Goal: Task Accomplishment & Management: Complete application form

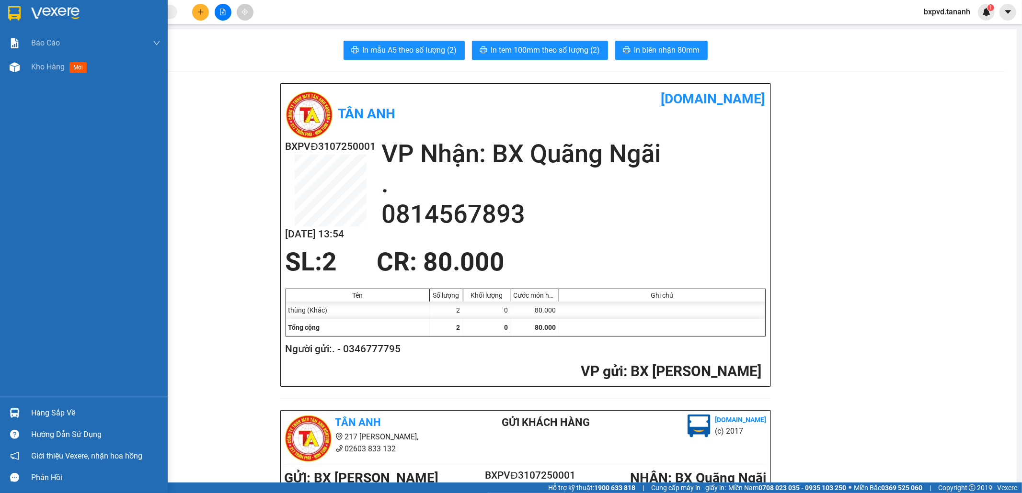
click at [22, 2] on div at bounding box center [84, 15] width 168 height 31
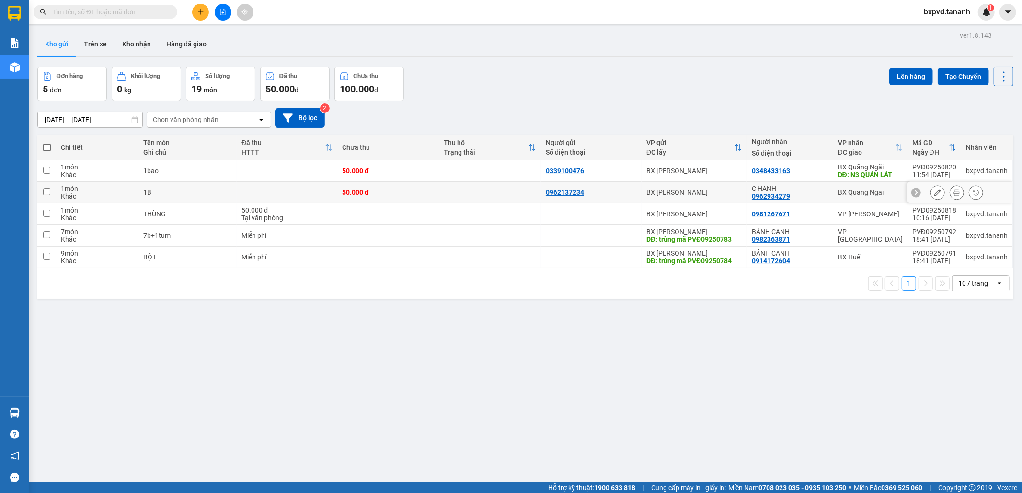
click at [45, 190] on input "checkbox" at bounding box center [46, 191] width 7 height 7
checkbox input "true"
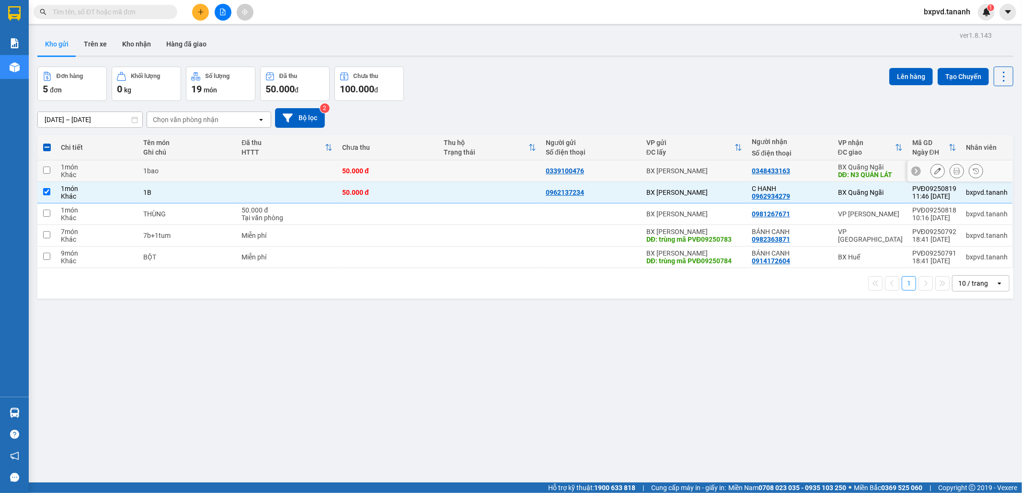
click at [41, 172] on td at bounding box center [46, 171] width 19 height 22
checkbox input "true"
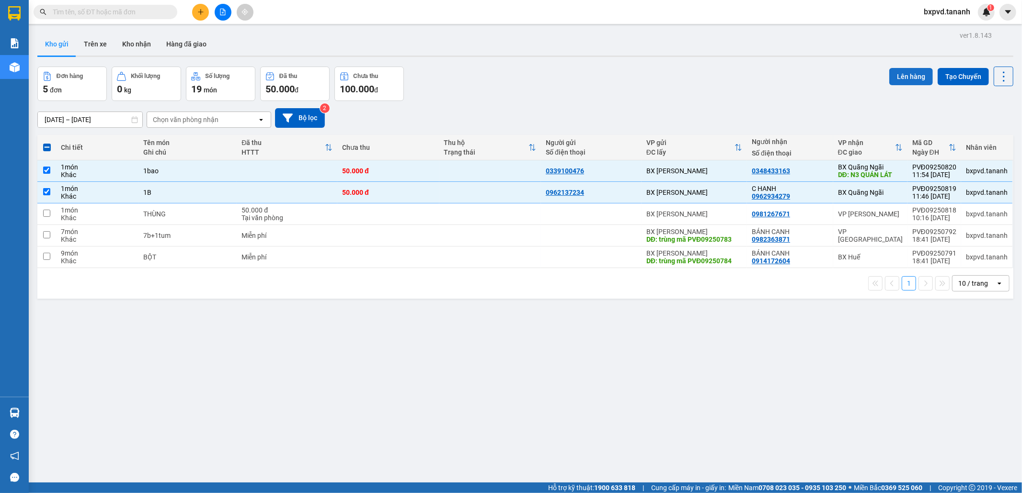
click at [902, 69] on button "Lên hàng" at bounding box center [911, 76] width 44 height 17
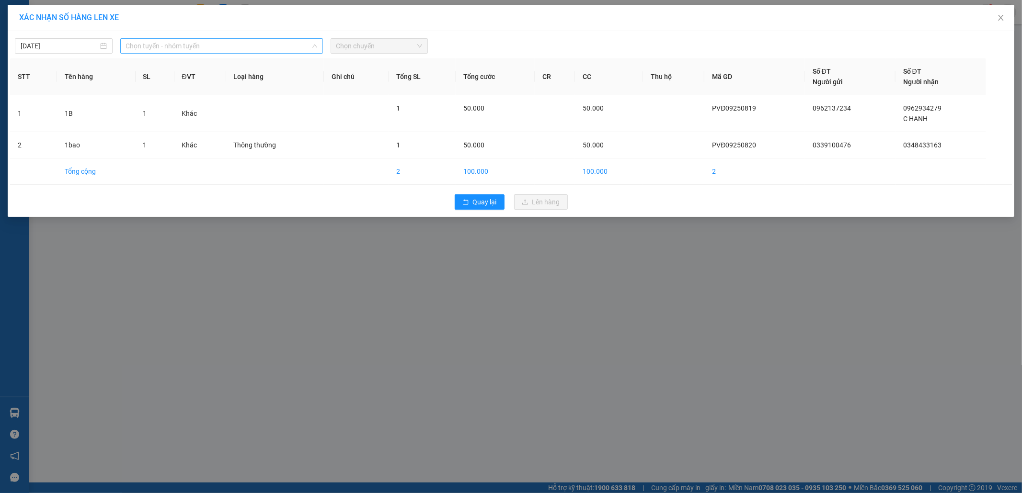
click at [224, 53] on span "Chọn tuyến - nhóm tuyến" at bounding box center [221, 46] width 191 height 14
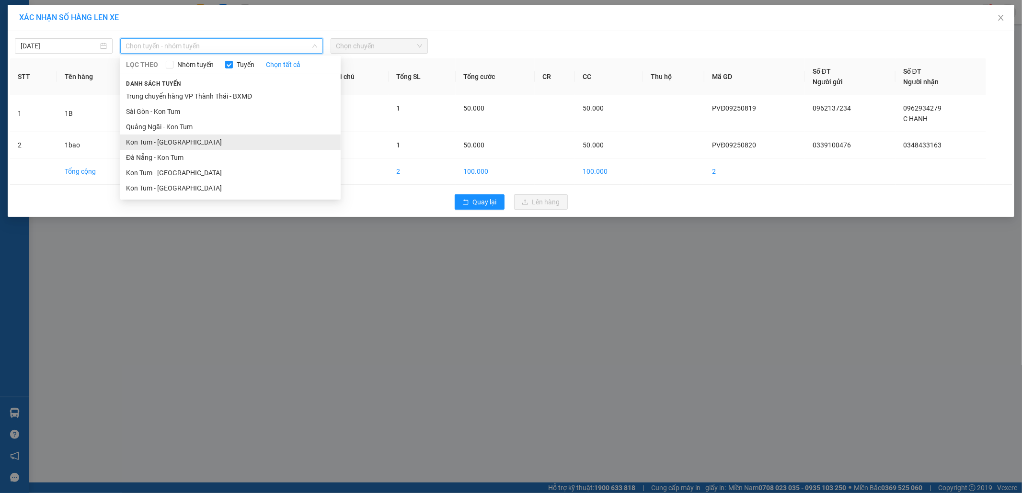
click at [202, 143] on li "Kon Tum - Quảng Ngãi" at bounding box center [230, 142] width 220 height 15
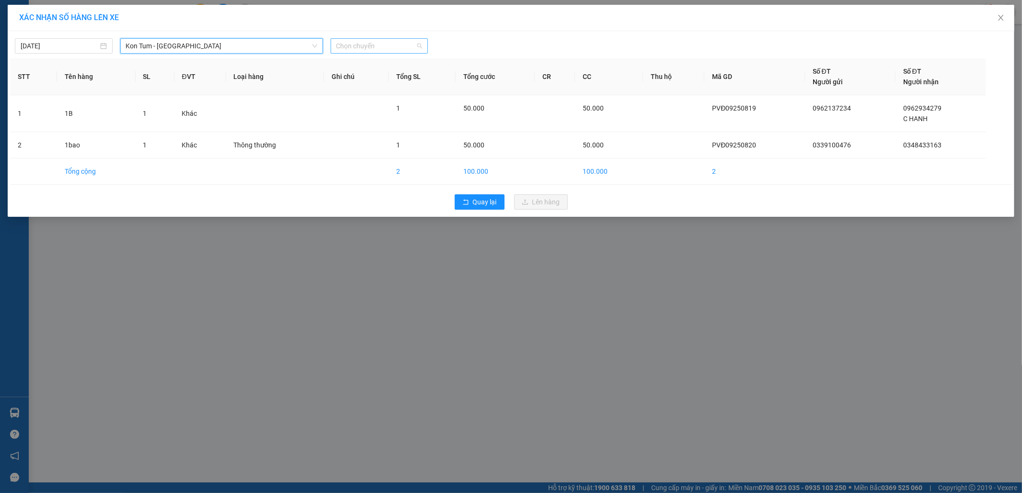
click at [399, 39] on span "Chọn chuyến" at bounding box center [379, 46] width 86 height 14
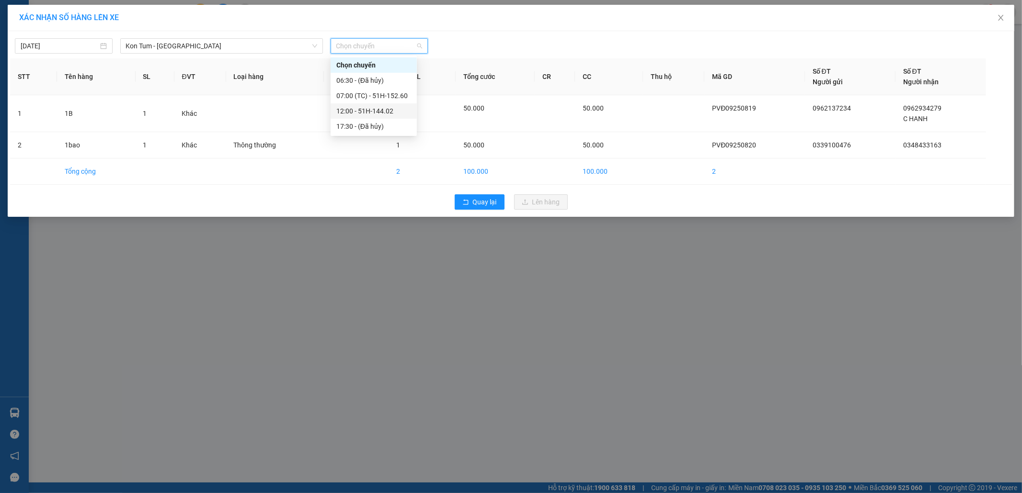
click at [375, 108] on div "12:00 - 51H-144.02" at bounding box center [373, 111] width 75 height 11
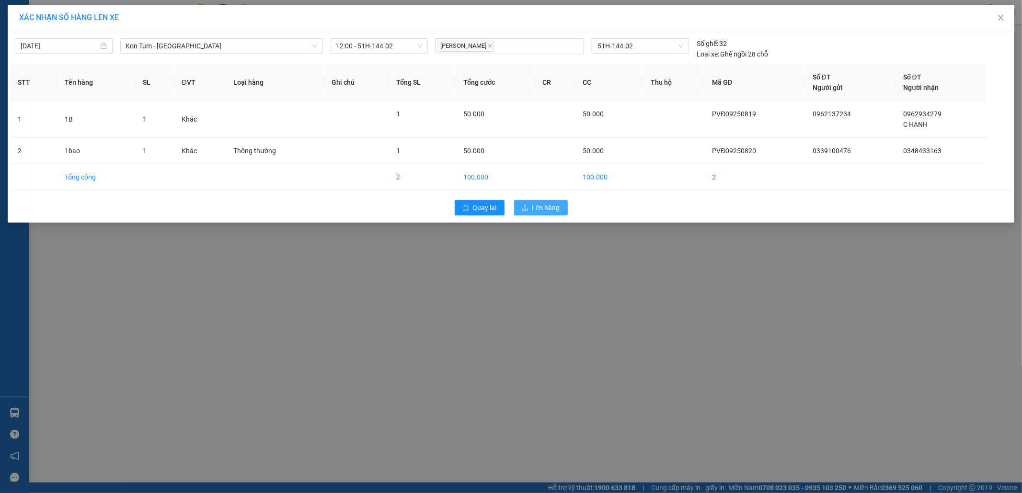
click at [524, 204] on button "Lên hàng" at bounding box center [541, 207] width 54 height 15
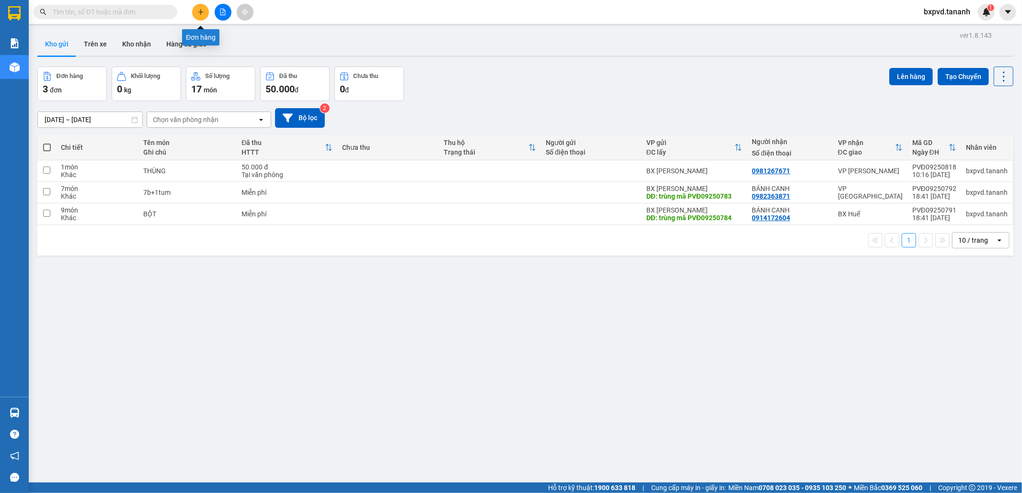
click at [194, 11] on button at bounding box center [200, 12] width 17 height 17
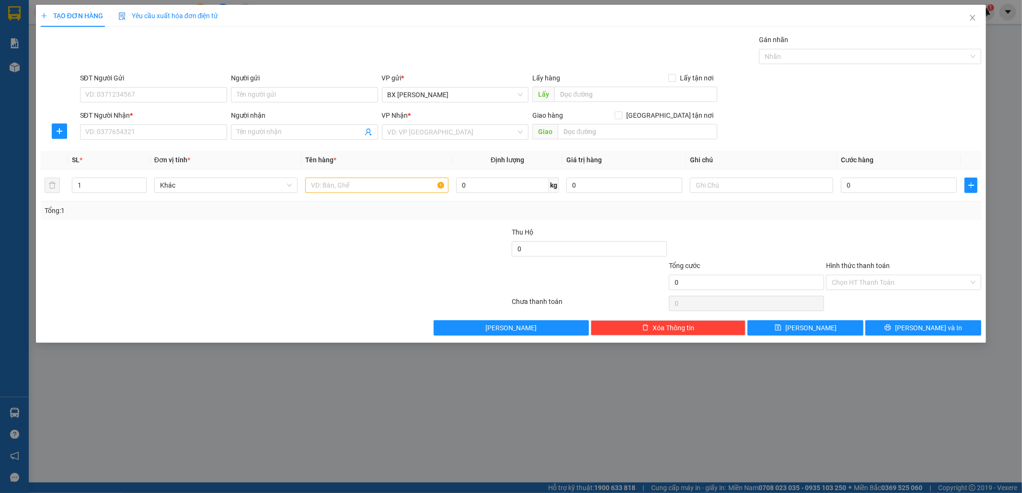
click at [394, 147] on div "Transit Pickup Surcharge Ids Transit Deliver Surcharge Ids Transit Deliver Surc…" at bounding box center [511, 184] width 941 height 301
click at [400, 132] on input "search" at bounding box center [452, 132] width 129 height 14
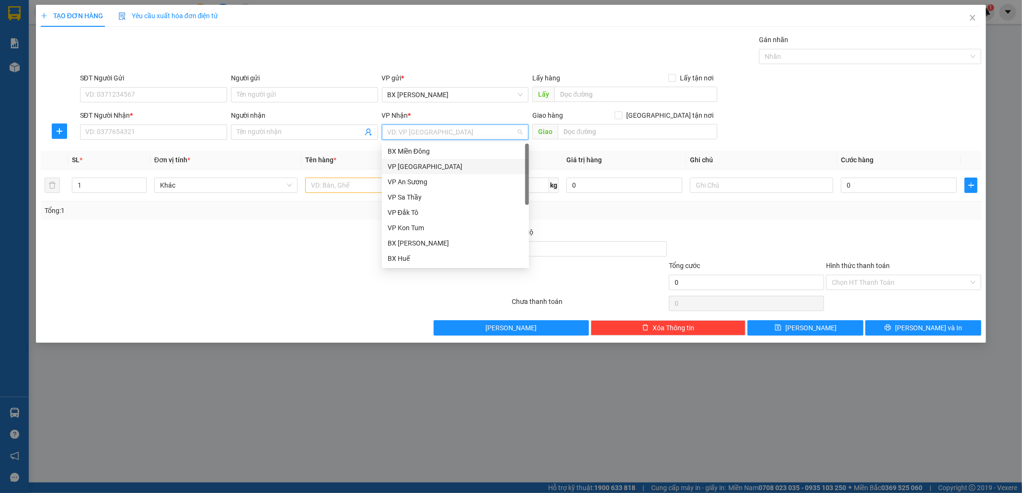
click at [417, 169] on div "VP [GEOGRAPHIC_DATA]" at bounding box center [456, 166] width 136 height 11
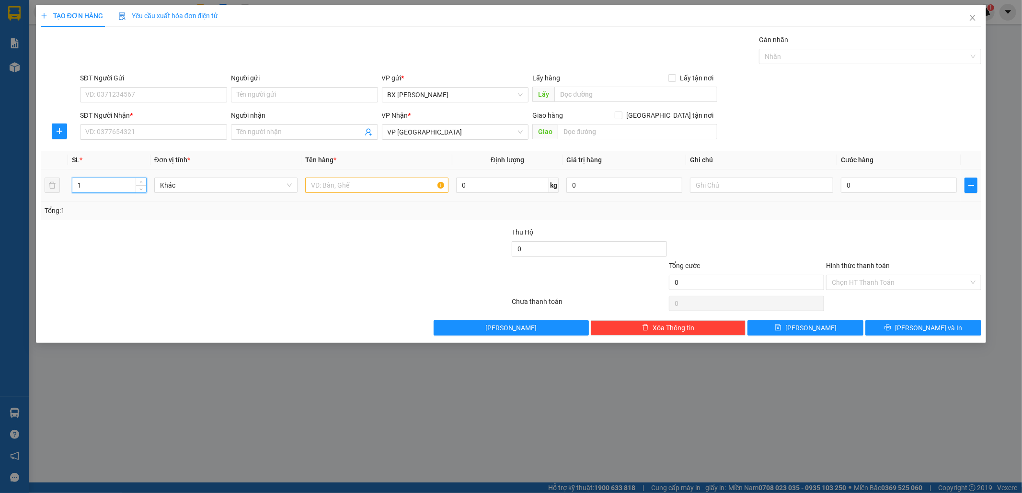
click at [59, 180] on tr "1 Khác 0 kg 0 0" at bounding box center [511, 186] width 941 height 32
type input "2"
click at [366, 182] on input "text" at bounding box center [376, 185] width 143 height 15
type input "2CAN +1 BÌ"
click at [117, 94] on input "SĐT Người Gửi" at bounding box center [153, 94] width 147 height 15
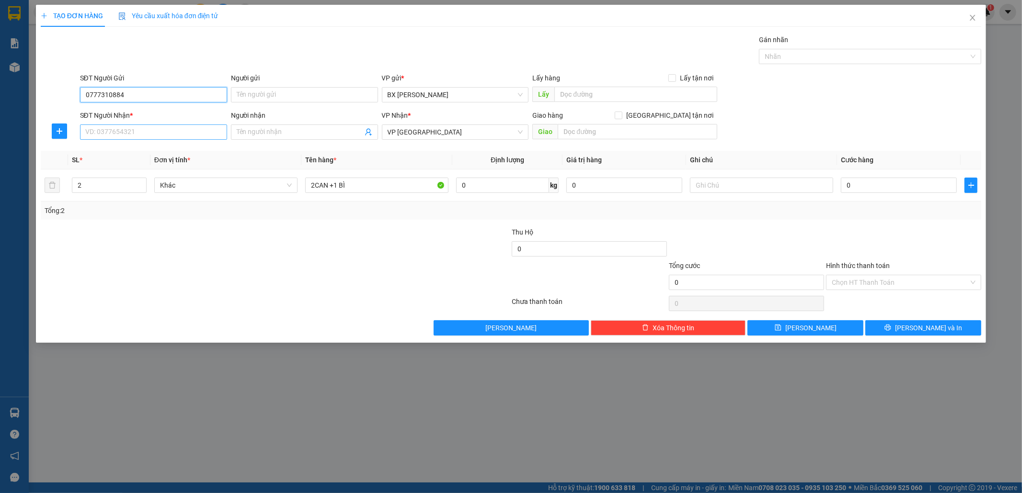
type input "0777310884"
click at [82, 131] on input "SĐT Người Nhận *" at bounding box center [153, 132] width 147 height 15
click at [147, 148] on div "0764625682" at bounding box center [154, 151] width 136 height 11
type input "0764625682"
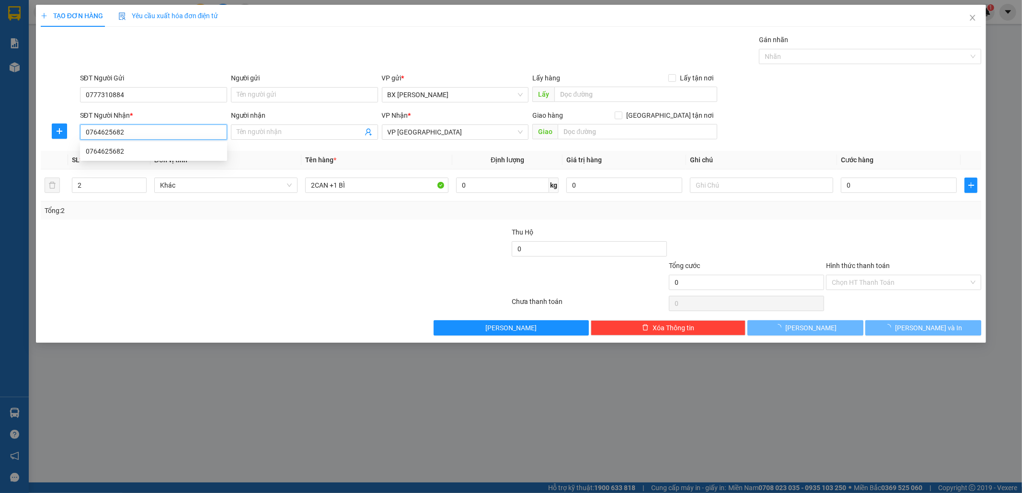
type input "120.000"
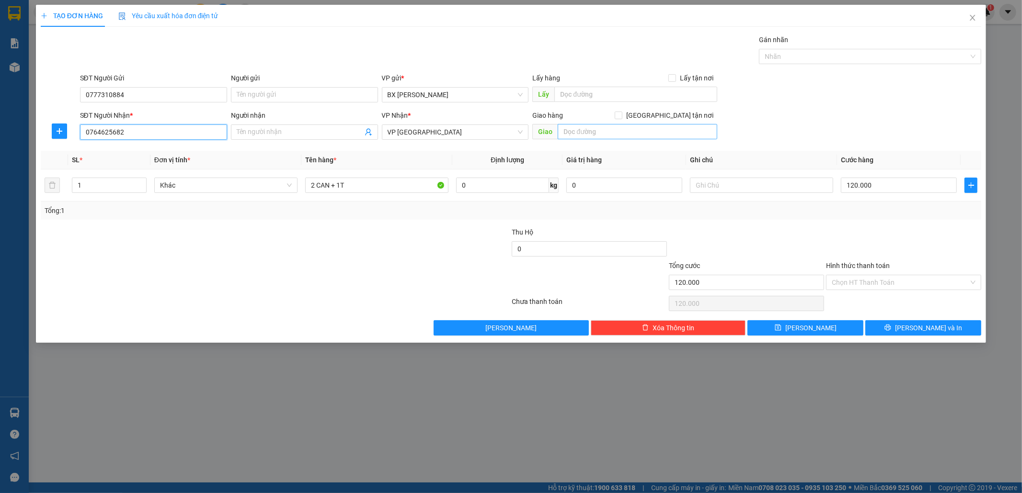
type input "0764625682"
click at [576, 126] on input "text" at bounding box center [638, 131] width 160 height 15
click at [918, 329] on span "[PERSON_NAME] và In" at bounding box center [928, 328] width 67 height 11
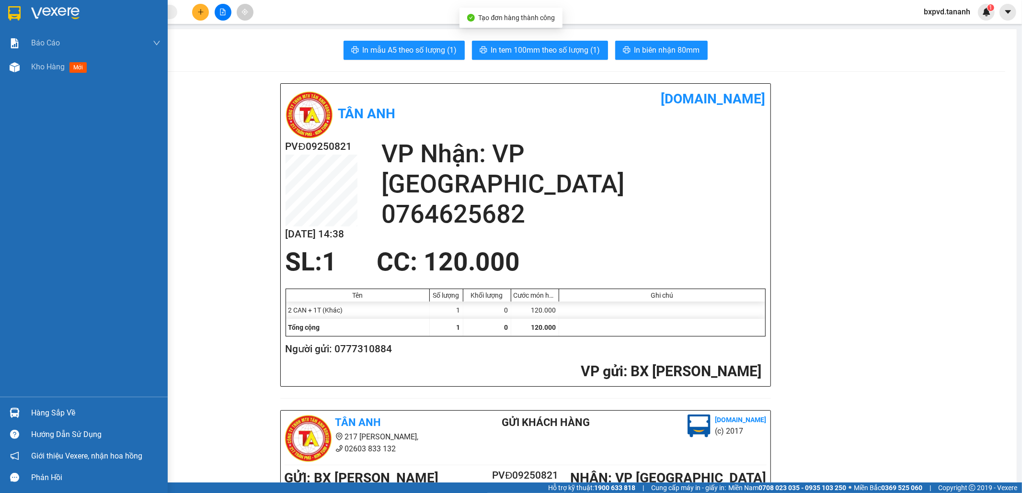
click at [4, 19] on div at bounding box center [84, 15] width 168 height 31
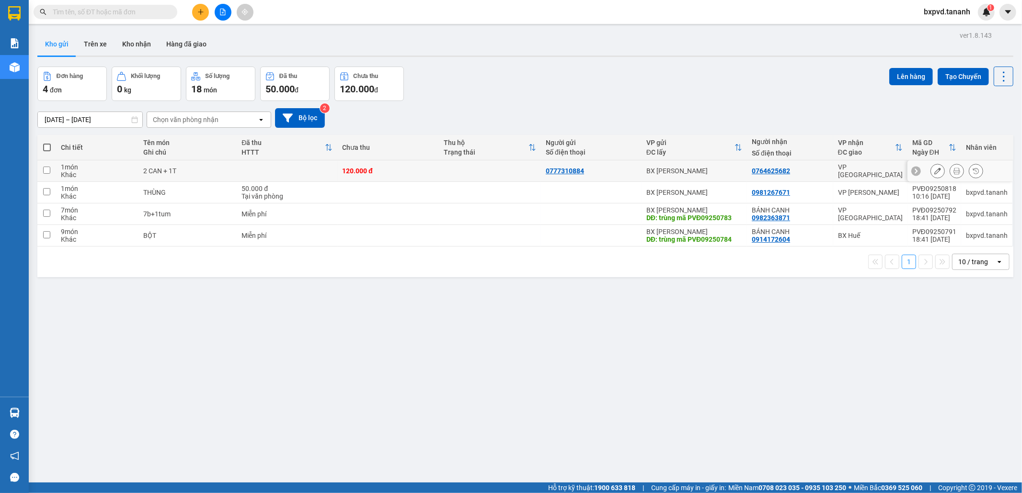
click at [45, 166] on td at bounding box center [46, 171] width 19 height 22
checkbox input "true"
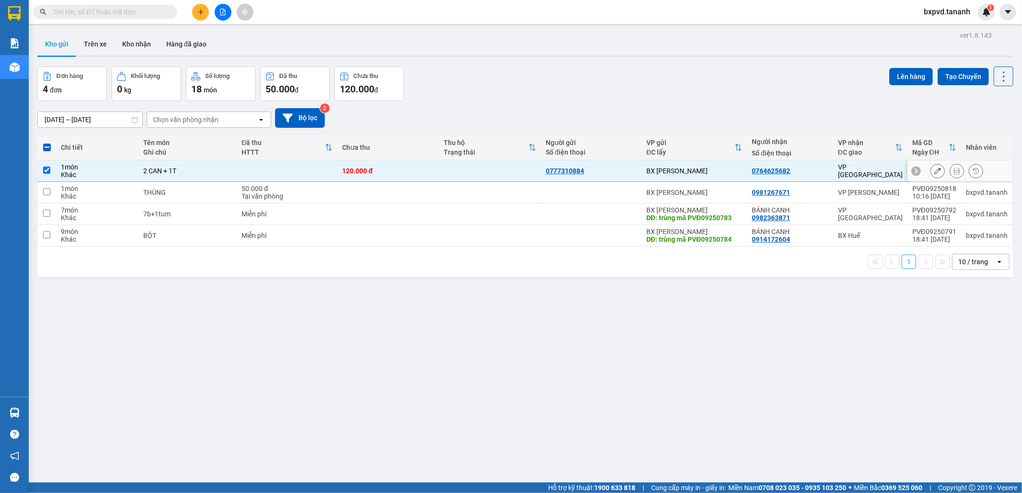
click at [934, 173] on icon at bounding box center [937, 171] width 7 height 7
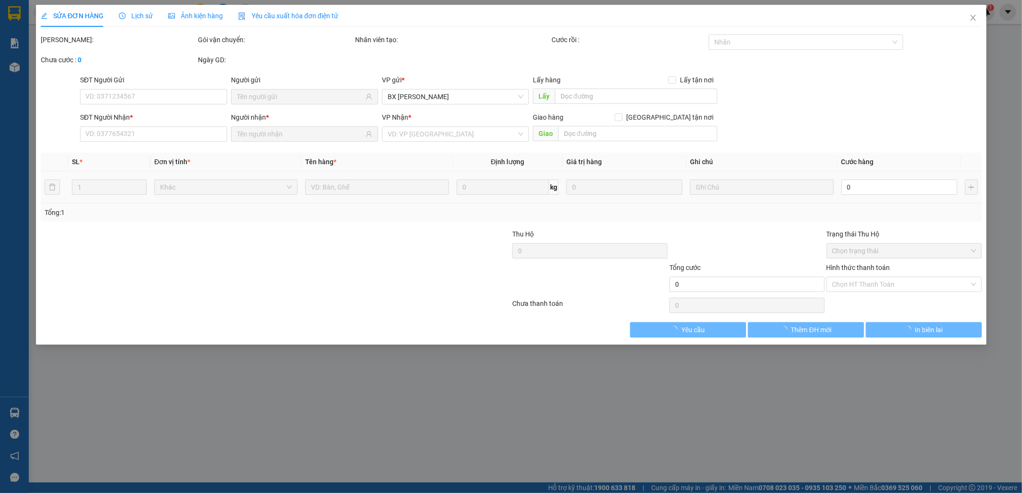
type input "0777310884"
type input "0764625682"
type input "120.000"
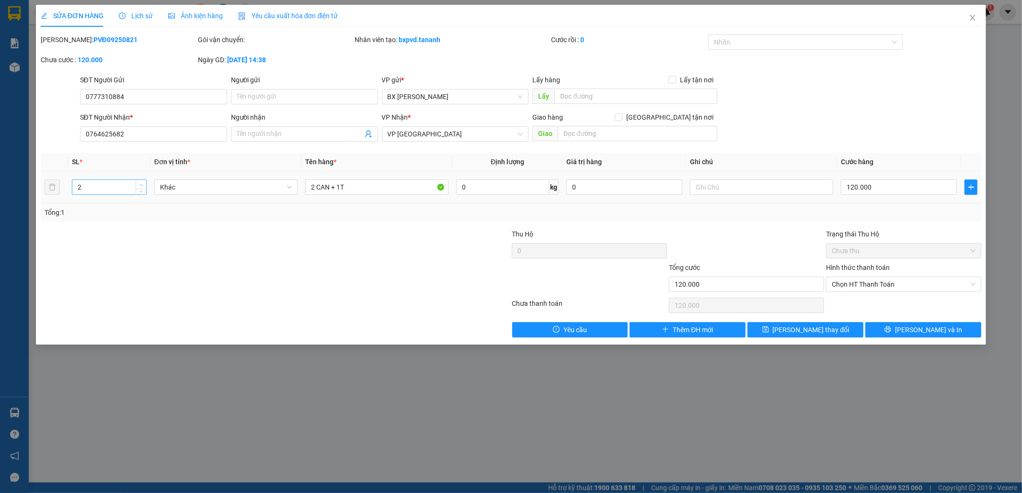
click at [140, 182] on span "up" at bounding box center [141, 185] width 6 height 6
type input "3"
click at [140, 182] on span "up" at bounding box center [141, 185] width 6 height 6
click at [891, 329] on icon "printer" at bounding box center [887, 329] width 7 height 7
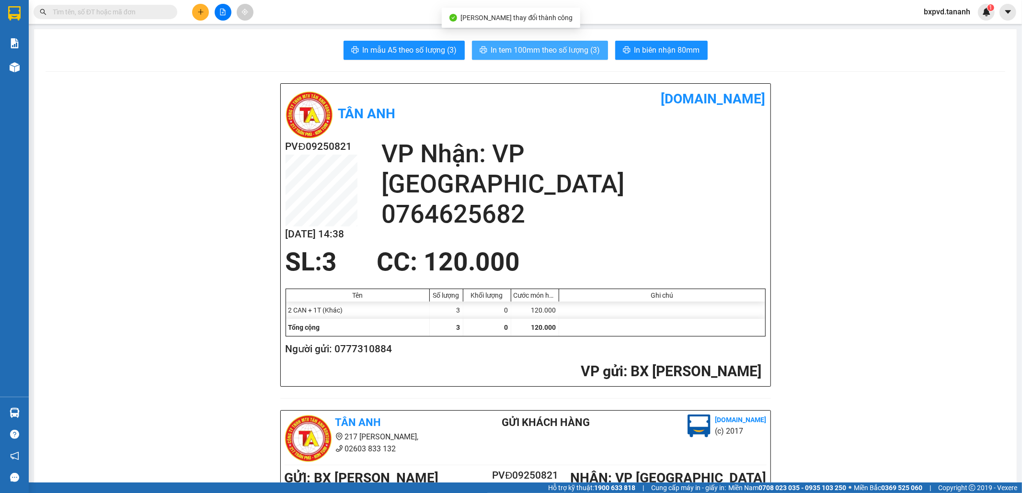
drag, startPoint x: 531, startPoint y: 50, endPoint x: 533, endPoint y: 57, distance: 7.0
click at [530, 50] on span "In tem 100mm theo số lượng (3)" at bounding box center [545, 50] width 109 height 12
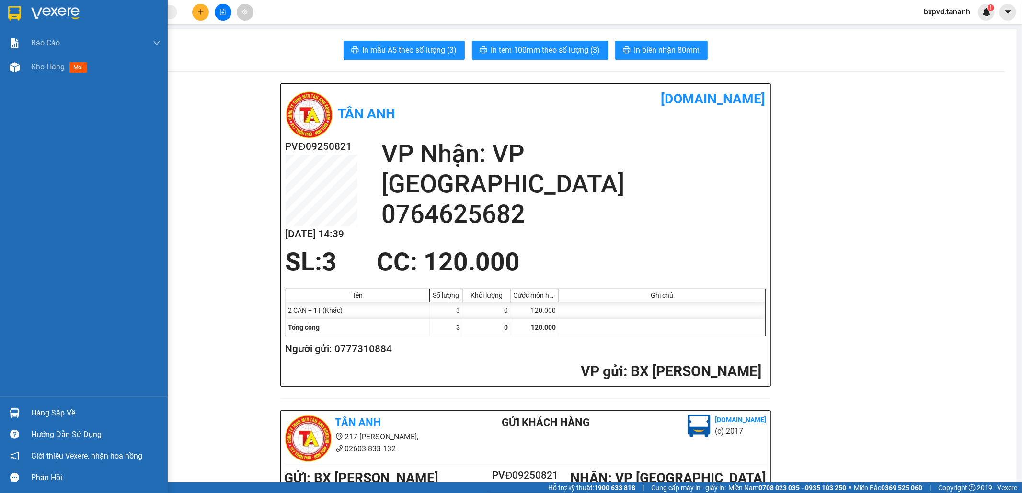
click at [8, 10] on img at bounding box center [14, 13] width 12 height 14
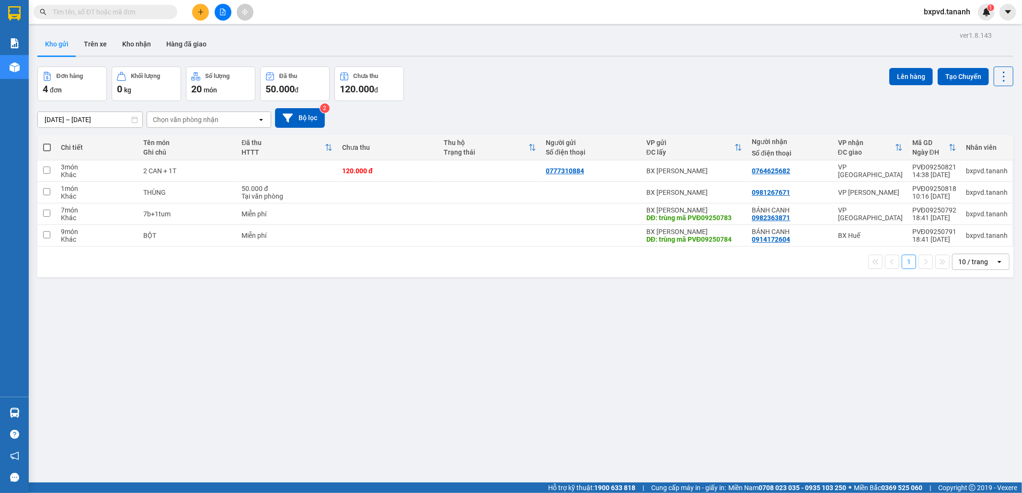
click at [137, 10] on input "text" at bounding box center [109, 12] width 113 height 11
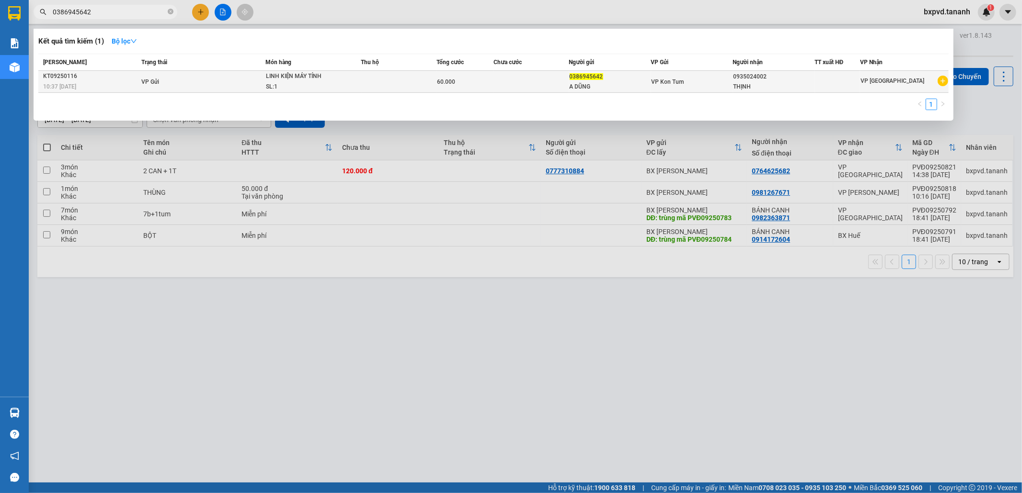
type input "0386945642"
click at [467, 74] on td "60.000" at bounding box center [464, 82] width 57 height 22
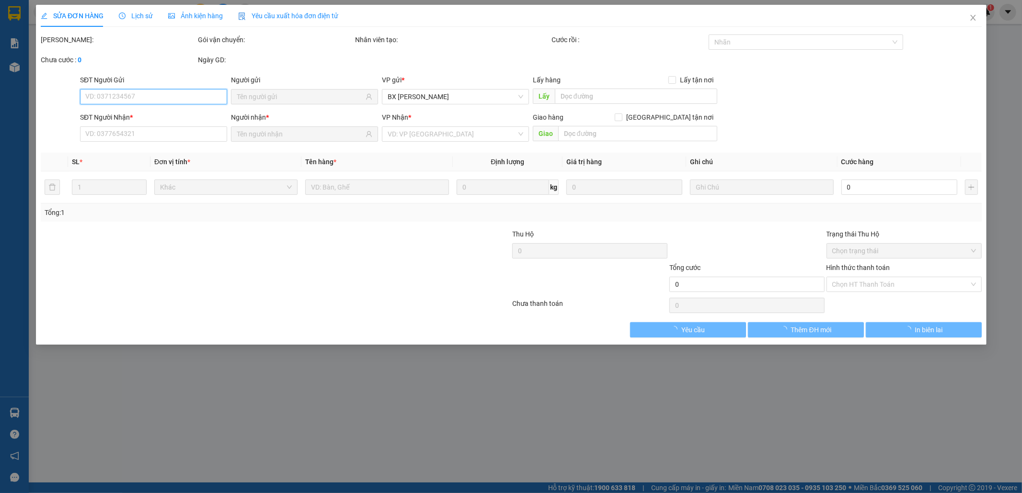
type input "0386945642"
type input "A DŨNG"
type input "0935024002"
type input "THỊNH"
type input "60.000"
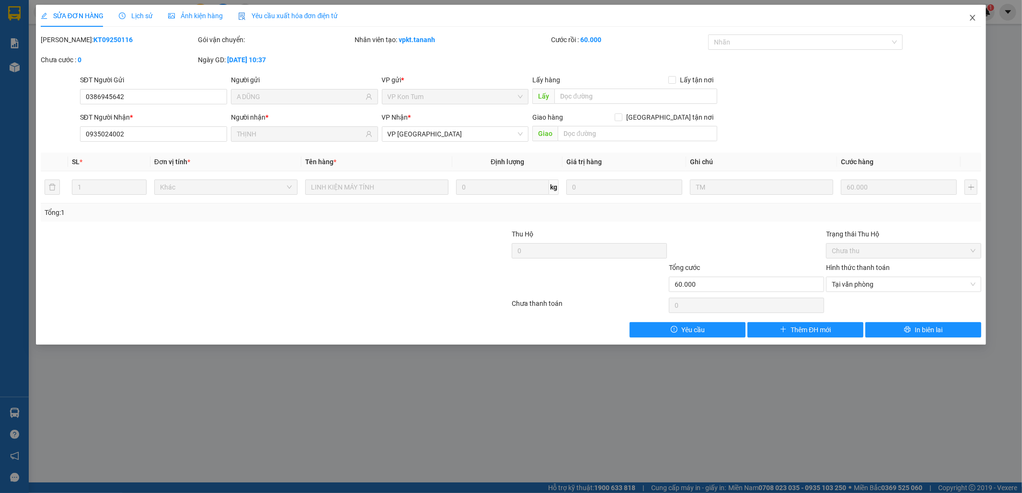
drag, startPoint x: 974, startPoint y: 16, endPoint x: 872, endPoint y: 3, distance: 102.8
click at [974, 16] on icon "close" at bounding box center [973, 18] width 8 height 8
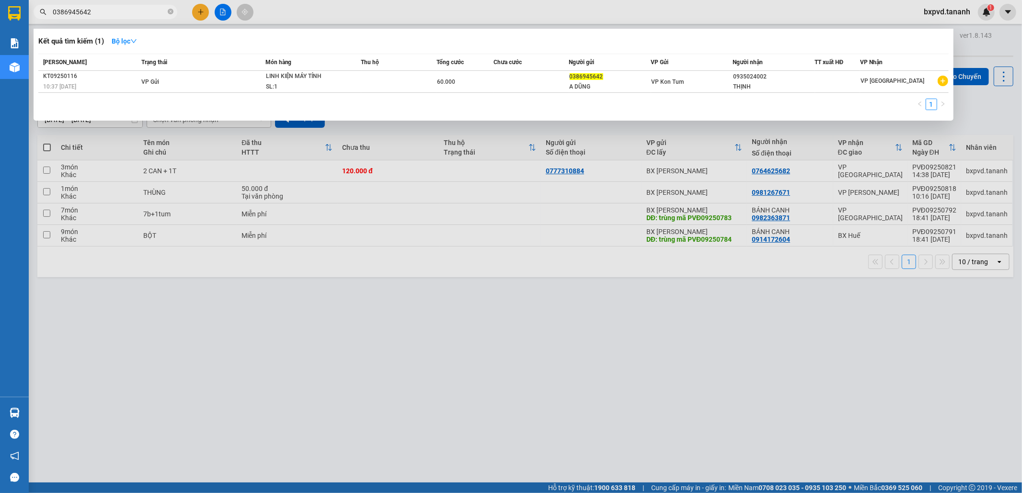
drag, startPoint x: 130, startPoint y: 13, endPoint x: 27, endPoint y: 13, distance: 102.5
click at [27, 13] on section "Kết quả tìm kiếm ( 1 ) Bộ lọc Mã ĐH Trạng thái Món hàng Thu hộ Tổng cước Chưa c…" at bounding box center [511, 246] width 1022 height 493
click at [172, 12] on icon "close-circle" at bounding box center [171, 12] width 6 height 6
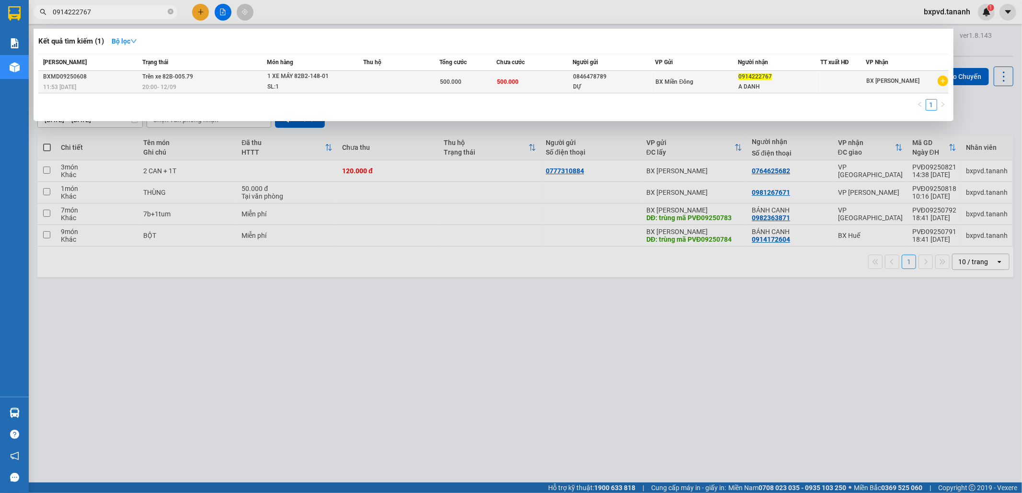
type input "0914222767"
click at [281, 84] on div "SL: 1" at bounding box center [303, 87] width 72 height 11
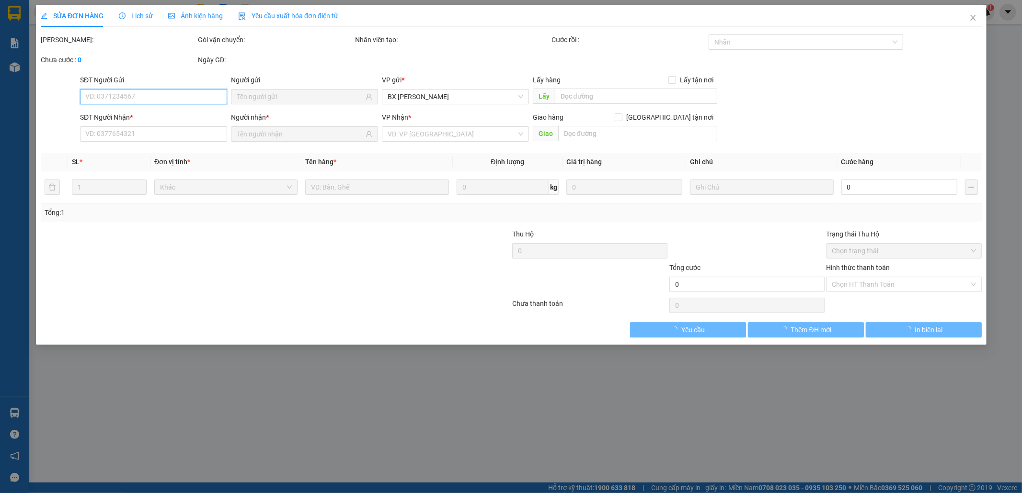
type input "0846478789"
type input "DỰ"
type input "0914222767"
type input "A DANH"
type input "500.000"
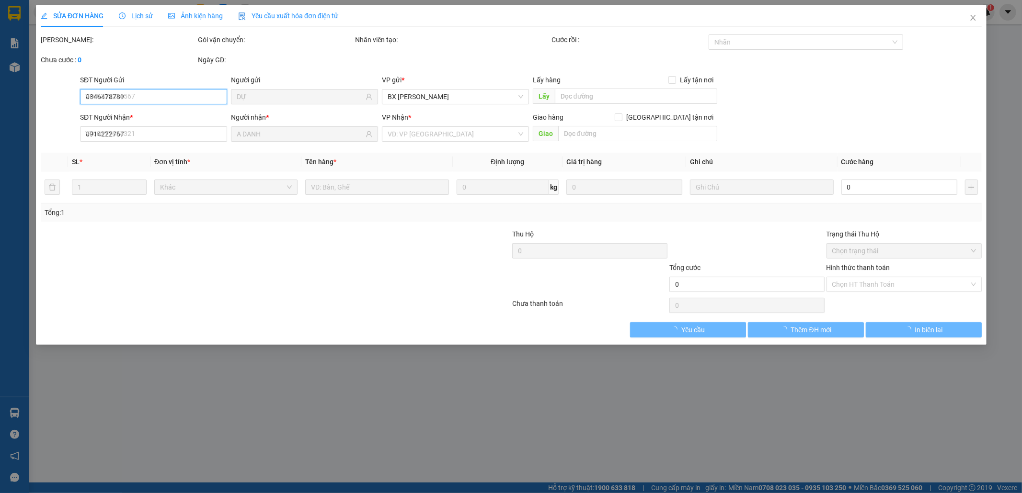
type input "500.000"
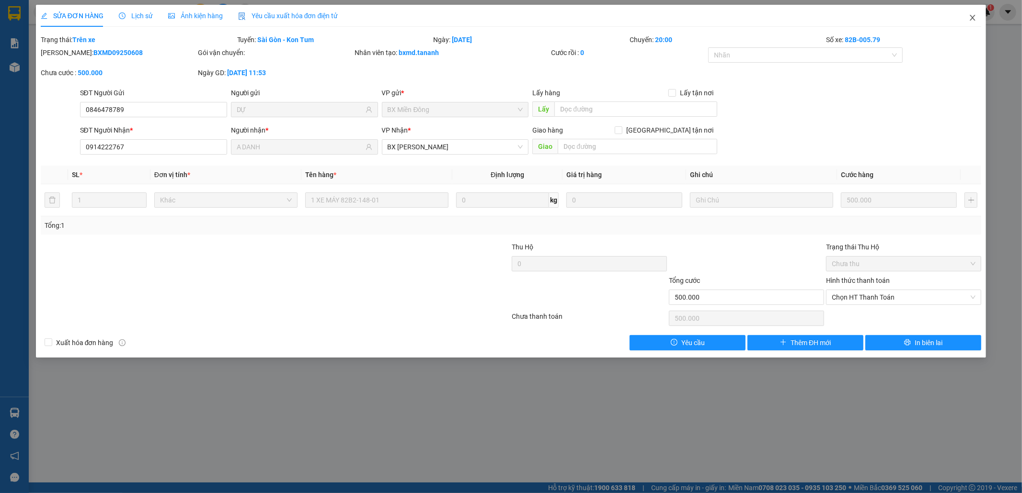
click at [970, 21] on icon "close" at bounding box center [973, 18] width 8 height 8
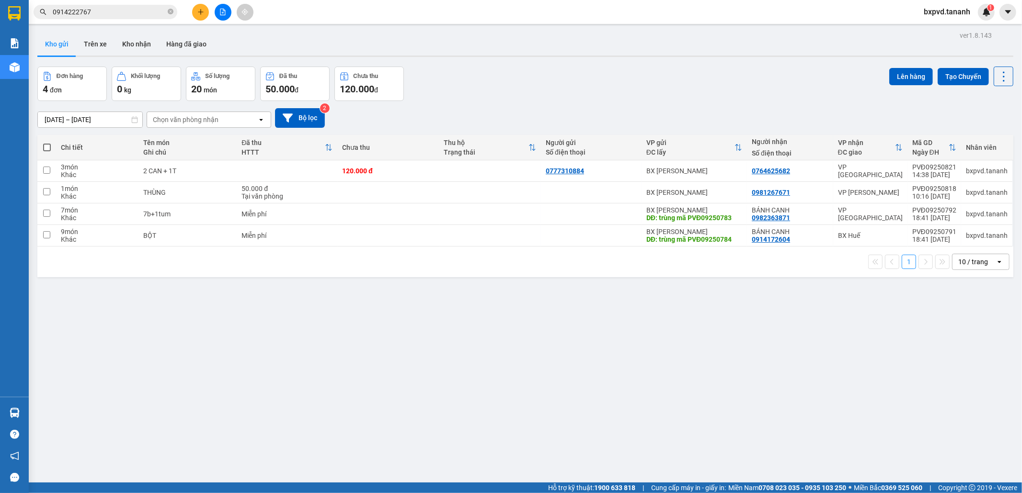
click at [197, 18] on button at bounding box center [200, 12] width 17 height 17
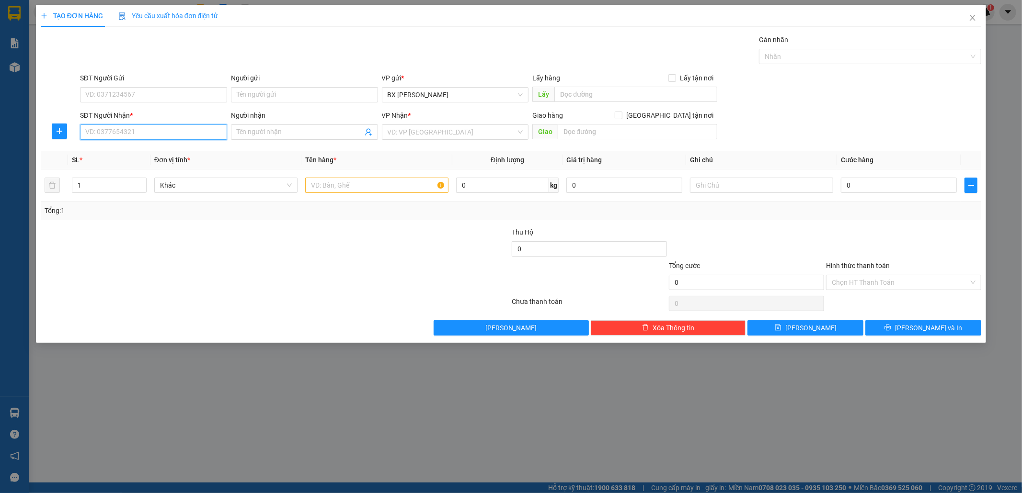
click at [115, 127] on input "SĐT Người Nhận *" at bounding box center [153, 132] width 147 height 15
type input "0333200828"
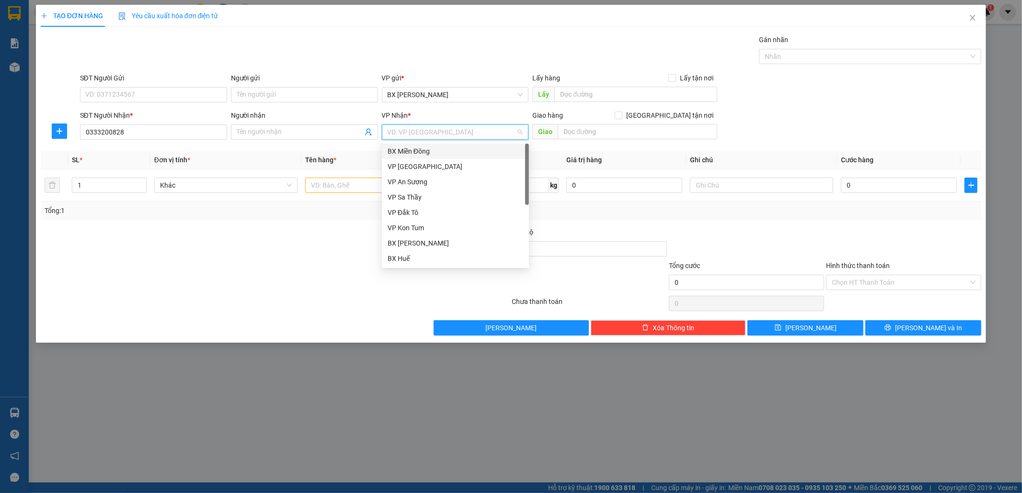
click at [440, 126] on input "search" at bounding box center [452, 132] width 129 height 14
click at [414, 179] on div "VP An Sương" at bounding box center [456, 182] width 136 height 11
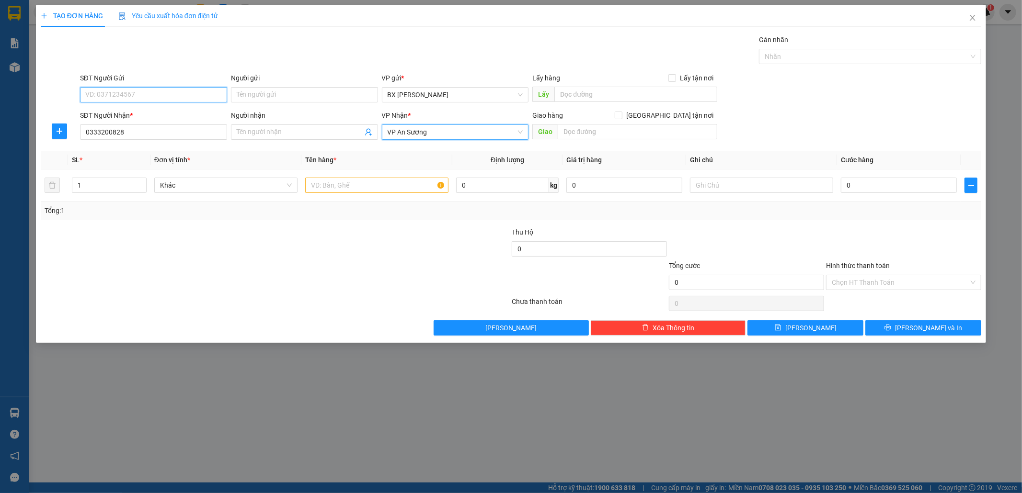
click at [112, 88] on input "SĐT Người Gửi" at bounding box center [153, 94] width 147 height 15
click at [106, 115] on div "0329971744" at bounding box center [154, 114] width 136 height 11
type input "0329971744"
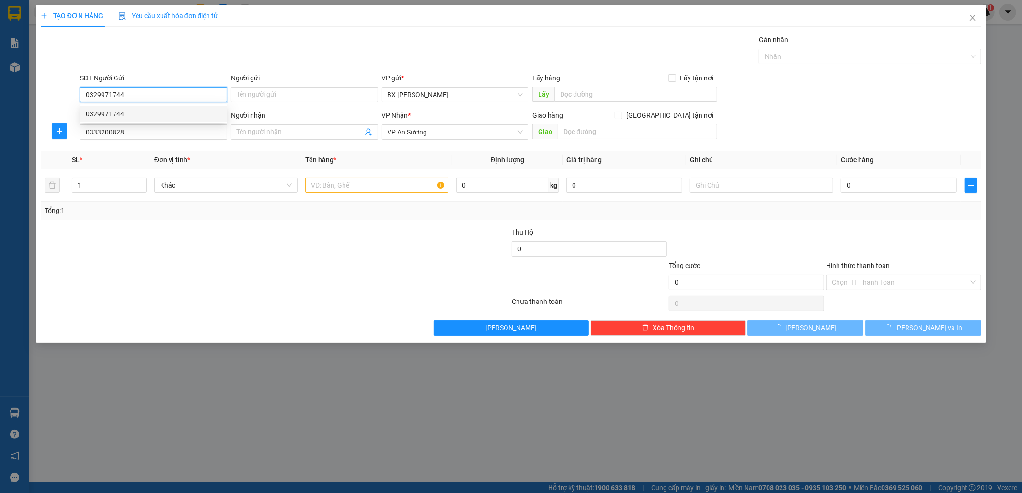
type input "100.000"
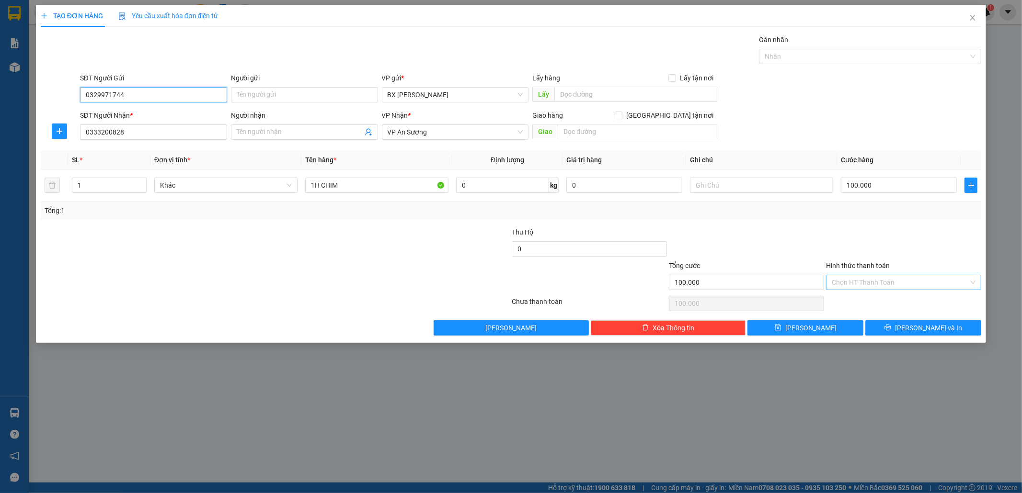
type input "0329971744"
click at [901, 281] on input "Hình thức thanh toán" at bounding box center [900, 282] width 137 height 14
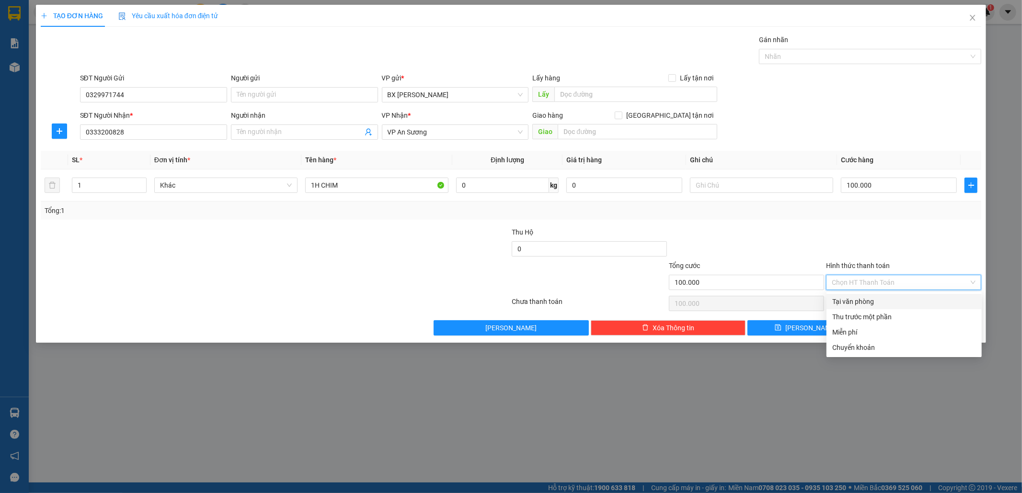
click at [904, 297] on div "Tại văn phòng" at bounding box center [904, 302] width 144 height 11
type input "0"
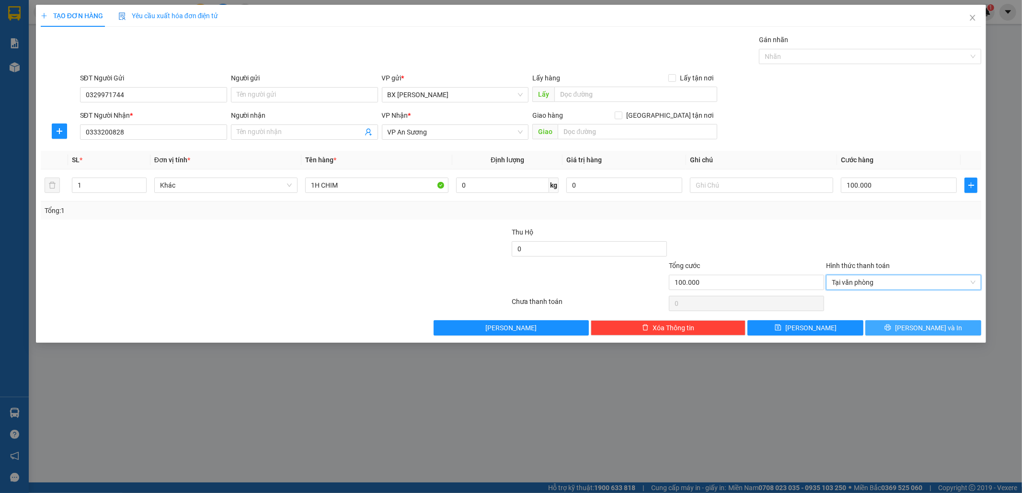
click at [914, 324] on button "[PERSON_NAME] và In" at bounding box center [923, 327] width 116 height 15
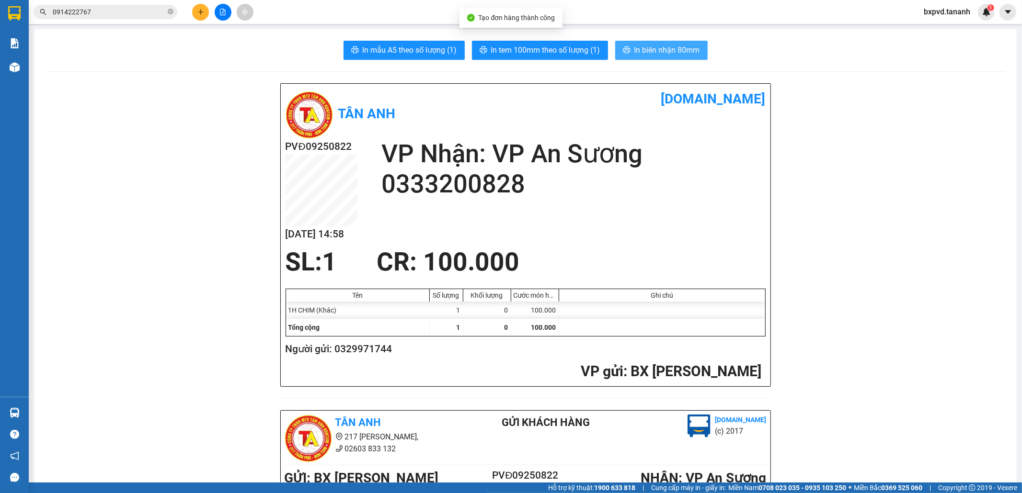
click at [634, 52] on span "In biên nhận 80mm" at bounding box center [667, 50] width 66 height 12
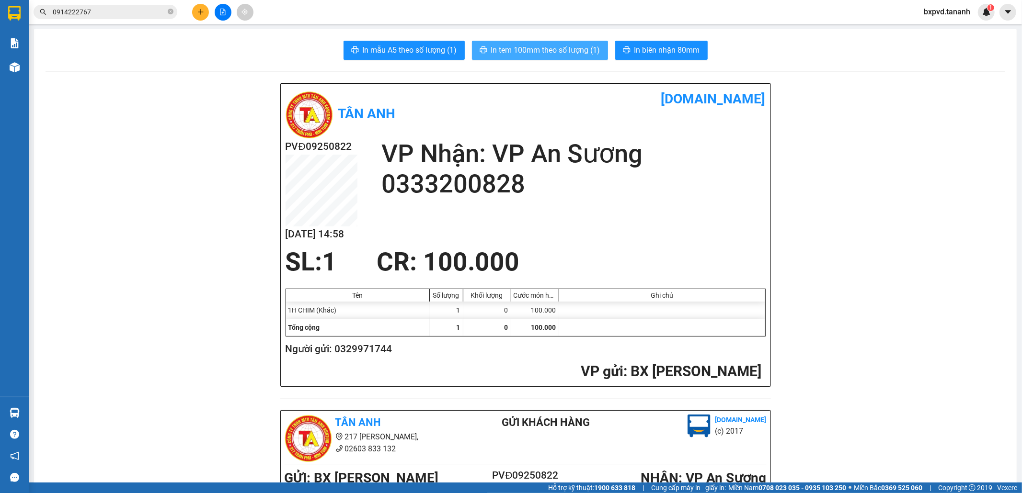
click at [587, 58] on button "In tem 100mm theo số lượng (1)" at bounding box center [540, 50] width 136 height 19
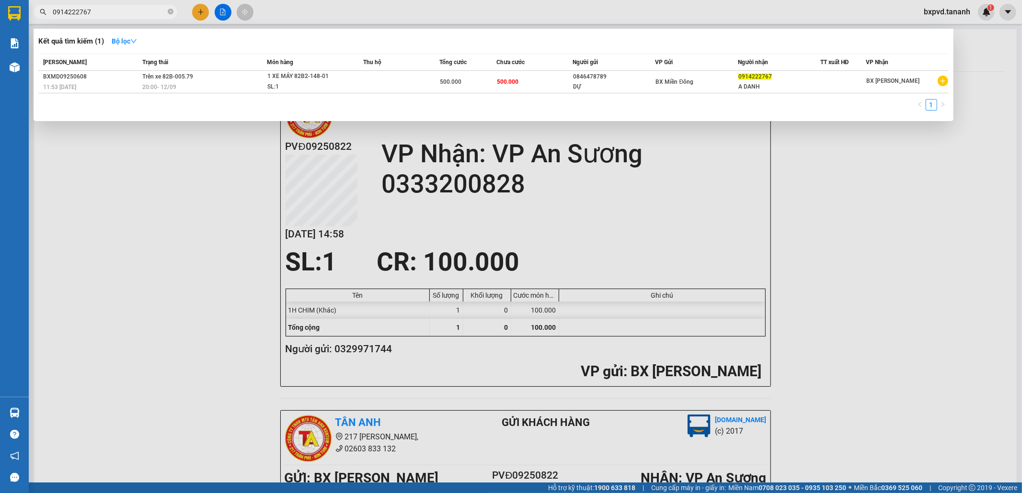
click at [96, 12] on input "0914222767" at bounding box center [109, 12] width 113 height 11
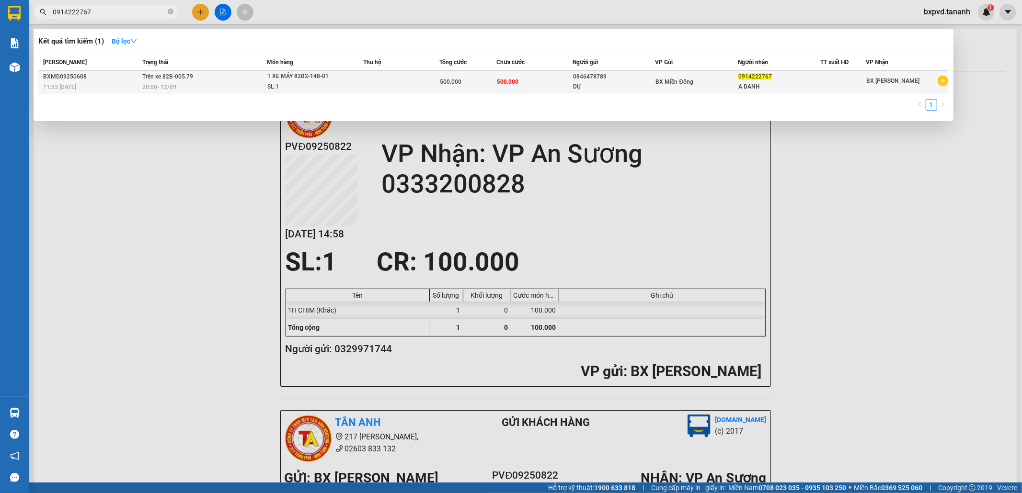
click at [165, 78] on span "Trên xe 82B-005.79" at bounding box center [167, 76] width 51 height 7
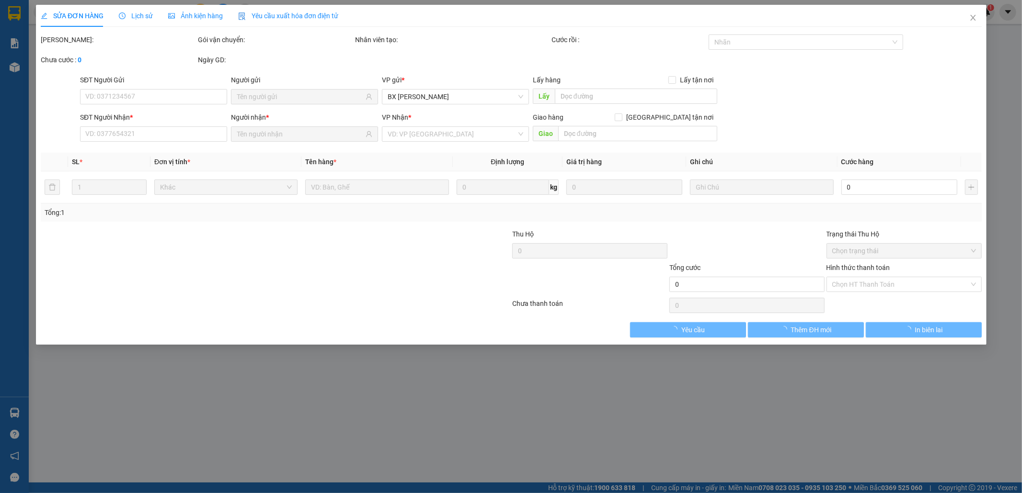
type input "0846478789"
type input "DỰ"
type input "0914222767"
type input "A DANH"
type input "500.000"
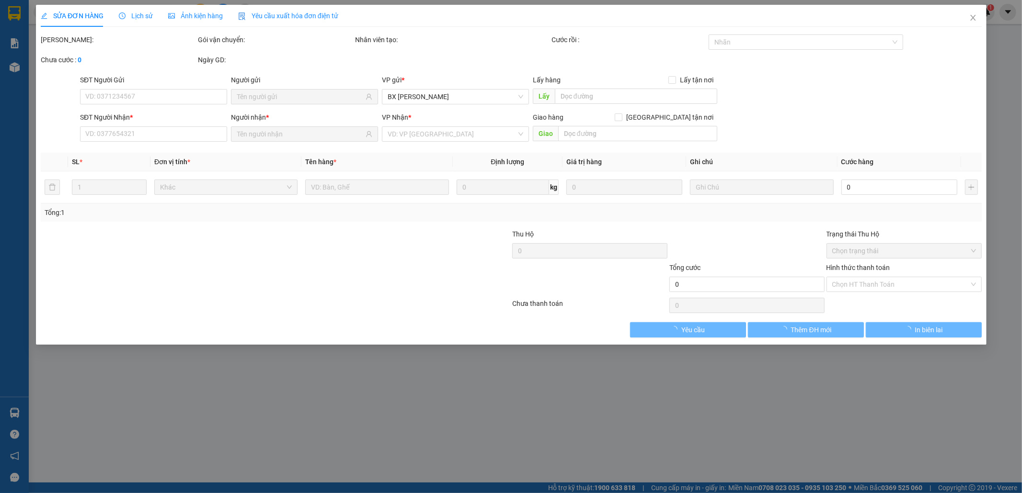
type input "500.000"
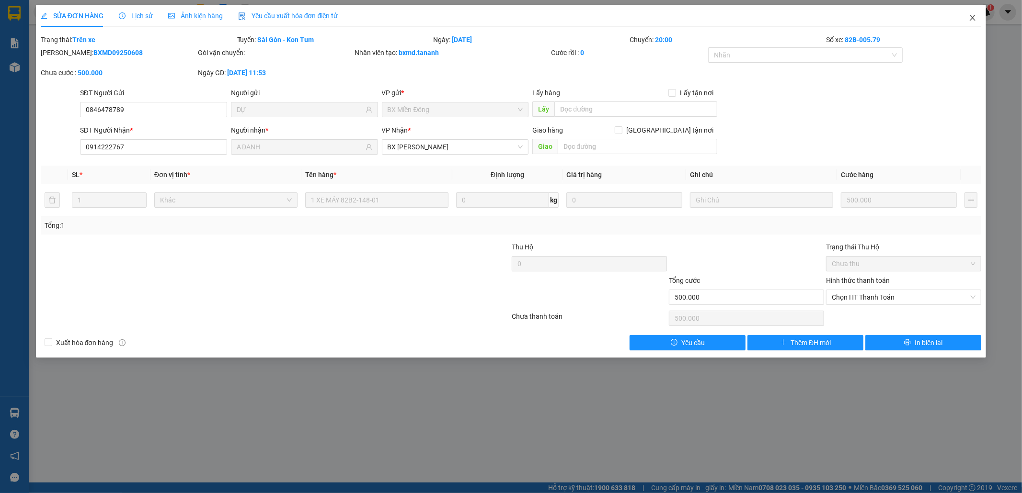
click at [974, 16] on icon "close" at bounding box center [973, 18] width 8 height 8
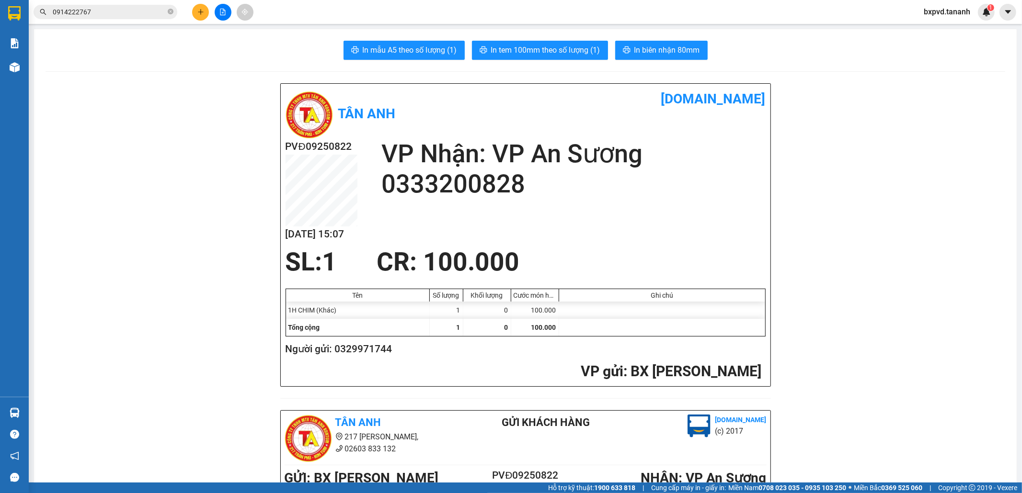
click at [198, 9] on icon "plus" at bounding box center [200, 12] width 7 height 7
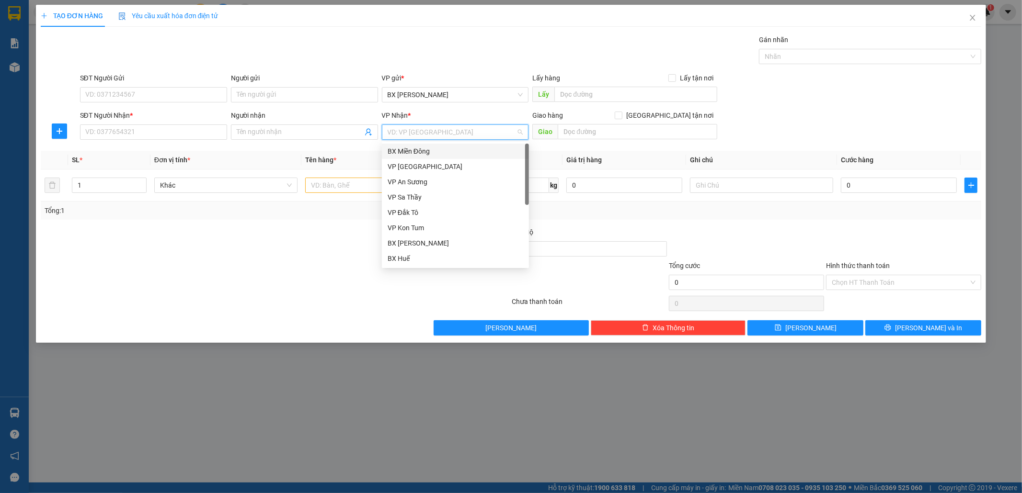
drag, startPoint x: 404, startPoint y: 132, endPoint x: 412, endPoint y: 146, distance: 15.9
click at [404, 133] on input "search" at bounding box center [452, 132] width 129 height 14
click at [419, 151] on div "BX Miền Đông" at bounding box center [456, 151] width 136 height 11
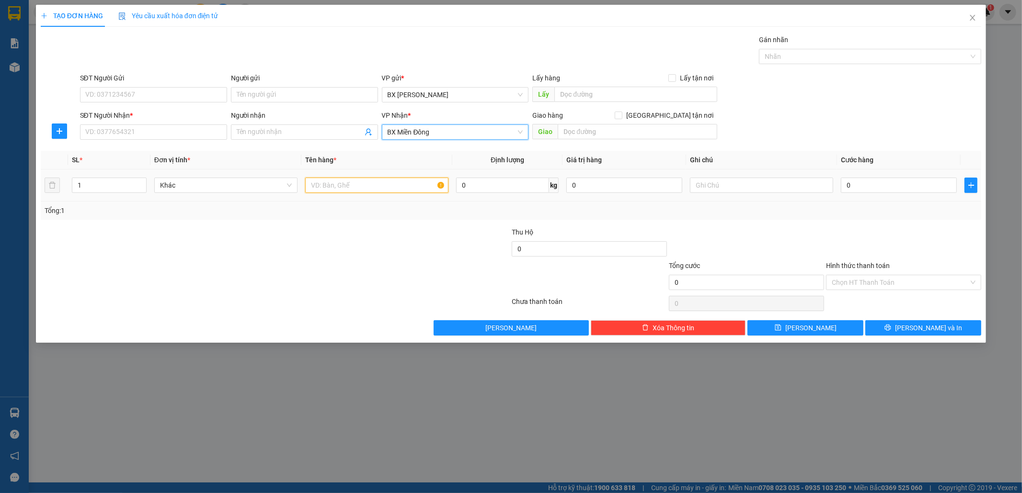
click at [353, 183] on input "text" at bounding box center [376, 185] width 143 height 15
type input "1TXOP"
click at [157, 127] on input "SĐT Người Nhận *" at bounding box center [153, 132] width 147 height 15
click at [95, 133] on input "SĐT Người Nhận *" at bounding box center [153, 132] width 147 height 15
type input "0905736099"
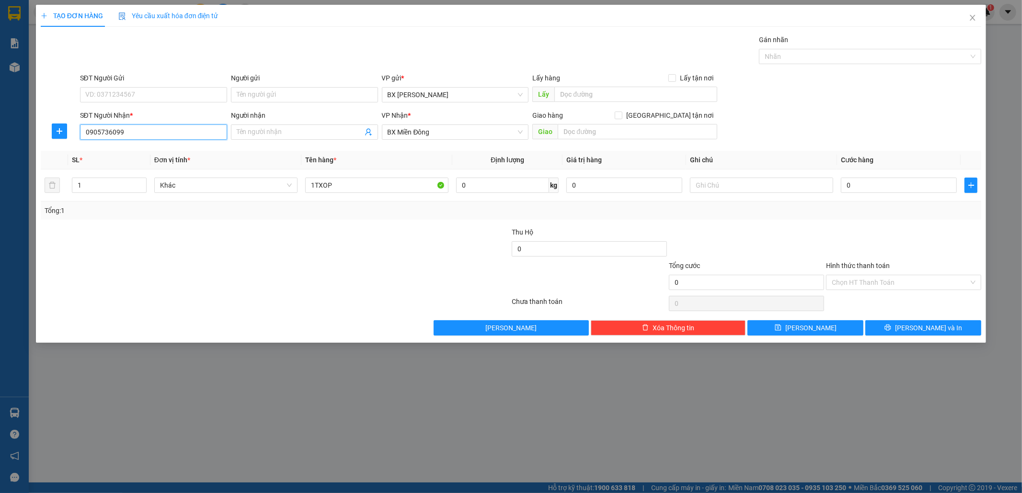
drag, startPoint x: 127, startPoint y: 129, endPoint x: 71, endPoint y: 126, distance: 56.2
click at [71, 126] on div "SĐT Người Nhận * 0905736099 0905736099 Người nhận Tên người nhận VP Nhận * BX M…" at bounding box center [511, 127] width 943 height 34
click at [166, 88] on input "SĐT Người Gửi" at bounding box center [153, 94] width 147 height 15
type input "0935820002"
click at [623, 132] on input "text" at bounding box center [638, 131] width 160 height 15
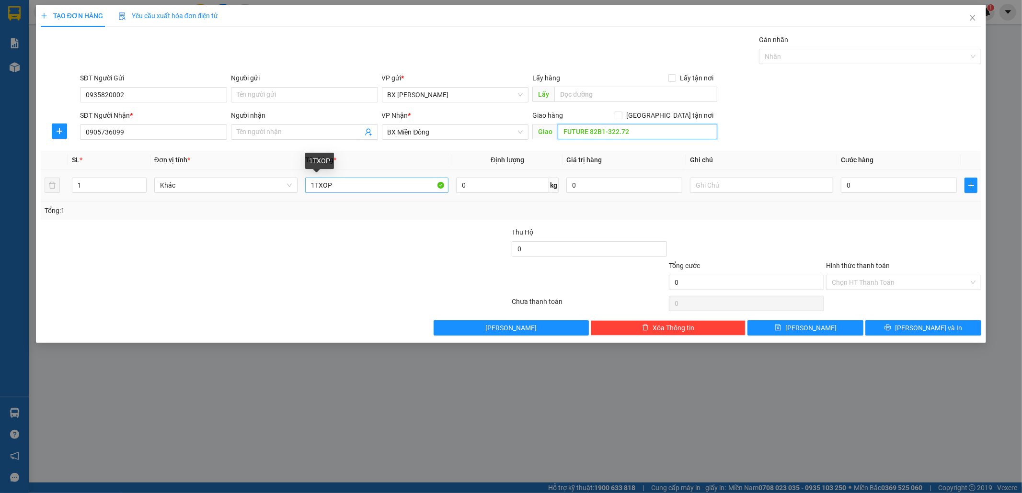
type input "FUTURE 82B1-322.72"
drag, startPoint x: 394, startPoint y: 184, endPoint x: 259, endPoint y: 176, distance: 135.3
click at [259, 176] on tr "1 Khác 1TXOP 0 kg 0 0" at bounding box center [511, 186] width 941 height 32
click at [860, 194] on div "0" at bounding box center [899, 185] width 116 height 19
click at [379, 184] on input "1 XE MÁY" at bounding box center [376, 185] width 143 height 15
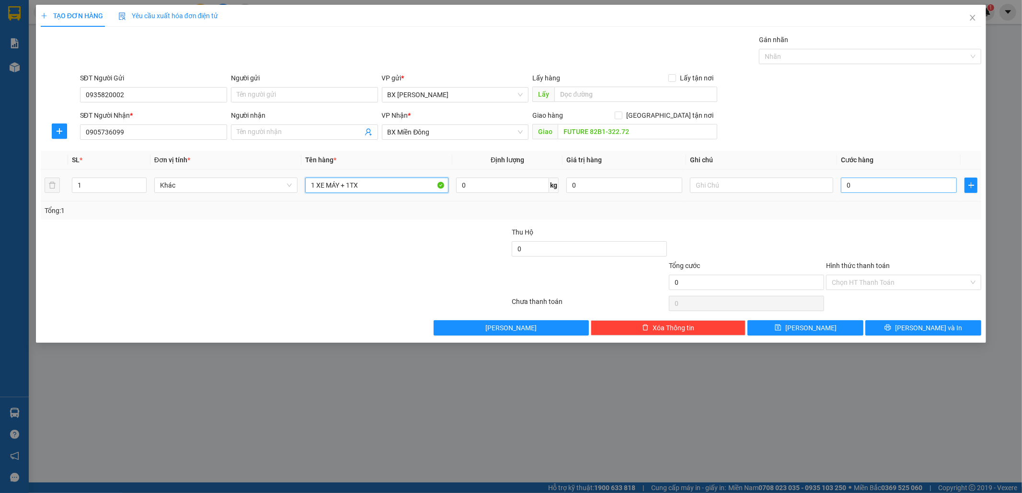
type input "1 XE MÁY + 1TX"
click at [846, 188] on input "0" at bounding box center [899, 185] width 116 height 15
type input "6"
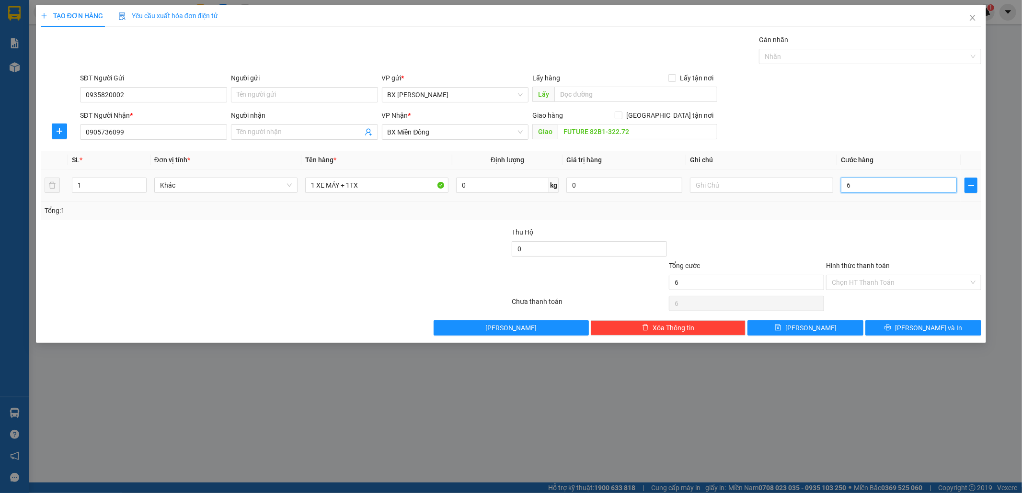
type input "60"
type input "600"
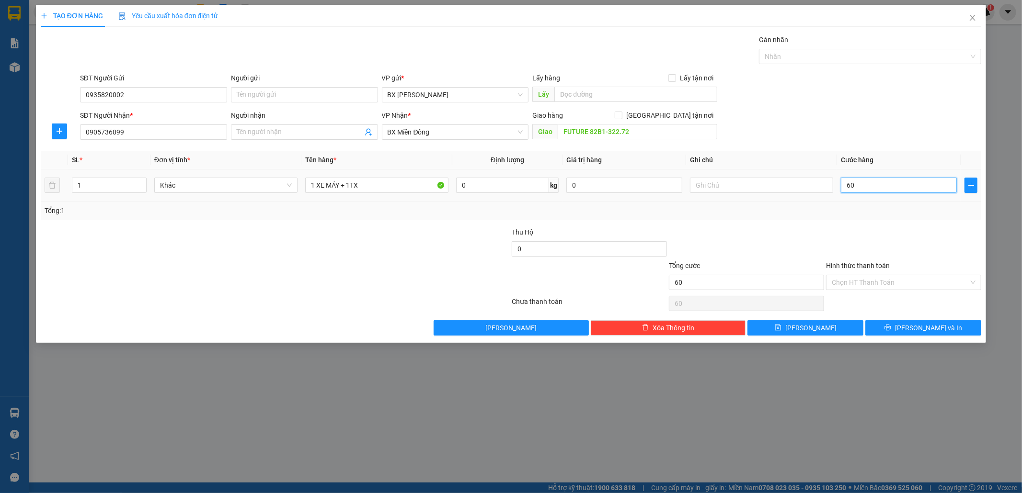
type input "600"
type input "600.000"
click at [861, 284] on input "Hình thức thanh toán" at bounding box center [900, 282] width 137 height 14
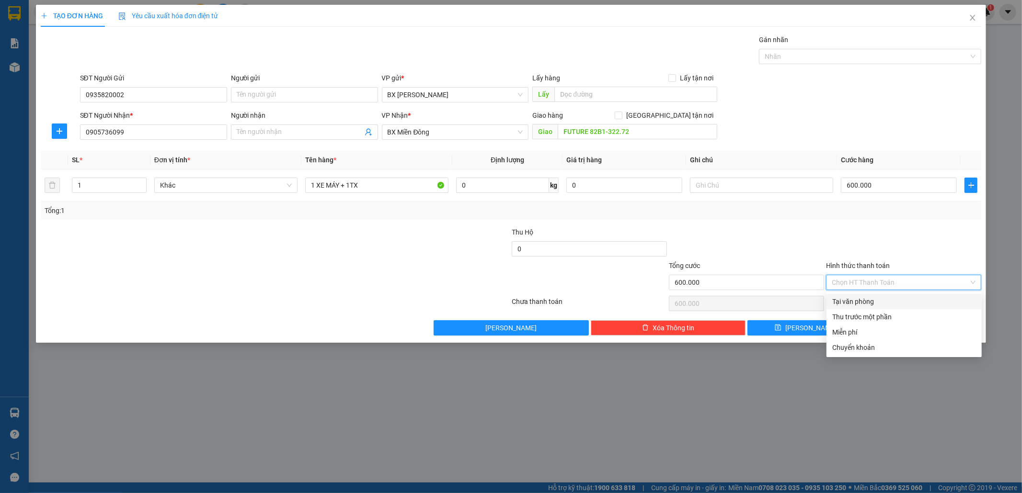
click at [861, 299] on div "Tại văn phòng" at bounding box center [904, 302] width 144 height 11
type input "0"
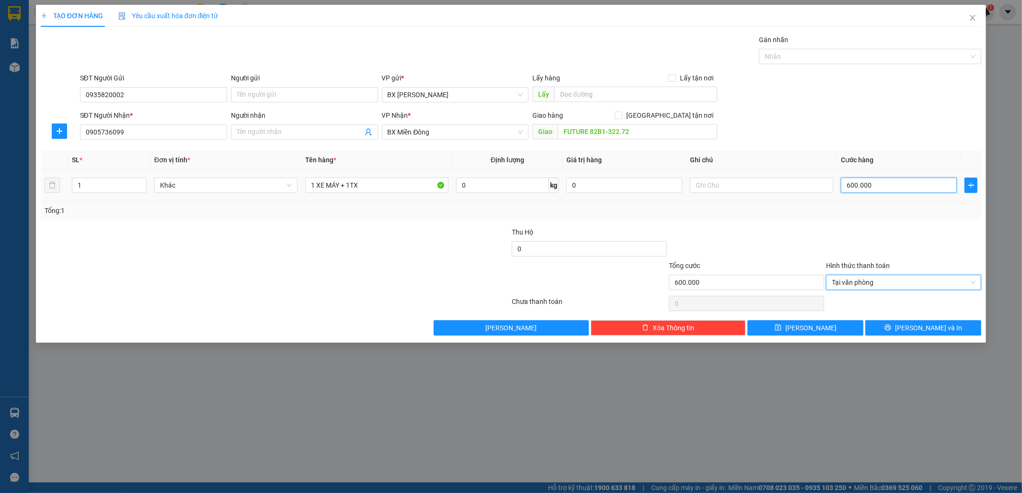
click at [899, 183] on input "600.000" at bounding box center [899, 185] width 116 height 15
type input "5"
type input "55"
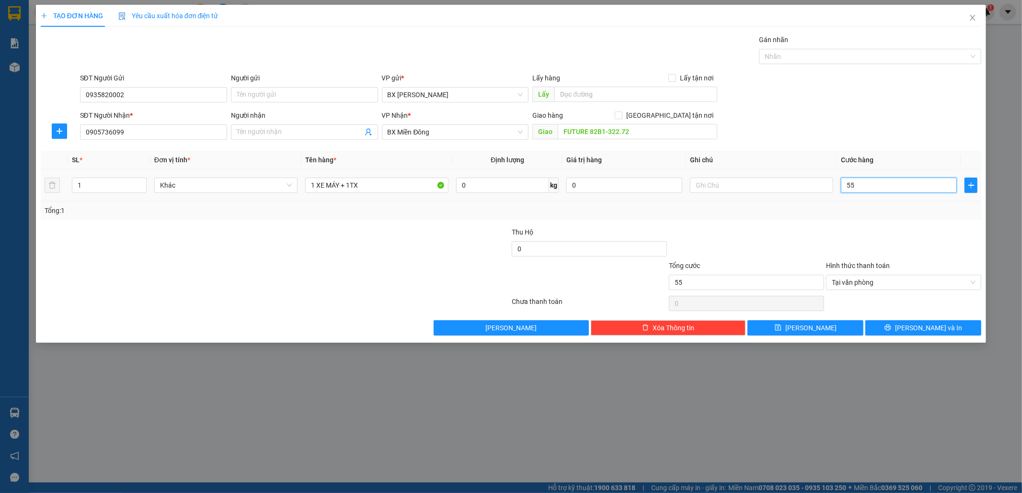
type input "550"
type input "55"
type input "5"
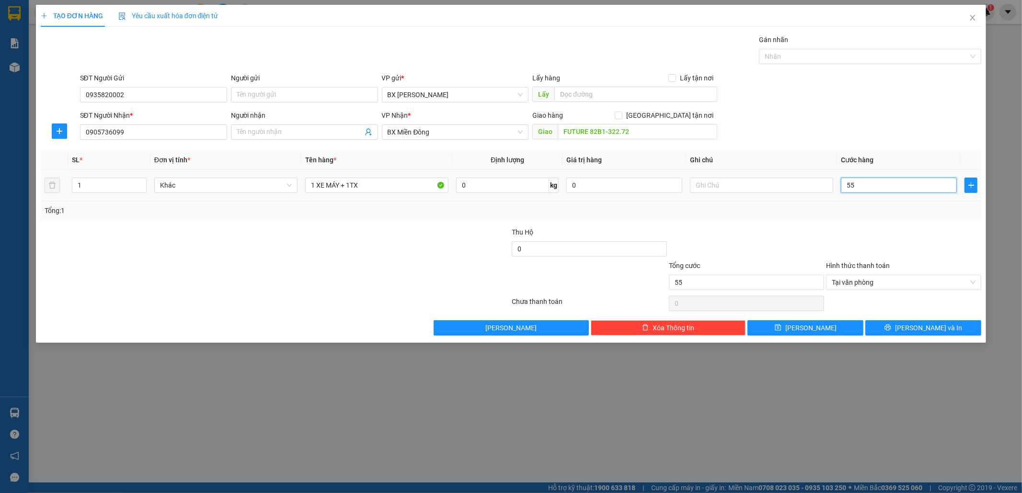
type input "5"
type input "55"
type input "550"
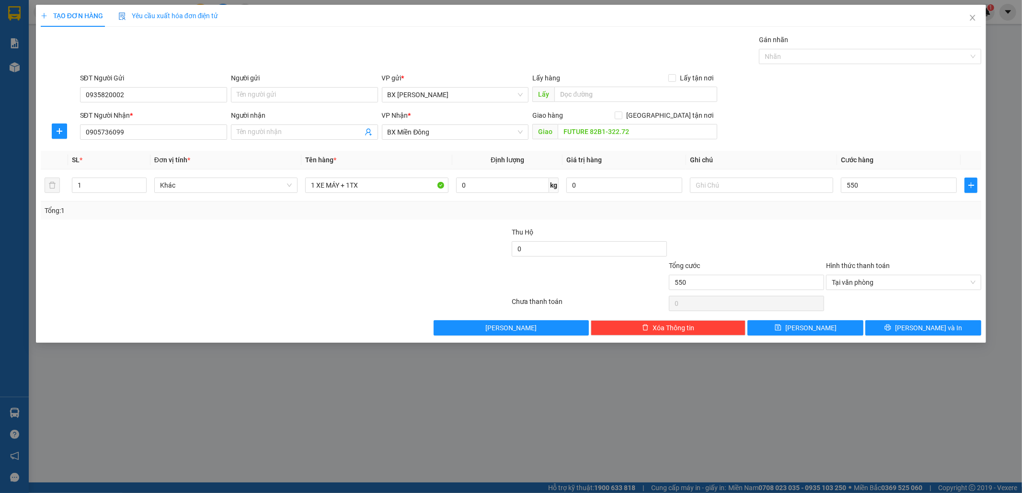
type input "550.000"
click at [899, 319] on div "Transit Pickup Surcharge Ids Transit Deliver Surcharge Ids Transit Deliver Surc…" at bounding box center [511, 184] width 941 height 301
click at [900, 323] on button "[PERSON_NAME] và In" at bounding box center [923, 327] width 116 height 15
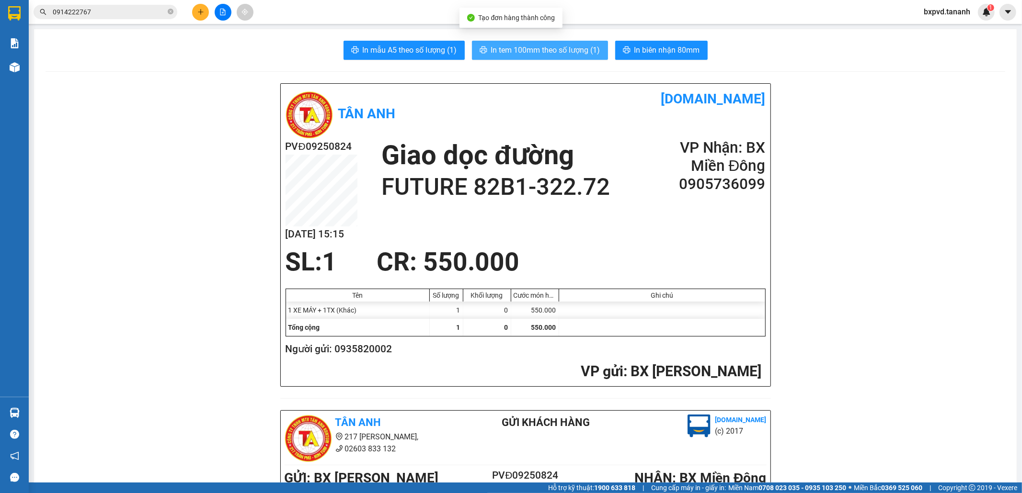
click at [581, 51] on span "In tem 100mm theo số lượng (1)" at bounding box center [545, 50] width 109 height 12
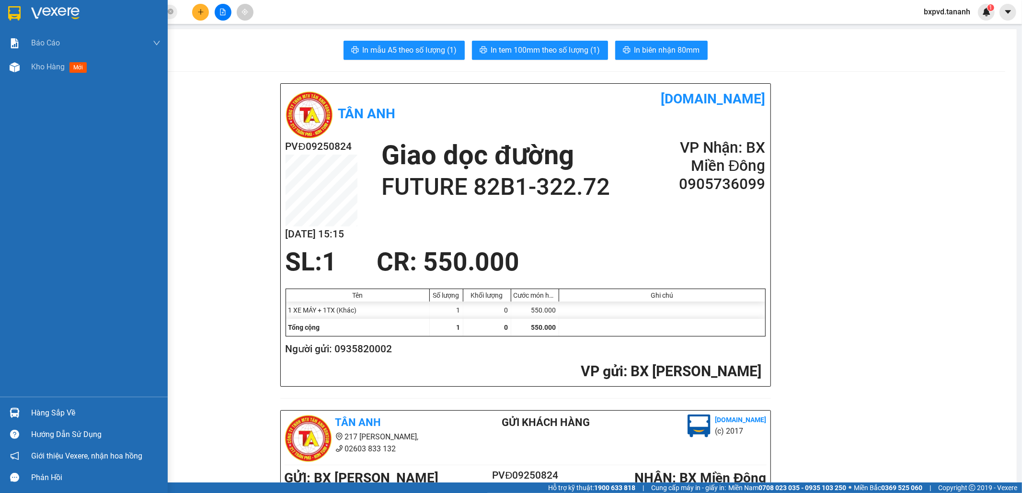
click at [18, 15] on img at bounding box center [14, 13] width 12 height 14
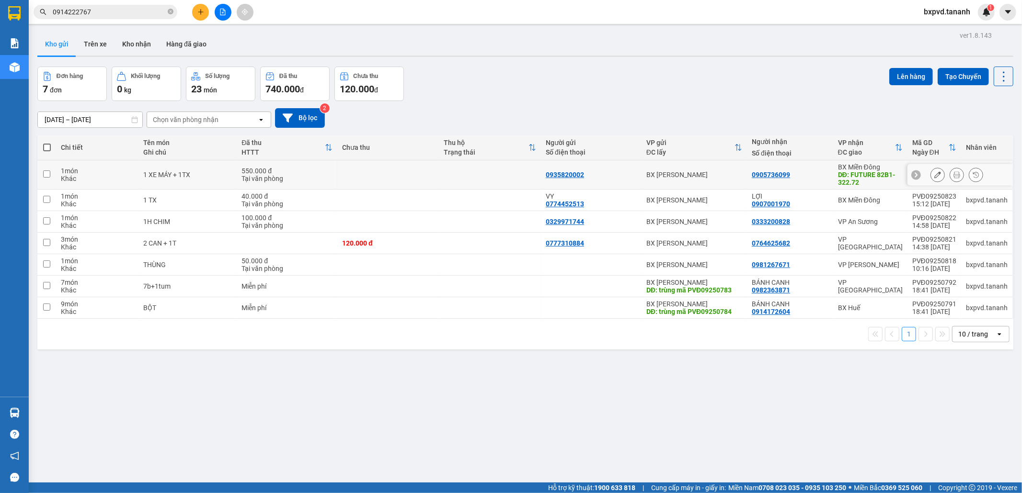
click at [934, 175] on icon at bounding box center [937, 174] width 7 height 7
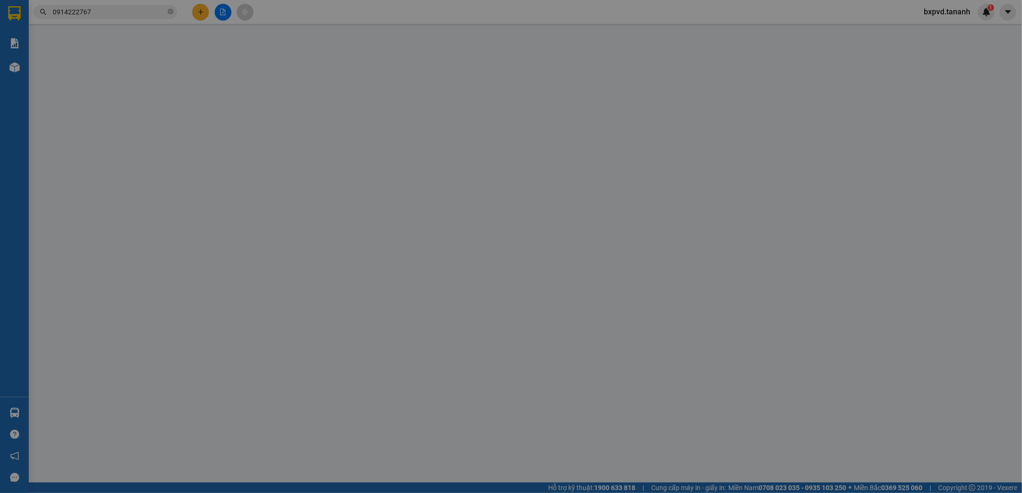
type input "0935820002"
type input "0905736099"
type input "FUTURE 82B1-322.72"
type input "550.000"
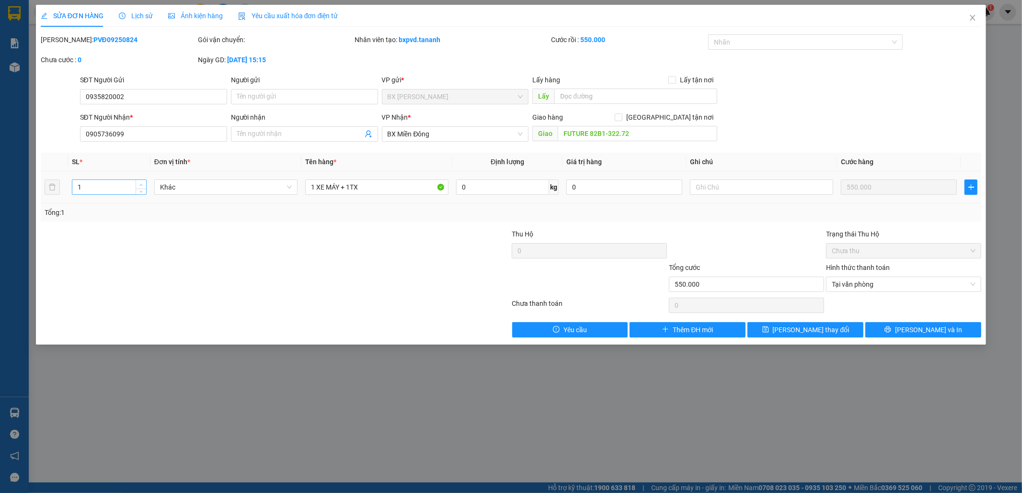
type input "2"
click at [140, 184] on icon "up" at bounding box center [140, 184] width 3 height 3
click at [890, 332] on button "[PERSON_NAME] và In" at bounding box center [923, 329] width 116 height 15
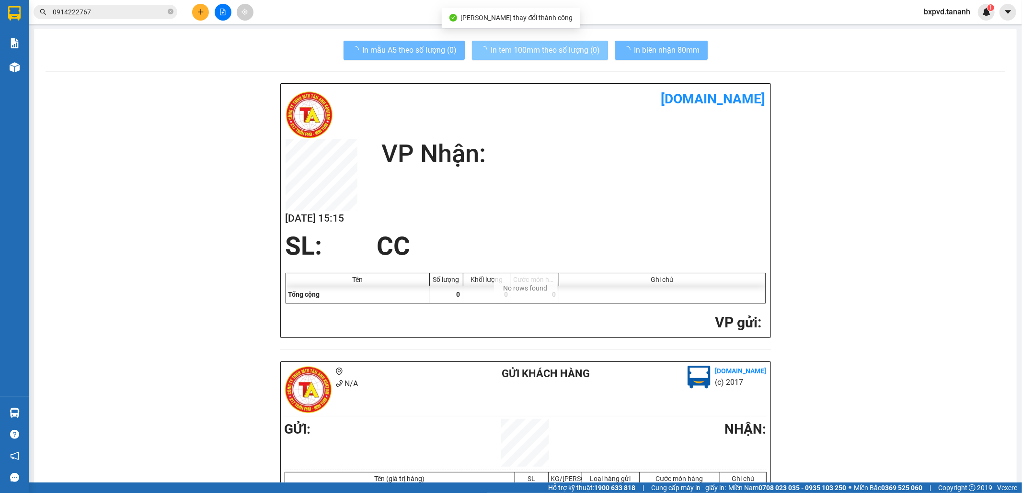
click at [531, 49] on span "In tem 100mm theo số lượng (0)" at bounding box center [545, 50] width 109 height 12
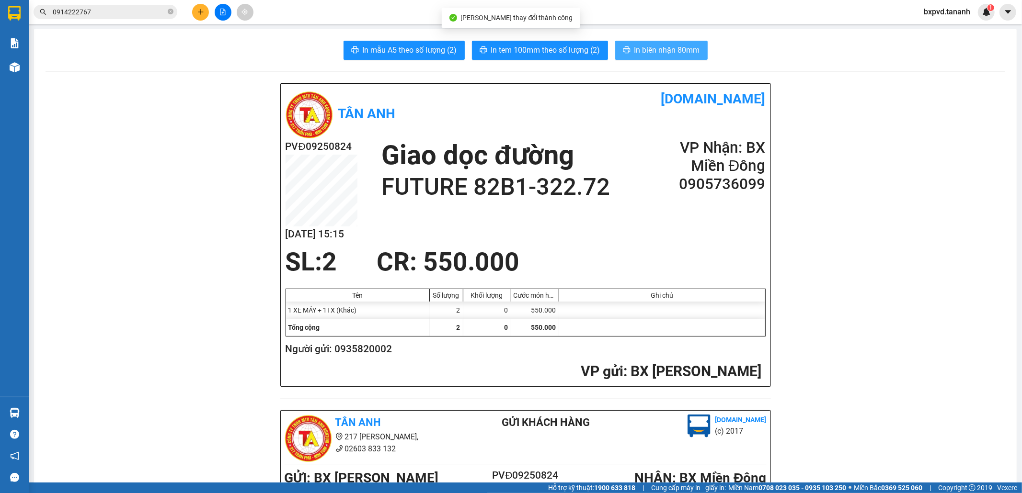
click at [647, 51] on span "In biên nhận 80mm" at bounding box center [667, 50] width 66 height 12
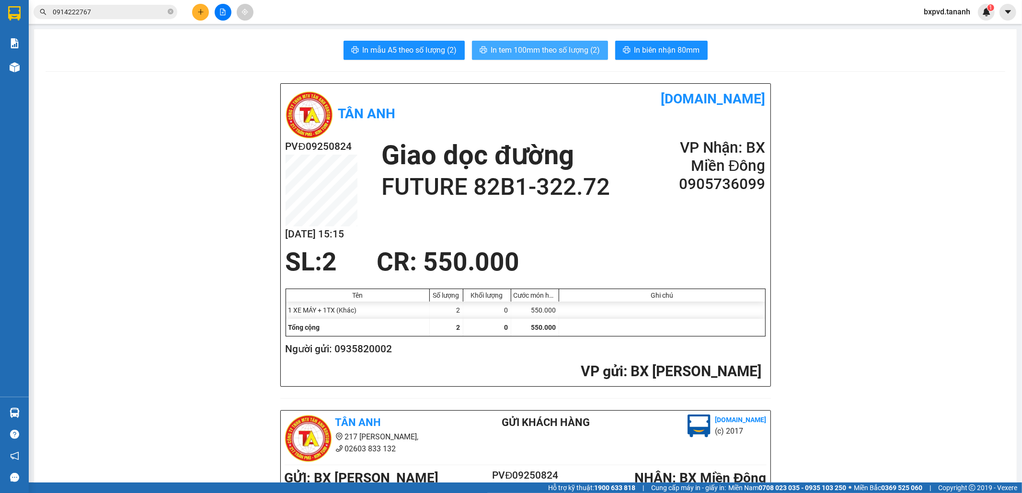
click at [525, 46] on span "In tem 100mm theo số lượng (2)" at bounding box center [545, 50] width 109 height 12
click at [193, 14] on button at bounding box center [200, 12] width 17 height 17
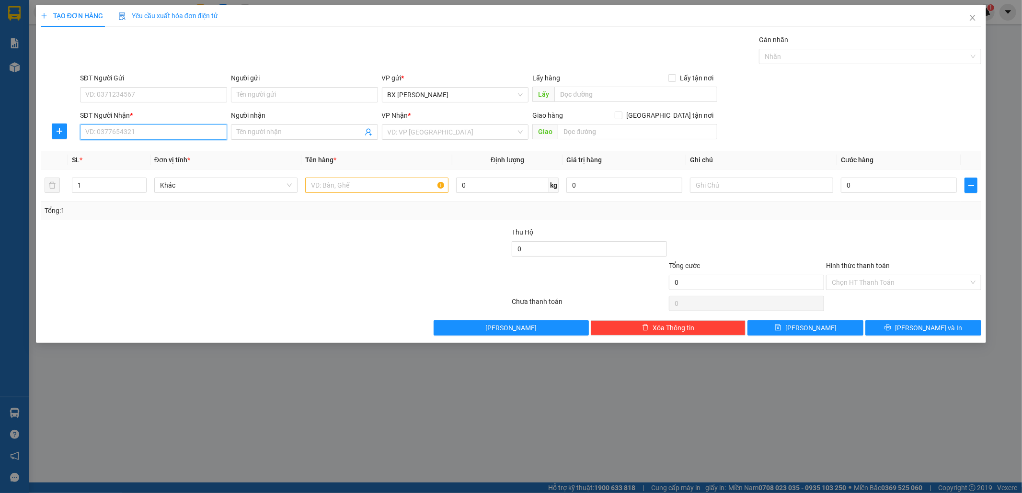
click at [176, 138] on input "SĐT Người Nhận *" at bounding box center [153, 132] width 147 height 15
type input "0977647873"
click at [96, 99] on input "SĐT Người Gửi" at bounding box center [153, 94] width 147 height 15
type input "0357186677"
click at [442, 133] on input "search" at bounding box center [452, 132] width 129 height 14
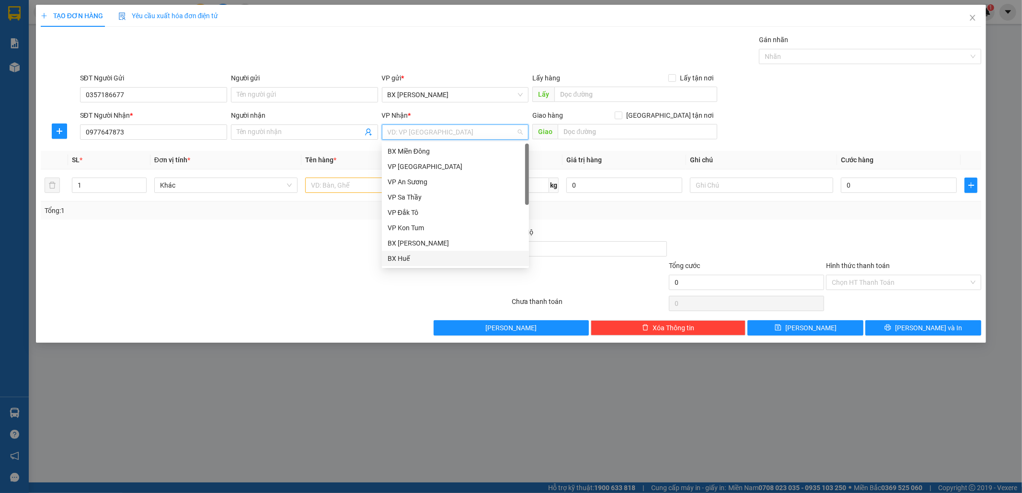
click at [404, 259] on div "BX Huế" at bounding box center [456, 258] width 136 height 11
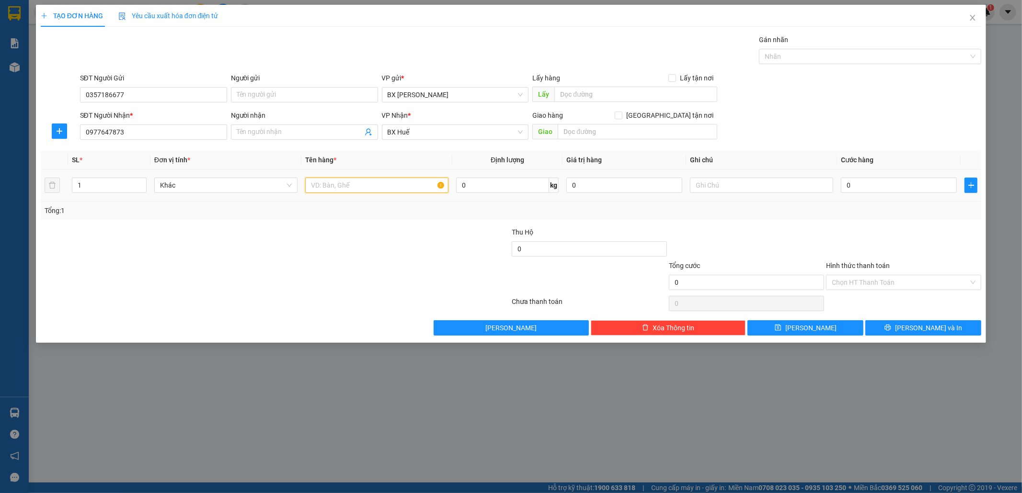
click at [334, 190] on input "text" at bounding box center [376, 185] width 143 height 15
type input "1TXOP"
click at [877, 185] on input "0" at bounding box center [899, 185] width 116 height 15
type input "5"
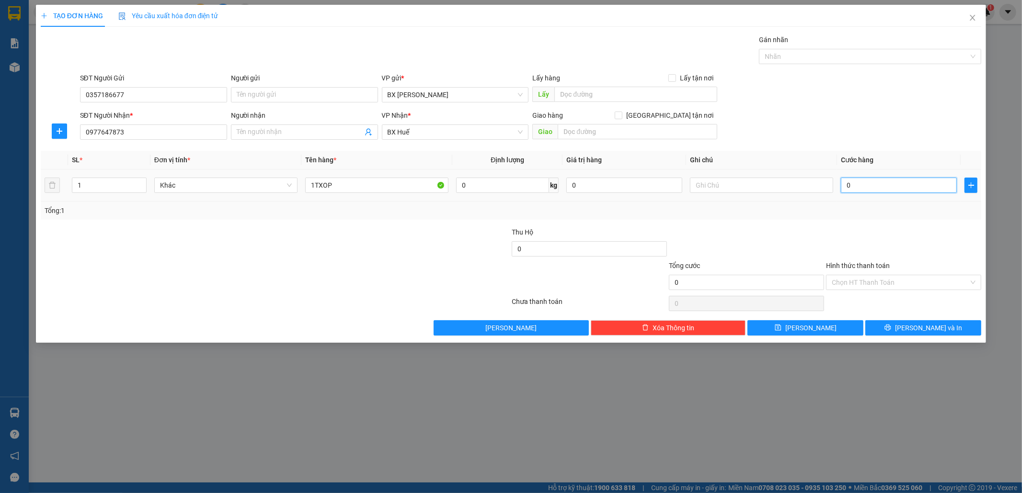
type input "5"
type input "50"
type input "50.000"
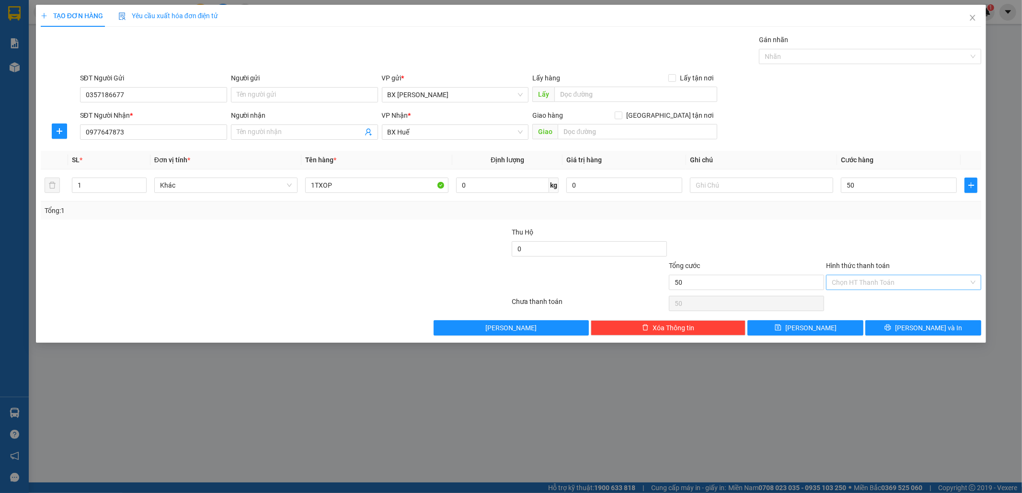
type input "50.000"
click at [873, 279] on input "Hình thức thanh toán" at bounding box center [900, 282] width 137 height 14
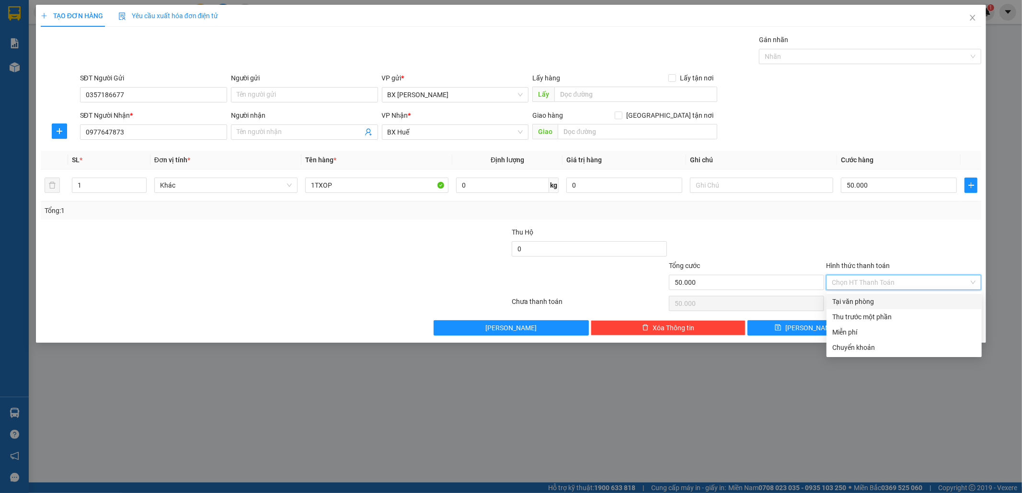
drag, startPoint x: 872, startPoint y: 298, endPoint x: 874, endPoint y: 312, distance: 14.0
click at [872, 299] on div "Tại văn phòng" at bounding box center [904, 302] width 144 height 11
type input "0"
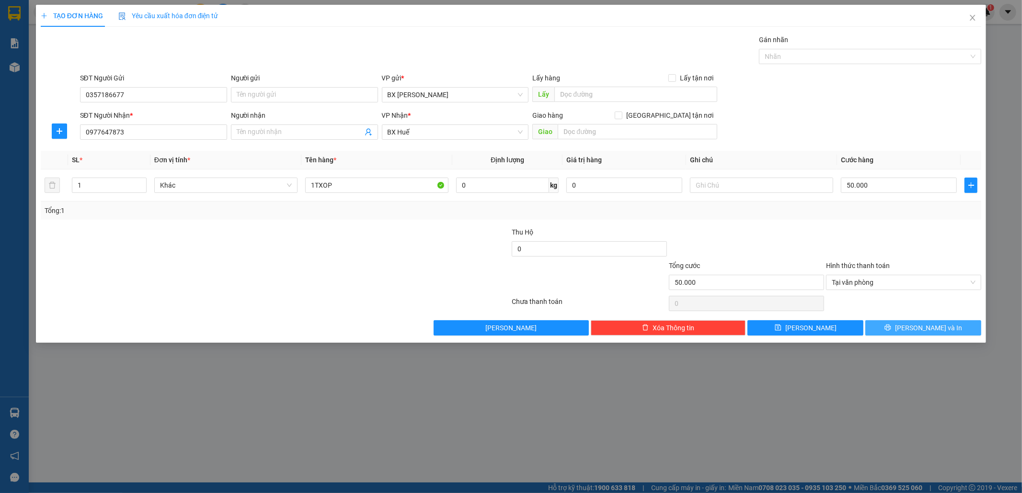
click at [890, 331] on button "[PERSON_NAME] và In" at bounding box center [923, 327] width 116 height 15
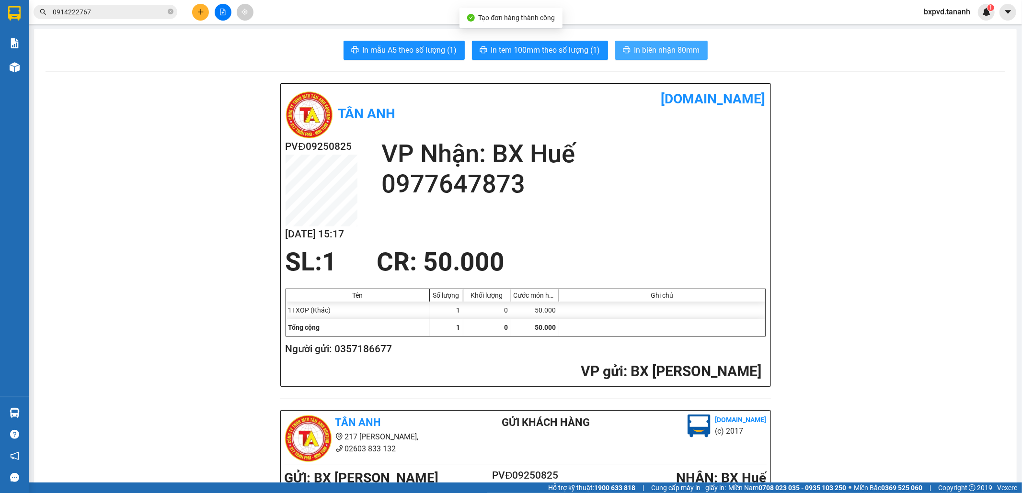
click at [634, 51] on span "In biên nhận 80mm" at bounding box center [667, 50] width 66 height 12
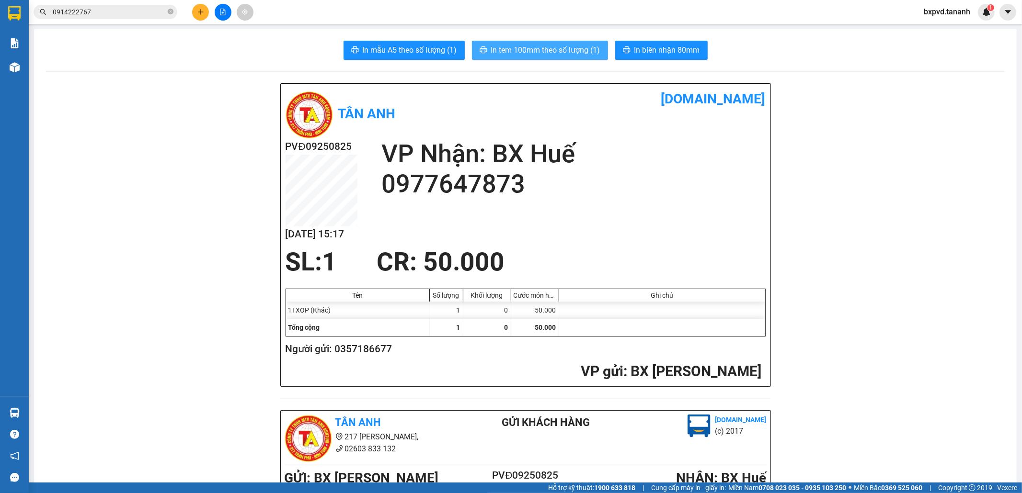
click at [511, 46] on span "In tem 100mm theo số lượng (1)" at bounding box center [545, 50] width 109 height 12
click at [202, 14] on icon "plus" at bounding box center [200, 12] width 7 height 7
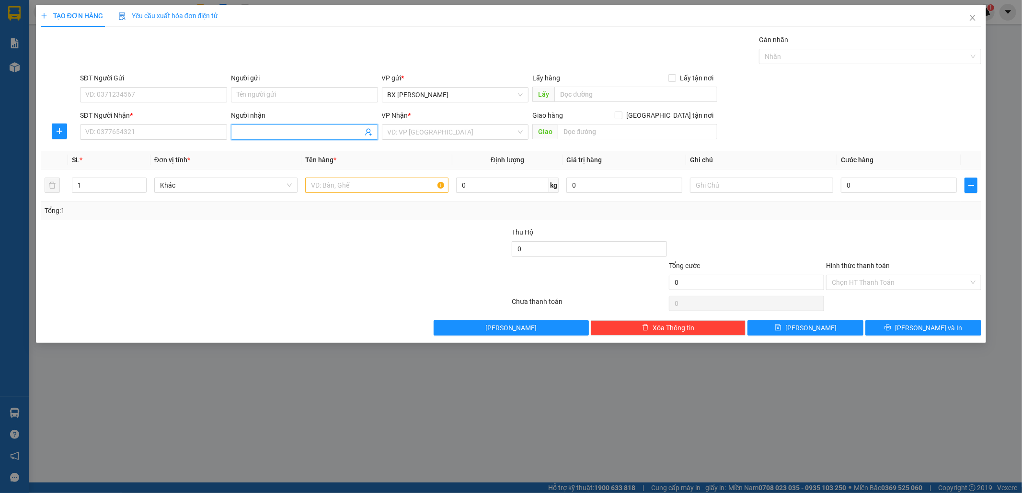
click at [240, 131] on input "Người nhận" at bounding box center [300, 132] width 126 height 11
type input "TÚ ANH"
drag, startPoint x: 279, startPoint y: 183, endPoint x: 327, endPoint y: 185, distance: 48.0
click at [280, 183] on div "TÚ ANH - 0949695959" at bounding box center [305, 182] width 136 height 11
type input "0949695959"
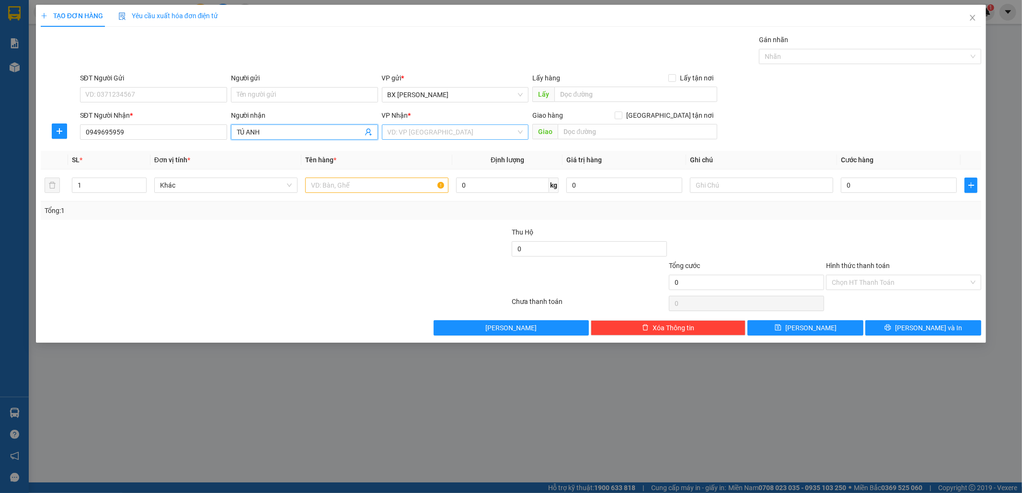
type input "TÚ ANH"
click at [424, 131] on input "search" at bounding box center [452, 132] width 129 height 14
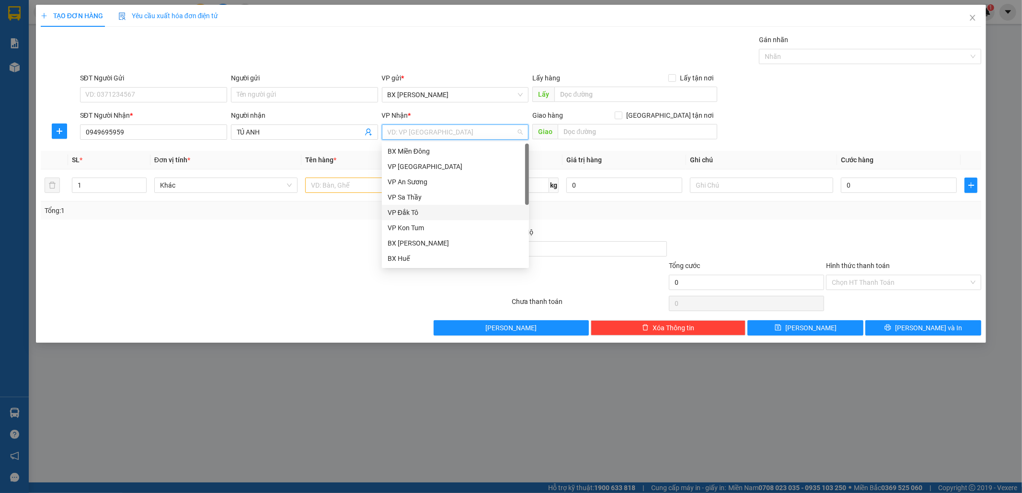
scroll to position [53, 0]
click at [433, 255] on div "[PERSON_NAME]" at bounding box center [456, 251] width 136 height 11
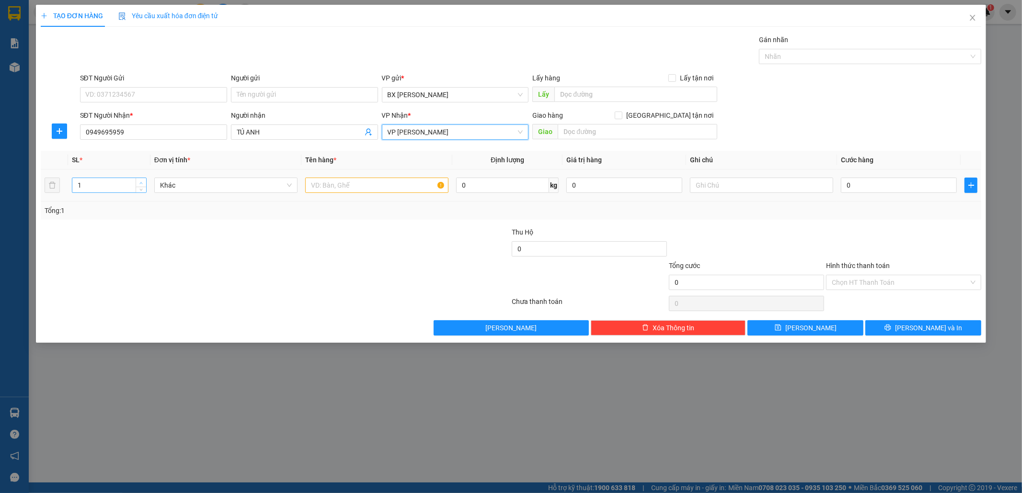
type input "2"
click at [142, 184] on span "up" at bounding box center [141, 183] width 6 height 6
click at [370, 192] on input "text" at bounding box center [376, 185] width 143 height 15
type input "TG"
click at [864, 191] on input "0" at bounding box center [899, 185] width 116 height 15
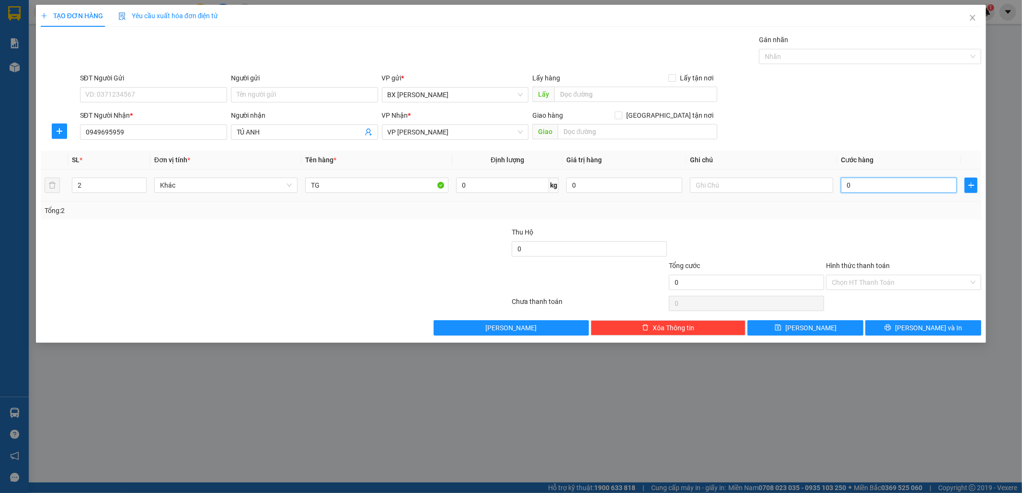
type input "1"
type input "10"
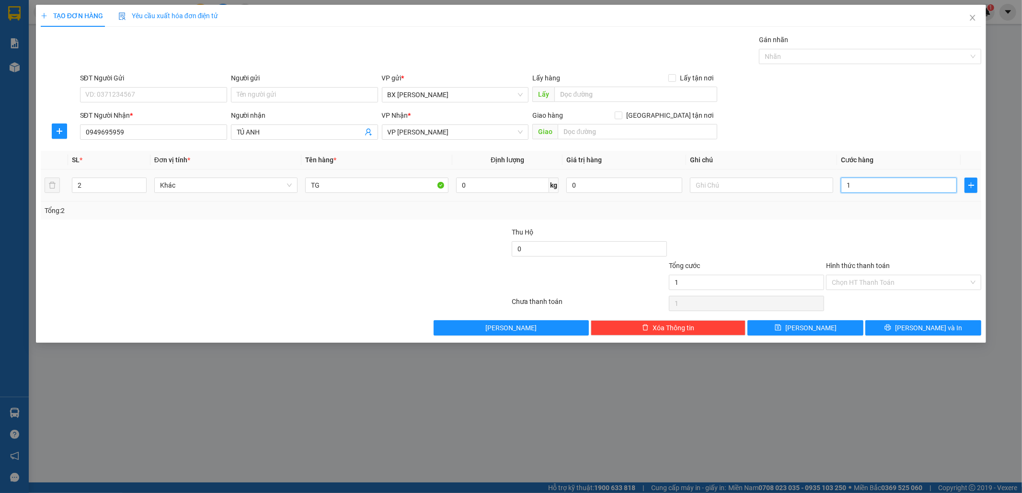
type input "10"
type input "100"
type input "100.000"
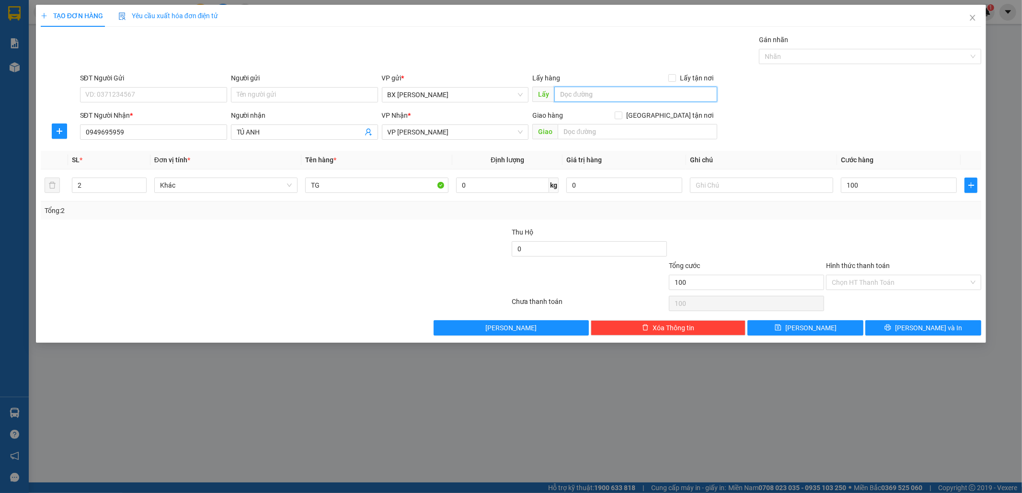
type input "100.000"
click at [578, 98] on input "text" at bounding box center [635, 94] width 163 height 15
type input "LY RAU"
click at [830, 334] on button "[PERSON_NAME]" at bounding box center [805, 327] width 116 height 15
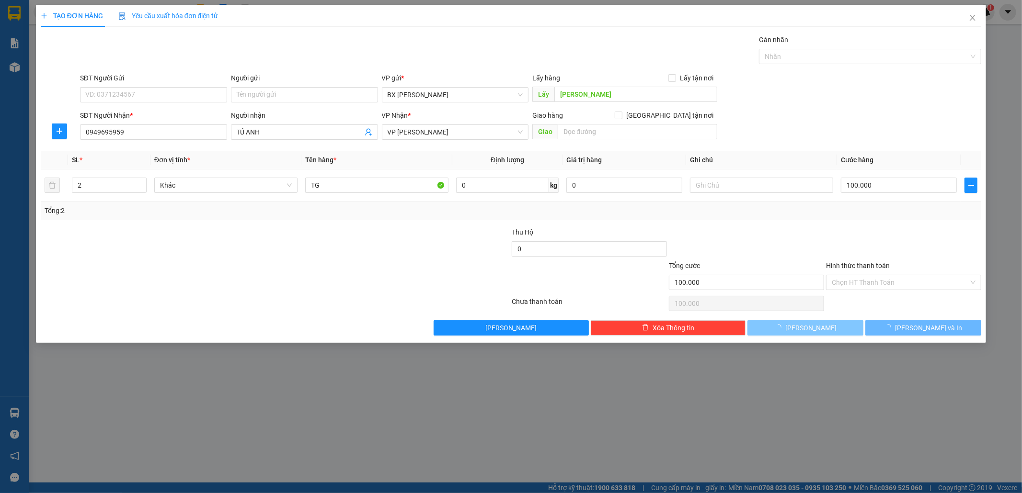
type input "1"
type input "0"
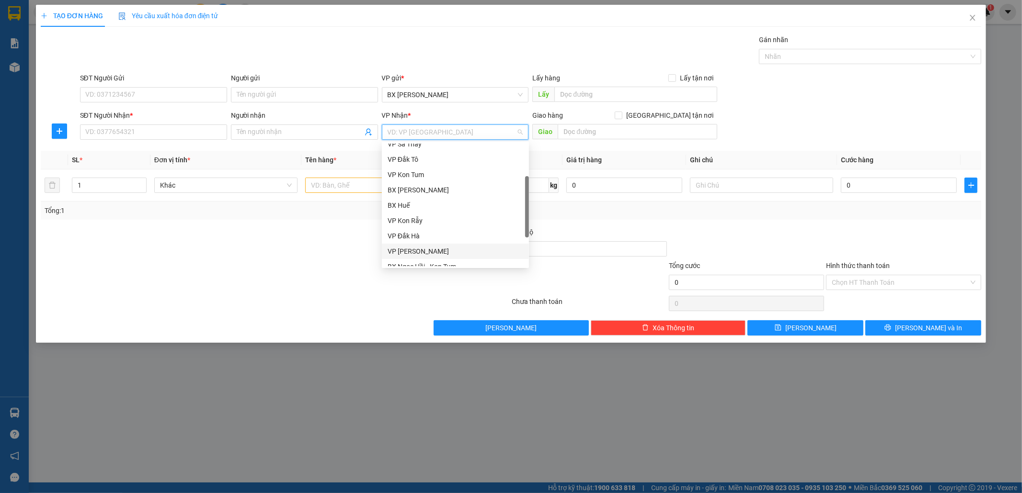
drag, startPoint x: 423, startPoint y: 135, endPoint x: 420, endPoint y: 151, distance: 16.1
click at [423, 137] on input "search" at bounding box center [452, 132] width 129 height 14
click at [423, 181] on div "VP An Sương" at bounding box center [456, 182] width 136 height 11
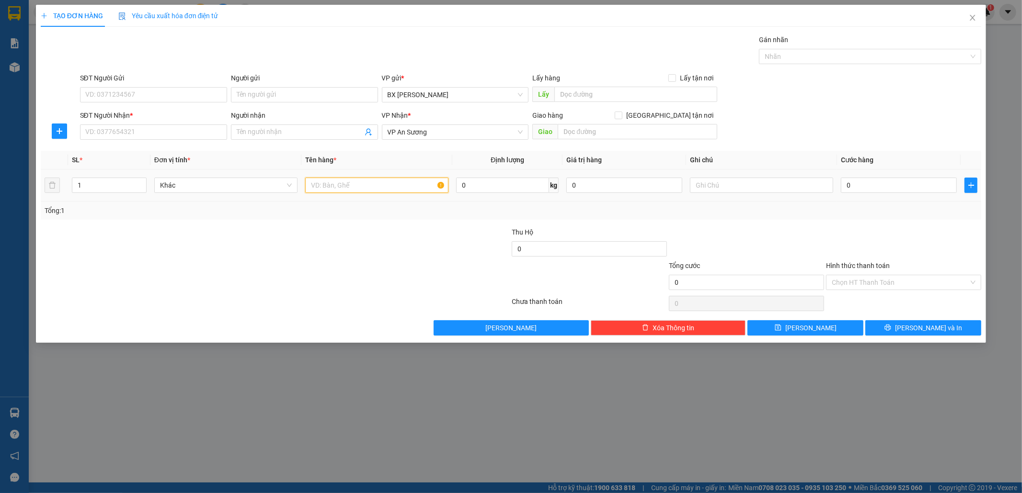
click at [338, 190] on input "text" at bounding box center [376, 185] width 143 height 15
type input "1TX"
click at [98, 134] on input "SĐT Người Nhận *" at bounding box center [153, 132] width 147 height 15
type input "0379444005"
click at [115, 97] on input "SĐT Người Gửi" at bounding box center [153, 94] width 147 height 15
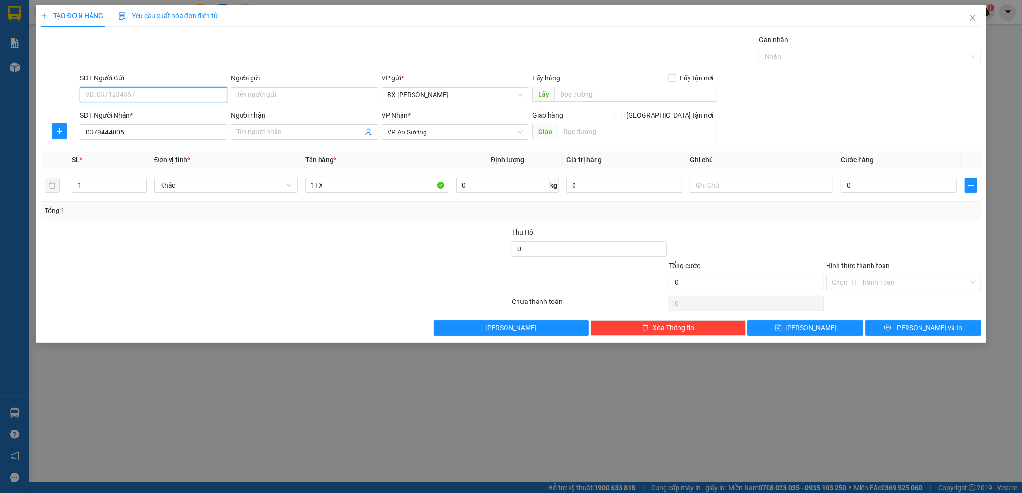
type input "1"
type input "0339778045"
type input "5"
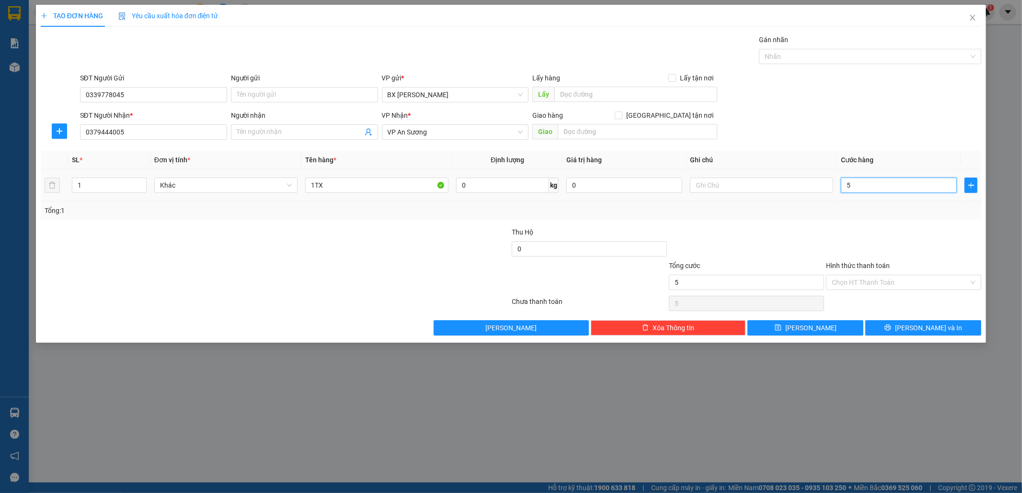
type input "50"
type input "50.000"
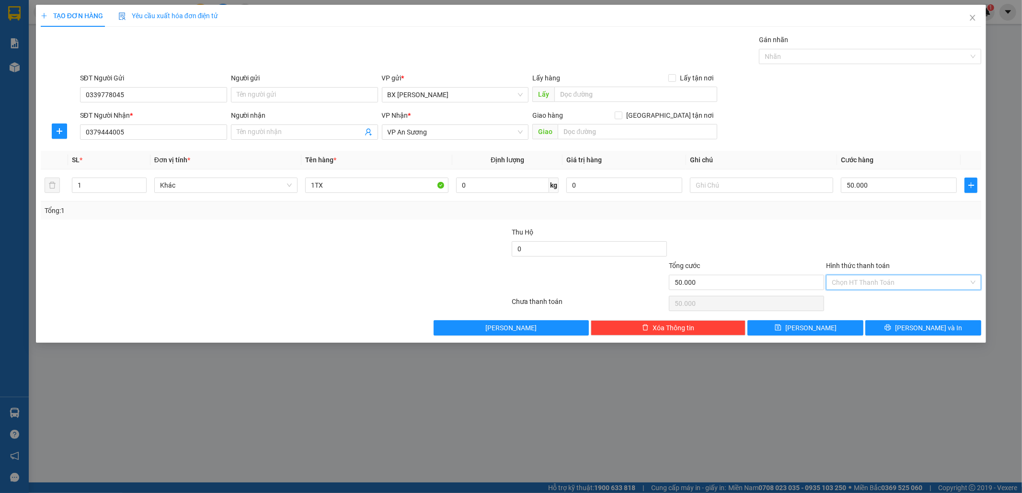
click at [865, 278] on input "Hình thức thanh toán" at bounding box center [900, 282] width 137 height 14
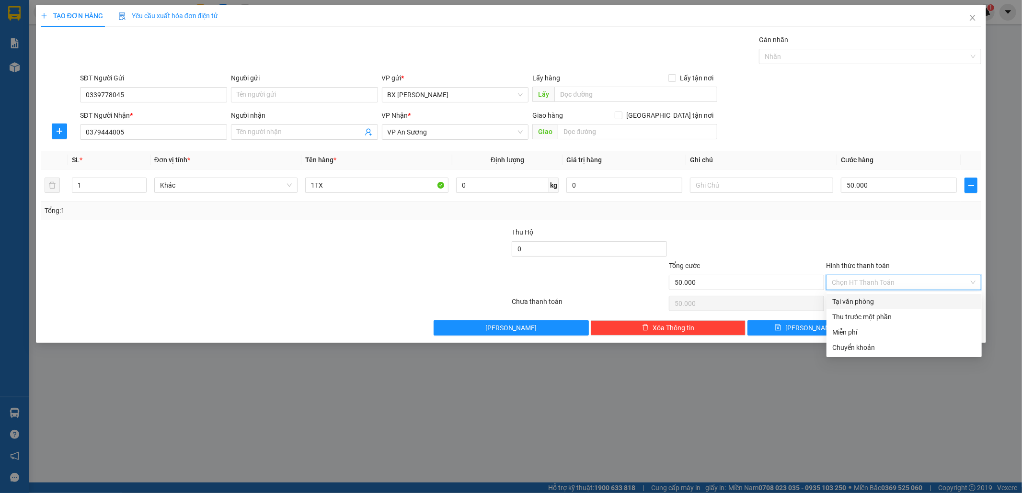
click at [865, 295] on div "Tại văn phòng" at bounding box center [903, 301] width 155 height 15
type input "0"
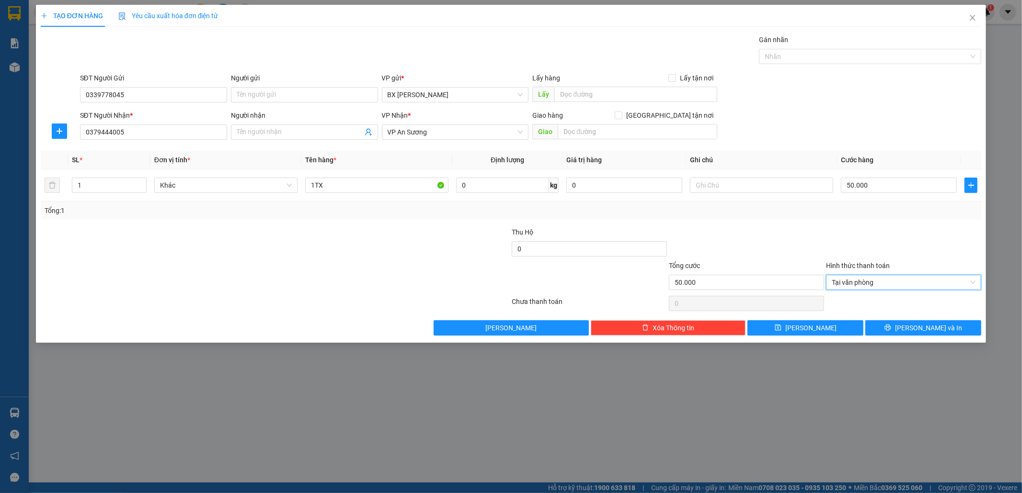
click at [898, 317] on div "Transit Pickup Surcharge Ids Transit Deliver Surcharge Ids Transit Deliver Surc…" at bounding box center [511, 184] width 941 height 301
click at [898, 318] on div "Transit Pickup Surcharge Ids Transit Deliver Surcharge Ids Transit Deliver Surc…" at bounding box center [511, 184] width 941 height 301
click at [904, 334] on button "[PERSON_NAME] và In" at bounding box center [923, 327] width 116 height 15
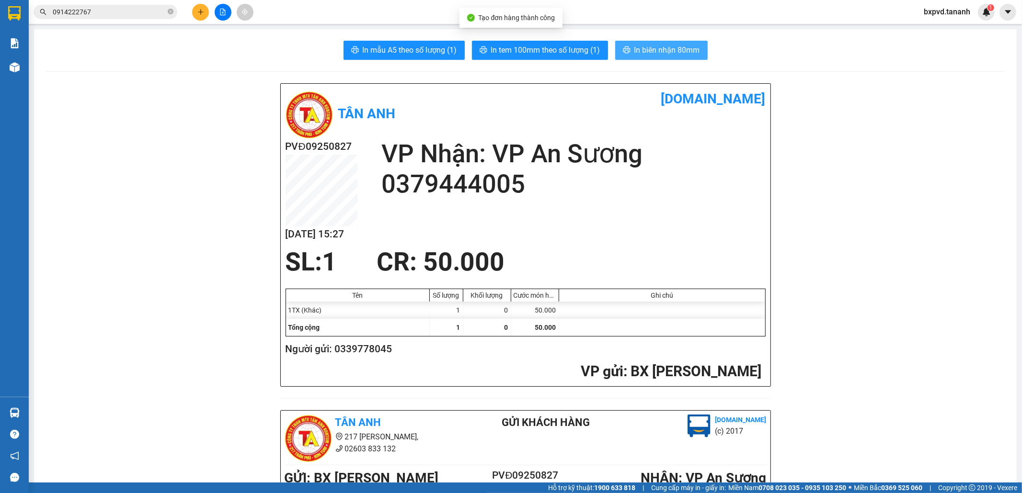
click at [656, 46] on span "In biên nhận 80mm" at bounding box center [667, 50] width 66 height 12
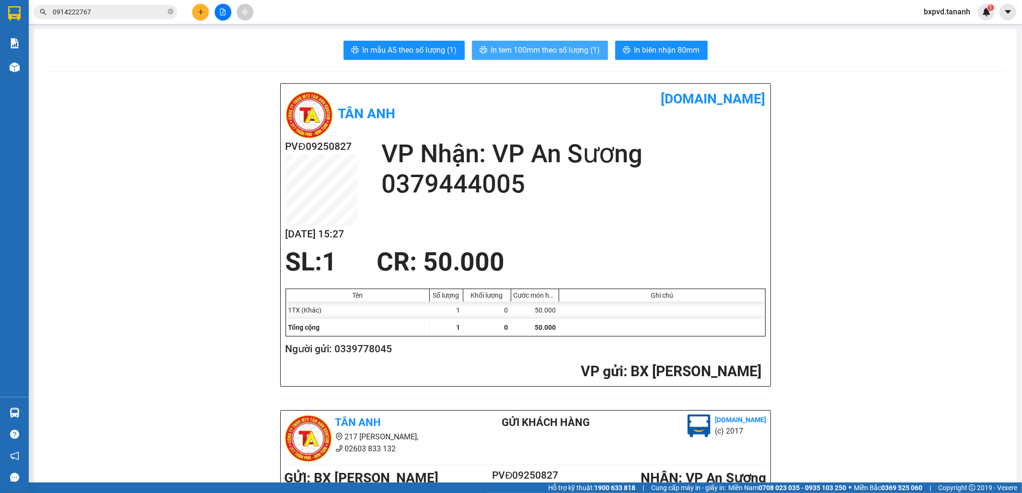
click at [569, 46] on span "In tem 100mm theo số lượng (1)" at bounding box center [545, 50] width 109 height 12
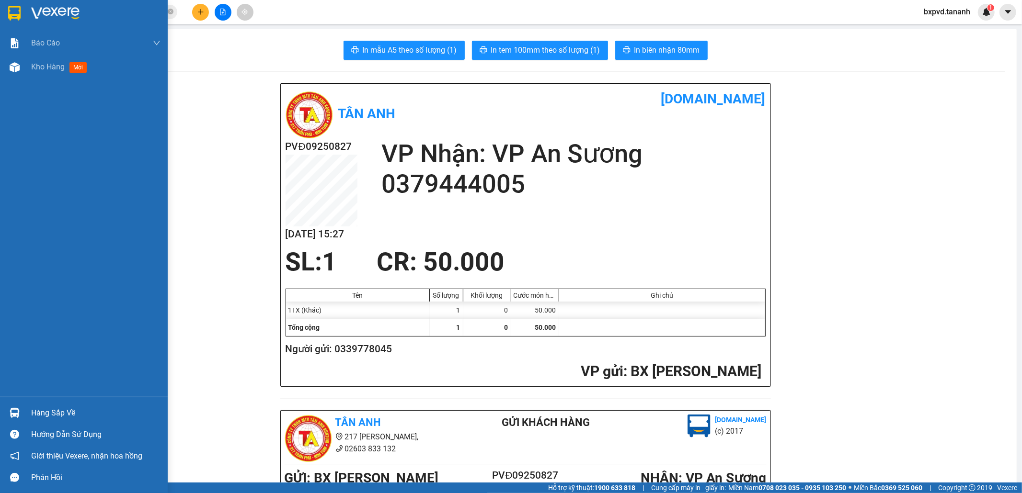
drag, startPoint x: 5, startPoint y: 4, endPoint x: 70, endPoint y: 18, distance: 67.1
click at [3, 4] on div at bounding box center [84, 15] width 168 height 31
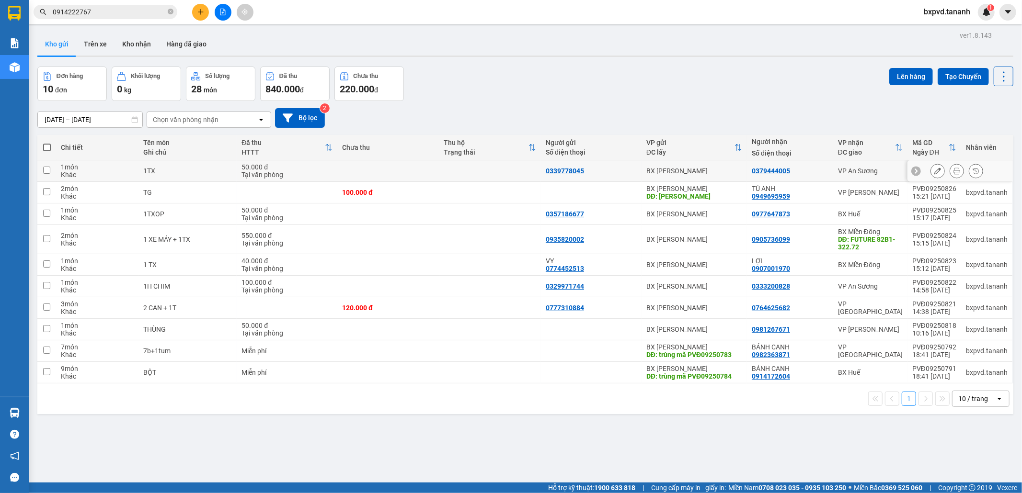
click at [934, 173] on icon at bounding box center [937, 171] width 7 height 7
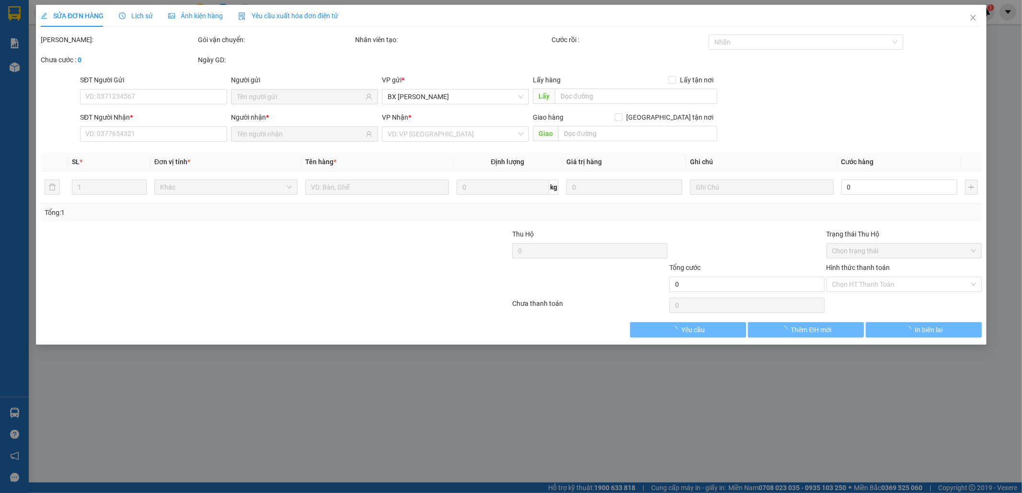
type input "0339778045"
type input "0379444005"
type input "50.000"
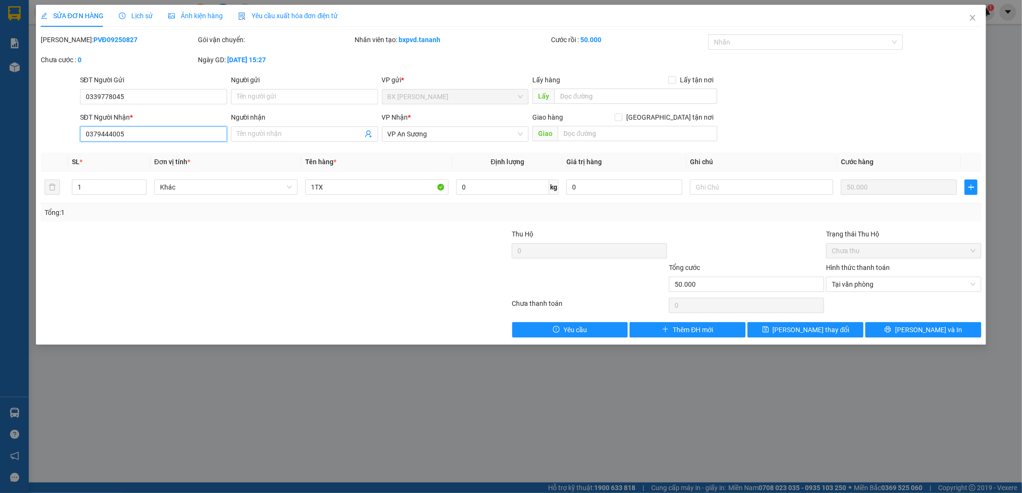
drag, startPoint x: 129, startPoint y: 132, endPoint x: 29, endPoint y: 133, distance: 100.1
click at [29, 133] on div "SỬA ĐƠN HÀNG Lịch sử Ảnh kiện hàng Yêu cầu xuất hóa đơn điện tử Total Paid Fee …" at bounding box center [511, 246] width 1022 height 493
click at [971, 17] on icon "close" at bounding box center [972, 18] width 5 height 6
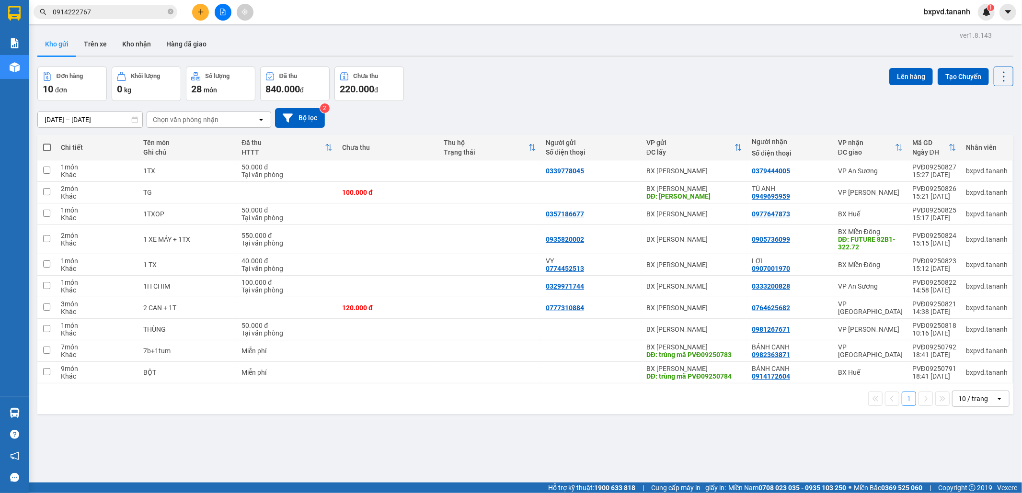
click at [198, 11] on icon "plus" at bounding box center [200, 12] width 7 height 7
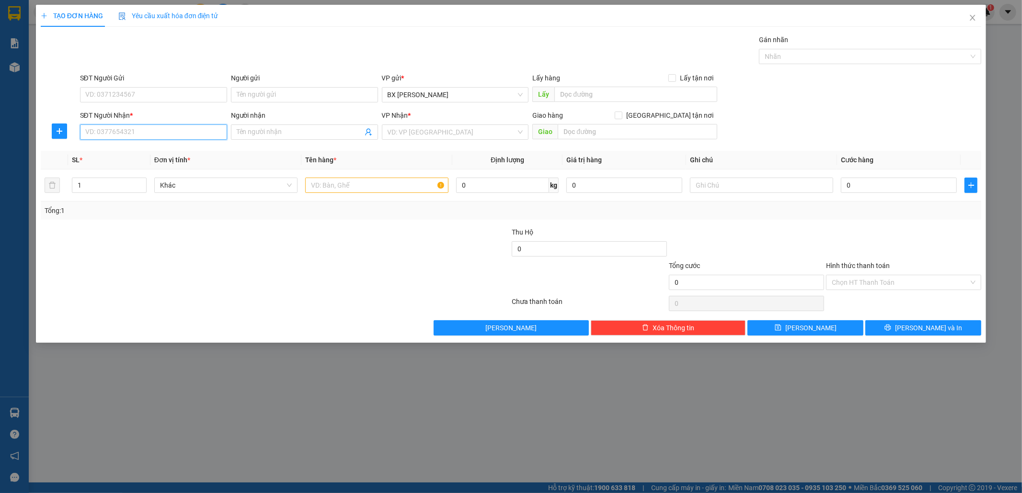
click at [125, 128] on input "SĐT Người Nhận *" at bounding box center [153, 132] width 147 height 15
paste input "0379444005"
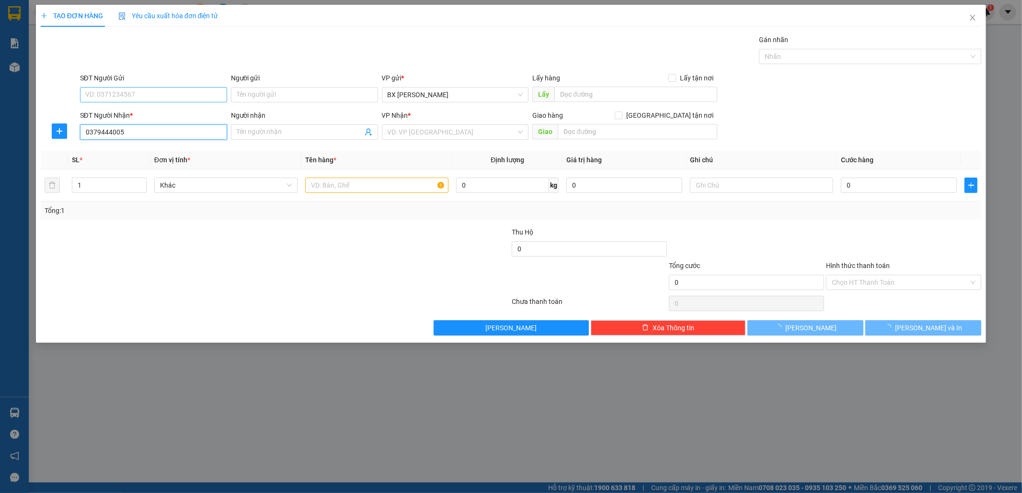
type input "0379444005"
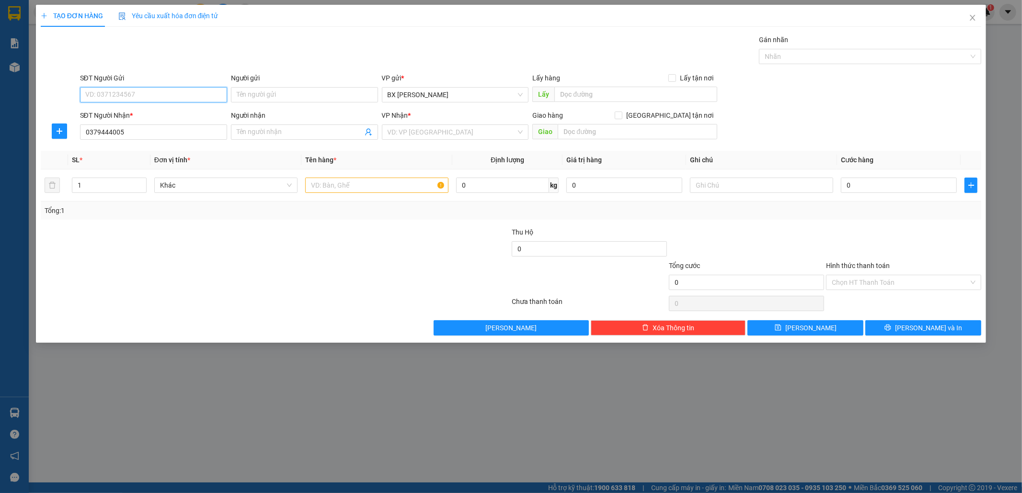
click at [120, 96] on input "SĐT Người Gửi" at bounding box center [153, 94] width 147 height 15
click at [120, 109] on div "0339778045" at bounding box center [154, 114] width 136 height 11
type input "0339778045"
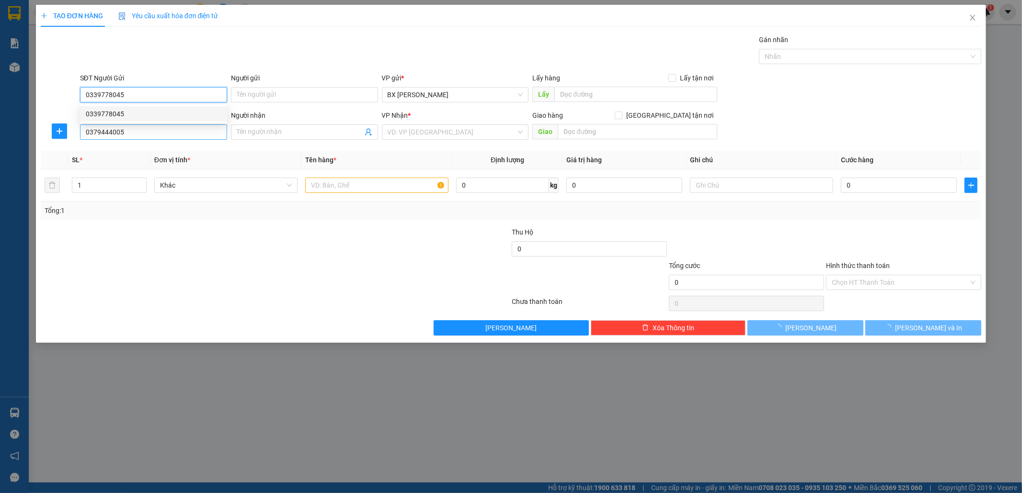
type input "50.000"
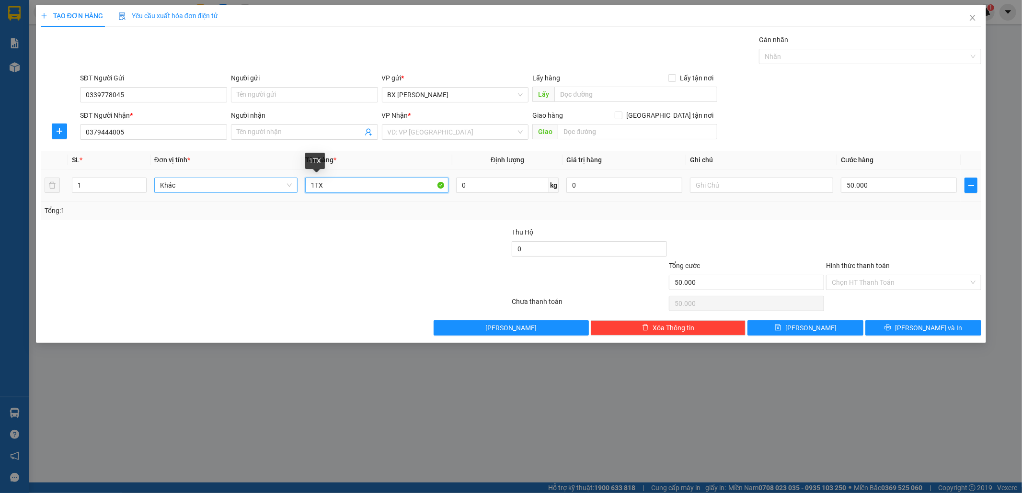
drag, startPoint x: 328, startPoint y: 184, endPoint x: 281, endPoint y: 190, distance: 47.3
click at [281, 190] on tr "1 Khác 1TX 0 kg 0 50.000" at bounding box center [511, 186] width 941 height 32
type input "1BI"
click at [449, 131] on input "search" at bounding box center [452, 132] width 129 height 14
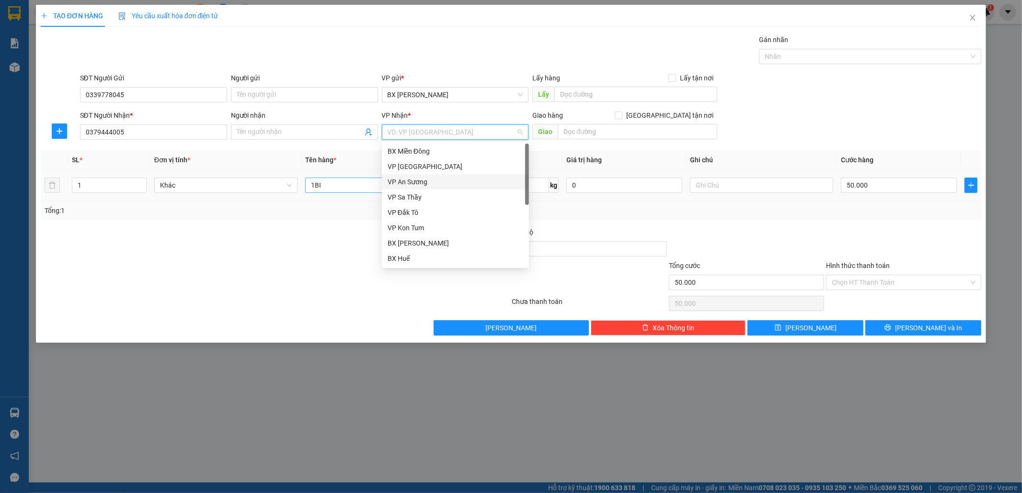
click at [438, 181] on div "VP An Sương" at bounding box center [456, 182] width 136 height 11
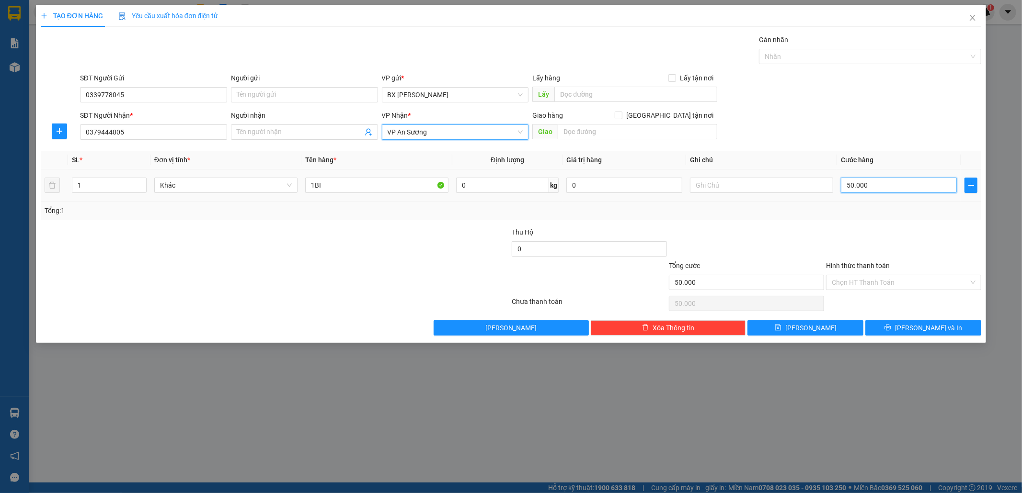
click at [869, 185] on input "50.000" at bounding box center [899, 185] width 116 height 15
type input "3"
type input "30"
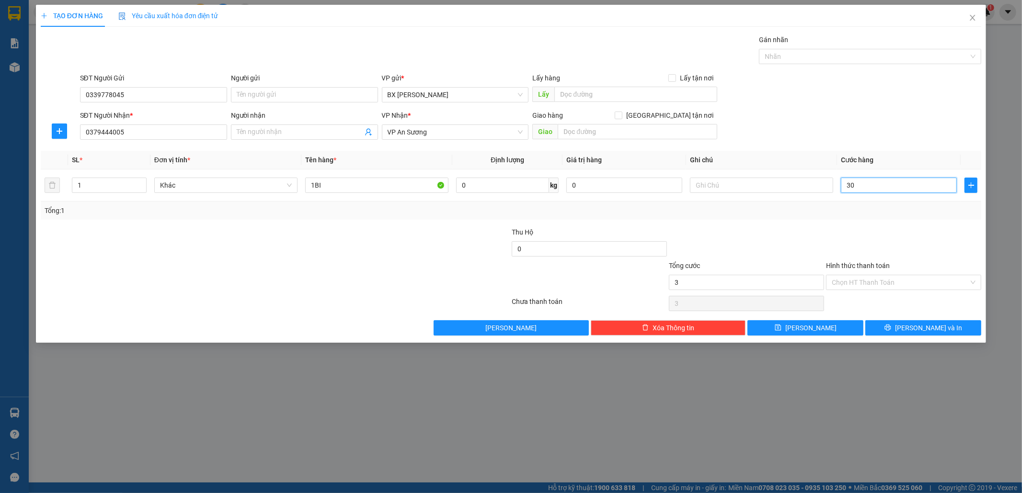
type input "30"
type input "30.000"
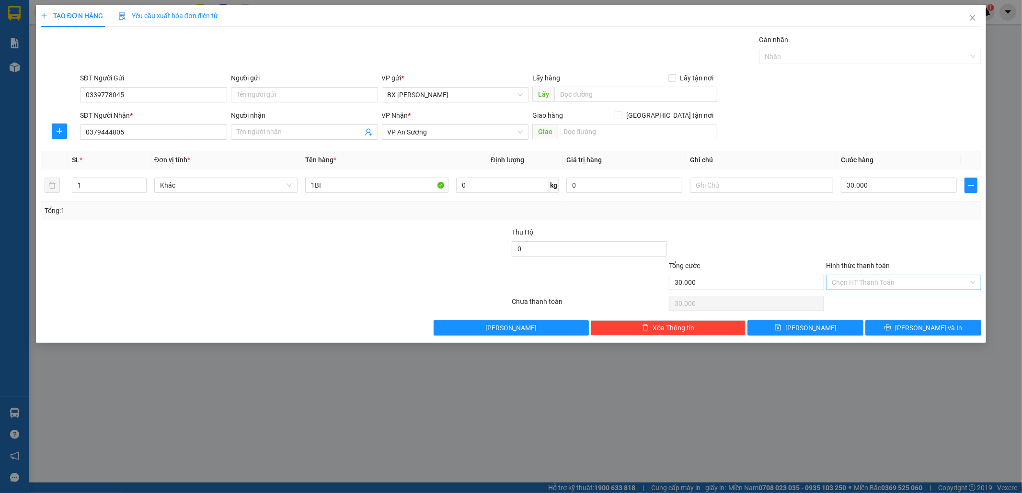
click at [854, 283] on input "Hình thức thanh toán" at bounding box center [900, 282] width 137 height 14
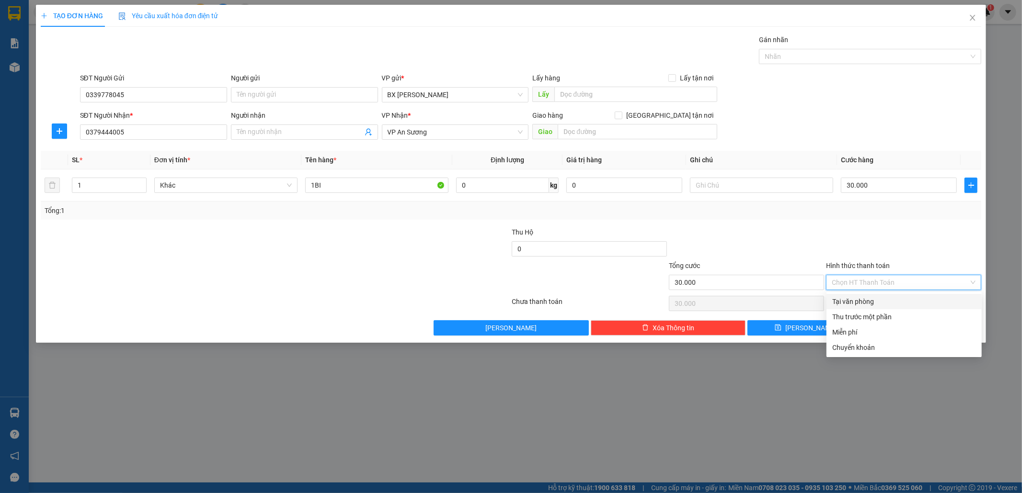
click at [856, 300] on div "Tại văn phòng" at bounding box center [904, 302] width 144 height 11
type input "0"
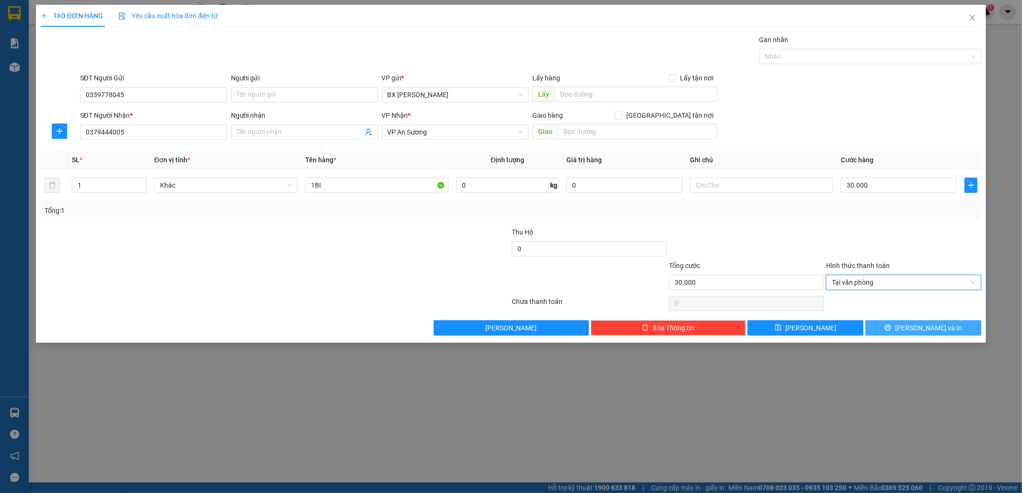
click at [930, 329] on span "[PERSON_NAME] và In" at bounding box center [928, 328] width 67 height 11
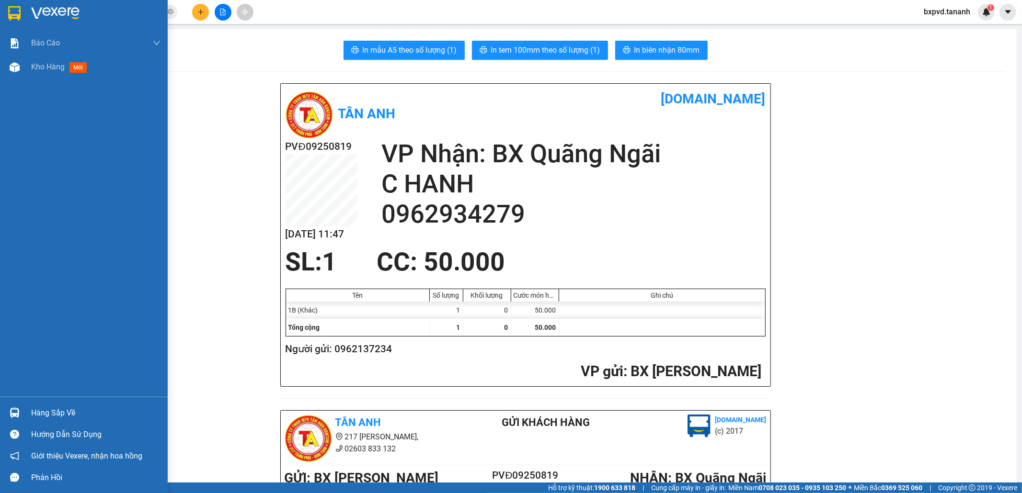
click at [2, 24] on div at bounding box center [84, 15] width 168 height 31
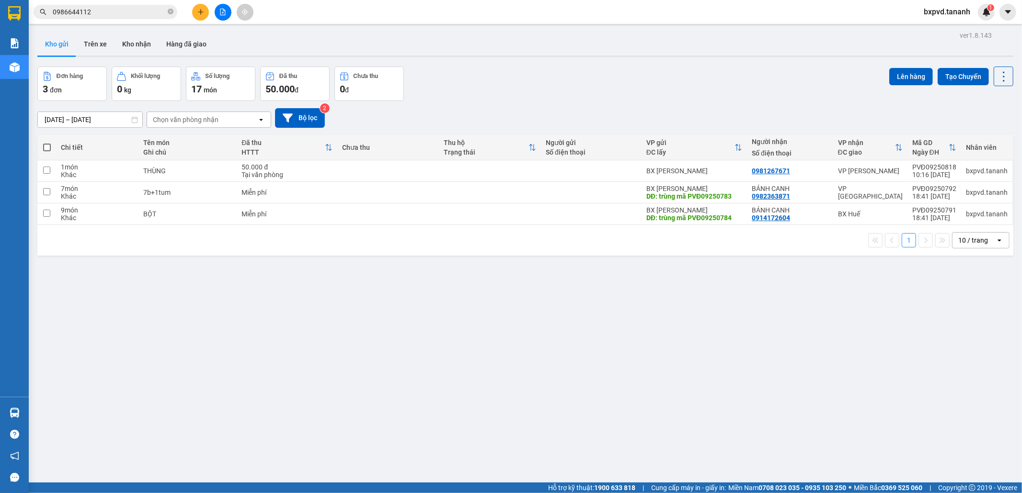
click at [196, 12] on button at bounding box center [200, 12] width 17 height 17
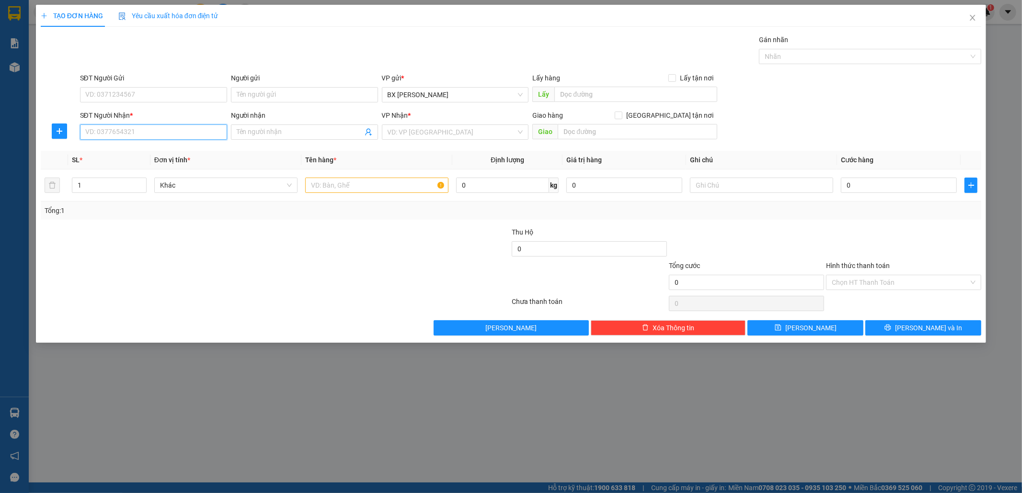
click at [180, 133] on input "SĐT Người Nhận *" at bounding box center [153, 132] width 147 height 15
click at [192, 90] on input "SĐT Người Gửi" at bounding box center [153, 94] width 147 height 15
type input "0774452513"
click at [145, 106] on div "0774452513" at bounding box center [153, 113] width 147 height 15
type input "0349275304"
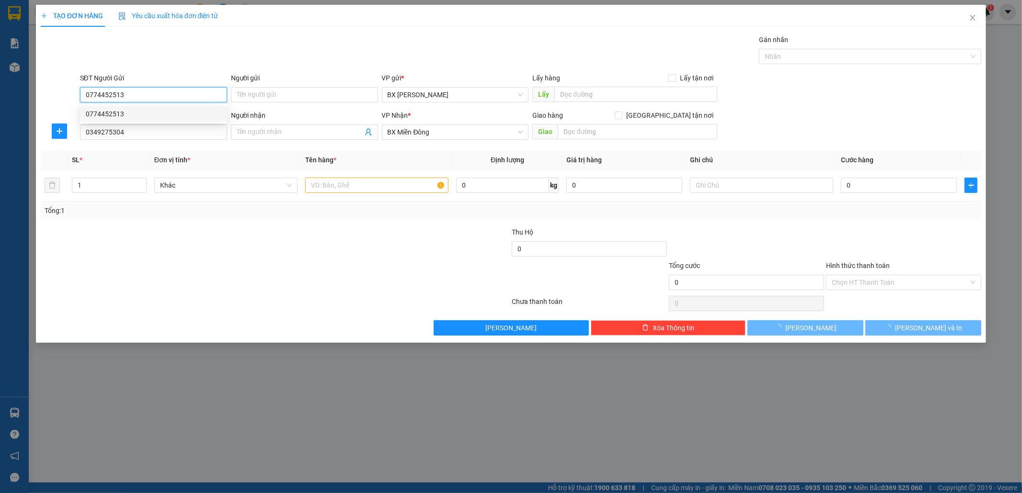
type input "50.000"
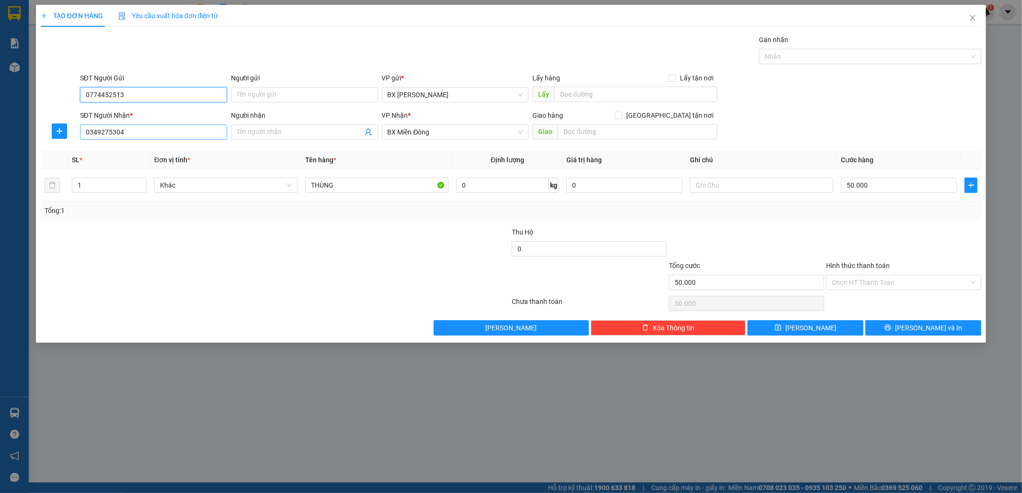
type input "0774452513"
drag, startPoint x: 139, startPoint y: 128, endPoint x: 0, endPoint y: 133, distance: 139.0
click at [0, 133] on div "TẠO ĐƠN HÀNG Yêu cầu xuất hóa đơn điện tử Transit Pickup Surcharge Ids Transit …" at bounding box center [511, 246] width 1022 height 493
type input "0907001970"
click at [265, 132] on input "Người nhận" at bounding box center [300, 132] width 126 height 11
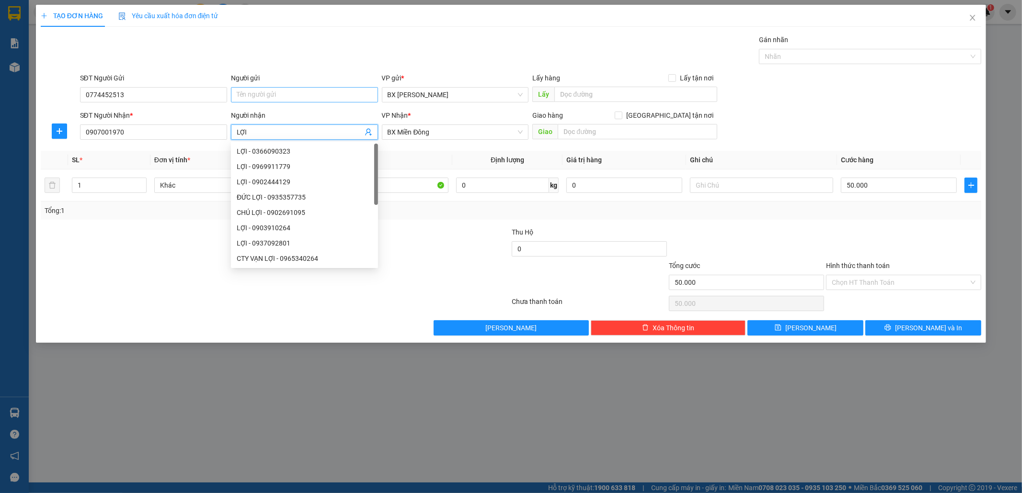
type input "LỢI"
click at [242, 91] on input "Người gửi" at bounding box center [304, 94] width 147 height 15
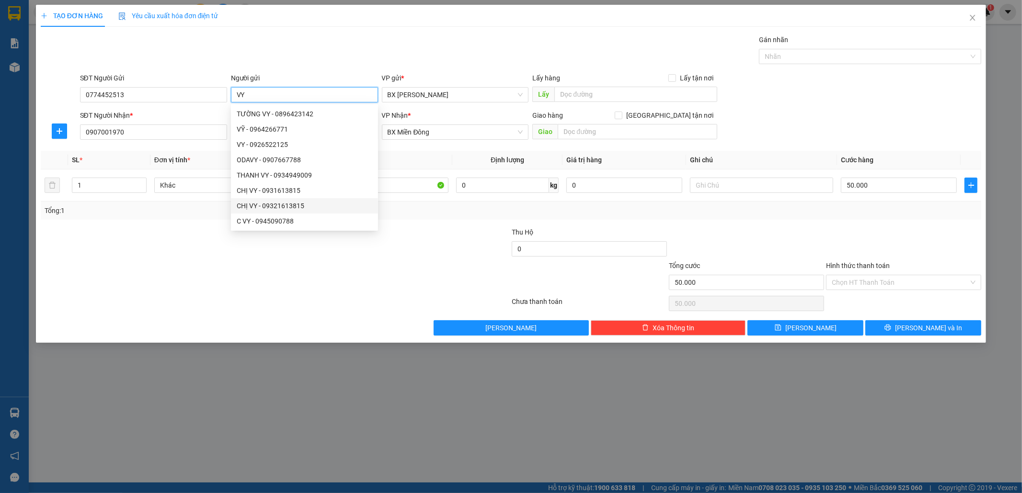
type input "VY"
click at [482, 214] on div "Tổng: 1" at bounding box center [511, 211] width 933 height 11
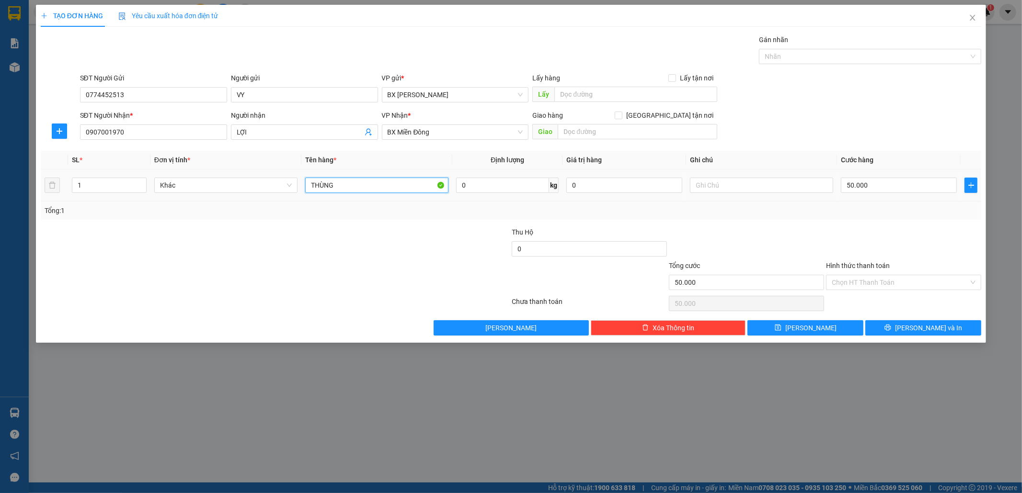
click at [405, 191] on input "THÙNG" at bounding box center [376, 185] width 143 height 15
drag, startPoint x: 343, startPoint y: 183, endPoint x: 283, endPoint y: 183, distance: 59.9
click at [283, 183] on tr "1 Khác THÙNG 0 kg 0 50.000" at bounding box center [511, 186] width 941 height 32
click at [359, 187] on input "1BI" at bounding box center [376, 185] width 143 height 15
type input "1"
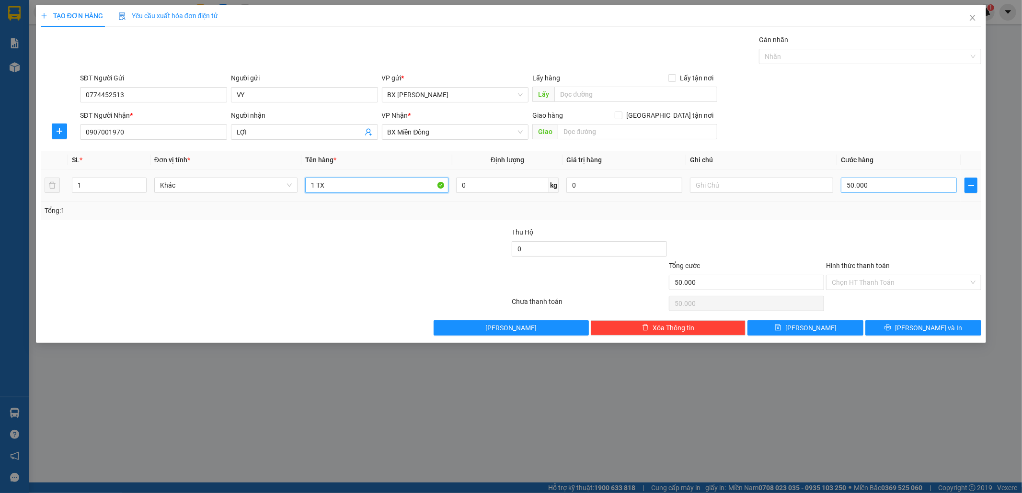
type input "1 TX"
click at [847, 183] on input "50.000" at bounding box center [899, 185] width 116 height 15
type input "4"
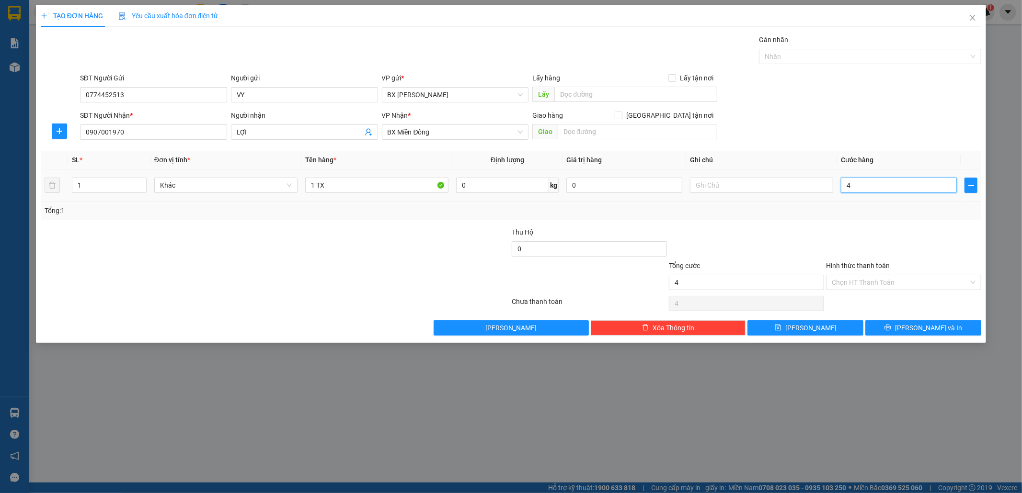
type input "40"
type input "40.000"
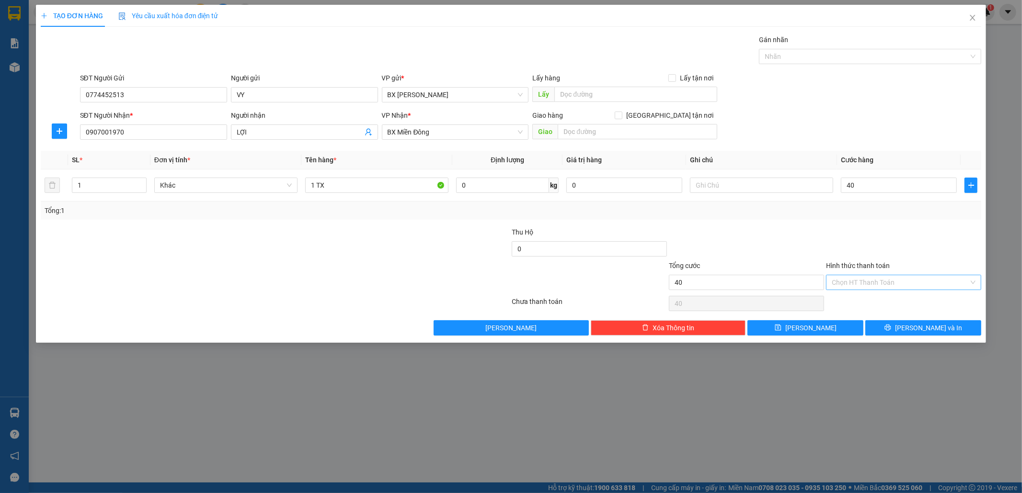
type input "40.000"
click at [873, 283] on input "Hình thức thanh toán" at bounding box center [900, 282] width 137 height 14
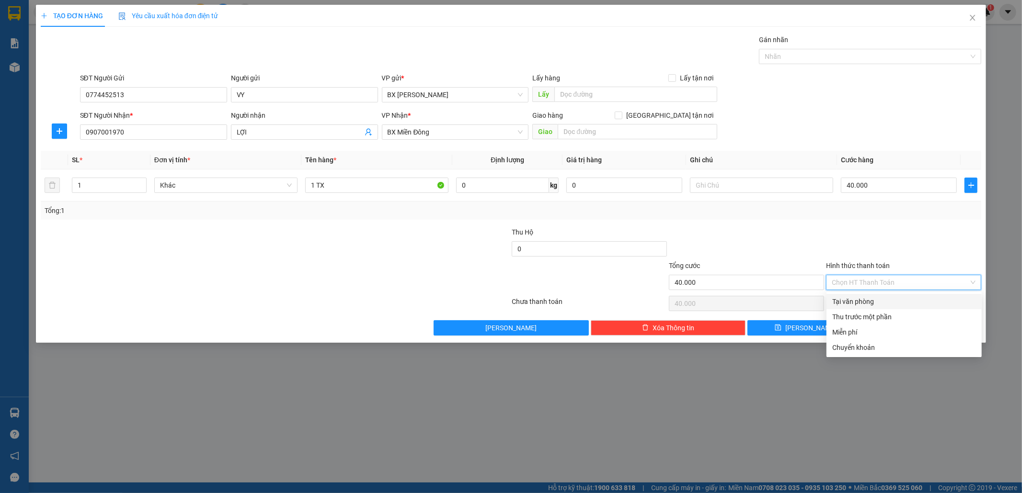
click at [872, 299] on div "Tại văn phòng" at bounding box center [904, 302] width 144 height 11
type input "0"
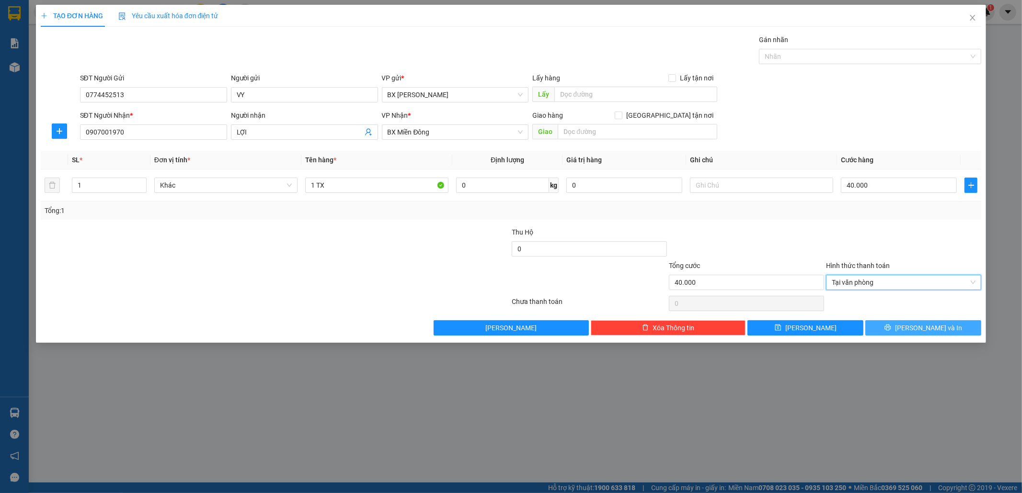
click at [902, 321] on div "Transit Pickup Surcharge Ids Transit Deliver Surcharge Ids Transit Deliver Surc…" at bounding box center [511, 184] width 941 height 301
click at [902, 325] on button "[PERSON_NAME] và In" at bounding box center [923, 327] width 116 height 15
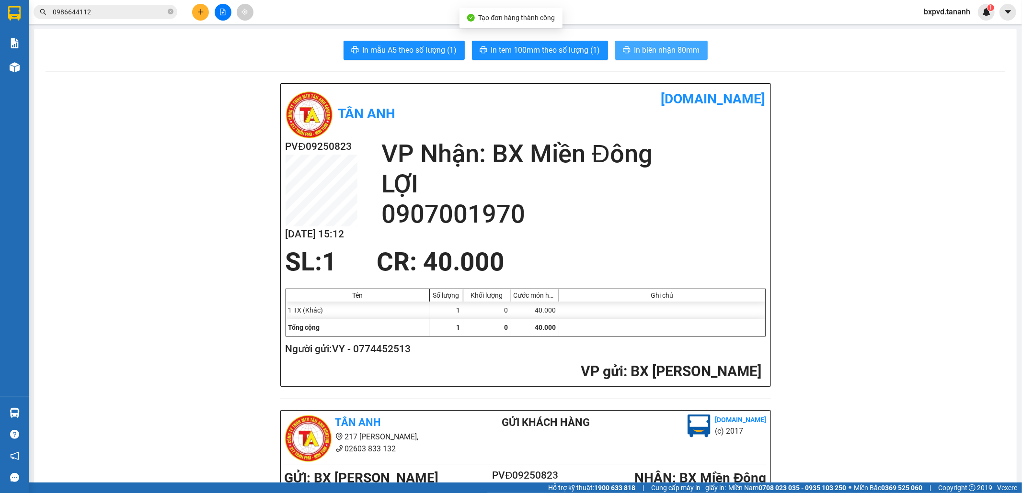
click at [678, 46] on span "In biên nhận 80mm" at bounding box center [667, 50] width 66 height 12
drag, startPoint x: 612, startPoint y: 55, endPoint x: 558, endPoint y: 54, distance: 54.1
click at [597, 58] on div "In mẫu A5 theo số lượng (1) In tem 100mm theo số lượng (1) In biên nhận 80mm" at bounding box center [525, 50] width 959 height 19
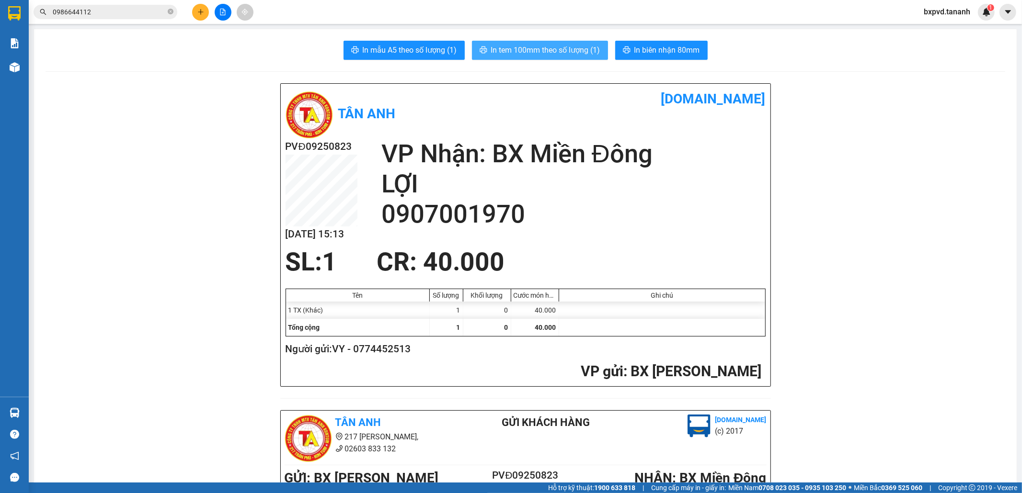
click at [558, 54] on span "In tem 100mm theo số lượng (1)" at bounding box center [545, 50] width 109 height 12
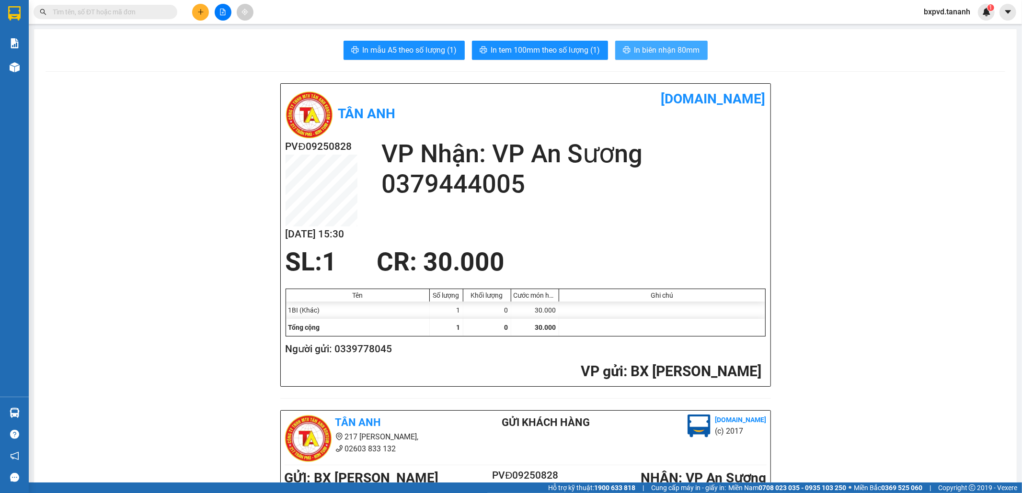
click at [647, 55] on span "In biên nhận 80mm" at bounding box center [667, 50] width 66 height 12
click at [540, 44] on button "In tem 100mm theo số lượng (1)" at bounding box center [540, 50] width 136 height 19
click at [199, 12] on icon "plus" at bounding box center [200, 11] width 5 height 0
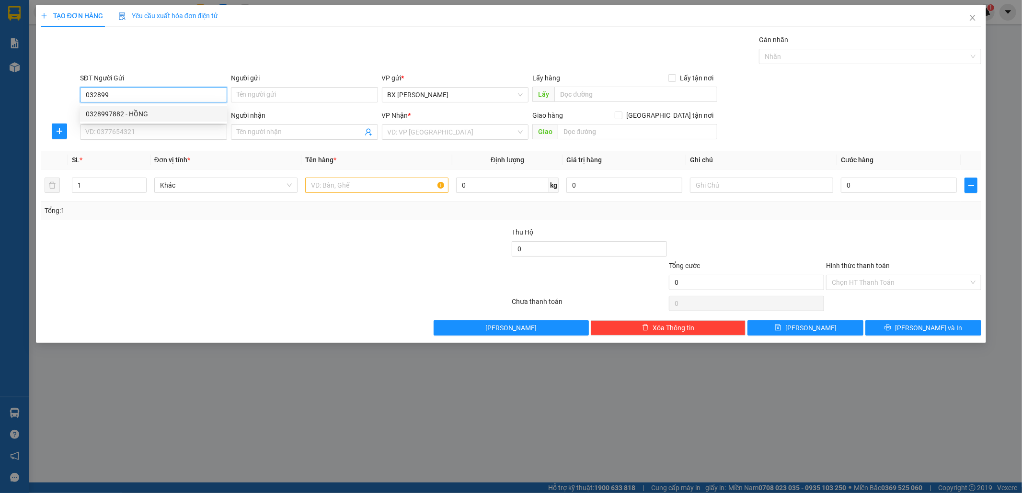
click at [137, 114] on div "0328997882 - HỒNG" at bounding box center [154, 114] width 136 height 11
type input "0328997882"
type input "HỒNG"
type input "0937686575"
type input "THÌN"
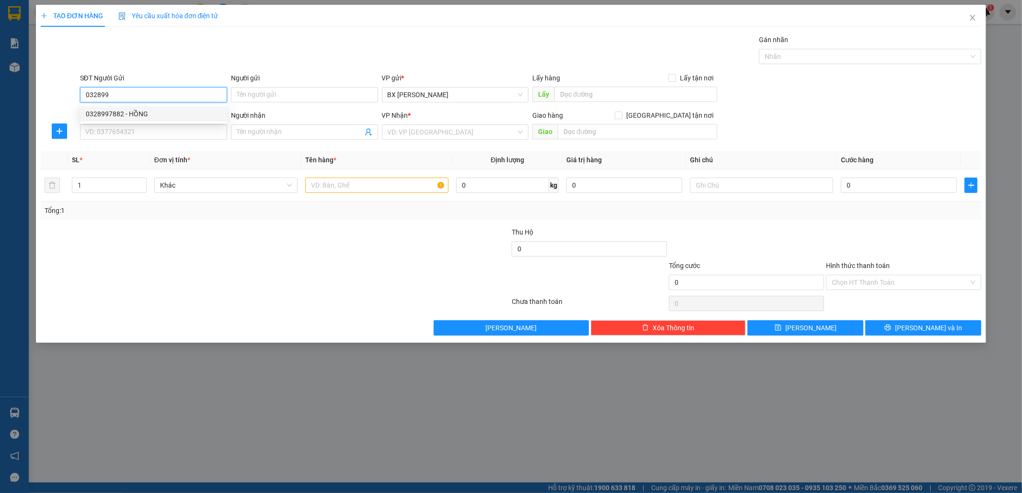
type input "GTN - CR60K"
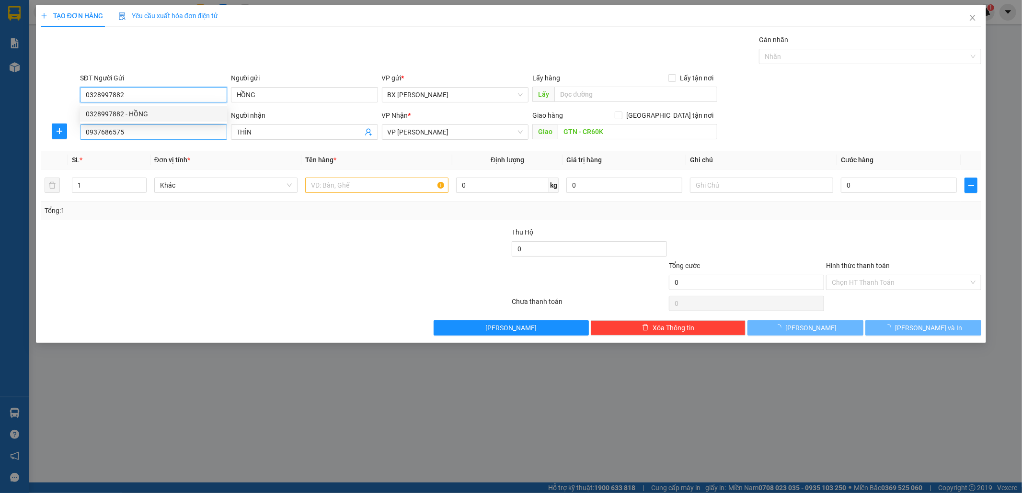
type input "50.000"
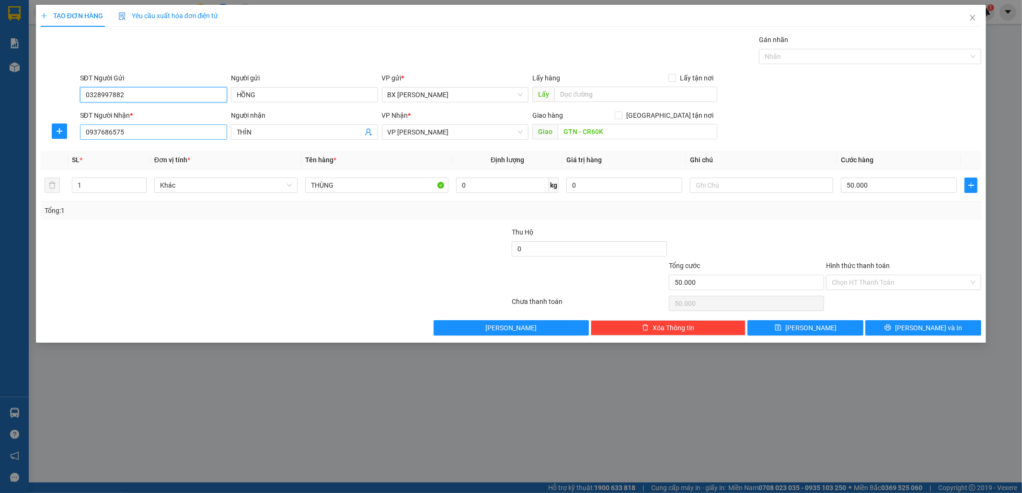
type input "0328997882"
click at [136, 131] on input "0937686575" at bounding box center [153, 132] width 147 height 15
drag, startPoint x: 69, startPoint y: 114, endPoint x: 1, endPoint y: 108, distance: 68.7
click at [1, 108] on div "TẠO ĐƠN HÀNG Yêu cầu xuất hóa đơn điện tử Transit Pickup Surcharge Ids Transit …" at bounding box center [511, 246] width 1022 height 493
type input "0356472379"
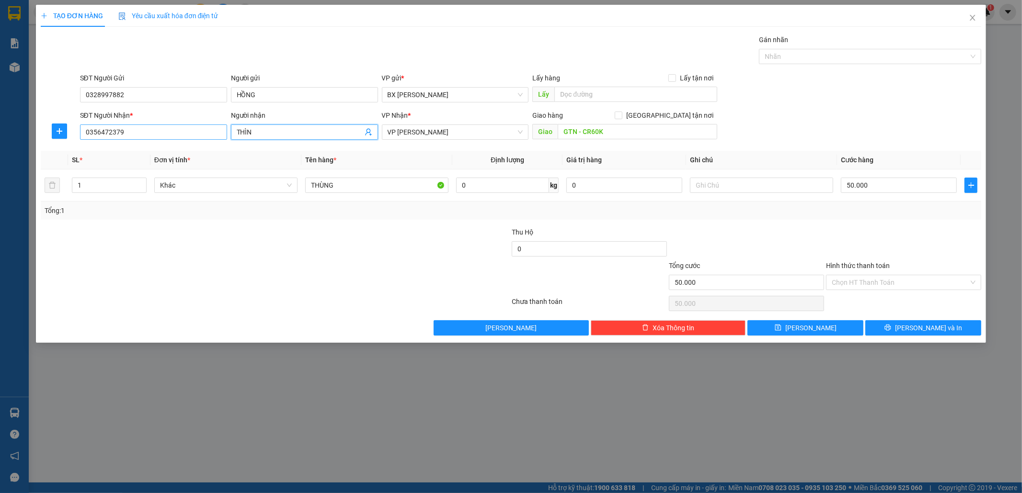
drag, startPoint x: 292, startPoint y: 131, endPoint x: 180, endPoint y: 126, distance: 112.2
click at [160, 131] on div "SĐT Người Nhận * 0356472379 Người nhận THÌN THÌN VP Nhận * VP Thành Thái Giao h…" at bounding box center [530, 127] width 905 height 34
type input "HỒNG ANH"
click at [323, 274] on div at bounding box center [197, 278] width 314 height 34
click at [319, 257] on div at bounding box center [197, 244] width 314 height 34
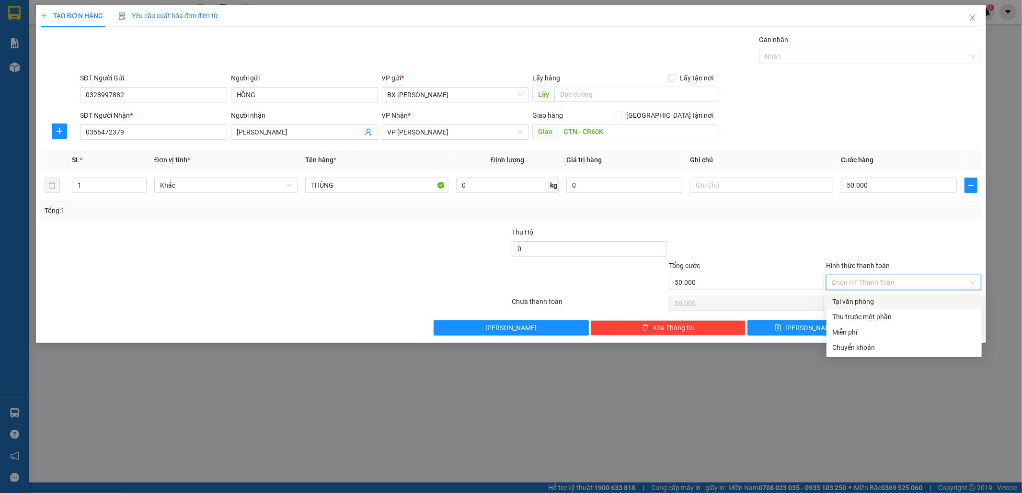
click at [873, 281] on input "Hình thức thanh toán" at bounding box center [900, 282] width 137 height 14
click at [875, 298] on div "Tại văn phòng" at bounding box center [904, 302] width 144 height 11
type input "0"
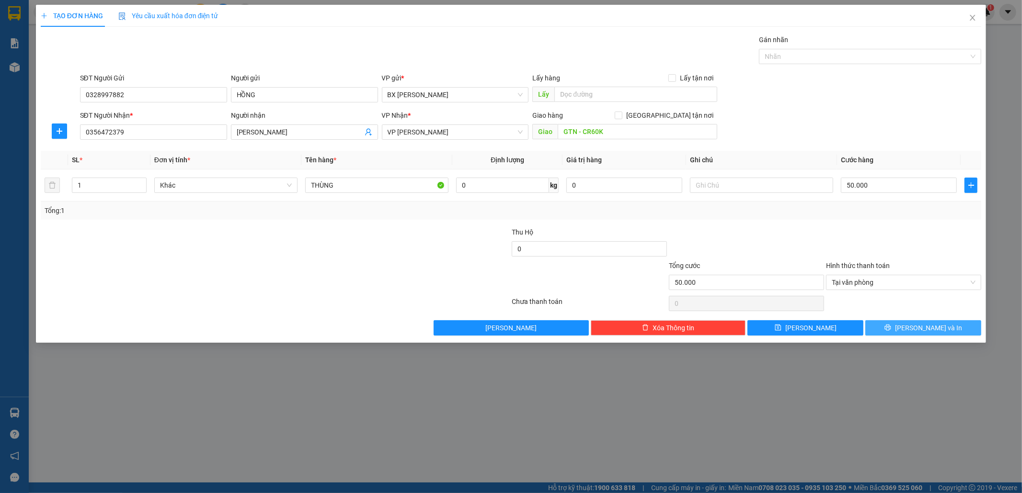
click at [901, 322] on button "[PERSON_NAME] và In" at bounding box center [923, 327] width 116 height 15
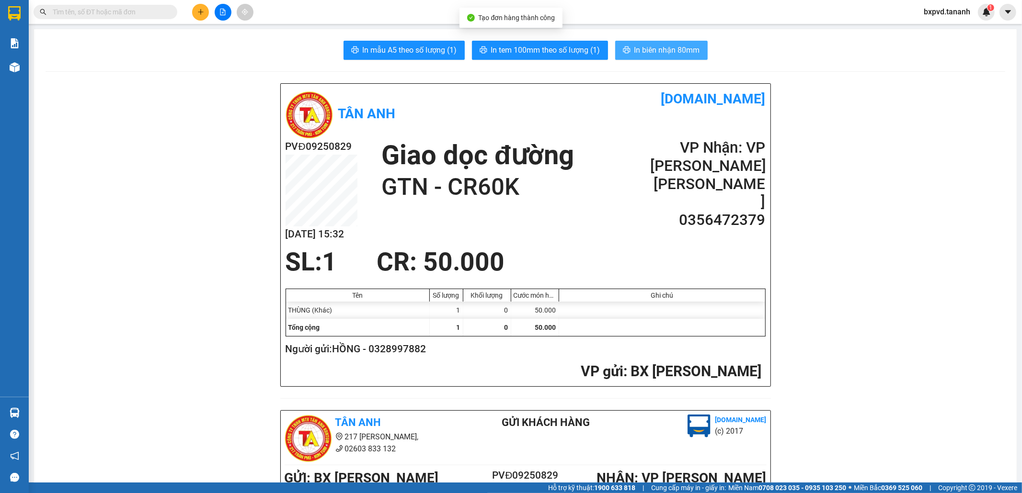
click at [638, 56] on span "In biên nhận 80mm" at bounding box center [667, 50] width 66 height 12
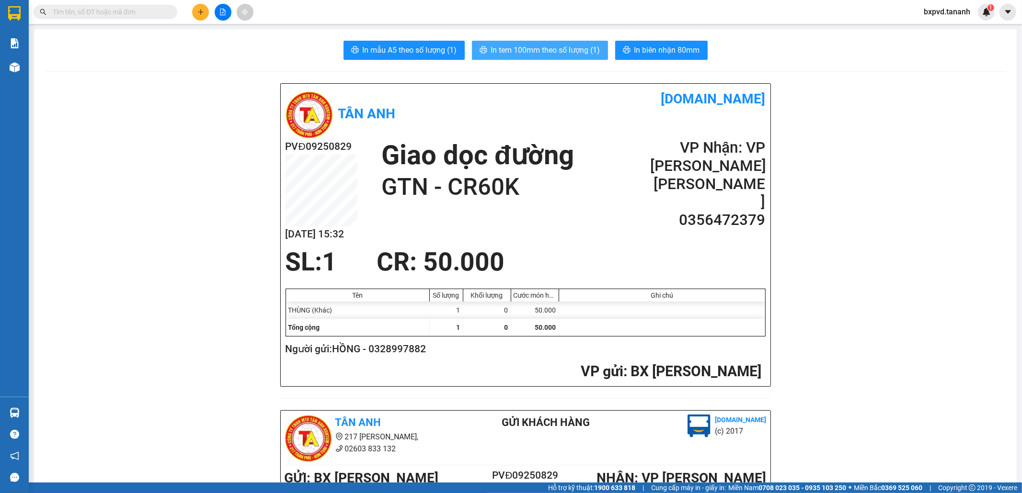
click at [556, 48] on span "In tem 100mm theo số lượng (1)" at bounding box center [545, 50] width 109 height 12
click at [129, 8] on input "text" at bounding box center [109, 12] width 113 height 11
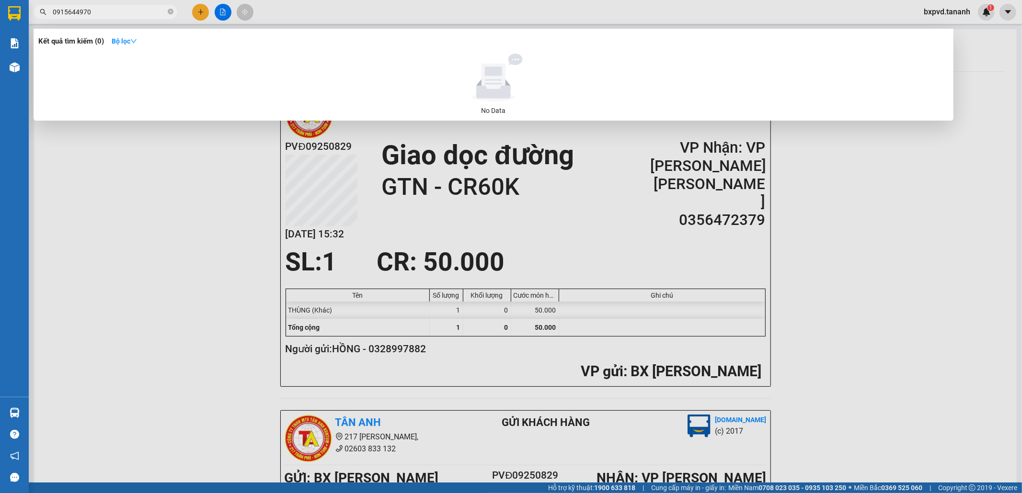
type input "0915644970"
click at [903, 238] on div at bounding box center [511, 246] width 1022 height 493
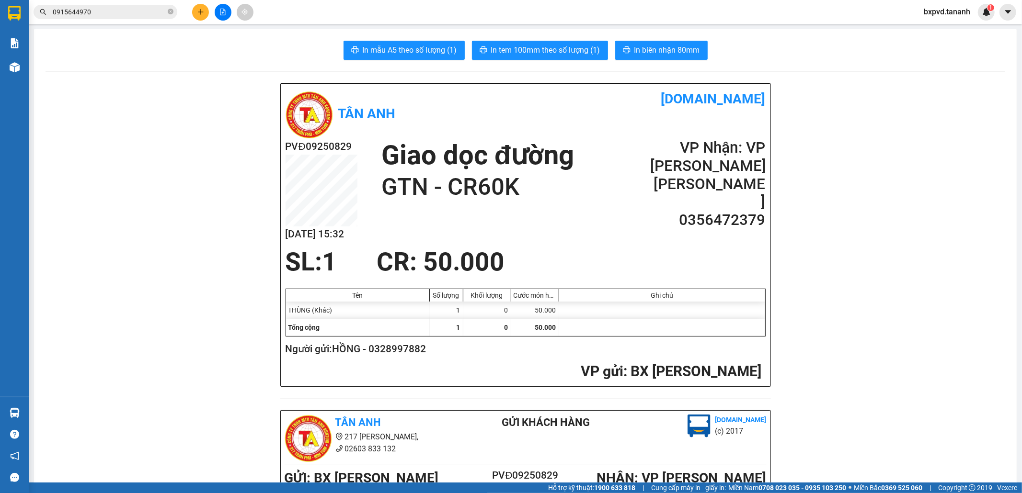
click at [196, 14] on button at bounding box center [200, 12] width 17 height 17
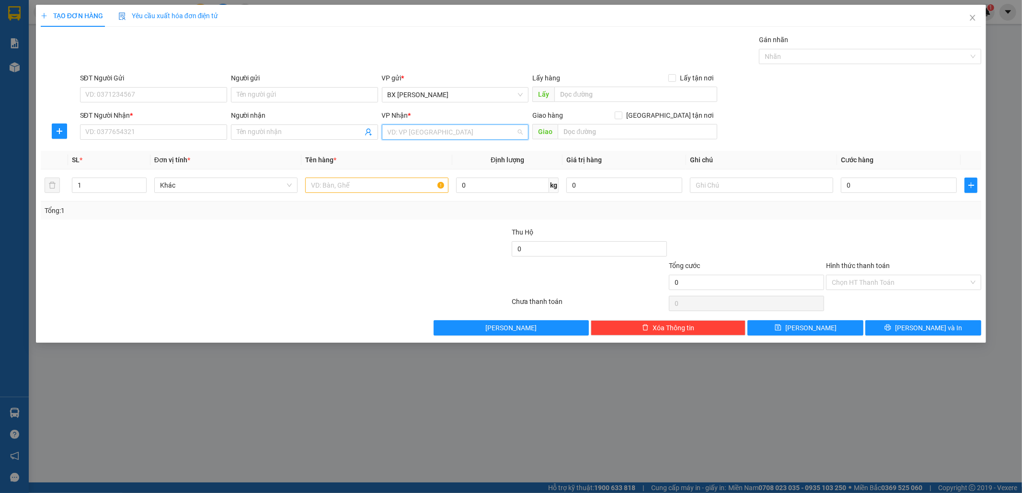
click at [428, 127] on input "search" at bounding box center [452, 132] width 129 height 14
click at [356, 189] on input "text" at bounding box center [376, 185] width 143 height 15
type input "THÙNG"
click at [440, 135] on input "search" at bounding box center [452, 132] width 129 height 14
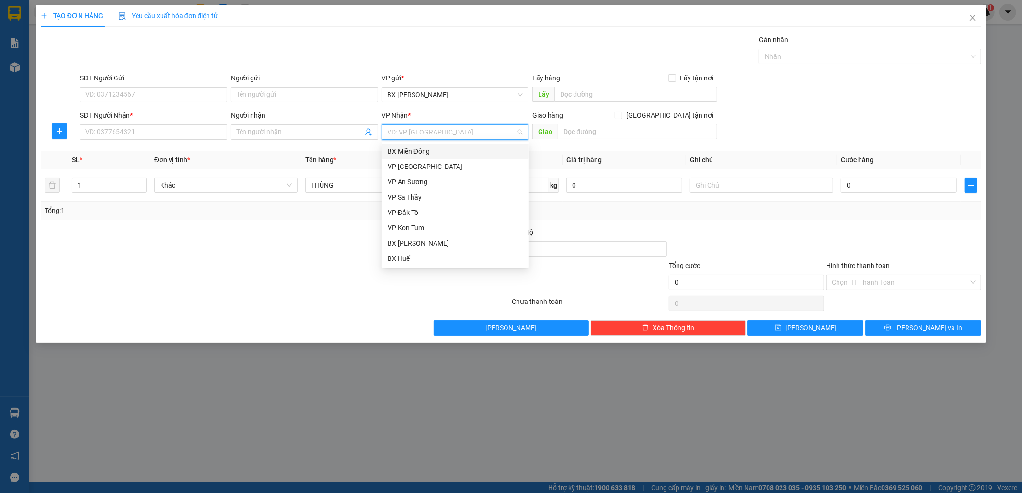
click at [446, 142] on body "Kết quả tìm kiếm ( 0 ) Bộ lọc No Data 0915644970 bxpvd.tananh 1 Báo cáo Báo cáo…" at bounding box center [511, 246] width 1022 height 493
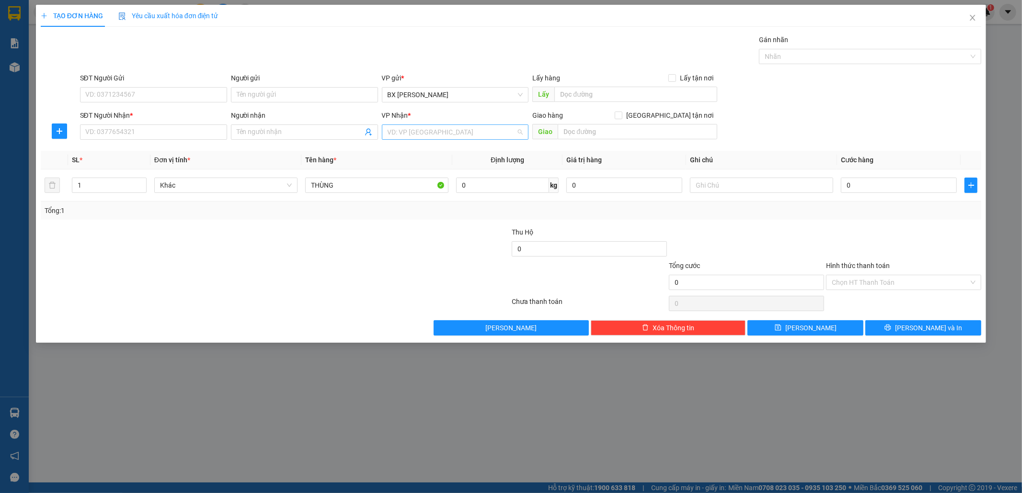
click at [429, 129] on input "search" at bounding box center [452, 132] width 129 height 14
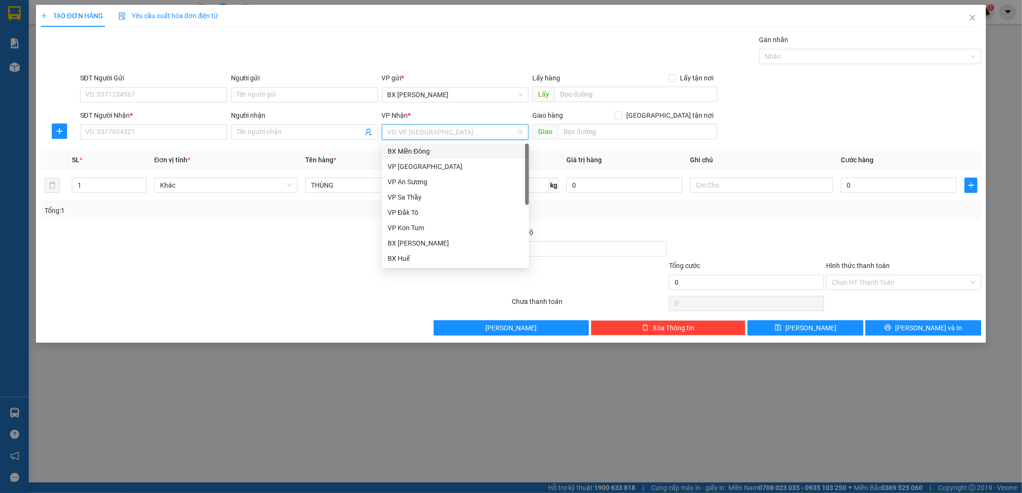
click at [441, 151] on div "BX Miền Đông" at bounding box center [456, 151] width 136 height 11
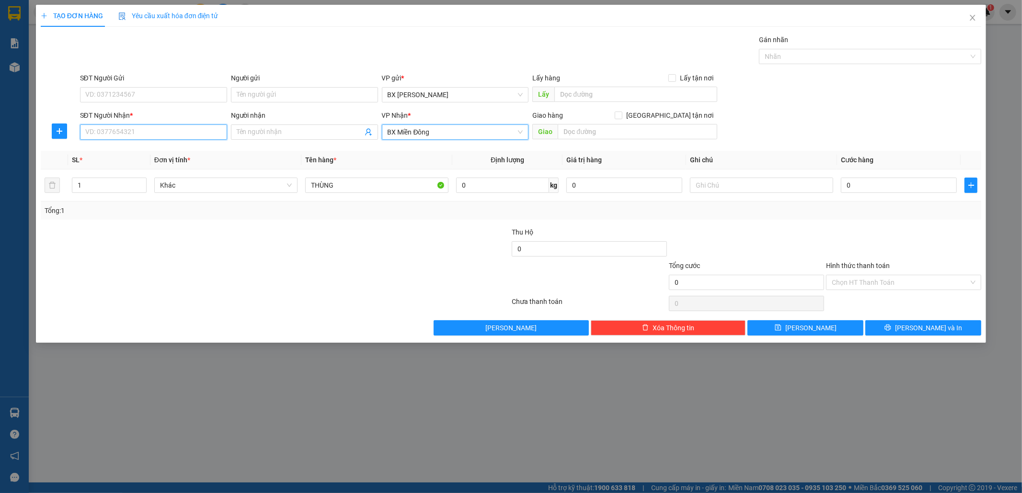
click at [165, 129] on input "SĐT Người Nhận *" at bounding box center [153, 132] width 147 height 15
click at [194, 154] on div "0905083873 - KHANG" at bounding box center [154, 151] width 136 height 11
type input "0905083873"
type input "KHANG"
type input "GTN CC 100 THẢO ĐIỀN"
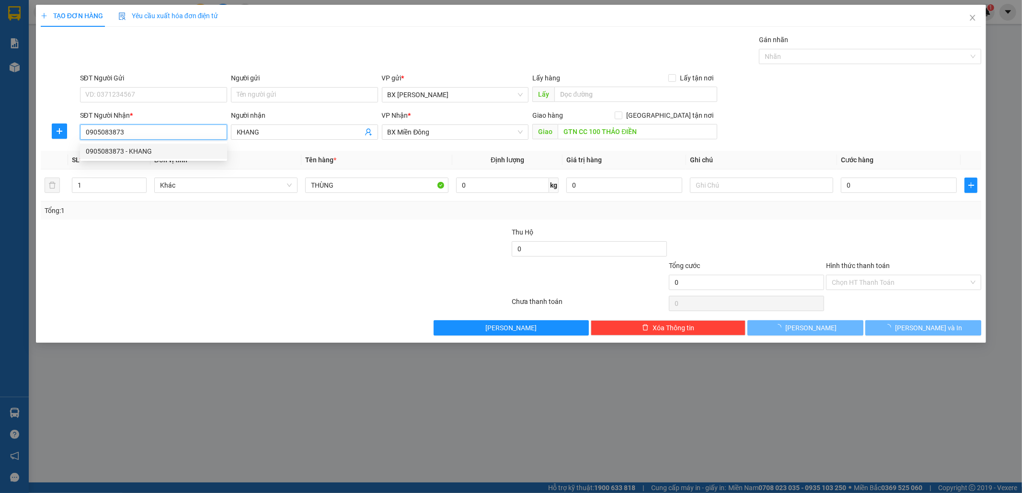
type input "50.000"
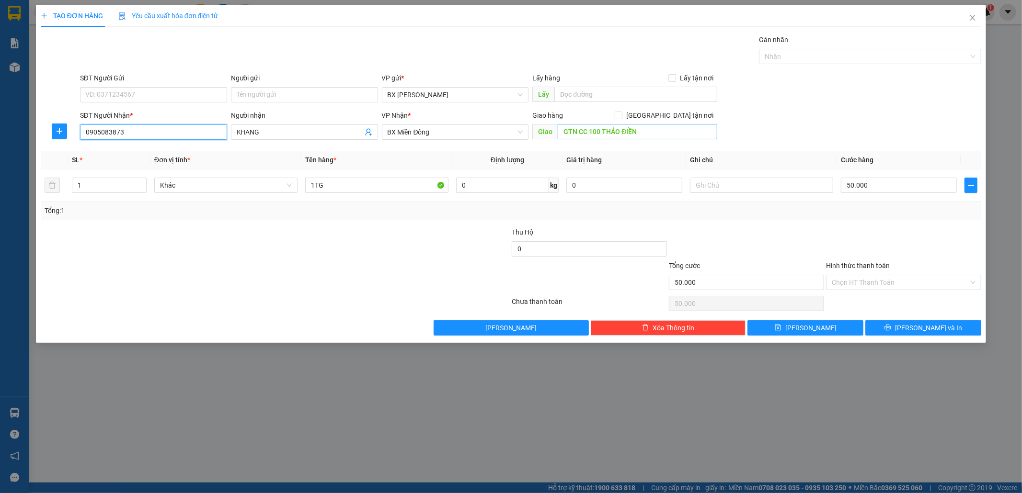
type input "0905083873"
click at [864, 160] on span "Cước hàng" at bounding box center [857, 160] width 33 height 8
click at [644, 131] on input "GTN CC 100 THẢO ĐIỀN" at bounding box center [638, 131] width 160 height 15
type input "GTN CC"
click at [861, 279] on input "Hình thức thanh toán" at bounding box center [900, 282] width 137 height 14
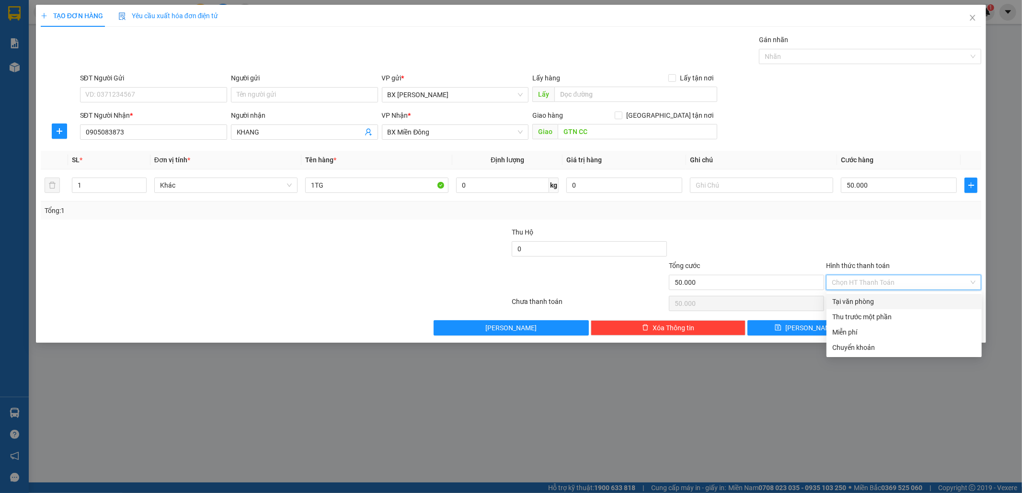
click at [872, 299] on div "Tại văn phòng" at bounding box center [904, 302] width 144 height 11
type input "0"
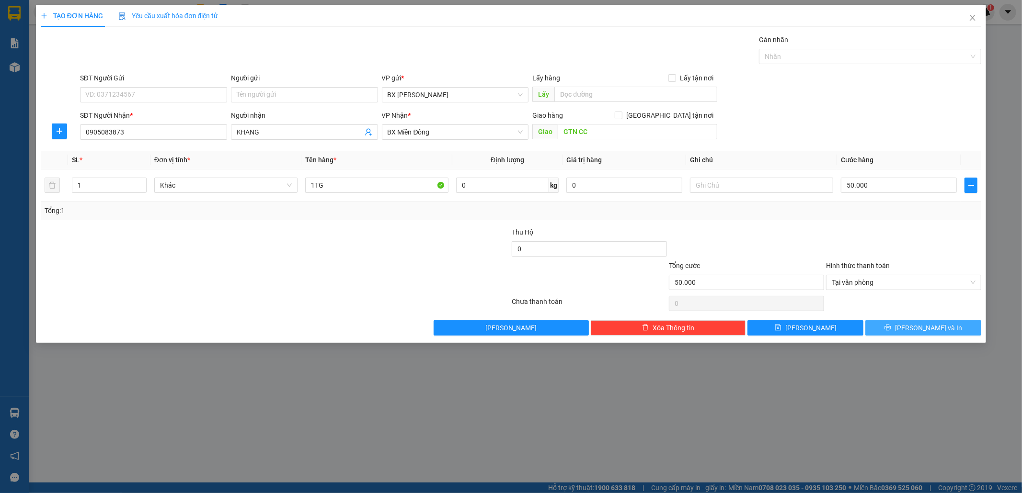
click at [888, 326] on button "[PERSON_NAME] và In" at bounding box center [923, 327] width 116 height 15
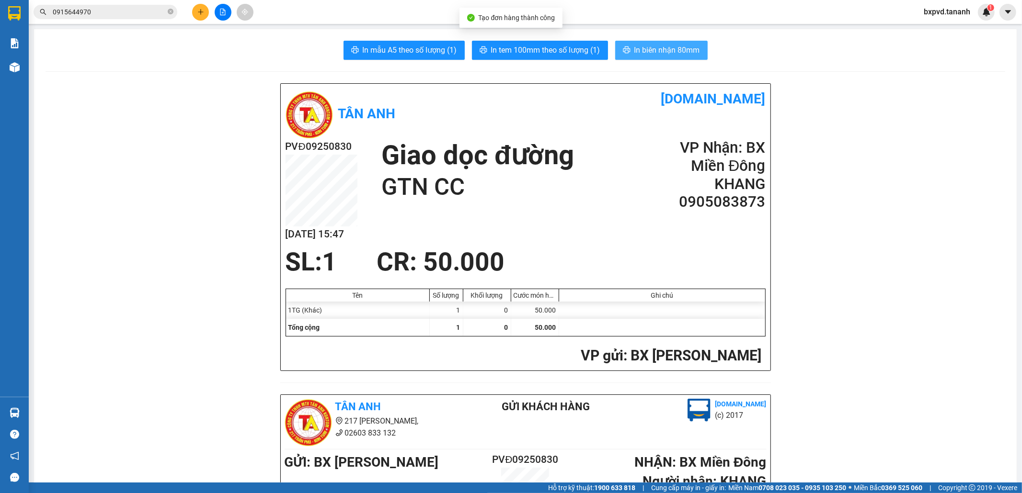
click at [659, 46] on span "In biên nhận 80mm" at bounding box center [667, 50] width 66 height 12
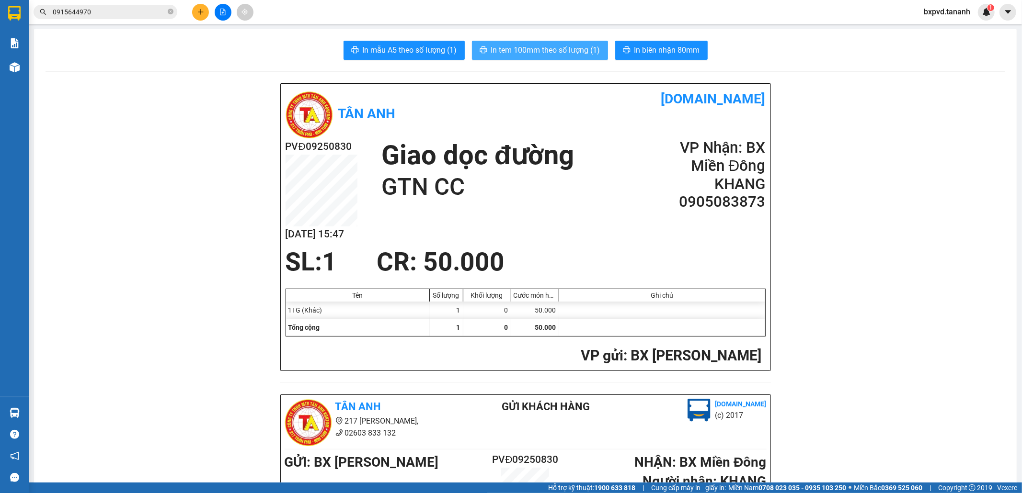
click at [580, 53] on span "In tem 100mm theo số lượng (1)" at bounding box center [545, 50] width 109 height 12
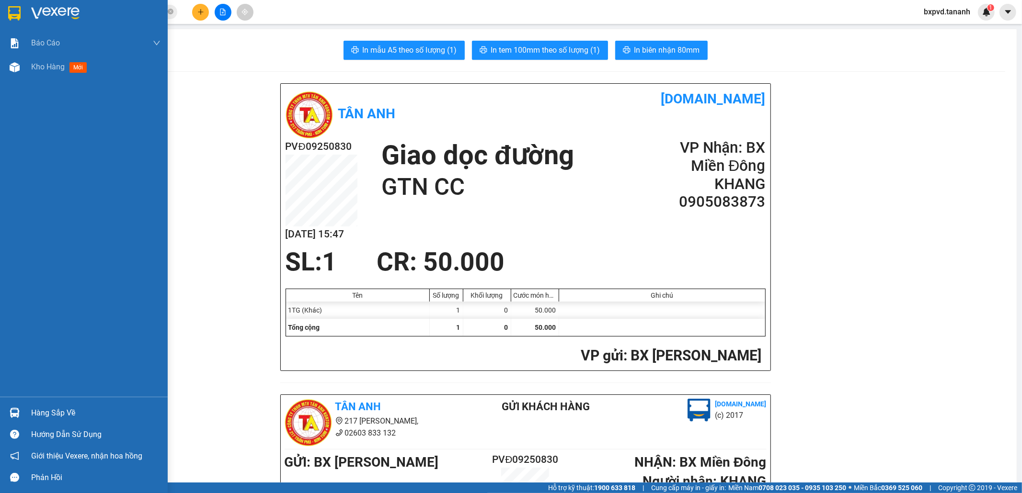
drag, startPoint x: 16, startPoint y: 21, endPoint x: 14, endPoint y: 29, distance: 8.3
click at [14, 22] on div at bounding box center [84, 15] width 168 height 31
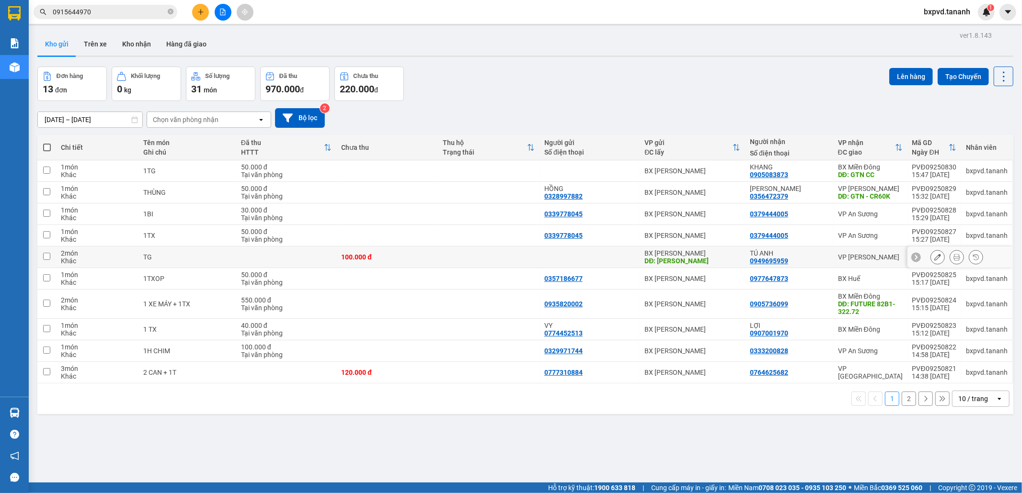
click at [931, 257] on button at bounding box center [937, 257] width 13 height 17
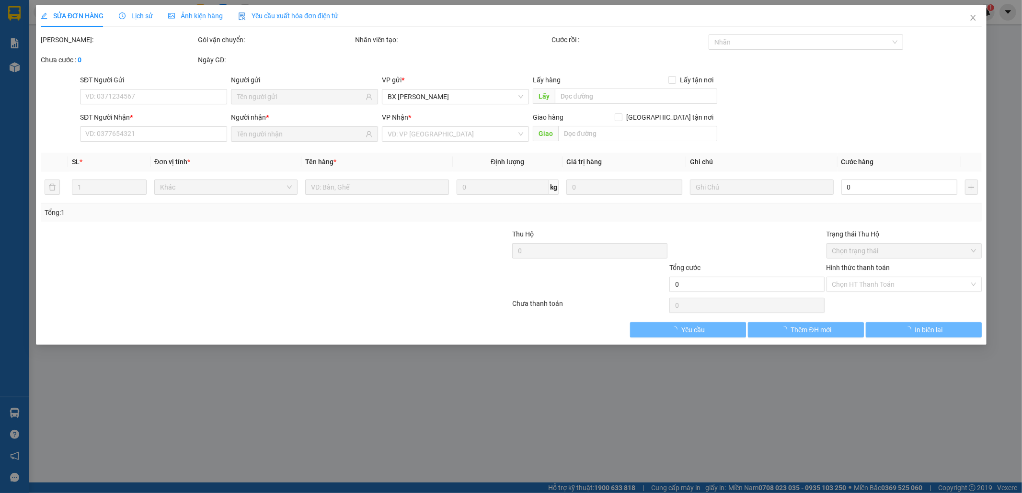
type input "LY RAU"
type input "0949695959"
type input "100.000"
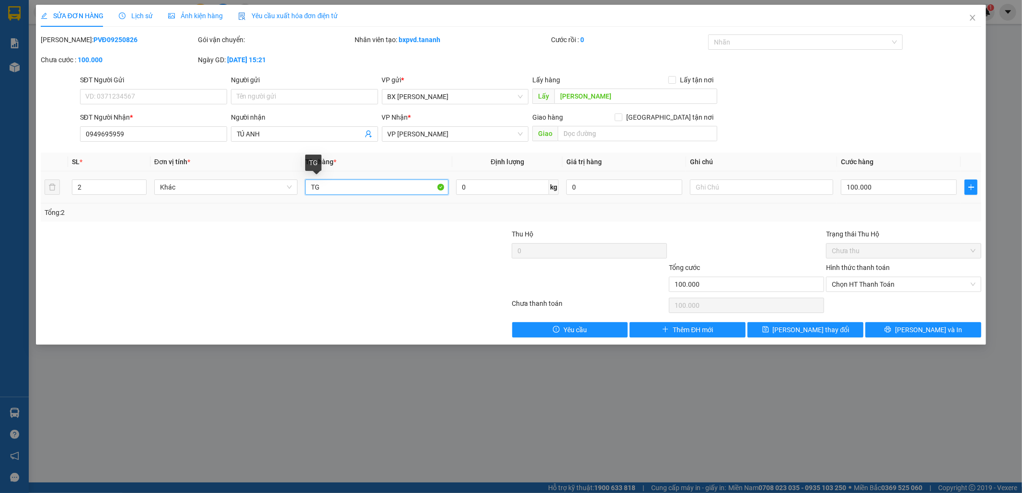
click at [310, 189] on input "TG" at bounding box center [376, 187] width 143 height 15
type input "2TG"
click at [824, 331] on span "[PERSON_NAME] thay đổi" at bounding box center [811, 330] width 77 height 11
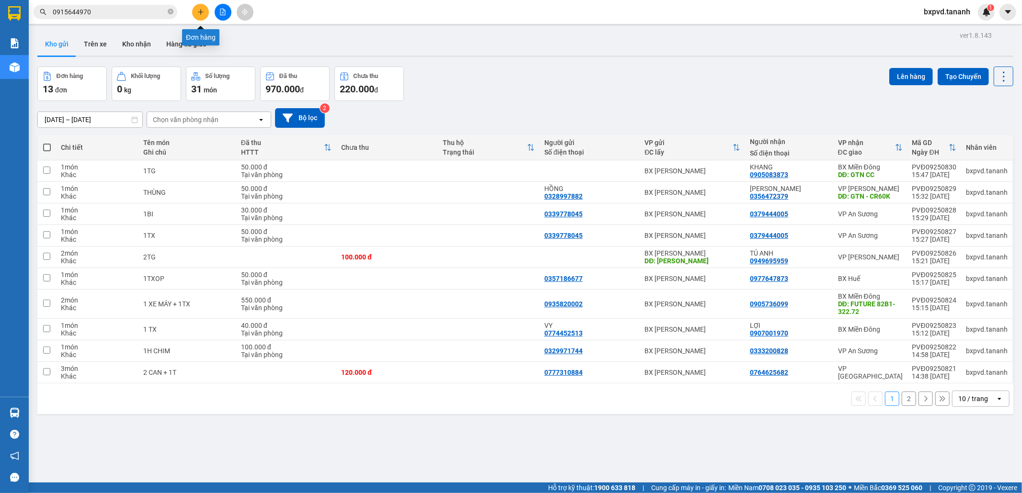
click at [204, 11] on button at bounding box center [200, 12] width 17 height 17
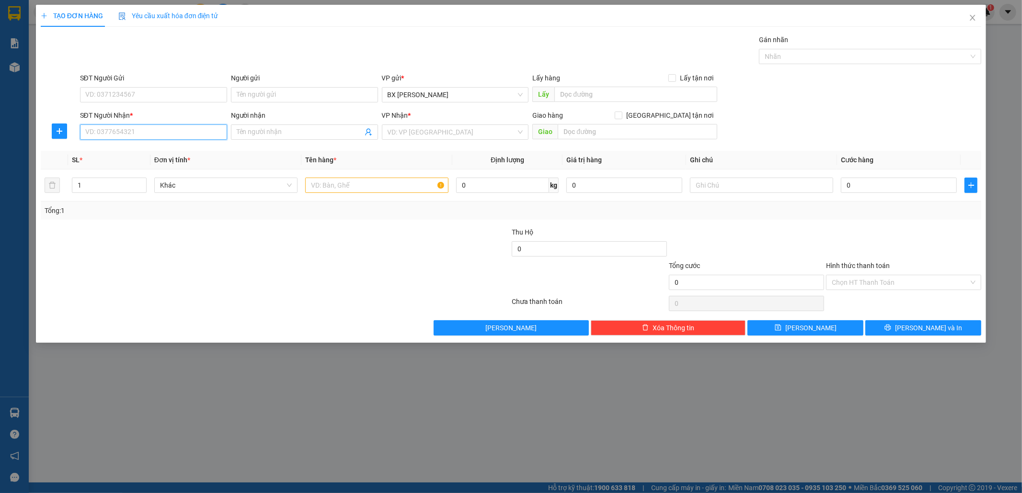
click at [123, 129] on input "SĐT Người Nhận *" at bounding box center [153, 132] width 147 height 15
type input "0366390060"
click at [111, 147] on div "0366390060" at bounding box center [154, 151] width 136 height 11
type input "BẾN CÁT"
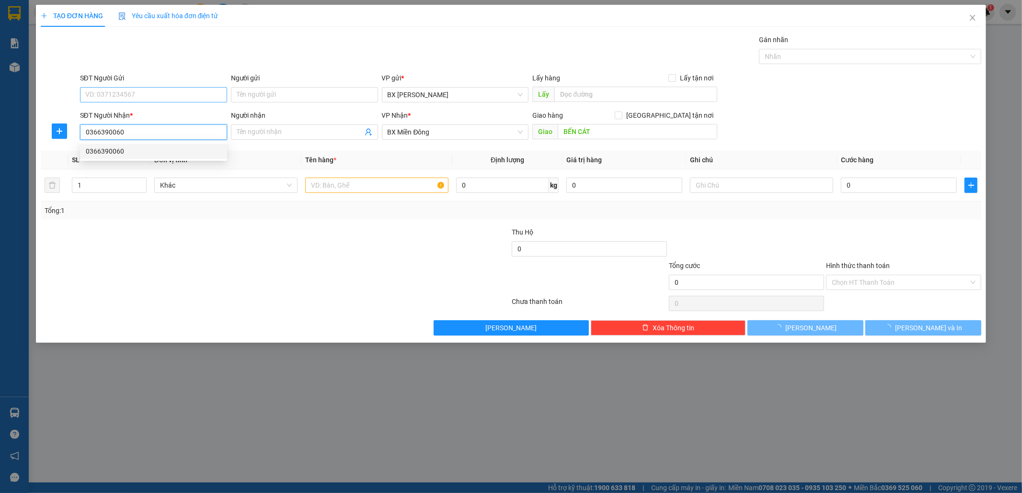
type input "150.000"
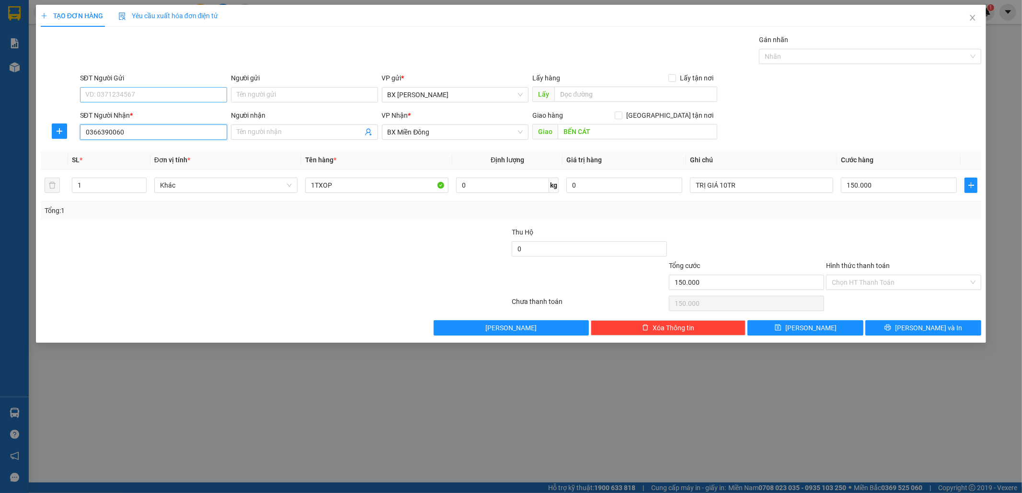
type input "0366390060"
click at [128, 94] on input "SĐT Người Gửi" at bounding box center [153, 94] width 147 height 15
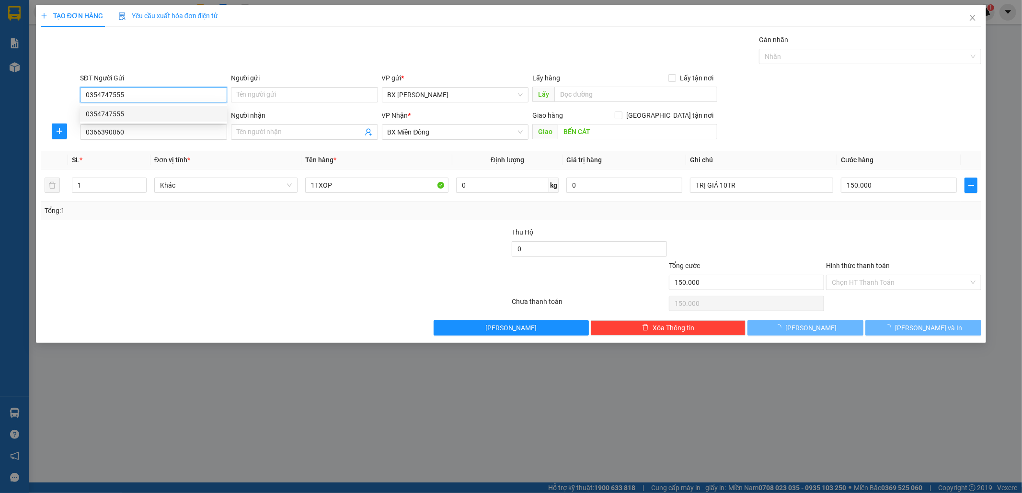
type input "0354747555"
click at [148, 123] on div "0354747555 0354747555" at bounding box center [153, 113] width 147 height 19
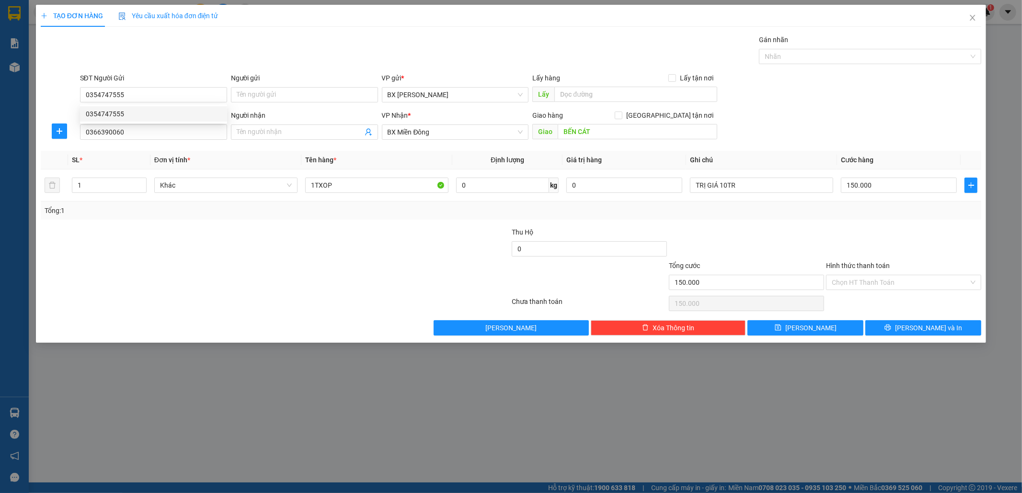
click at [149, 116] on div "SĐT Người Nhận *" at bounding box center [153, 115] width 147 height 11
click at [149, 125] on input "0366390060" at bounding box center [153, 132] width 147 height 15
click at [341, 187] on input "1TXOP" at bounding box center [376, 185] width 143 height 15
click at [727, 185] on input "TRỊ GIÁ 10TR" at bounding box center [761, 185] width 143 height 15
type input "TRỊ GIÁ 5TR"
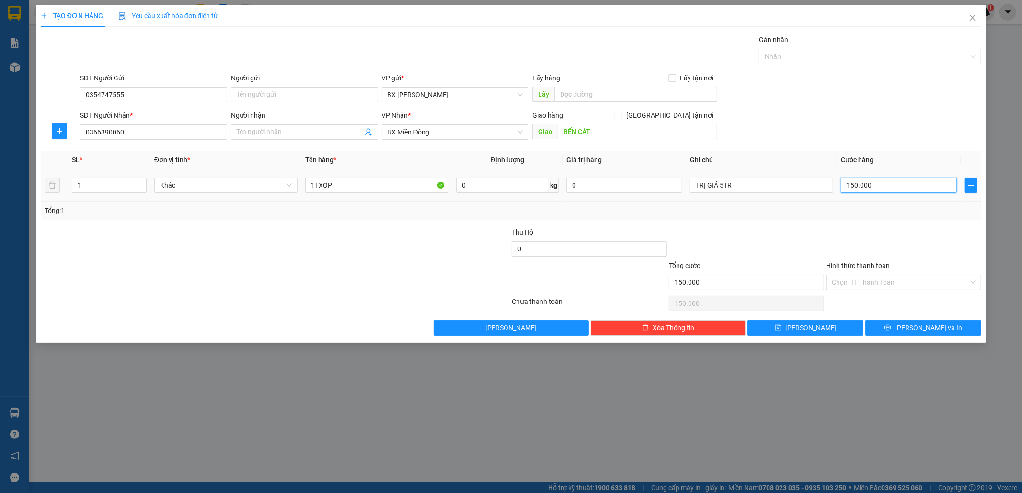
click at [869, 182] on input "150.000" at bounding box center [899, 185] width 116 height 15
type input "1"
type input "10"
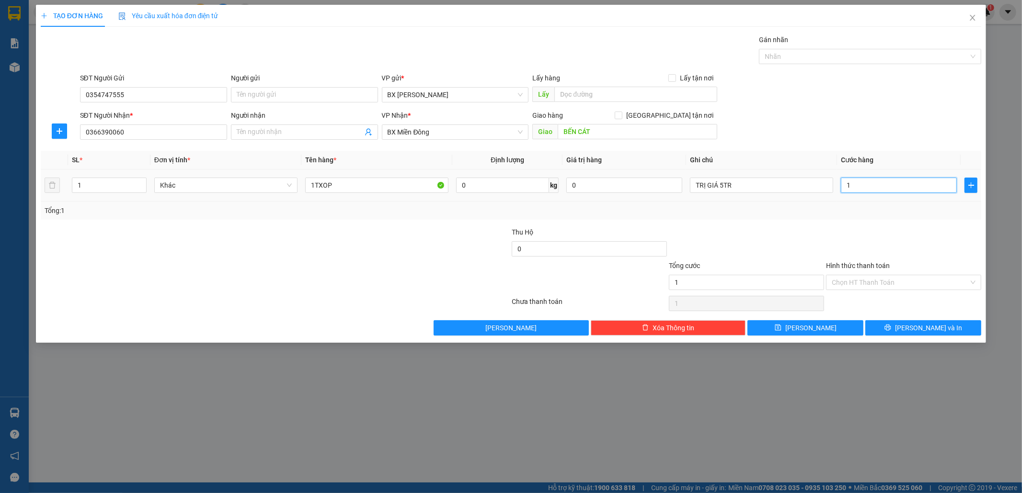
type input "10"
type input "100"
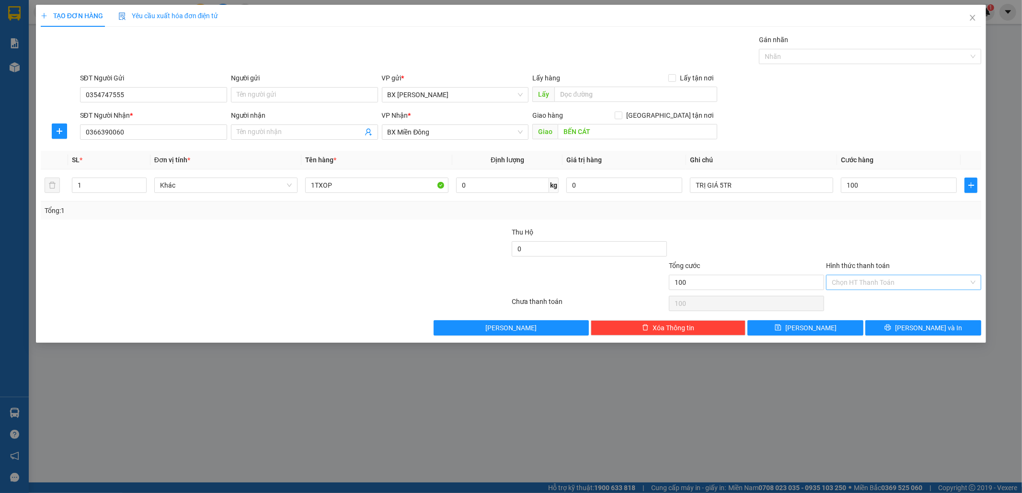
type input "100.000"
click at [865, 279] on input "Hình thức thanh toán" at bounding box center [900, 282] width 137 height 14
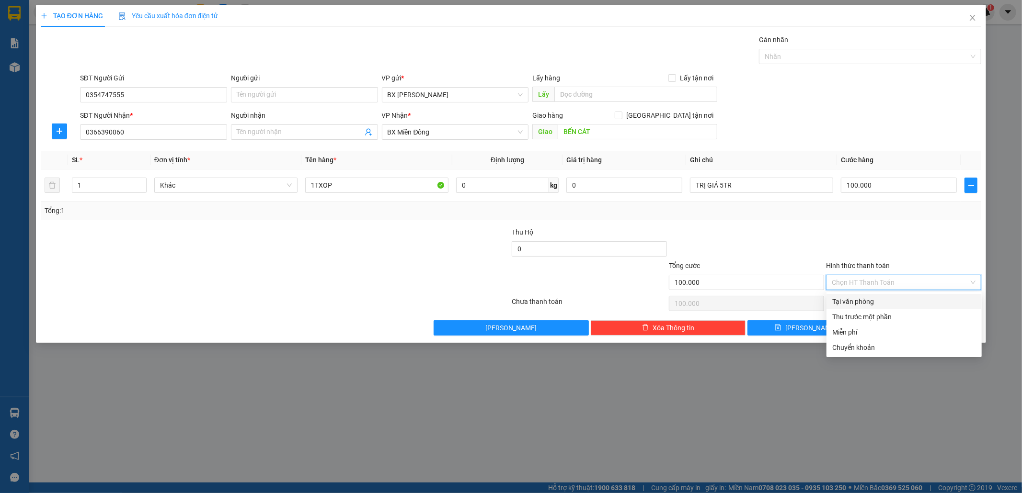
click at [864, 301] on div "Tại văn phòng" at bounding box center [904, 302] width 144 height 11
type input "0"
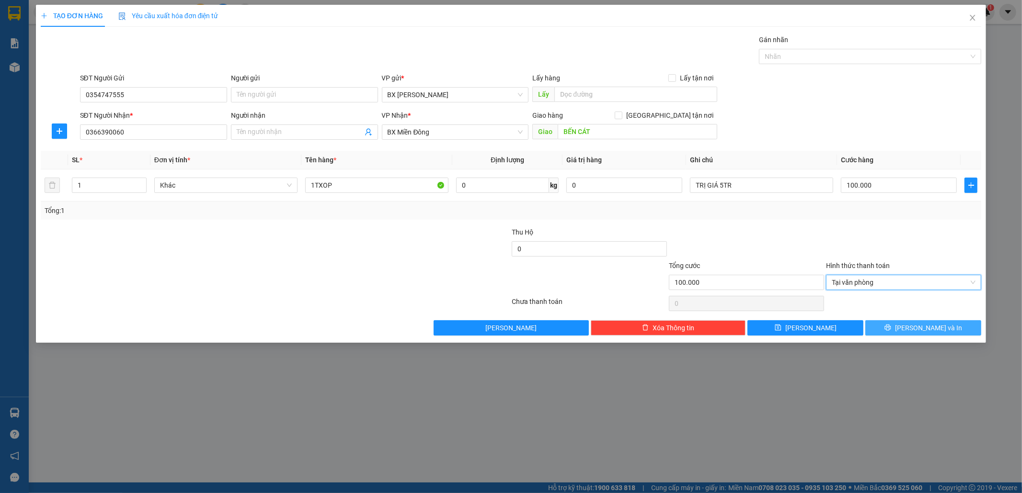
click at [899, 329] on button "[PERSON_NAME] và In" at bounding box center [923, 327] width 116 height 15
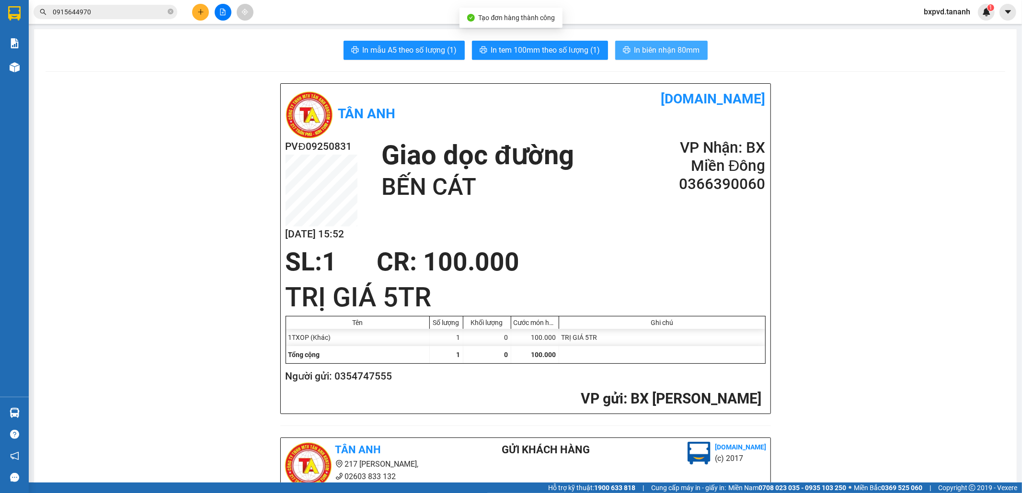
click at [637, 50] on span "In biên nhận 80mm" at bounding box center [667, 50] width 66 height 12
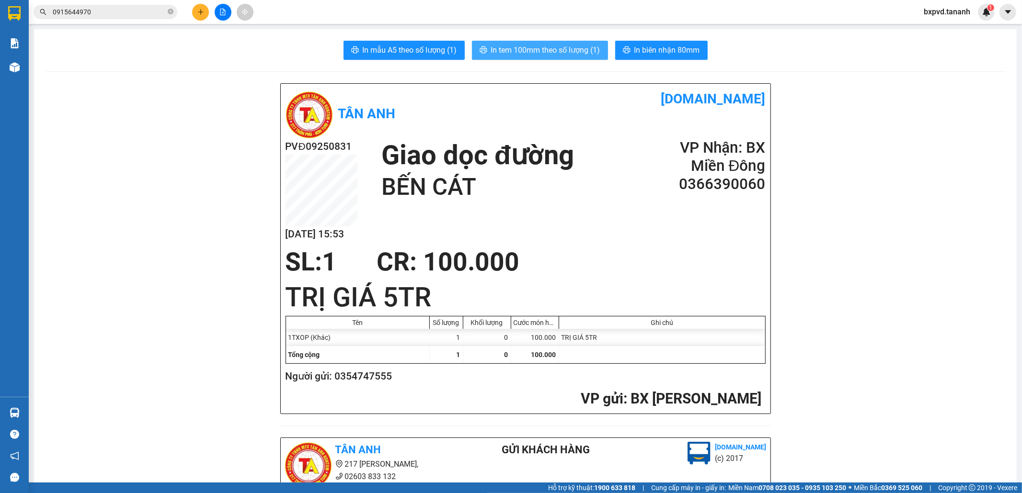
click at [548, 44] on button "In tem 100mm theo số lượng (1)" at bounding box center [540, 50] width 136 height 19
click at [203, 11] on icon "plus" at bounding box center [200, 12] width 7 height 7
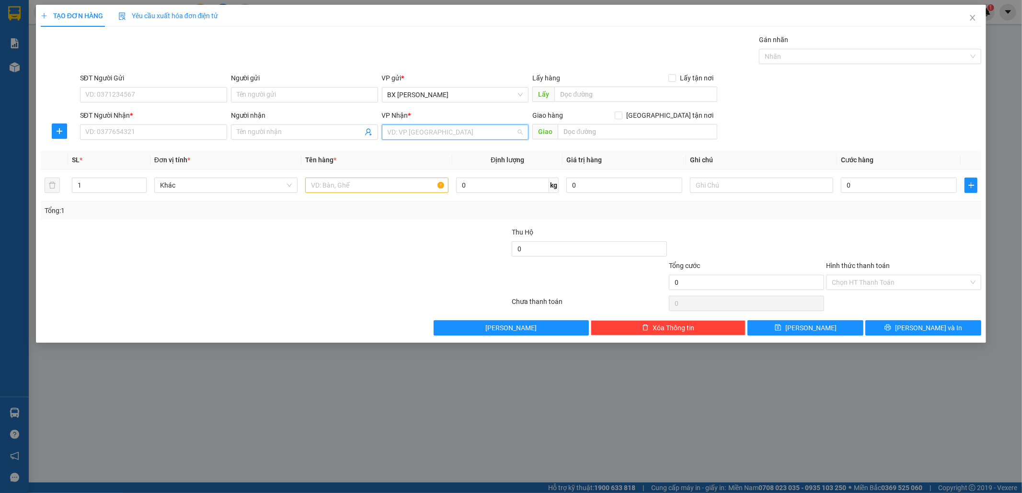
drag, startPoint x: 434, startPoint y: 130, endPoint x: 432, endPoint y: 135, distance: 5.0
click at [434, 130] on input "search" at bounding box center [452, 132] width 129 height 14
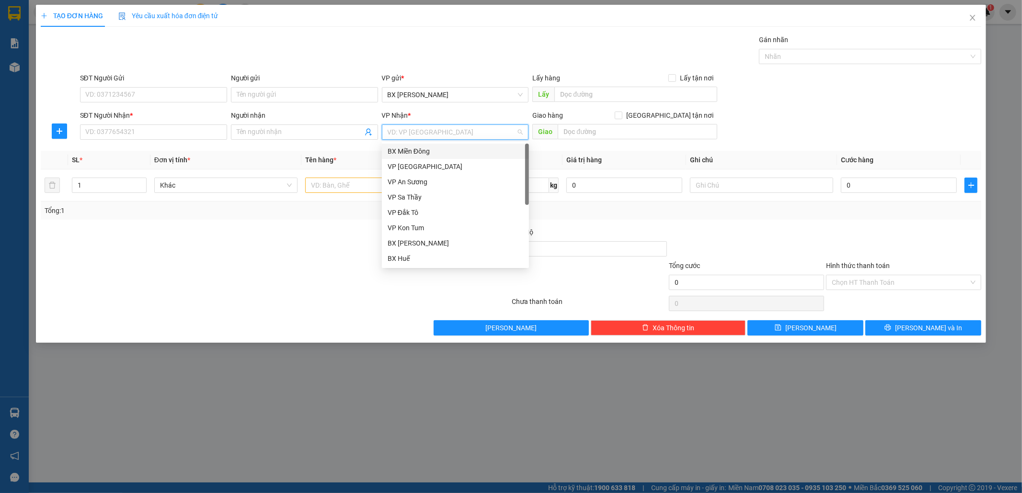
click at [434, 149] on div "BX Miền Đông" at bounding box center [456, 151] width 136 height 11
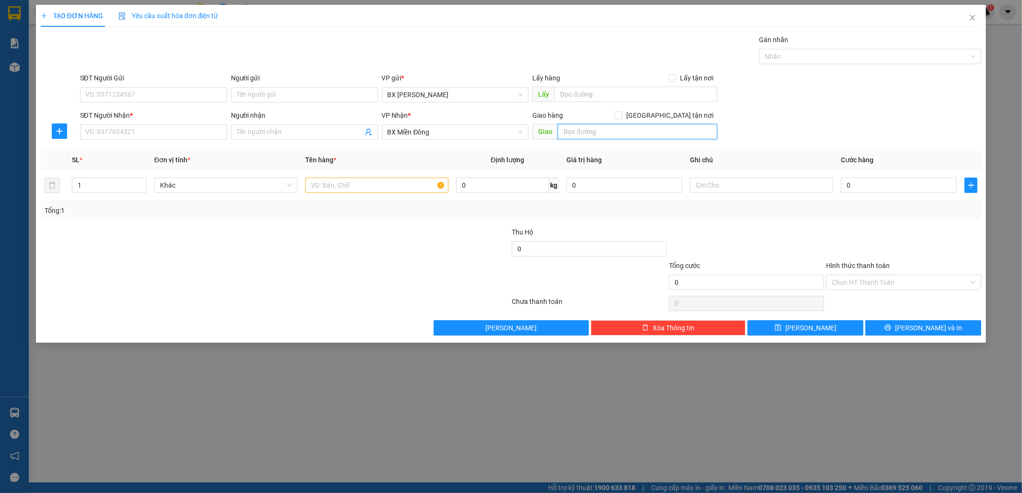
click at [567, 126] on input "text" at bounding box center [638, 131] width 160 height 15
click at [115, 139] on input "SĐT Người Nhận *" at bounding box center [153, 132] width 147 height 15
type input "0976681568"
type input "2"
drag, startPoint x: 139, startPoint y: 183, endPoint x: 204, endPoint y: 206, distance: 69.0
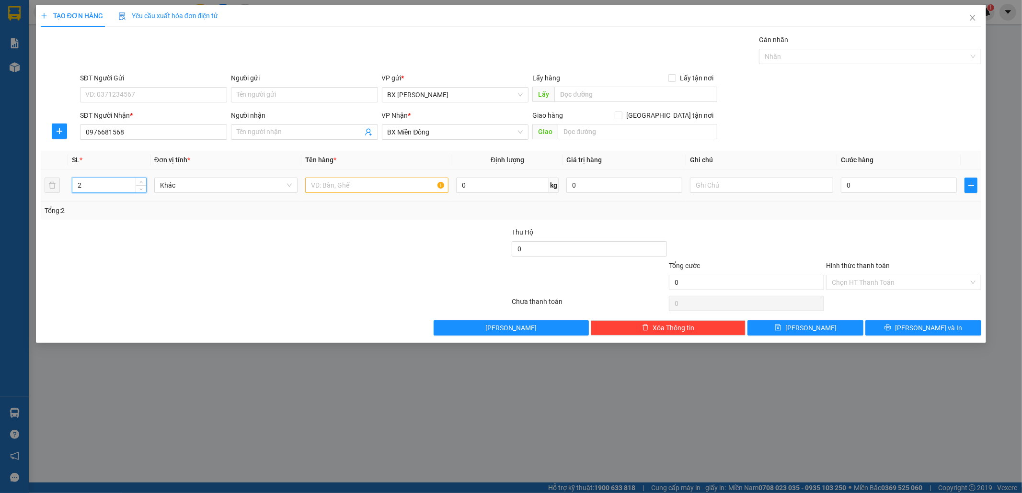
click at [141, 184] on icon "up" at bounding box center [140, 182] width 3 height 3
click at [324, 194] on div at bounding box center [376, 185] width 143 height 19
click at [324, 192] on input "text" at bounding box center [376, 185] width 143 height 15
type input "1BAO"
click at [873, 185] on input "0" at bounding box center [899, 185] width 116 height 15
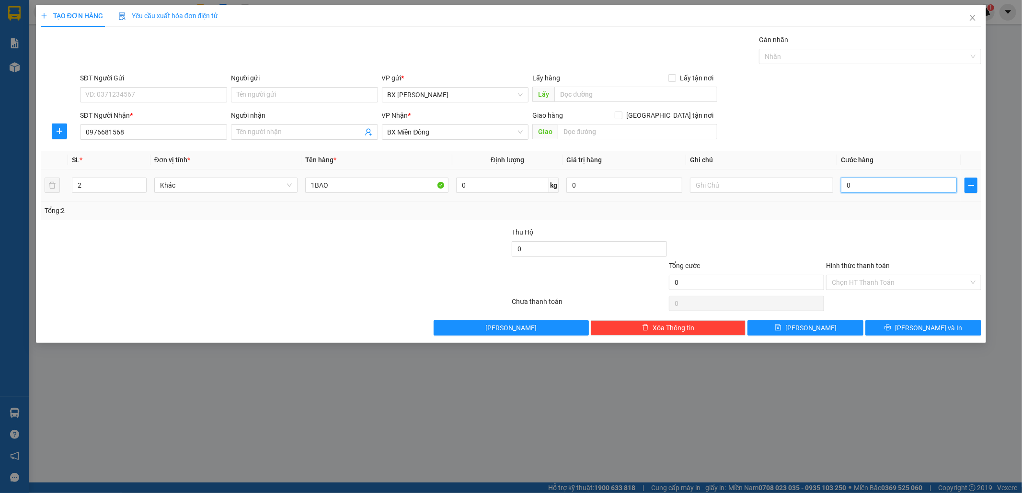
type input "1"
type input "10"
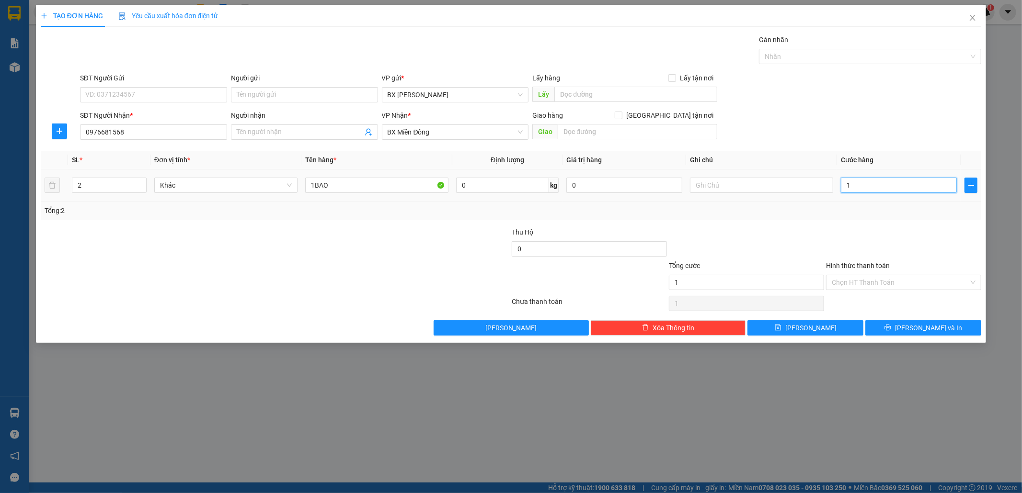
type input "10"
type input "100"
type input "10"
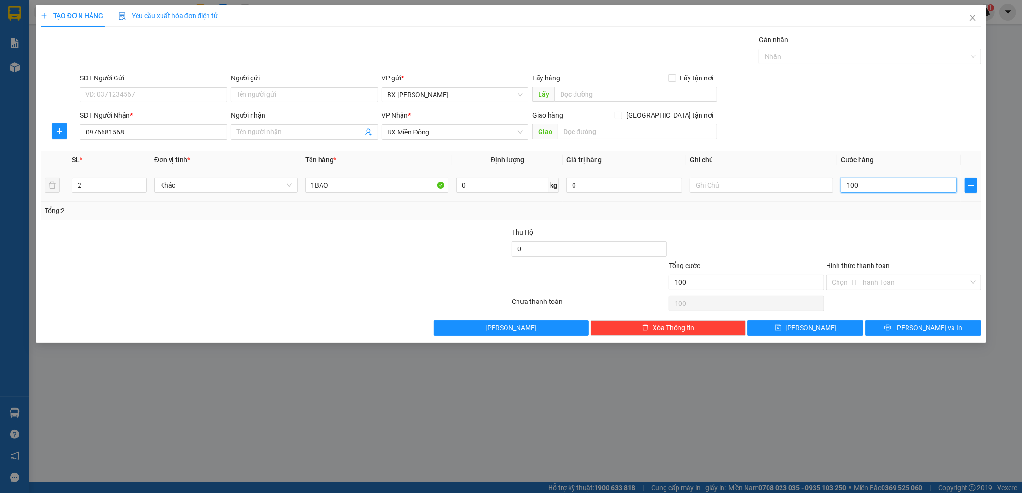
type input "10"
type input "1"
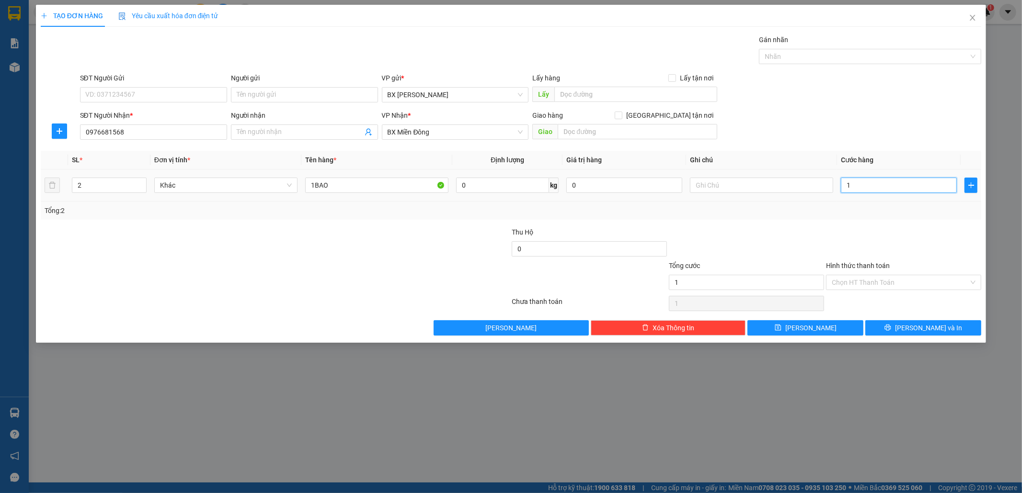
type input "18"
type input "180"
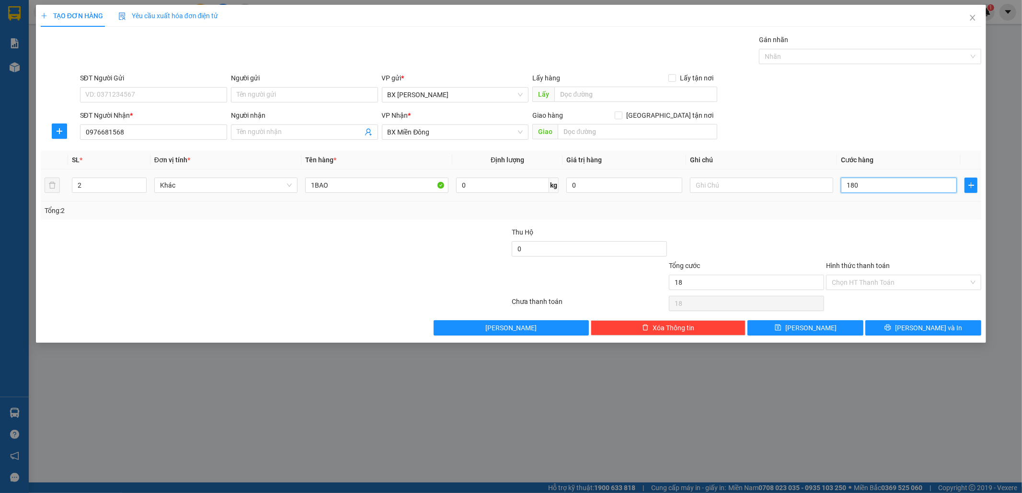
type input "180"
type input "180C"
type input "0"
drag, startPoint x: 857, startPoint y: 187, endPoint x: 956, endPoint y: 187, distance: 98.2
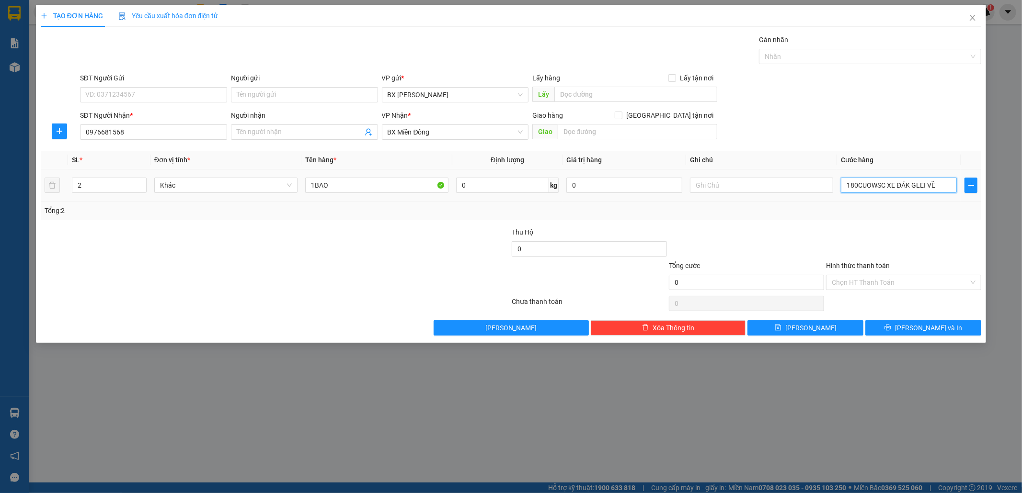
click at [957, 189] on td "180CUOWSC XE ĐÁK GLEI VỀ" at bounding box center [899, 186] width 124 height 32
type input "180"
type input "180.000"
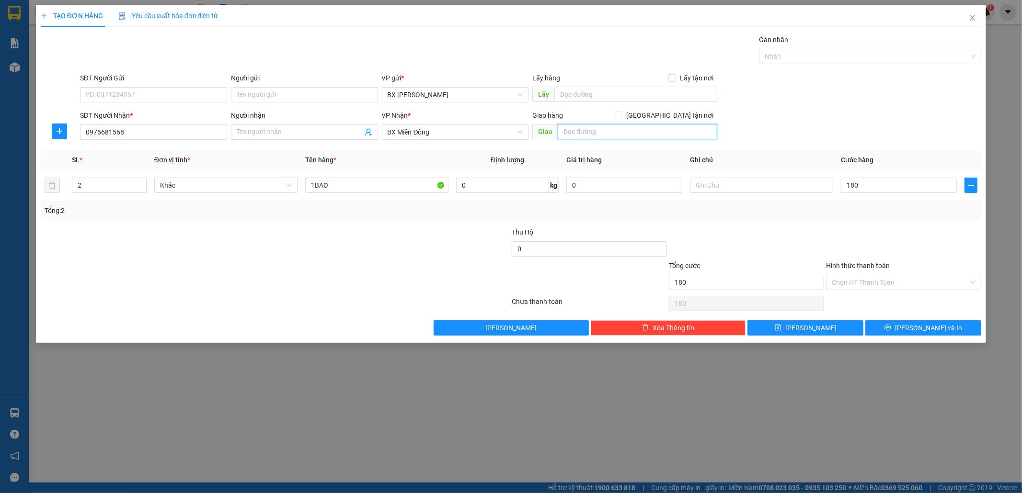
type input "180.000"
click at [582, 126] on input "text" at bounding box center [638, 131] width 160 height 15
type input "CƯỚC XE ĐẮK GLEI VỀ 80"
click at [926, 324] on span "[PERSON_NAME] và In" at bounding box center [928, 328] width 67 height 11
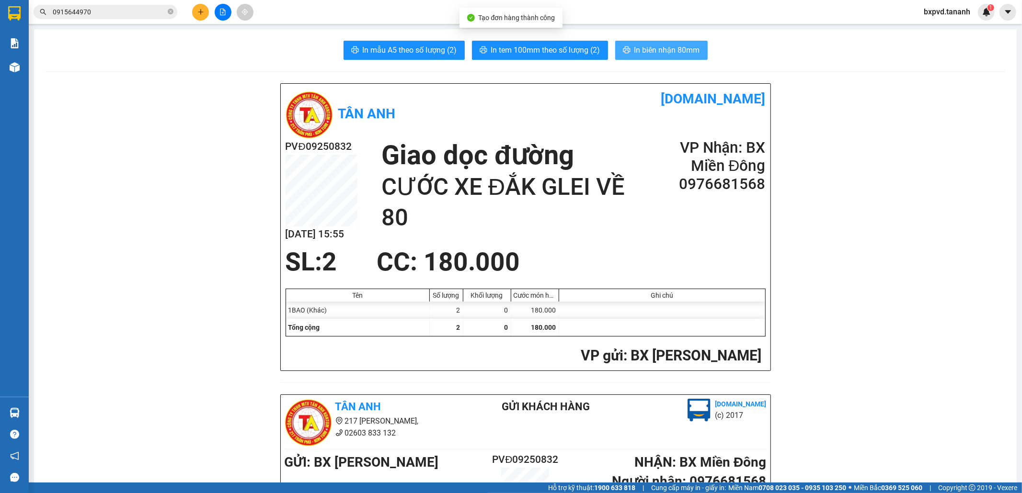
click at [628, 49] on button "In biên nhận 80mm" at bounding box center [661, 50] width 92 height 19
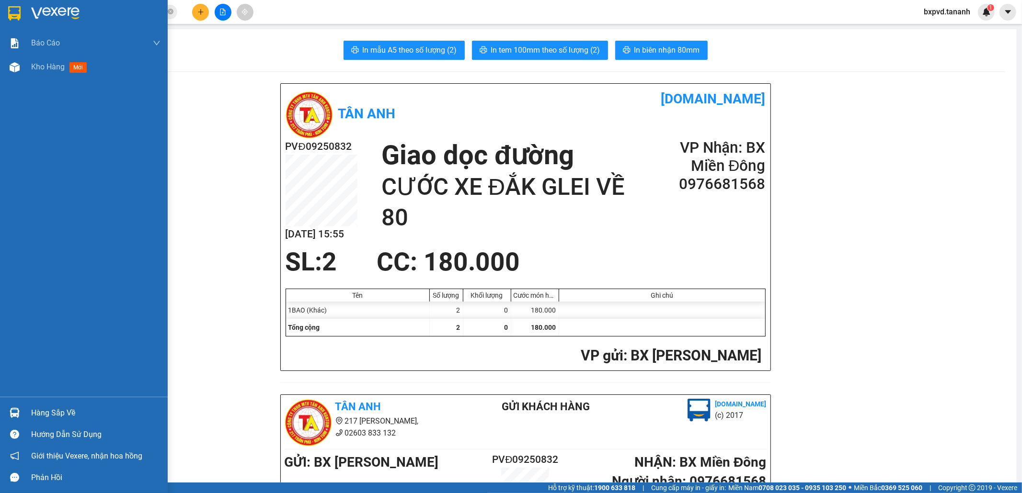
click at [12, 11] on img at bounding box center [14, 13] width 12 height 14
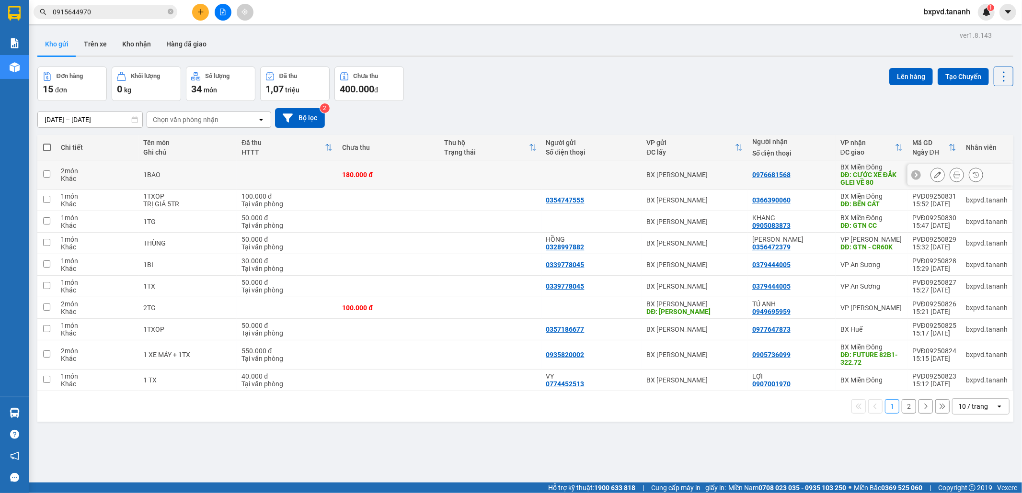
click at [931, 173] on button at bounding box center [937, 175] width 13 height 17
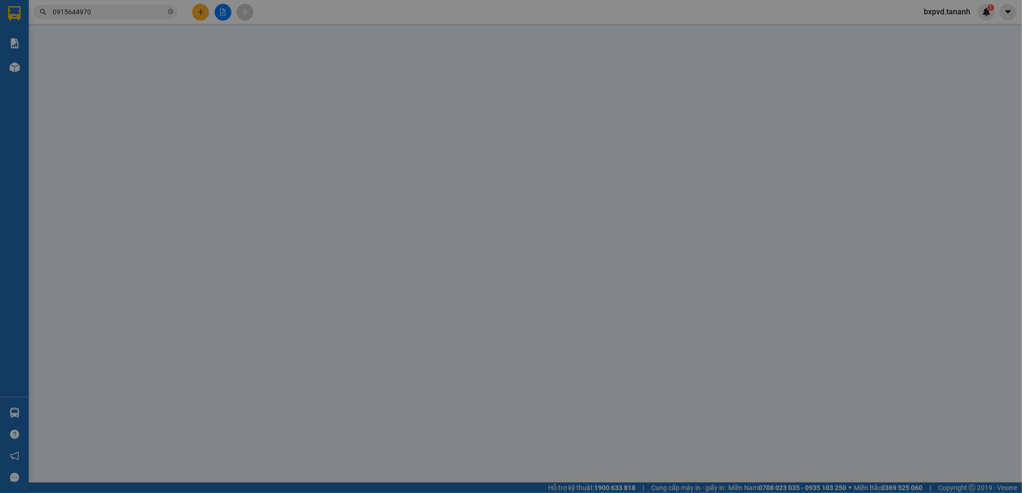
type input "0976681568"
type input "CƯỚC XE ĐẮK GLEI VỀ 80"
type input "180.000"
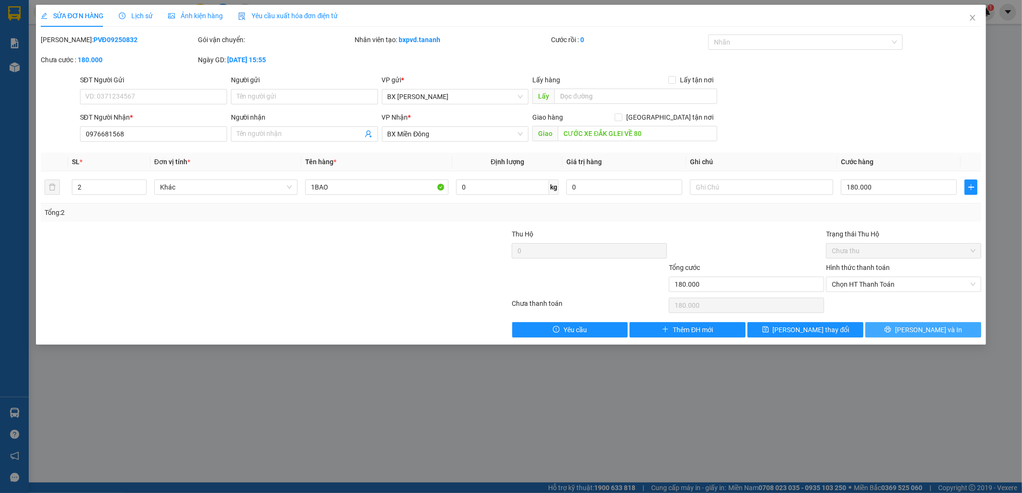
click at [928, 330] on span "[PERSON_NAME] và In" at bounding box center [928, 330] width 67 height 11
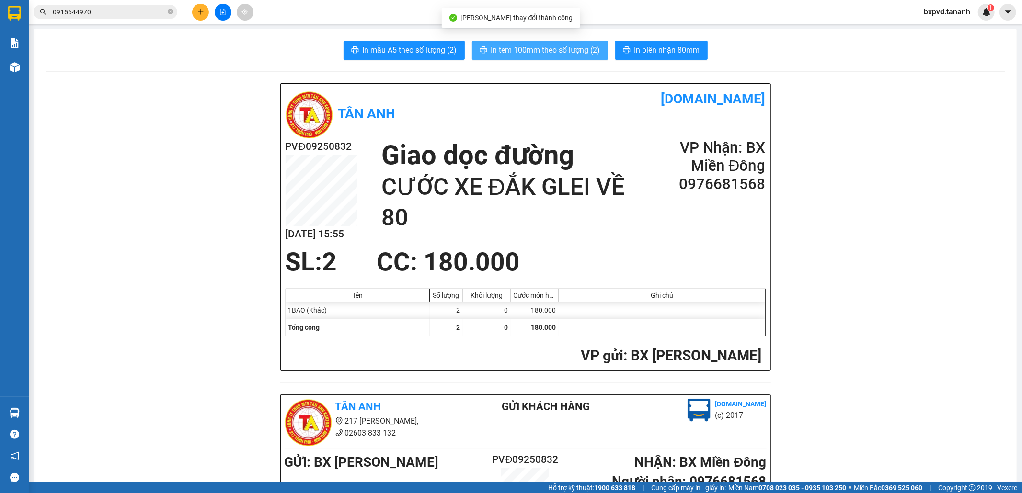
click at [559, 51] on span "In tem 100mm theo số lượng (2)" at bounding box center [545, 50] width 109 height 12
click at [199, 16] on button at bounding box center [200, 12] width 17 height 17
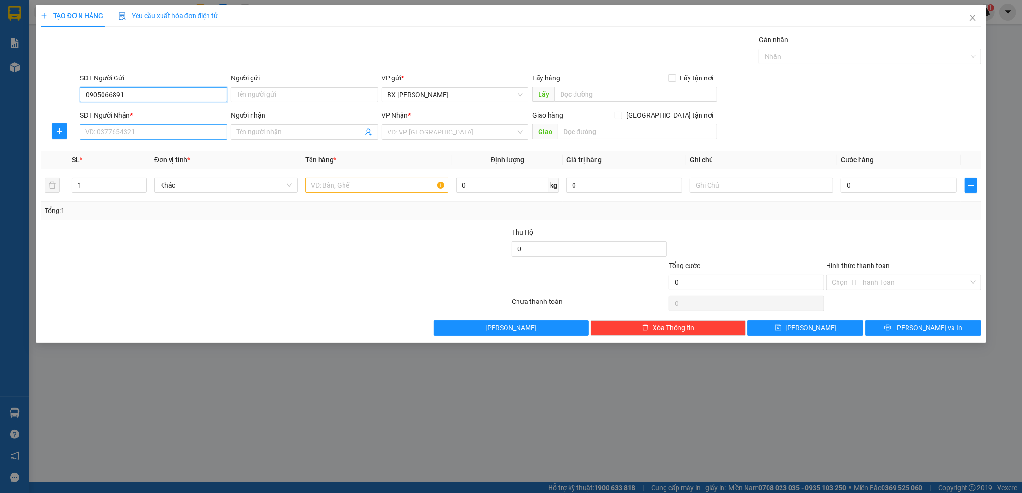
type input "0905066891"
click at [115, 132] on input "SĐT Người Nhận *" at bounding box center [153, 132] width 147 height 15
type input "0377673141"
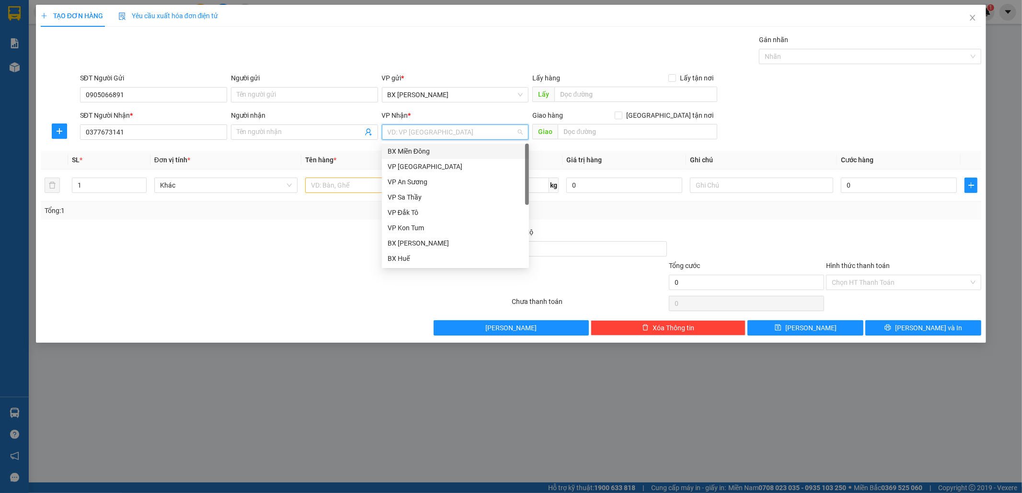
click at [404, 132] on input "search" at bounding box center [452, 132] width 129 height 14
click at [466, 150] on div "BX Miền Đông" at bounding box center [456, 151] width 136 height 11
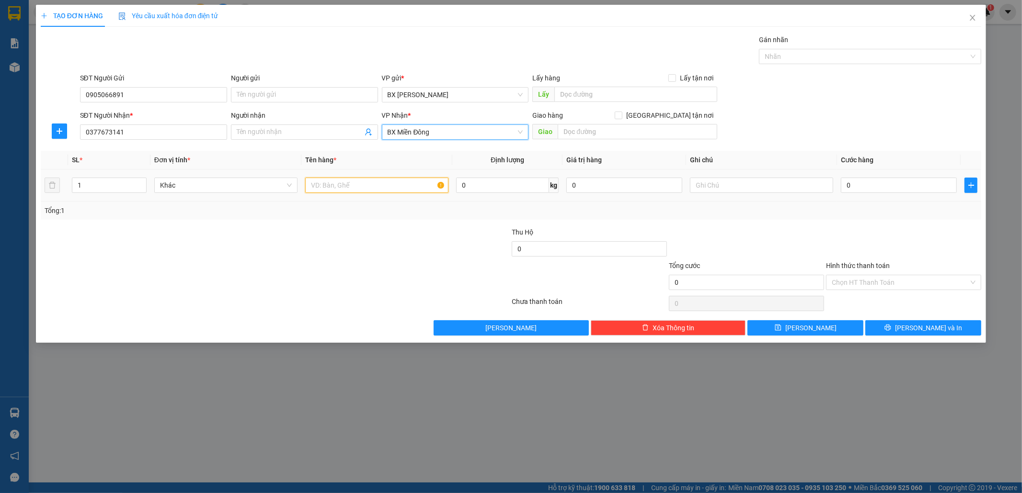
click at [389, 181] on input "text" at bounding box center [376, 185] width 143 height 15
type input "1TG"
click at [867, 188] on input "0" at bounding box center [899, 185] width 116 height 15
type input "5"
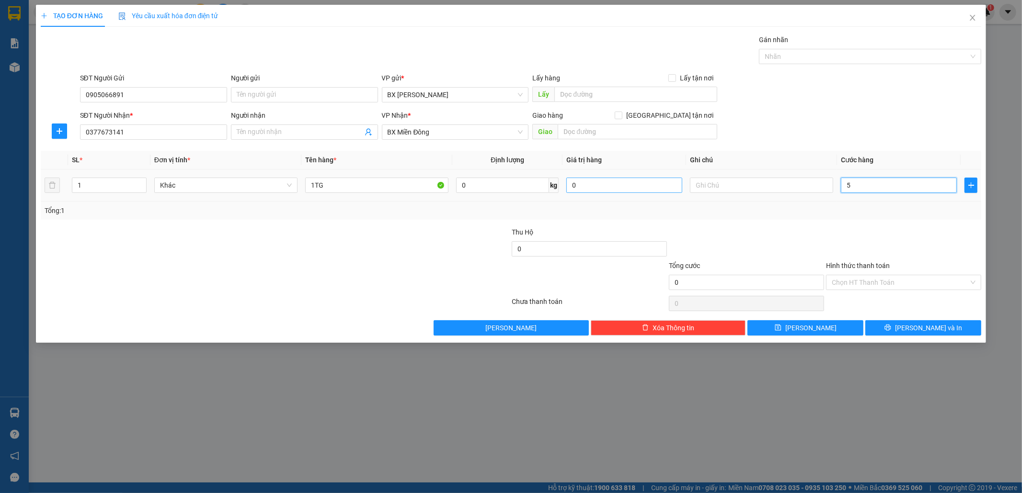
type input "5"
type input "50"
type input "50.000"
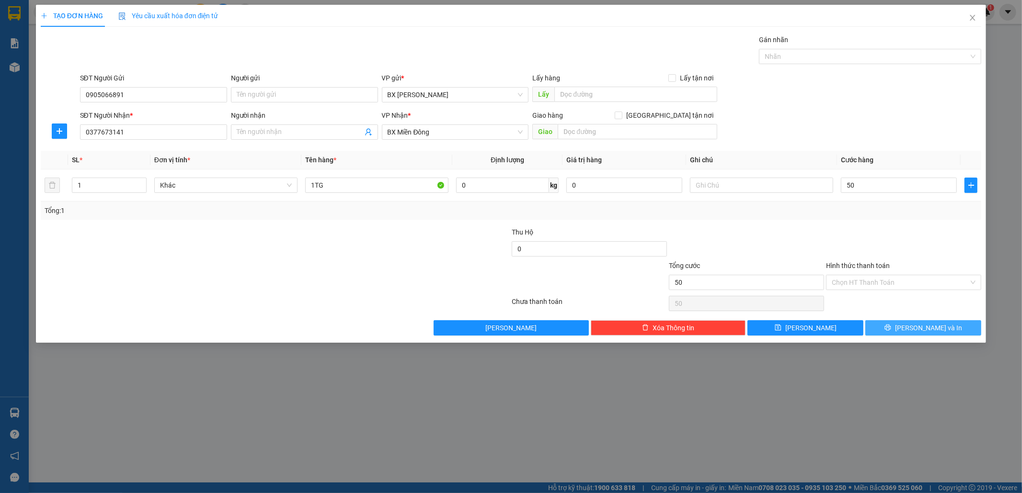
type input "50.000"
click at [907, 324] on button "[PERSON_NAME] và In" at bounding box center [923, 327] width 116 height 15
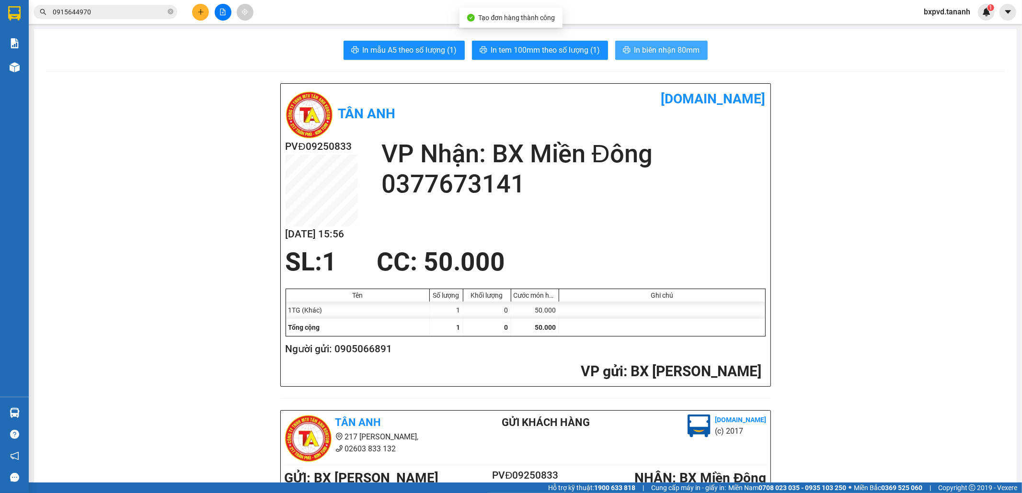
drag, startPoint x: 663, startPoint y: 37, endPoint x: 664, endPoint y: 46, distance: 9.2
click at [664, 48] on span "In biên nhận 80mm" at bounding box center [667, 50] width 66 height 12
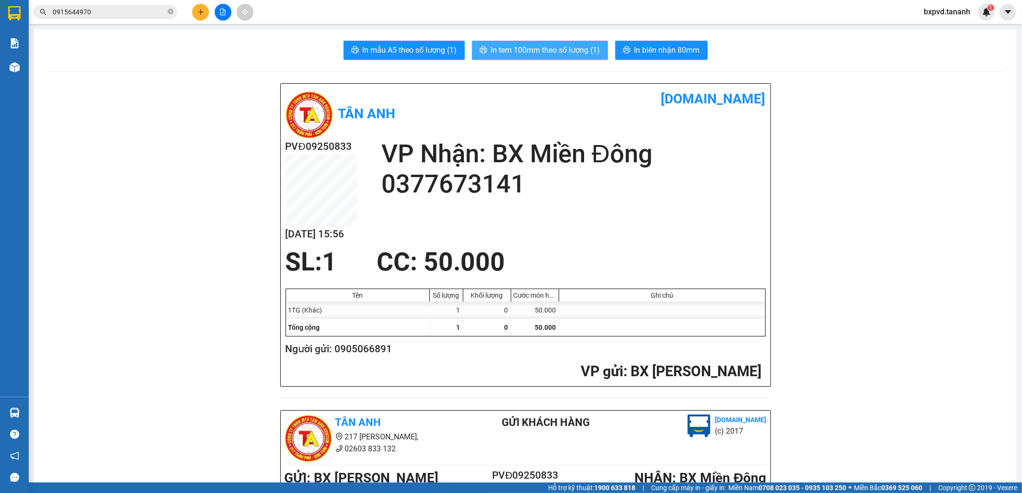
click at [537, 48] on span "In tem 100mm theo số lượng (1)" at bounding box center [545, 50] width 109 height 12
click at [203, 11] on icon "plus" at bounding box center [200, 12] width 7 height 7
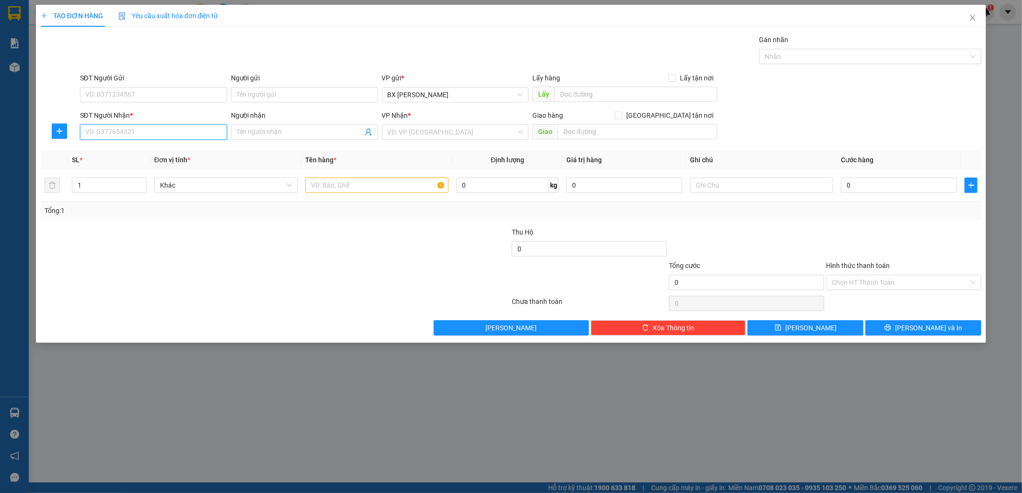
click at [158, 126] on input "SĐT Người Nhận *" at bounding box center [153, 132] width 147 height 15
type input "0903588823"
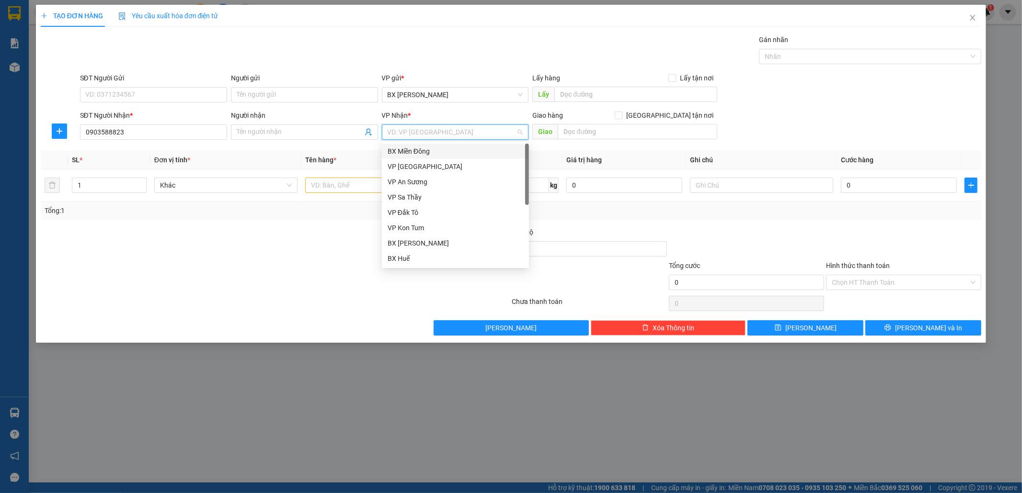
click at [405, 133] on input "search" at bounding box center [452, 132] width 129 height 14
click at [415, 149] on div "BX Miền Đông" at bounding box center [456, 151] width 136 height 11
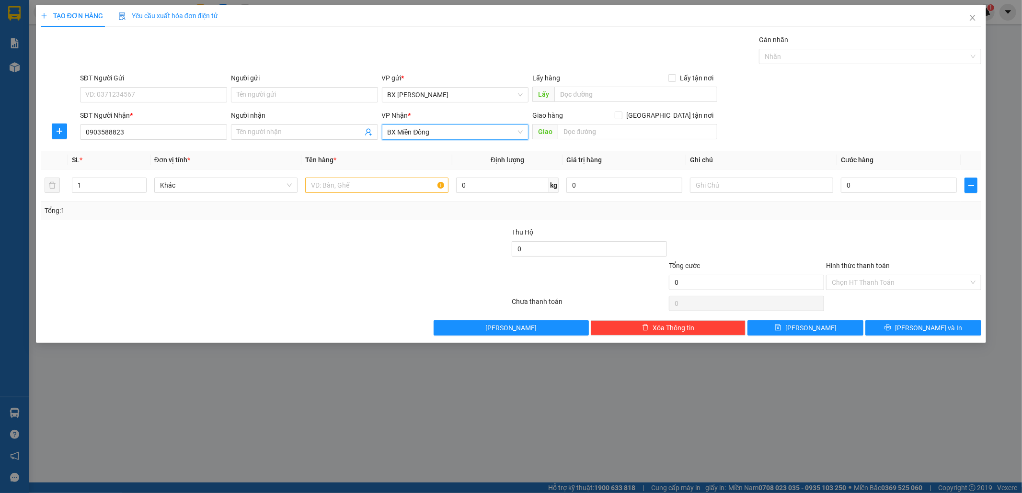
click at [261, 123] on div "Người nhận" at bounding box center [304, 117] width 147 height 14
click at [254, 133] on input "Người nhận" at bounding box center [300, 132] width 126 height 11
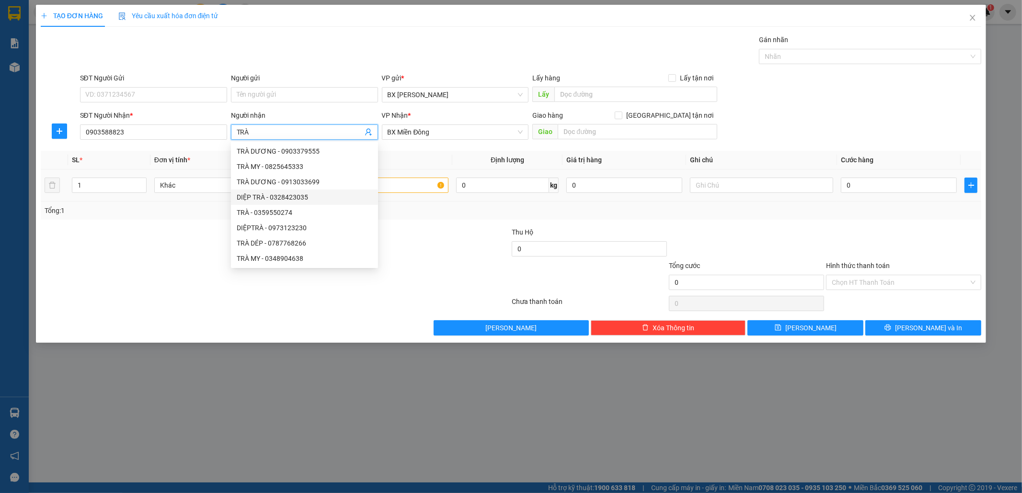
type input "TRÀ"
click at [410, 190] on input "text" at bounding box center [376, 185] width 143 height 15
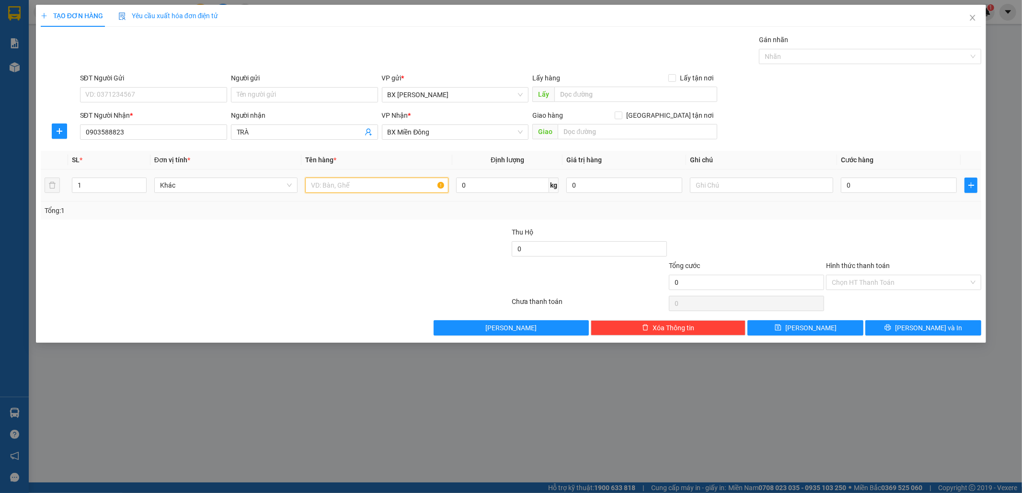
click at [409, 190] on input "text" at bounding box center [376, 185] width 143 height 15
type input "TG"
click at [888, 183] on input "0" at bounding box center [899, 185] width 116 height 15
type input "1"
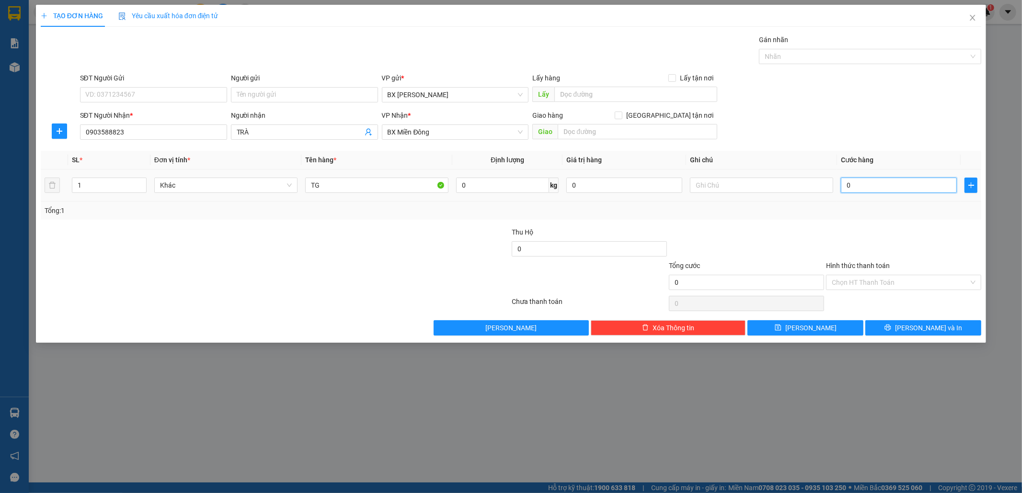
type input "1"
type input "10"
type input "100"
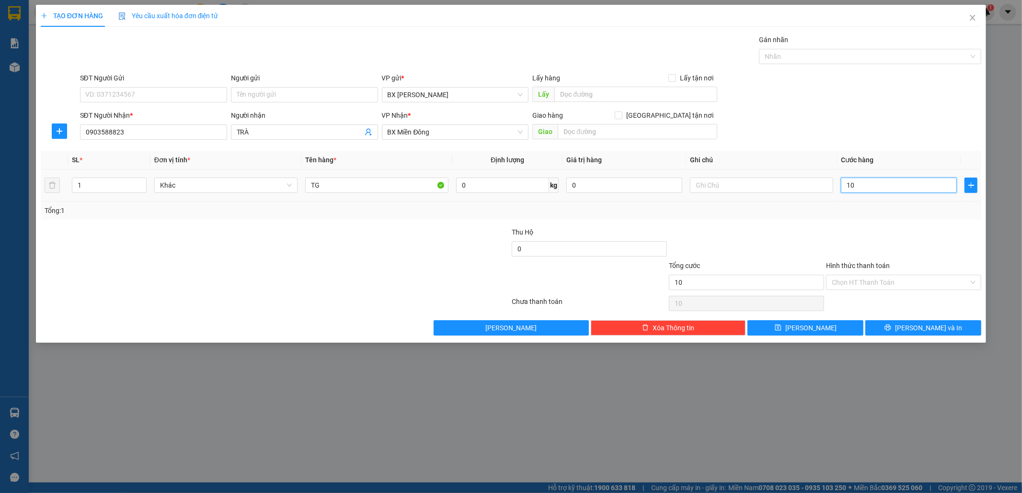
type input "100"
type input "100.000"
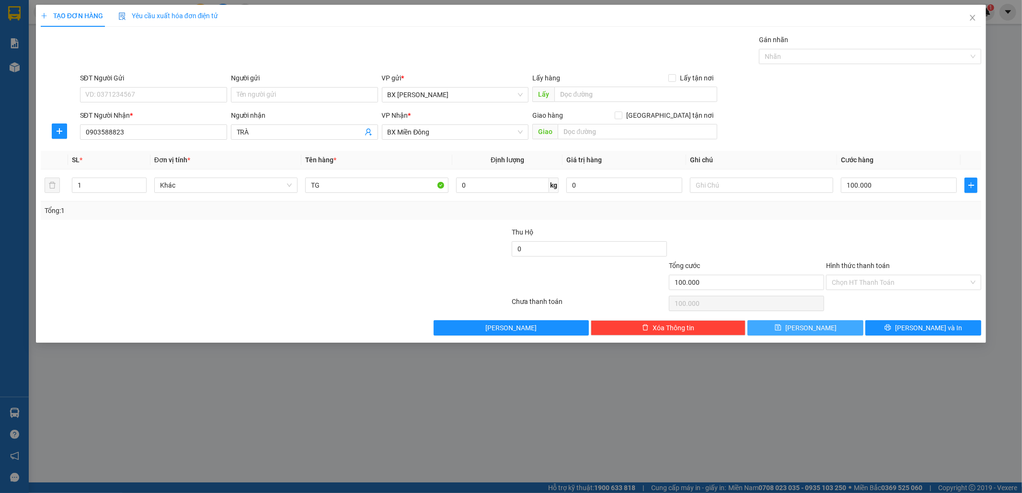
click at [801, 326] on button "[PERSON_NAME]" at bounding box center [805, 327] width 116 height 15
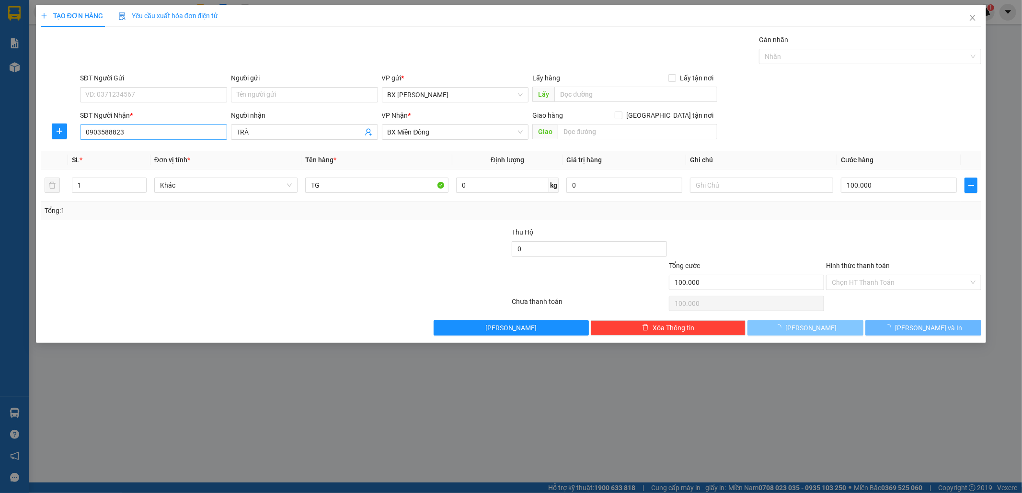
type input "0"
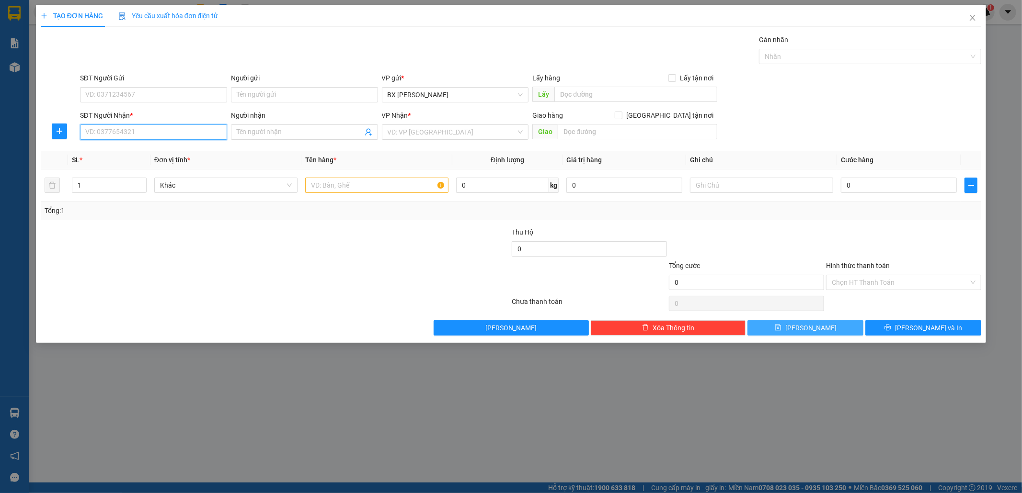
click at [188, 133] on input "SĐT Người Nhận *" at bounding box center [153, 132] width 147 height 15
type input "0903601064"
click at [400, 135] on input "search" at bounding box center [452, 132] width 129 height 14
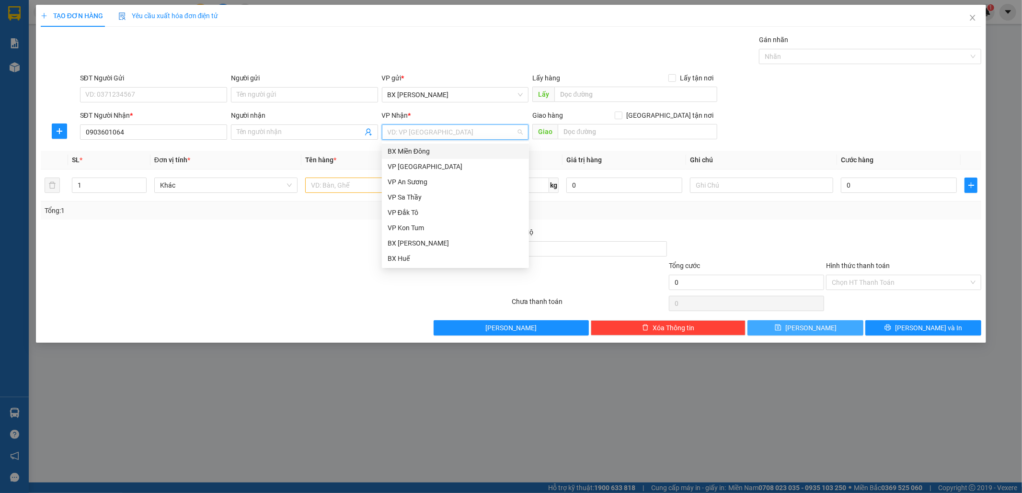
click at [417, 149] on div "BX Miền Đông" at bounding box center [456, 151] width 136 height 11
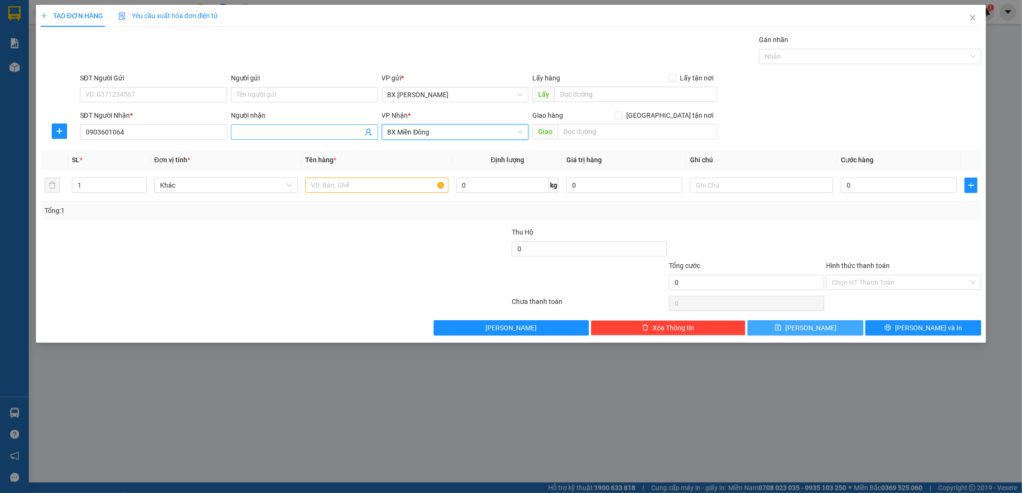
click at [279, 136] on input "Người nhận" at bounding box center [300, 132] width 126 height 11
type input "KIM HƯƠNG"
drag, startPoint x: 391, startPoint y: 176, endPoint x: 385, endPoint y: 186, distance: 11.6
click at [390, 179] on div at bounding box center [376, 185] width 143 height 19
click at [385, 186] on input "text" at bounding box center [376, 185] width 143 height 15
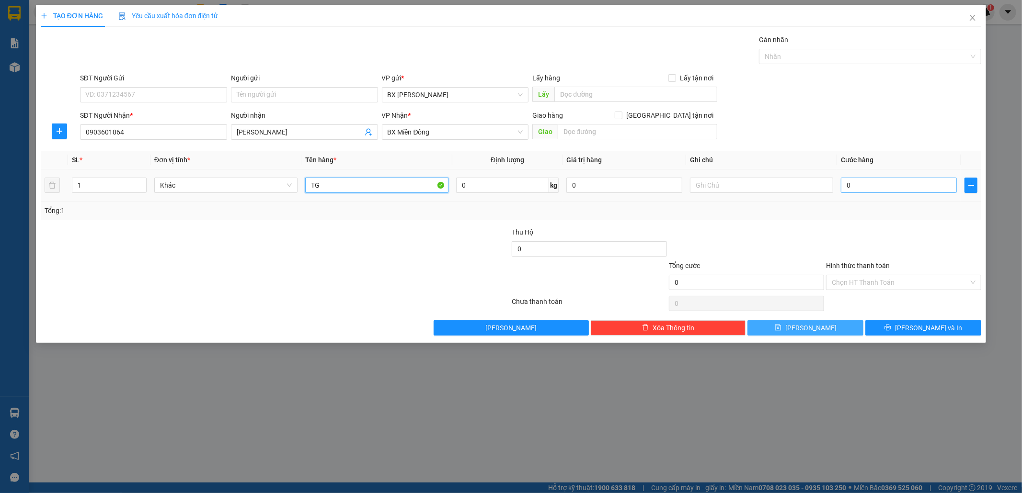
type input "TG"
click at [879, 184] on input "0" at bounding box center [899, 185] width 116 height 15
type input "1"
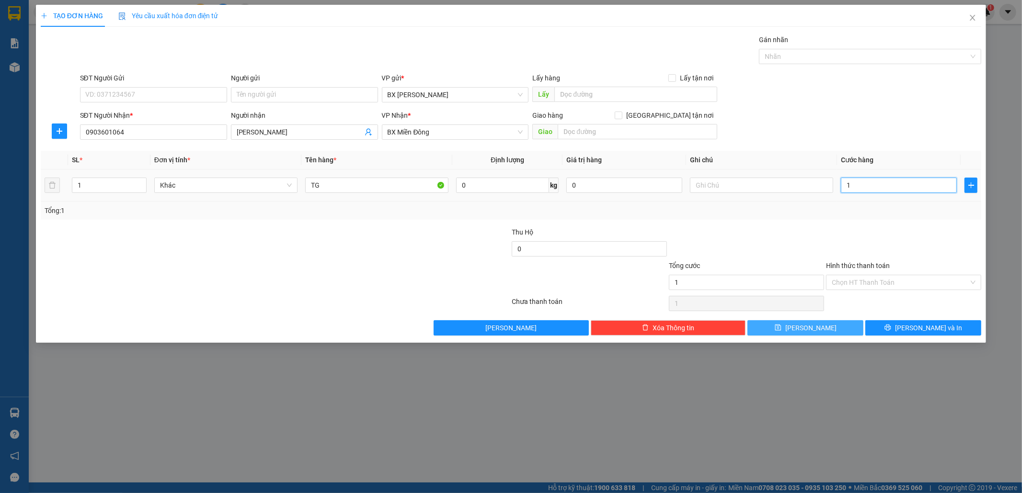
type input "10"
type input "100"
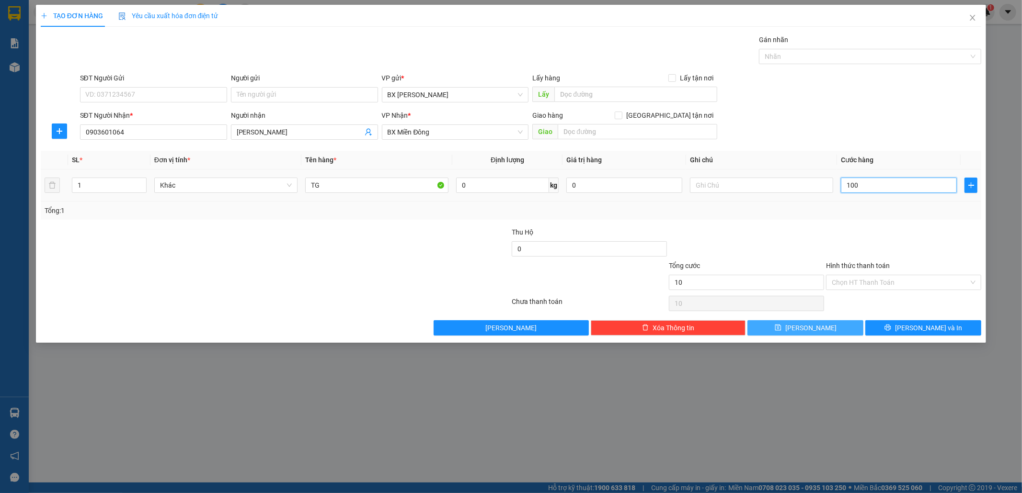
type input "100"
type input "100.000"
click at [789, 331] on button "[PERSON_NAME]" at bounding box center [805, 327] width 116 height 15
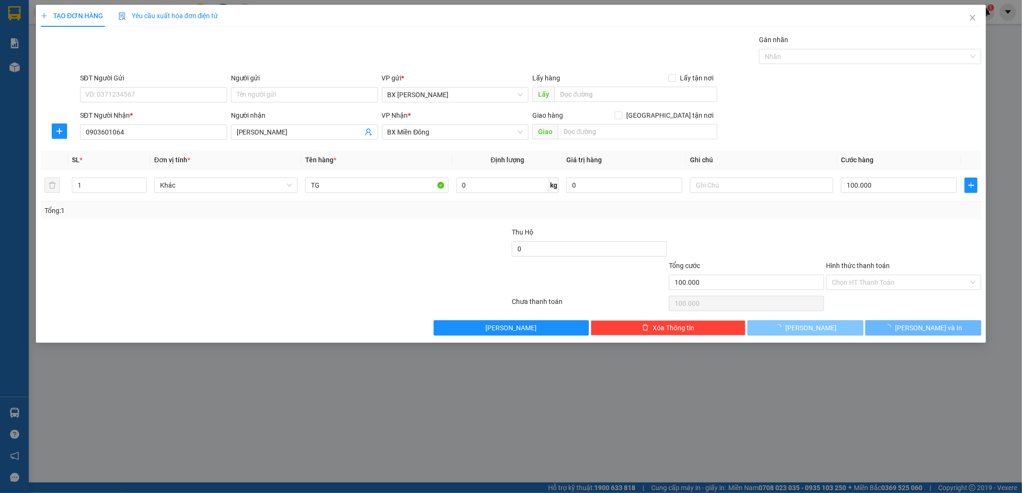
type input "0"
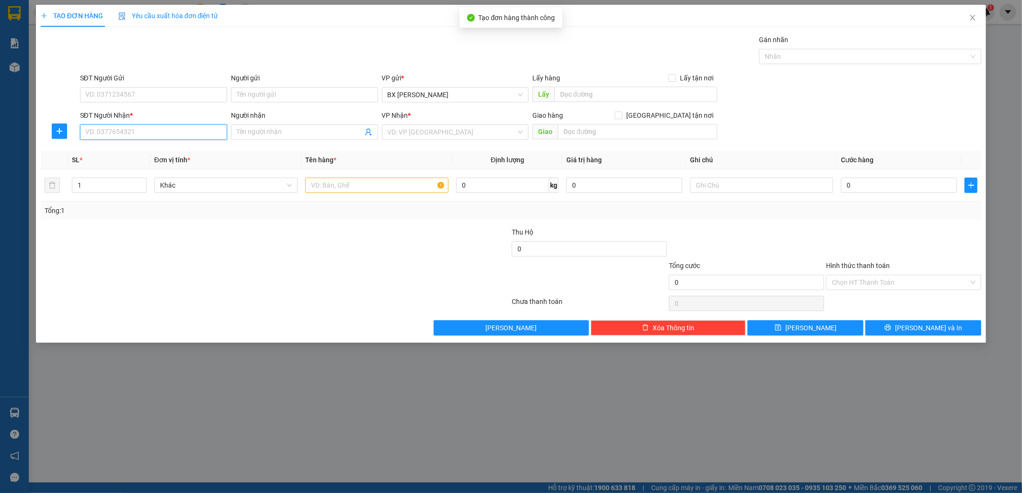
click at [121, 134] on input "SĐT Người Nhận *" at bounding box center [153, 132] width 147 height 15
click at [122, 133] on input "SĐT Người Nhận *" at bounding box center [153, 132] width 147 height 15
type input "0355113255"
click at [272, 131] on input "Người nhận" at bounding box center [300, 132] width 126 height 11
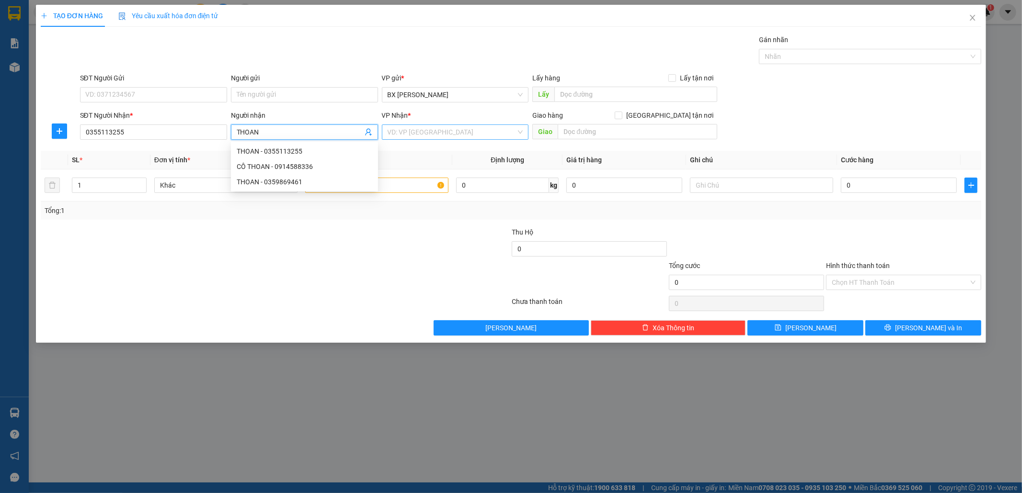
type input "THOAN"
click at [424, 133] on input "search" at bounding box center [452, 132] width 129 height 14
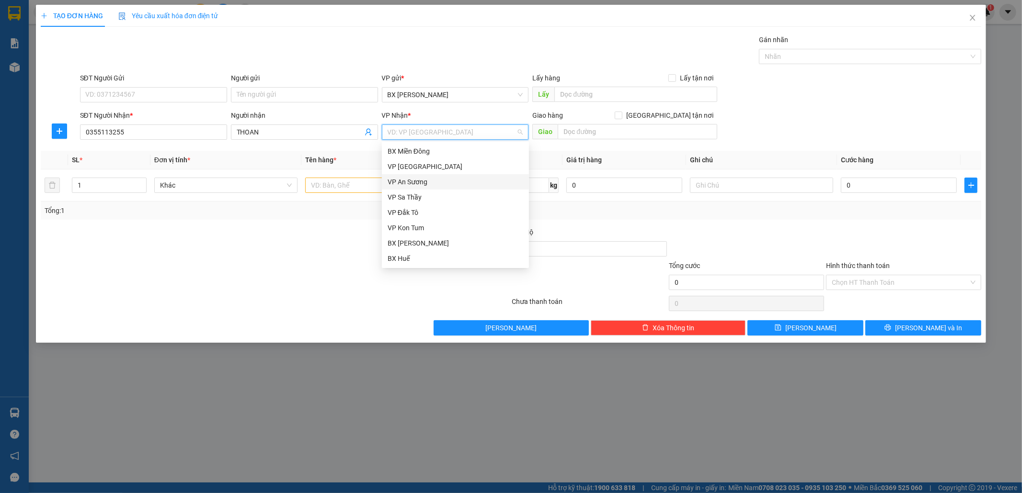
click at [418, 180] on div "VP An Sương" at bounding box center [456, 182] width 136 height 11
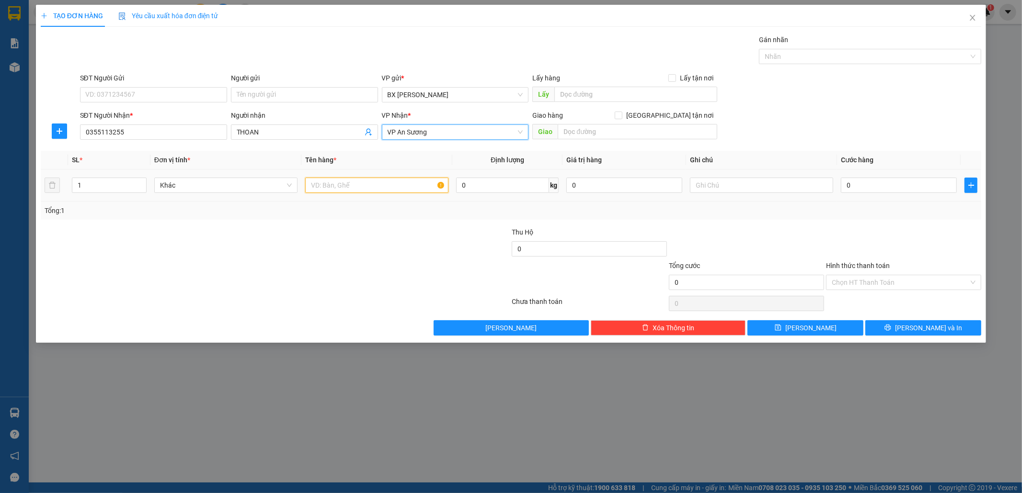
click at [375, 183] on input "text" at bounding box center [376, 185] width 143 height 15
type input "TG"
click at [877, 190] on input "0" at bounding box center [899, 185] width 116 height 15
type input "5"
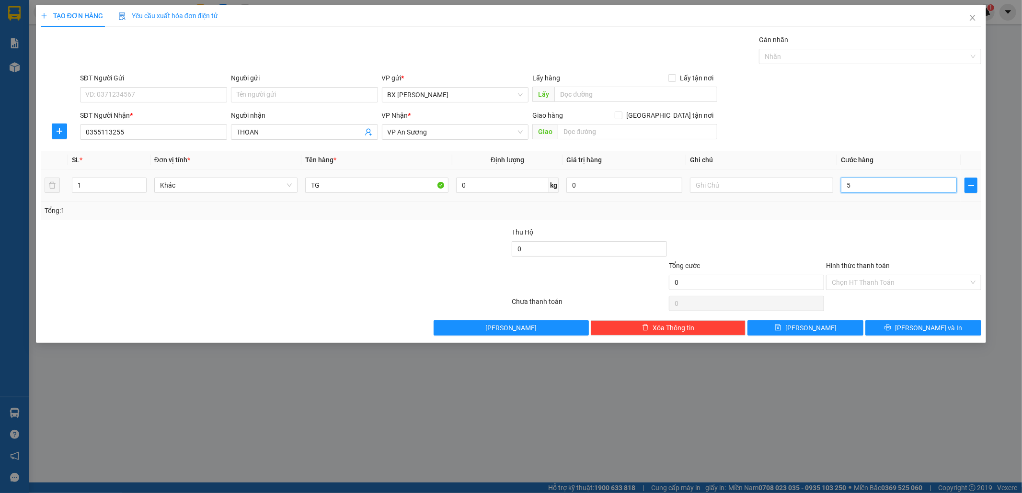
type input "5"
type input "50"
type input "50.000"
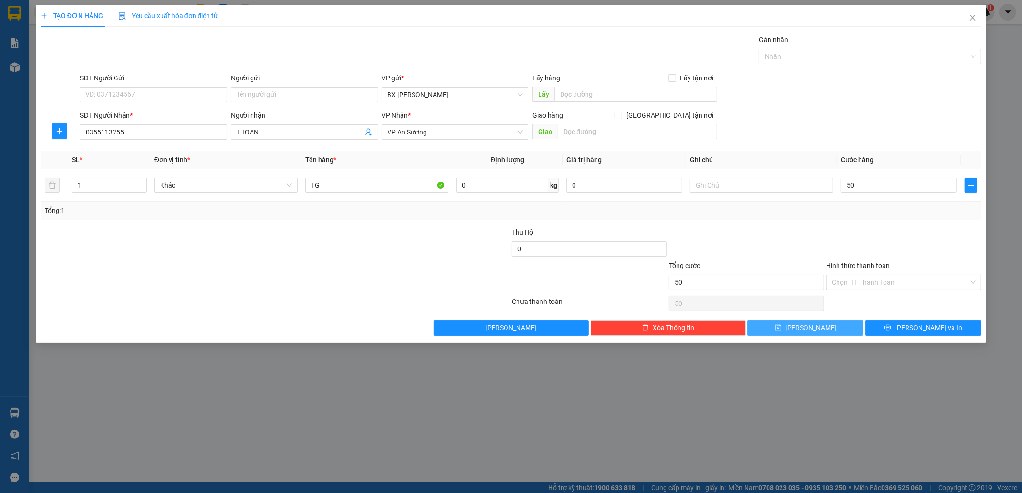
type input "50.000"
click at [807, 326] on span "[PERSON_NAME]" at bounding box center [810, 328] width 51 height 11
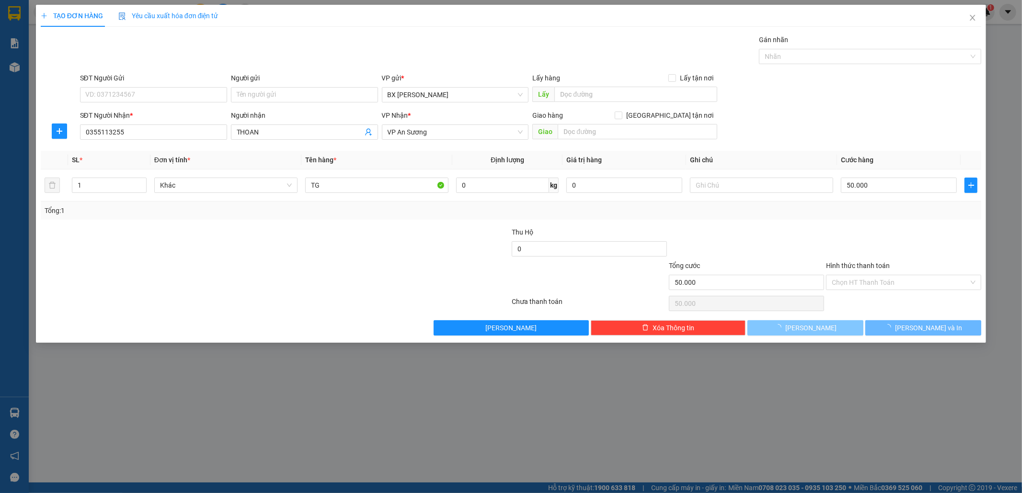
type input "0"
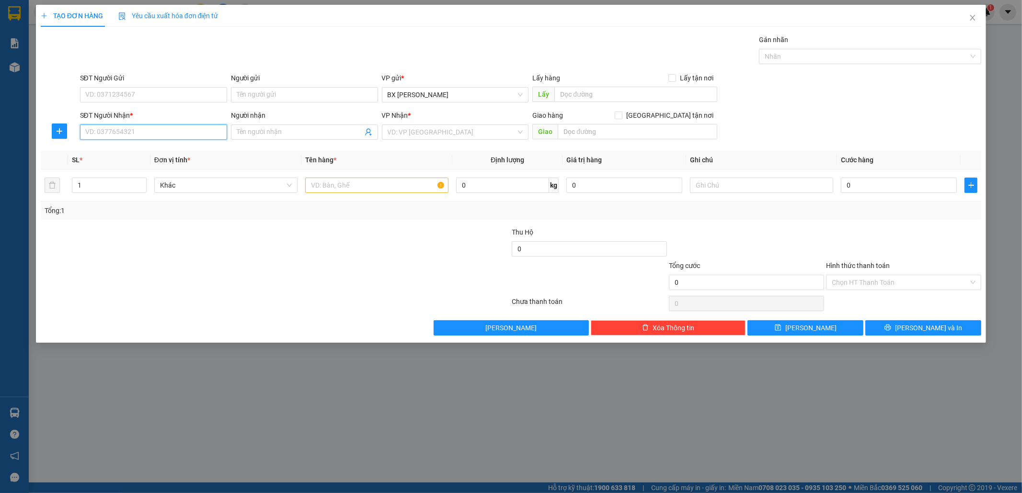
click at [129, 133] on input "SĐT Người Nhận *" at bounding box center [153, 132] width 147 height 15
type input "0796794932"
click at [139, 160] on div "0796794932 0796794932 - HẢI AN" at bounding box center [153, 151] width 147 height 19
click at [140, 151] on th "SL *" at bounding box center [109, 160] width 82 height 19
click at [147, 132] on input "0796794932" at bounding box center [153, 132] width 147 height 15
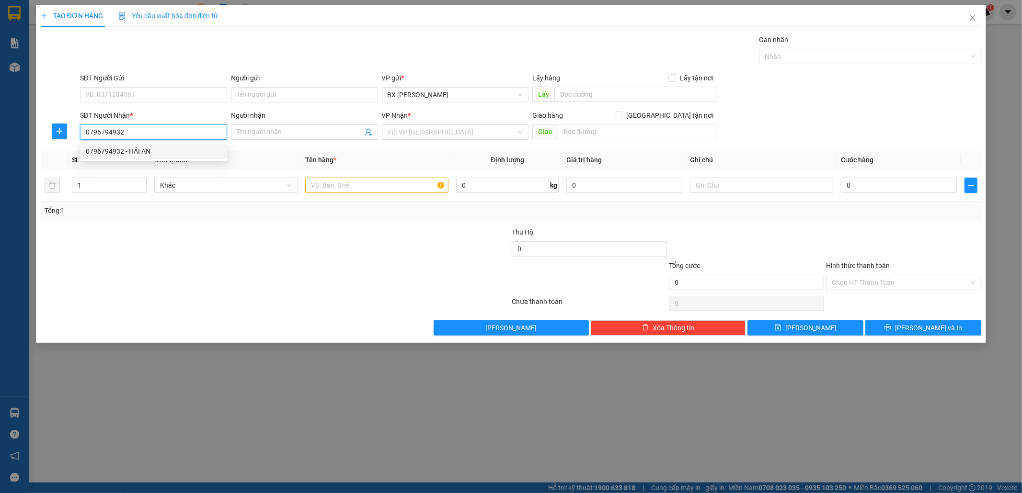
click at [137, 149] on div "0796794932 - HẢI AN" at bounding box center [154, 151] width 136 height 11
type input "HẢI AN"
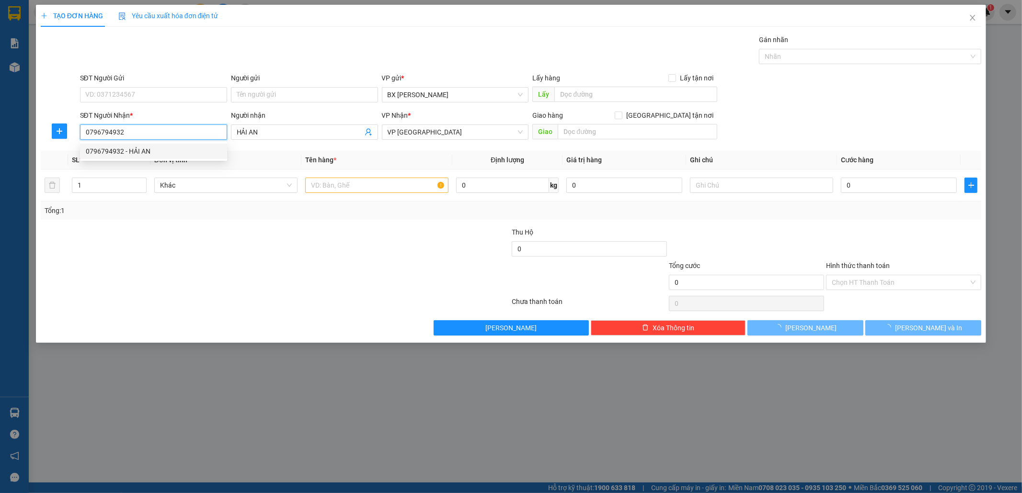
type input "40.000"
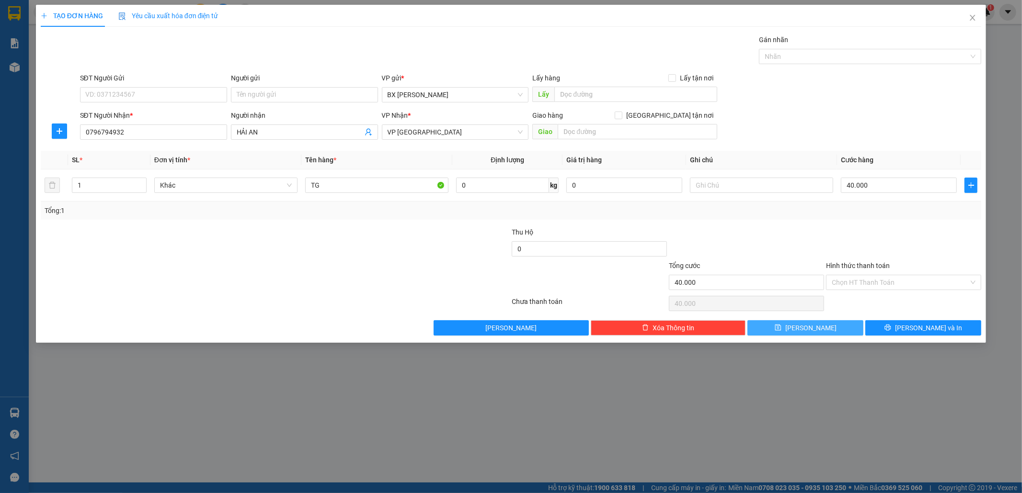
click at [854, 323] on button "[PERSON_NAME]" at bounding box center [805, 327] width 116 height 15
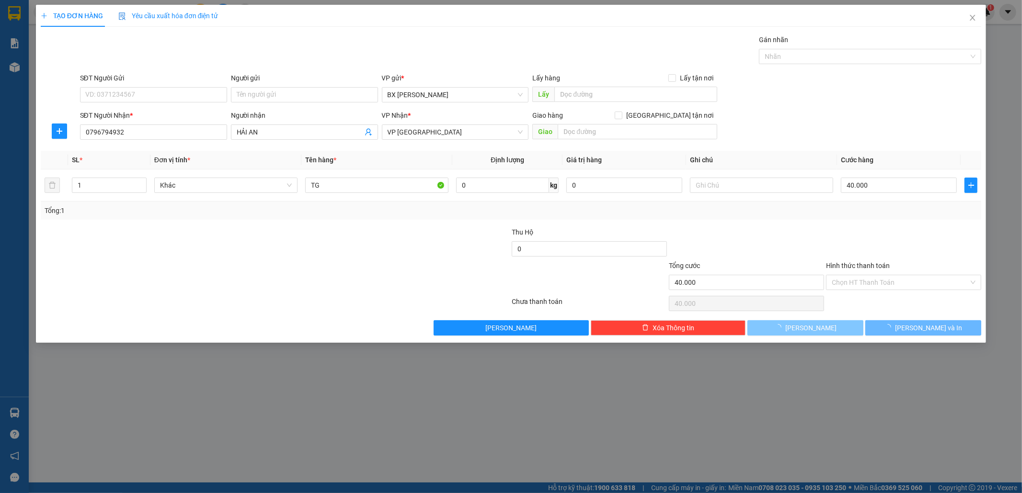
type input "0"
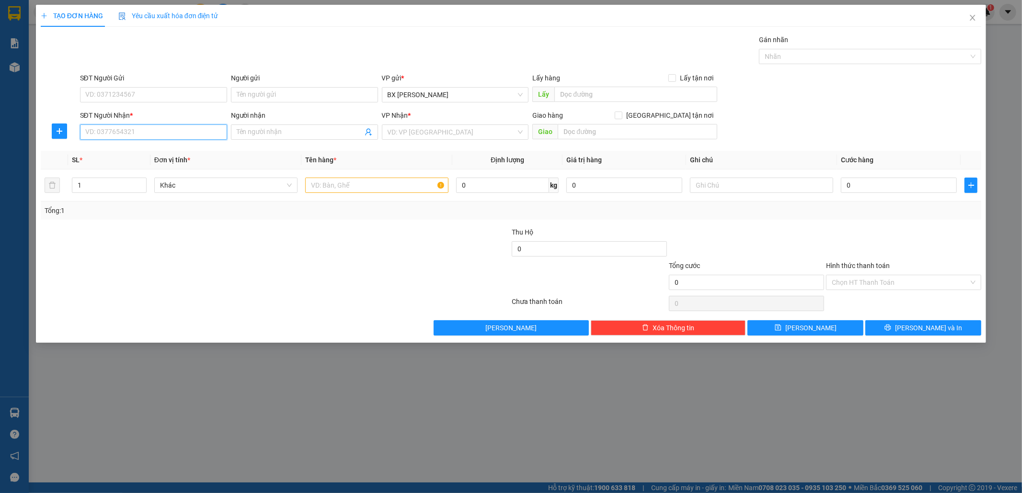
click at [117, 127] on input "SĐT Người Nhận *" at bounding box center [153, 132] width 147 height 15
type input "0902305579"
click at [135, 147] on div "0902305579 - HÀ PHẠM" at bounding box center [154, 151] width 136 height 11
type input "HÀ PHẠM"
type input "50.000"
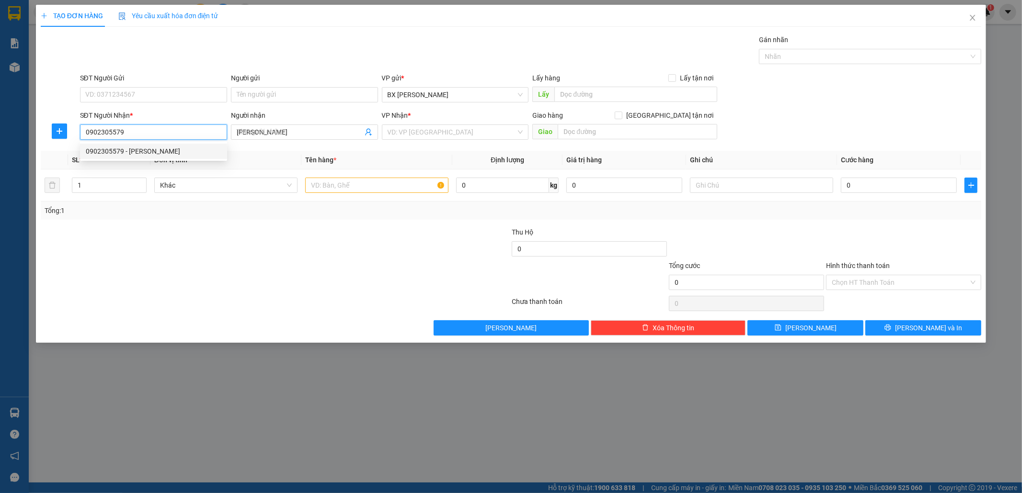
type input "50.000"
type input "0902305579"
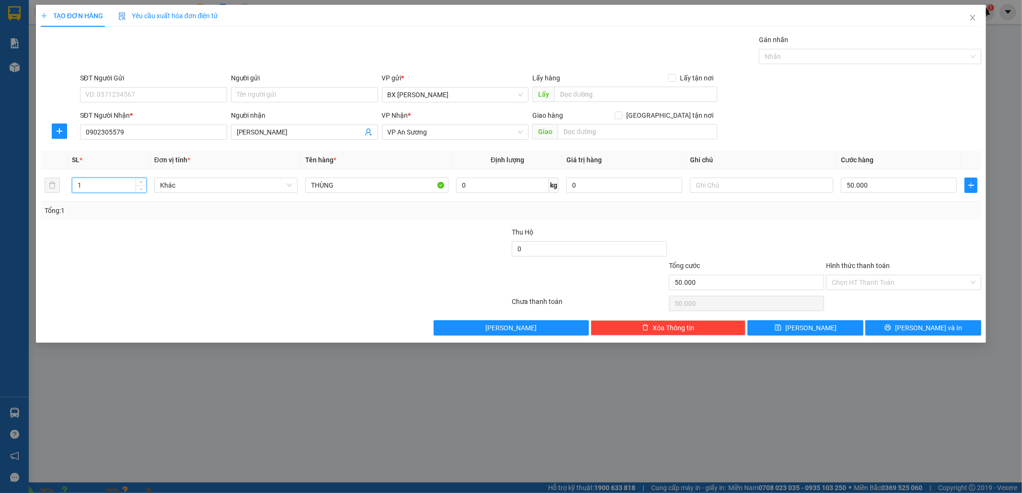
drag, startPoint x: 97, startPoint y: 185, endPoint x: 0, endPoint y: 184, distance: 97.2
click at [0, 184] on div "TẠO ĐƠN HÀNG Yêu cầu xuất hóa đơn điện tử Transit Pickup Surcharge Ids Transit …" at bounding box center [511, 246] width 1022 height 493
type input "5"
click at [894, 181] on input "50.000" at bounding box center [899, 185] width 116 height 15
type input "2"
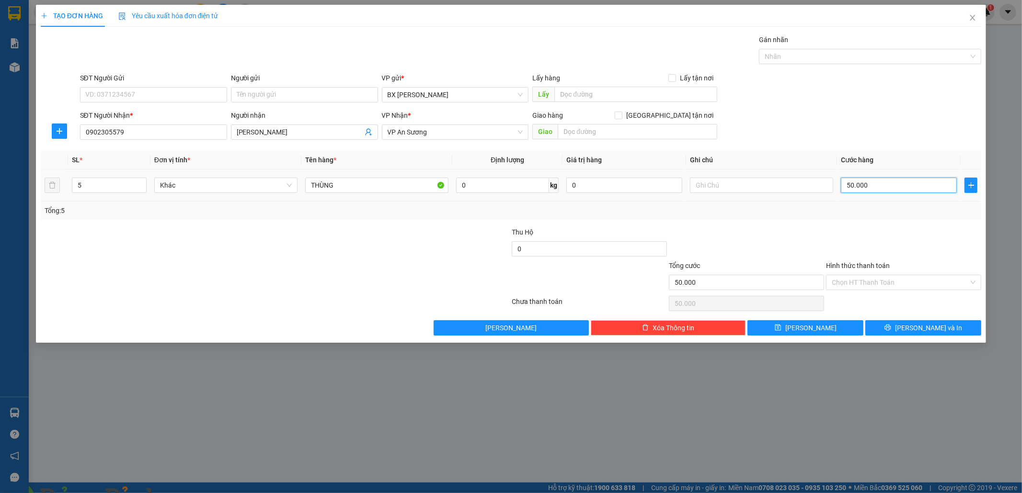
type input "2"
type input "25"
type input "250"
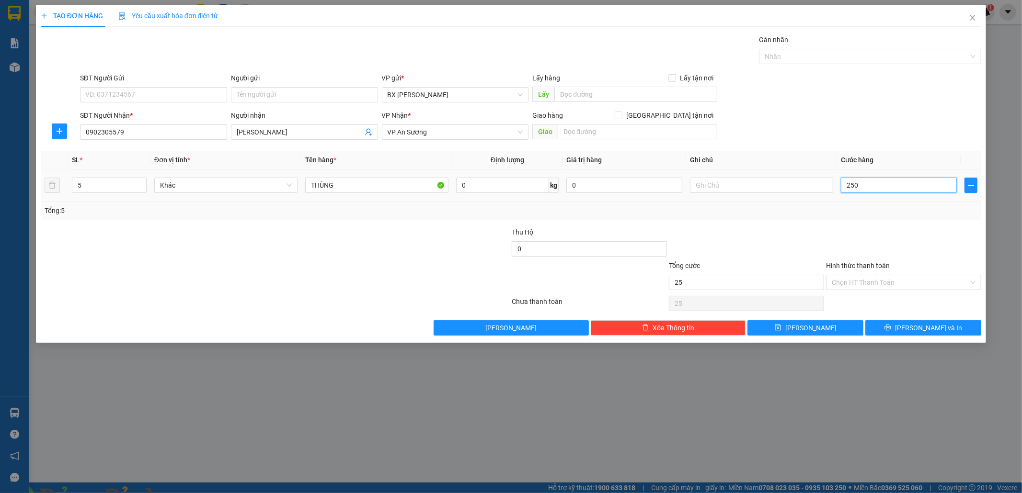
type input "250"
type input "250.000"
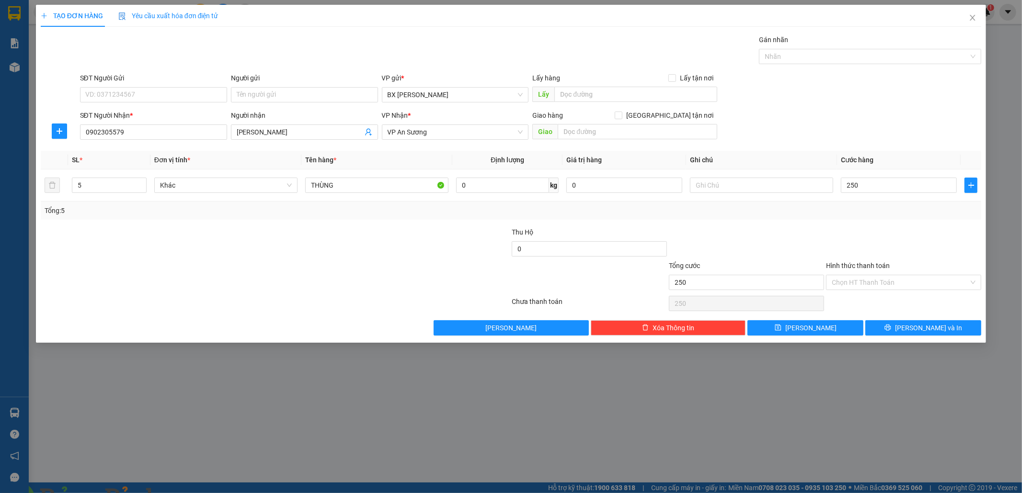
type input "250.000"
click at [805, 317] on div "Transit Pickup Surcharge Ids Transit Deliver Surcharge Ids Transit Deliver Surc…" at bounding box center [511, 184] width 941 height 301
click at [810, 327] on span "[PERSON_NAME]" at bounding box center [810, 328] width 51 height 11
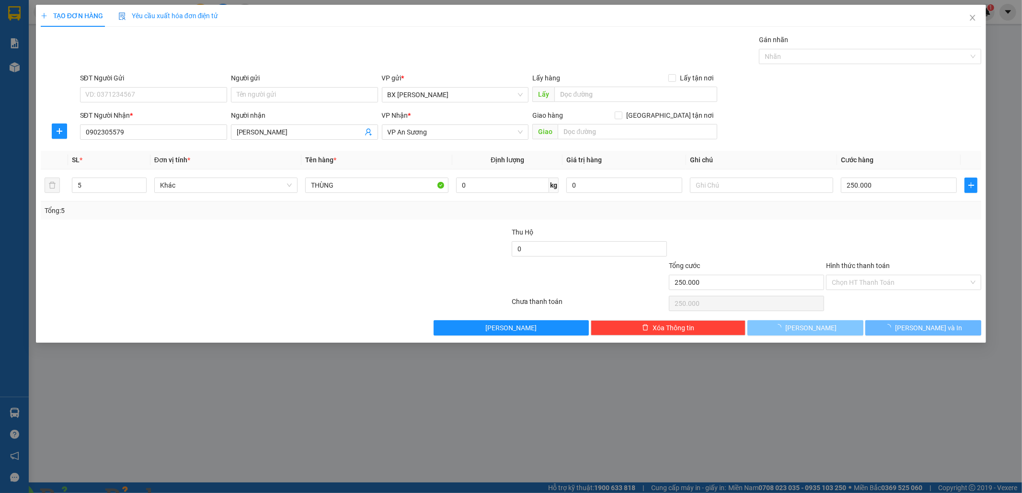
type input "0"
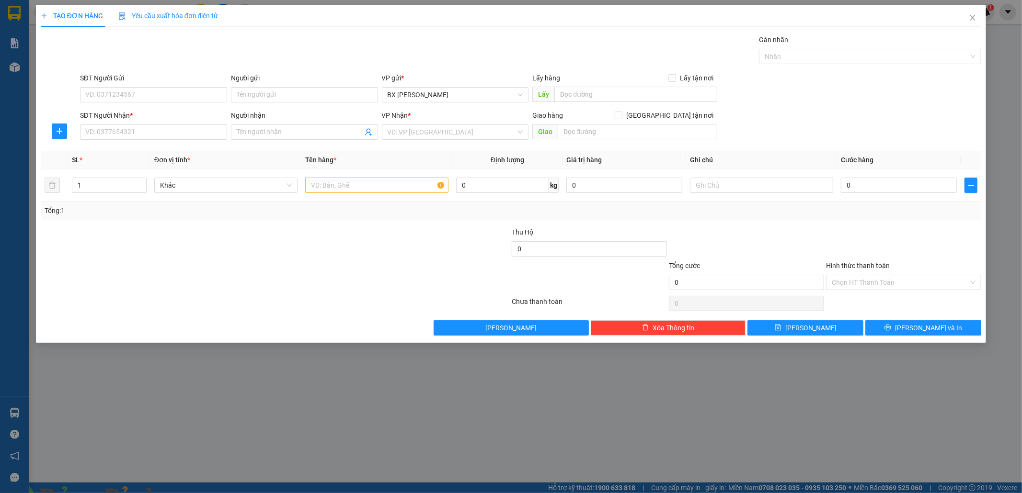
click at [192, 493] on img at bounding box center [189, 499] width 6 height 6
click at [137, 101] on input "SĐT Người Gửi" at bounding box center [153, 94] width 147 height 15
type input "0914157537"
click at [88, 127] on input "SĐT Người Nhận *" at bounding box center [153, 132] width 147 height 15
type input "0817063123"
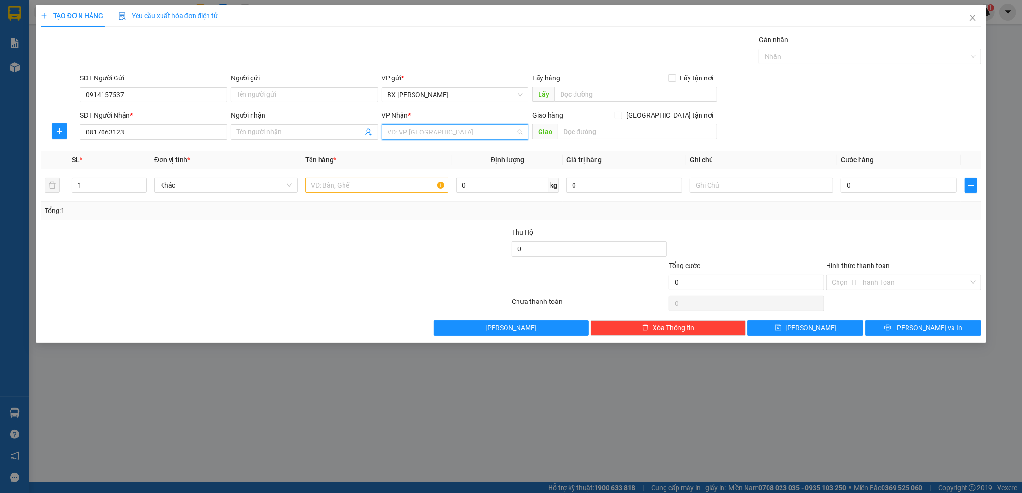
click at [443, 126] on input "search" at bounding box center [452, 132] width 129 height 14
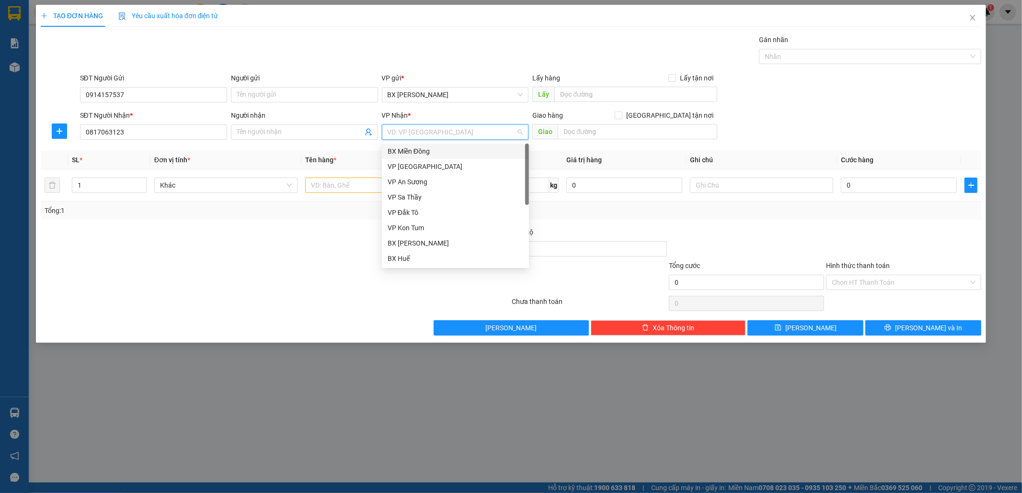
click at [427, 148] on div "BX Miền Đông" at bounding box center [456, 151] width 136 height 11
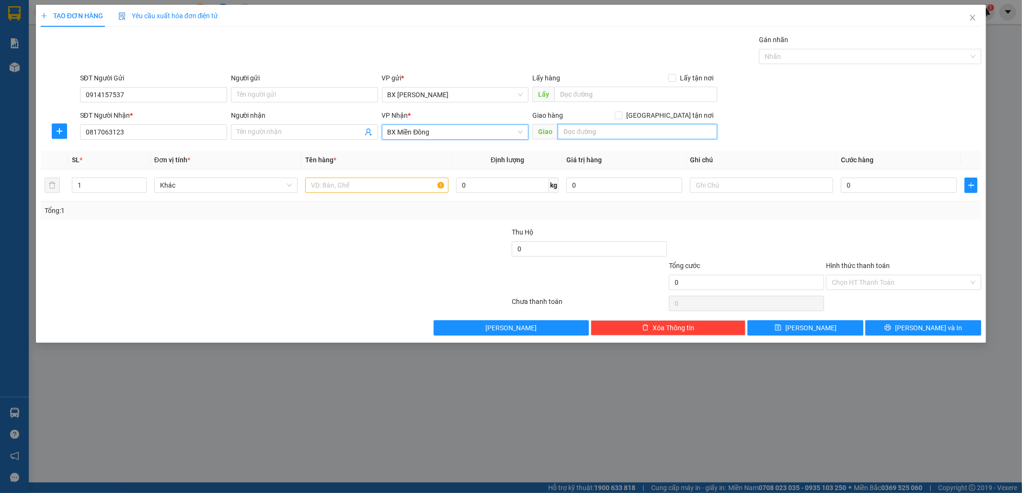
click at [604, 133] on input "text" at bounding box center [638, 131] width 160 height 15
type input "GTN/C"
click at [388, 185] on input "text" at bounding box center [376, 185] width 143 height 15
type input "1TX"
click at [870, 182] on input "0" at bounding box center [899, 185] width 116 height 15
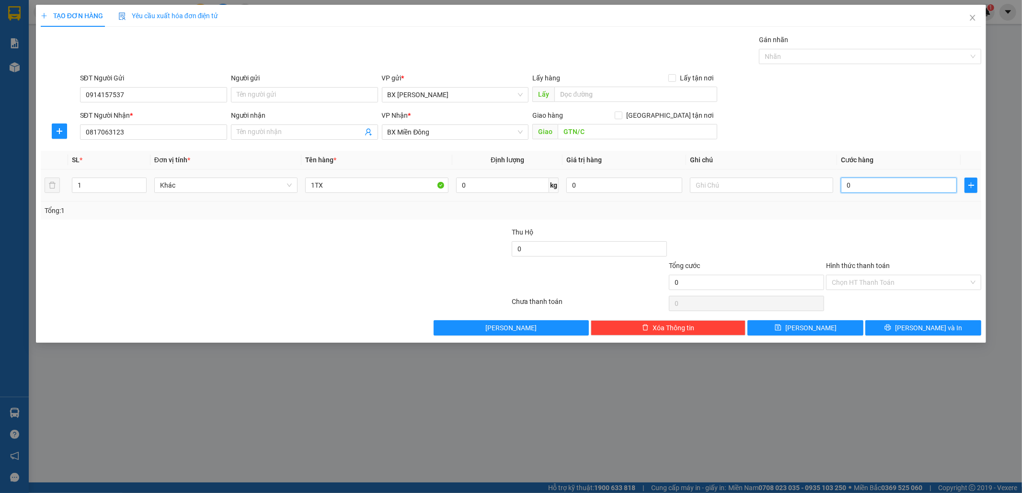
type input "5"
type input "50"
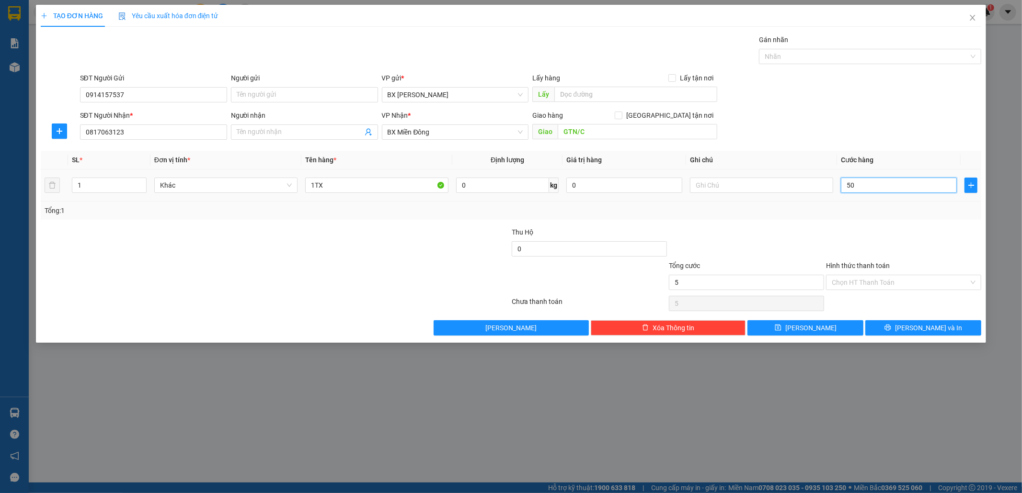
type input "50"
type input "50.000"
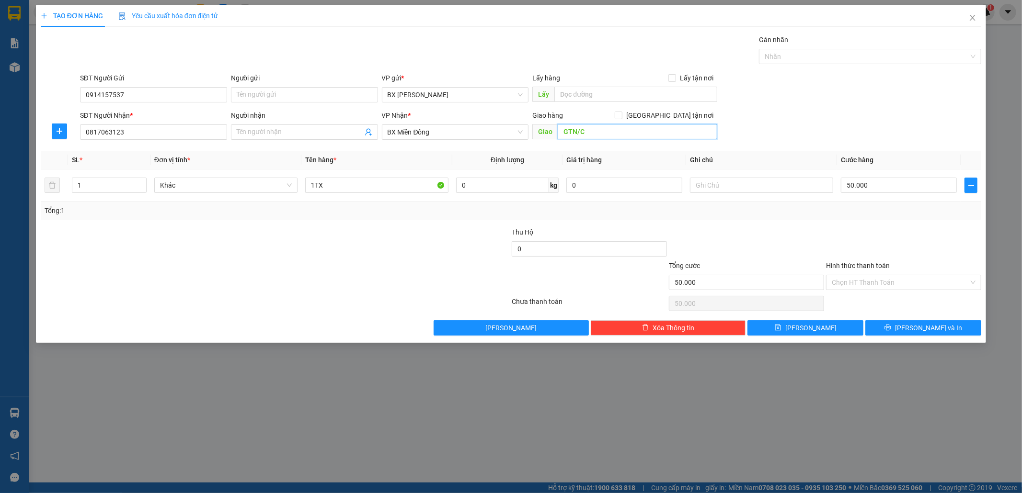
click at [593, 127] on input "GTN/C" at bounding box center [638, 131] width 160 height 15
click at [892, 286] on input "Hình thức thanh toán" at bounding box center [900, 282] width 137 height 14
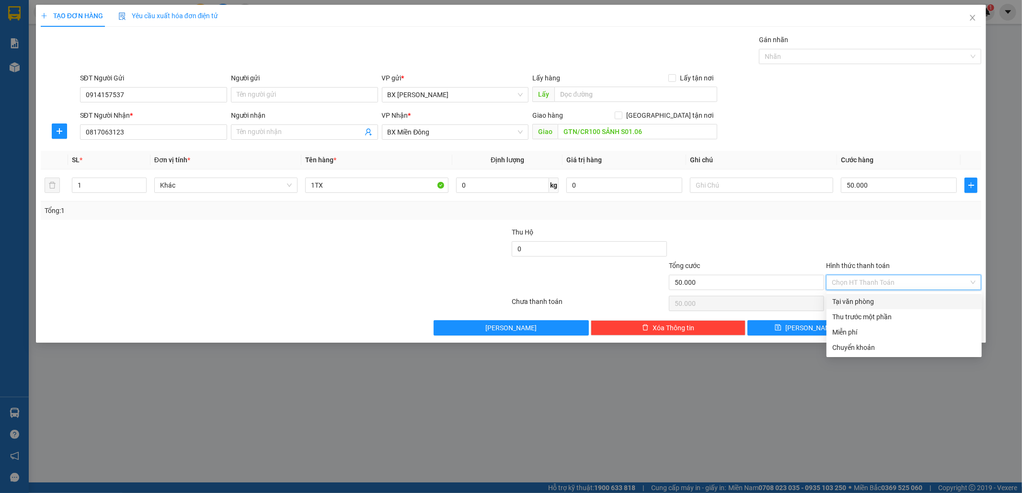
click at [890, 299] on div "Tại văn phòng" at bounding box center [904, 302] width 144 height 11
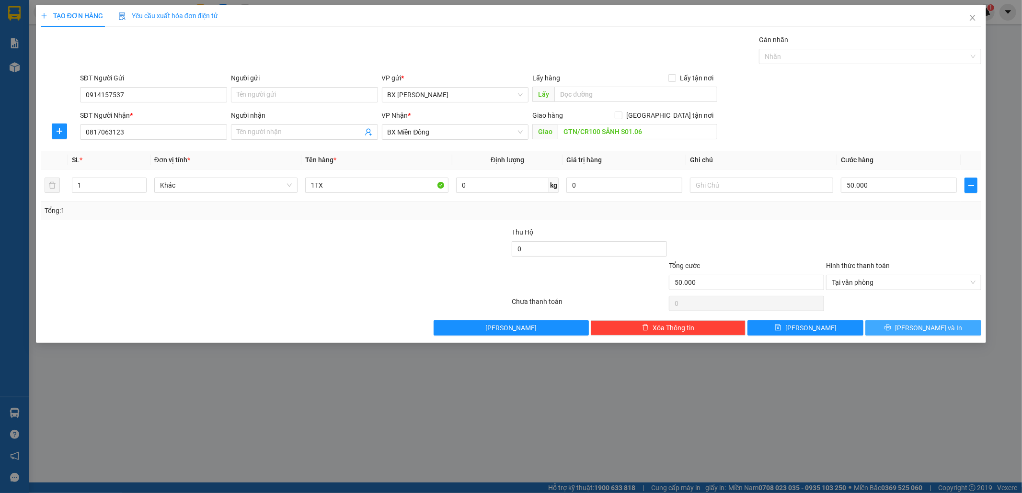
click at [902, 329] on button "[PERSON_NAME] và In" at bounding box center [923, 327] width 116 height 15
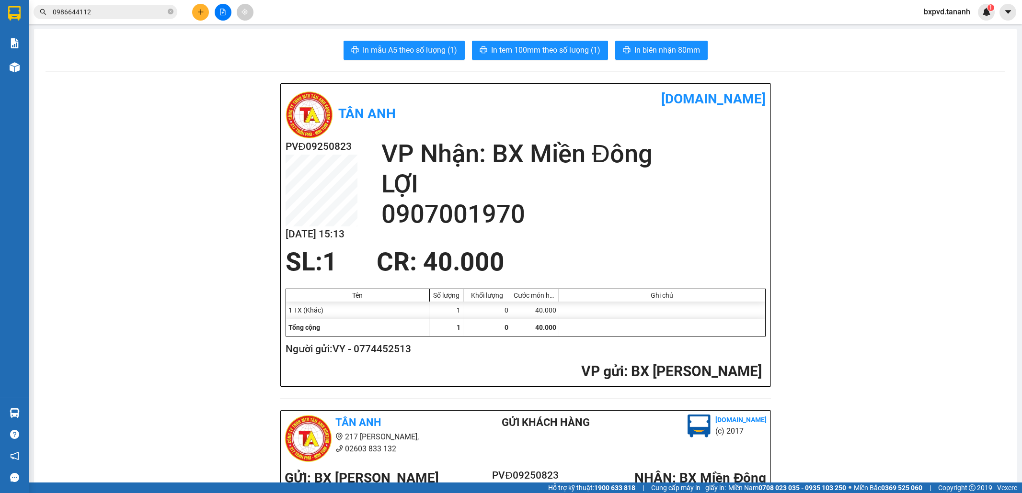
click at [197, 13] on icon "plus" at bounding box center [200, 12] width 7 height 7
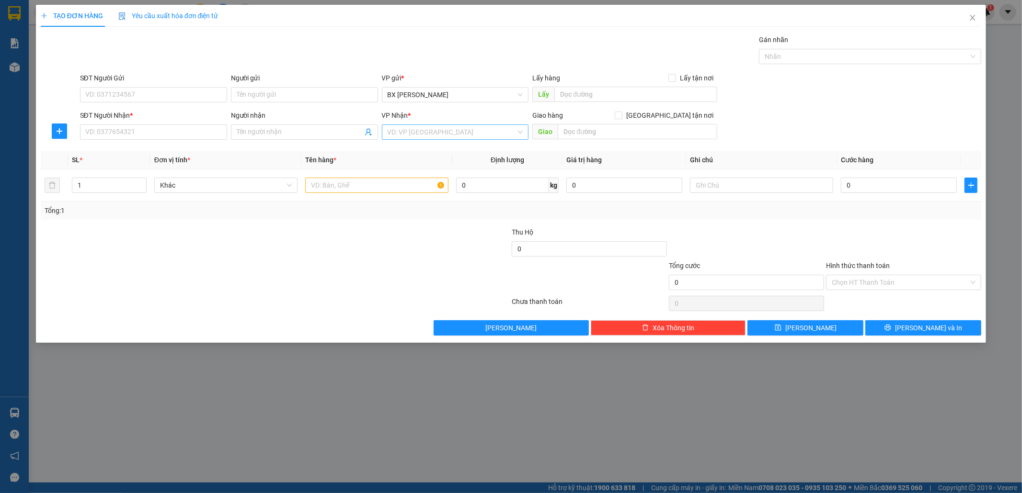
click at [417, 137] on input "search" at bounding box center [452, 132] width 129 height 14
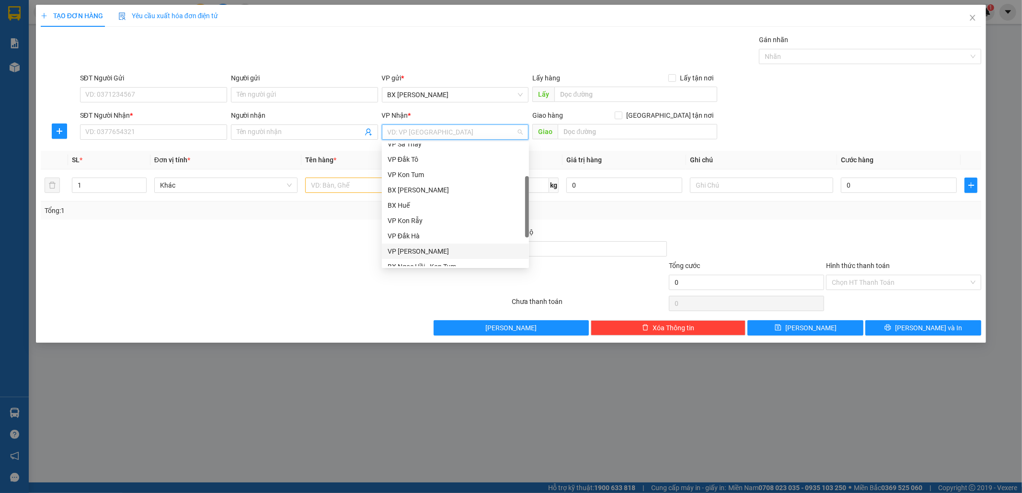
click at [419, 251] on div "VP [PERSON_NAME]" at bounding box center [456, 251] width 136 height 11
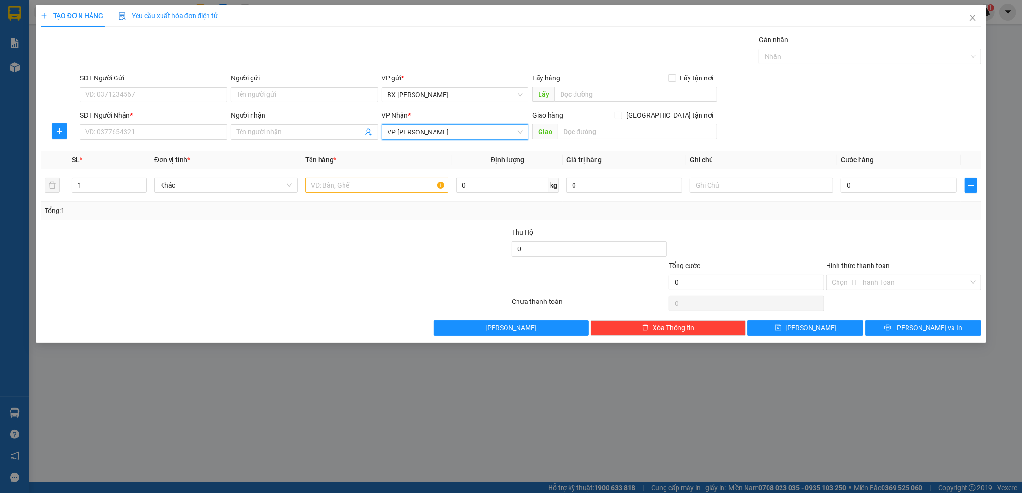
click at [128, 112] on div "SĐT Người Nhận *" at bounding box center [153, 115] width 147 height 11
click at [128, 125] on input "SĐT Người Nhận *" at bounding box center [153, 132] width 147 height 15
click at [144, 97] on input "SĐT Người Gửi" at bounding box center [153, 94] width 147 height 15
type input "0703898495"
click at [125, 129] on input "SĐT Người Nhận *" at bounding box center [153, 132] width 147 height 15
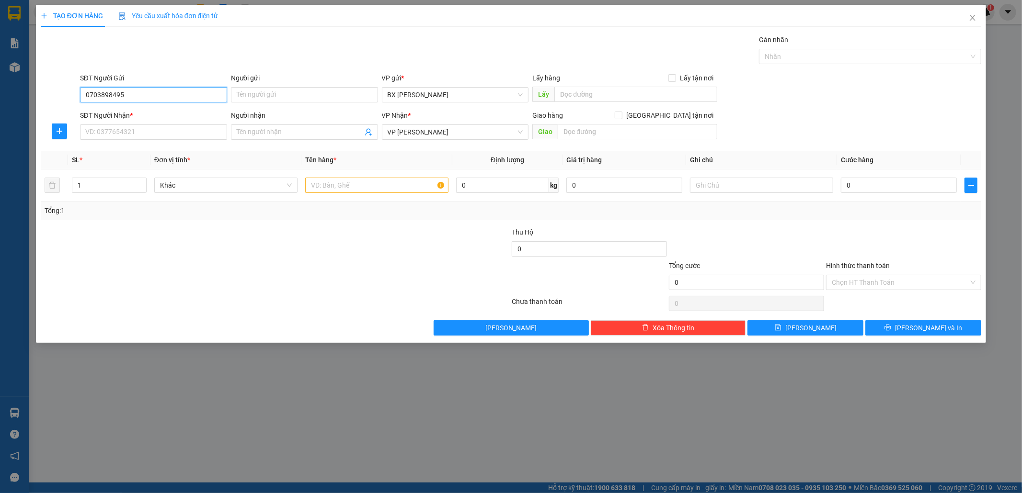
drag, startPoint x: 135, startPoint y: 92, endPoint x: 79, endPoint y: 92, distance: 56.0
click at [68, 91] on div "SĐT Người Gửi 0703898495 0703898495 Người gửi Tên người gửi VP gửi * [PERSON_NA…" at bounding box center [511, 90] width 943 height 34
type input "0703898495"
click at [348, 189] on input "text" at bounding box center [376, 185] width 143 height 15
type input "1TX"
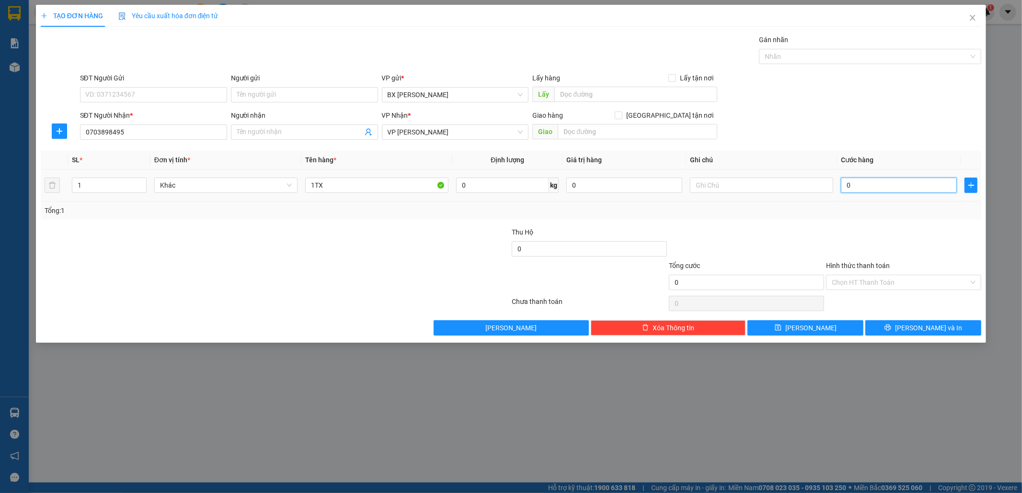
click at [859, 187] on input "0" at bounding box center [899, 185] width 116 height 15
type input "5"
type input "50"
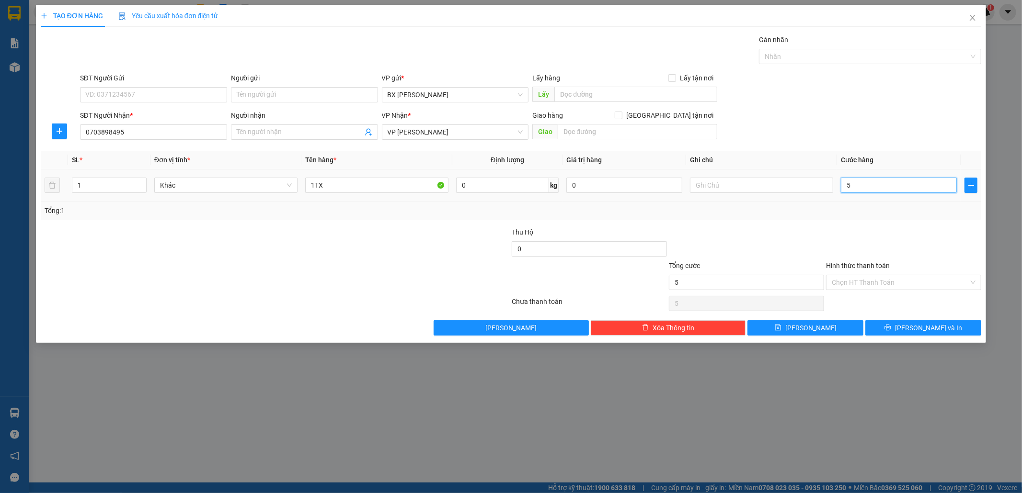
type input "50"
type input "50.000"
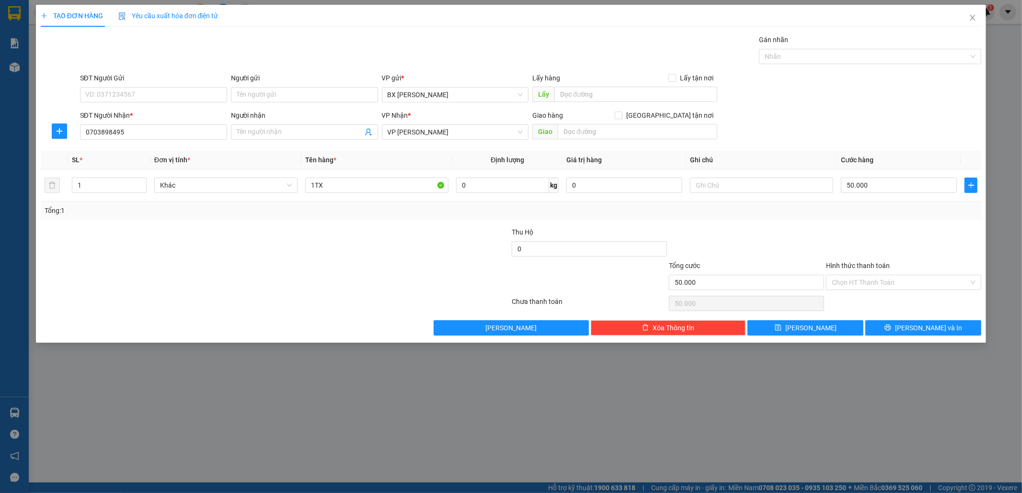
click at [586, 122] on div "Giao hàng [GEOGRAPHIC_DATA] tận nơi" at bounding box center [624, 117] width 185 height 14
click at [586, 132] on input "text" at bounding box center [638, 131] width 160 height 15
type input "GTN/CR50"
click at [891, 326] on icon "printer" at bounding box center [887, 327] width 7 height 7
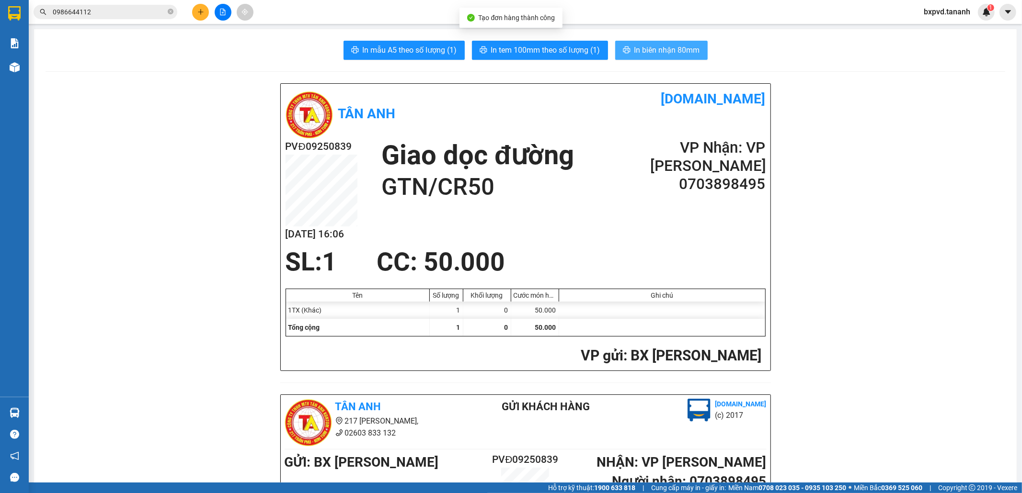
click at [655, 42] on button "In biên nhận 80mm" at bounding box center [661, 50] width 92 height 19
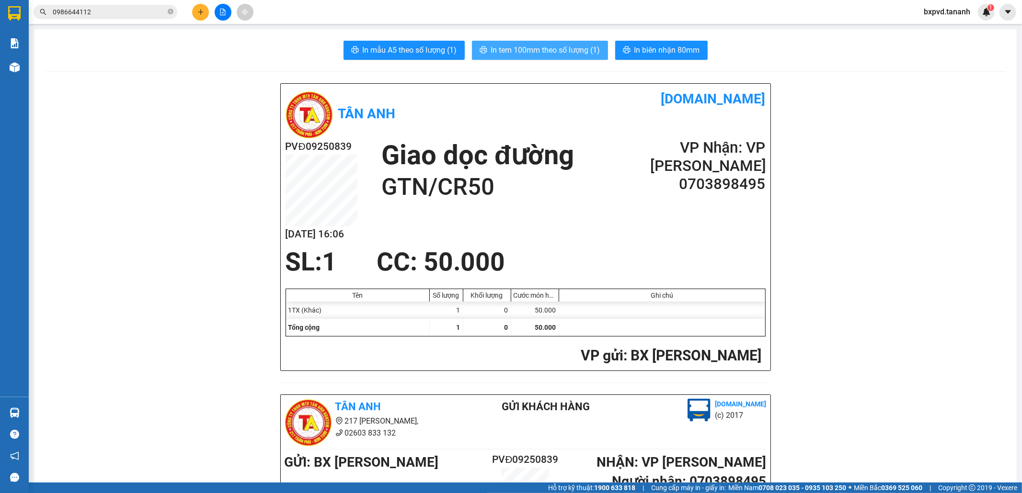
click at [566, 58] on button "In tem 100mm theo số lượng (1)" at bounding box center [540, 50] width 136 height 19
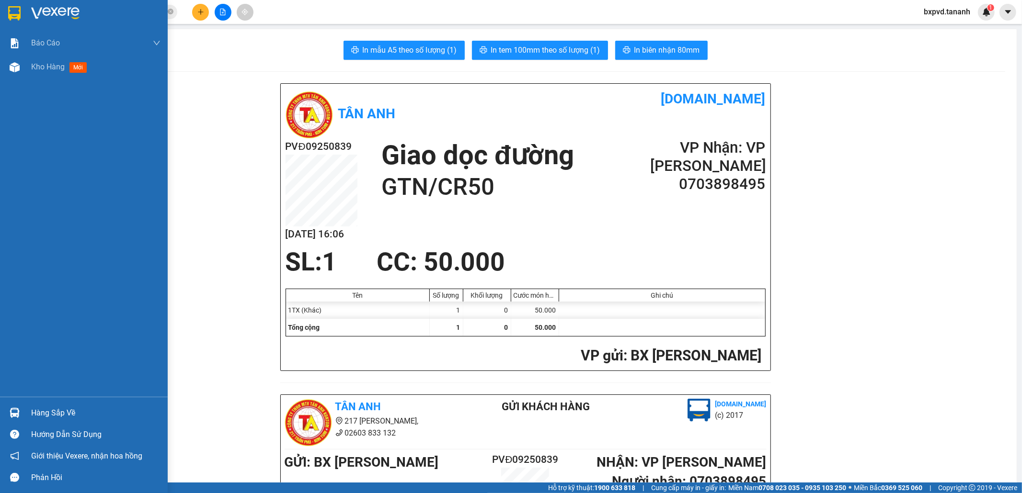
click at [15, 15] on img at bounding box center [14, 13] width 12 height 14
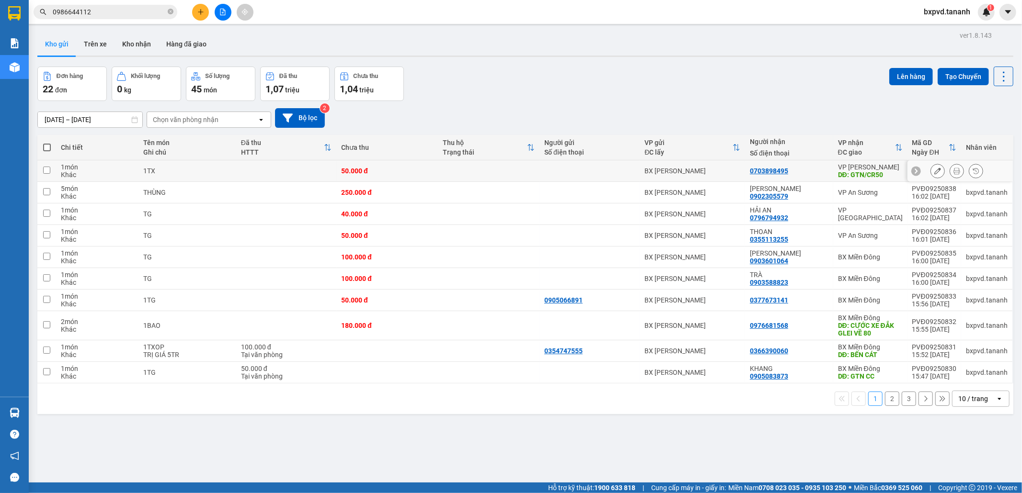
click at [934, 171] on icon at bounding box center [937, 171] width 7 height 7
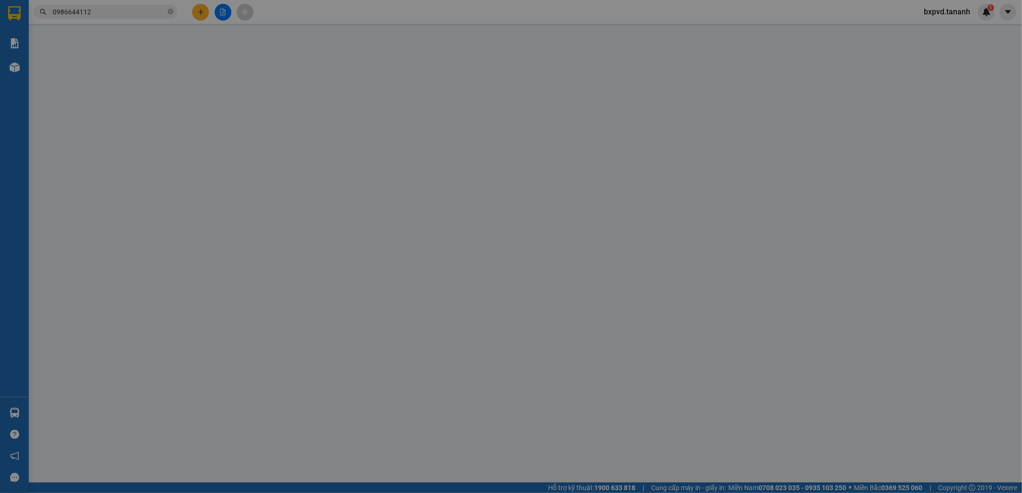
type input "0703898495"
type input "GTN/CR50"
type input "50.000"
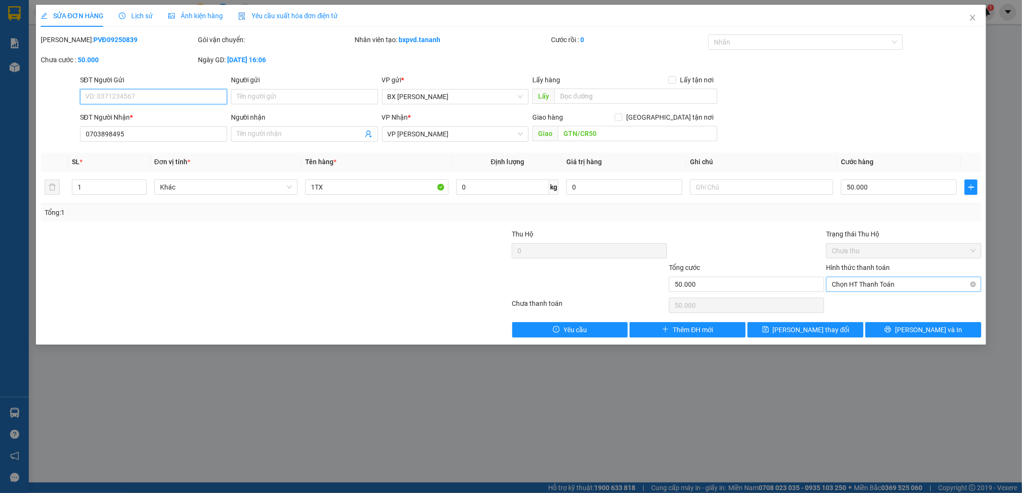
click at [857, 286] on span "Chọn HT Thanh Toán" at bounding box center [904, 284] width 144 height 14
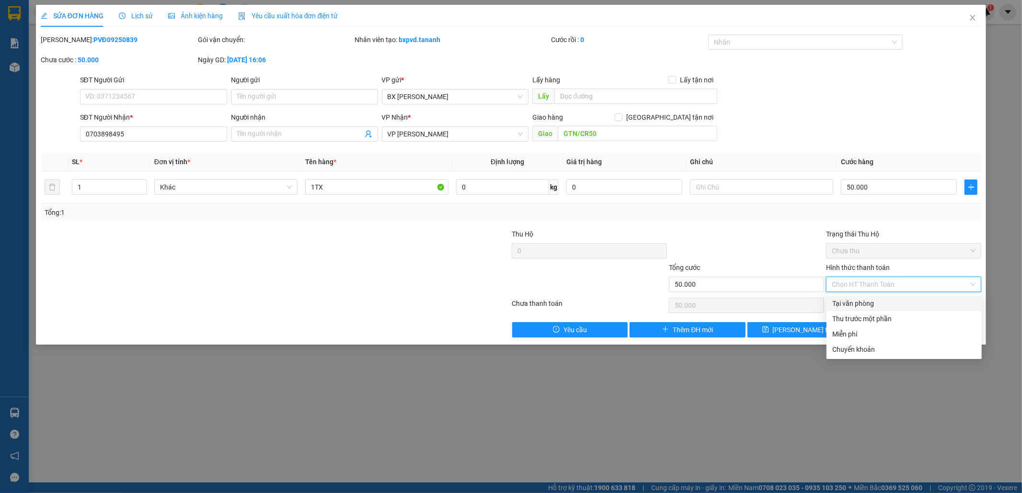
click at [855, 302] on div "Tại văn phòng" at bounding box center [904, 303] width 144 height 11
type input "0"
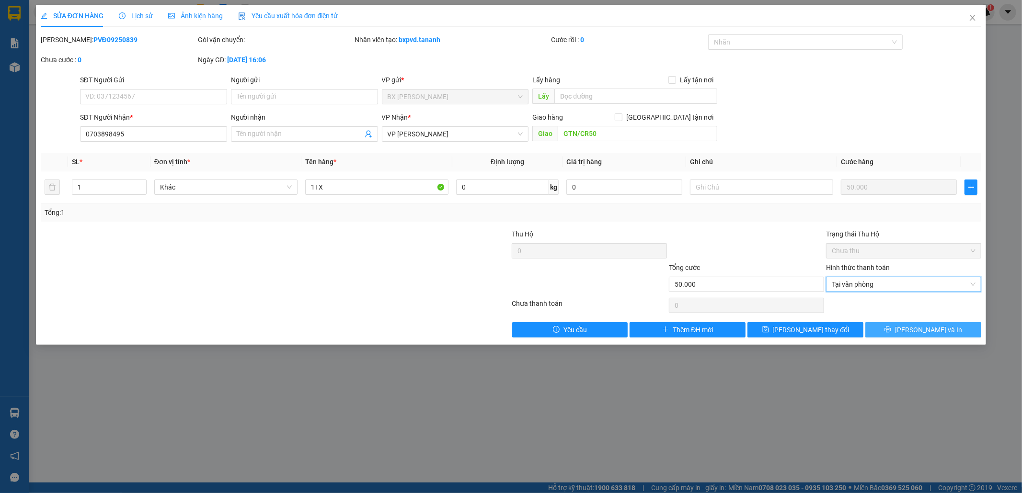
click at [888, 328] on button "[PERSON_NAME] và In" at bounding box center [923, 329] width 116 height 15
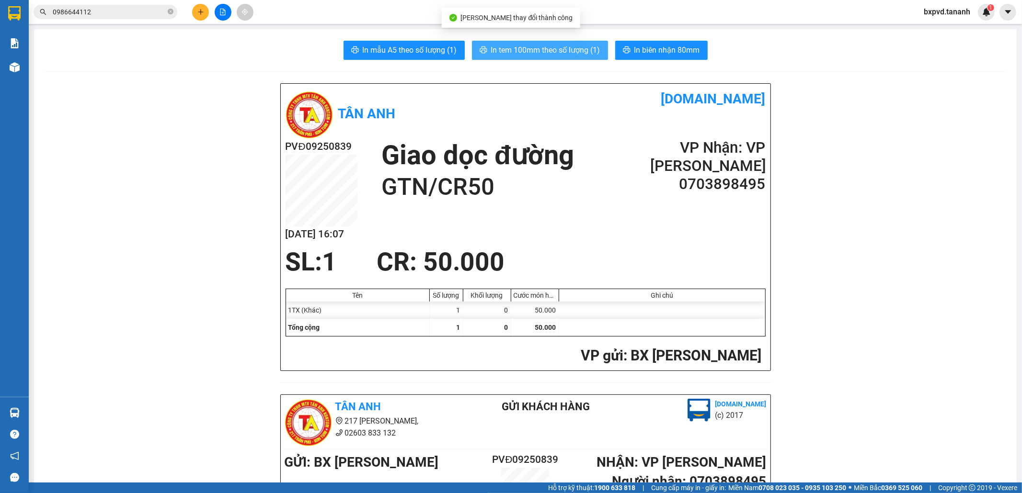
click at [563, 55] on span "In tem 100mm theo số lượng (1)" at bounding box center [545, 50] width 109 height 12
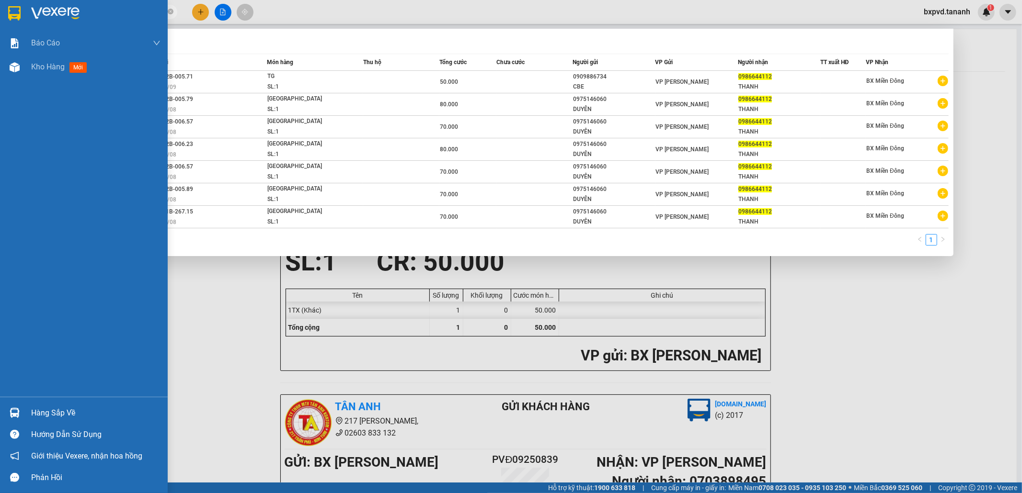
drag, startPoint x: 142, startPoint y: 16, endPoint x: 20, endPoint y: 5, distance: 122.7
click at [20, 5] on section "Kết quả tìm kiếm ( 7 ) Bộ lọc Mã ĐH Trạng thái Món hàng Thu hộ Tổng cước Chưa c…" at bounding box center [511, 246] width 1022 height 493
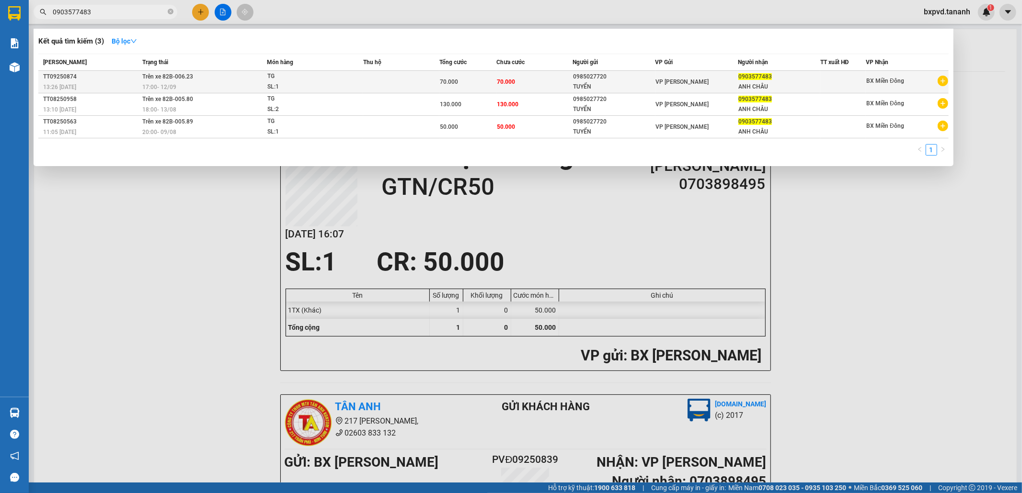
type input "0903577483"
click at [166, 80] on span "Trên xe 82B-006.23" at bounding box center [167, 76] width 51 height 7
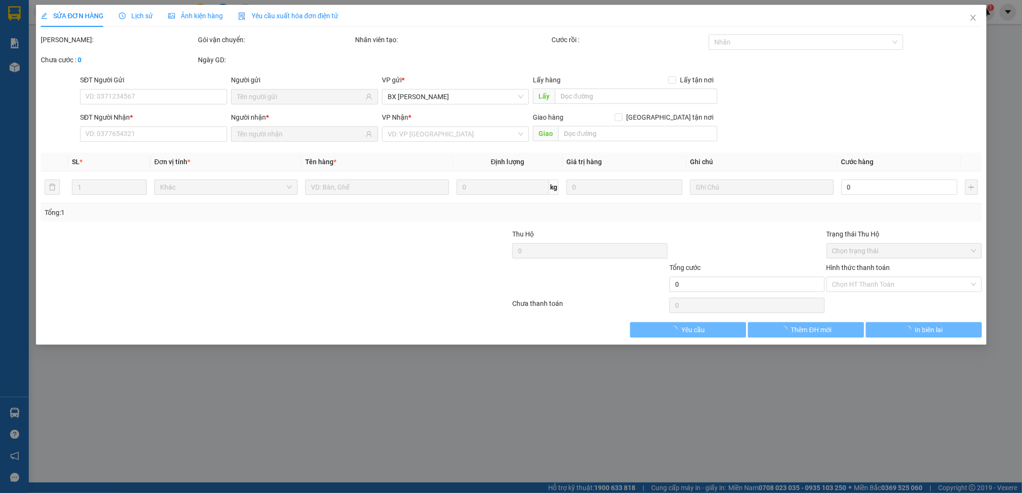
type input "0985027720"
type input "TUYỂN"
type input "0903577483"
type input "ANH CHÂU"
type input "70.000"
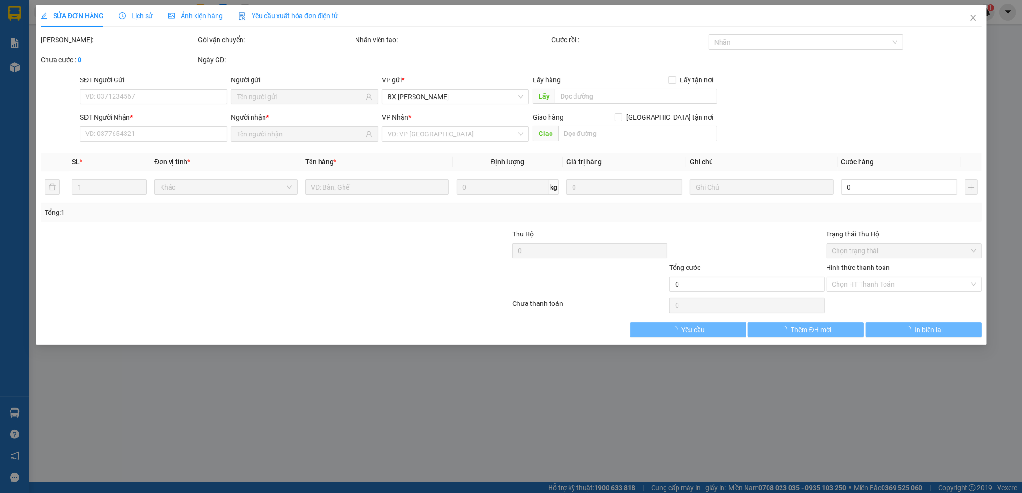
type input "70.000"
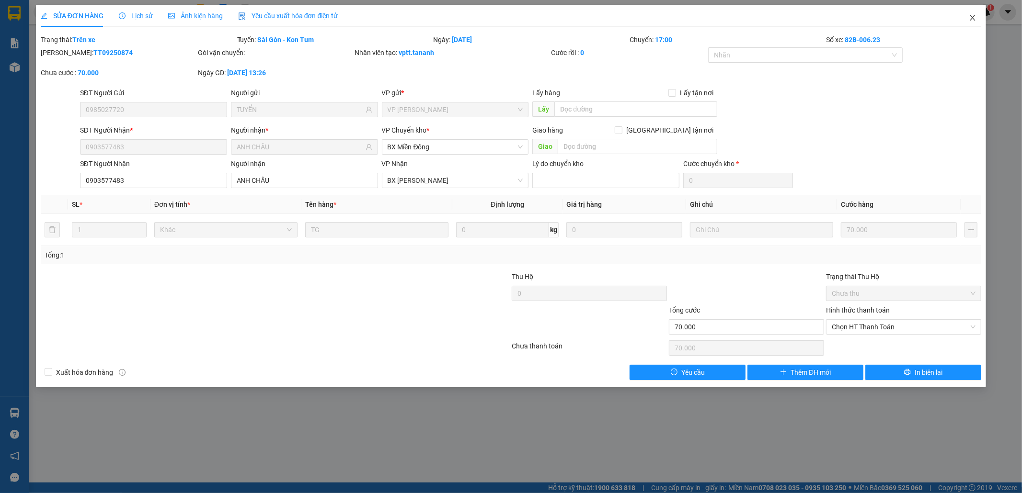
click at [972, 17] on icon "close" at bounding box center [972, 18] width 5 height 6
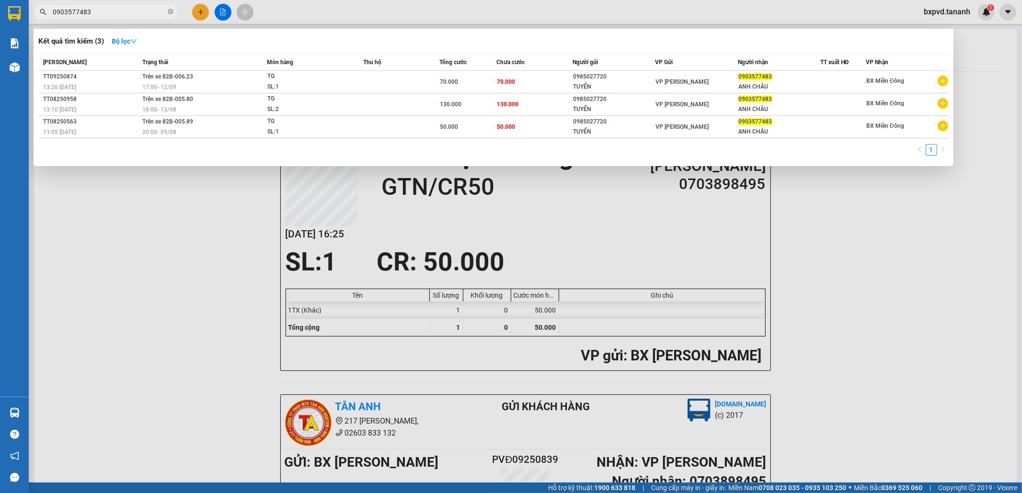
click at [149, 17] on input "0903577483" at bounding box center [109, 12] width 113 height 11
click at [201, 14] on div at bounding box center [511, 246] width 1022 height 493
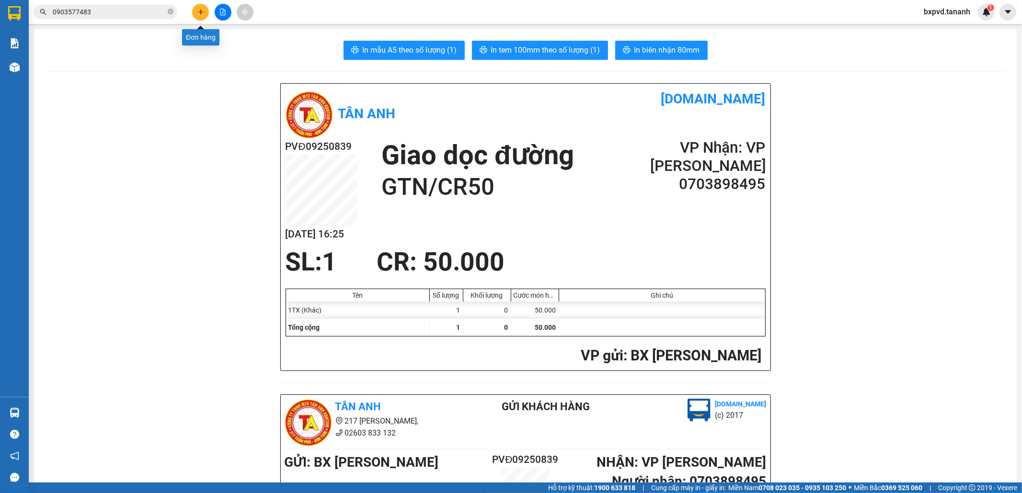
click at [199, 14] on icon "plus" at bounding box center [200, 12] width 7 height 7
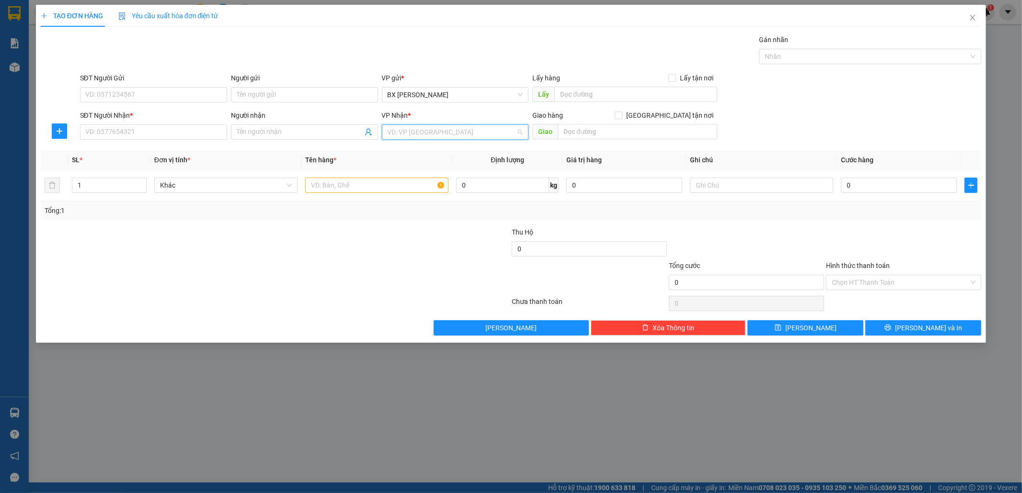
click at [424, 135] on input "search" at bounding box center [452, 132] width 129 height 14
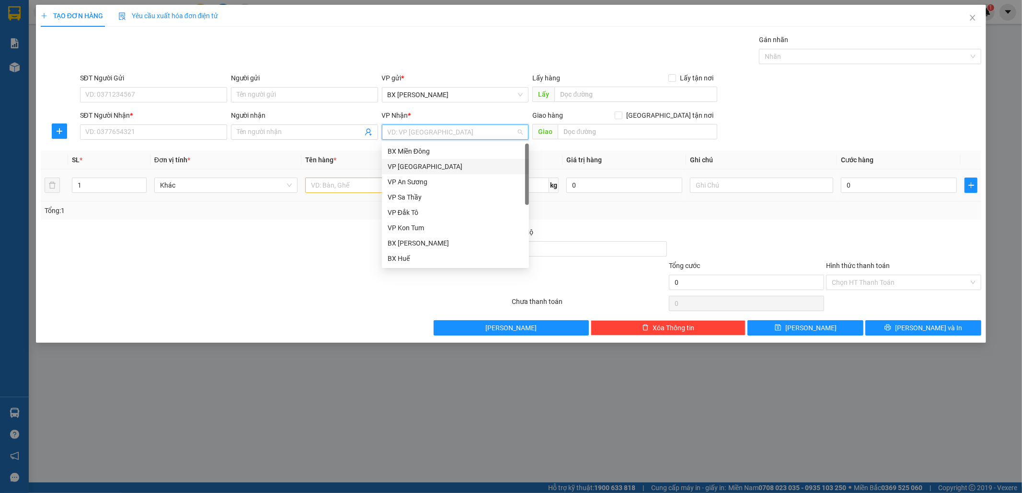
drag, startPoint x: 422, startPoint y: 165, endPoint x: 414, endPoint y: 172, distance: 11.2
click at [422, 165] on div "VP [GEOGRAPHIC_DATA]" at bounding box center [456, 166] width 136 height 11
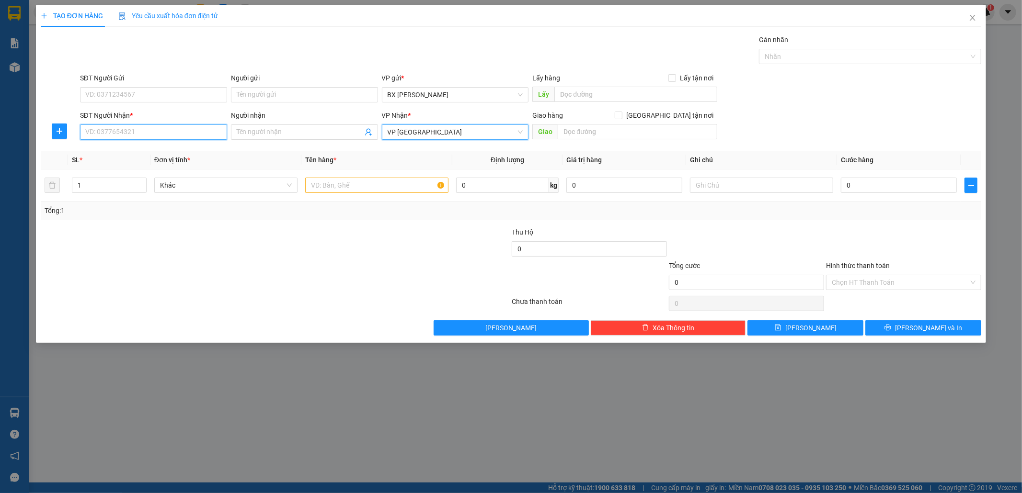
click at [127, 137] on input "SĐT Người Nhận *" at bounding box center [153, 132] width 147 height 15
click at [337, 187] on input "text" at bounding box center [376, 185] width 143 height 15
type input "1BAO +1TX"
click at [146, 133] on input "SĐT Người Nhận *" at bounding box center [153, 132] width 147 height 15
click at [151, 145] on div "0932449588" at bounding box center [153, 151] width 147 height 15
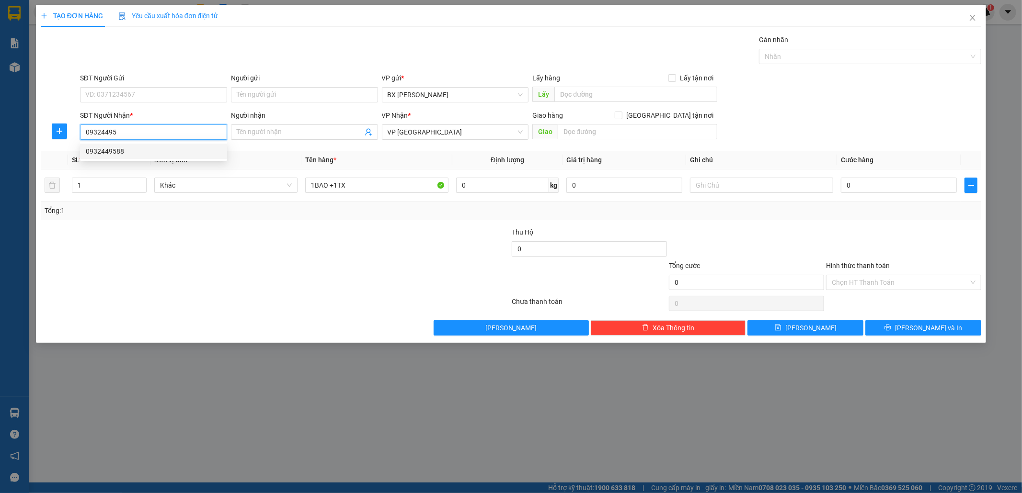
type input "0932449588"
type input "BX ĐỨC LONG"
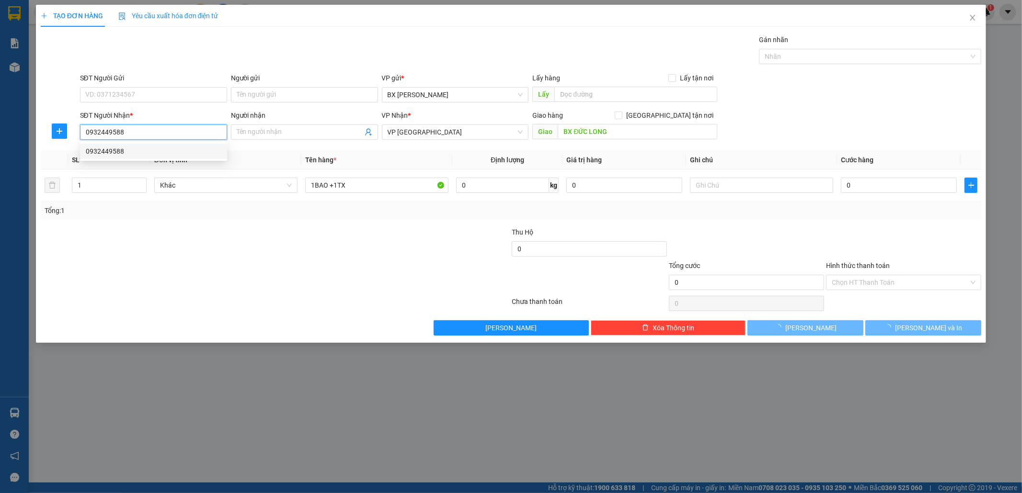
type input "150.000"
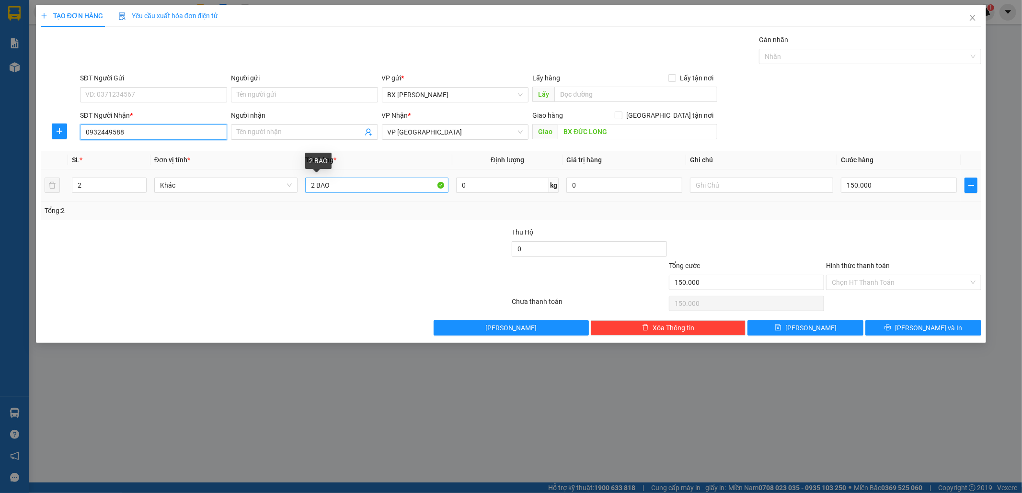
type input "0932449588"
drag, startPoint x: 331, startPoint y: 184, endPoint x: 290, endPoint y: 185, distance: 41.2
click at [290, 185] on tr "2 Khác 2 BAO 0 kg 0 150.000" at bounding box center [511, 186] width 941 height 32
type input "1BAO +1TX"
click at [868, 180] on input "150.000" at bounding box center [899, 185] width 116 height 15
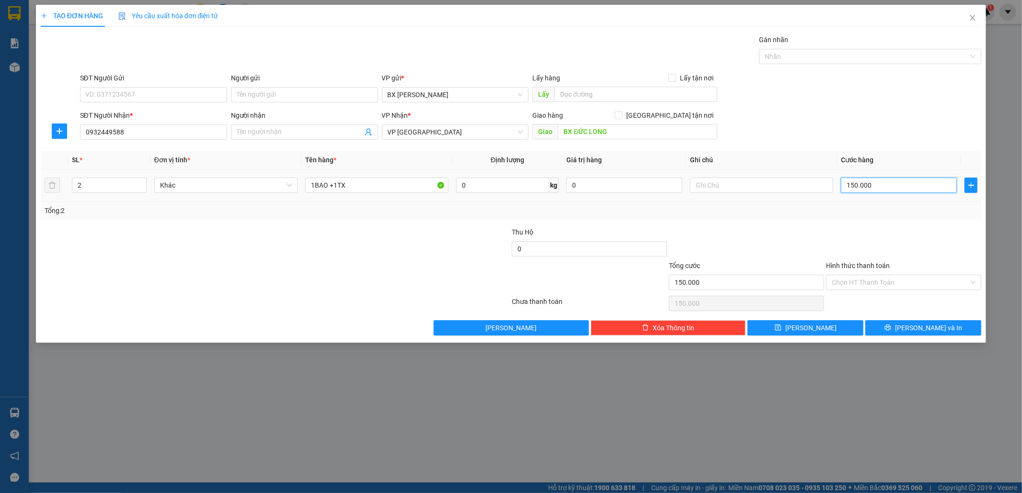
type input "1"
type input "10"
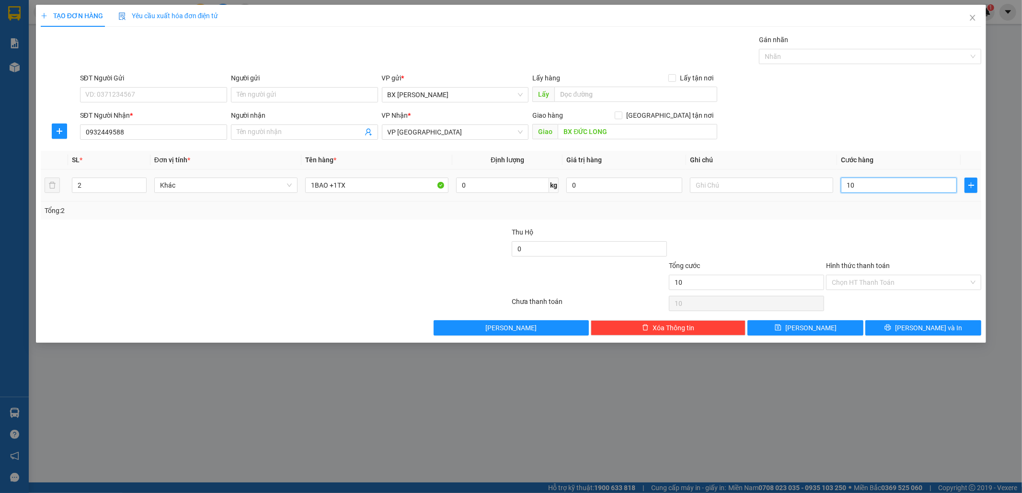
type input "100"
type input "100.000"
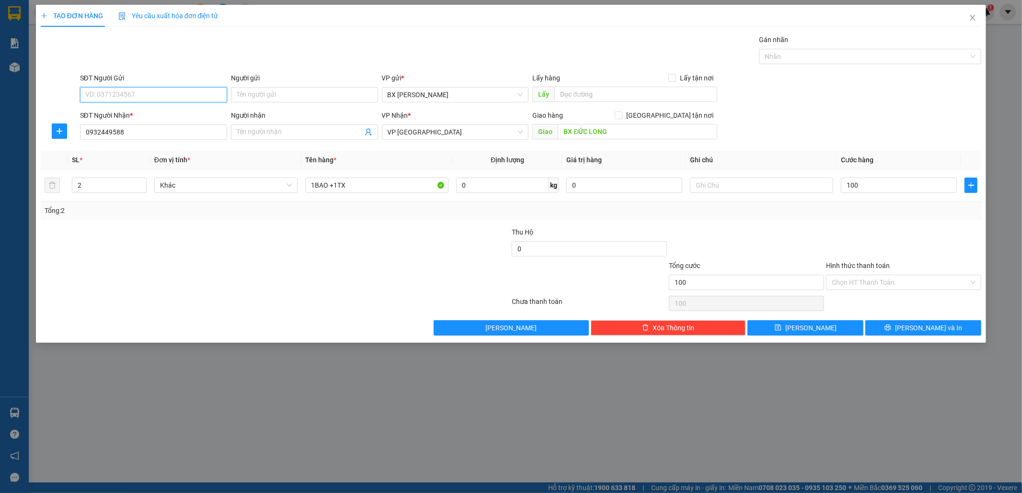
type input "100.000"
click at [126, 93] on input "SĐT Người Gửi" at bounding box center [153, 94] width 147 height 15
type input "0399108026"
click at [412, 269] on div at bounding box center [432, 278] width 157 height 34
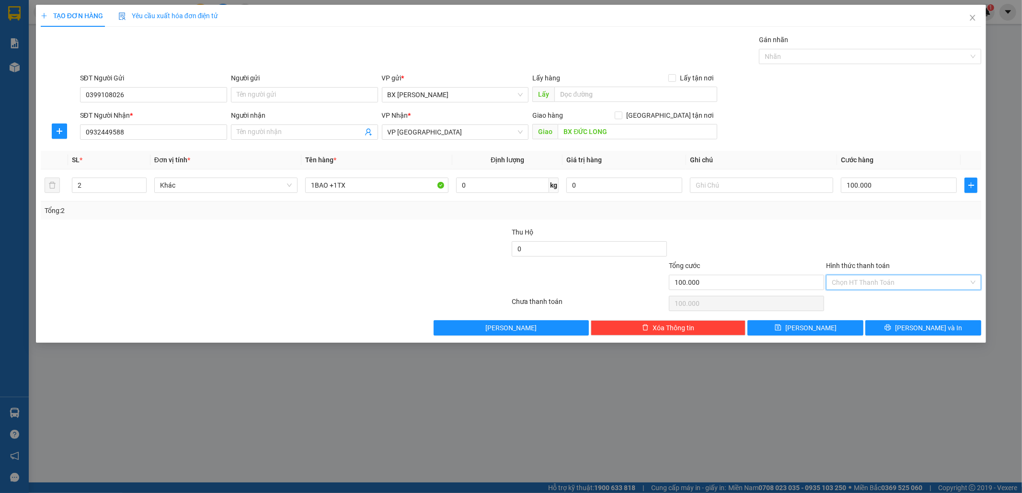
click at [873, 284] on input "Hình thức thanh toán" at bounding box center [900, 282] width 137 height 14
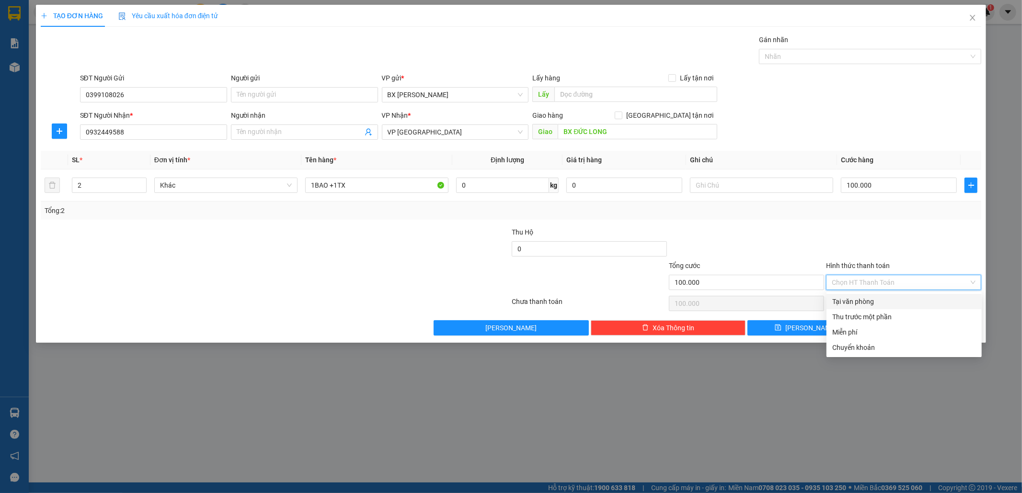
click at [872, 296] on div "Tại văn phòng" at bounding box center [903, 301] width 155 height 15
type input "0"
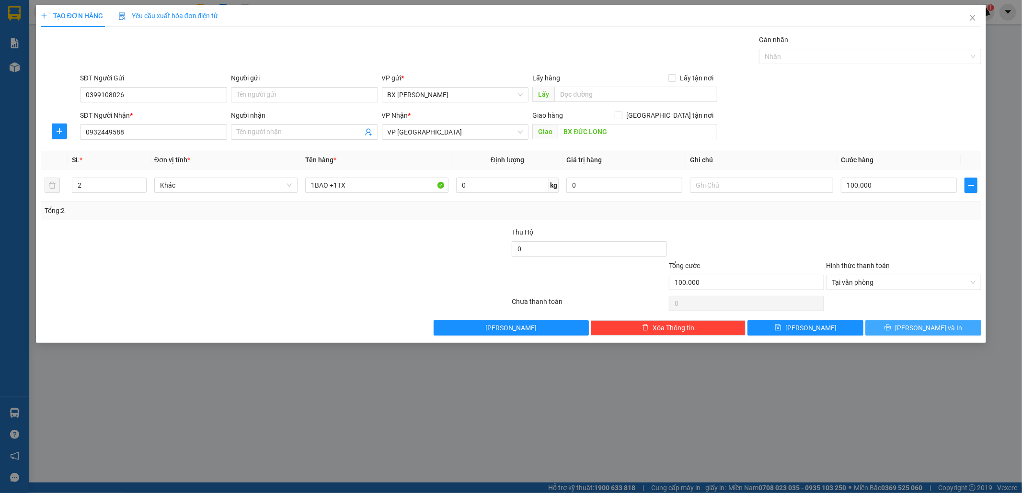
click at [914, 326] on button "[PERSON_NAME] và In" at bounding box center [923, 327] width 116 height 15
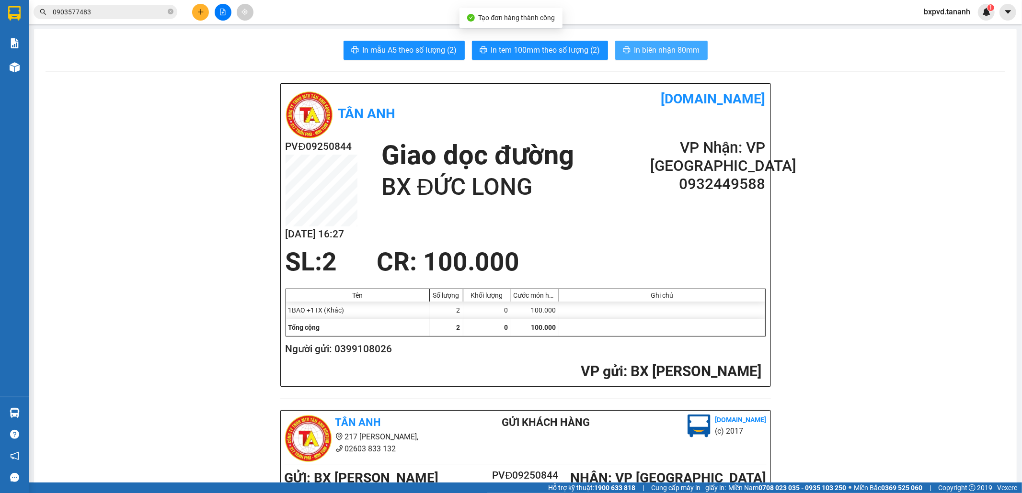
click at [640, 56] on button "In biên nhận 80mm" at bounding box center [661, 50] width 92 height 19
click at [669, 55] on span "In biên nhận 80mm" at bounding box center [667, 50] width 66 height 12
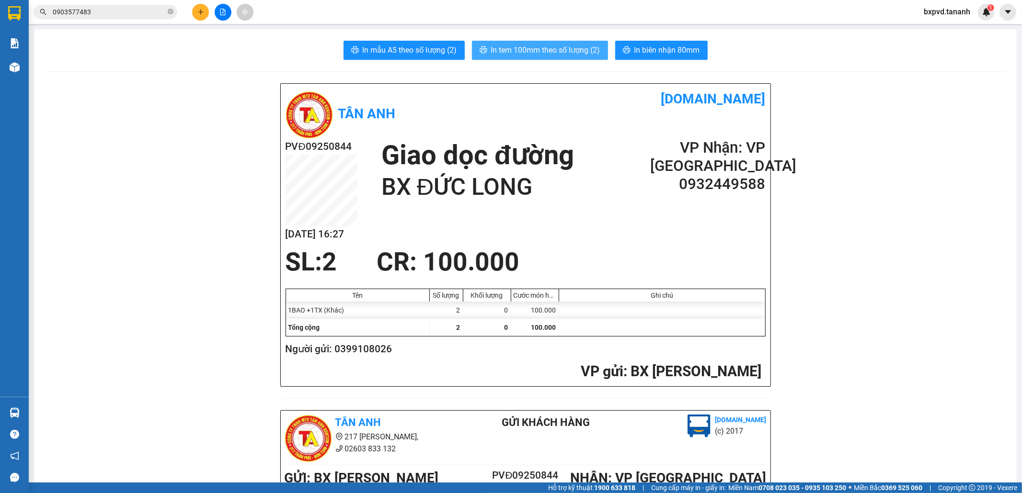
click at [537, 46] on span "In tem 100mm theo số lượng (2)" at bounding box center [545, 50] width 109 height 12
click at [199, 13] on icon "plus" at bounding box center [200, 12] width 7 height 7
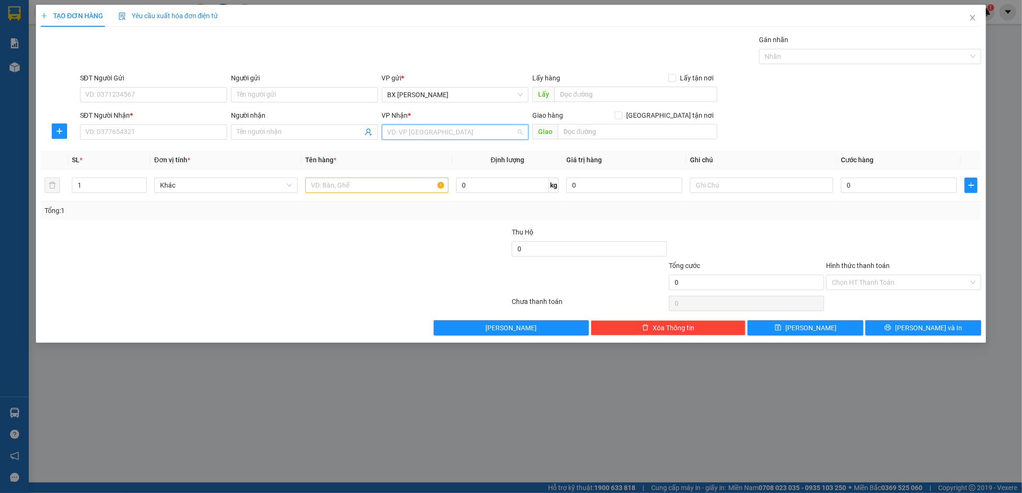
click at [419, 127] on input "search" at bounding box center [452, 132] width 129 height 14
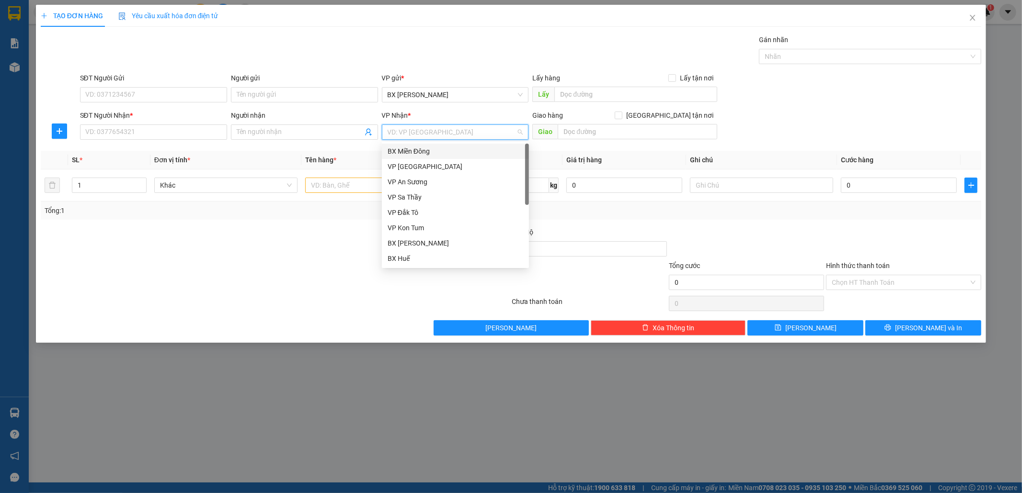
click at [419, 146] on div "BX Miền Đông" at bounding box center [456, 151] width 136 height 11
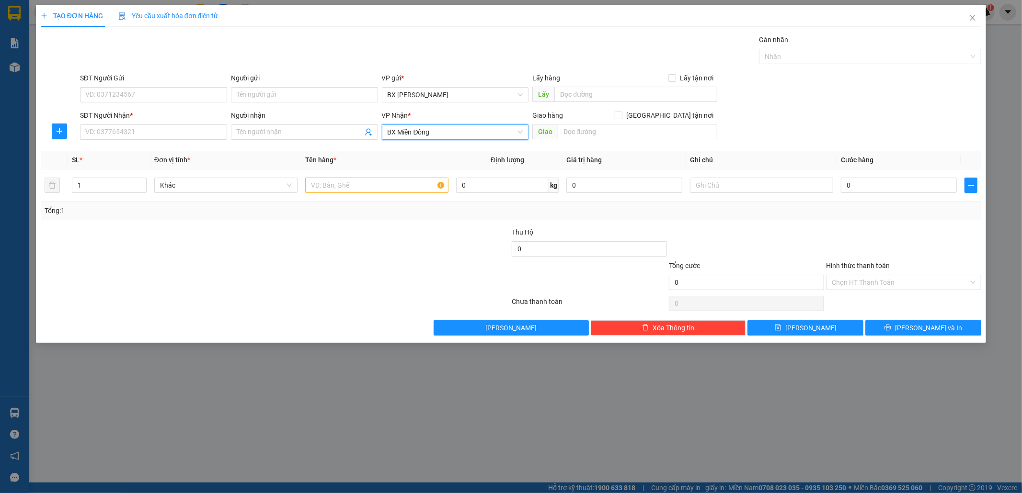
click at [413, 128] on span "BX Miền Đông" at bounding box center [456, 132] width 136 height 14
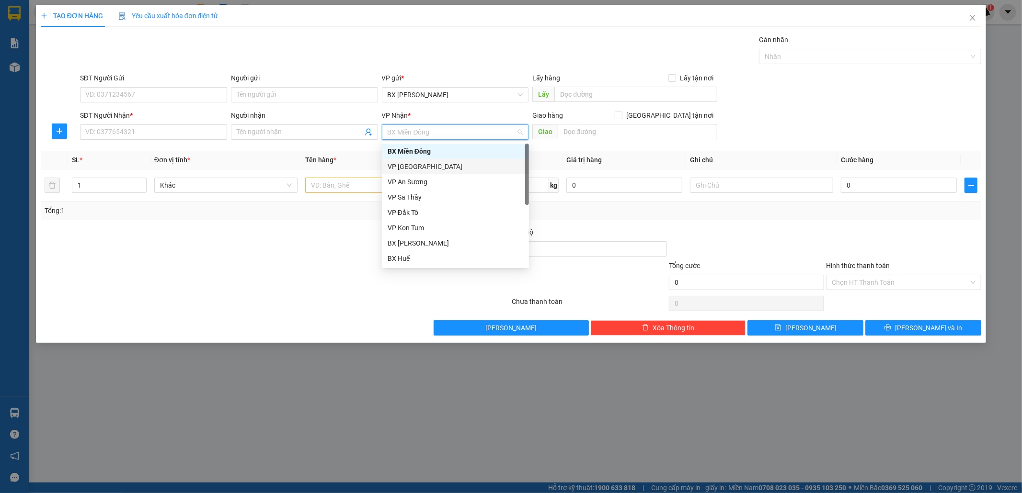
click at [426, 165] on div "VP [GEOGRAPHIC_DATA]" at bounding box center [456, 166] width 136 height 11
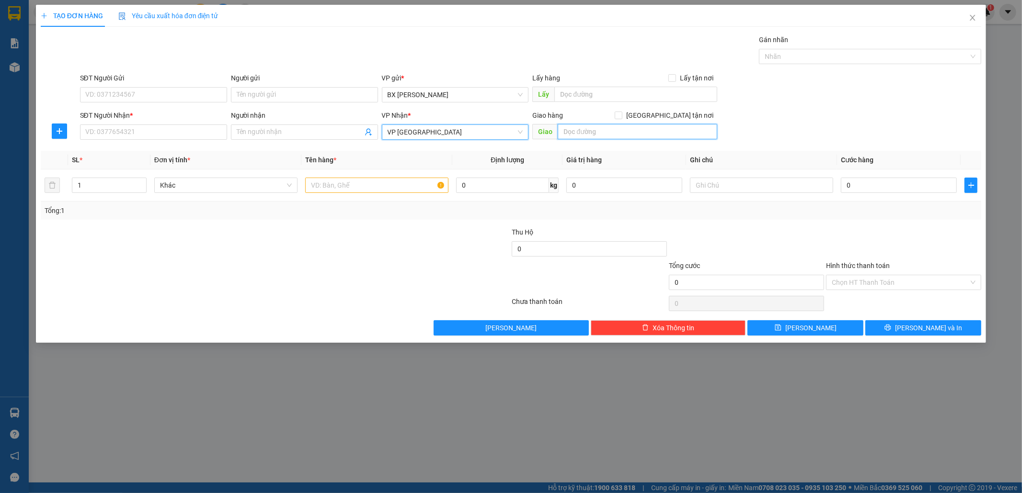
click at [577, 130] on input "text" at bounding box center [638, 131] width 160 height 15
type input "BX ĐỨC LONG"
click at [199, 135] on input "SĐT Người Nhận *" at bounding box center [153, 132] width 147 height 15
click at [165, 98] on input "SĐT Người Gửi" at bounding box center [153, 94] width 147 height 15
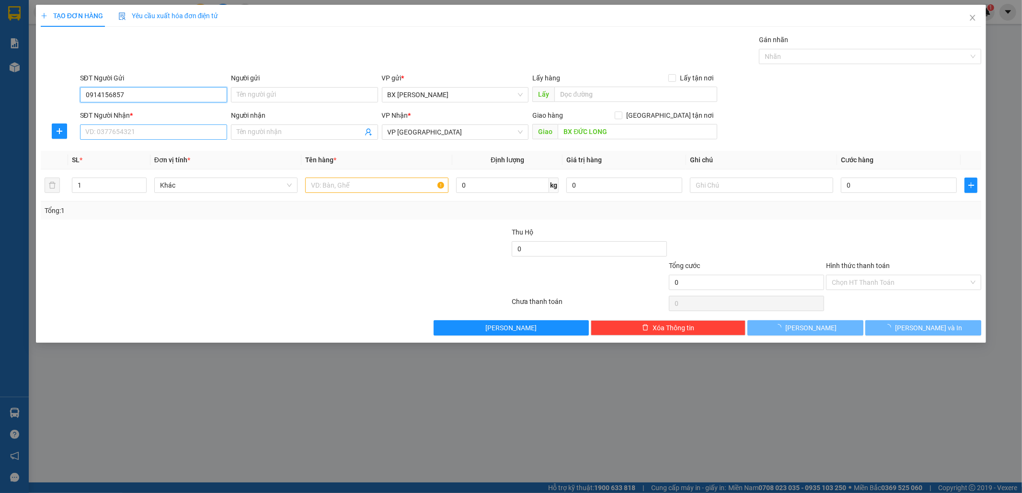
type input "0914156857"
click at [151, 128] on input "SĐT Người Nhận *" at bounding box center [153, 132] width 147 height 15
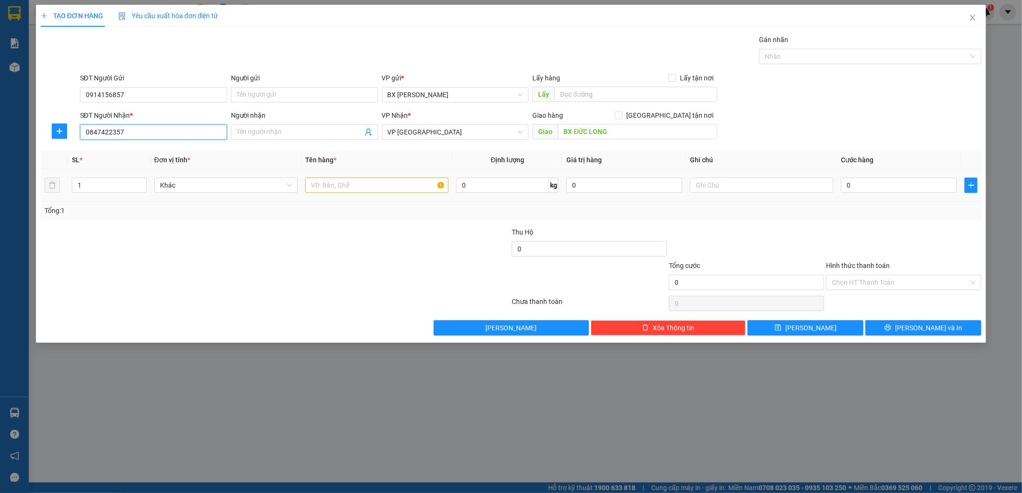
type input "0847422357"
click at [324, 193] on input "text" at bounding box center [376, 185] width 143 height 15
type input "1TX"
click at [917, 189] on input "0" at bounding box center [899, 185] width 116 height 15
type input "5"
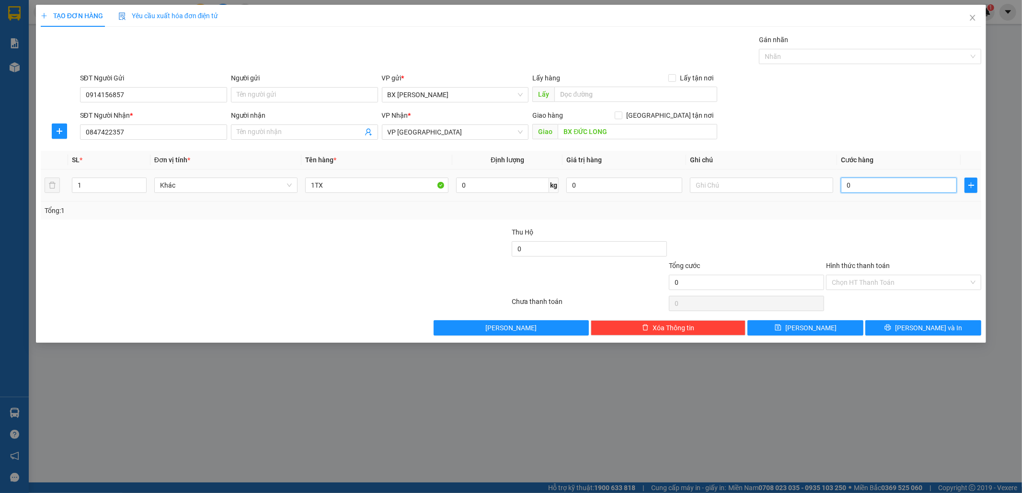
type input "5"
type input "50"
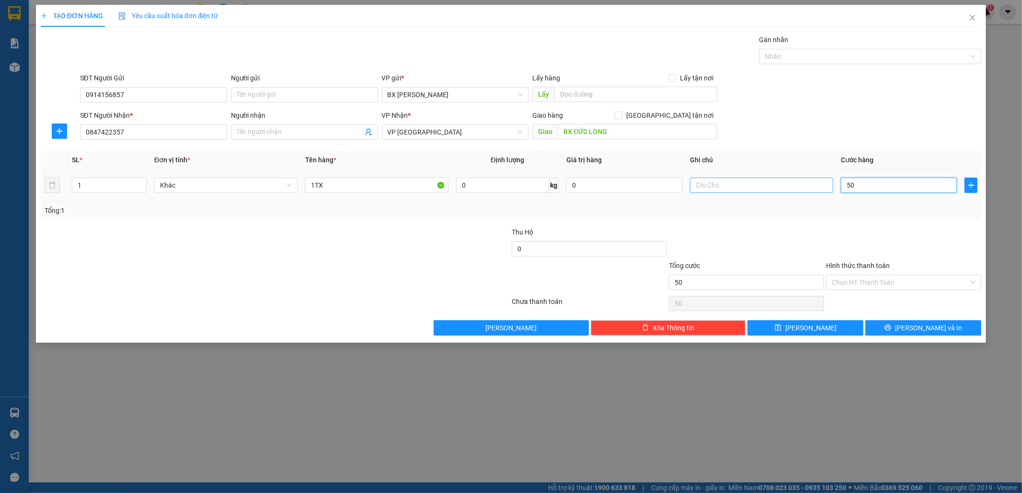
drag, startPoint x: 859, startPoint y: 186, endPoint x: 792, endPoint y: 183, distance: 67.1
click at [791, 185] on tr "1 Khác 1TX 0 kg 0 50" at bounding box center [511, 186] width 941 height 32
type input "6"
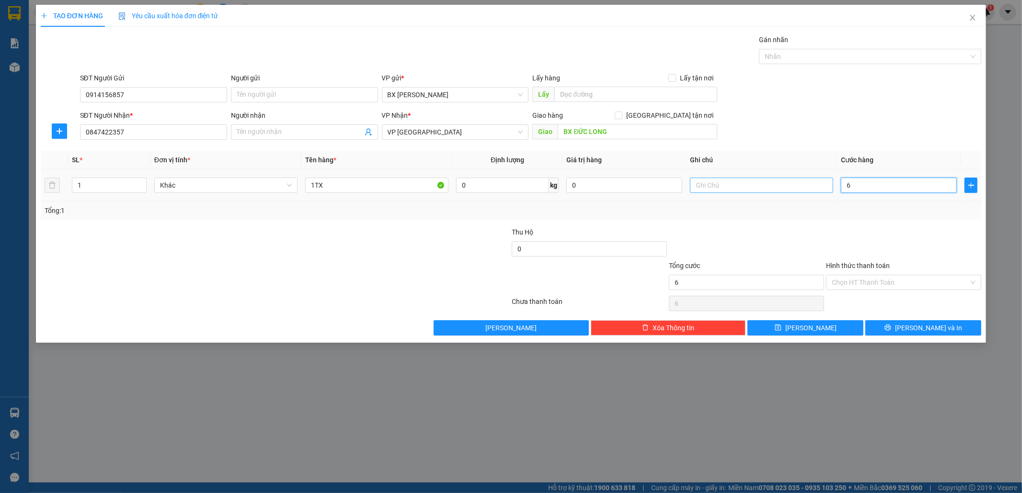
type input "60"
type input "60.000"
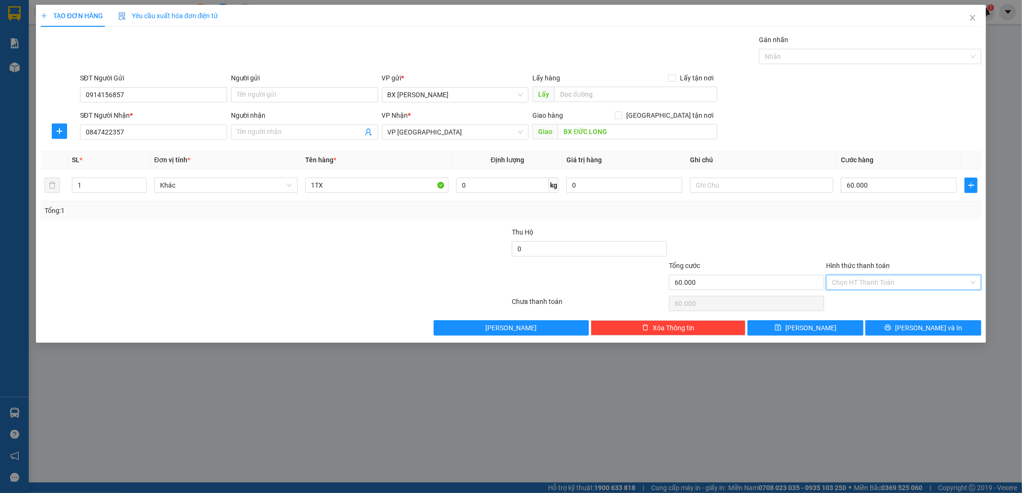
click at [888, 281] on input "Hình thức thanh toán" at bounding box center [900, 282] width 137 height 14
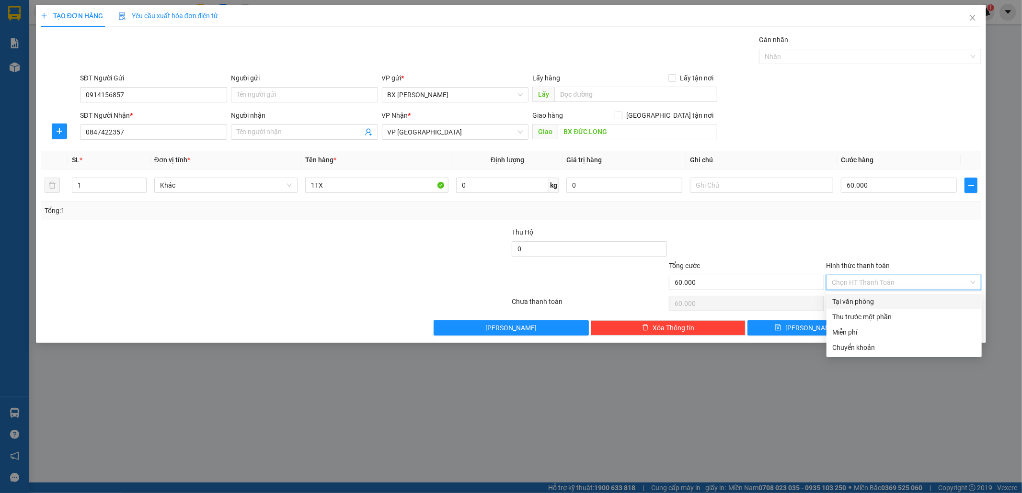
click at [891, 298] on div "Tại văn phòng" at bounding box center [904, 302] width 144 height 11
type input "0"
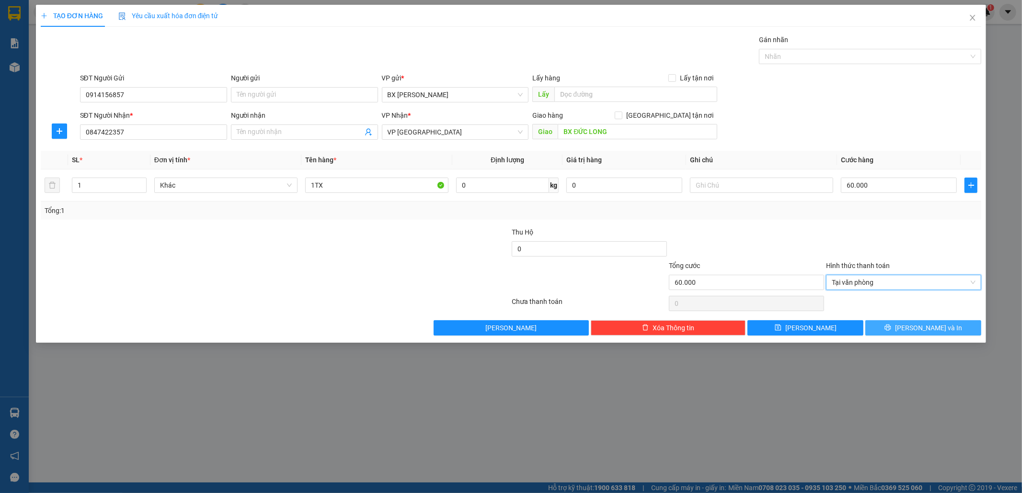
click at [915, 324] on span "[PERSON_NAME] và In" at bounding box center [928, 328] width 67 height 11
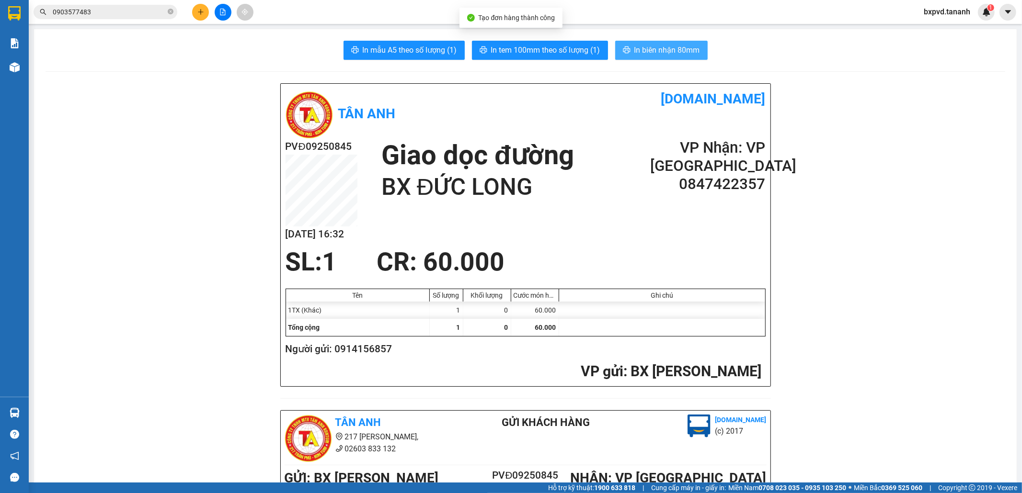
click at [657, 48] on span "In biên nhận 80mm" at bounding box center [667, 50] width 66 height 12
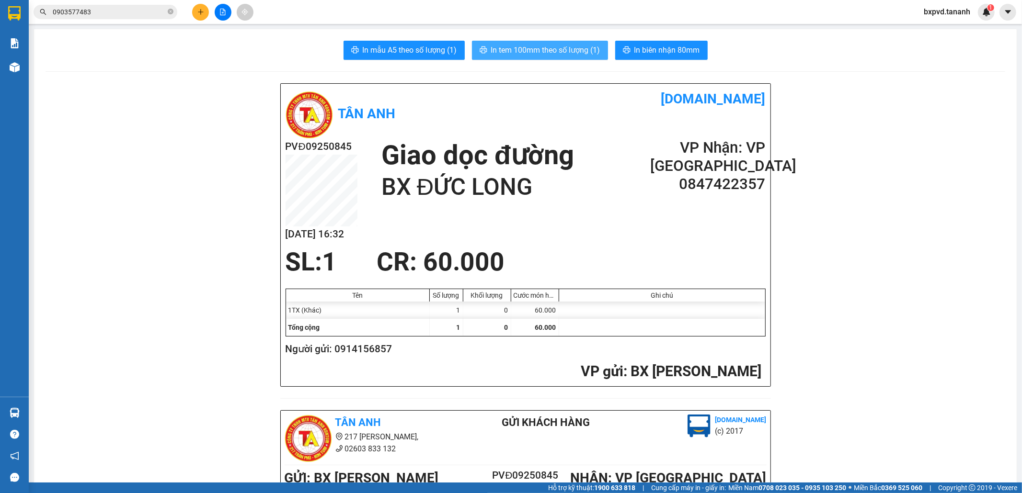
click at [548, 47] on span "In tem 100mm theo số lượng (1)" at bounding box center [545, 50] width 109 height 12
click at [197, 11] on icon "plus" at bounding box center [200, 12] width 7 height 7
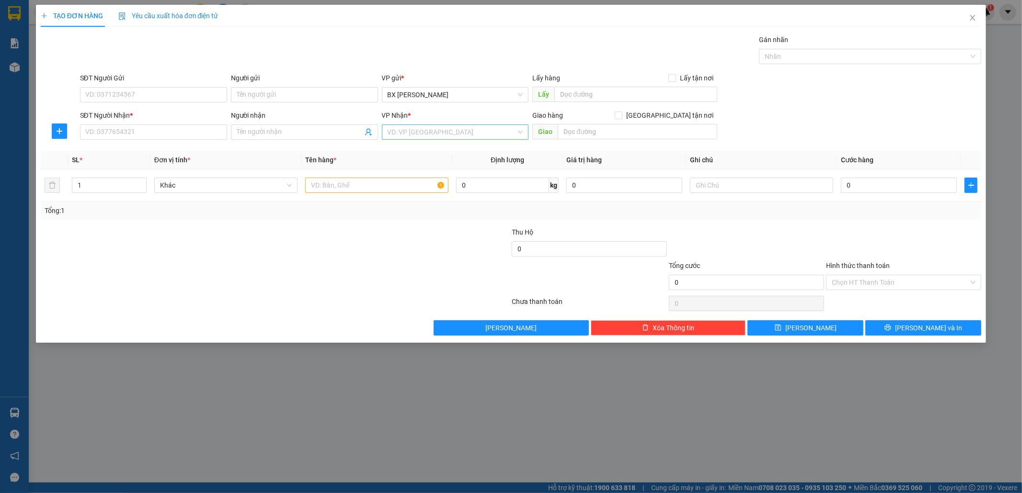
click at [494, 132] on input "search" at bounding box center [452, 132] width 129 height 14
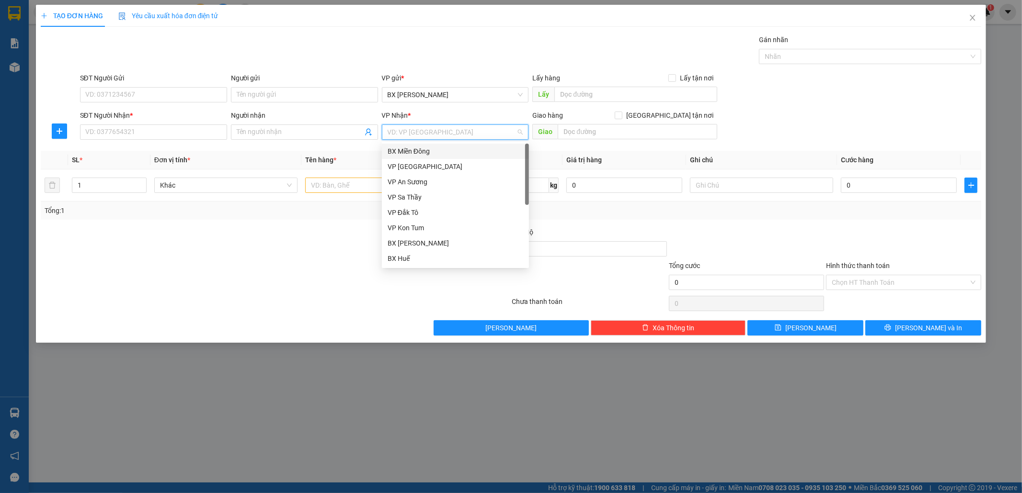
click at [484, 150] on div "BX Miền Đông" at bounding box center [456, 151] width 136 height 11
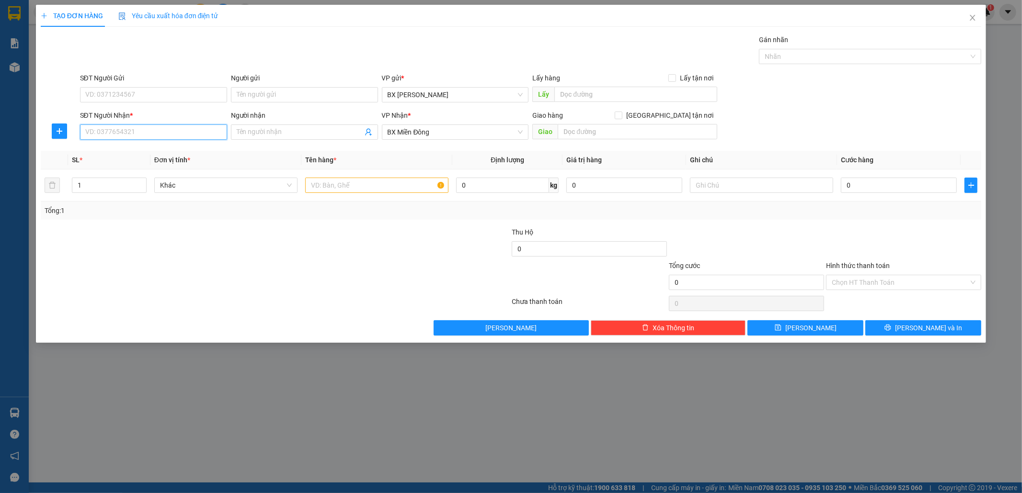
click at [137, 126] on input "SĐT Người Nhận *" at bounding box center [153, 132] width 147 height 15
type input "0911258558"
click at [142, 92] on input "SĐT Người Gửi" at bounding box center [153, 94] width 147 height 15
type input "0968333279"
click at [180, 112] on div "0968333279 - EM THÂNG" at bounding box center [154, 114] width 136 height 11
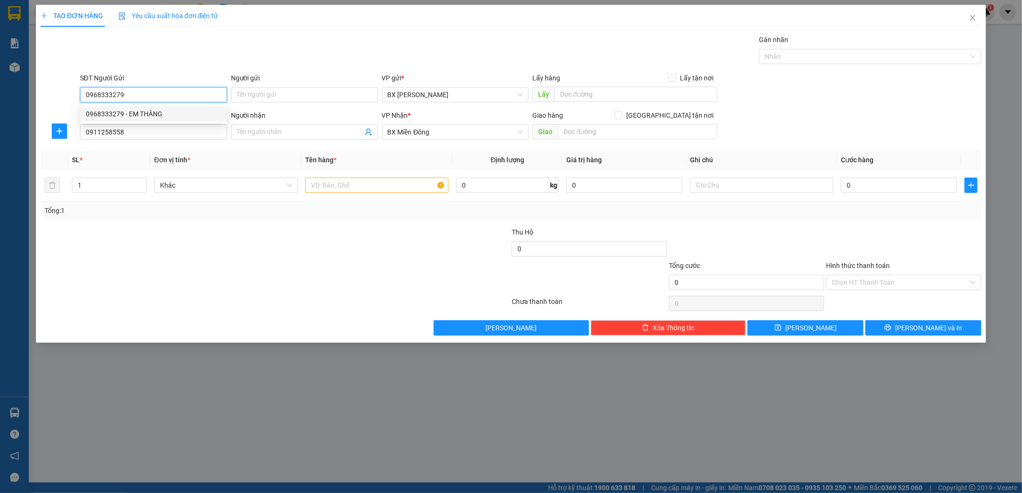
type input "EM THÂNG"
type input "30.000"
type input "0968333279"
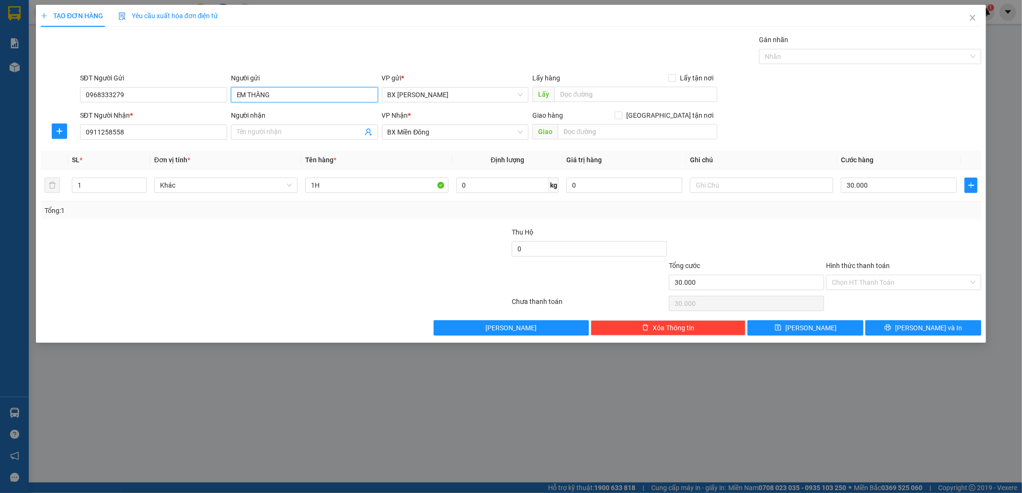
click at [261, 95] on input "EM THÂNG" at bounding box center [304, 94] width 147 height 15
type input "EM THẮNG"
click at [730, 186] on input "text" at bounding box center [761, 185] width 143 height 15
type input "T"
type input "SÂM TRỊ GIÁ 20TR"
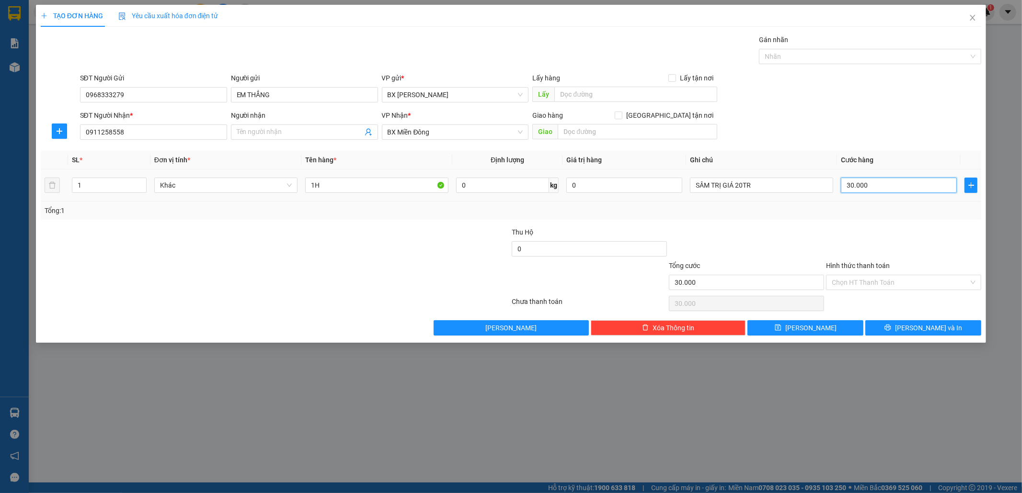
click at [856, 180] on input "30.000" at bounding box center [899, 185] width 116 height 15
type input "2"
type input "20"
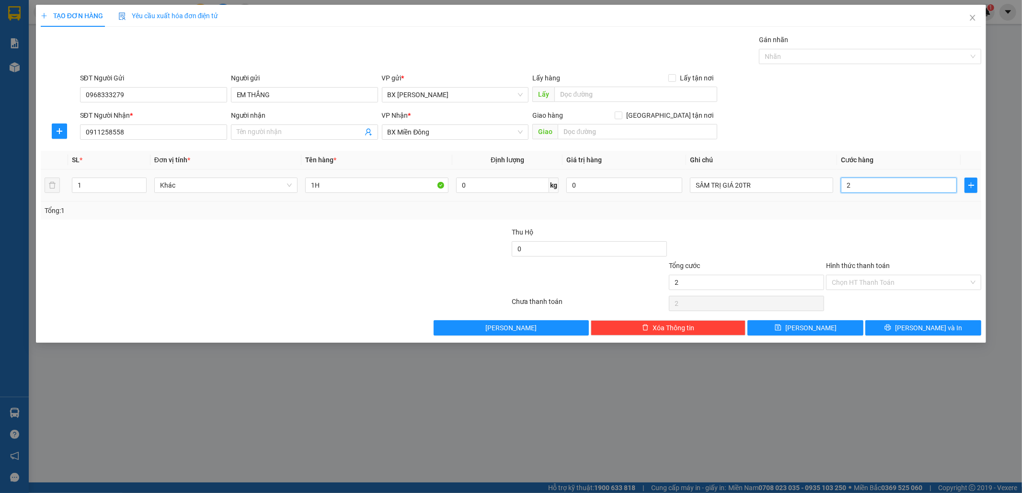
type input "20"
type input "200"
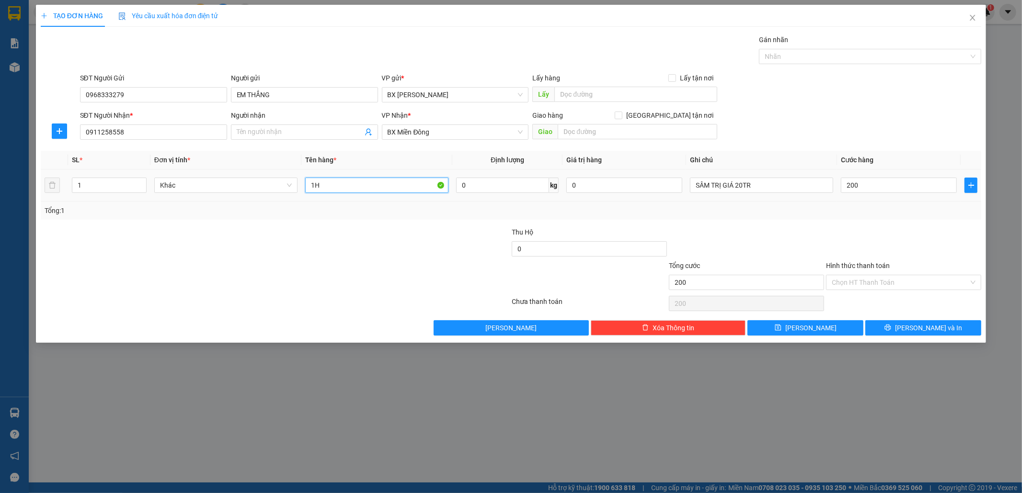
type input "200.000"
click at [332, 184] on input "1H" at bounding box center [376, 185] width 143 height 15
type input "1"
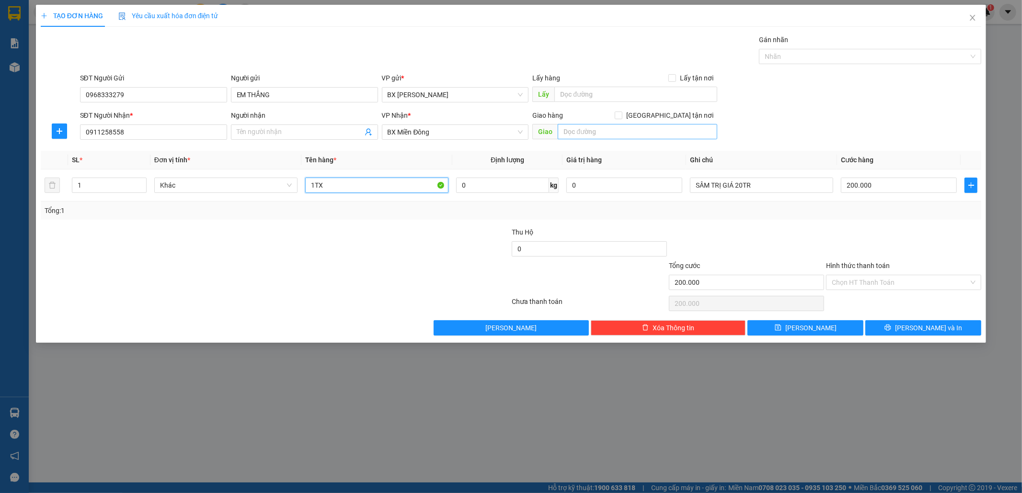
type input "1TX"
click at [569, 137] on input "text" at bounding box center [638, 131] width 160 height 15
type input "GTN/CR120"
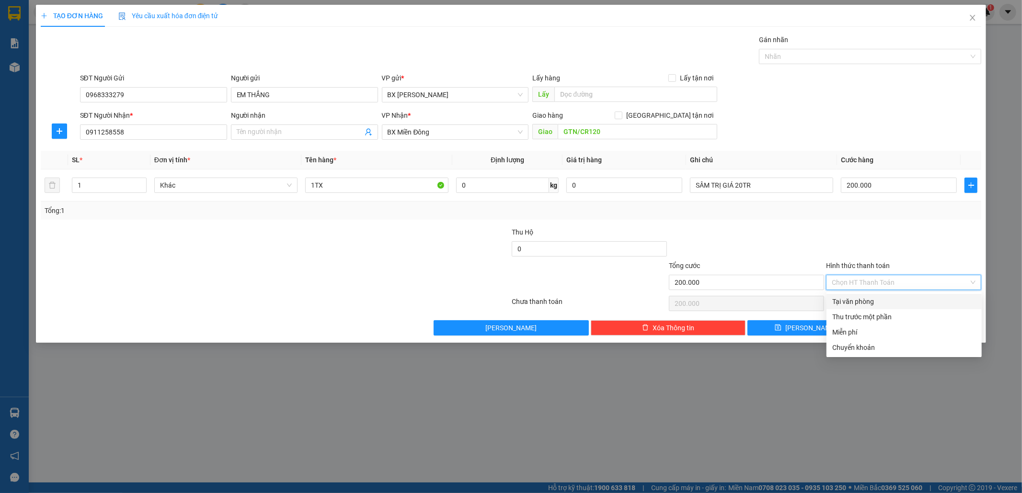
click at [860, 279] on input "Hình thức thanh toán" at bounding box center [900, 282] width 137 height 14
click at [849, 298] on div "Tại văn phòng" at bounding box center [904, 302] width 144 height 11
type input "0"
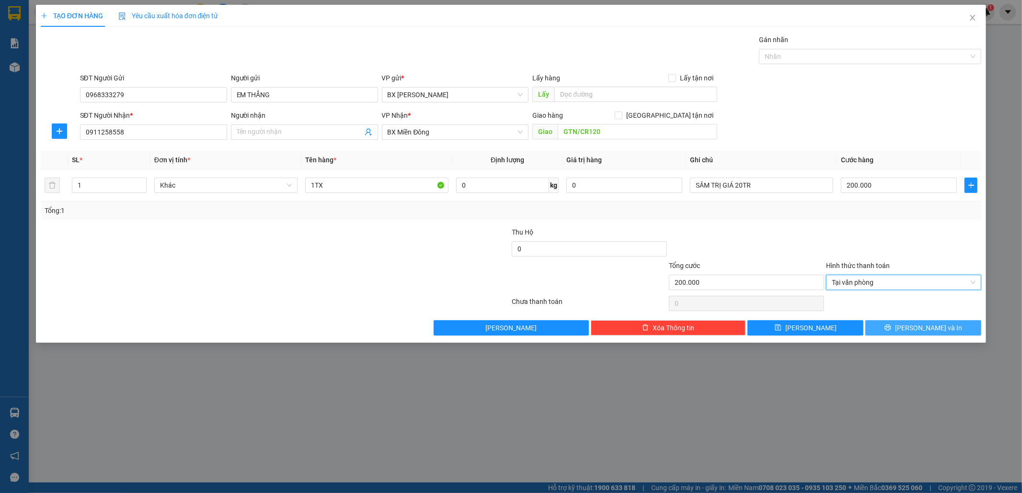
click at [892, 329] on button "[PERSON_NAME] và In" at bounding box center [923, 327] width 116 height 15
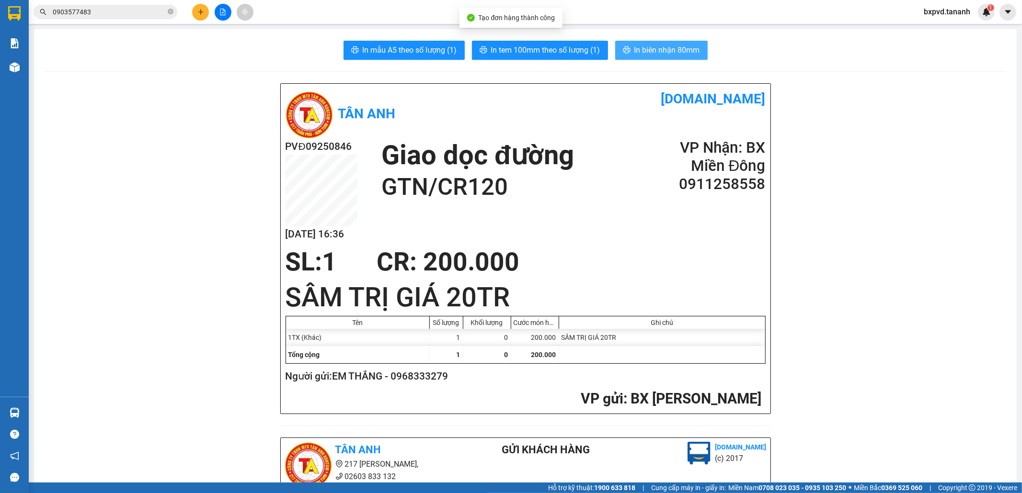
click at [664, 49] on span "In biên nhận 80mm" at bounding box center [667, 50] width 66 height 12
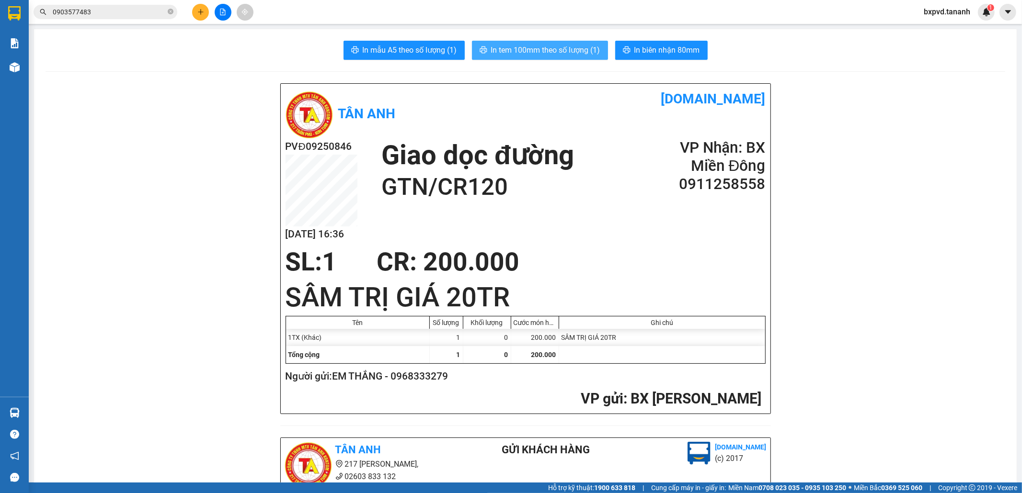
click at [566, 53] on span "In tem 100mm theo số lượng (1)" at bounding box center [545, 50] width 109 height 12
click at [200, 6] on button at bounding box center [200, 12] width 17 height 17
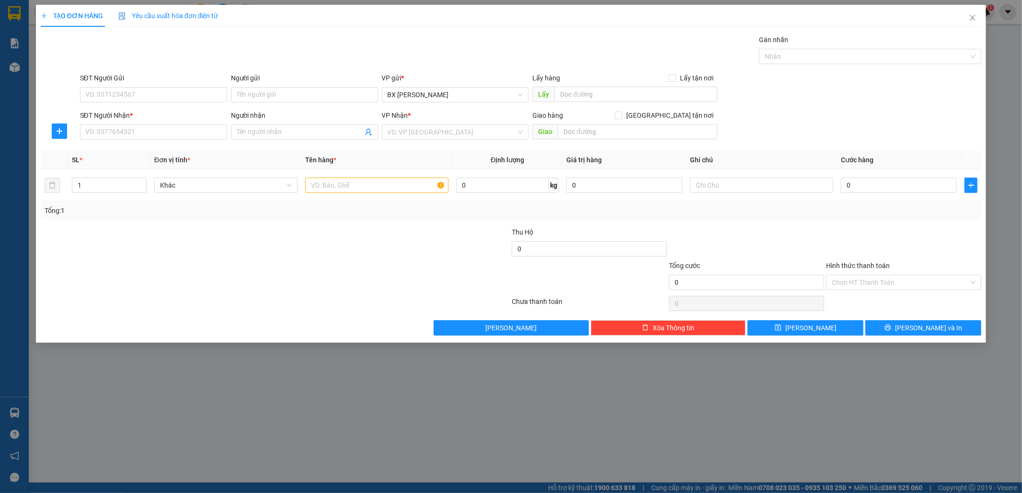
click at [167, 140] on div "SĐT Người Nhận * VD: 0377654321" at bounding box center [153, 127] width 147 height 34
click at [151, 133] on input "SĐT Người Nhận *" at bounding box center [153, 132] width 147 height 15
type input "0986467922"
click at [407, 133] on input "search" at bounding box center [452, 132] width 129 height 14
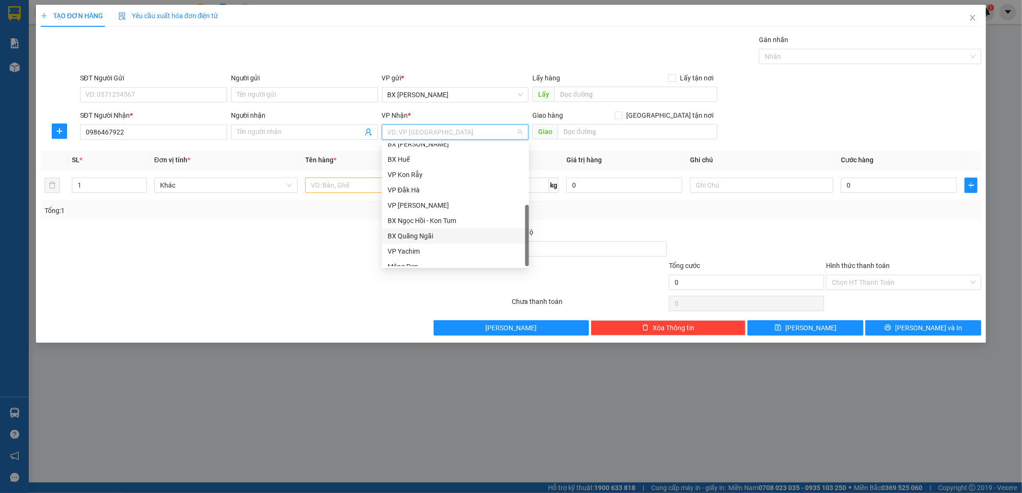
scroll to position [107, 0]
click at [426, 195] on div "VP [PERSON_NAME]" at bounding box center [456, 197] width 136 height 11
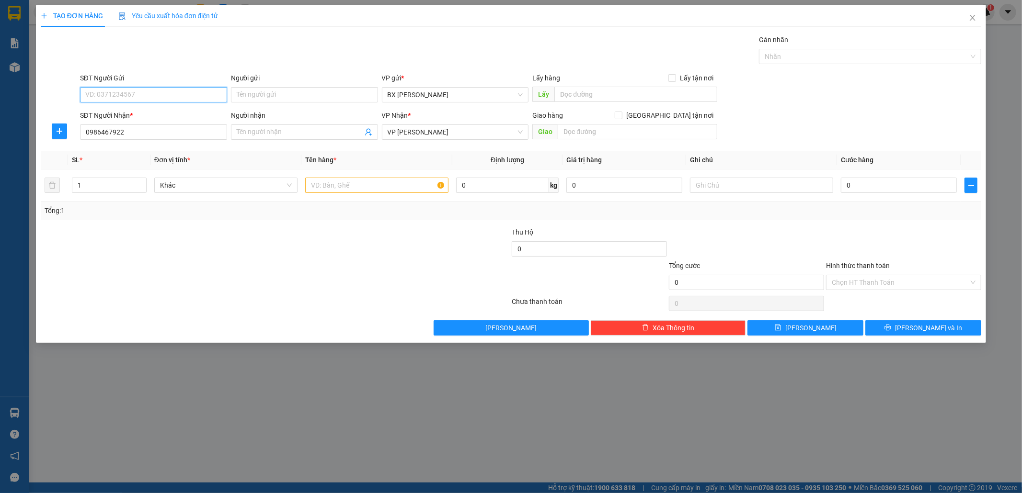
click at [120, 94] on input "SĐT Người Gửi" at bounding box center [153, 94] width 147 height 15
type input "0915504354"
click at [315, 187] on input "text" at bounding box center [376, 185] width 143 height 15
type input "THÙNG10"
click at [872, 185] on input "0" at bounding box center [899, 185] width 116 height 15
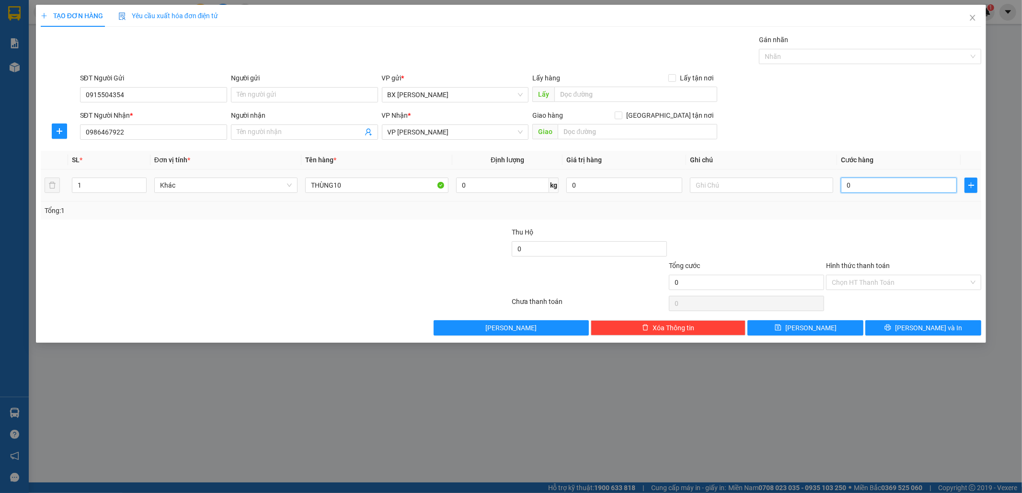
type input "1"
type input "10"
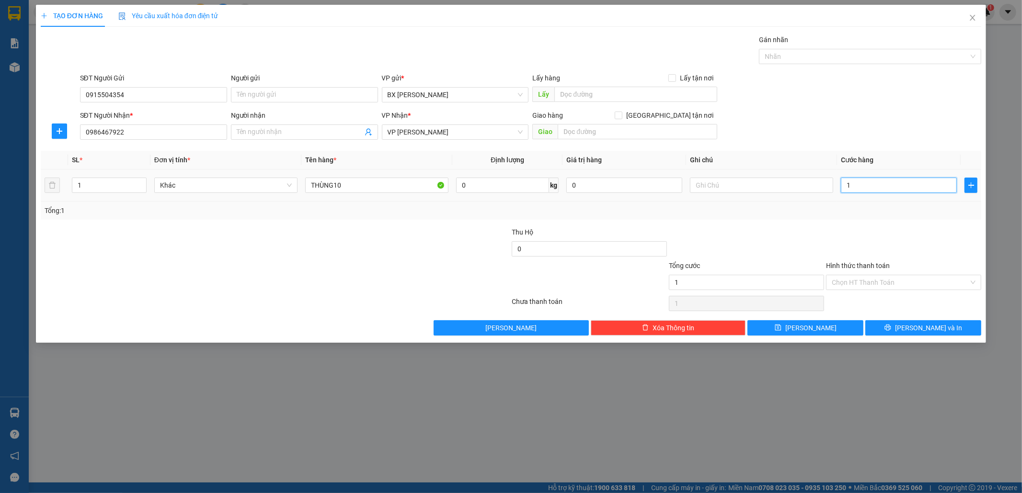
type input "10"
type input "100"
type input "100.000"
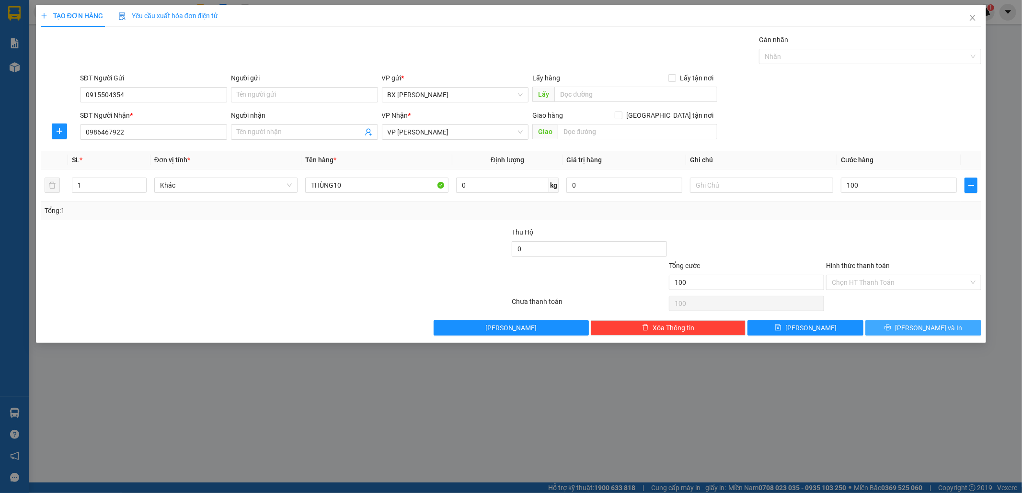
type input "100.000"
click at [925, 328] on span "[PERSON_NAME] và In" at bounding box center [928, 328] width 67 height 11
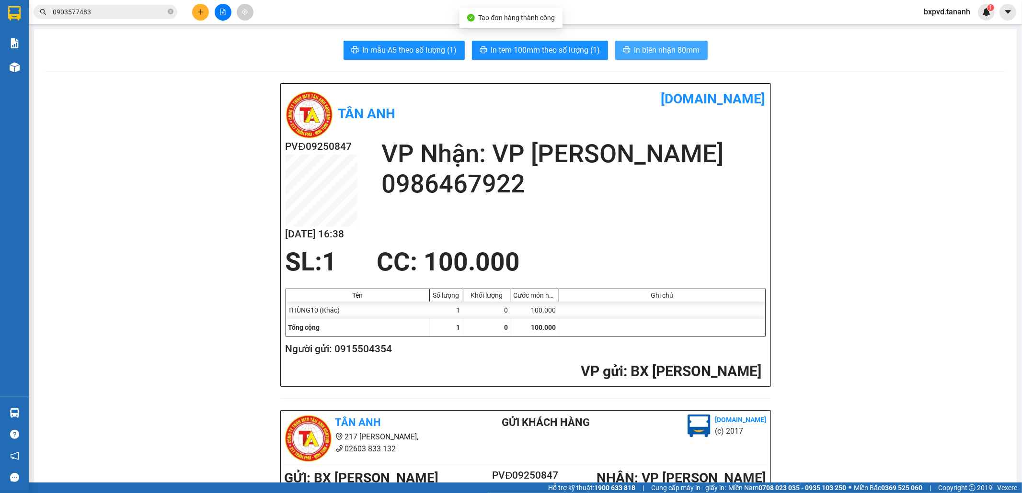
click at [635, 50] on span "In biên nhận 80mm" at bounding box center [667, 50] width 66 height 12
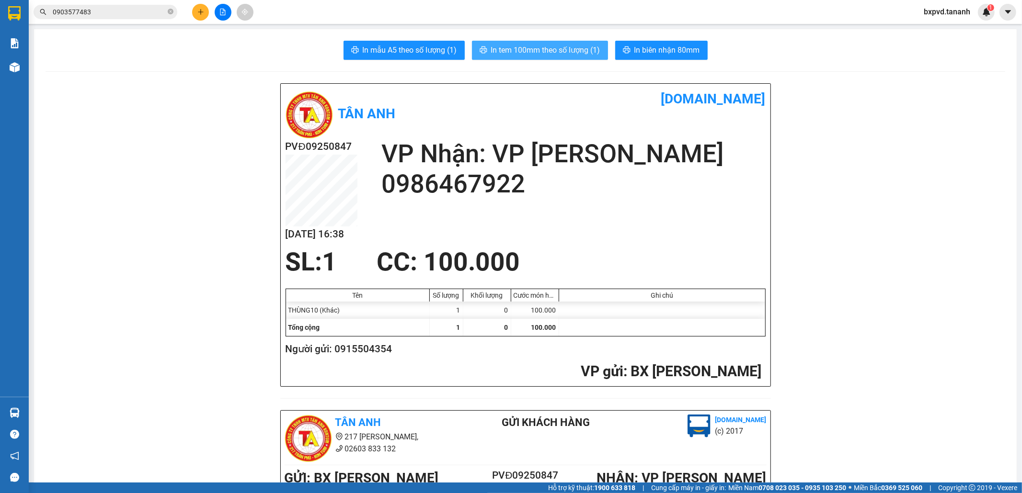
click at [583, 50] on span "In tem 100mm theo số lượng (1)" at bounding box center [545, 50] width 109 height 12
click at [194, 12] on button at bounding box center [200, 12] width 17 height 17
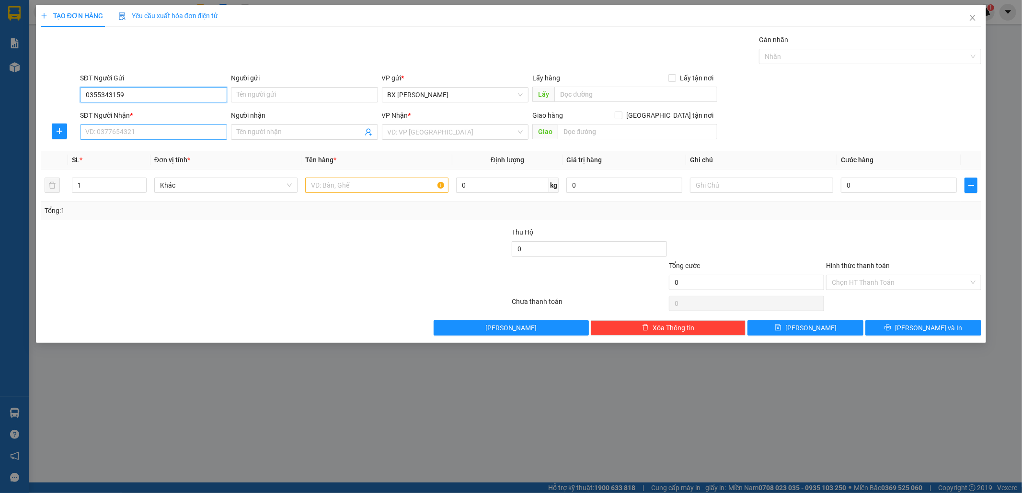
type input "0355343159"
click at [139, 135] on input "SĐT Người Nhận *" at bounding box center [153, 132] width 147 height 15
type input "0983307913"
click at [422, 127] on input "search" at bounding box center [452, 132] width 129 height 14
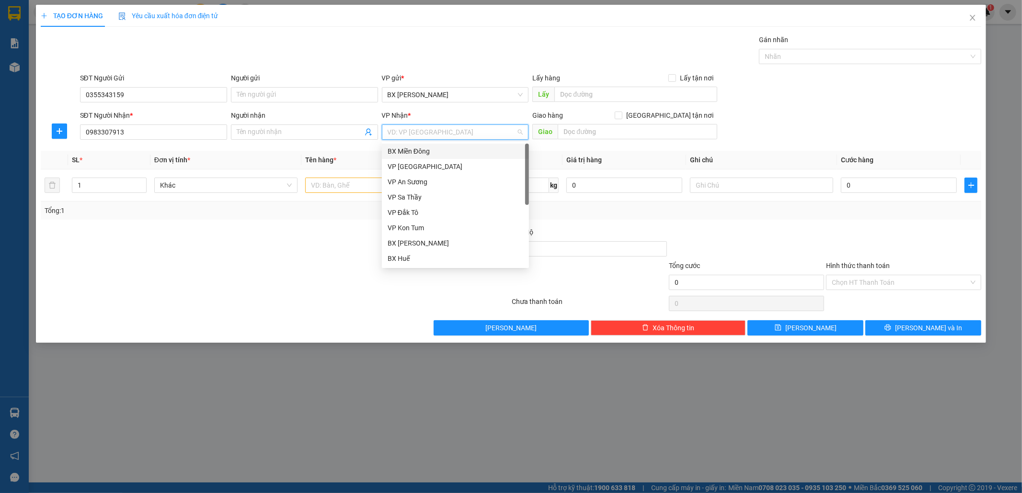
drag, startPoint x: 432, startPoint y: 150, endPoint x: 537, endPoint y: 143, distance: 104.7
click at [434, 150] on div "BX Miền Đông" at bounding box center [456, 151] width 136 height 11
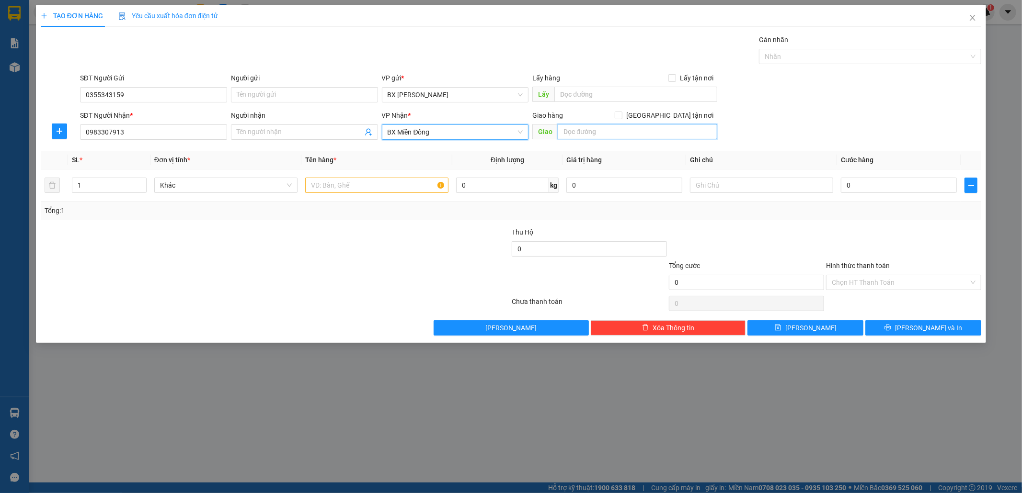
click at [590, 128] on input "text" at bounding box center [638, 131] width 160 height 15
type input "BÀU BÀNG"
click at [353, 183] on input "text" at bounding box center [376, 185] width 143 height 15
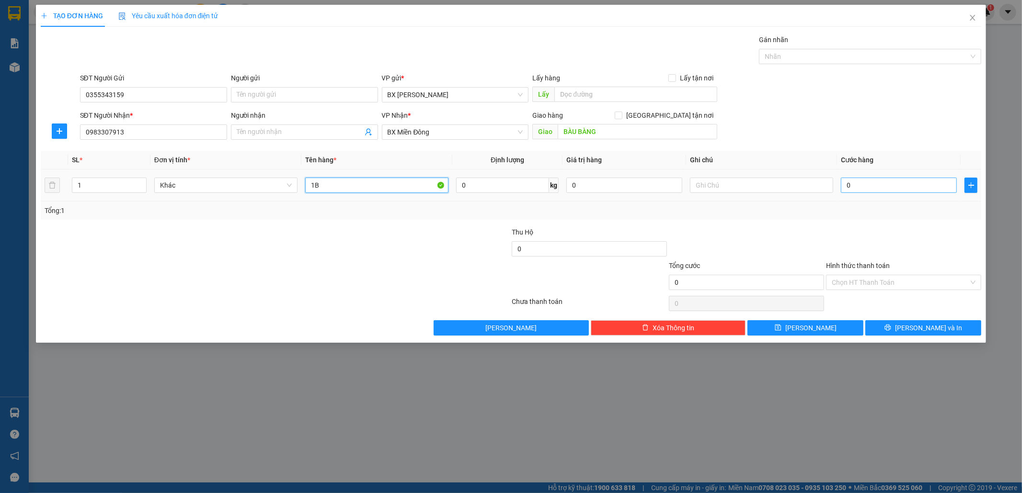
type input "1B"
click at [855, 181] on input "0" at bounding box center [899, 185] width 116 height 15
type input "6"
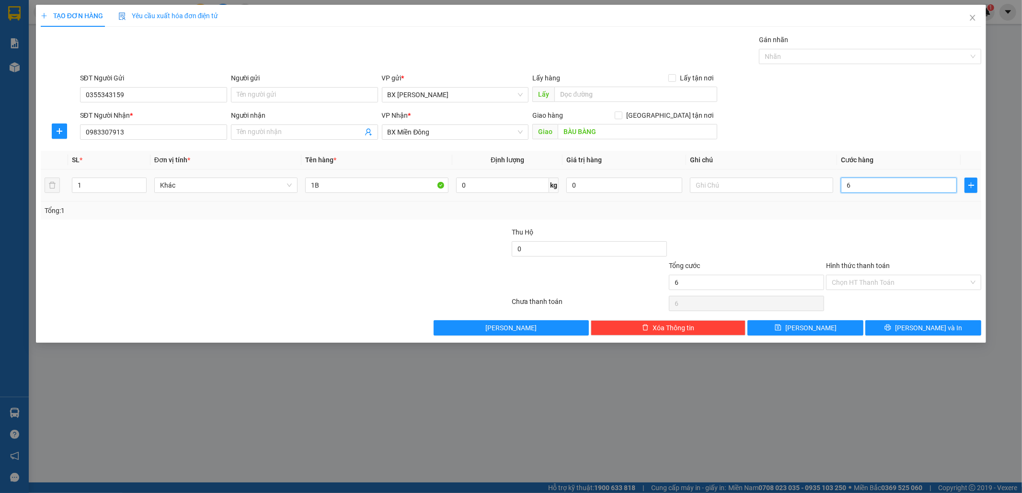
type input "60"
type input "60.000"
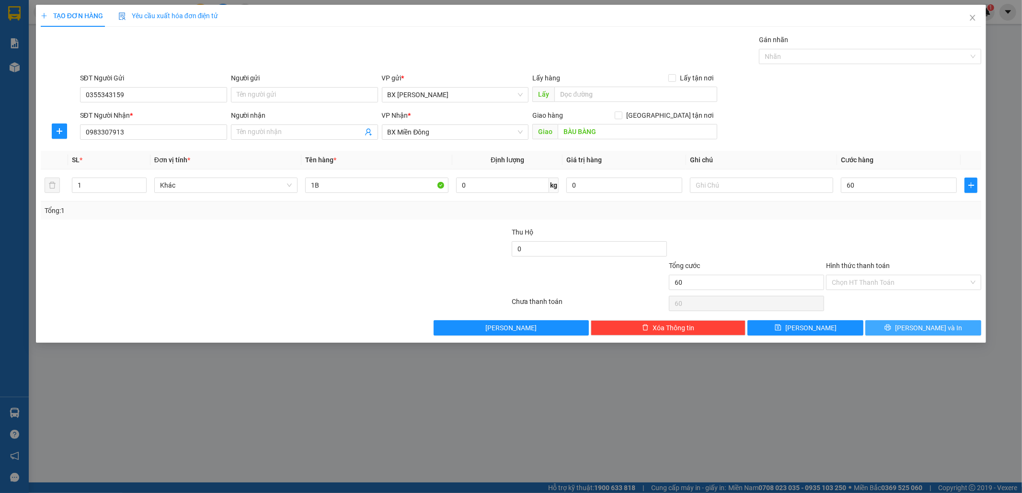
type input "60.000"
click at [908, 320] on button "[PERSON_NAME] và In" at bounding box center [923, 327] width 116 height 15
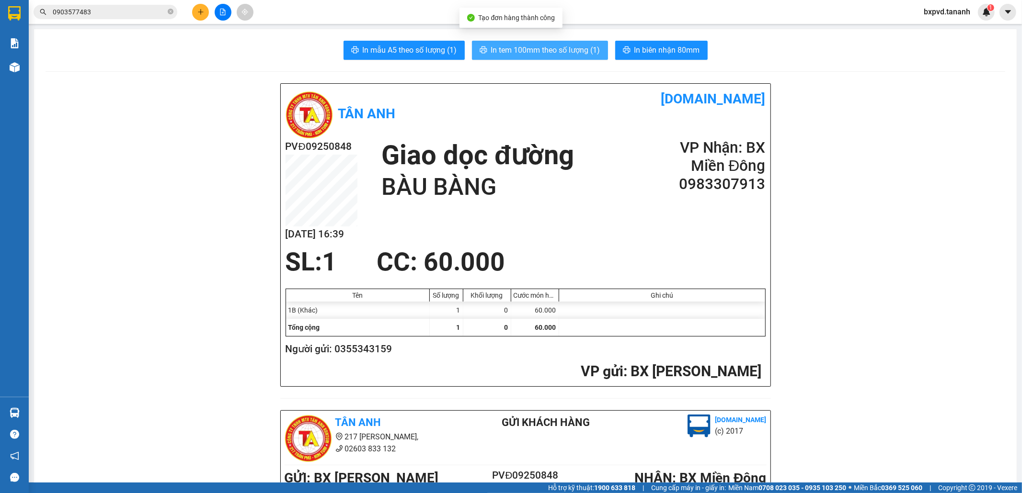
click at [549, 54] on span "In tem 100mm theo số lượng (1)" at bounding box center [545, 50] width 109 height 12
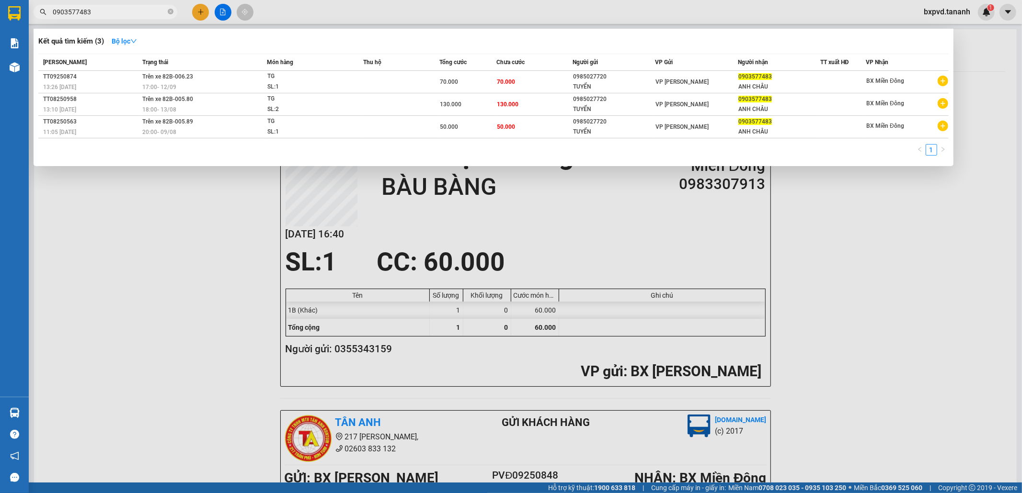
click at [107, 10] on input "0903577483" at bounding box center [109, 12] width 113 height 11
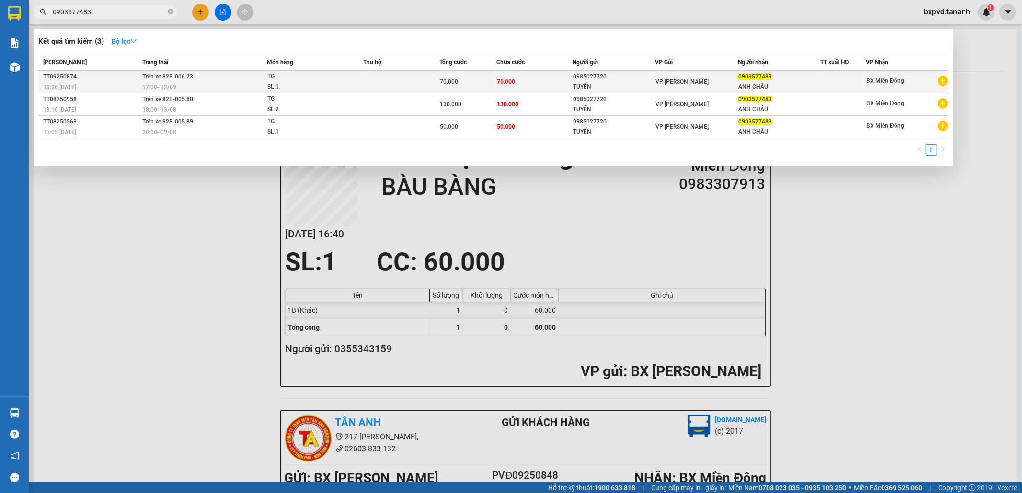
click at [115, 84] on div "13:26 - 12/09" at bounding box center [91, 87] width 96 height 11
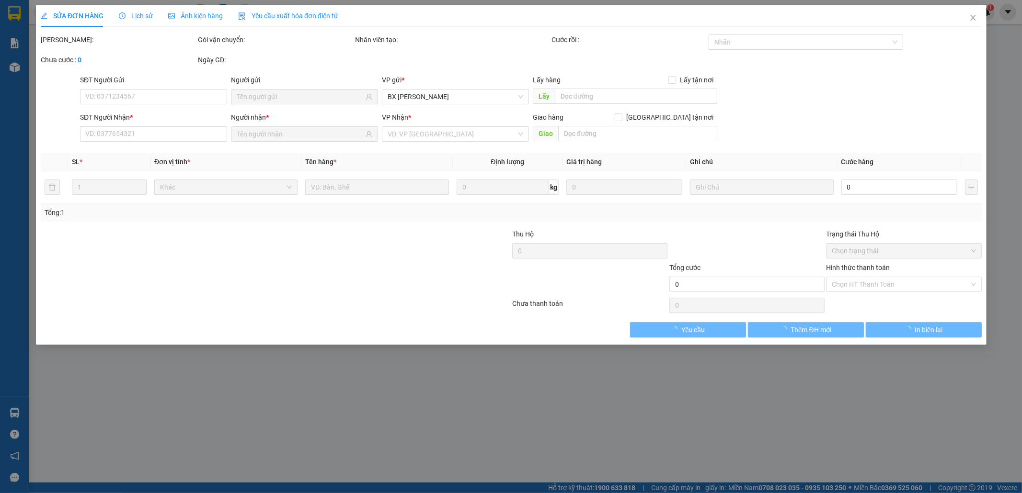
type input "0985027720"
type input "TUYỂN"
type input "0903577483"
type input "ANH CHÂU"
type input "70.000"
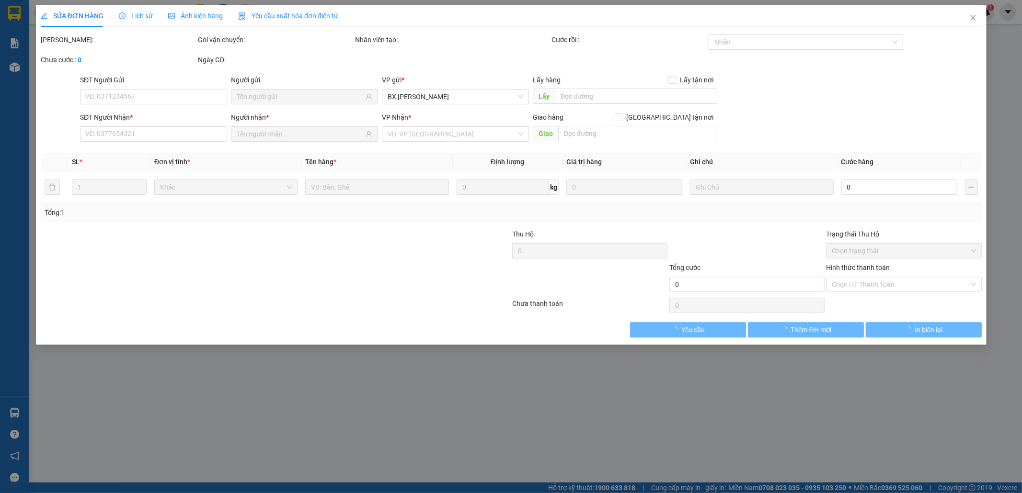
type input "70.000"
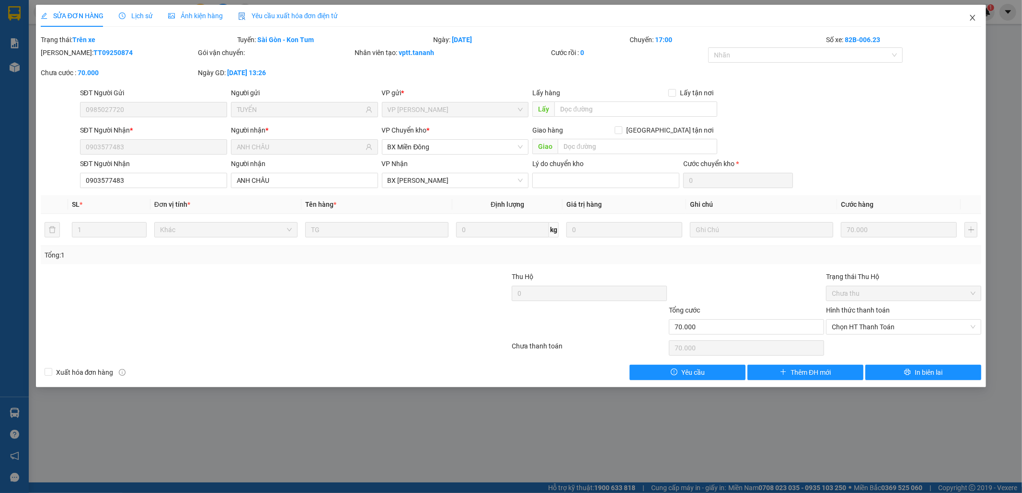
click at [971, 17] on icon "close" at bounding box center [972, 18] width 5 height 6
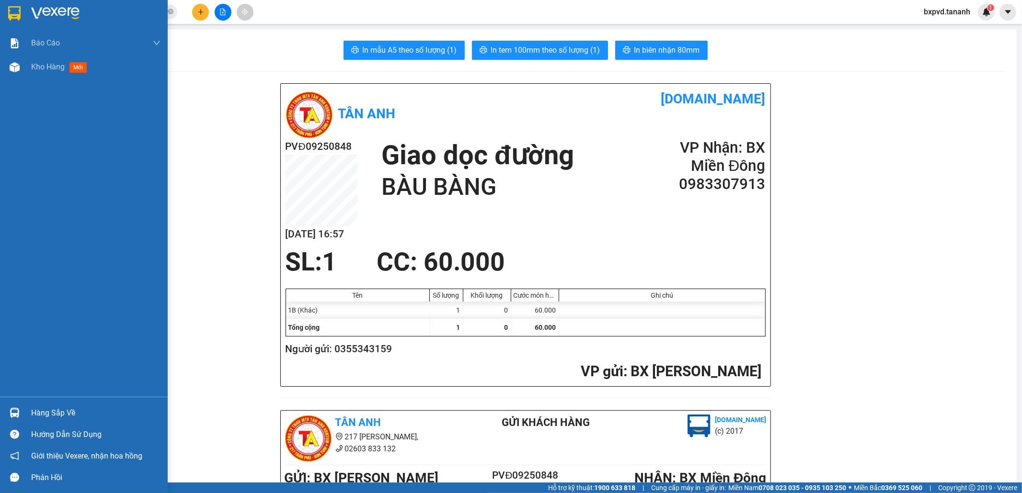
click at [20, 6] on img at bounding box center [14, 13] width 12 height 14
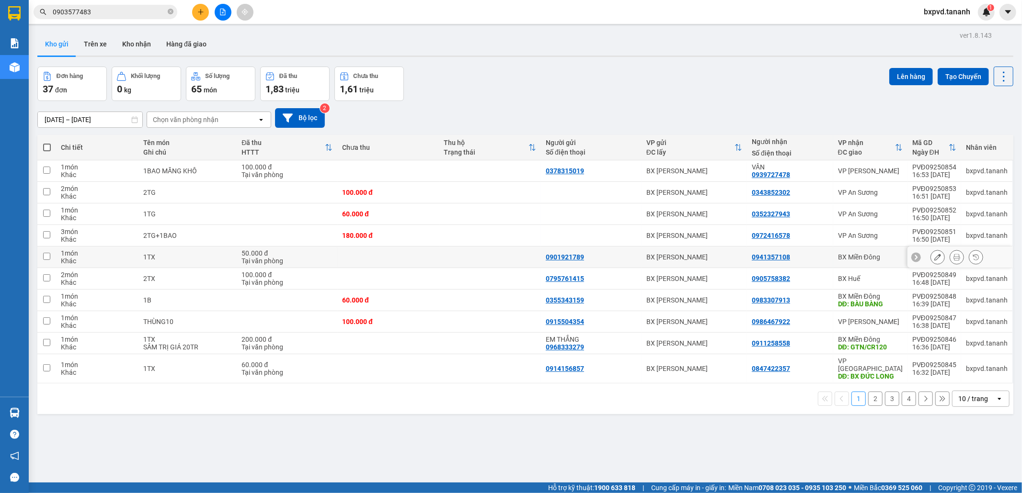
scroll to position [44, 0]
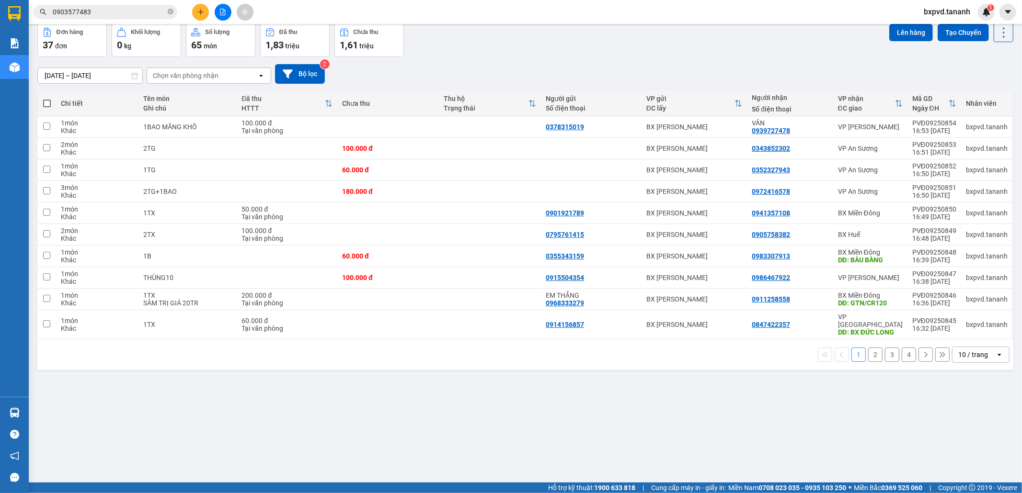
click at [137, 11] on input "0903577483" at bounding box center [109, 12] width 113 height 11
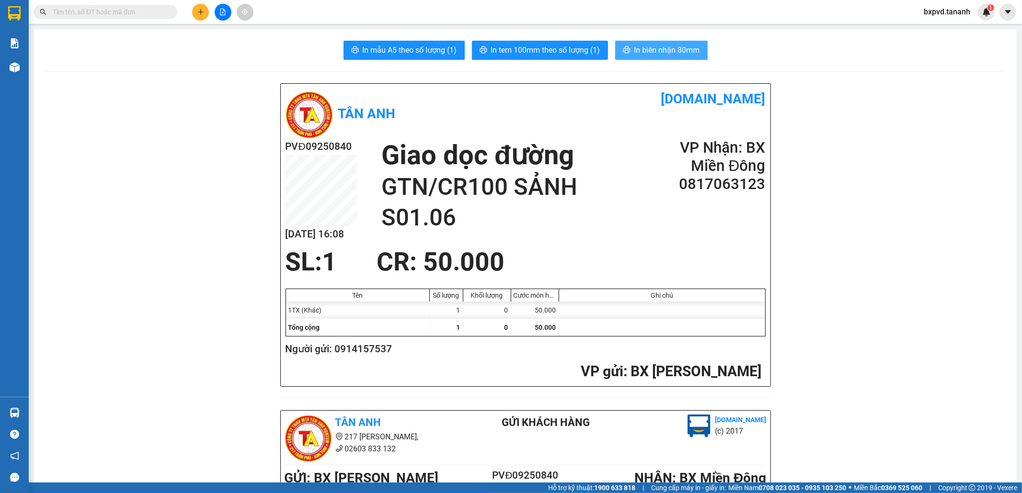
click at [671, 49] on span "In biên nhận 80mm" at bounding box center [667, 50] width 66 height 12
click at [559, 57] on button "In tem 100mm theo số lượng (1)" at bounding box center [540, 50] width 136 height 19
click at [559, 53] on span "In tem 100mm theo số lượng (1)" at bounding box center [545, 50] width 109 height 12
click at [204, 7] on button at bounding box center [200, 12] width 17 height 17
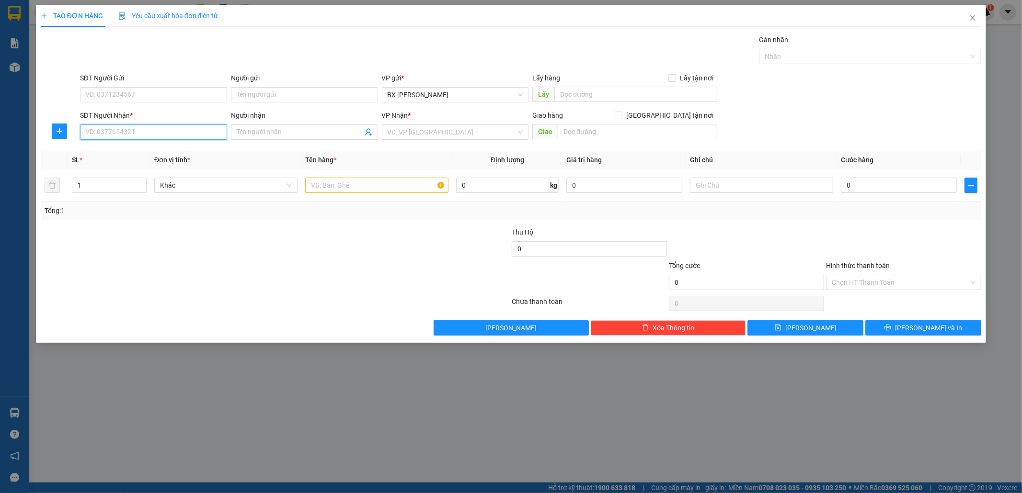
click at [161, 128] on input "SĐT Người Nhận *" at bounding box center [153, 132] width 147 height 15
type input "0387022170"
click at [125, 88] on input "SĐT Người Gửi" at bounding box center [153, 94] width 147 height 15
type input "0836068777"
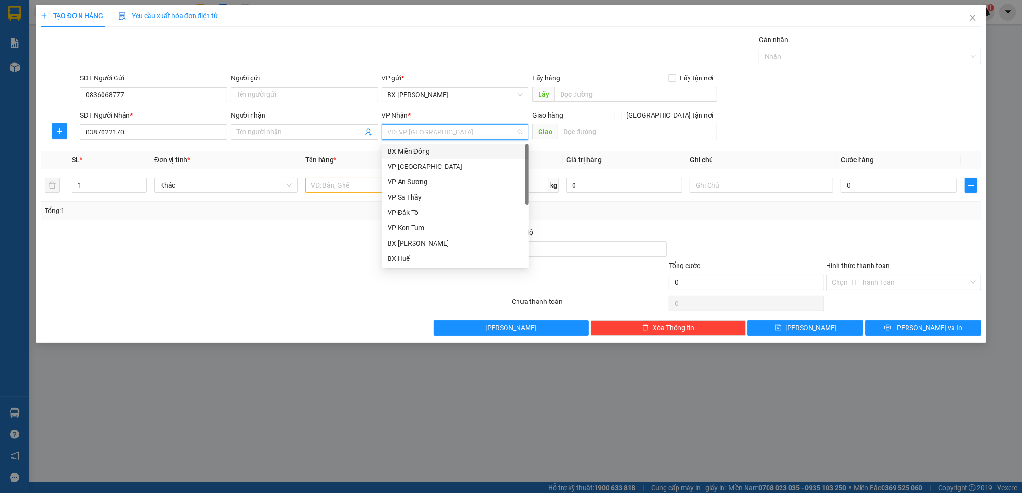
click at [401, 131] on input "search" at bounding box center [452, 132] width 129 height 14
click at [442, 208] on div "VP [PERSON_NAME]" at bounding box center [456, 205] width 136 height 11
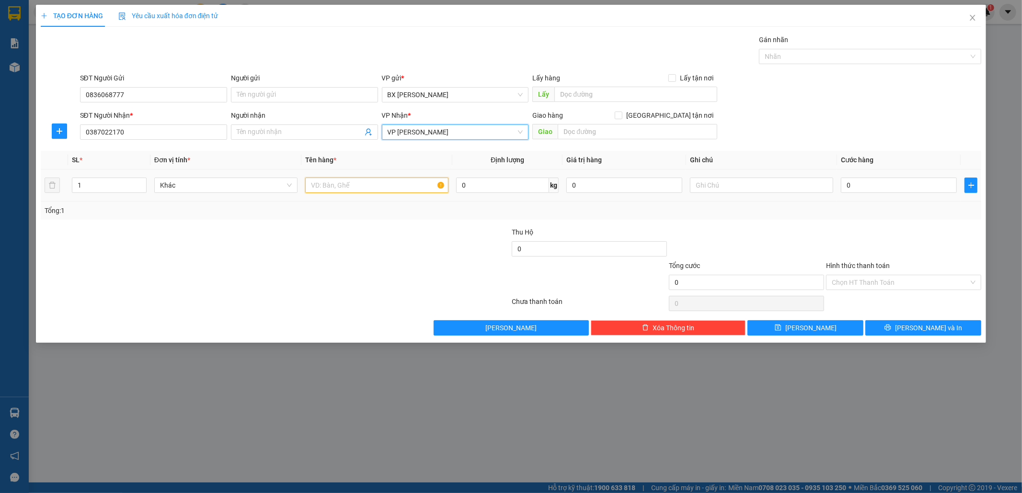
click at [361, 181] on input "text" at bounding box center [376, 185] width 143 height 15
type input "1TXOP (DẦU TRÀM)"
click at [887, 183] on input "0" at bounding box center [899, 185] width 116 height 15
type input "6"
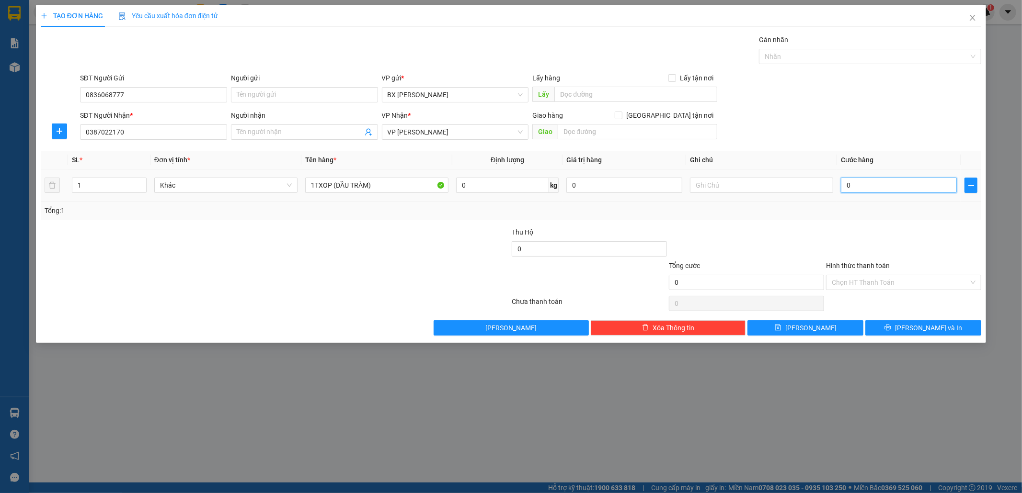
type input "6"
type input "60"
type input "60.000"
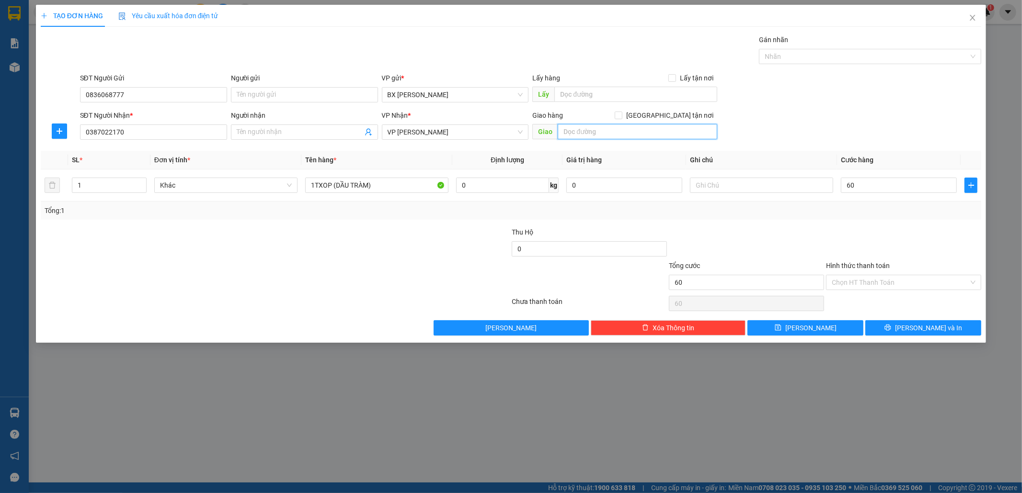
type input "60.000"
click at [568, 128] on input "text" at bounding box center [638, 131] width 160 height 15
type input "GTN/CC"
click at [918, 326] on span "[PERSON_NAME] và In" at bounding box center [928, 328] width 67 height 11
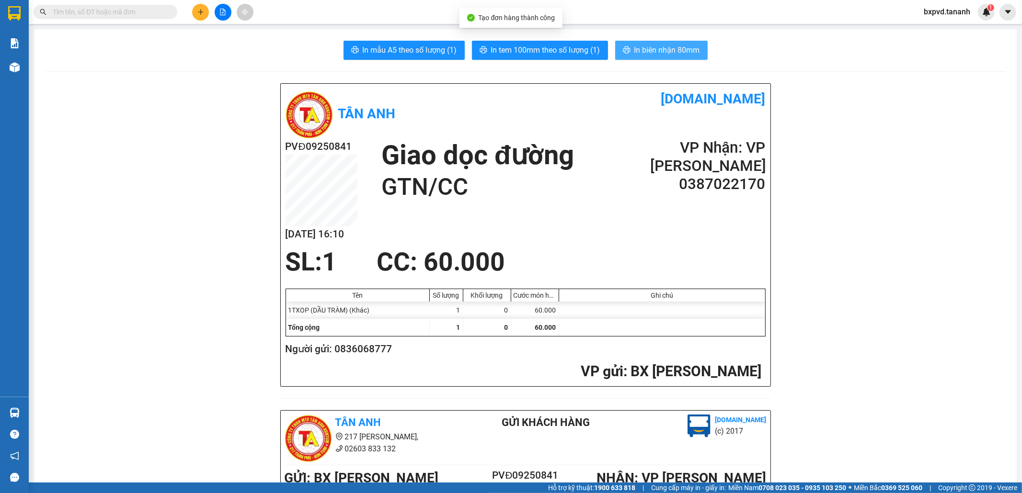
drag, startPoint x: 646, startPoint y: 45, endPoint x: 650, endPoint y: 55, distance: 10.8
click at [648, 50] on span "In biên nhận 80mm" at bounding box center [667, 50] width 66 height 12
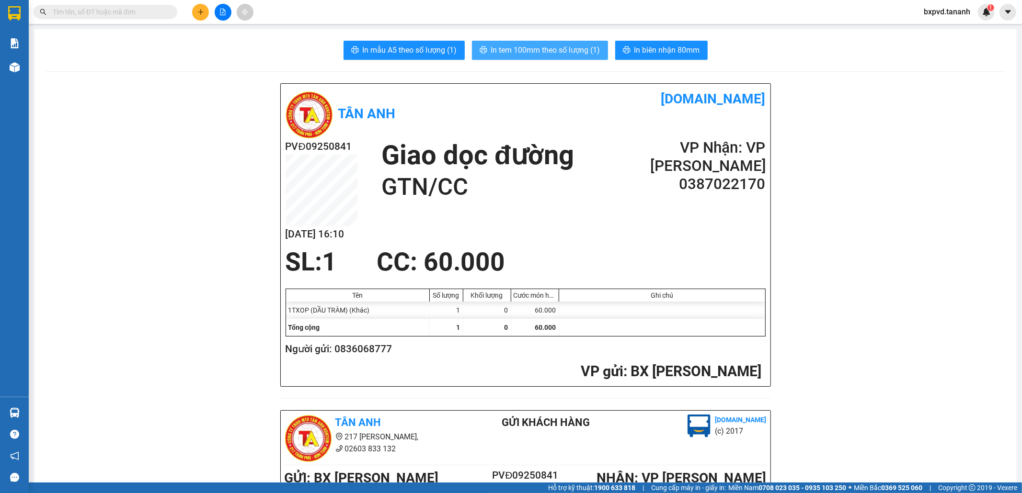
click at [540, 41] on button "In tem 100mm theo số lượng (1)" at bounding box center [540, 50] width 136 height 19
click at [540, 45] on span "In tem 100mm theo số lượng (1)" at bounding box center [545, 50] width 109 height 12
click at [207, 13] on button at bounding box center [200, 12] width 17 height 17
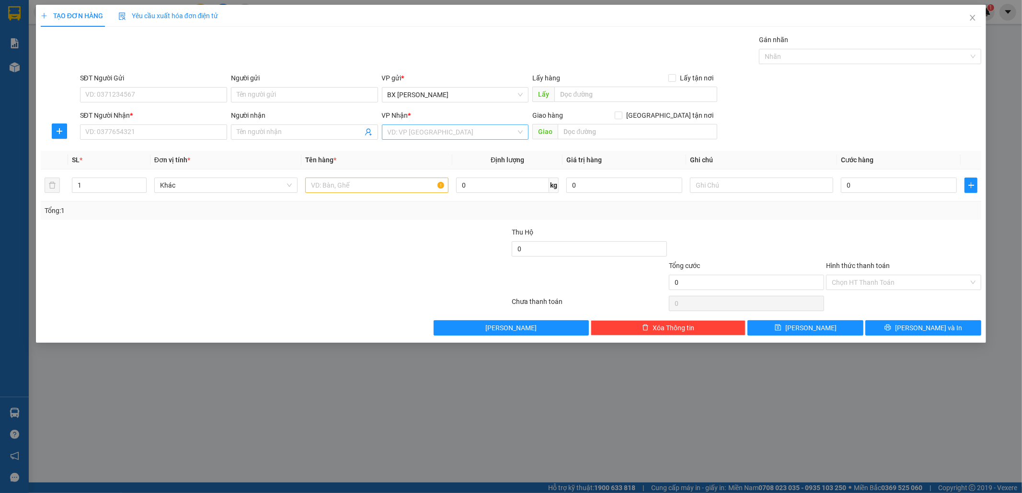
click at [403, 128] on input "search" at bounding box center [452, 132] width 129 height 14
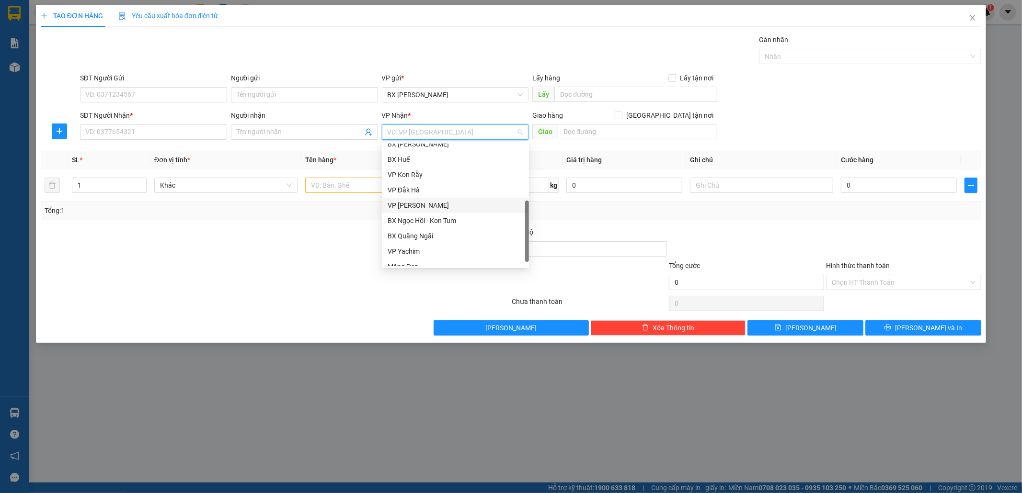
click at [443, 202] on div "VP [PERSON_NAME]" at bounding box center [456, 205] width 136 height 11
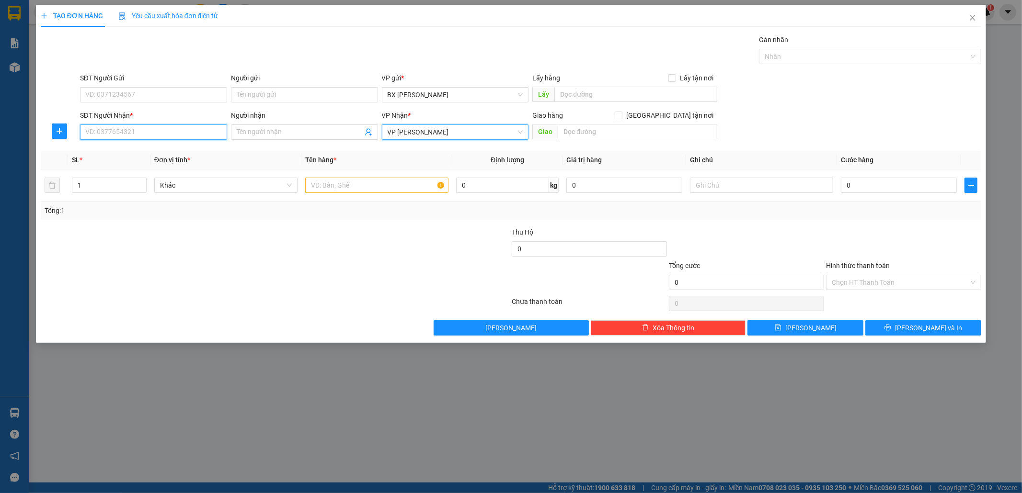
click at [116, 132] on input "SĐT Người Nhận *" at bounding box center [153, 132] width 147 height 15
type input "0982934556"
click at [137, 151] on div "0982934556 - OANH" at bounding box center [154, 151] width 136 height 11
type input "OANH"
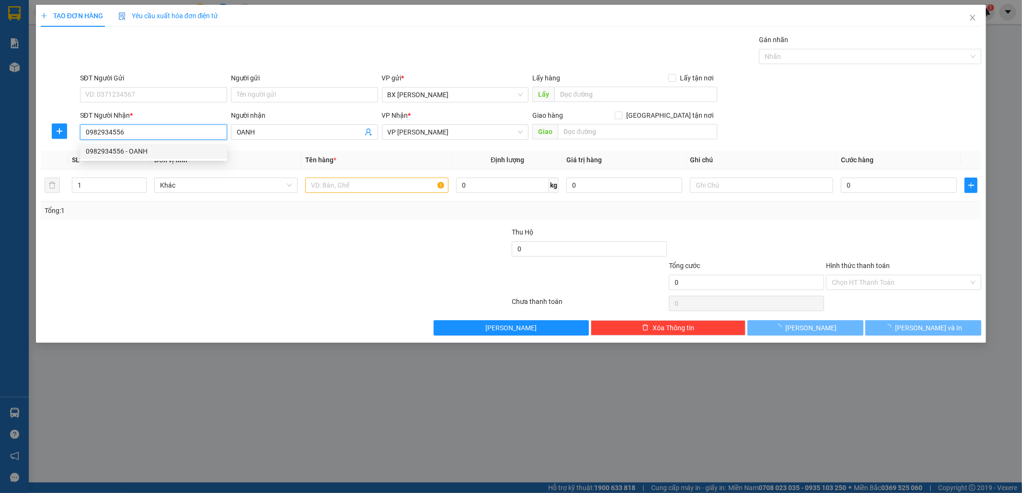
type input "600.000"
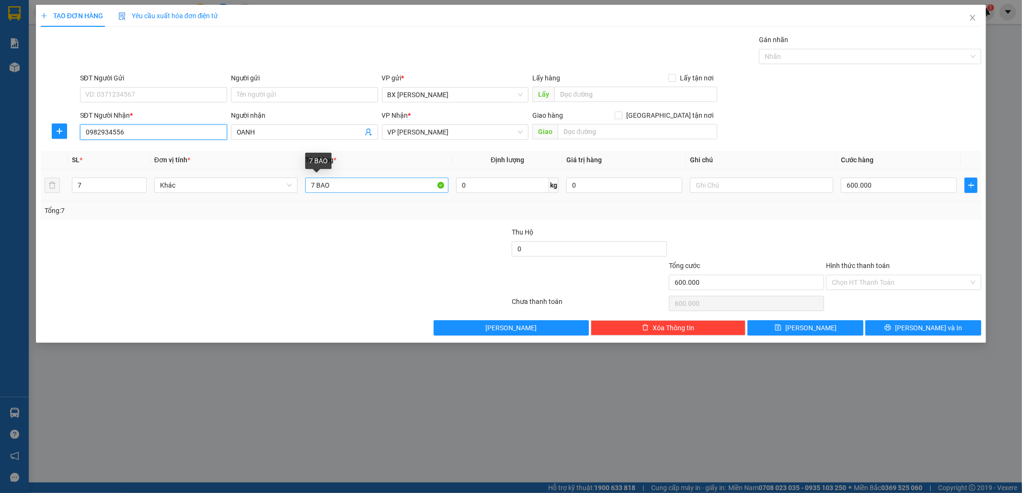
type input "0982934556"
drag, startPoint x: 306, startPoint y: 182, endPoint x: 253, endPoint y: 176, distance: 53.1
click at [253, 177] on tr "7 Khác 7 BAO 0 kg 0 600.000" at bounding box center [511, 186] width 941 height 32
type input "1TX"
type input "6"
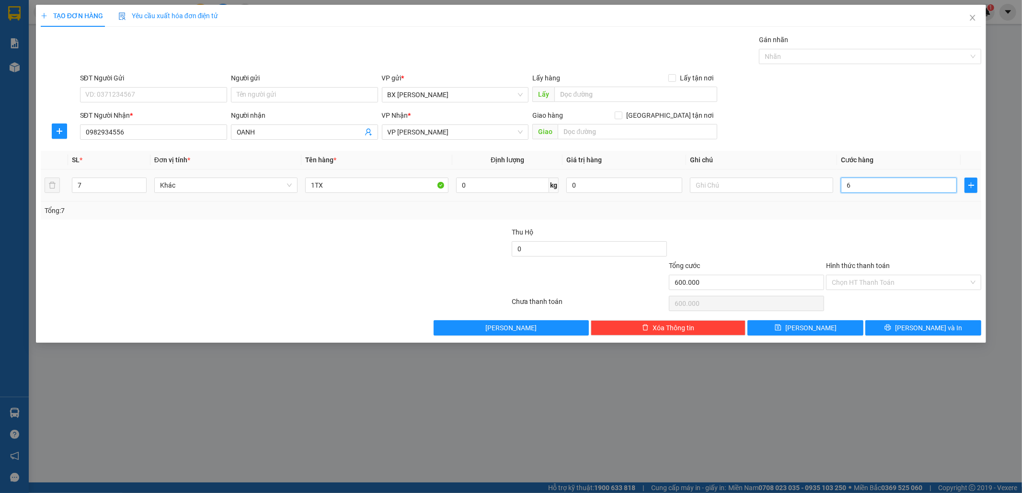
type input "6"
type input "60"
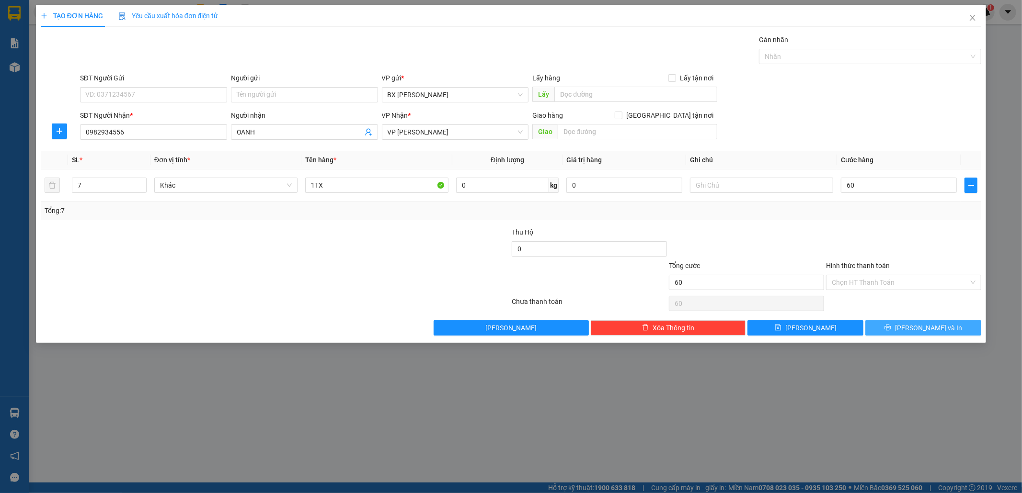
click at [920, 328] on span "[PERSON_NAME] và In" at bounding box center [928, 328] width 67 height 11
type input "60.000"
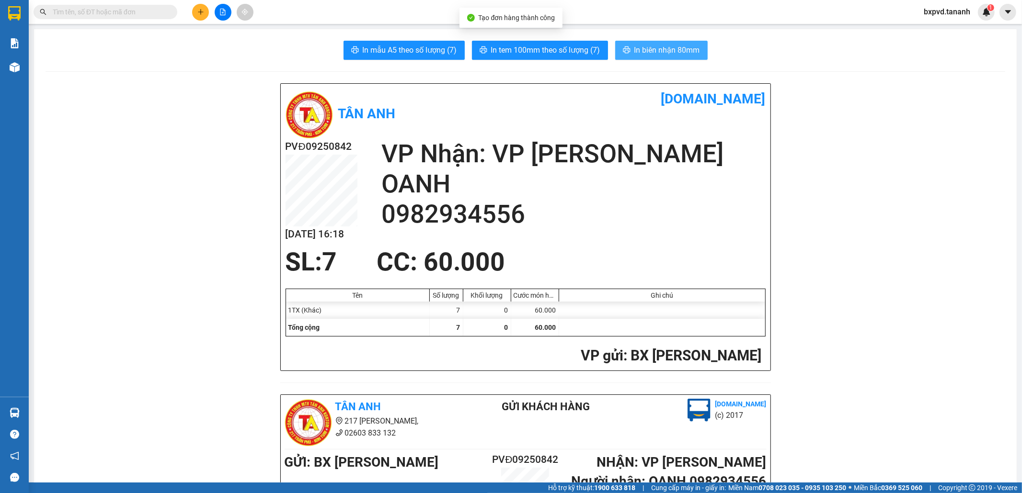
click at [668, 48] on span "In biên nhận 80mm" at bounding box center [667, 50] width 66 height 12
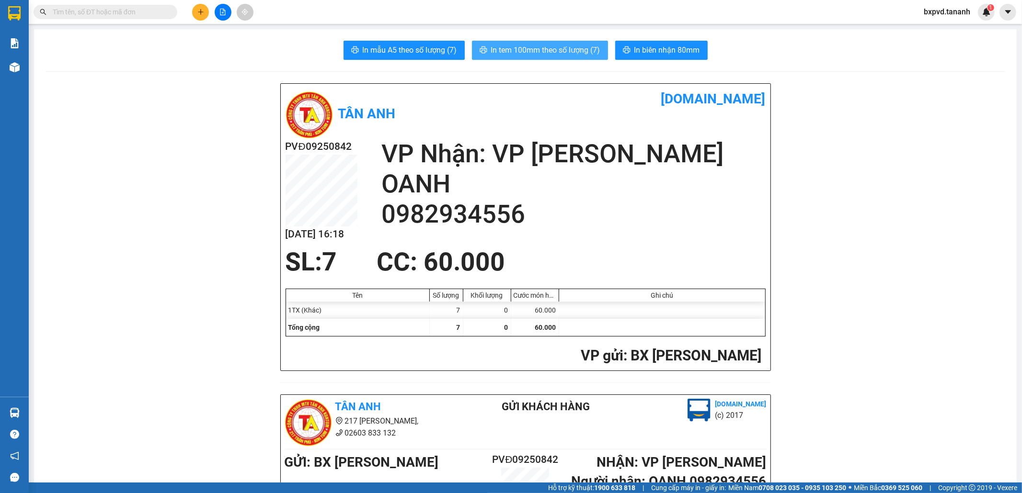
click at [564, 49] on span "In tem 100mm theo số lượng (7)" at bounding box center [545, 50] width 109 height 12
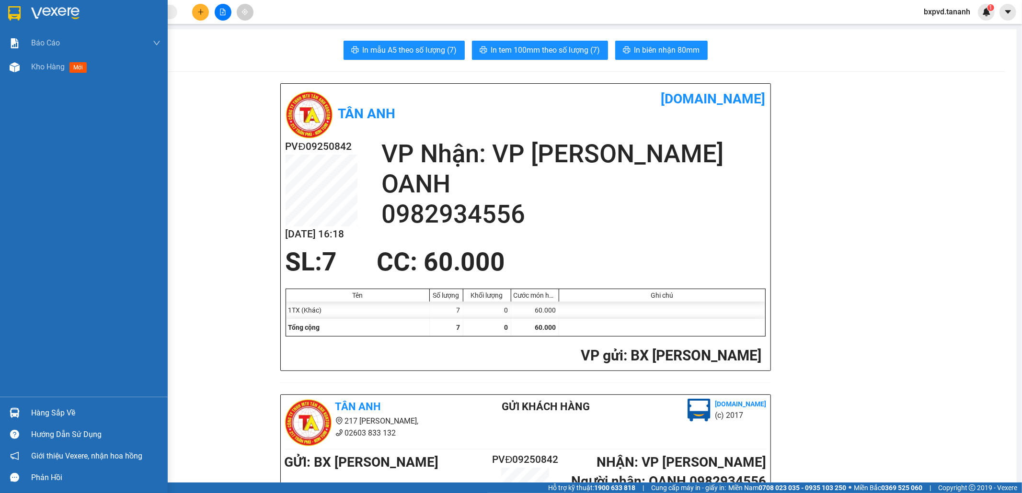
click at [9, 8] on img at bounding box center [14, 13] width 12 height 14
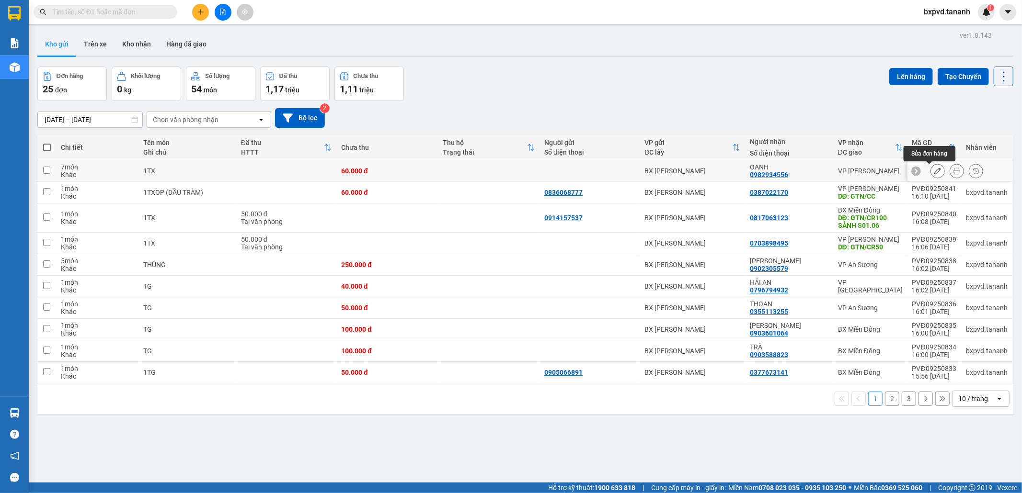
click at [934, 170] on icon at bounding box center [937, 171] width 7 height 7
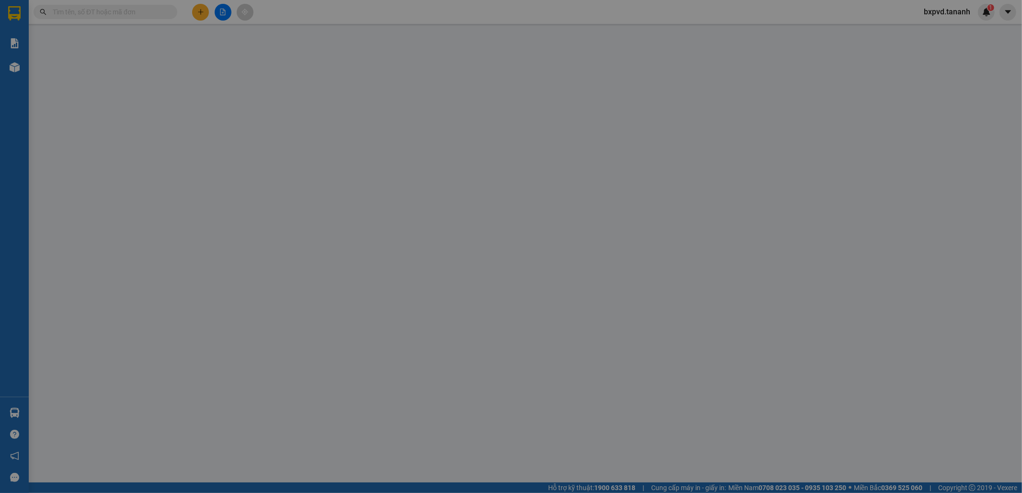
type input "0982934556"
type input "60.000"
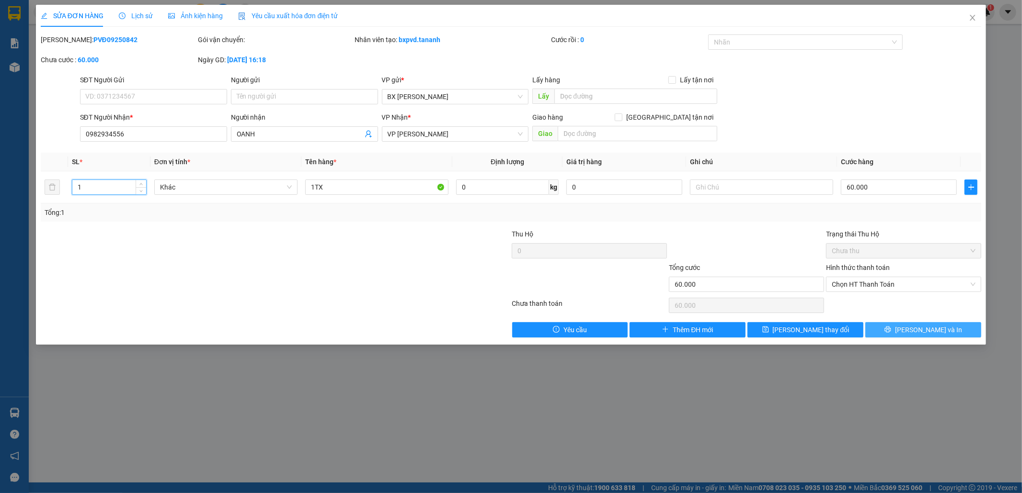
type input "1"
click at [925, 331] on span "[PERSON_NAME] và In" at bounding box center [928, 330] width 67 height 11
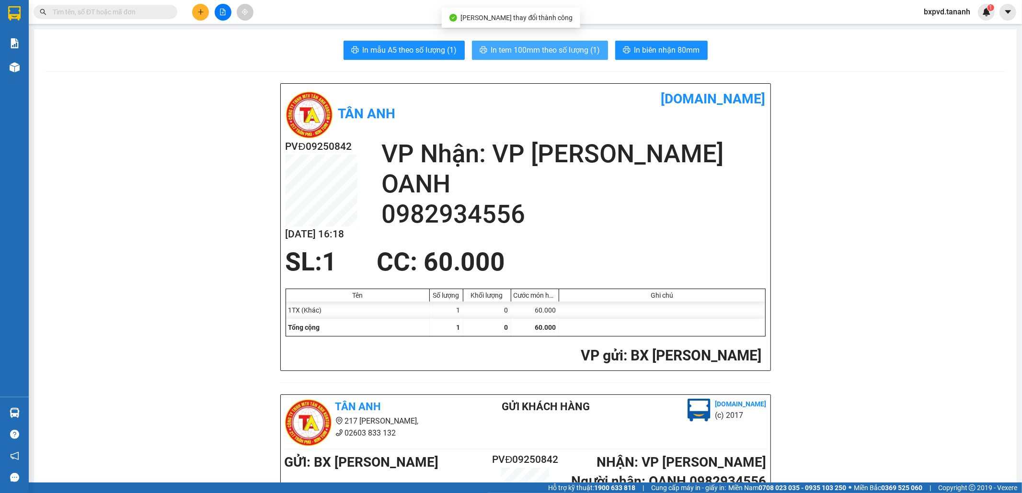
click at [593, 50] on span "In tem 100mm theo số lượng (1)" at bounding box center [545, 50] width 109 height 12
click at [544, 46] on span "In tem 100mm theo số lượng (1)" at bounding box center [545, 50] width 109 height 12
click at [194, 13] on button at bounding box center [200, 12] width 17 height 17
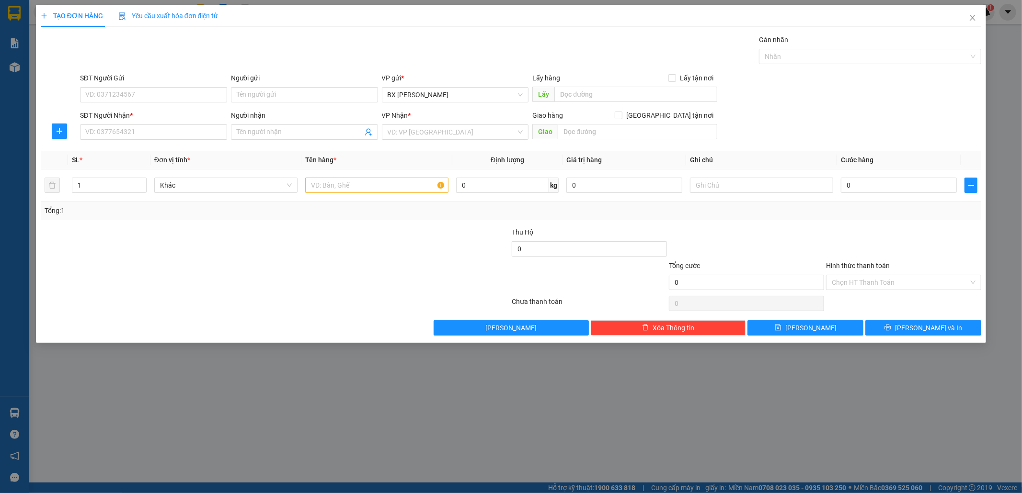
click at [423, 123] on div "VP Nhận *" at bounding box center [455, 117] width 147 height 14
click at [423, 132] on input "search" at bounding box center [452, 132] width 129 height 14
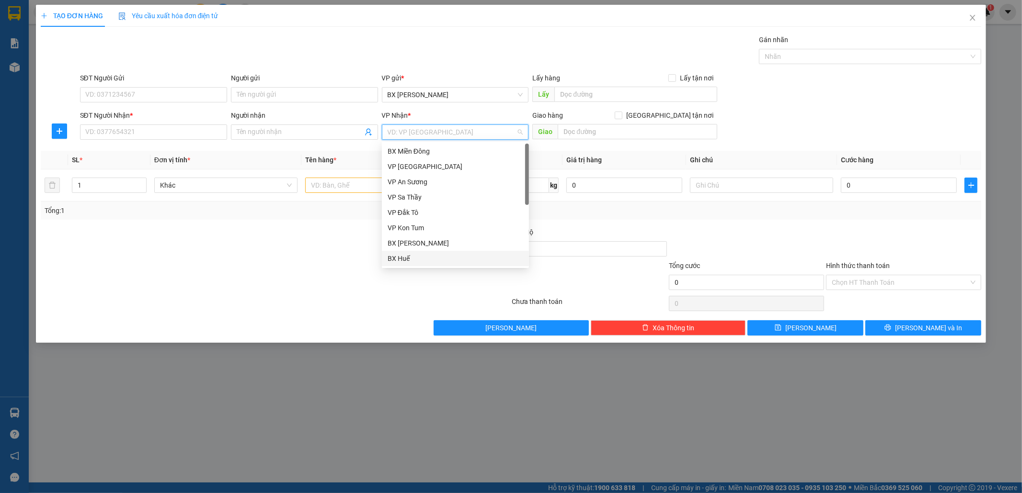
click at [409, 256] on div "BX Huế" at bounding box center [456, 258] width 136 height 11
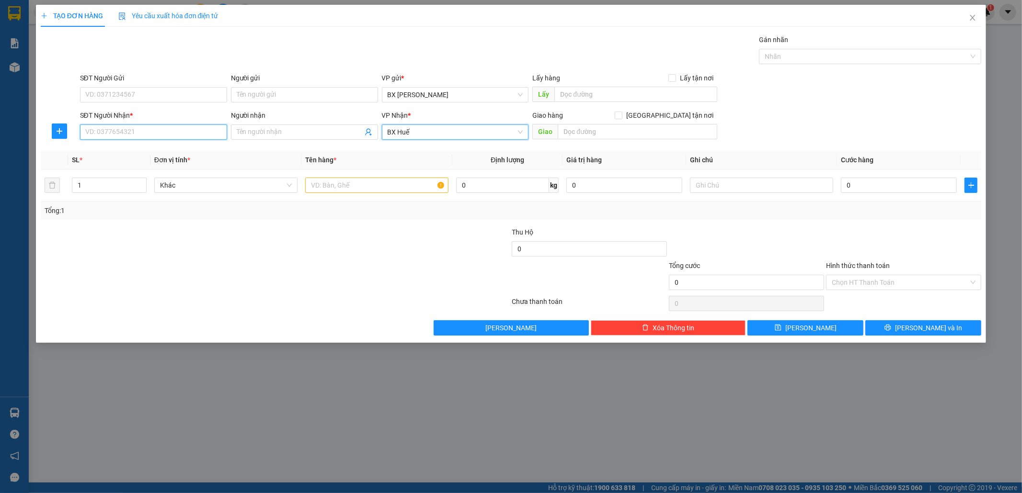
click at [151, 131] on input "SĐT Người Nhận *" at bounding box center [153, 132] width 147 height 15
type input "0366438435"
click at [373, 187] on input "text" at bounding box center [376, 185] width 143 height 15
type input "1TXOP"
click at [875, 183] on input "0" at bounding box center [899, 185] width 116 height 15
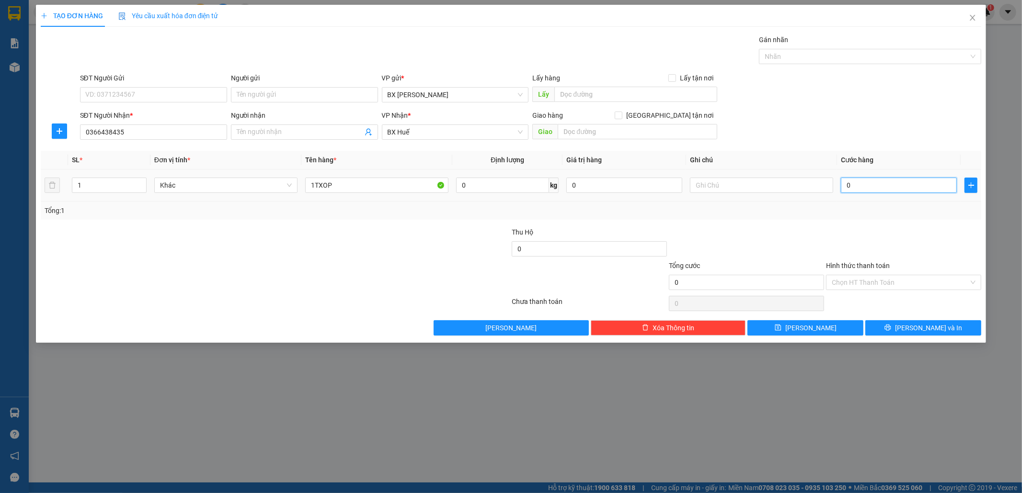
type input "6"
type input "60"
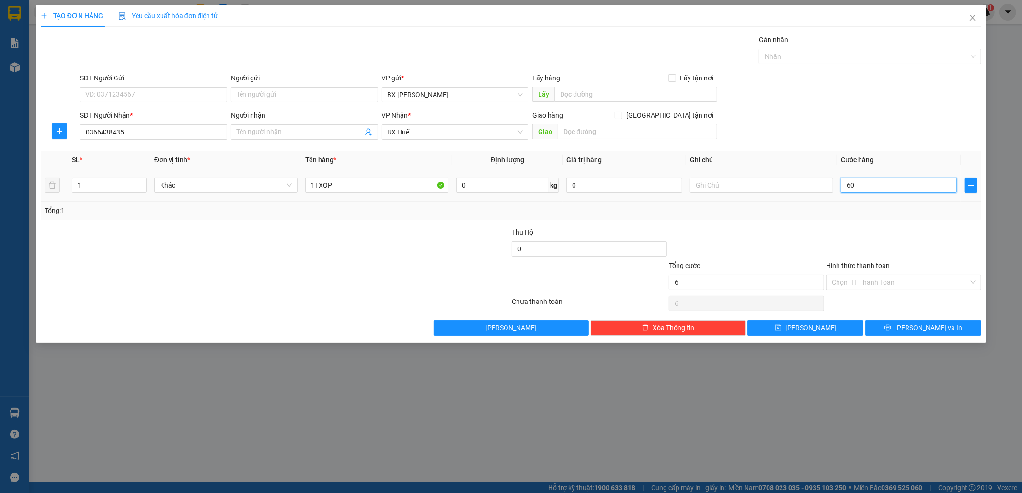
type input "60"
type input "60.000"
click at [592, 133] on input "text" at bounding box center [638, 131] width 160 height 15
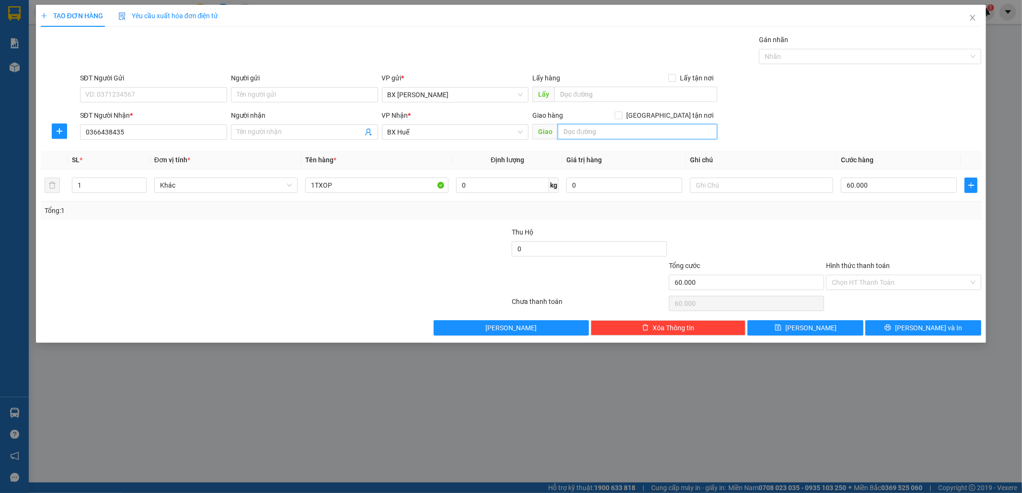
type input "C"
type input "GTN/CR50"
click at [888, 187] on input "60.000" at bounding box center [899, 185] width 116 height 15
type input "5"
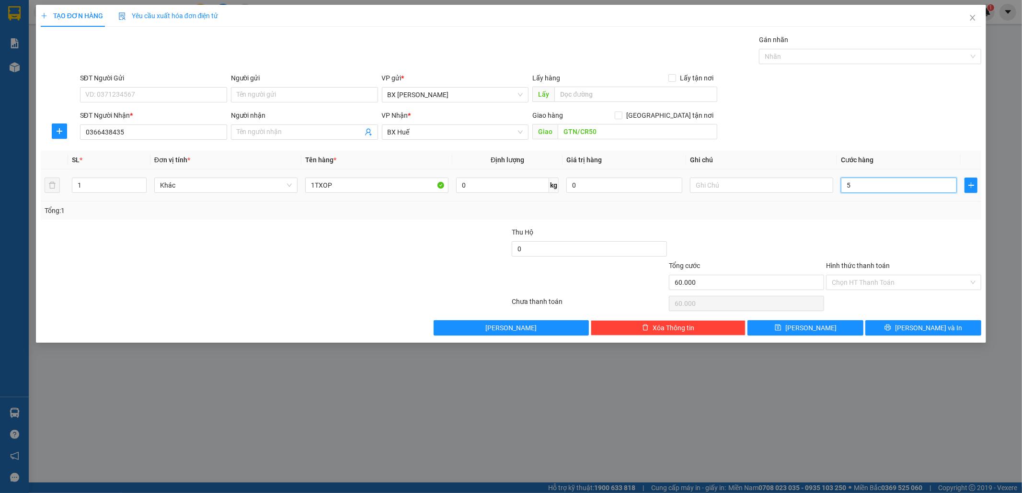
type input "5"
type input "50"
type input "50.000"
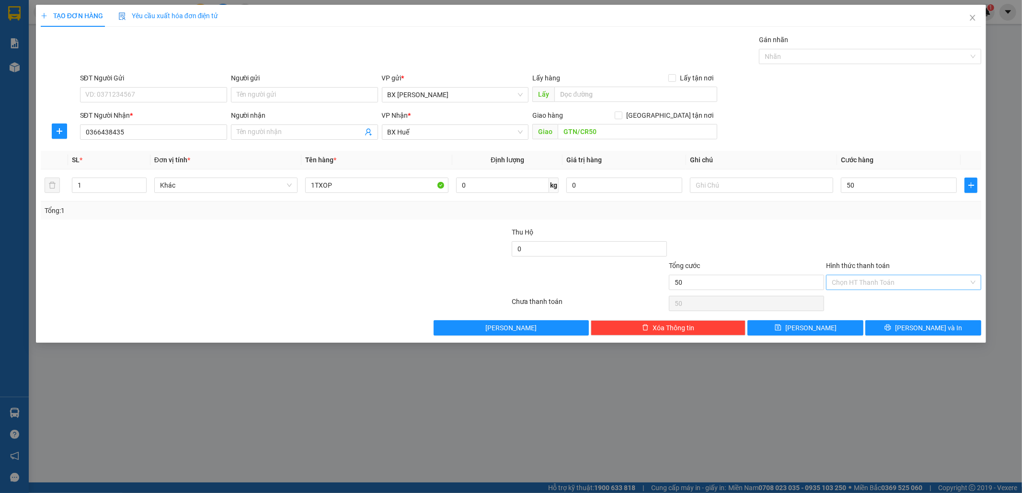
type input "50.000"
click at [886, 281] on input "Hình thức thanh toán" at bounding box center [900, 282] width 137 height 14
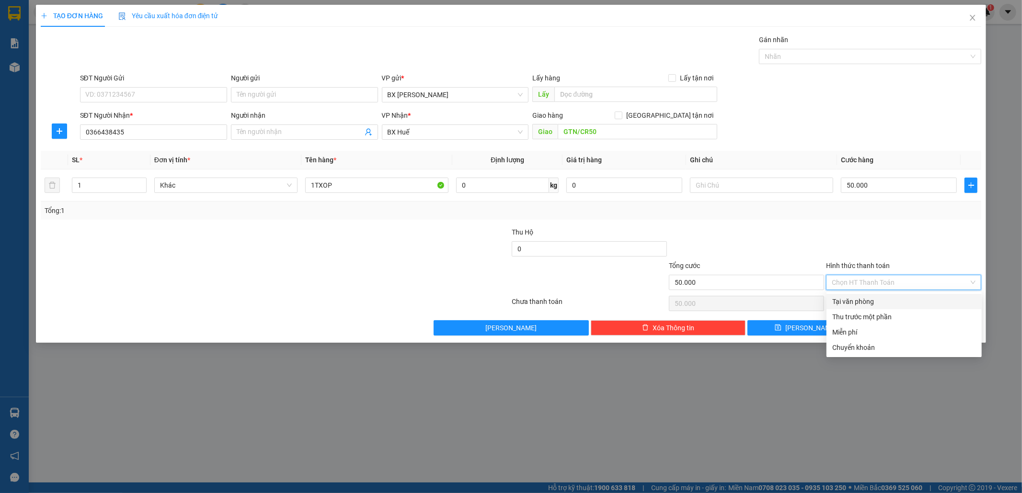
click at [873, 304] on div "Tại văn phòng" at bounding box center [904, 302] width 144 height 11
type input "0"
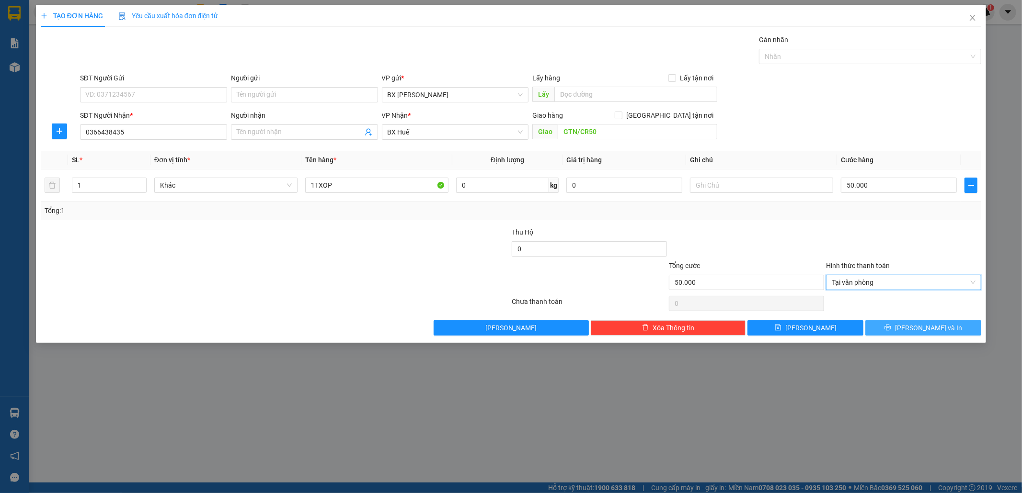
click at [917, 328] on span "[PERSON_NAME] và In" at bounding box center [928, 328] width 67 height 11
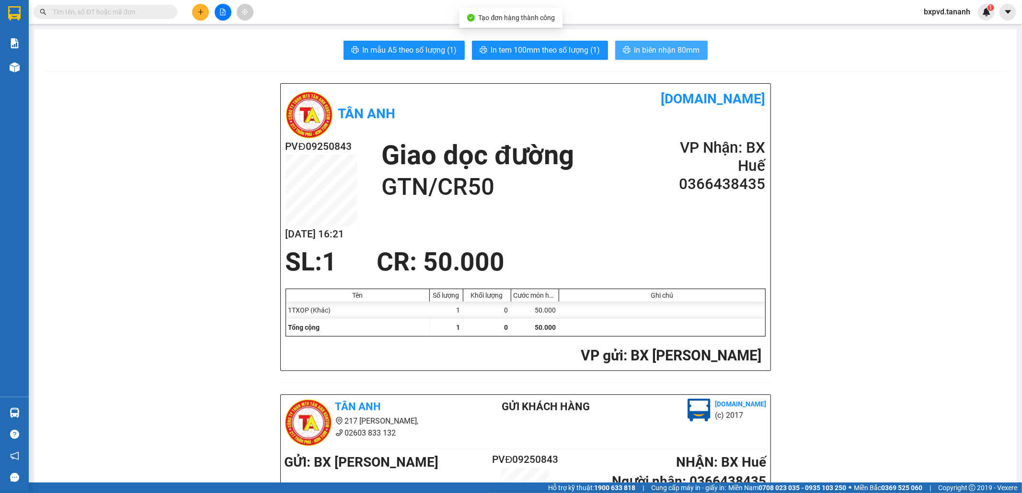
click at [641, 51] on span "In biên nhận 80mm" at bounding box center [667, 50] width 66 height 12
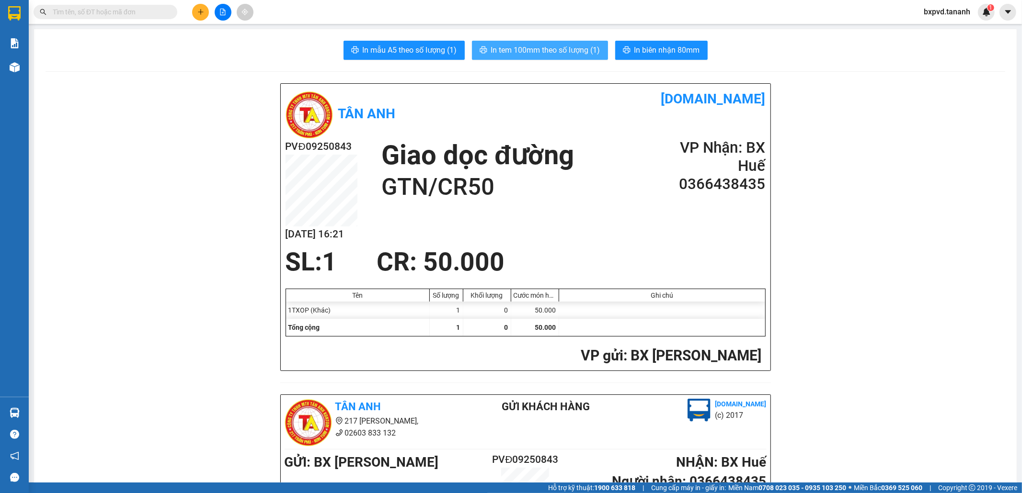
click at [552, 57] on button "In tem 100mm theo số lượng (1)" at bounding box center [540, 50] width 136 height 19
click at [194, 13] on button at bounding box center [200, 12] width 17 height 17
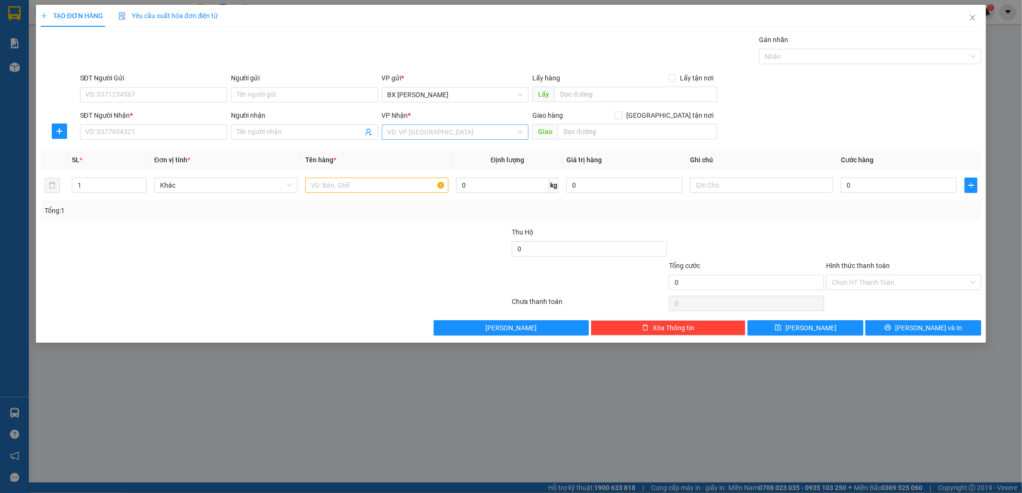
click at [400, 131] on input "search" at bounding box center [452, 132] width 129 height 14
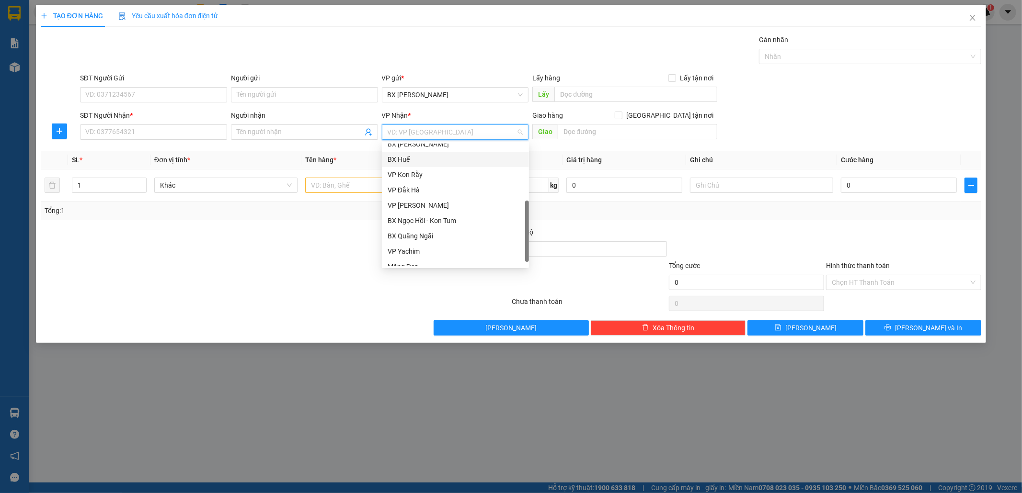
click at [404, 155] on div "BX Huế" at bounding box center [456, 159] width 136 height 11
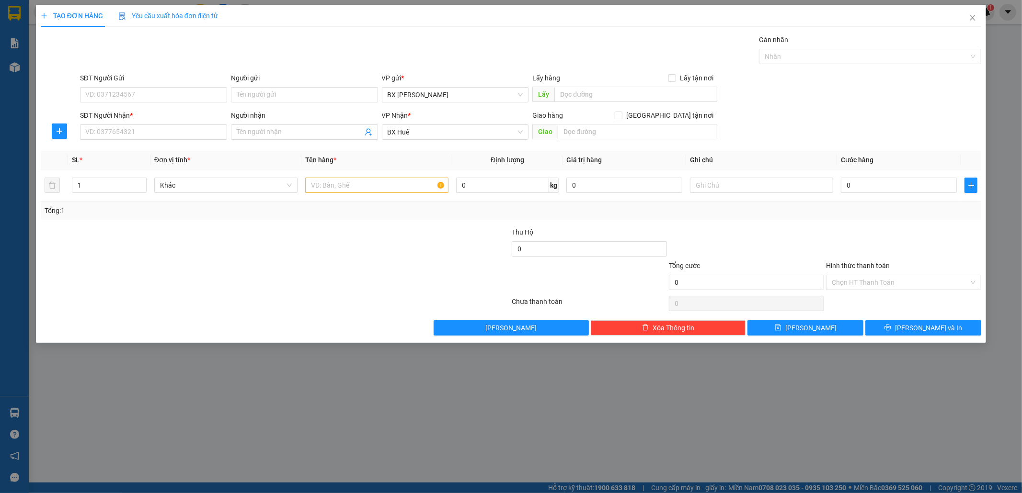
click at [174, 140] on div "SĐT Người Nhận * VD: 0377654321" at bounding box center [153, 127] width 147 height 34
click at [170, 128] on input "SĐT Người Nhận *" at bounding box center [153, 132] width 147 height 15
type input "0905758382"
click at [168, 103] on div "SĐT Người Gửi VD: 0371234567" at bounding box center [153, 90] width 147 height 34
click at [163, 94] on input "SĐT Người Gửi" at bounding box center [153, 94] width 147 height 15
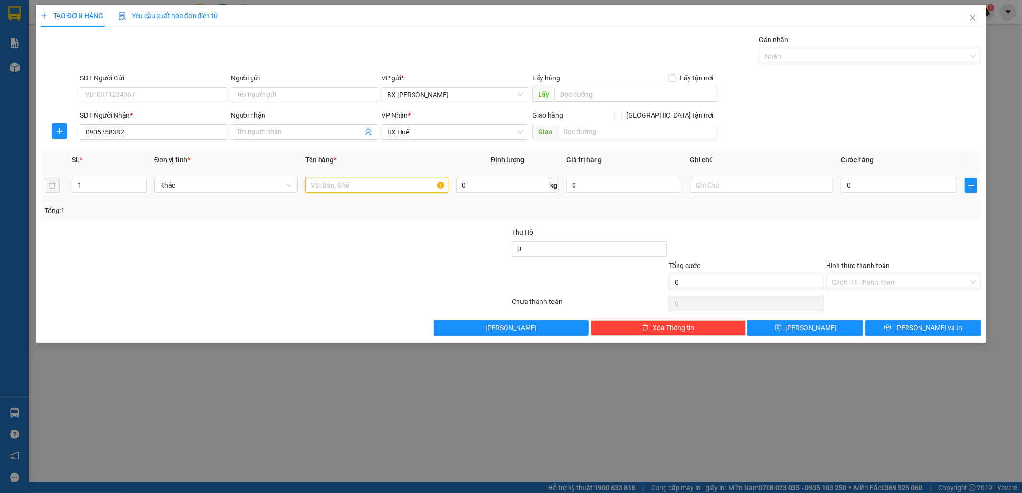
click at [321, 187] on input "text" at bounding box center [376, 185] width 143 height 15
type input "1TX"
click at [112, 95] on input "SĐT Người Gửi" at bounding box center [153, 94] width 147 height 15
type input "0795761415"
click at [849, 184] on input "0" at bounding box center [899, 185] width 116 height 15
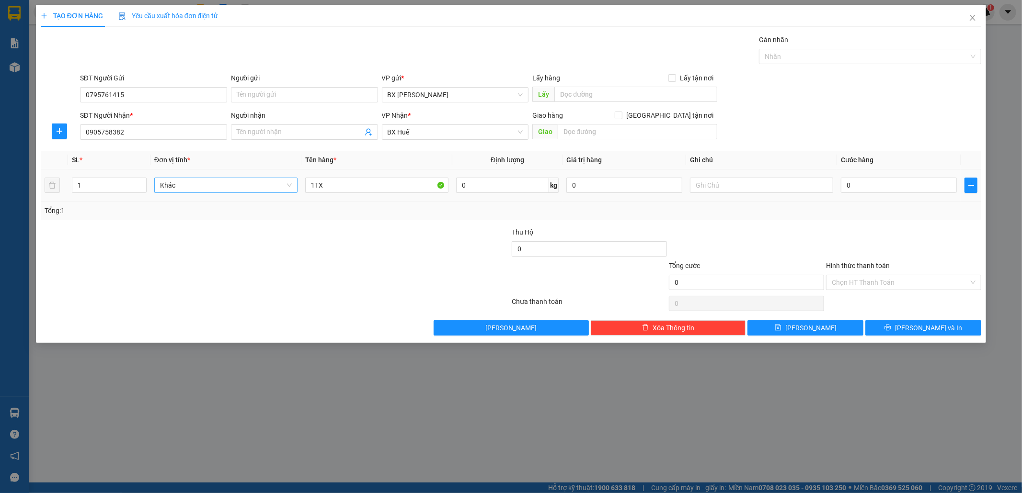
drag, startPoint x: 143, startPoint y: 181, endPoint x: 160, endPoint y: 184, distance: 17.1
click at [142, 182] on span "up" at bounding box center [141, 183] width 6 height 6
click at [144, 184] on span "Decrease Value" at bounding box center [141, 188] width 11 height 9
type input "2"
click at [139, 183] on span "up" at bounding box center [141, 183] width 6 height 6
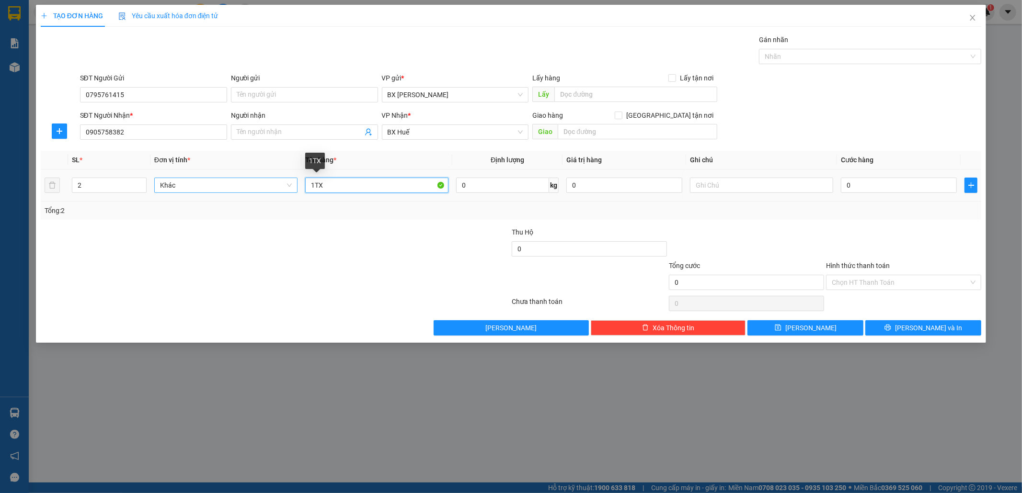
drag, startPoint x: 315, startPoint y: 184, endPoint x: 274, endPoint y: 184, distance: 41.2
click at [274, 184] on tr "2 Khác 1TX 0 kg 0 0" at bounding box center [511, 186] width 941 height 32
type input "2TX"
click at [871, 185] on input "0" at bounding box center [899, 185] width 116 height 15
type input "1"
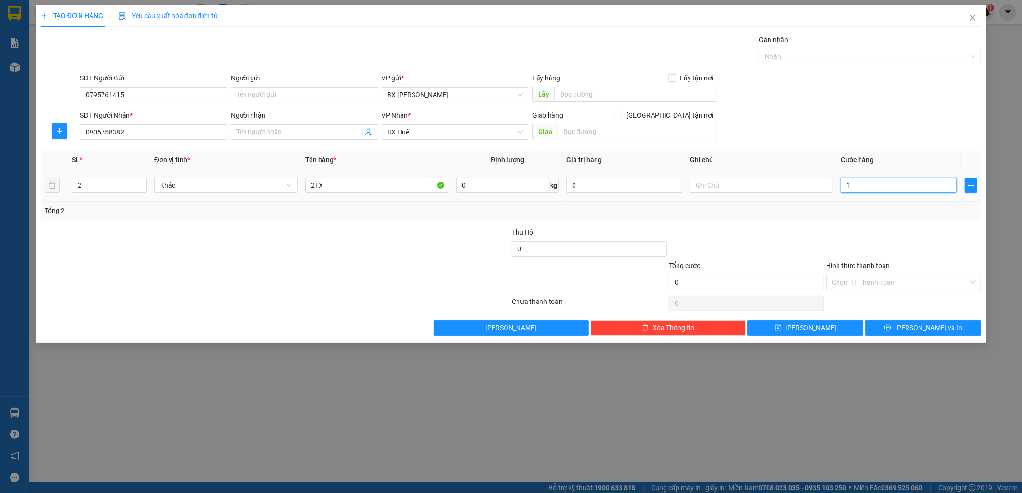
type input "1"
type input "10"
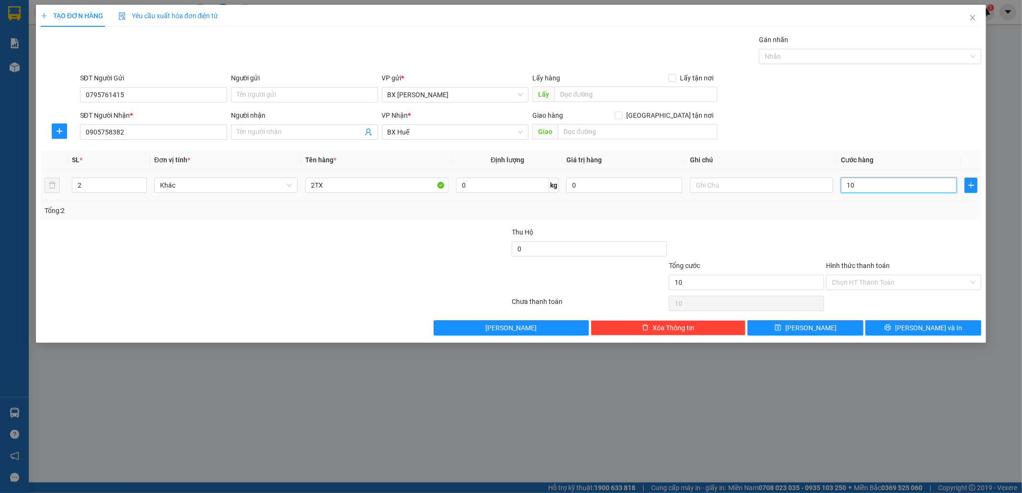
type input "100"
click at [864, 289] on input "Hình thức thanh toán" at bounding box center [900, 282] width 137 height 14
type input "100.000"
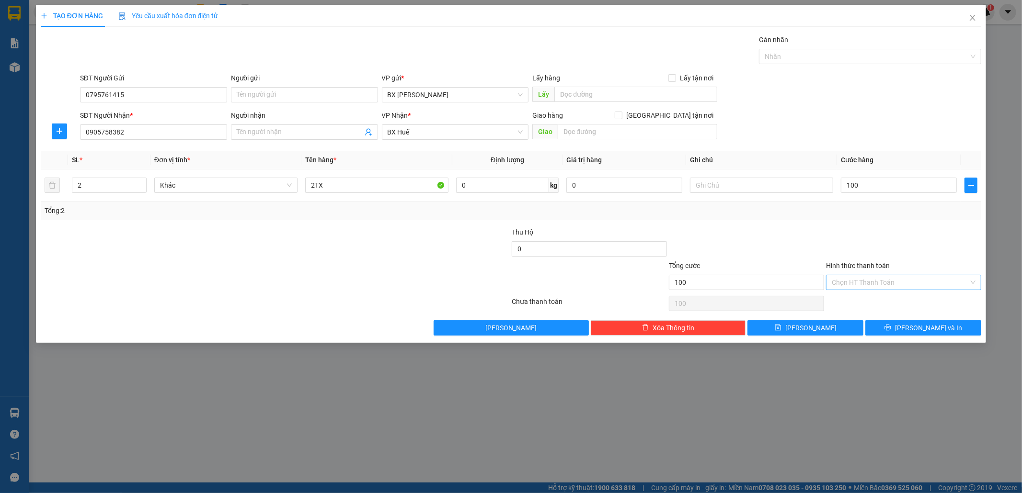
type input "100.000"
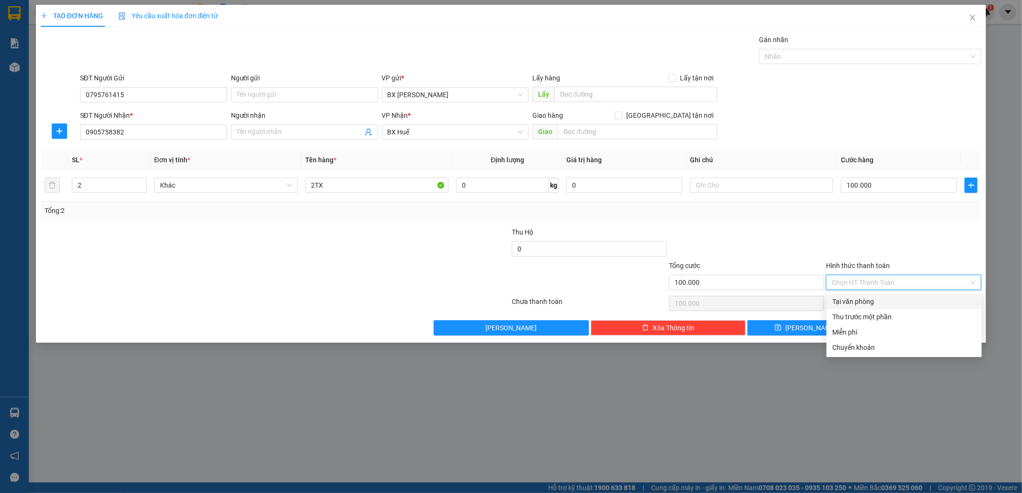
click at [864, 299] on div "Tại văn phòng" at bounding box center [904, 302] width 144 height 11
type input "0"
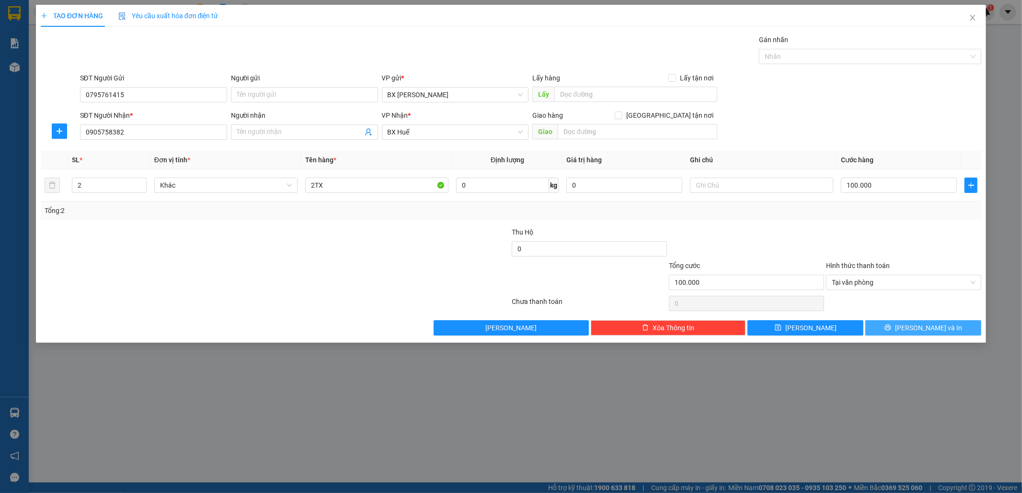
click at [892, 325] on button "[PERSON_NAME] và In" at bounding box center [923, 327] width 116 height 15
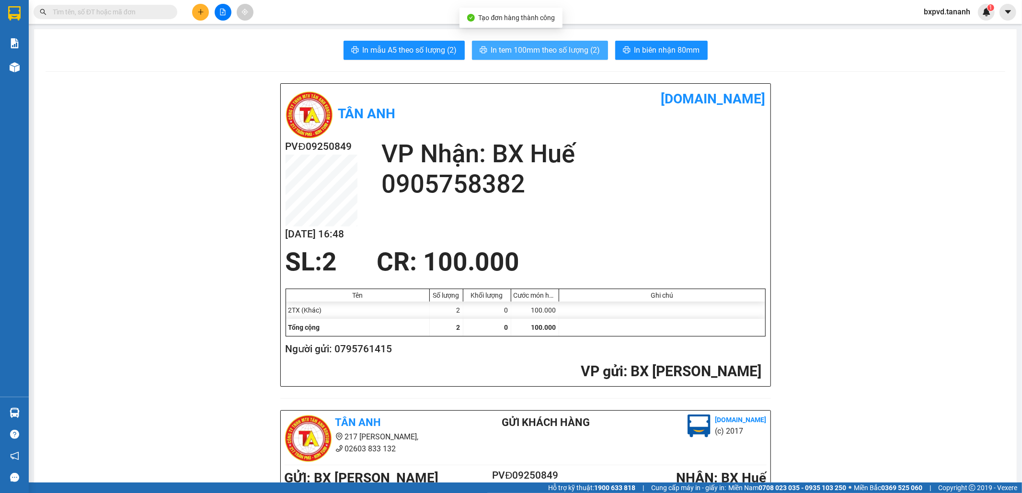
click at [591, 48] on span "In tem 100mm theo số lượng (2)" at bounding box center [545, 50] width 109 height 12
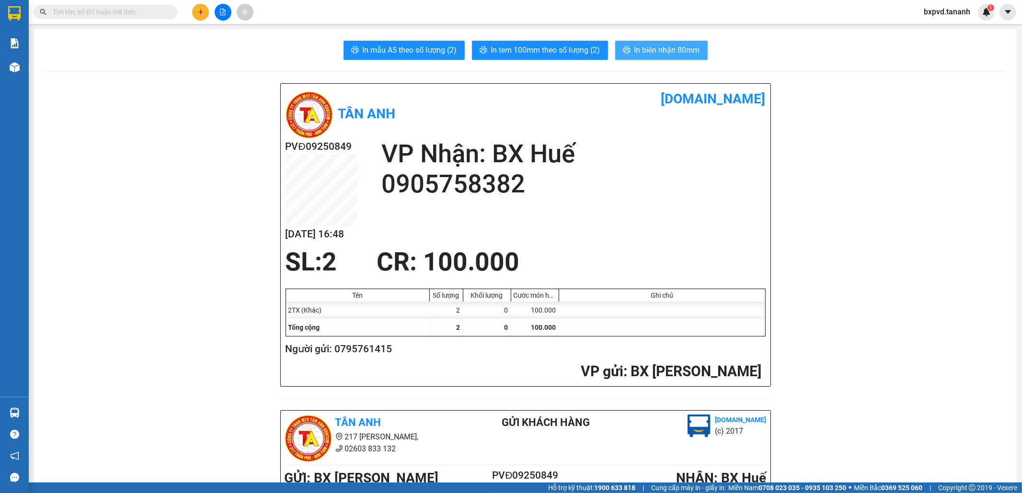
click at [648, 50] on span "In biên nhận 80mm" at bounding box center [667, 50] width 66 height 12
drag, startPoint x: 502, startPoint y: 53, endPoint x: 514, endPoint y: 51, distance: 12.1
click at [509, 51] on span "In tem 100mm theo số lượng (2)" at bounding box center [545, 50] width 109 height 12
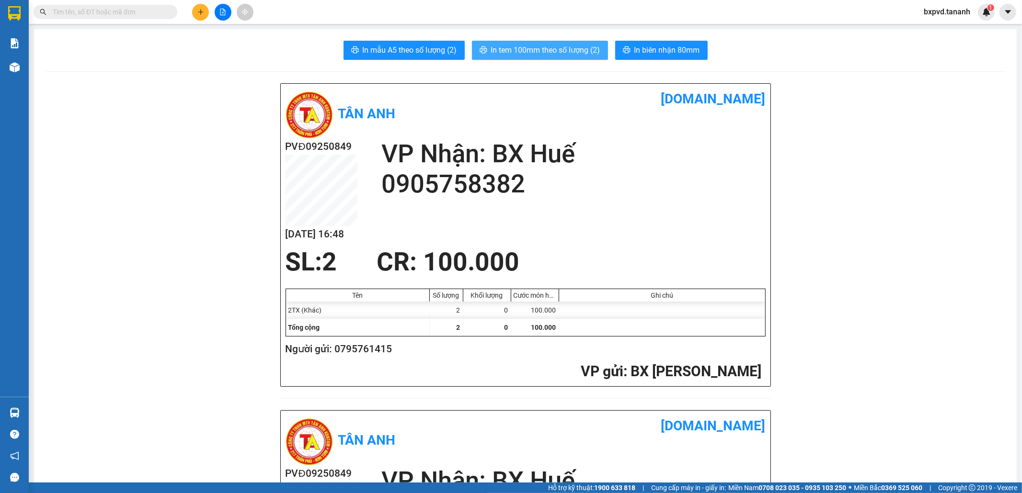
click at [514, 51] on span "In tem 100mm theo số lượng (2)" at bounding box center [545, 50] width 109 height 12
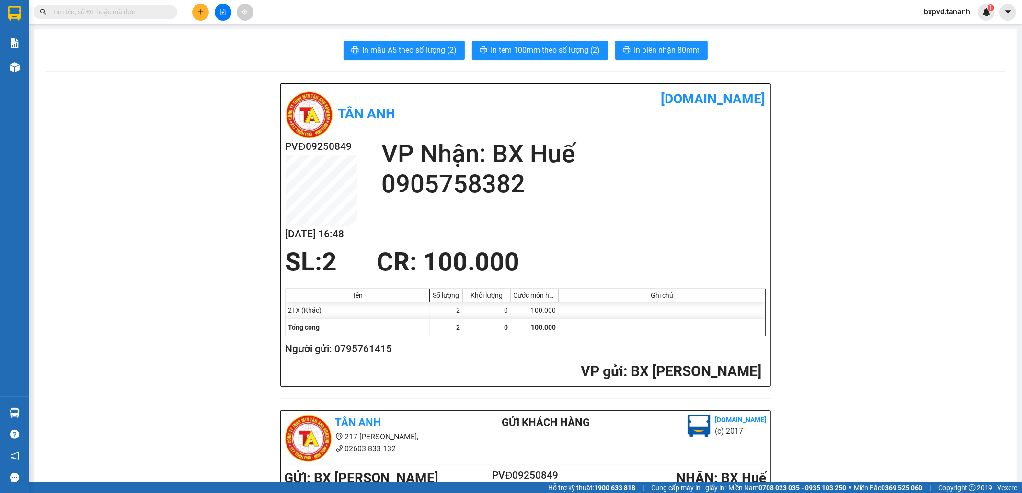
click at [202, 12] on icon "plus" at bounding box center [200, 12] width 7 height 7
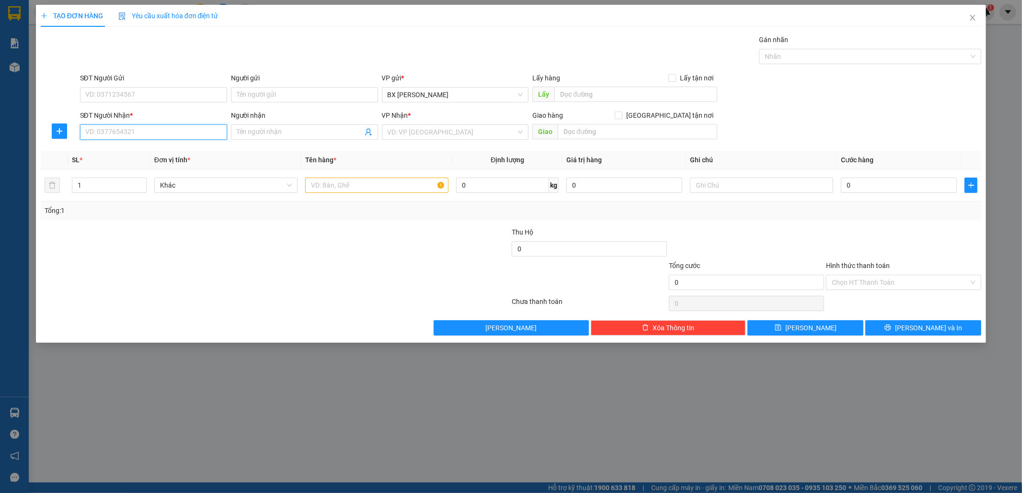
click at [139, 129] on input "SĐT Người Nhận *" at bounding box center [153, 132] width 147 height 15
type input "0941357108"
click at [429, 134] on input "search" at bounding box center [452, 132] width 129 height 14
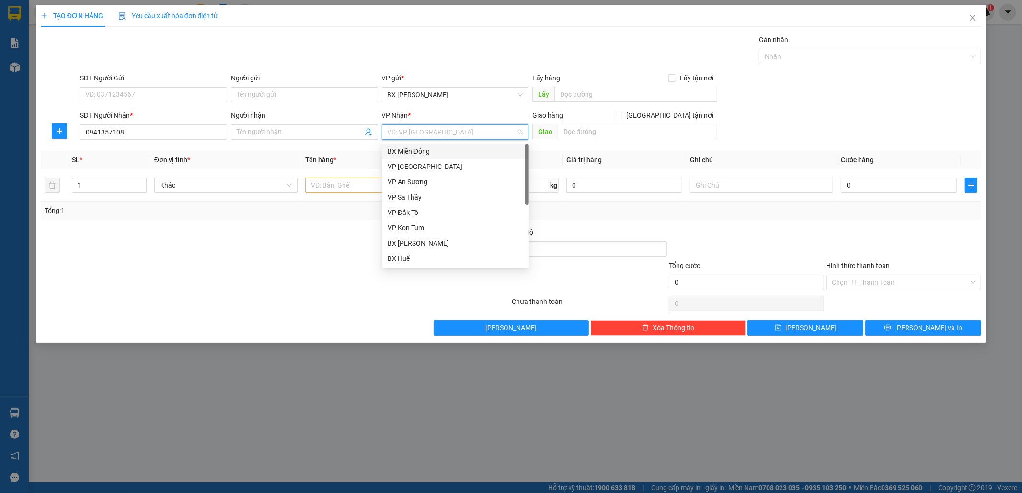
click at [426, 149] on div "BX Miền Đông" at bounding box center [456, 151] width 136 height 11
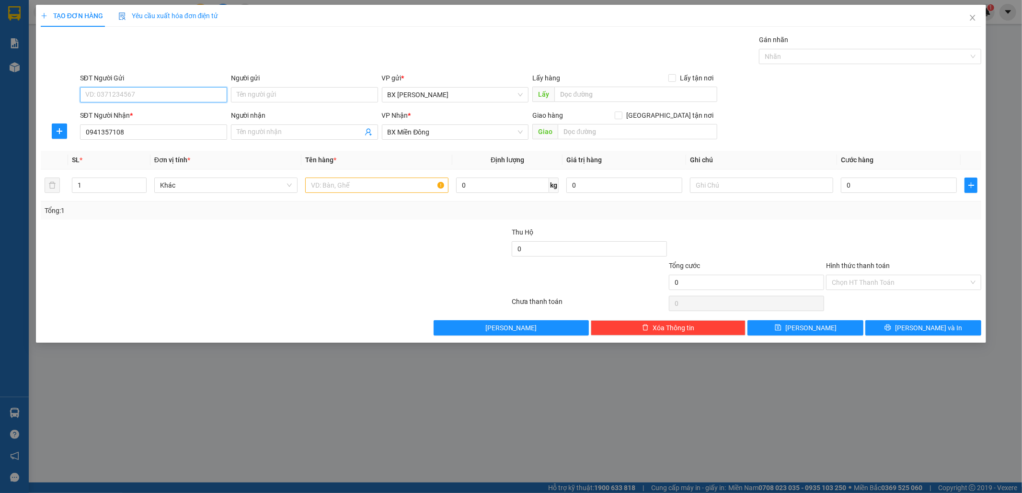
click at [141, 91] on input "SĐT Người Gửi" at bounding box center [153, 94] width 147 height 15
type input "0901921789"
click at [325, 192] on input "text" at bounding box center [376, 185] width 143 height 15
type input "1TX"
click at [875, 186] on input "0" at bounding box center [899, 185] width 116 height 15
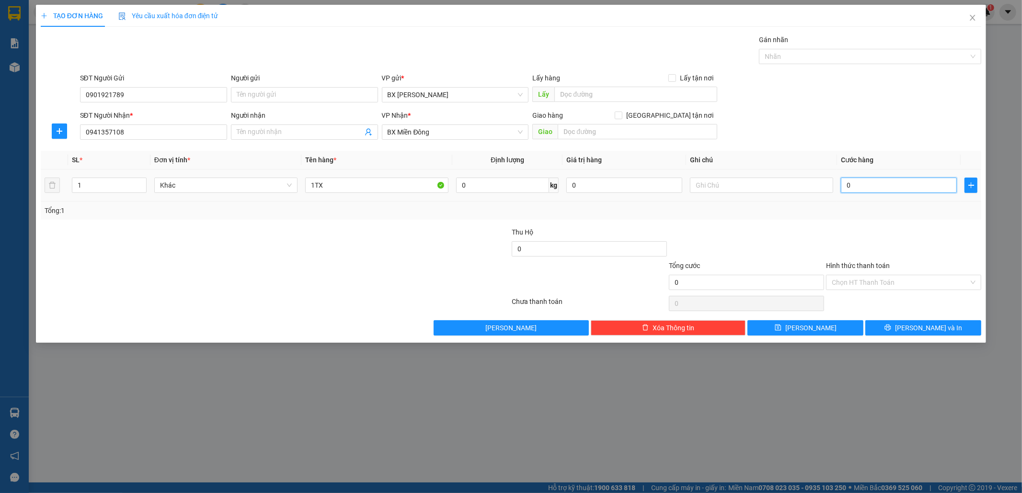
type input "5"
type input "50"
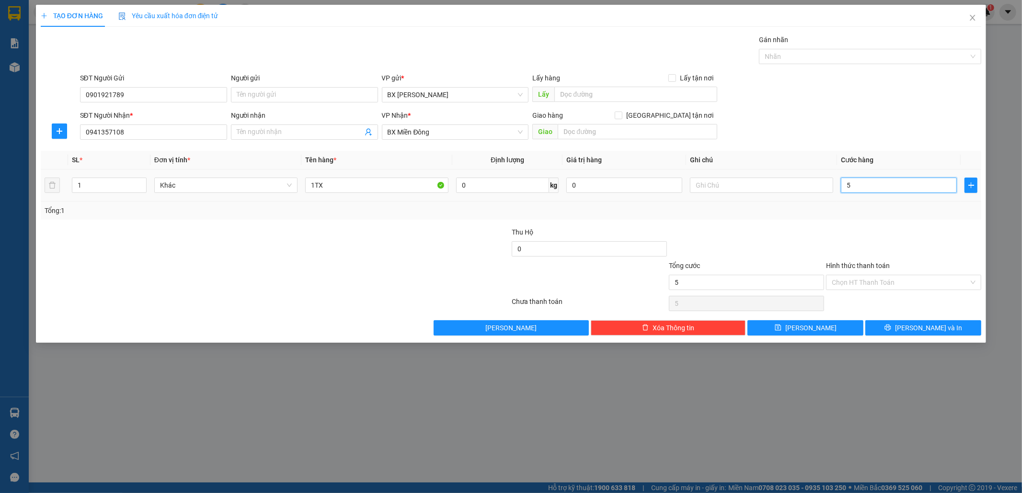
type input "50"
type input "50.000"
click at [868, 276] on input "Hình thức thanh toán" at bounding box center [900, 282] width 137 height 14
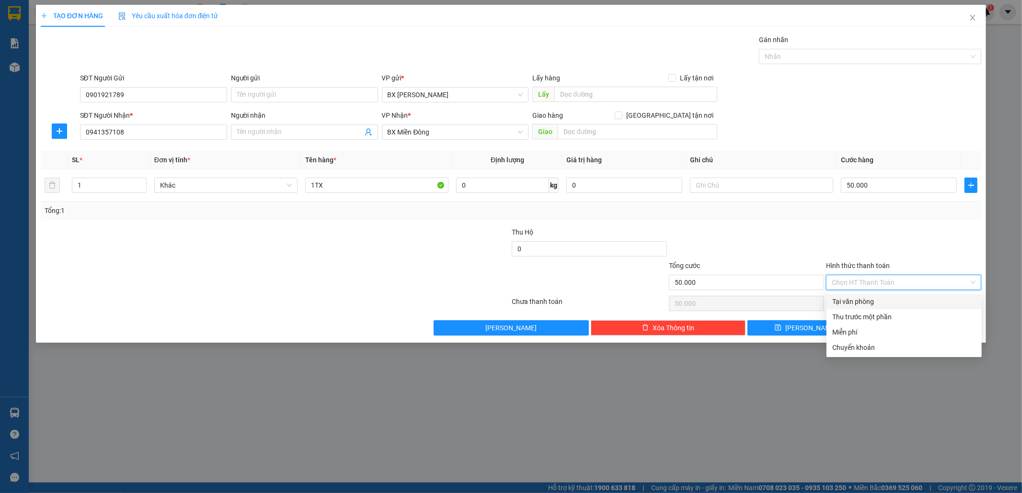
click at [865, 295] on div "Tại văn phòng" at bounding box center [903, 301] width 155 height 15
type input "0"
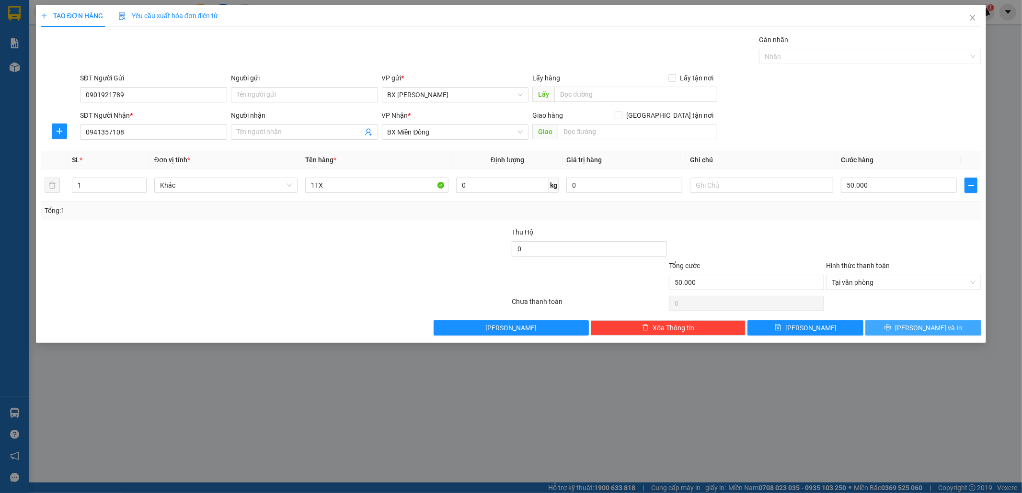
click at [931, 328] on span "[PERSON_NAME] và In" at bounding box center [928, 328] width 67 height 11
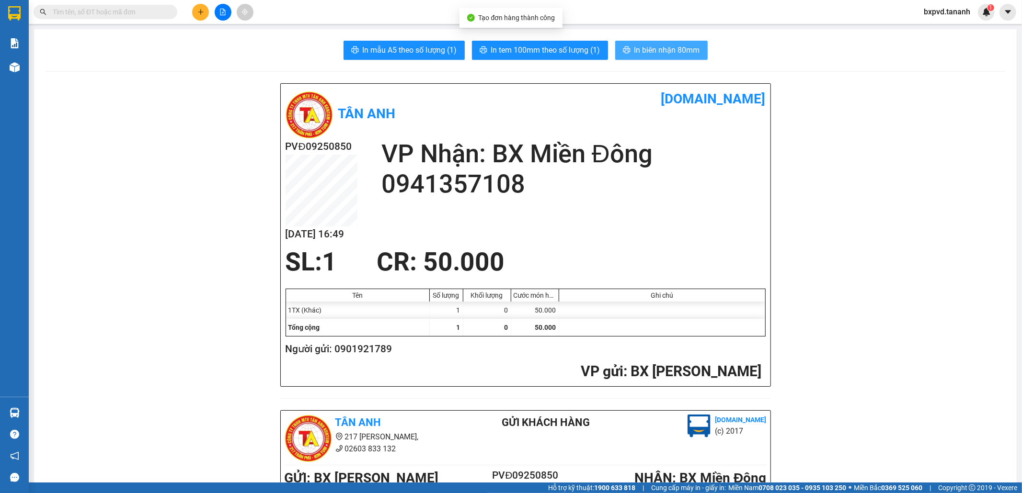
click at [628, 53] on button "In biên nhận 80mm" at bounding box center [661, 50] width 92 height 19
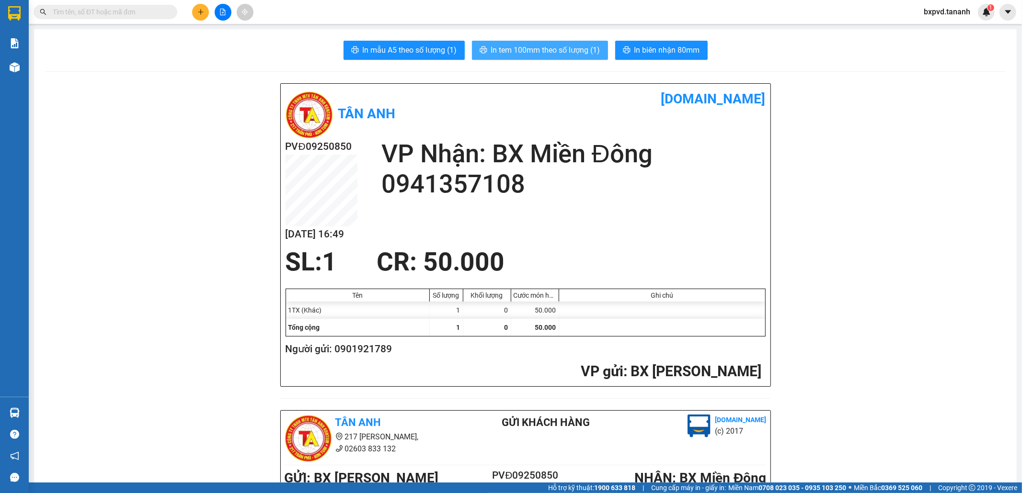
click at [591, 42] on button "In tem 100mm theo số lượng (1)" at bounding box center [540, 50] width 136 height 19
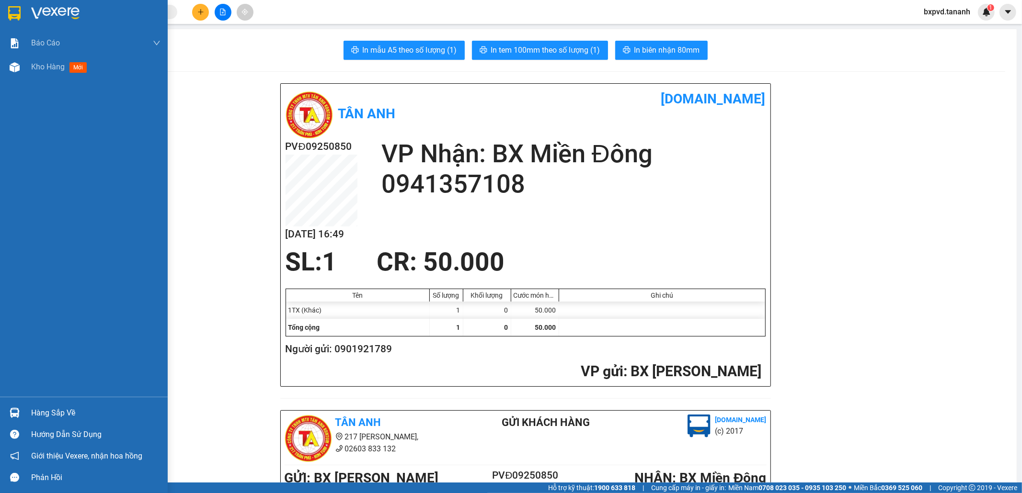
click at [12, 8] on img at bounding box center [14, 13] width 12 height 14
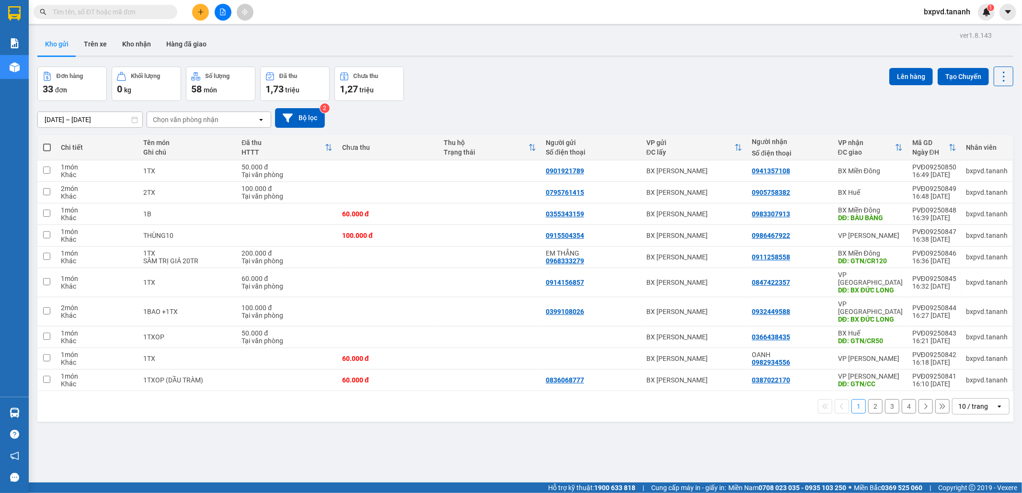
click at [200, 12] on icon "plus" at bounding box center [200, 12] width 7 height 7
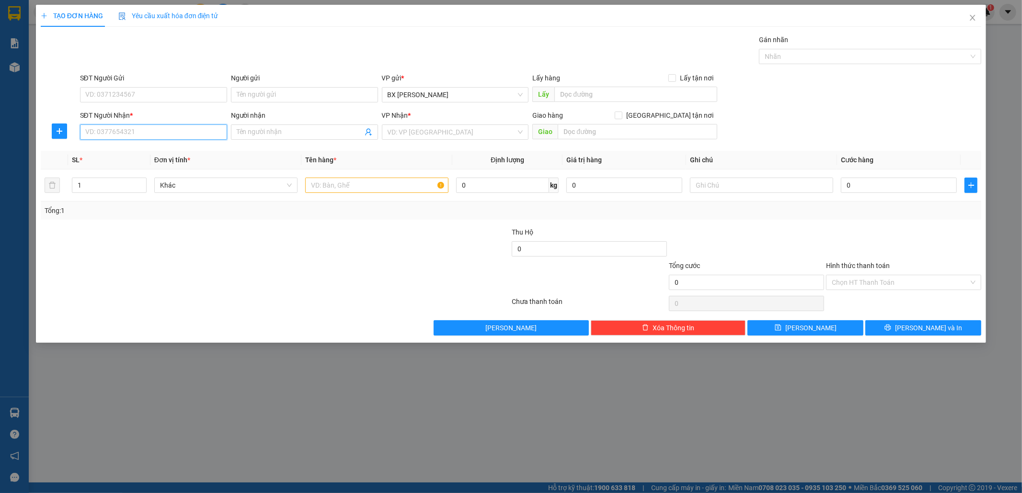
click at [168, 136] on input "SĐT Người Nhận *" at bounding box center [153, 132] width 147 height 15
type input "0972416578"
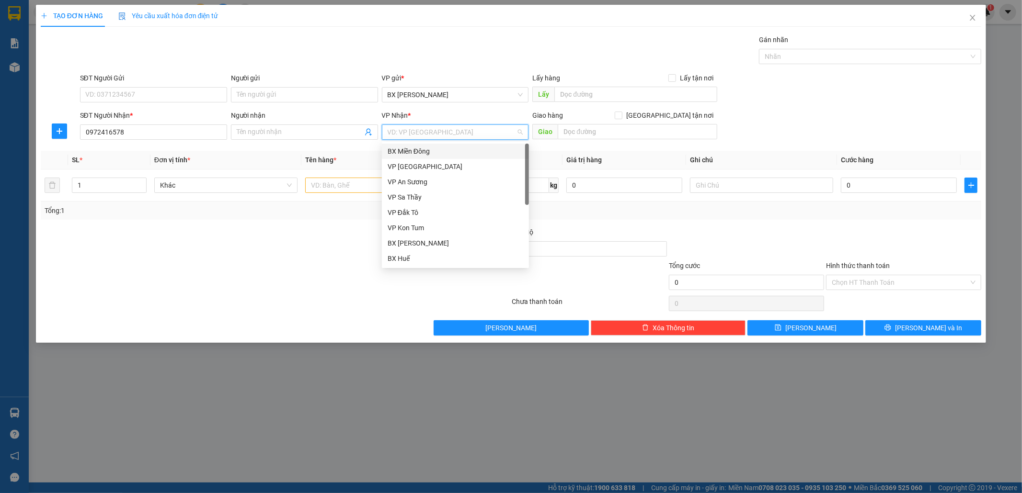
click at [462, 137] on input "search" at bounding box center [452, 132] width 129 height 14
drag, startPoint x: 438, startPoint y: 179, endPoint x: 398, endPoint y: 196, distance: 44.2
click at [438, 180] on div "VP An Sương" at bounding box center [456, 182] width 136 height 11
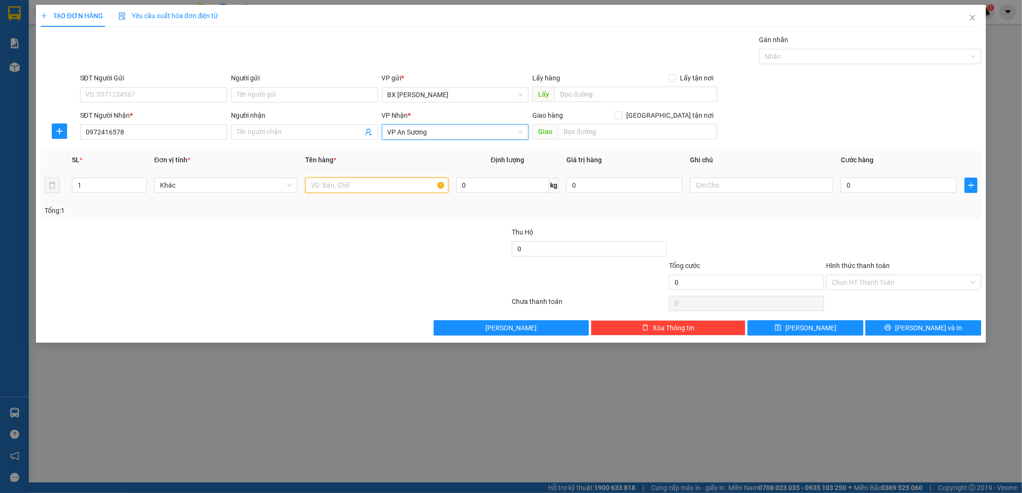
click at [362, 192] on input "text" at bounding box center [376, 185] width 143 height 15
type input "1"
type input "2TG+1BAO"
click at [882, 187] on input "0" at bounding box center [899, 185] width 116 height 15
type input "1"
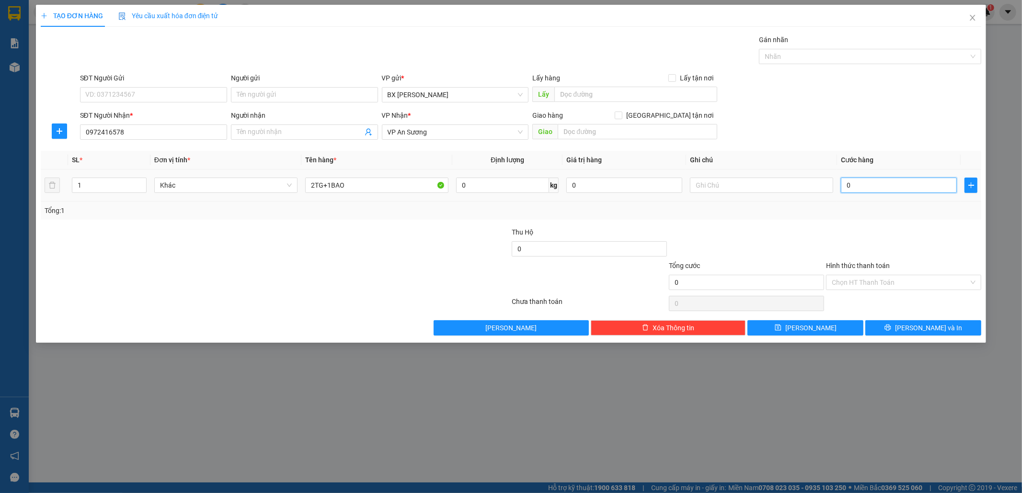
type input "1"
type input "18"
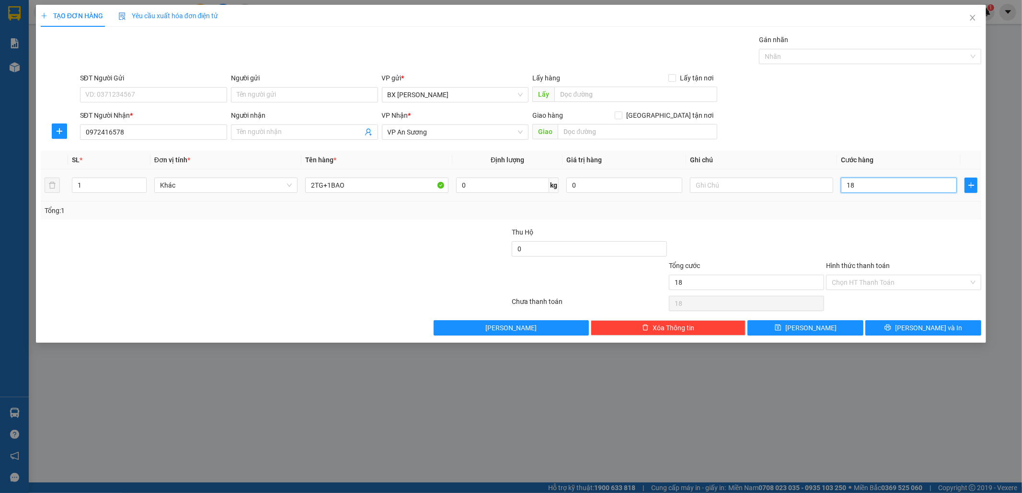
type input "180"
type input "180.000"
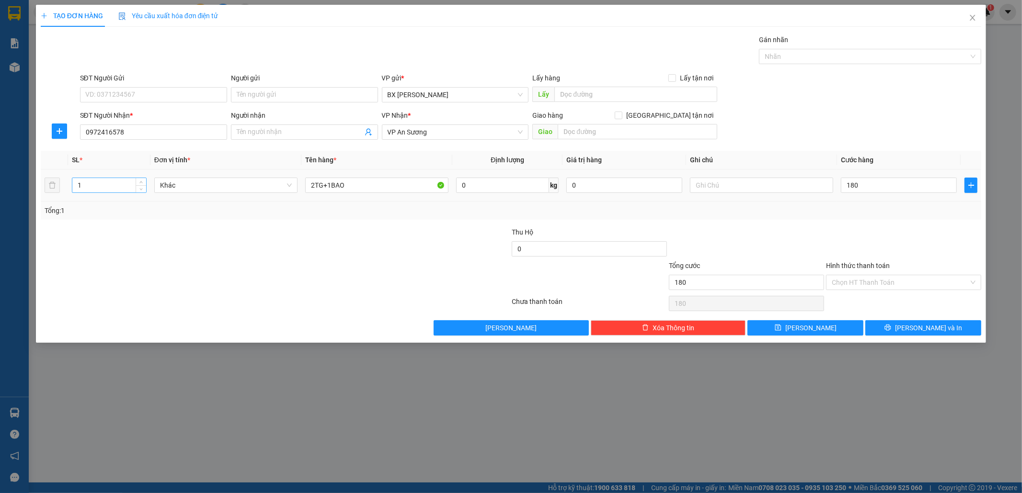
type input "180.000"
drag, startPoint x: 109, startPoint y: 180, endPoint x: 27, endPoint y: 178, distance: 81.4
click at [27, 179] on div "TẠO ĐƠN HÀNG Yêu cầu xuất hóa đơn điện tử Transit Pickup Surcharge Ids Transit …" at bounding box center [511, 246] width 1022 height 493
type input "3"
drag, startPoint x: 798, startPoint y: 328, endPoint x: 786, endPoint y: 343, distance: 19.8
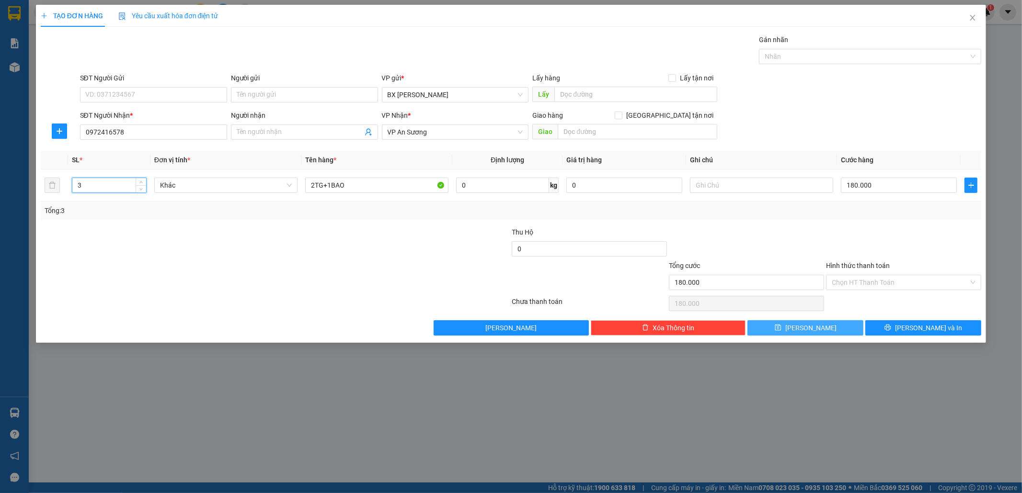
click at [781, 328] on icon "save" at bounding box center [778, 327] width 7 height 7
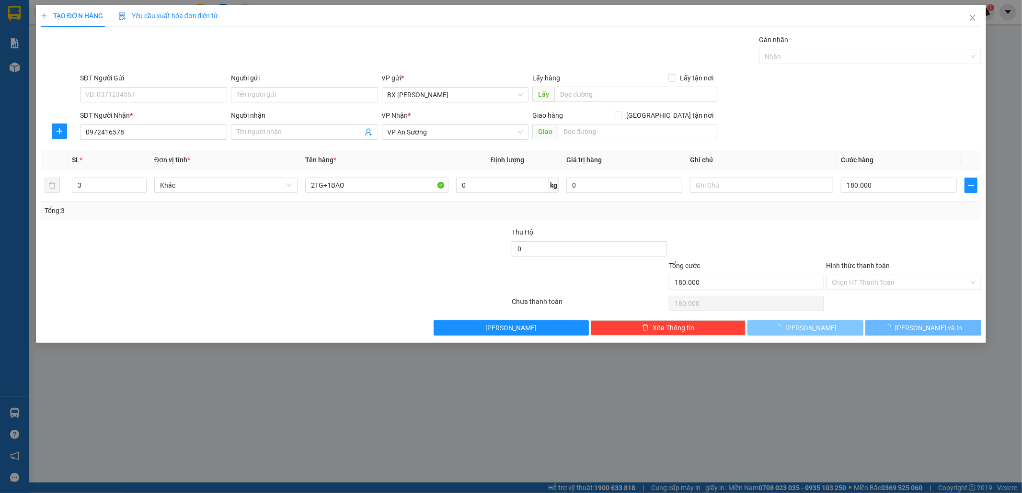
type input "1"
type input "0"
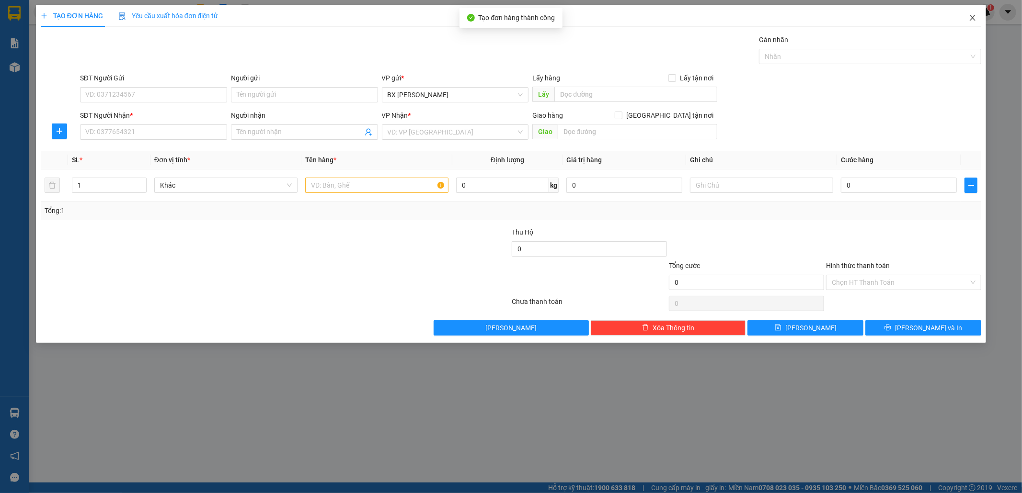
click at [972, 13] on span "Close" at bounding box center [972, 18] width 27 height 27
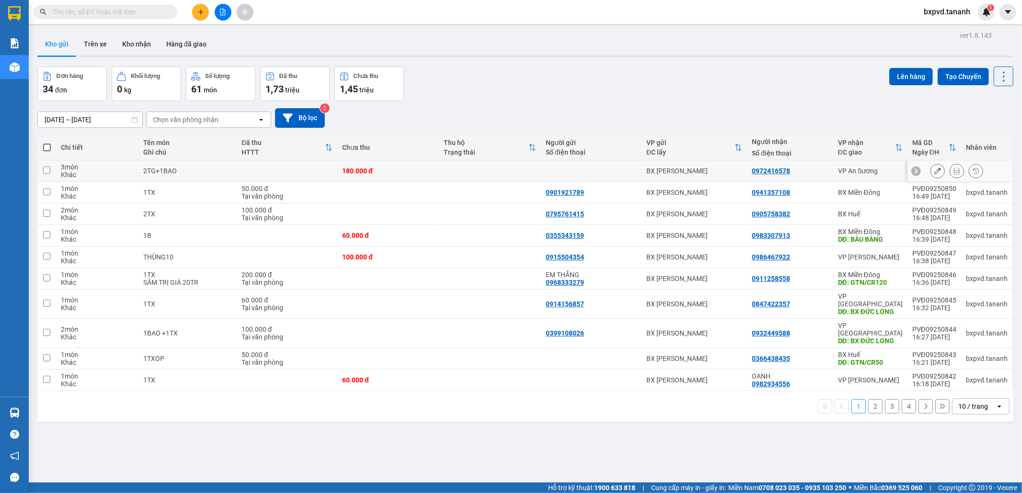
click at [953, 170] on icon at bounding box center [956, 171] width 7 height 7
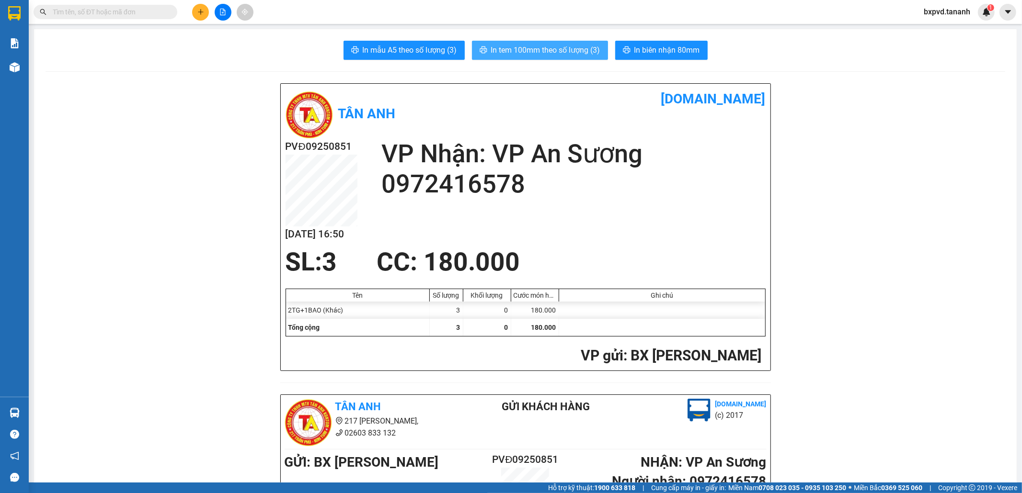
click at [582, 47] on span "In tem 100mm theo số lượng (3)" at bounding box center [545, 50] width 109 height 12
click at [195, 10] on button at bounding box center [200, 12] width 17 height 17
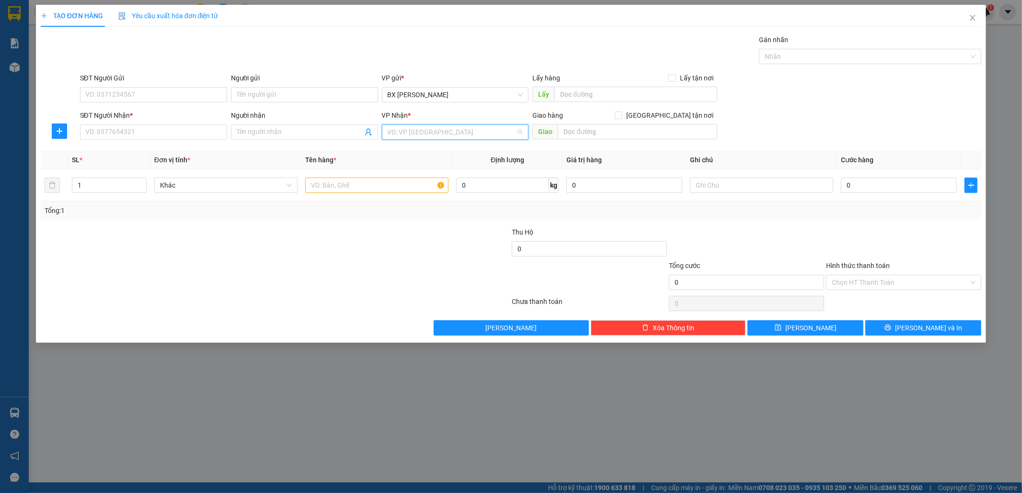
click at [472, 128] on input "search" at bounding box center [452, 132] width 129 height 14
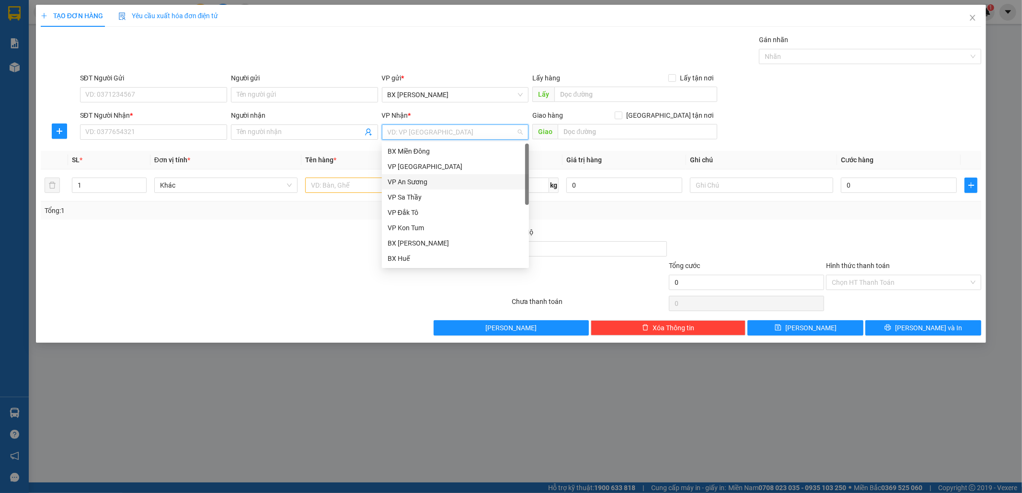
click at [421, 179] on div "VP An Sương" at bounding box center [456, 182] width 136 height 11
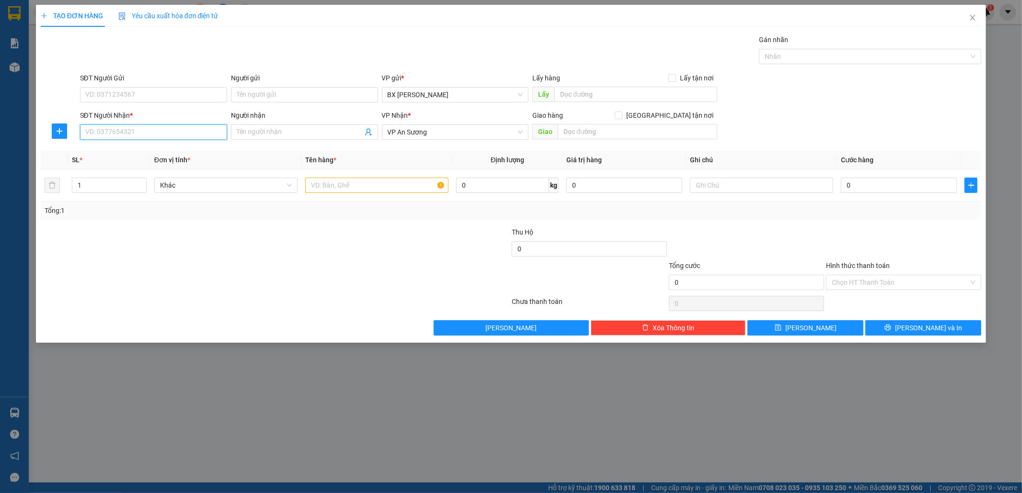
click at [149, 126] on input "SĐT Người Nhận *" at bounding box center [153, 132] width 147 height 15
type input "0352327943"
click at [384, 190] on input "text" at bounding box center [376, 185] width 143 height 15
type input "1TG"
click at [872, 181] on input "0" at bounding box center [899, 185] width 116 height 15
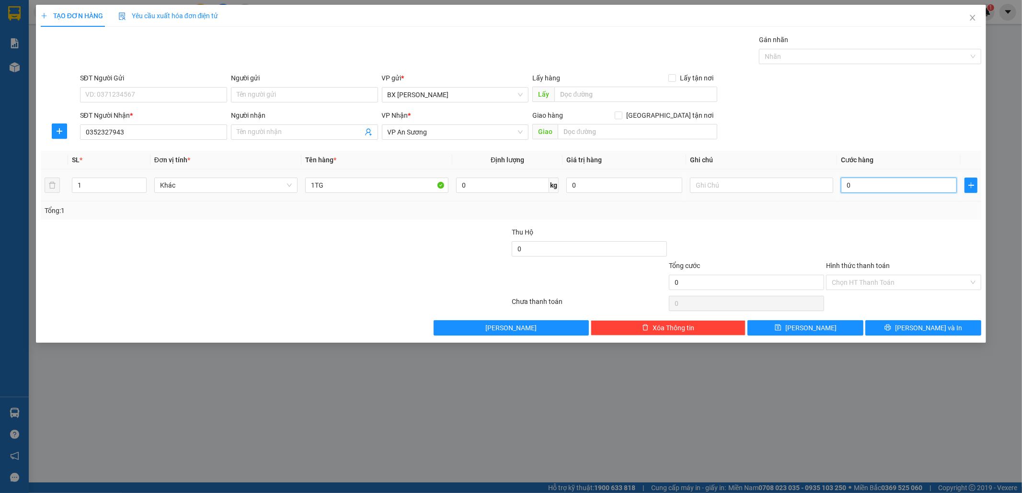
type input "6"
type input "60"
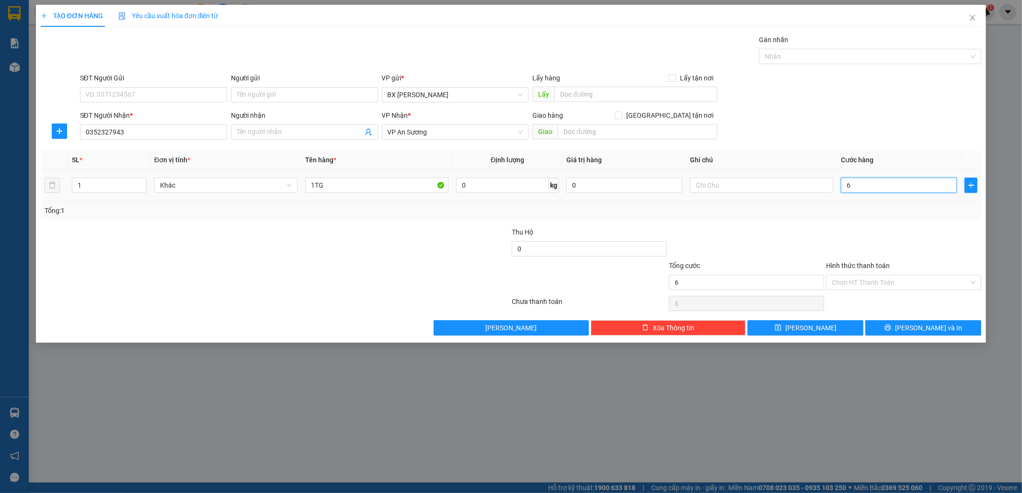
type input "60"
click at [911, 322] on div "Transit Pickup Surcharge Ids Transit Deliver Surcharge Ids Transit Deliver Surc…" at bounding box center [511, 184] width 941 height 301
type input "60.000"
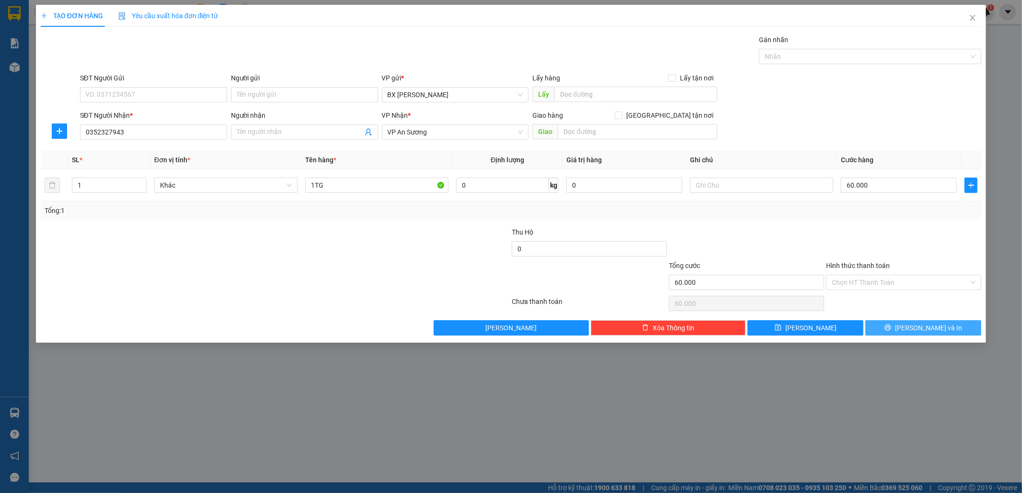
click at [891, 324] on icon "printer" at bounding box center [887, 327] width 7 height 7
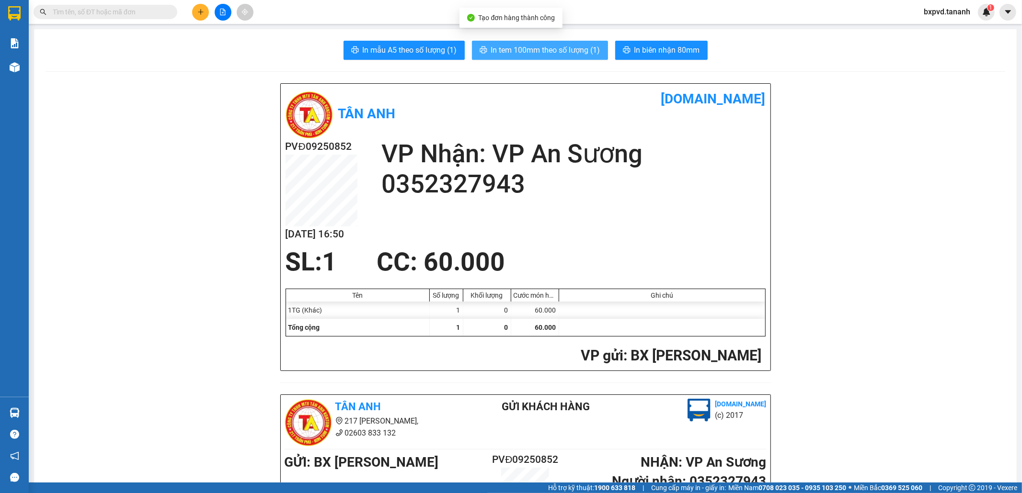
click at [537, 55] on span "In tem 100mm theo số lượng (1)" at bounding box center [545, 50] width 109 height 12
click at [194, 8] on button at bounding box center [200, 12] width 17 height 17
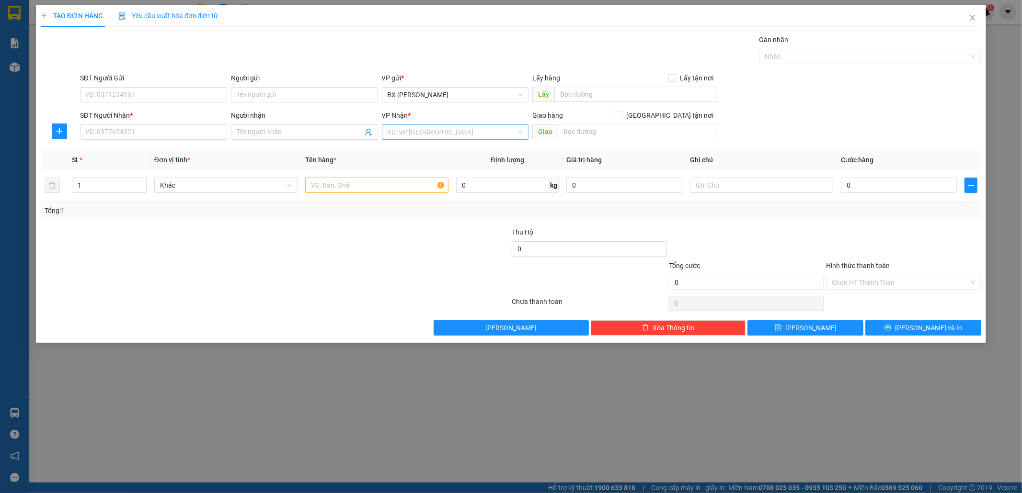
click at [418, 125] on input "search" at bounding box center [452, 132] width 129 height 14
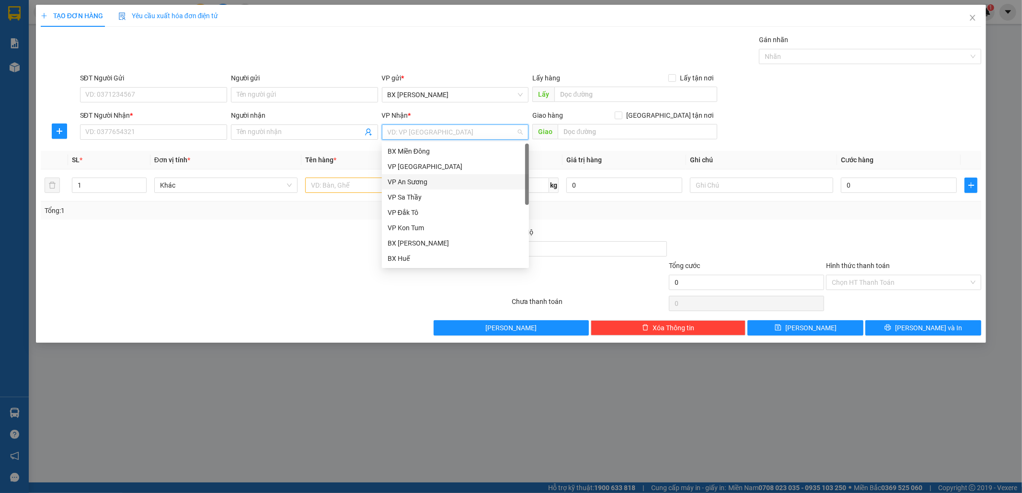
drag, startPoint x: 419, startPoint y: 183, endPoint x: 348, endPoint y: 171, distance: 72.0
click at [417, 184] on div "VP An Sương" at bounding box center [456, 182] width 136 height 11
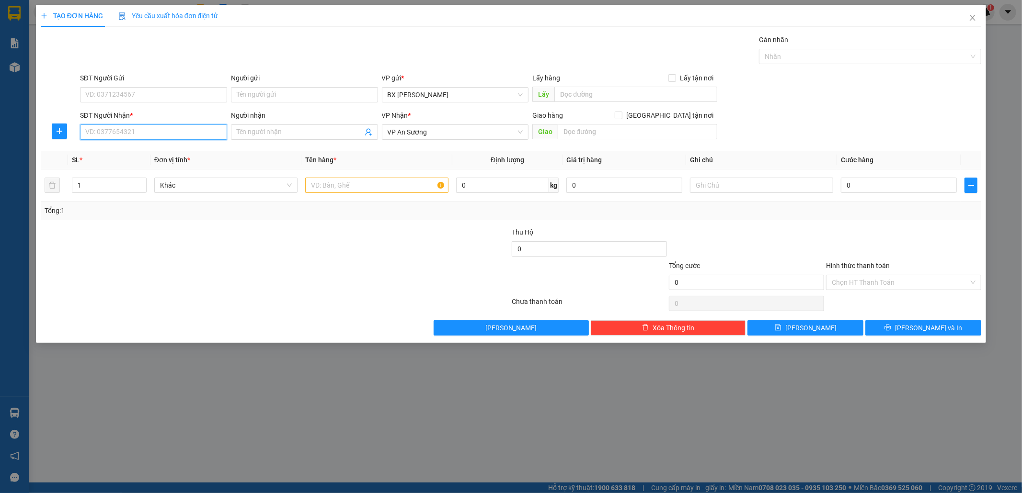
click at [152, 131] on input "SĐT Người Nhận *" at bounding box center [153, 132] width 147 height 15
type input "0343852302"
click at [334, 183] on input "text" at bounding box center [376, 185] width 143 height 15
type input "2TG"
drag, startPoint x: 39, startPoint y: 183, endPoint x: 9, endPoint y: 178, distance: 30.6
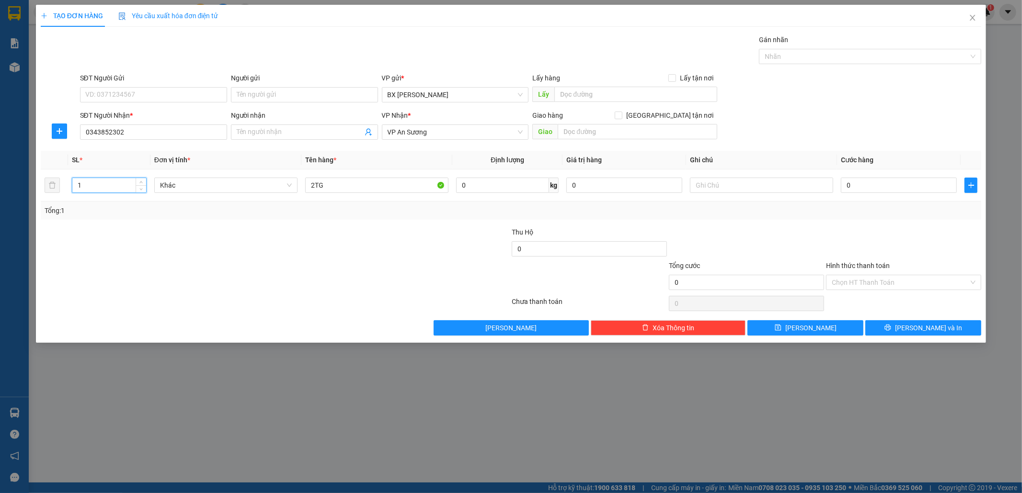
click at [9, 178] on div "TẠO ĐƠN HÀNG Yêu cầu xuất hóa đơn điện tử Transit Pickup Surcharge Ids Transit …" at bounding box center [511, 246] width 1022 height 493
drag, startPoint x: 85, startPoint y: 184, endPoint x: 11, endPoint y: 175, distance: 74.7
click at [11, 175] on div "TẠO ĐƠN HÀNG Yêu cầu xuất hóa đơn điện tử Transit Pickup Surcharge Ids Transit …" at bounding box center [511, 246] width 1022 height 493
type input "2"
click at [889, 189] on input "0" at bounding box center [899, 185] width 116 height 15
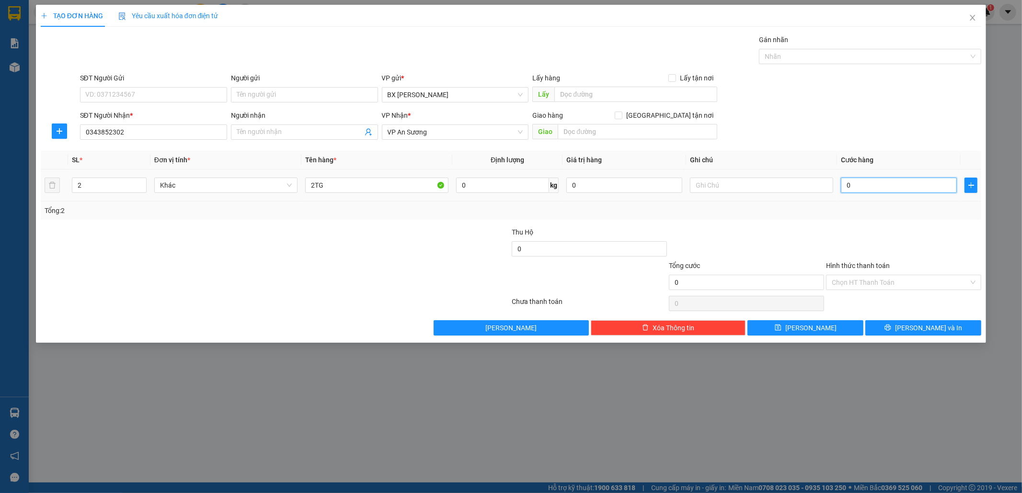
type input "1"
type input "10"
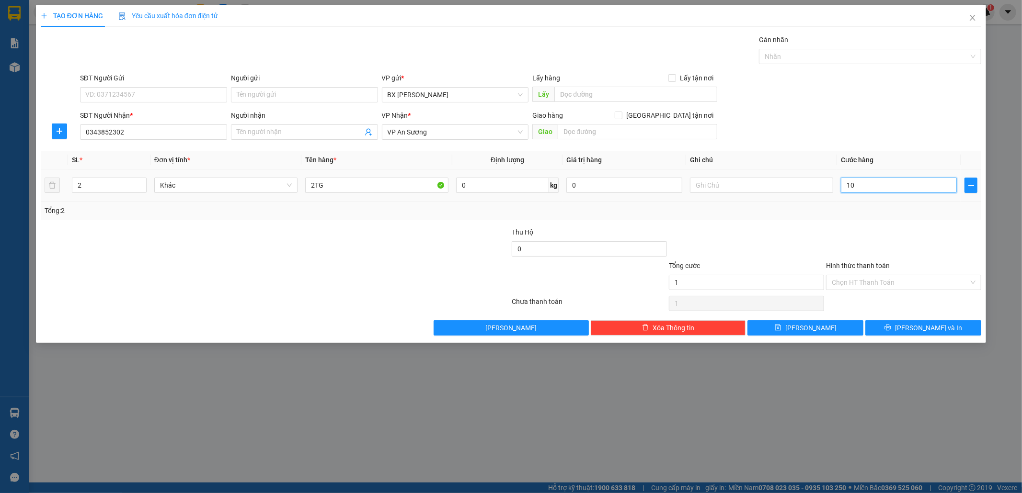
type input "10"
type input "100"
type input "100.000"
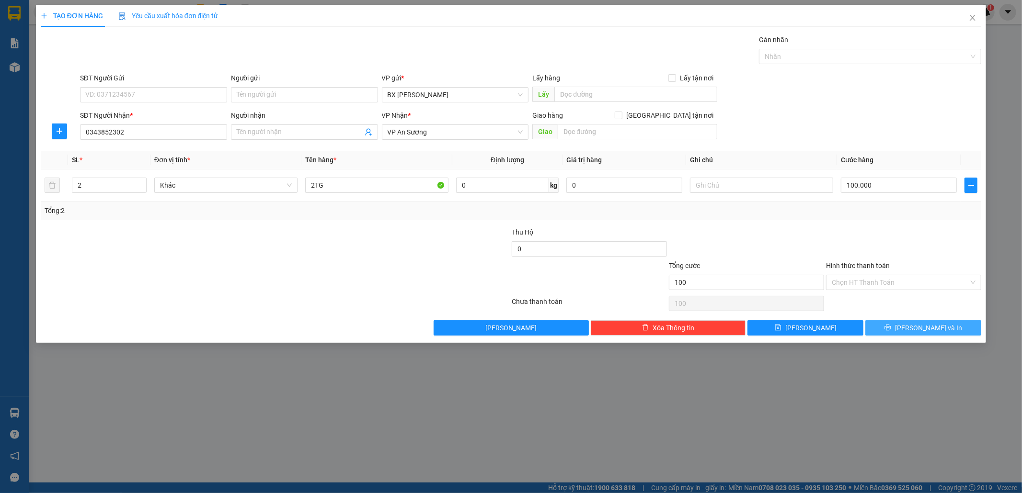
type input "100.000"
click at [891, 332] on span "printer" at bounding box center [887, 328] width 7 height 8
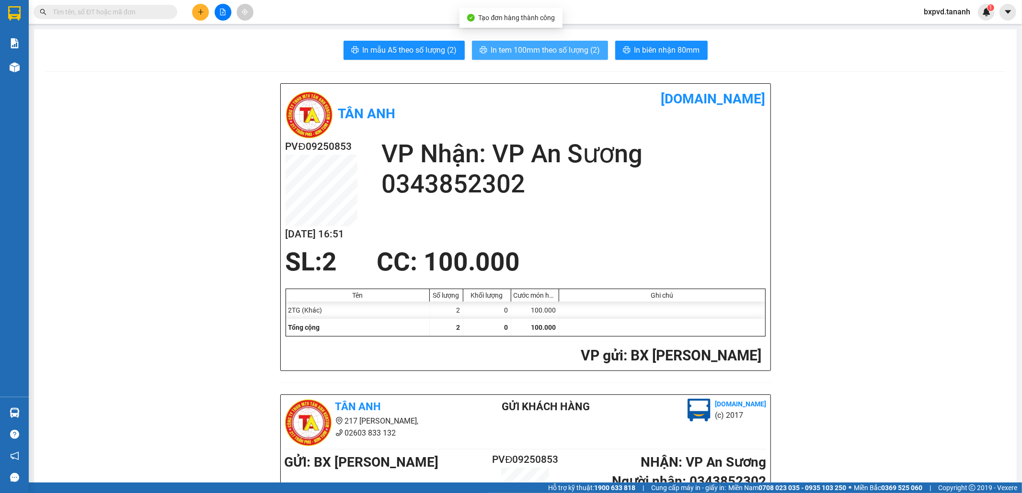
click at [543, 48] on span "In tem 100mm theo số lượng (2)" at bounding box center [545, 50] width 109 height 12
click at [194, 10] on button at bounding box center [200, 12] width 17 height 17
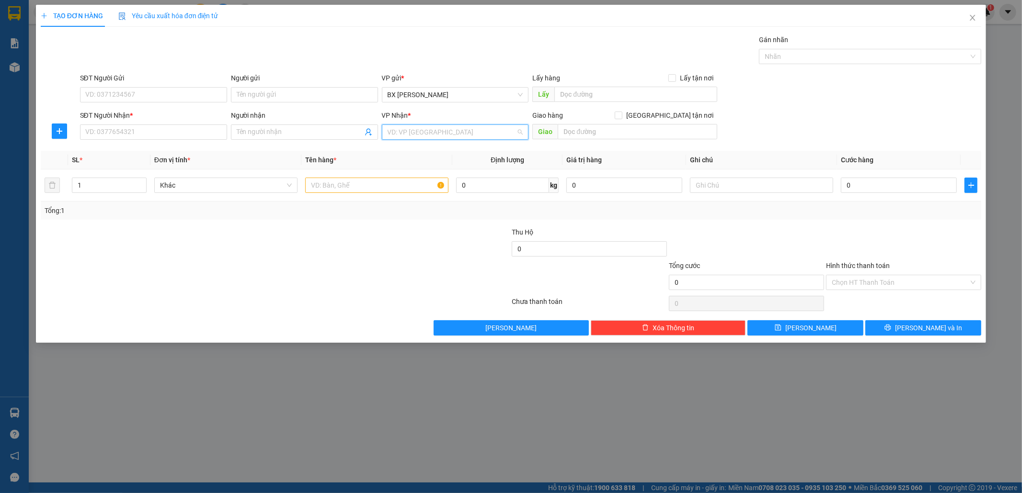
click at [423, 130] on input "search" at bounding box center [452, 132] width 129 height 14
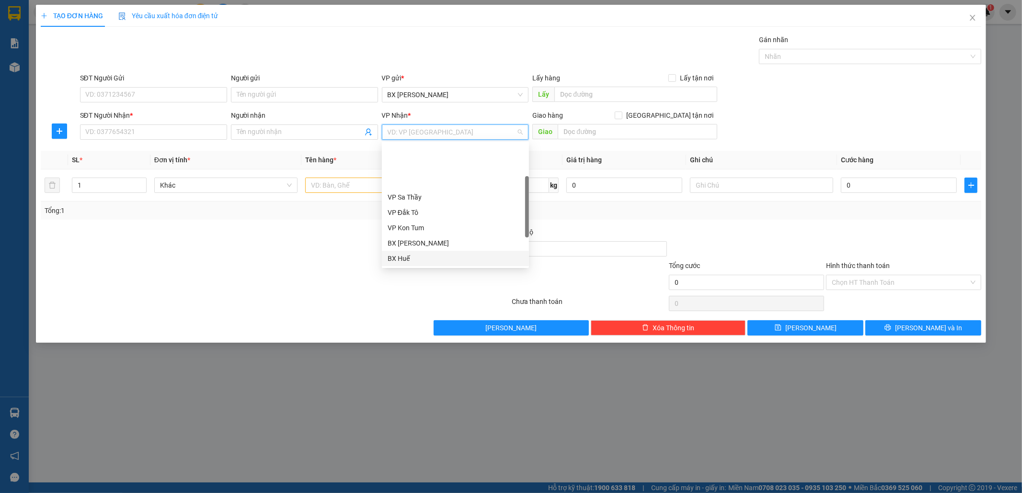
scroll to position [53, 0]
click at [427, 254] on div "[PERSON_NAME]" at bounding box center [456, 251] width 136 height 11
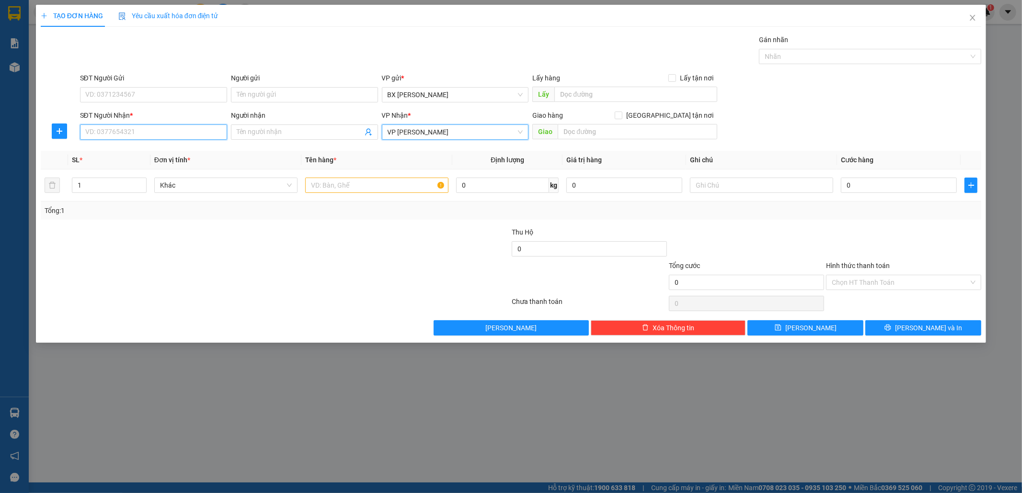
click at [104, 139] on input "SĐT Người Nhận *" at bounding box center [153, 132] width 147 height 15
type input "0939727478"
click at [112, 152] on div "0939727478 - [PERSON_NAME]" at bounding box center [154, 151] width 136 height 11
type input "VÂN"
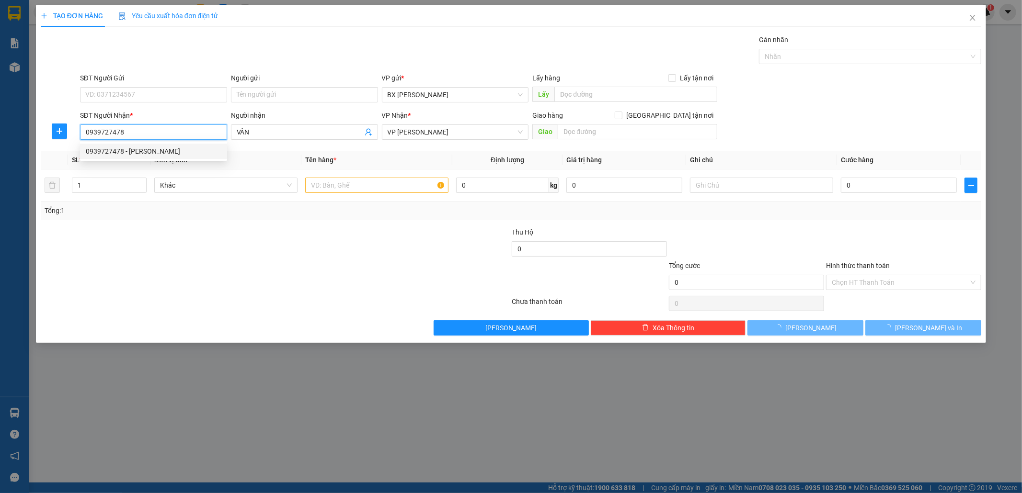
type input "100.000"
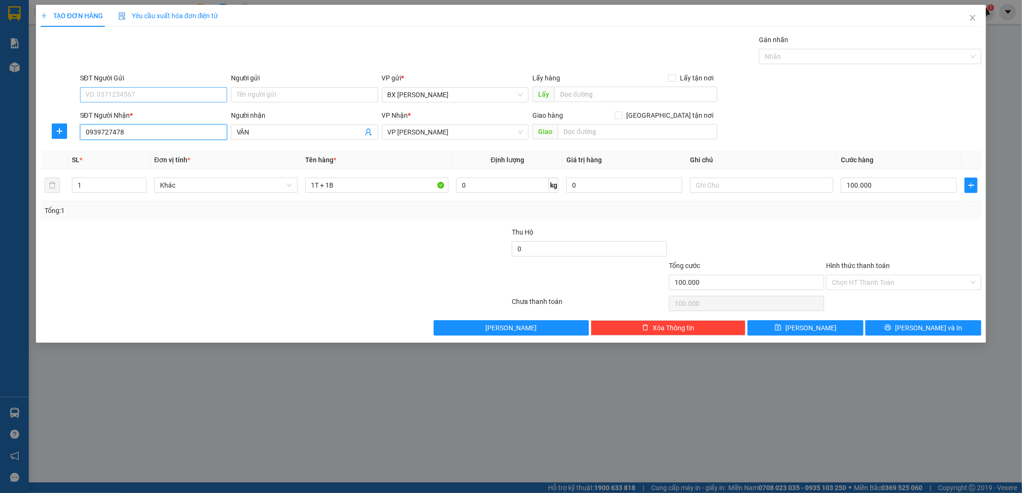
type input "0939727478"
click at [118, 91] on input "SĐT Người Gửi" at bounding box center [153, 94] width 147 height 15
click at [102, 96] on input "03699107580" at bounding box center [153, 94] width 147 height 15
drag, startPoint x: 128, startPoint y: 92, endPoint x: 0, endPoint y: 81, distance: 128.9
click at [0, 81] on div "TẠO ĐƠN HÀNG Yêu cầu xuất hóa đơn điện tử Transit Pickup Surcharge Ids Transit …" at bounding box center [511, 246] width 1022 height 493
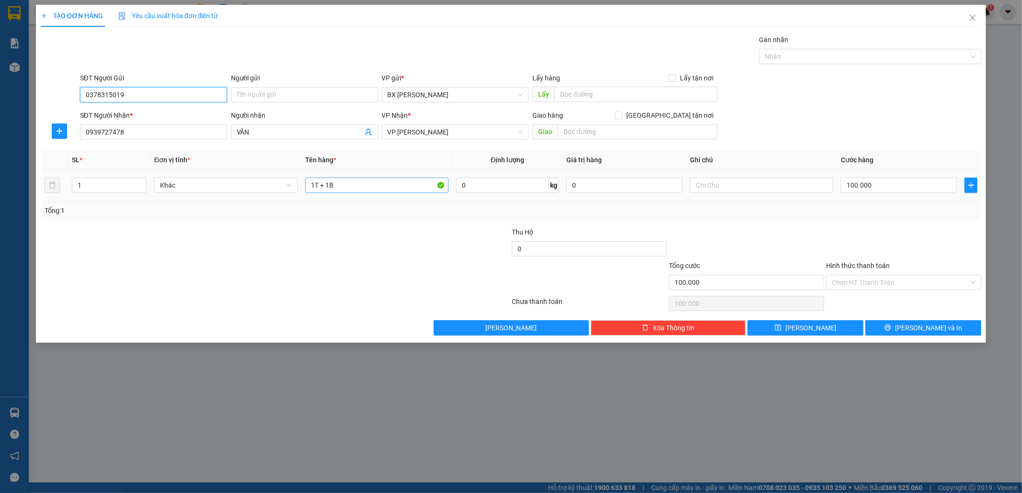
type input "0378315019"
drag, startPoint x: 342, startPoint y: 189, endPoint x: 256, endPoint y: 185, distance: 86.3
click at [256, 185] on tr "1 Khác 1T + 1B 0 kg 0 100.000" at bounding box center [511, 186] width 941 height 32
type input "1BAO MĂNG KHÔ"
click at [894, 180] on input "100.000" at bounding box center [899, 185] width 116 height 15
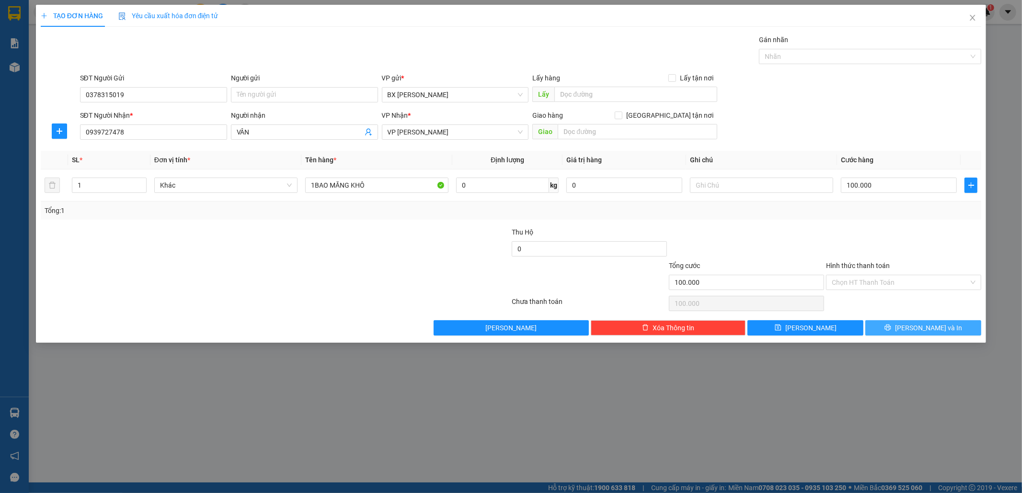
click at [913, 328] on button "[PERSON_NAME] và In" at bounding box center [923, 327] width 116 height 15
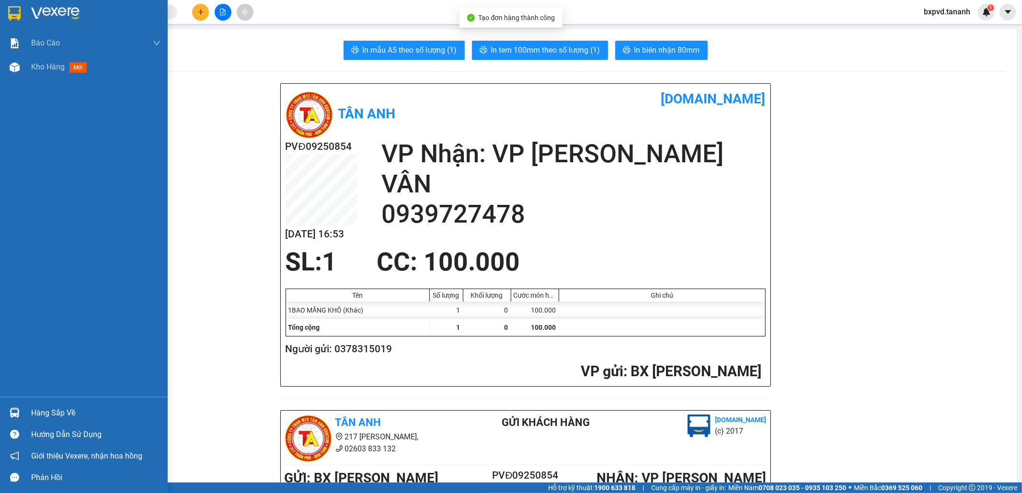
click at [4, 12] on div at bounding box center [84, 15] width 168 height 31
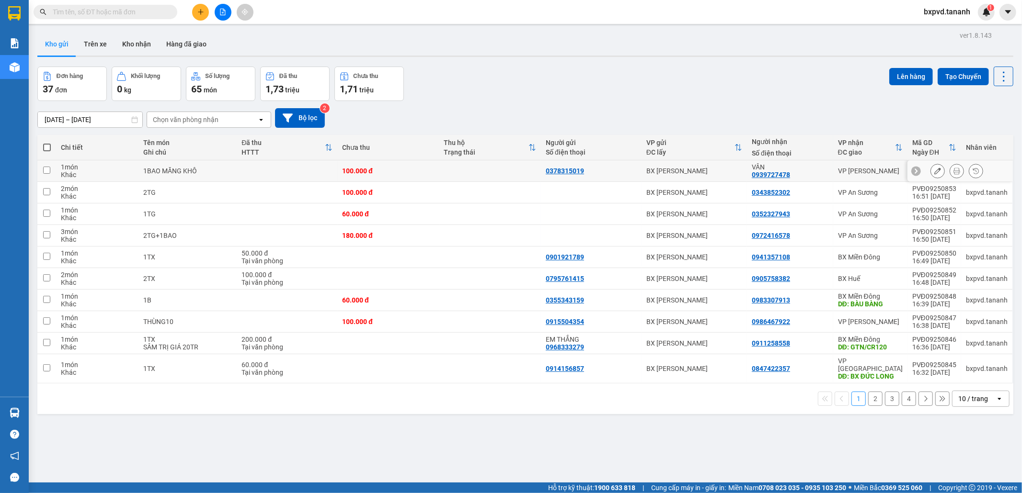
click at [934, 171] on icon at bounding box center [937, 171] width 7 height 7
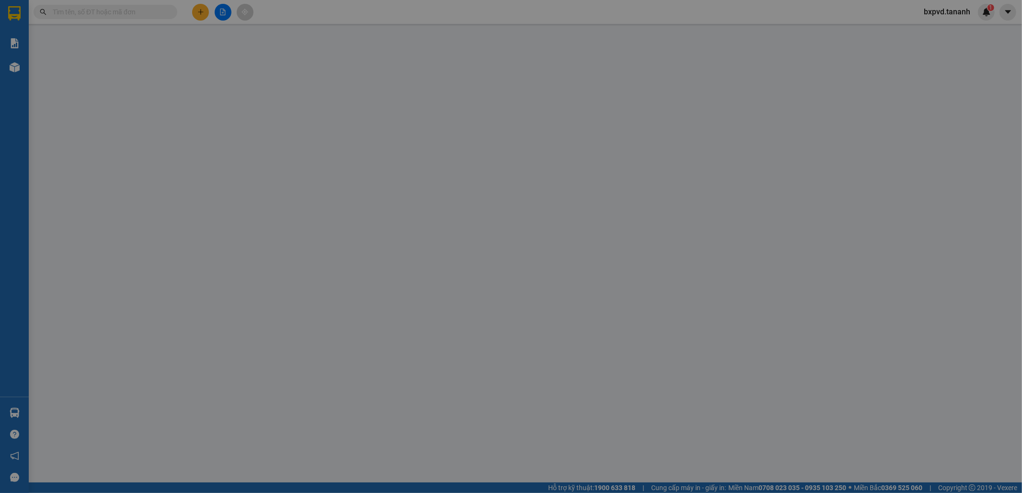
type input "0378315019"
type input "0939727478"
type input "100.000"
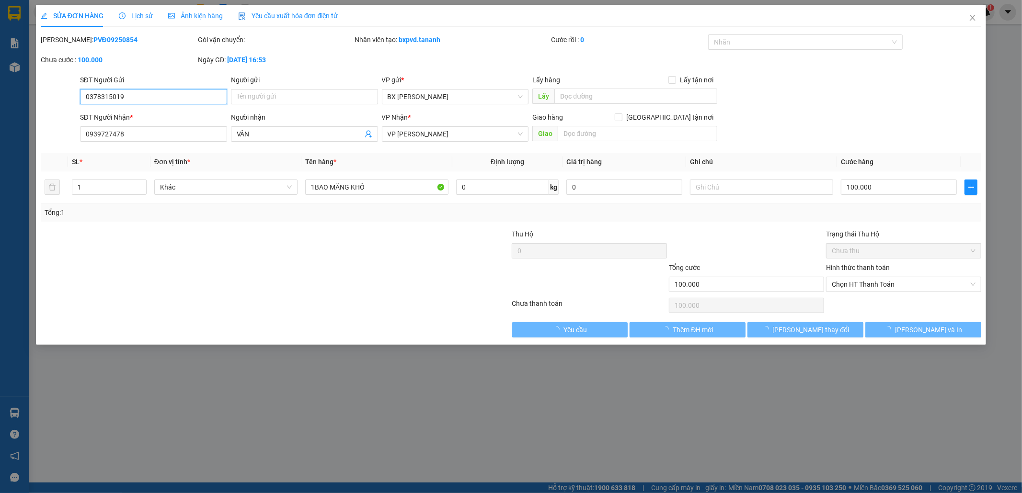
click at [868, 281] on span "Chọn HT Thanh Toán" at bounding box center [904, 284] width 144 height 14
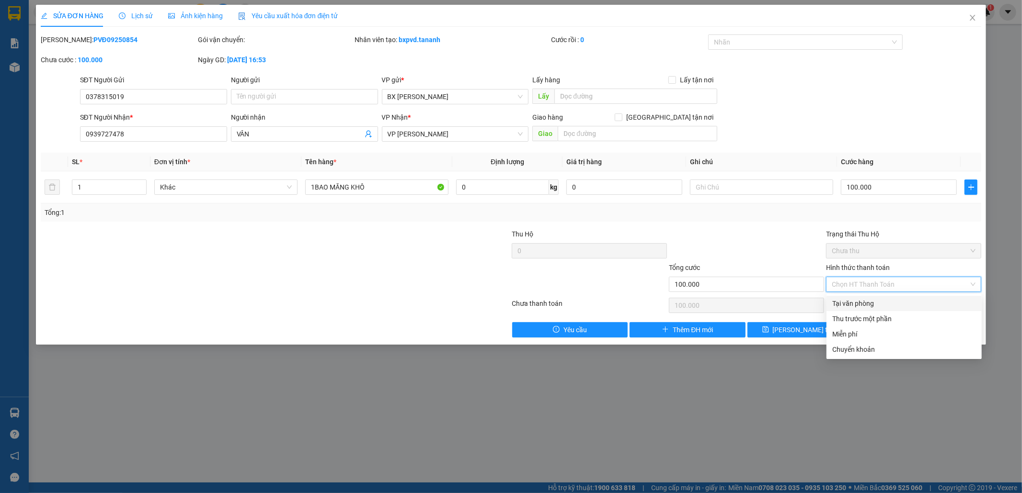
click at [868, 306] on div "Tại văn phòng" at bounding box center [904, 303] width 144 height 11
type input "0"
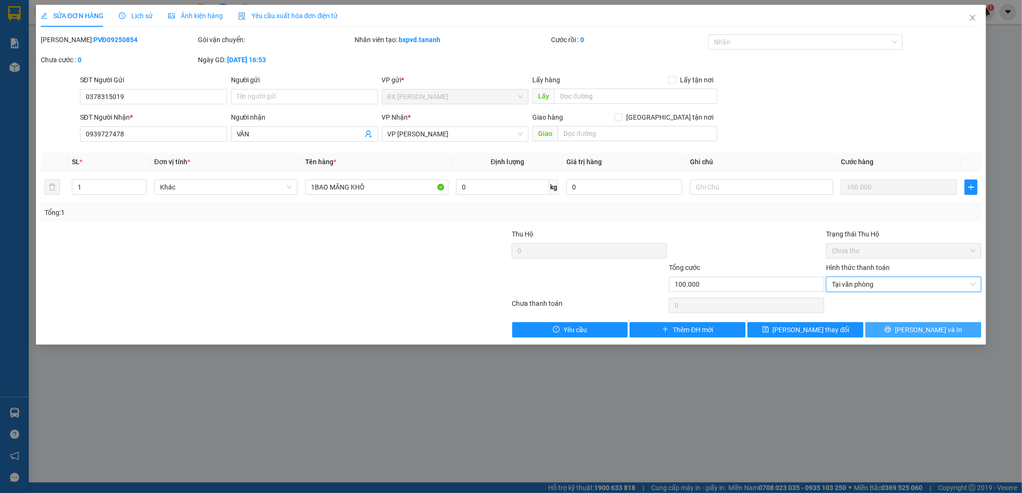
click at [918, 333] on span "[PERSON_NAME] và In" at bounding box center [928, 330] width 67 height 11
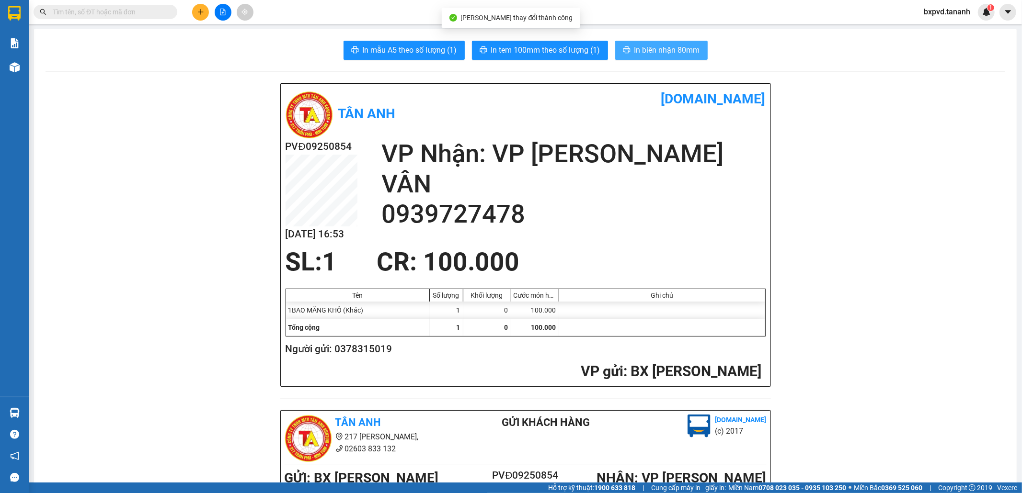
click at [623, 48] on icon "printer" at bounding box center [626, 49] width 7 height 7
click at [557, 45] on span "In tem 100mm theo số lượng (1)" at bounding box center [545, 50] width 109 height 12
click at [137, 12] on input "text" at bounding box center [109, 12] width 113 height 11
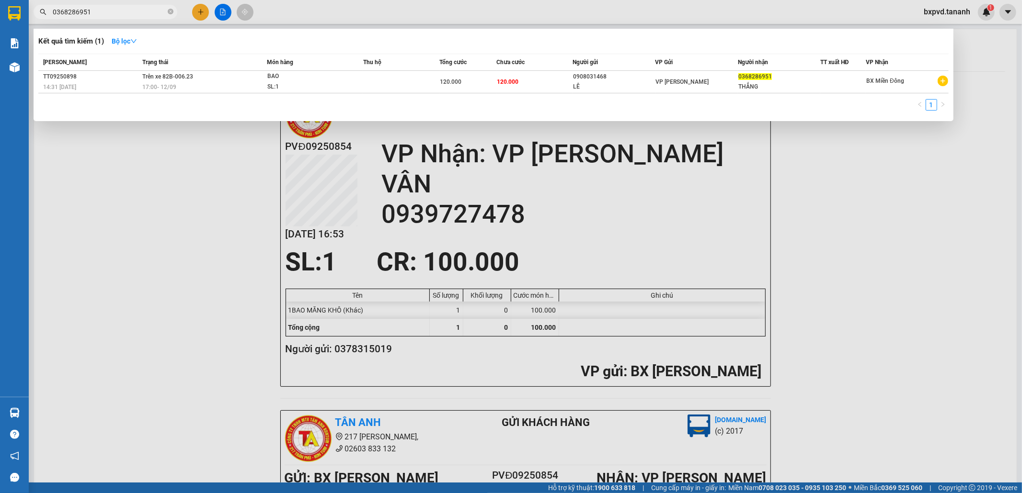
type input "0368286951"
drag, startPoint x: 106, startPoint y: 14, endPoint x: 0, endPoint y: 13, distance: 105.9
click at [0, 13] on section "Kết quả tìm kiếm ( 1 ) Bộ lọc Mã ĐH Trạng thái Món hàng Thu hộ Tổng cước Chưa c…" at bounding box center [511, 246] width 1022 height 493
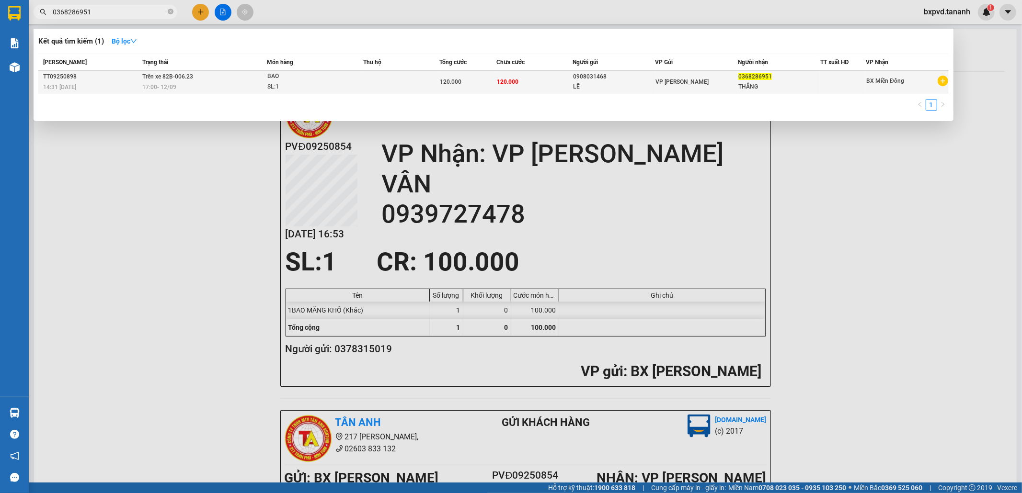
click at [469, 79] on div "120.000" at bounding box center [468, 82] width 56 height 11
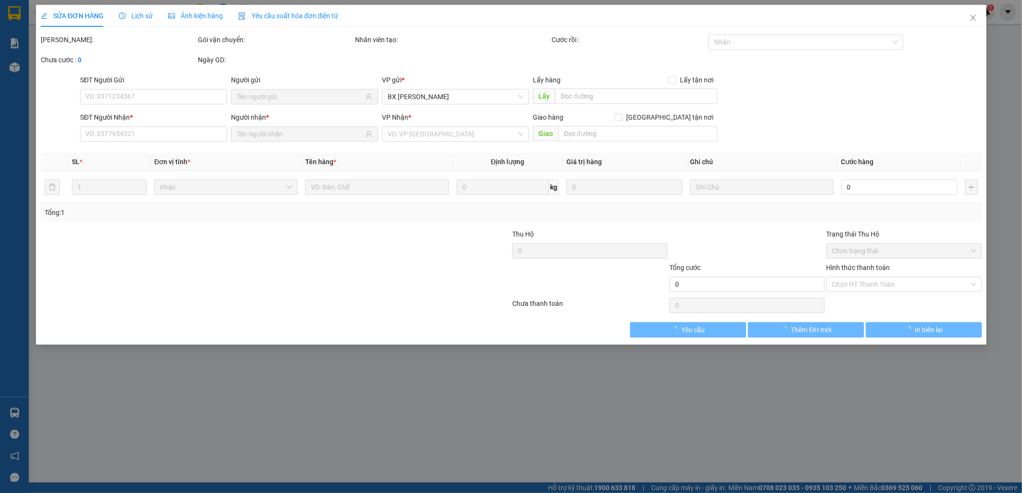
type input "0908031468"
type input "LÊ"
type input "0368286951"
type input "THẮNG"
type input "120.000"
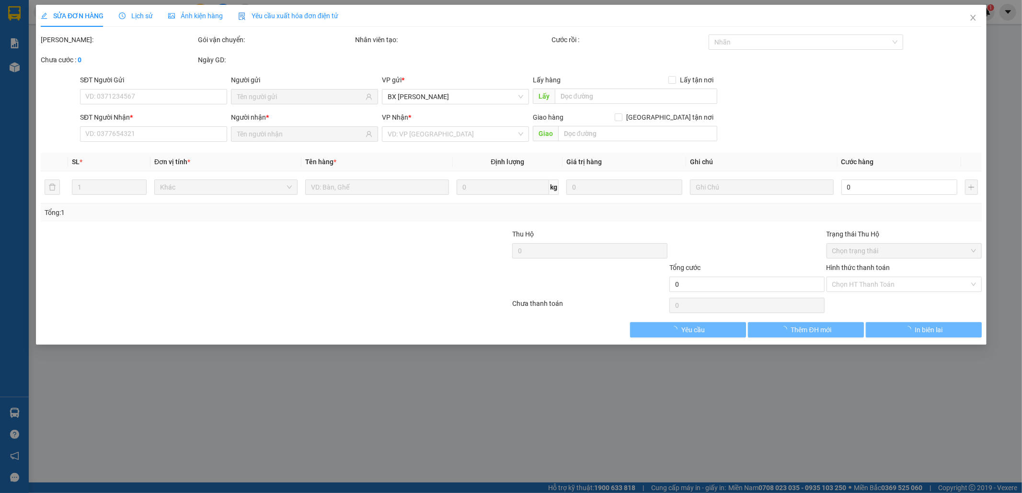
type input "120.000"
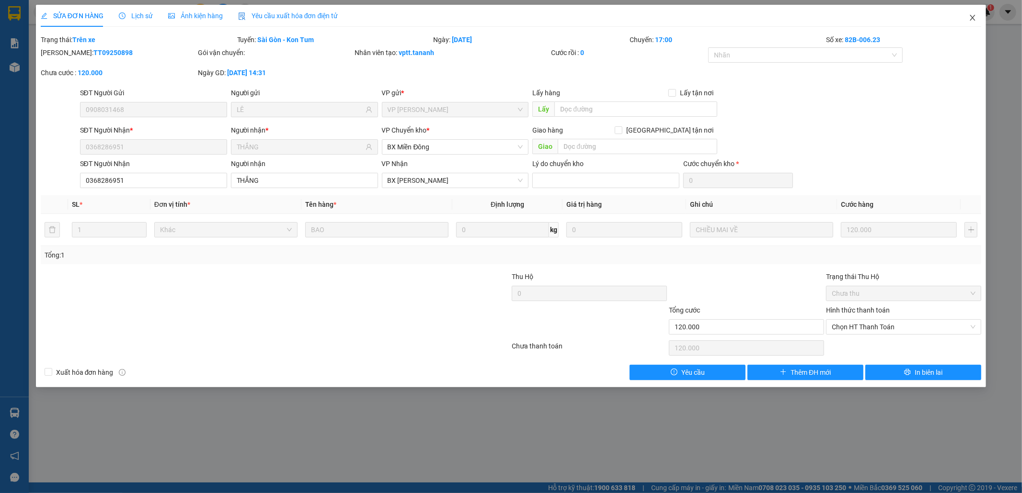
click at [974, 18] on icon "close" at bounding box center [973, 18] width 8 height 8
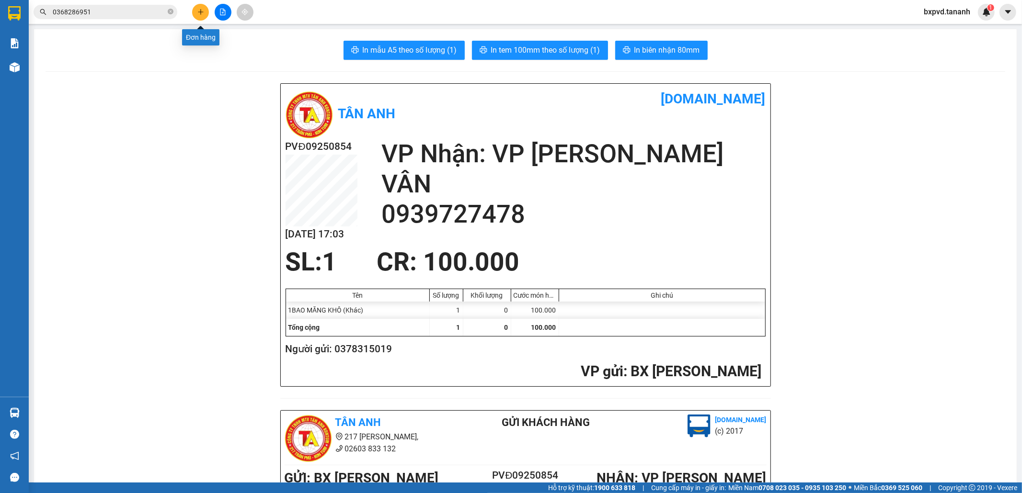
click at [194, 13] on button at bounding box center [200, 12] width 17 height 17
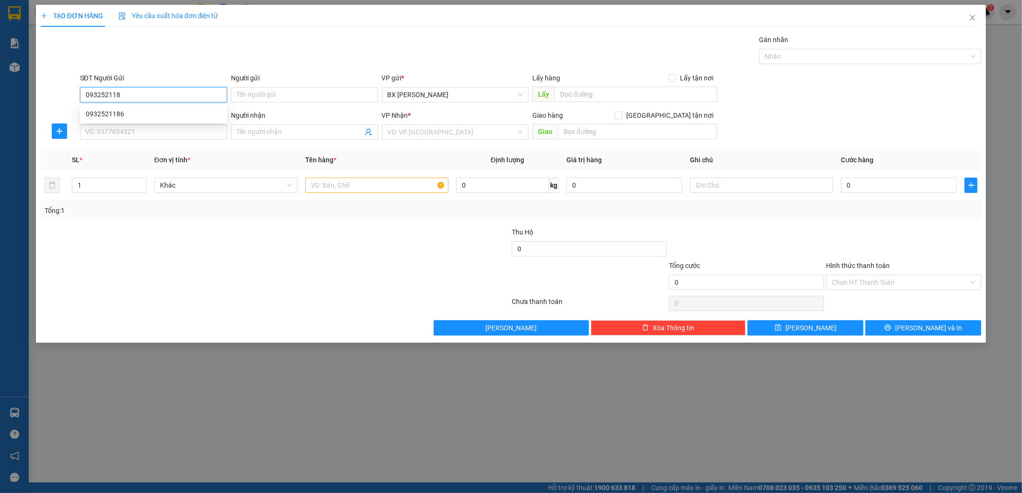
type input "0932521186"
click at [152, 115] on div "0932521186" at bounding box center [154, 114] width 136 height 11
type input "0962507689"
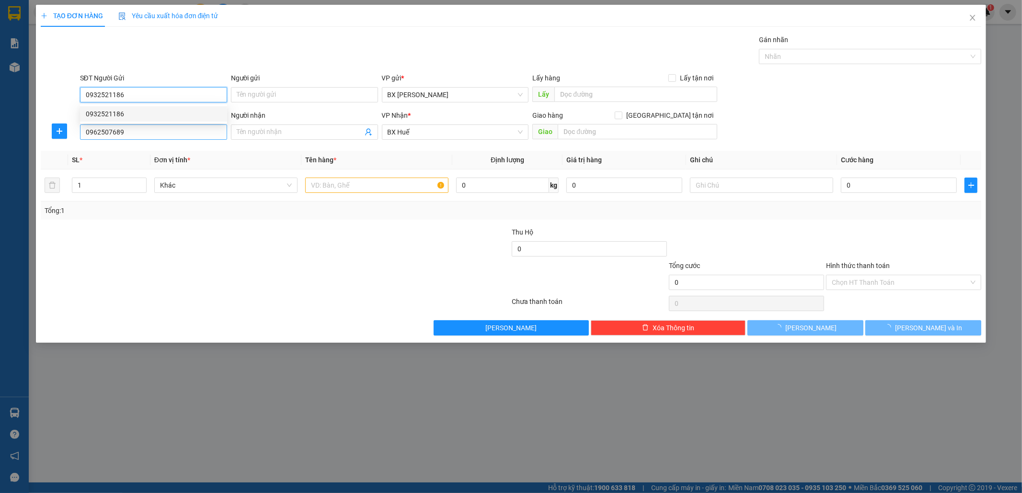
type input "50.000"
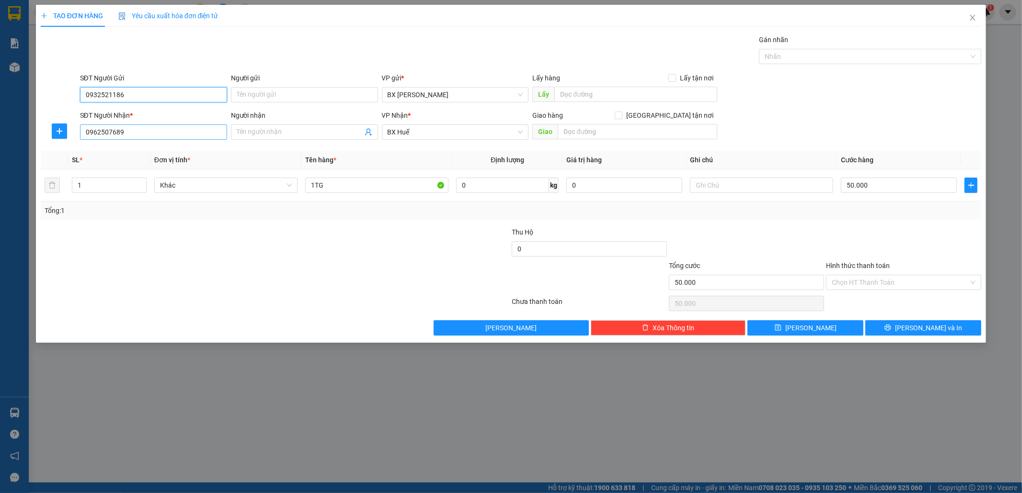
type input "0932521186"
click at [148, 132] on input "0962507689" at bounding box center [153, 132] width 147 height 15
drag, startPoint x: 148, startPoint y: 132, endPoint x: 106, endPoint y: 135, distance: 41.7
click at [106, 135] on input "0962507689" at bounding box center [153, 132] width 147 height 15
click at [114, 133] on input "0937372739579" at bounding box center [153, 132] width 147 height 15
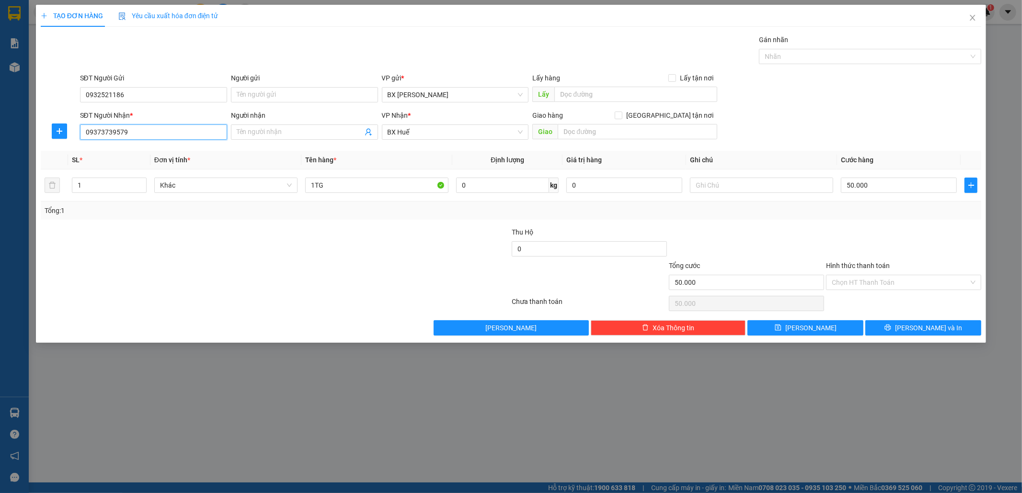
drag, startPoint x: 137, startPoint y: 129, endPoint x: 0, endPoint y: 130, distance: 136.5
click at [0, 130] on div "TẠO ĐƠN HÀNG Yêu cầu xuất hóa đơn điện tử Transit Pickup Surcharge Ids Transit …" at bounding box center [511, 246] width 1022 height 493
click at [465, 137] on span "BX Huế" at bounding box center [456, 132] width 136 height 14
type input "0372739579"
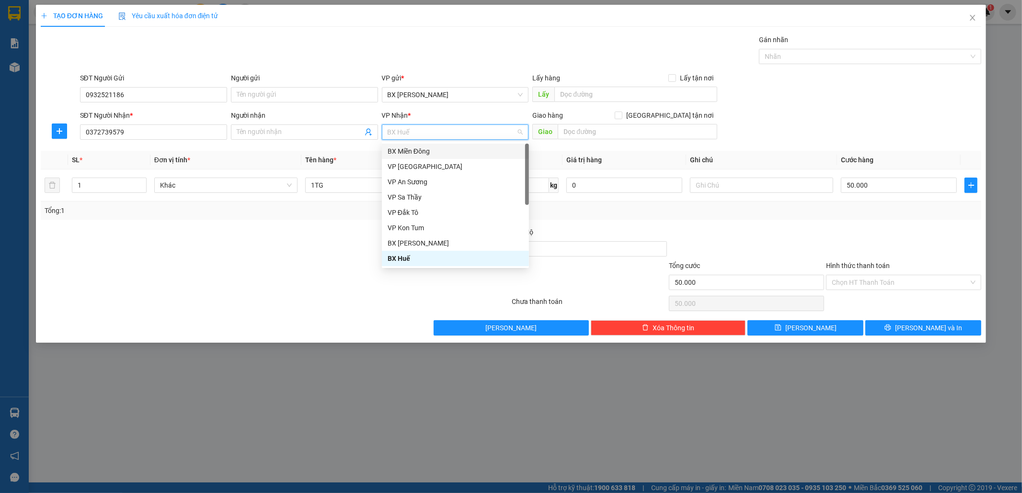
click at [440, 146] on div "BX Miền Đông" at bounding box center [456, 151] width 136 height 11
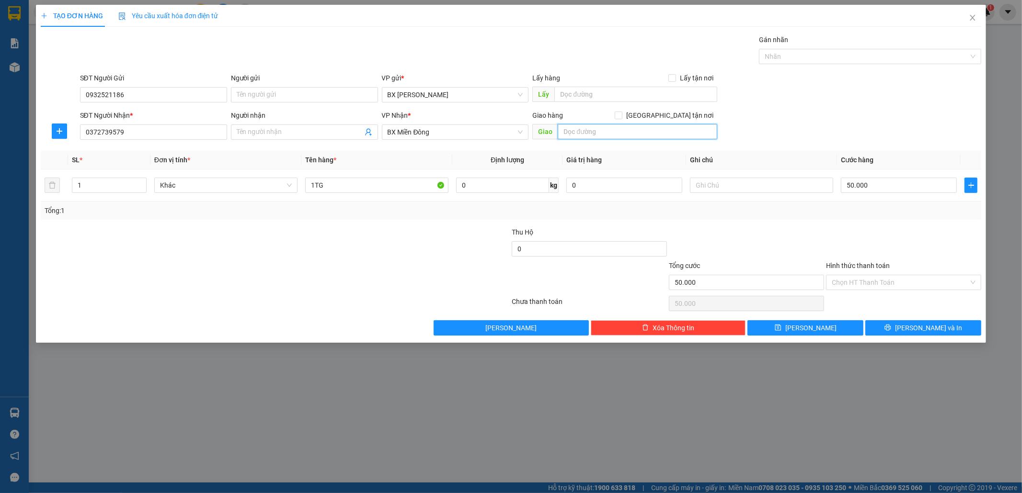
click at [590, 133] on input "text" at bounding box center [638, 131] width 160 height 15
type input "GTN/CR50"
click at [891, 189] on input "50.000" at bounding box center [899, 185] width 116 height 15
type input "6"
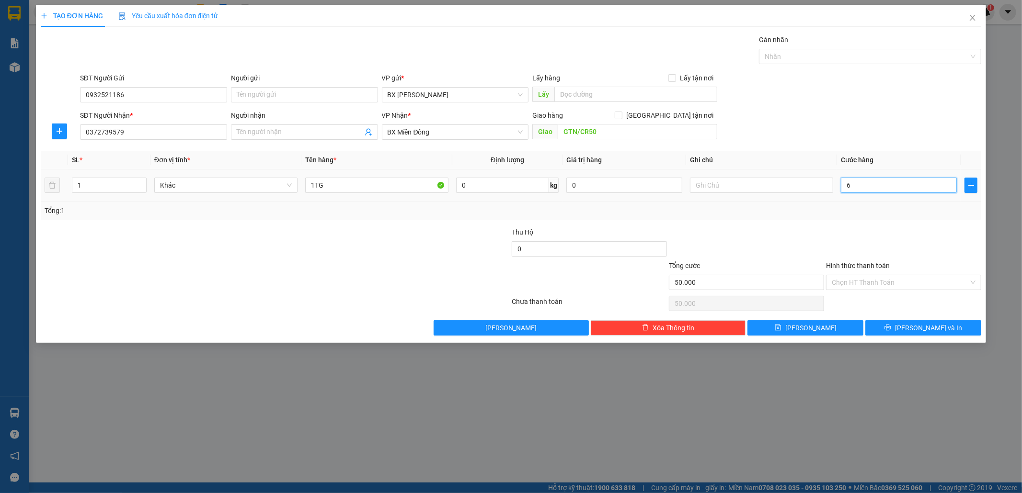
type input "6"
type input "60"
type input "60.000"
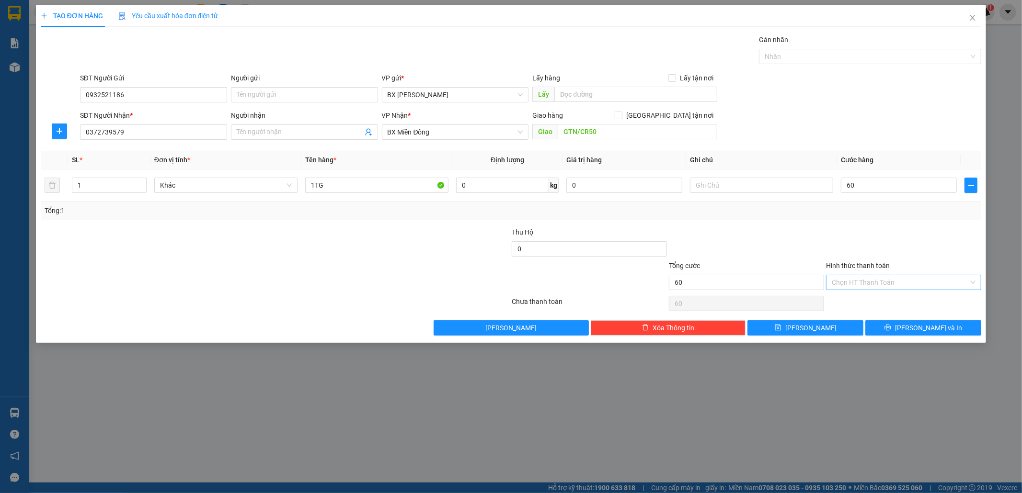
type input "60.000"
click at [890, 278] on input "Hình thức thanh toán" at bounding box center [900, 282] width 137 height 14
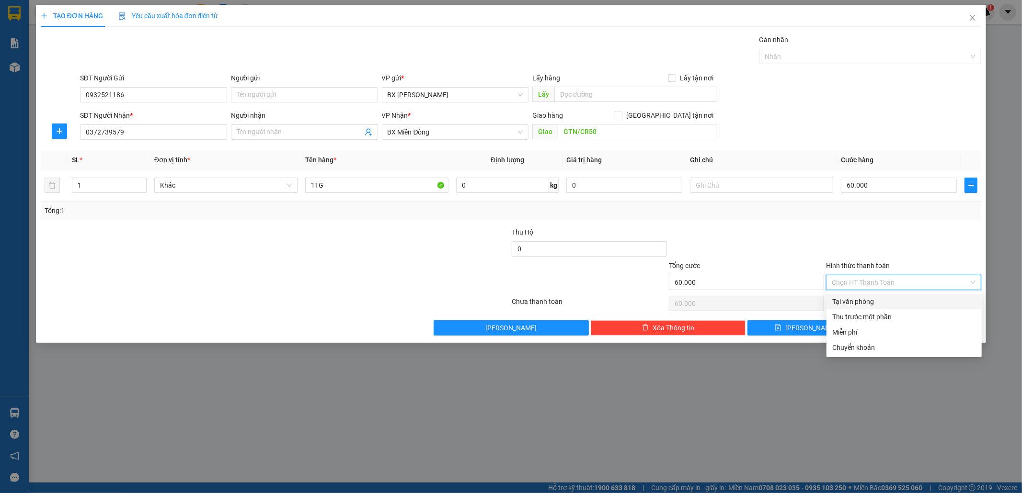
click at [847, 300] on div "Tại văn phòng" at bounding box center [904, 302] width 144 height 11
type input "0"
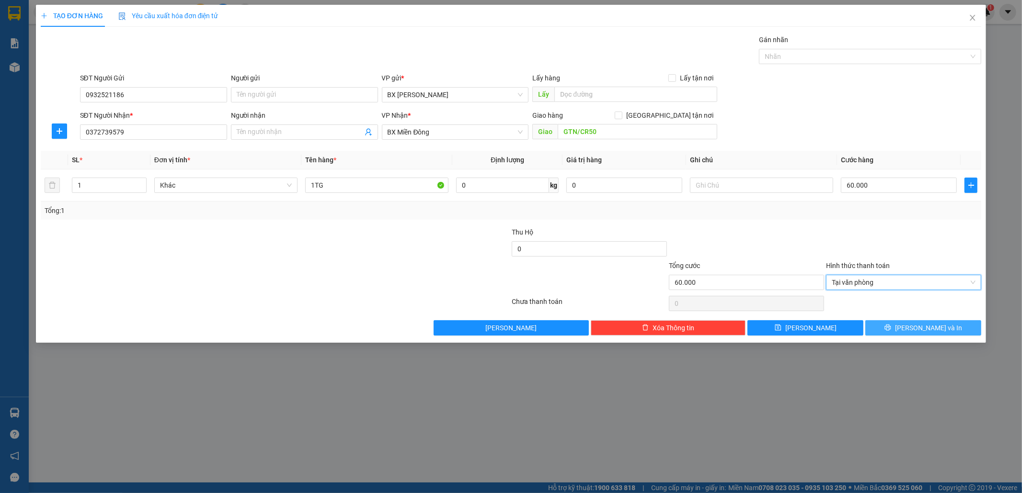
click at [898, 329] on button "[PERSON_NAME] và In" at bounding box center [923, 327] width 116 height 15
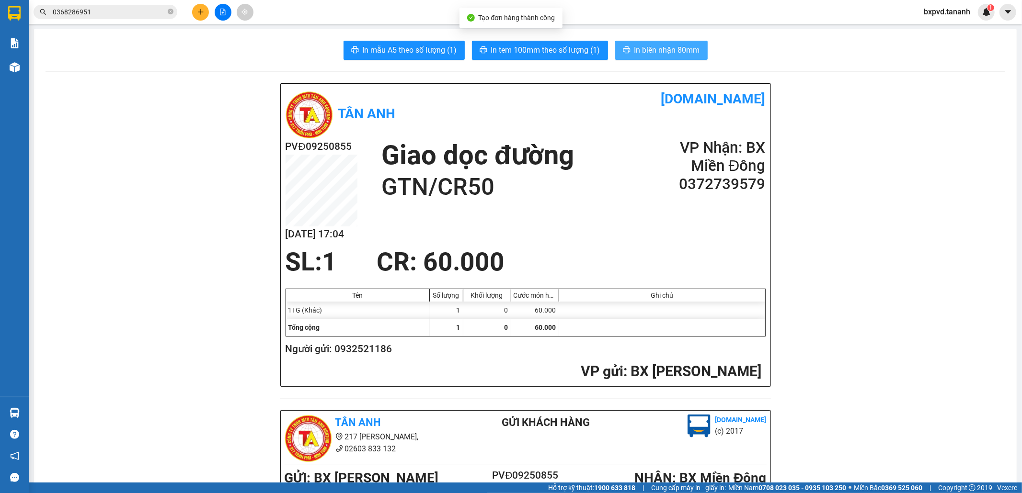
click at [655, 57] on button "In biên nhận 80mm" at bounding box center [661, 50] width 92 height 19
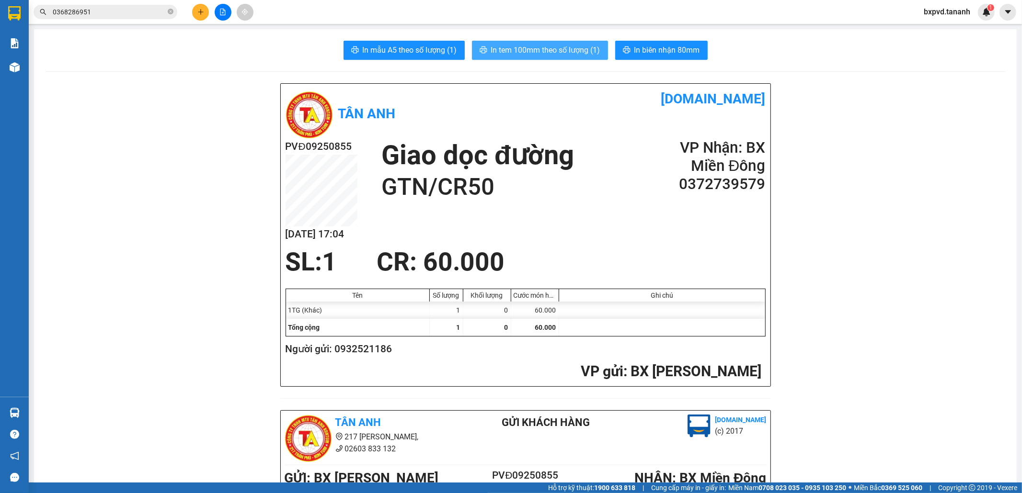
click at [577, 47] on span "In tem 100mm theo số lượng (1)" at bounding box center [545, 50] width 109 height 12
click at [193, 12] on button at bounding box center [200, 12] width 17 height 17
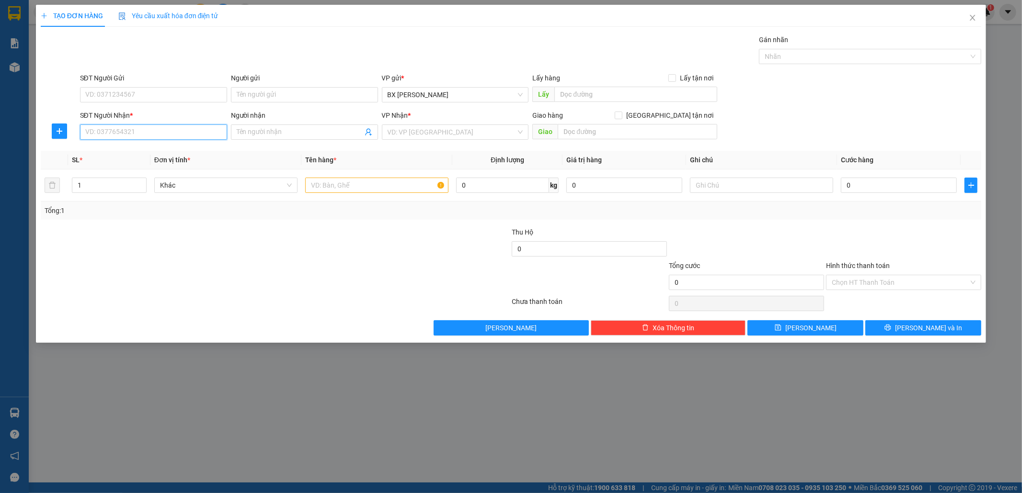
click at [128, 128] on input "SĐT Người Nhận *" at bounding box center [153, 132] width 147 height 15
type input "0905297760"
click at [125, 153] on div "0905297760" at bounding box center [154, 151] width 136 height 11
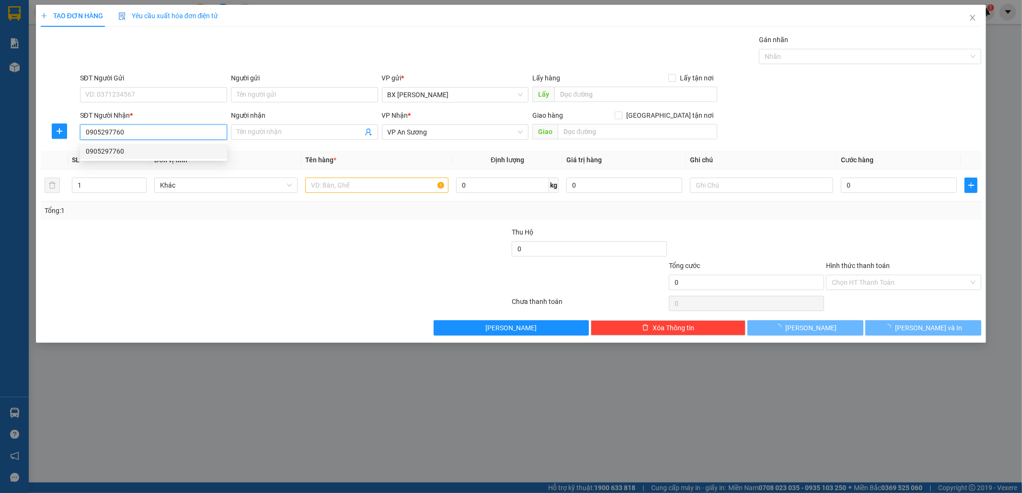
type input "200.000"
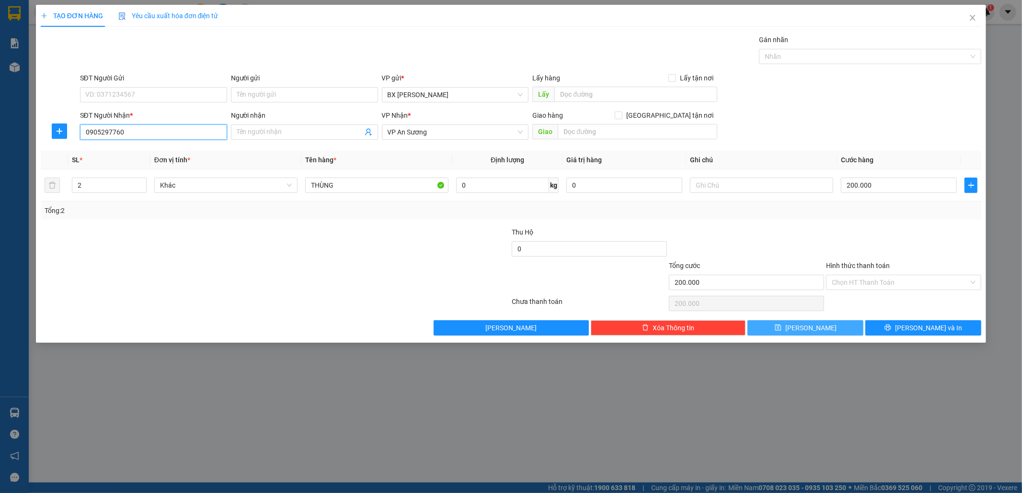
type input "0905297760"
click at [825, 326] on button "[PERSON_NAME]" at bounding box center [805, 327] width 116 height 15
type input "0"
click at [109, 126] on input "SĐT Người Nhận *" at bounding box center [153, 132] width 147 height 15
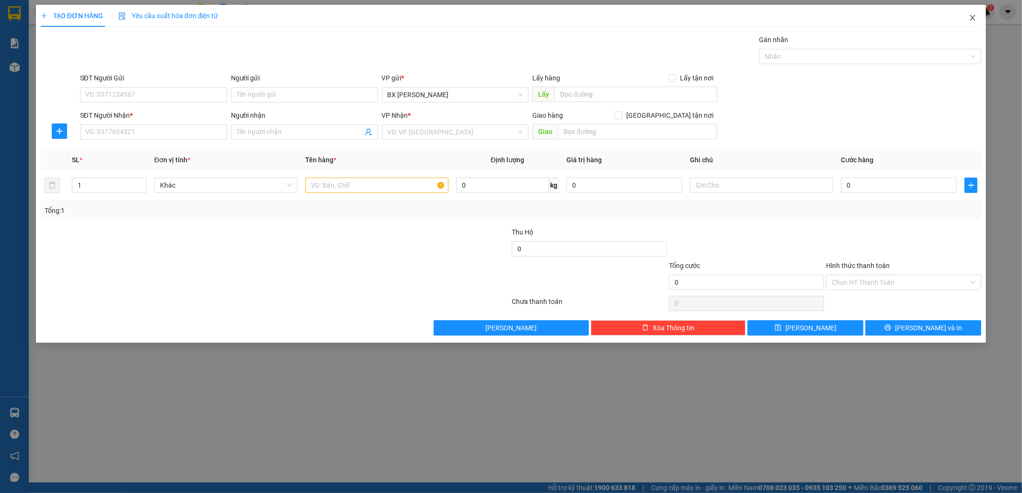
click at [975, 16] on span "Close" at bounding box center [972, 18] width 27 height 27
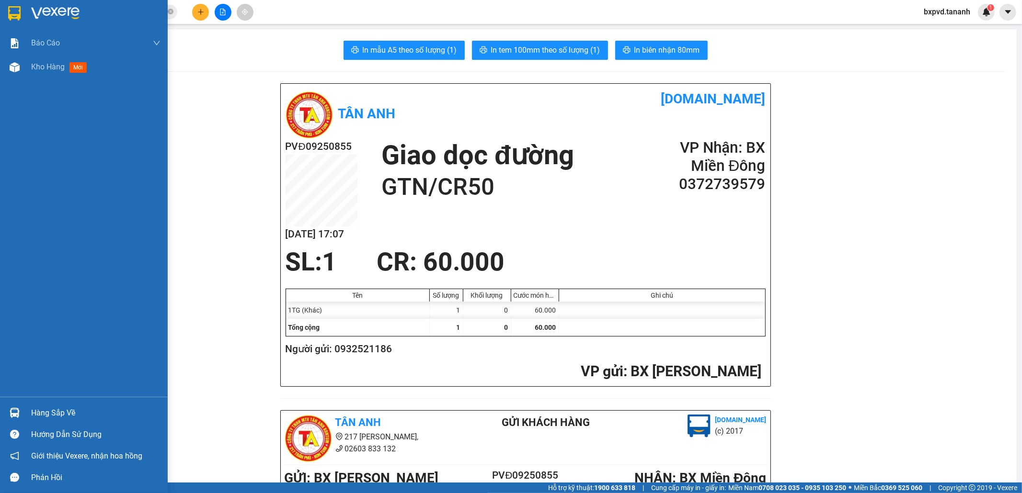
click at [8, 14] on img at bounding box center [14, 13] width 12 height 14
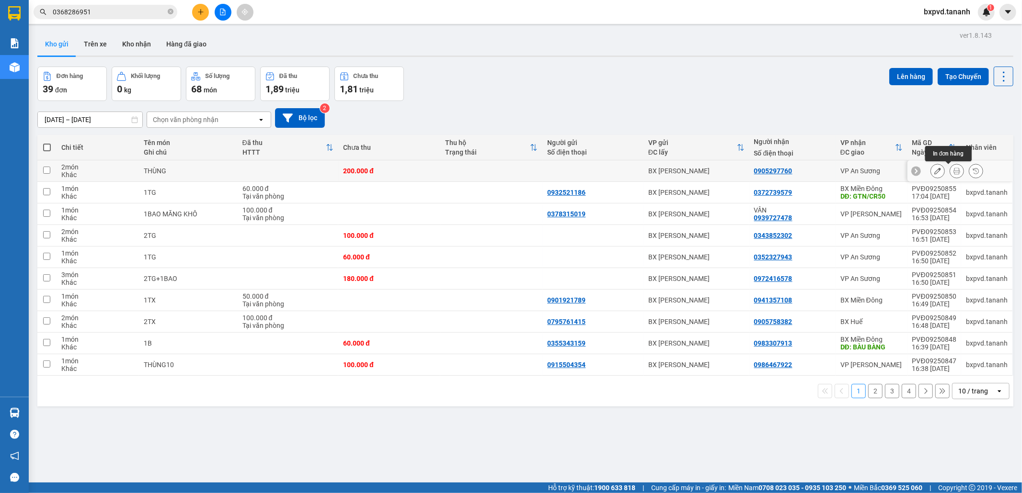
click at [953, 171] on icon at bounding box center [956, 171] width 7 height 7
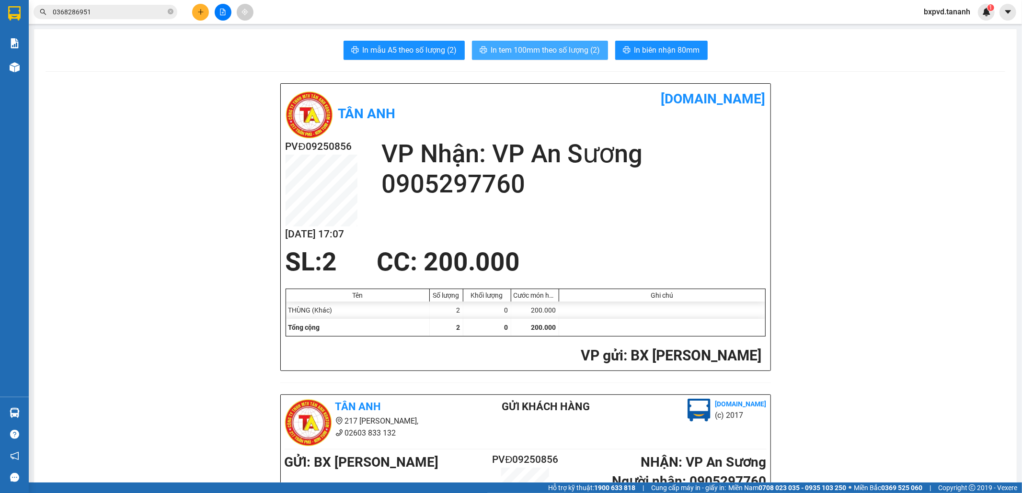
click at [574, 57] on button "In tem 100mm theo số lượng (2)" at bounding box center [540, 50] width 136 height 19
click at [200, 9] on icon "plus" at bounding box center [200, 12] width 7 height 7
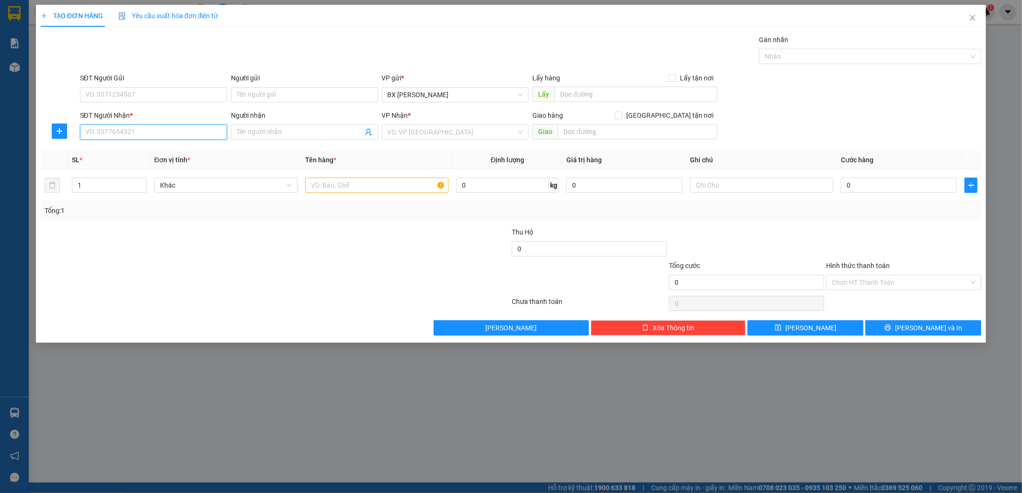
click at [132, 135] on input "SĐT Người Nhận *" at bounding box center [153, 132] width 147 height 15
type input "0369778872"
click at [179, 142] on div "0369778872 0369778872 - TRƯỜNG" at bounding box center [153, 151] width 147 height 19
click at [179, 146] on div "Transit Pickup Surcharge Ids Transit Deliver Surcharge Ids Transit Deliver Surc…" at bounding box center [511, 184] width 941 height 301
click at [175, 127] on input "0369778872" at bounding box center [153, 132] width 147 height 15
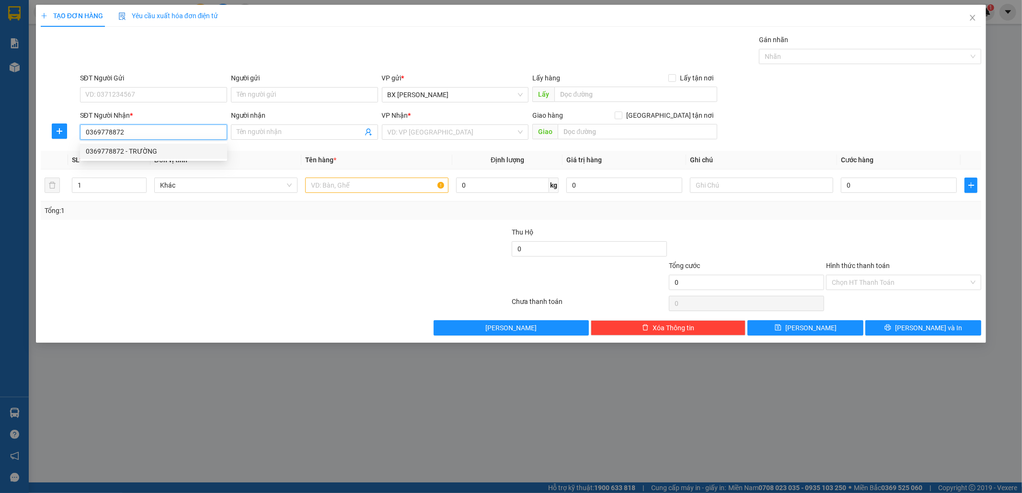
click at [165, 148] on div "0369778872 - TRƯỜNG" at bounding box center [154, 151] width 136 height 11
type input "TRƯỜNG"
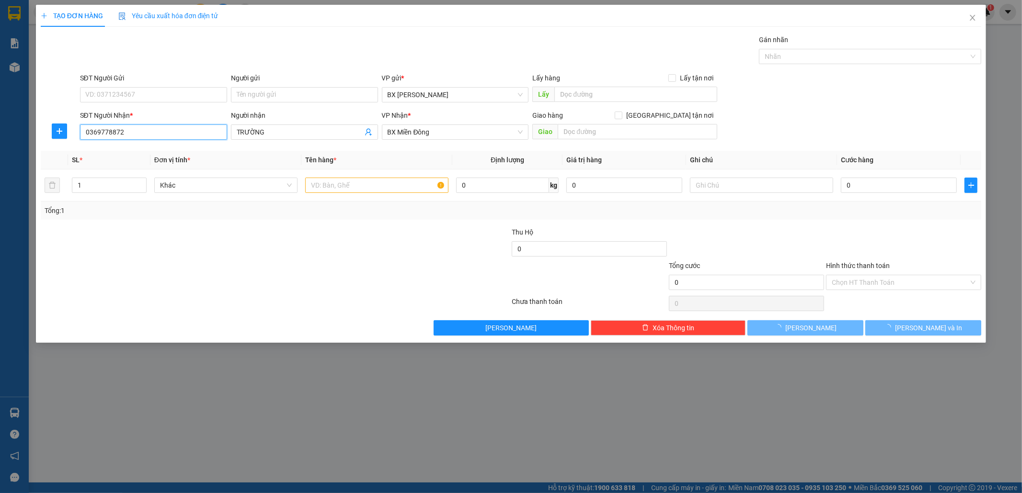
type input "30.000"
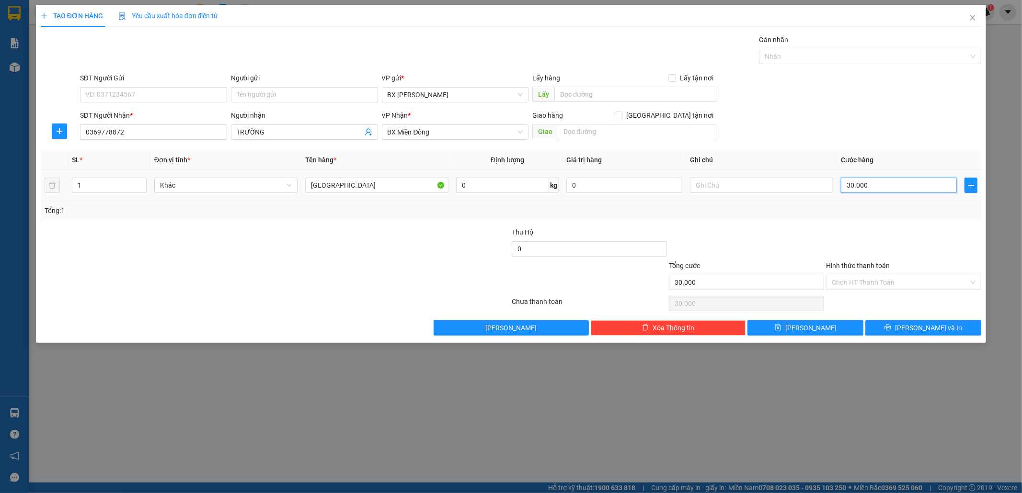
click at [888, 183] on input "30.000" at bounding box center [899, 185] width 116 height 15
type input "5"
type input "50"
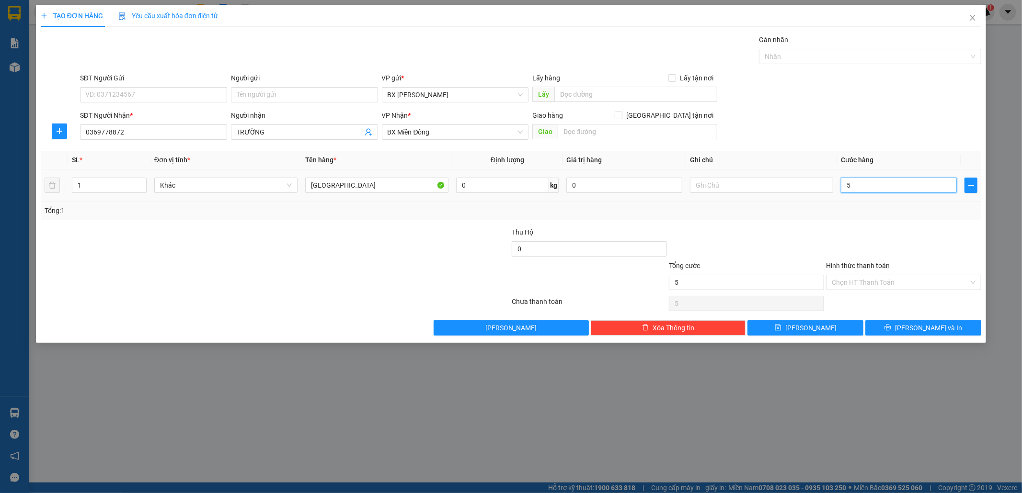
type input "50"
type input "50.000"
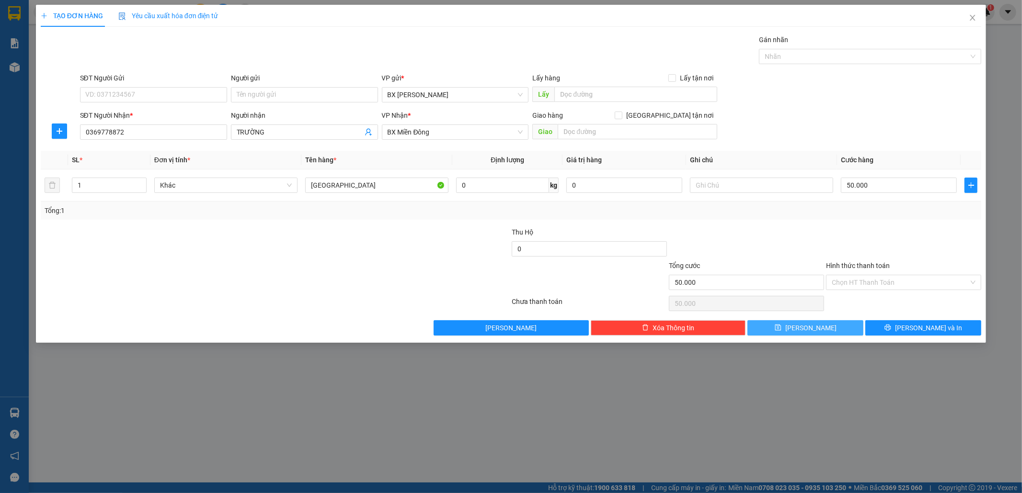
click at [811, 329] on span "[PERSON_NAME]" at bounding box center [810, 328] width 51 height 11
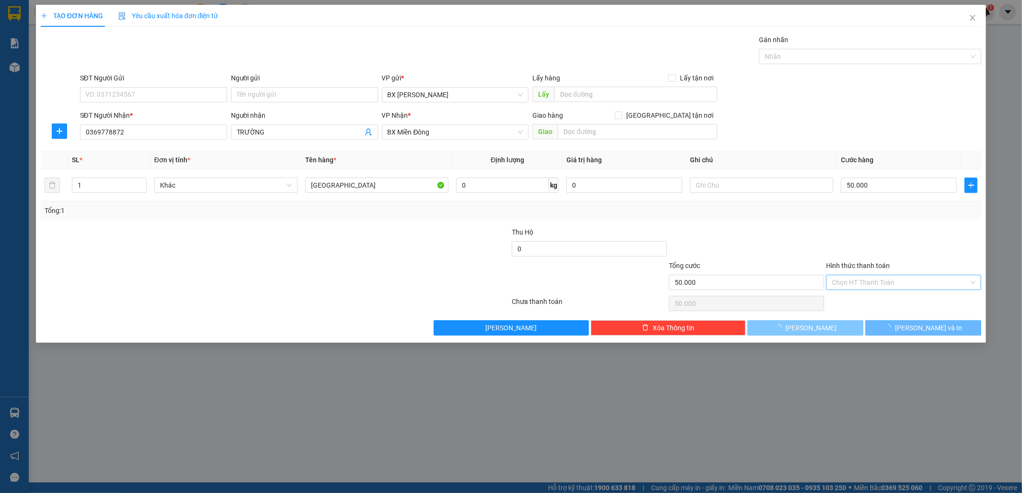
type input "0"
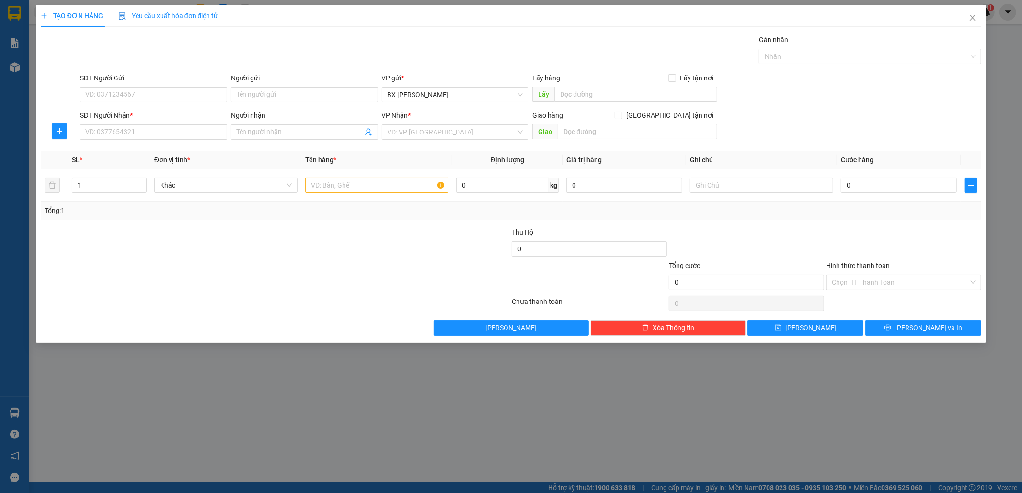
click at [408, 122] on div "VP Nhận *" at bounding box center [455, 117] width 147 height 14
click at [432, 135] on input "search" at bounding box center [452, 132] width 129 height 14
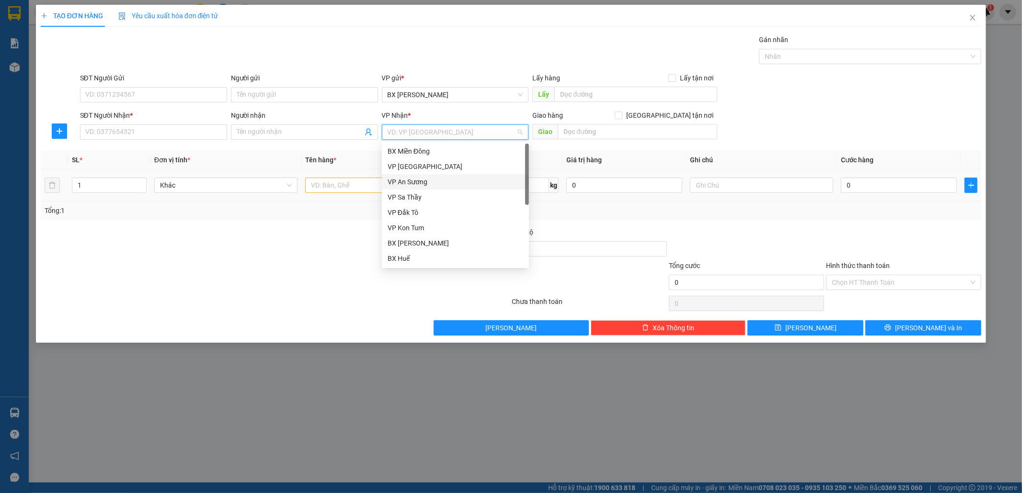
click at [430, 180] on div "VP An Sương" at bounding box center [456, 182] width 136 height 11
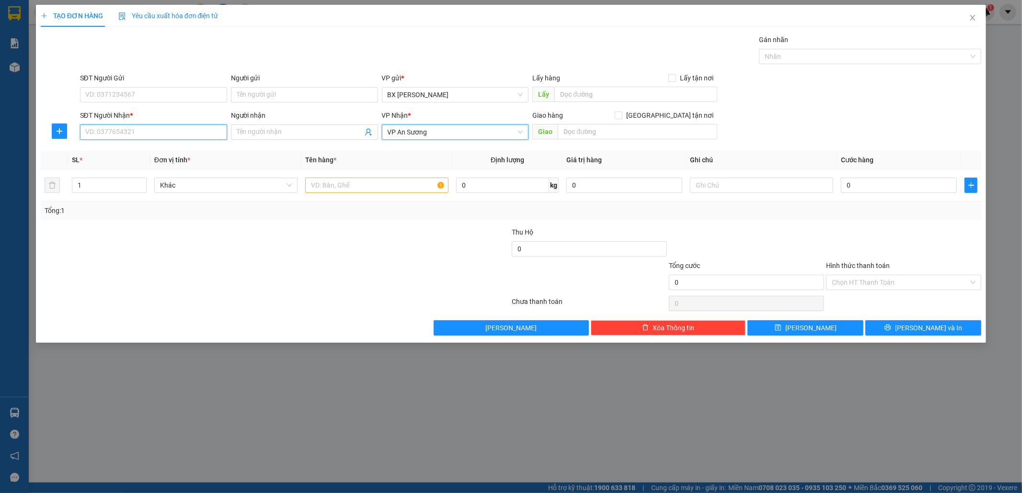
click at [106, 129] on input "SĐT Người Nhận *" at bounding box center [153, 132] width 147 height 15
type input "0964814096"
click at [147, 96] on input "SĐT Người Gửi" at bounding box center [153, 94] width 147 height 15
type input "0962171772"
click at [346, 190] on input "text" at bounding box center [376, 185] width 143 height 15
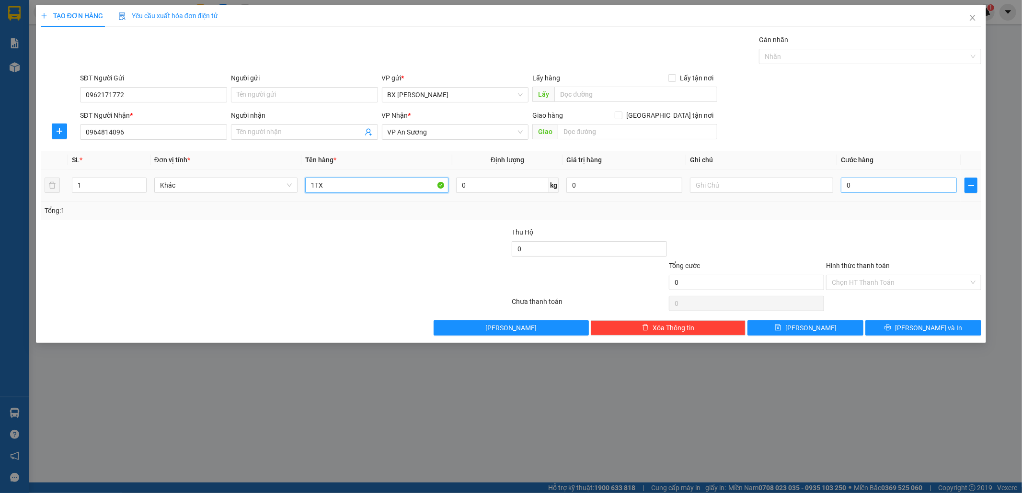
type input "1TX"
click at [885, 184] on input "0" at bounding box center [899, 185] width 116 height 15
type input "5"
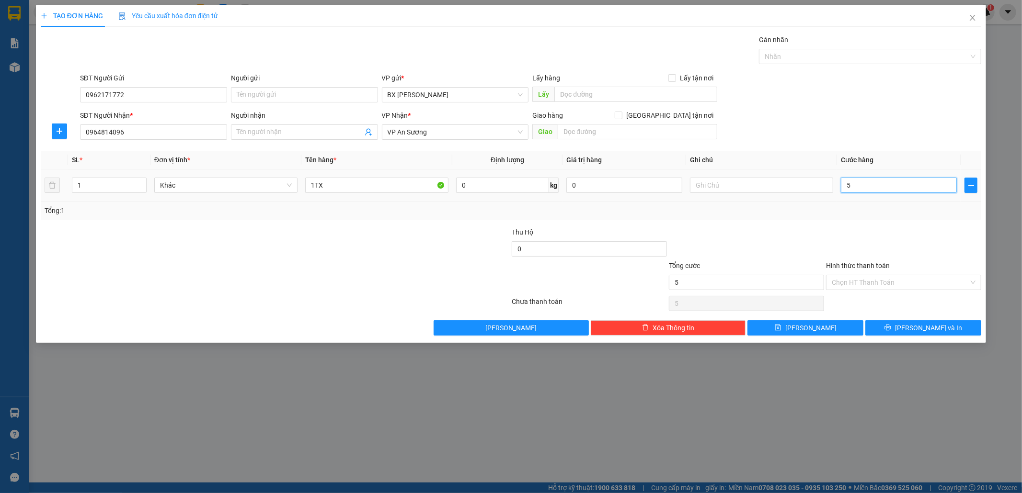
type input "50"
type input "50.000"
click at [891, 326] on icon "printer" at bounding box center [887, 327] width 7 height 7
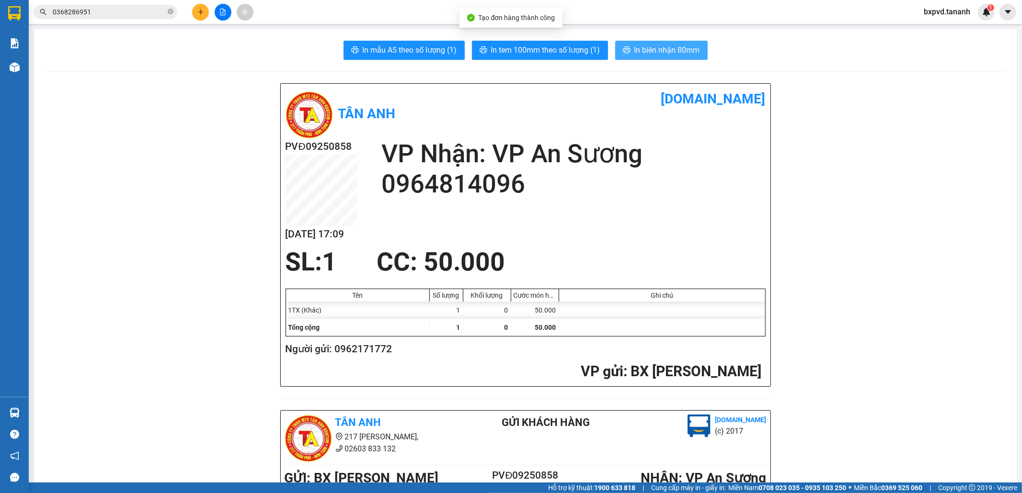
click at [649, 52] on span "In biên nhận 80mm" at bounding box center [667, 50] width 66 height 12
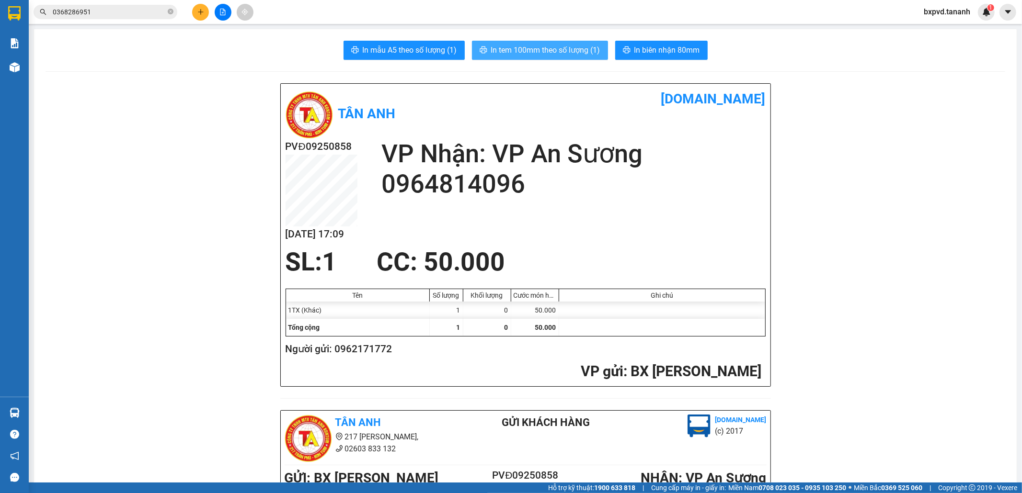
click at [545, 44] on span "In tem 100mm theo số lượng (1)" at bounding box center [545, 50] width 109 height 12
click at [198, 11] on icon "plus" at bounding box center [200, 12] width 7 height 7
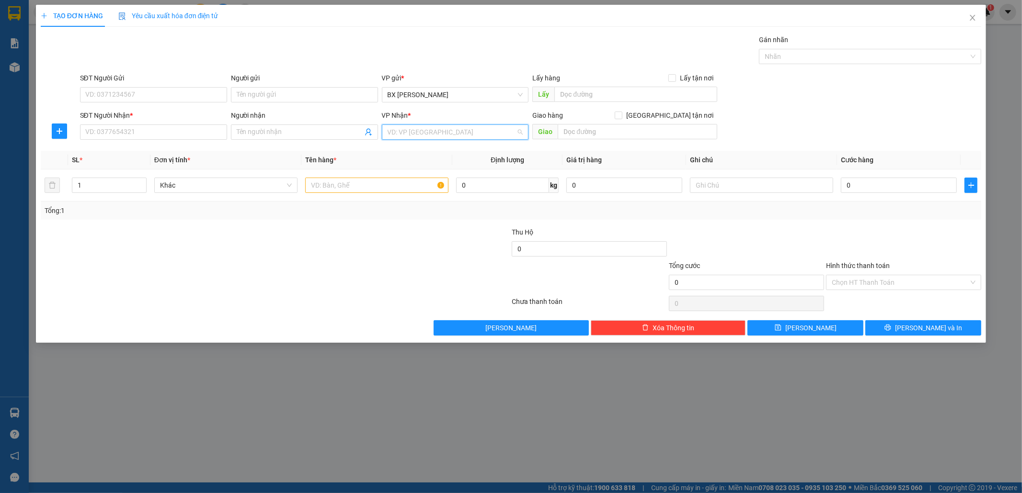
click at [411, 131] on input "search" at bounding box center [452, 132] width 129 height 14
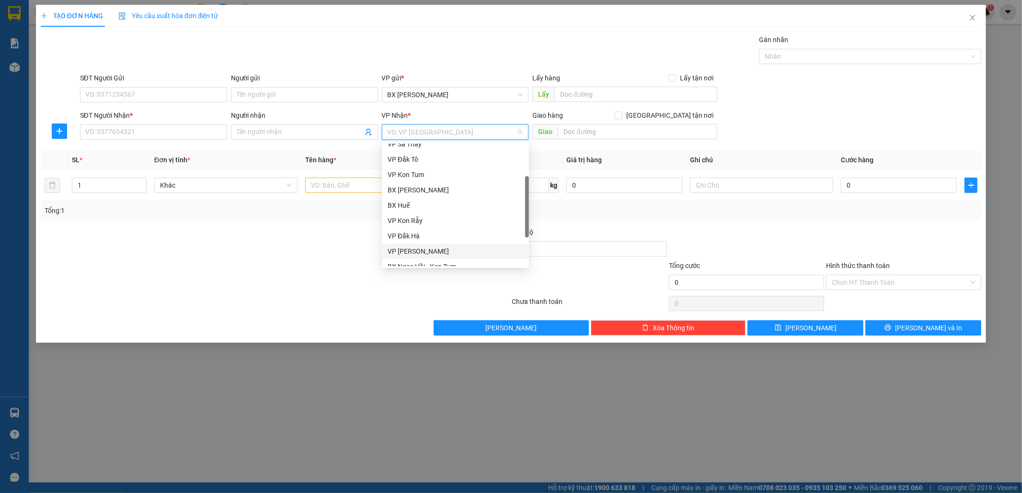
drag, startPoint x: 420, startPoint y: 250, endPoint x: 192, endPoint y: 183, distance: 237.5
click at [419, 250] on div "[PERSON_NAME]" at bounding box center [456, 251] width 136 height 11
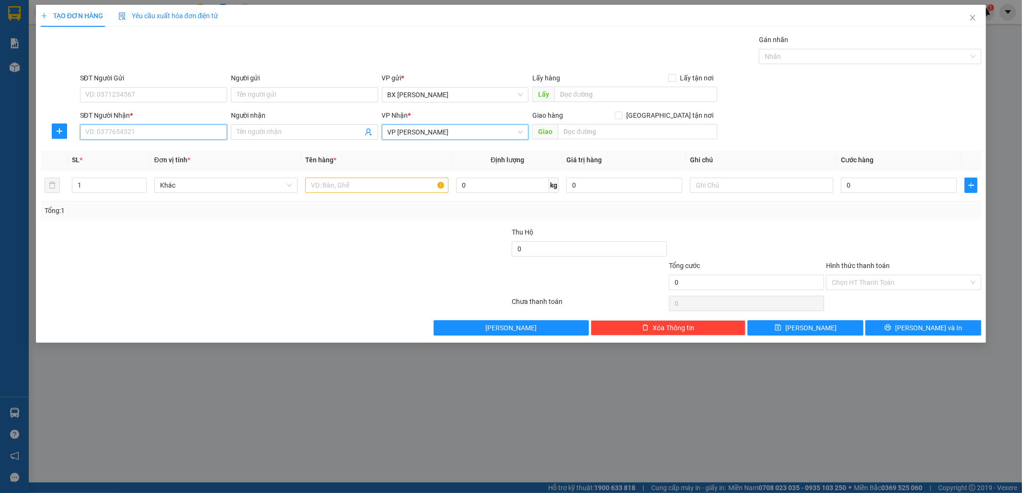
click at [116, 128] on input "SĐT Người Nhận *" at bounding box center [153, 132] width 147 height 15
click at [187, 93] on input "SĐT Người Gửi" at bounding box center [153, 94] width 147 height 15
drag, startPoint x: 197, startPoint y: 112, endPoint x: 182, endPoint y: 111, distance: 14.9
click at [195, 112] on div "0387827777 - TRƯỜNG ĐỖ" at bounding box center [154, 114] width 136 height 11
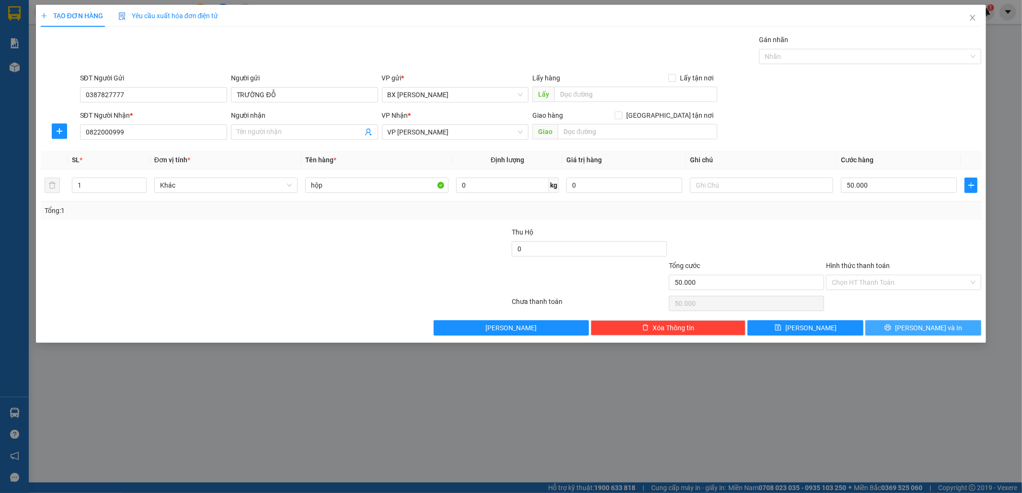
click at [901, 326] on button "[PERSON_NAME] và In" at bounding box center [923, 327] width 116 height 15
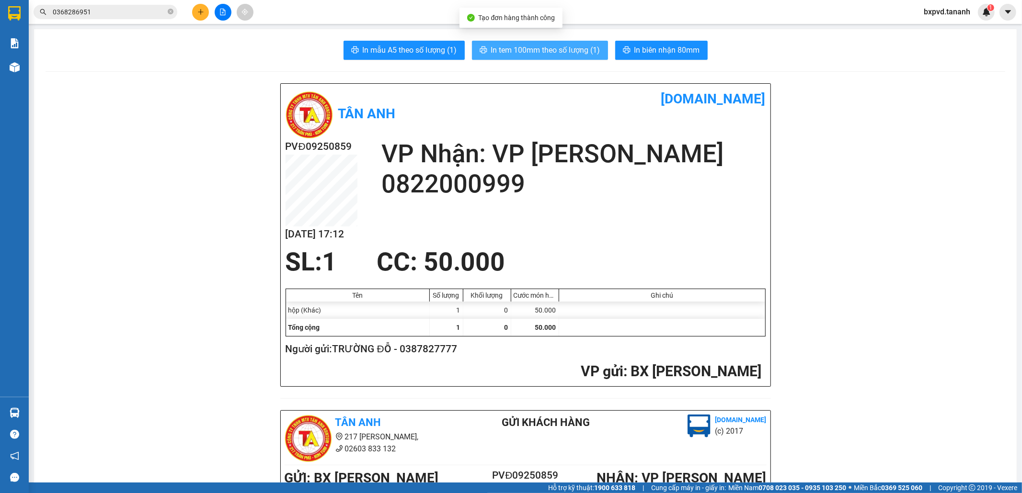
click at [501, 46] on span "In tem 100mm theo số lượng (1)" at bounding box center [545, 50] width 109 height 12
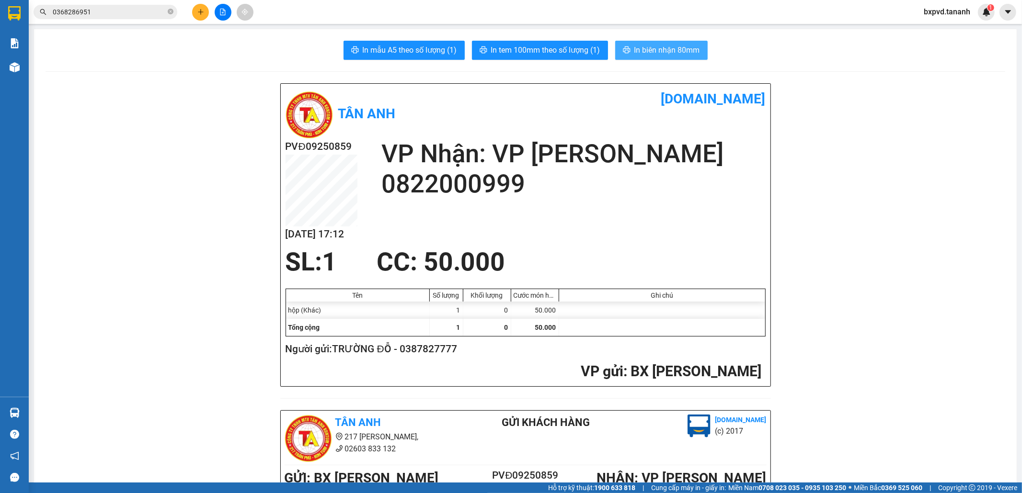
click at [676, 53] on span "In biên nhận 80mm" at bounding box center [667, 50] width 66 height 12
click at [199, 11] on icon "plus" at bounding box center [200, 12] width 7 height 7
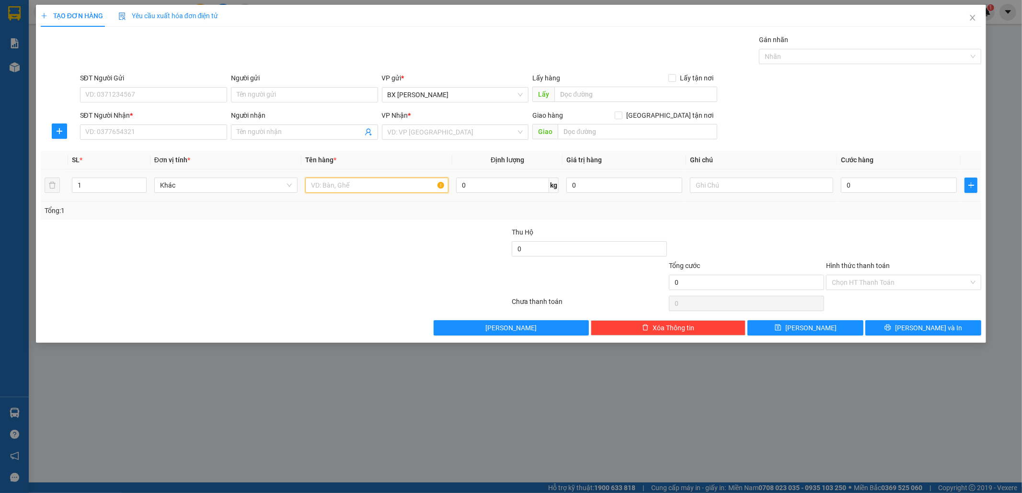
click at [333, 188] on input "text" at bounding box center [376, 185] width 143 height 15
click at [308, 137] on input "Người nhận" at bounding box center [300, 132] width 126 height 11
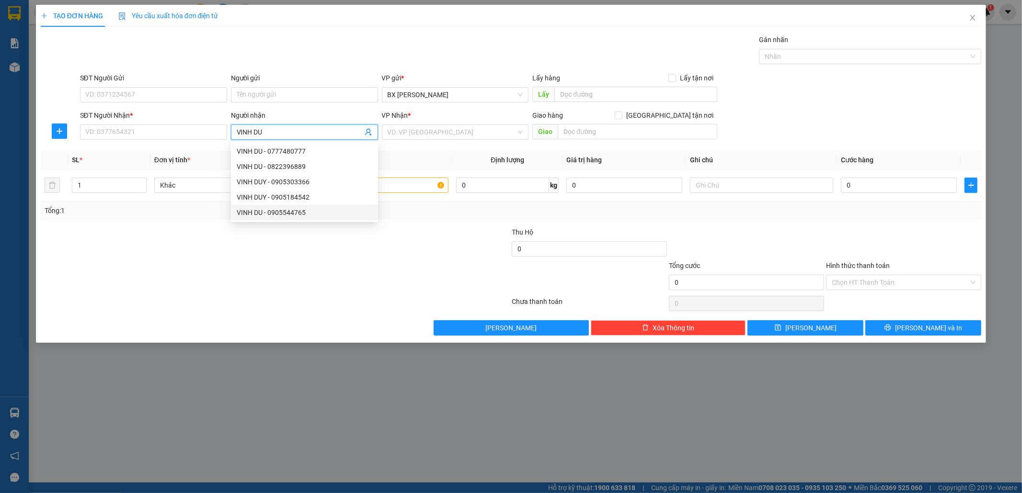
click at [293, 217] on div "VINH DU - 0905544765" at bounding box center [305, 212] width 136 height 11
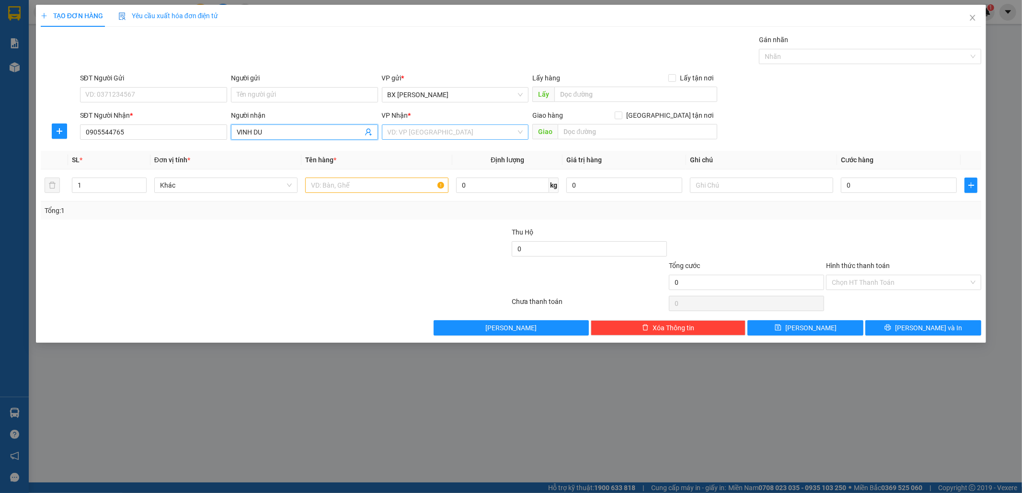
click at [432, 133] on input "search" at bounding box center [452, 132] width 129 height 14
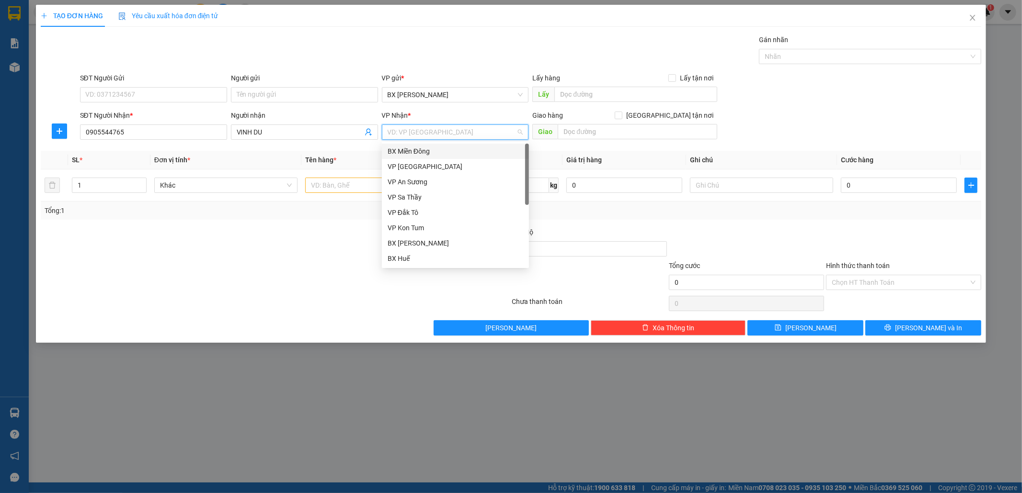
click at [431, 156] on div "BX Miền Đông" at bounding box center [456, 151] width 136 height 11
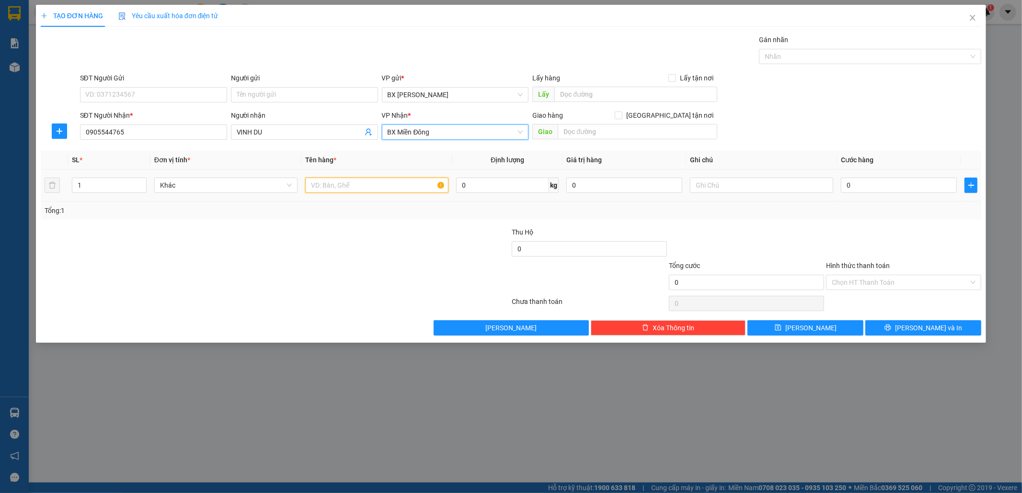
click at [351, 189] on input "text" at bounding box center [376, 185] width 143 height 15
click at [860, 180] on input "0" at bounding box center [899, 185] width 116 height 15
drag, startPoint x: 314, startPoint y: 184, endPoint x: 310, endPoint y: 156, distance: 28.9
click at [289, 183] on tr "1 Khác 5KIEN 0 kg 0 4.000" at bounding box center [511, 186] width 941 height 32
click at [870, 183] on input "4.000" at bounding box center [899, 185] width 116 height 15
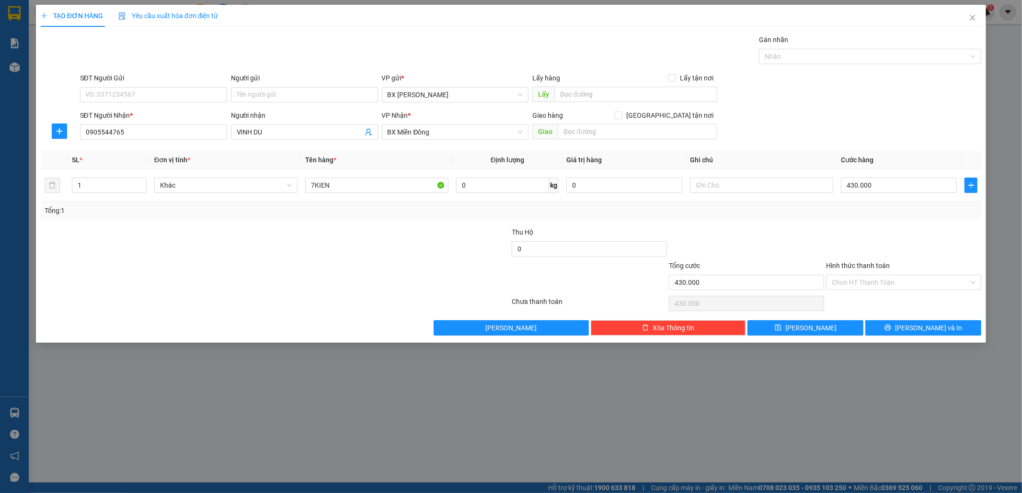
click at [921, 337] on div "TẠO ĐƠN HÀNG Yêu cầu xuất hóa đơn điện tử Transit Pickup Surcharge Ids Transit …" at bounding box center [511, 174] width 950 height 338
click at [921, 329] on span "[PERSON_NAME] và In" at bounding box center [928, 328] width 67 height 11
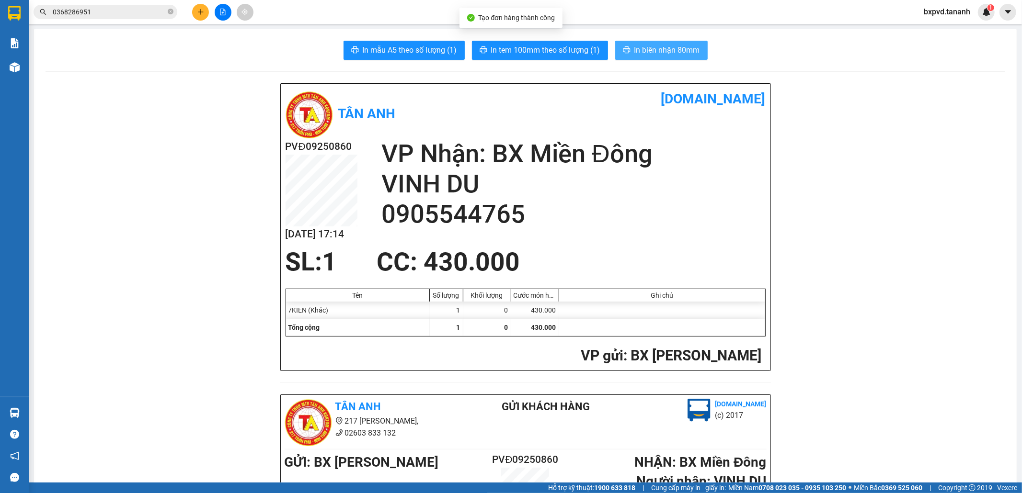
click at [635, 52] on span "In biên nhận 80mm" at bounding box center [667, 50] width 66 height 12
click at [204, 13] on button at bounding box center [200, 12] width 17 height 17
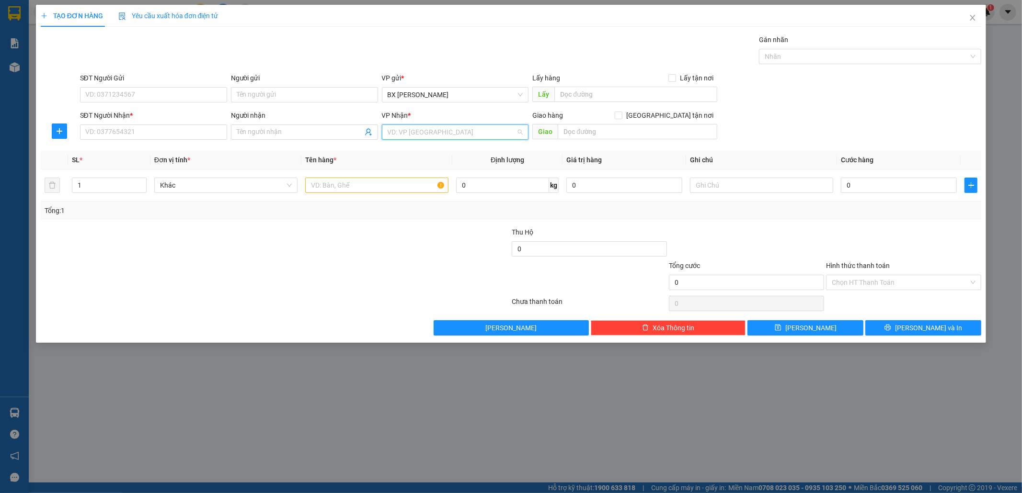
click at [405, 139] on input "search" at bounding box center [452, 132] width 129 height 14
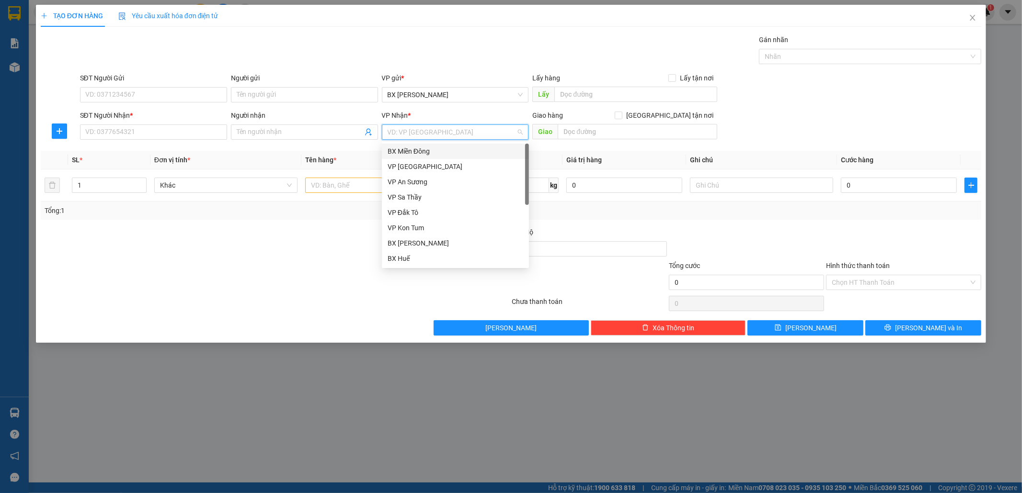
click at [406, 144] on div "BX Miền Đông" at bounding box center [455, 151] width 147 height 15
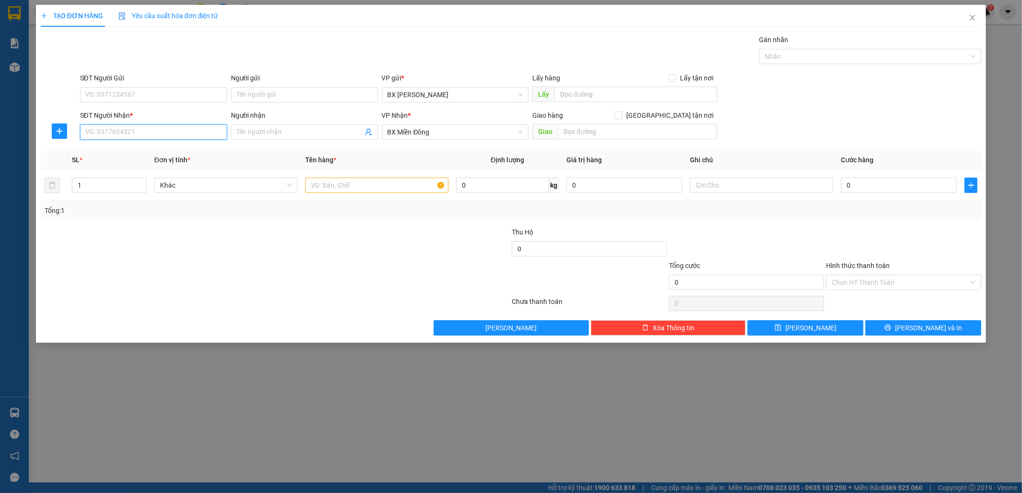
click at [174, 128] on input "SĐT Người Nhận *" at bounding box center [153, 132] width 147 height 15
click at [146, 90] on input "SĐT Người Gửi" at bounding box center [153, 94] width 147 height 15
click at [120, 119] on div "0982332456" at bounding box center [154, 114] width 136 height 11
click at [573, 129] on input "text" at bounding box center [638, 131] width 160 height 15
drag, startPoint x: 180, startPoint y: 186, endPoint x: 175, endPoint y: 175, distance: 11.8
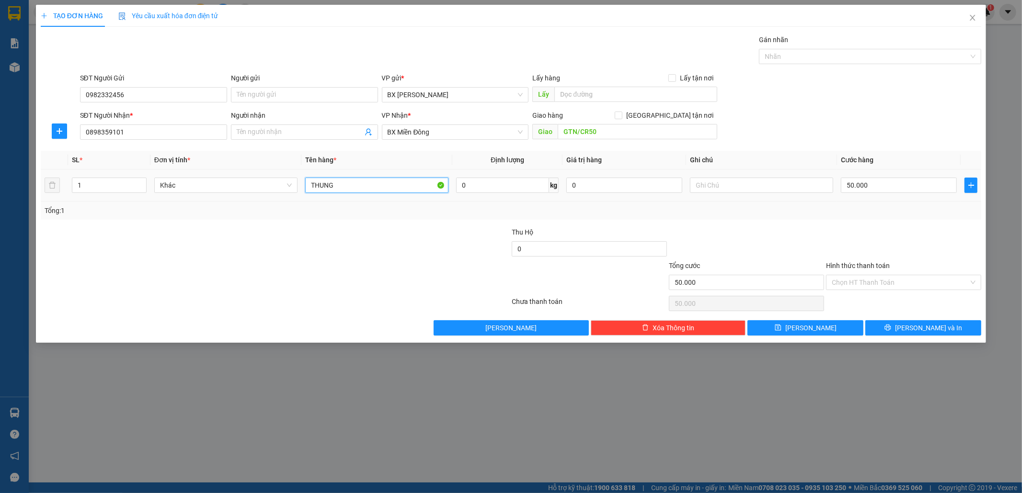
click at [174, 184] on tr "1 Khác THUNG 0 kg 0 50.000" at bounding box center [511, 186] width 941 height 32
click at [870, 183] on input "50.000" at bounding box center [899, 185] width 116 height 15
click at [873, 275] on div "Chọn HT Thanh Toán" at bounding box center [903, 282] width 155 height 15
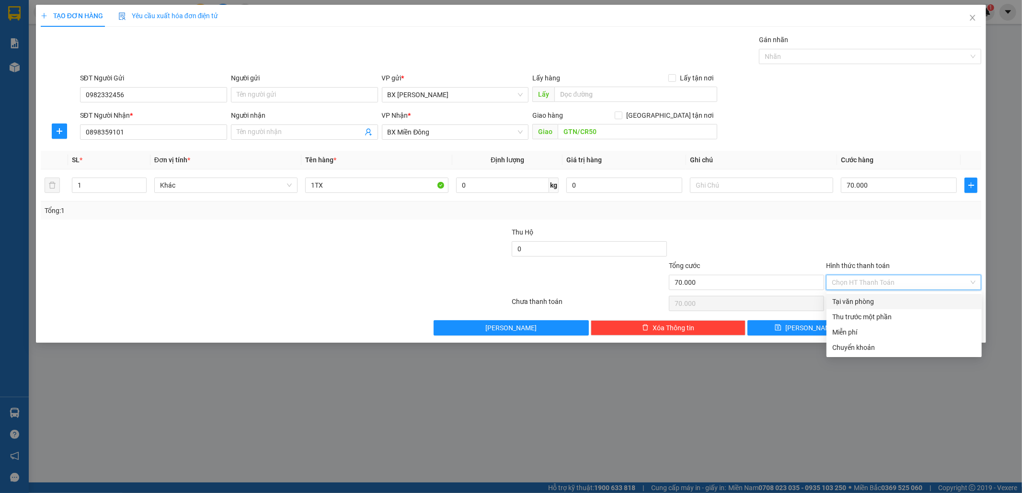
drag, startPoint x: 868, startPoint y: 292, endPoint x: 867, endPoint y: 298, distance: 5.9
click at [868, 293] on div "Transit Pickup Surcharge Ids Transit Deliver Surcharge Ids Transit Deliver Surc…" at bounding box center [511, 184] width 941 height 301
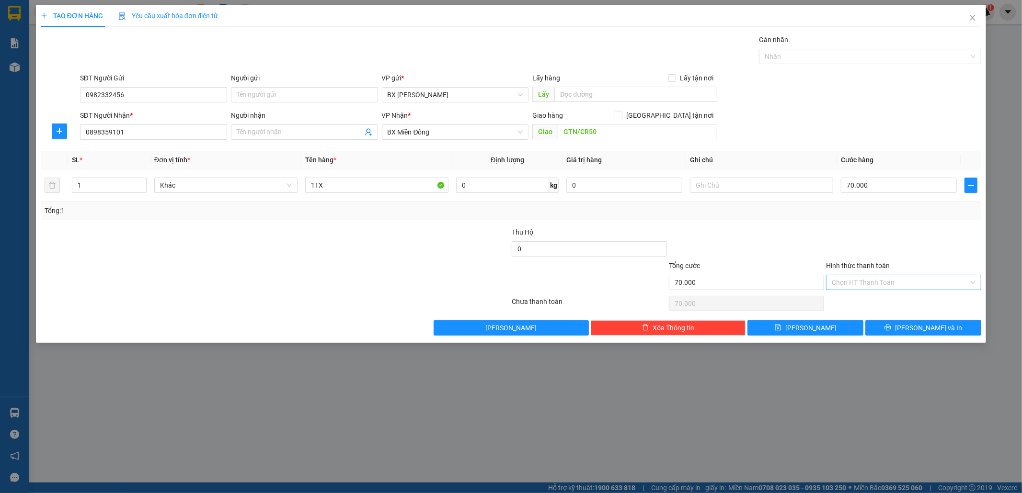
drag, startPoint x: 875, startPoint y: 274, endPoint x: 877, endPoint y: 278, distance: 5.0
click at [877, 278] on div "Hình thức thanh toán Chọn HT Thanh Toán" at bounding box center [903, 278] width 155 height 34
click at [876, 284] on input "Hình thức thanh toán" at bounding box center [900, 282] width 137 height 14
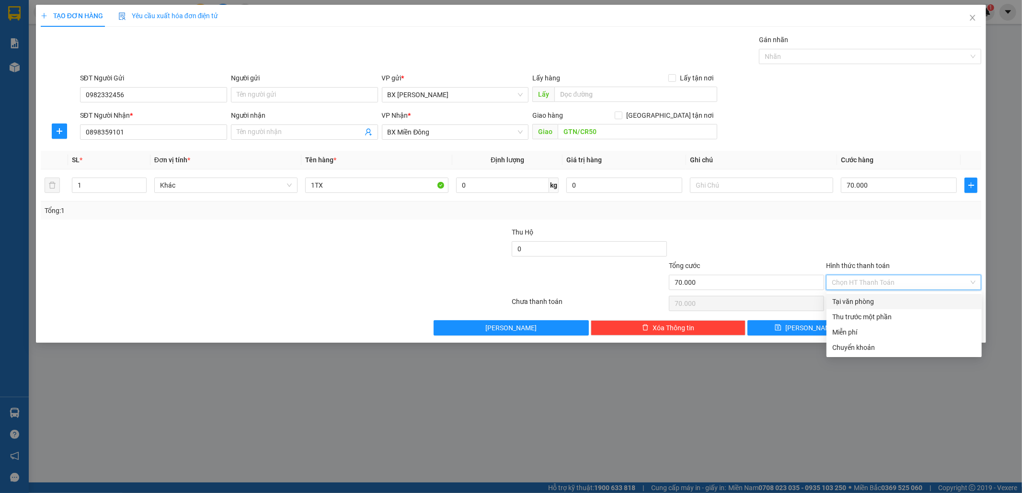
drag, startPoint x: 873, startPoint y: 295, endPoint x: 877, endPoint y: 302, distance: 8.6
click at [873, 296] on div "Tại văn phòng" at bounding box center [903, 301] width 155 height 15
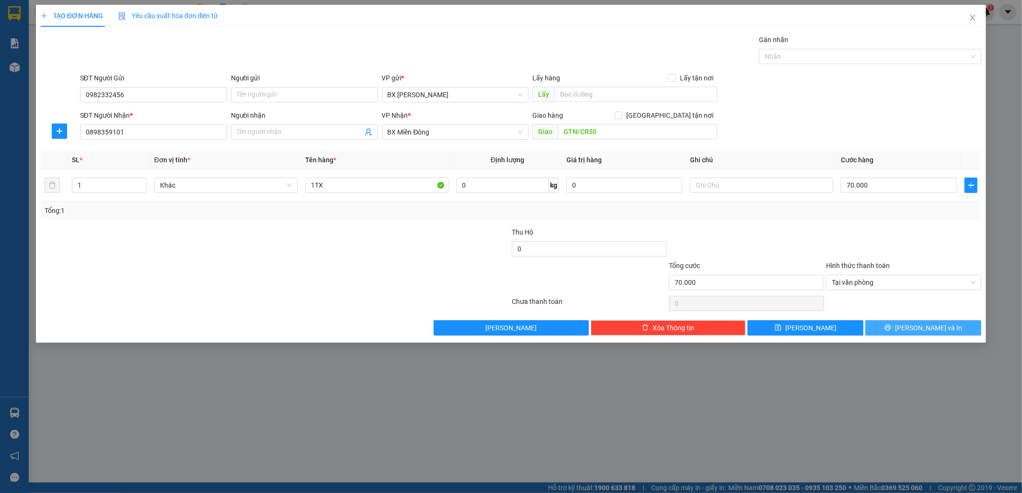
click at [920, 328] on span "[PERSON_NAME] và In" at bounding box center [928, 328] width 67 height 11
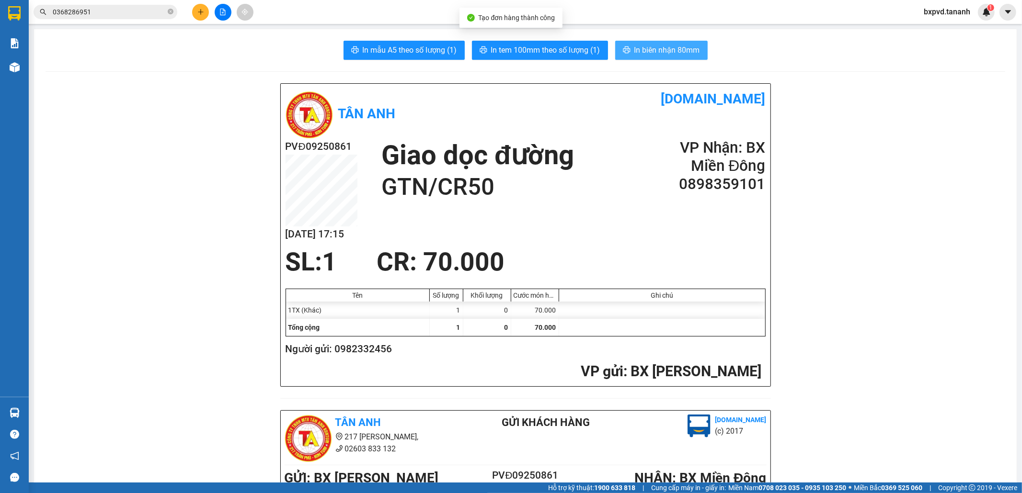
click at [662, 49] on span "In biên nhận 80mm" at bounding box center [667, 50] width 66 height 12
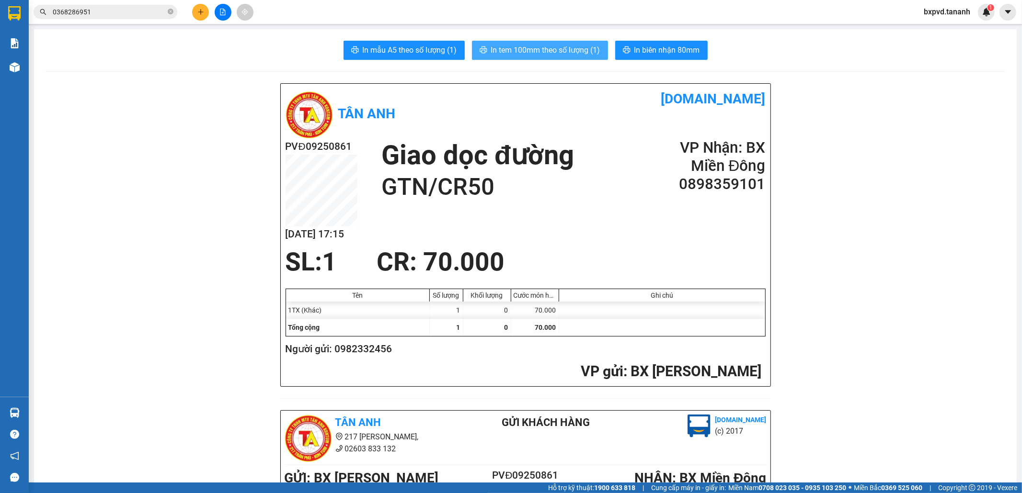
click at [499, 46] on span "In tem 100mm theo số lượng (1)" at bounding box center [545, 50] width 109 height 12
click at [511, 46] on span "In tem 100mm theo số lượng (1)" at bounding box center [545, 50] width 109 height 12
click at [193, 15] on button at bounding box center [200, 12] width 17 height 17
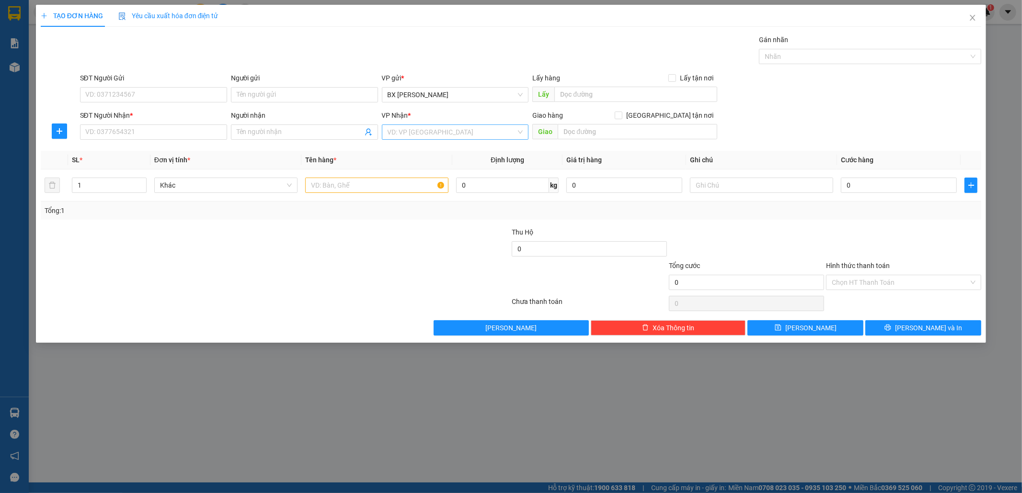
click at [463, 131] on input "search" at bounding box center [452, 132] width 129 height 14
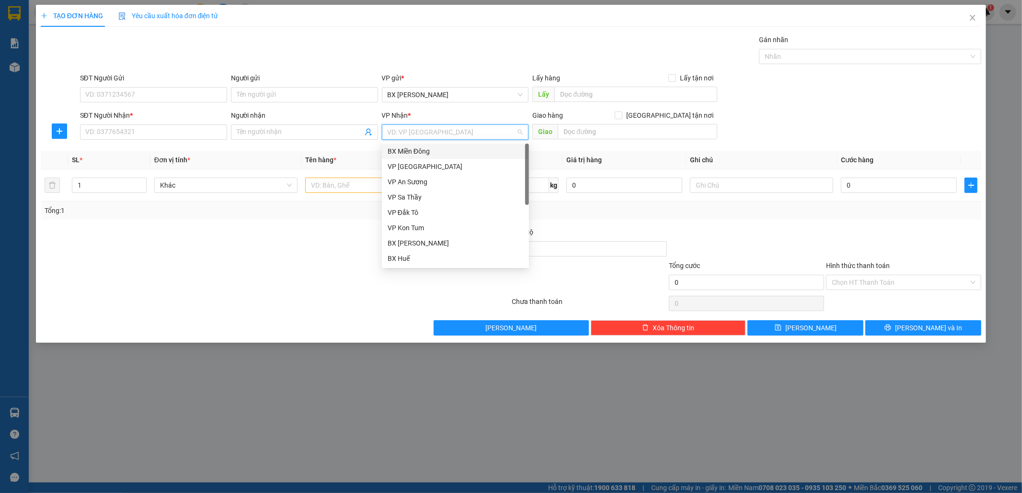
click at [445, 149] on div "BX Miền Đông" at bounding box center [456, 151] width 136 height 11
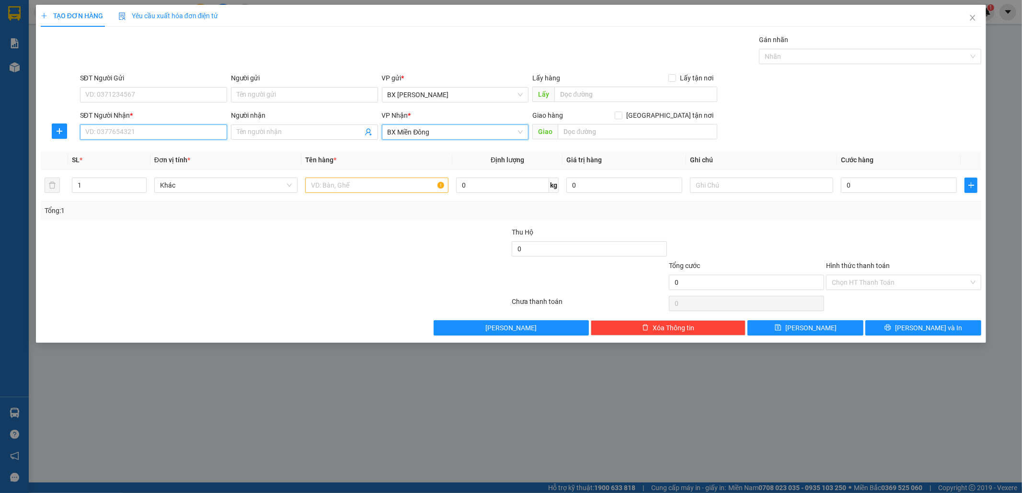
click at [141, 125] on input "SĐT Người Nhận *" at bounding box center [153, 132] width 147 height 15
click at [170, 94] on input "SĐT Người Gửi" at bounding box center [153, 94] width 147 height 15
click at [397, 189] on input "text" at bounding box center [376, 185] width 143 height 15
click at [908, 188] on input "0" at bounding box center [899, 185] width 116 height 15
click at [892, 278] on input "Hình thức thanh toán" at bounding box center [900, 282] width 137 height 14
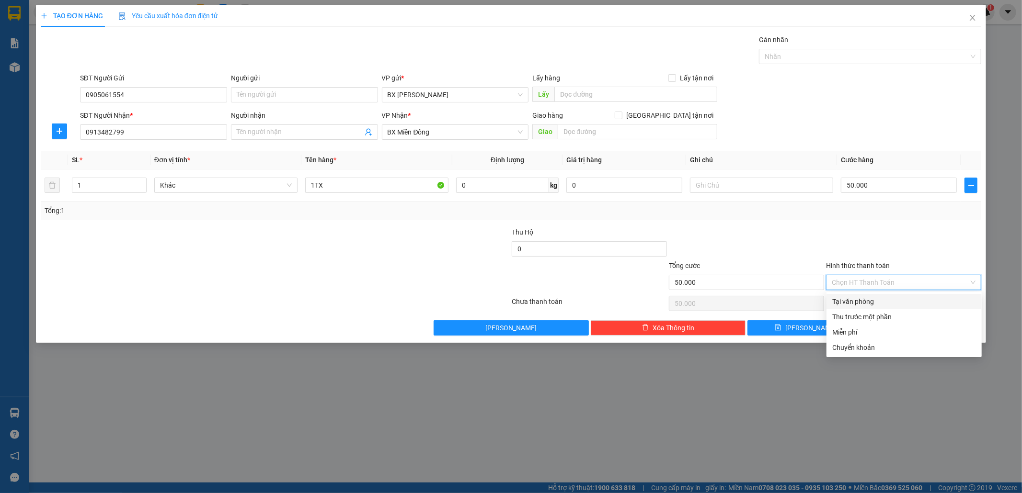
click at [885, 302] on div "Tại văn phòng" at bounding box center [904, 302] width 144 height 11
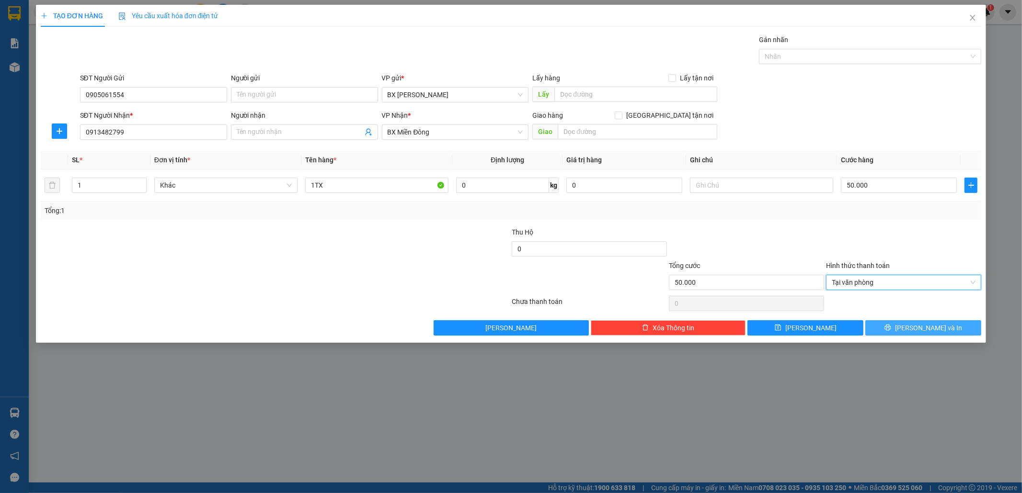
click at [929, 332] on span "[PERSON_NAME] và In" at bounding box center [928, 328] width 67 height 11
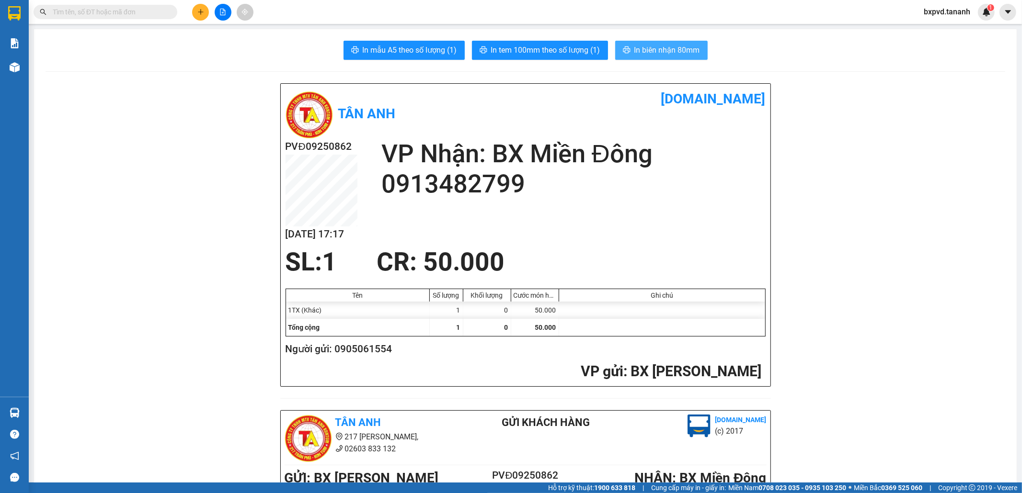
click at [662, 53] on span "In biên nhận 80mm" at bounding box center [667, 50] width 66 height 12
click at [512, 50] on span "In tem 100mm theo số lượng (1)" at bounding box center [545, 50] width 109 height 12
click at [195, 7] on button at bounding box center [200, 12] width 17 height 17
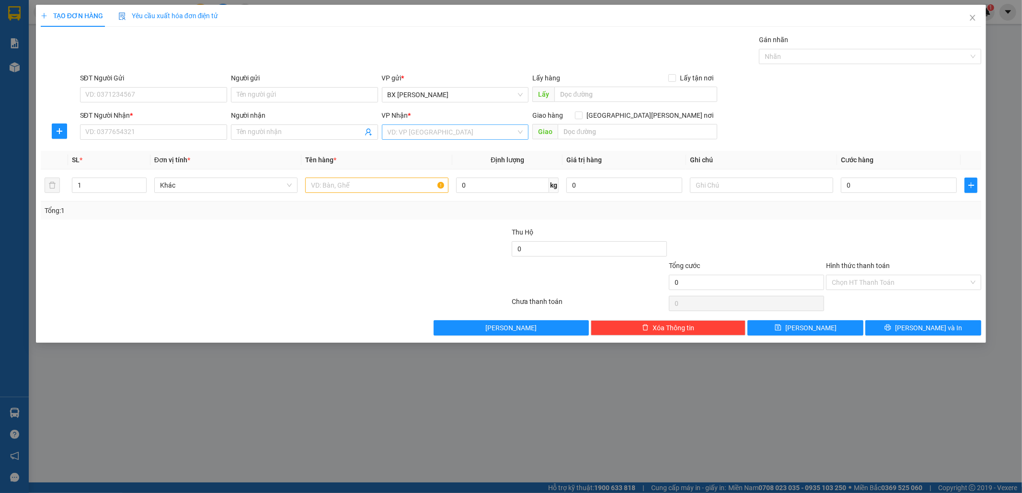
click at [452, 134] on input "search" at bounding box center [452, 132] width 129 height 14
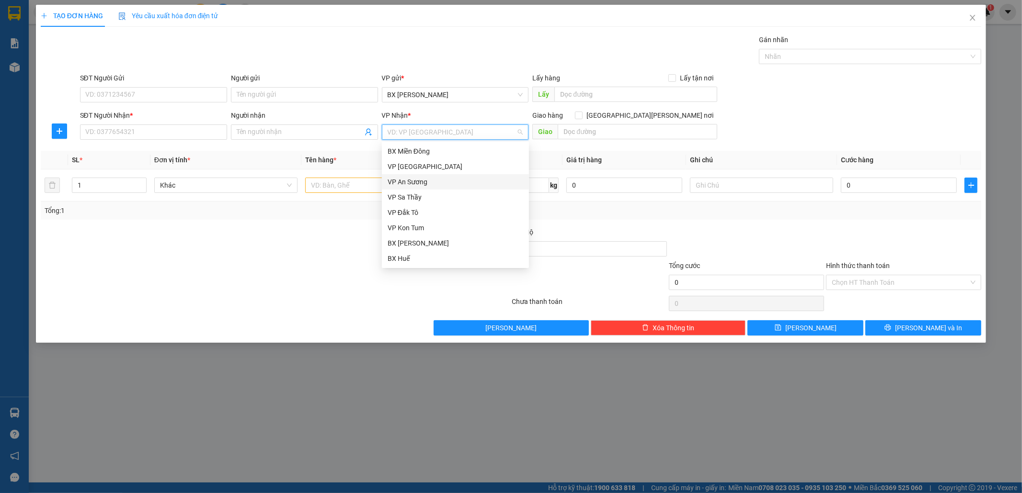
click at [419, 180] on div "VP An Sương" at bounding box center [456, 182] width 136 height 11
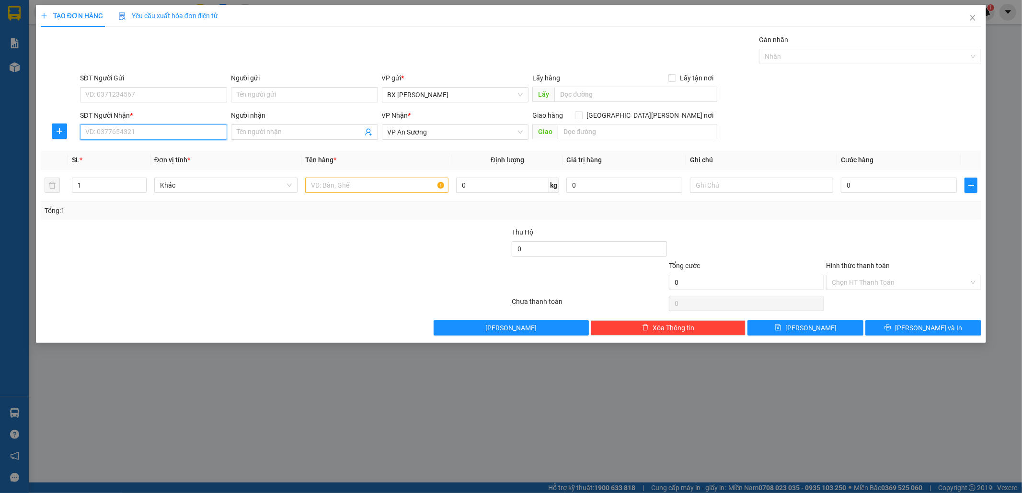
drag, startPoint x: 159, startPoint y: 137, endPoint x: 183, endPoint y: 121, distance: 28.0
click at [159, 136] on input "SĐT Người Nhận *" at bounding box center [153, 132] width 147 height 15
type input "0333333731"
drag, startPoint x: 106, startPoint y: 93, endPoint x: 112, endPoint y: 93, distance: 5.3
click at [107, 93] on input "SĐT Người Gửi" at bounding box center [153, 94] width 147 height 15
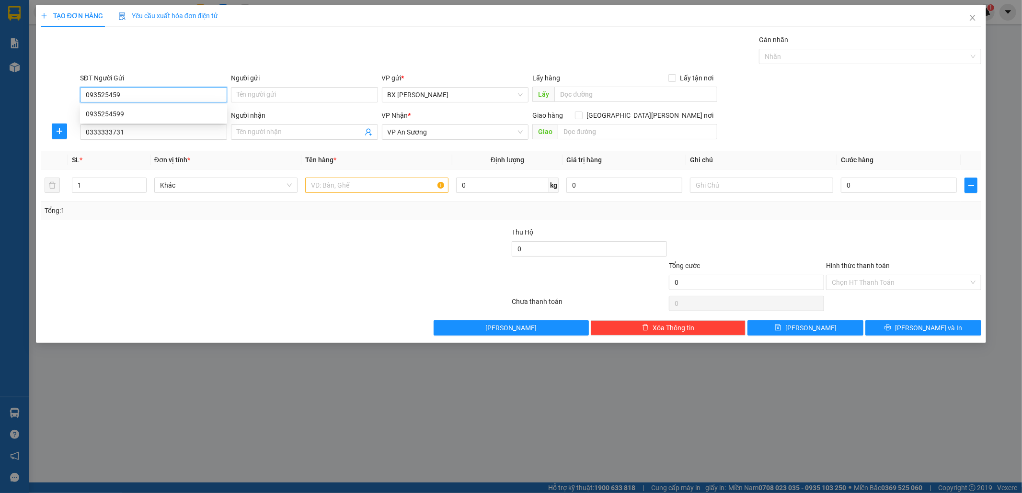
type input "0935254599"
click at [146, 115] on div "0935254599" at bounding box center [154, 114] width 136 height 11
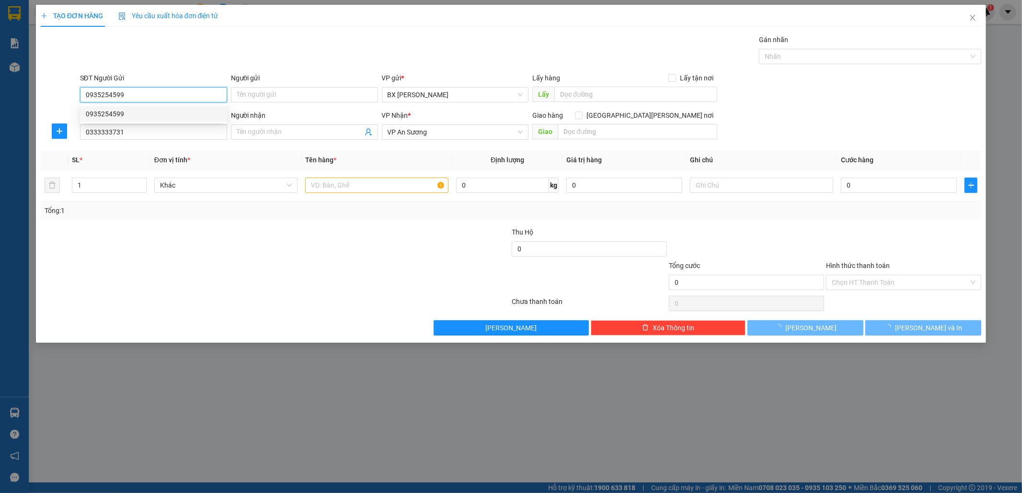
type input "50.000"
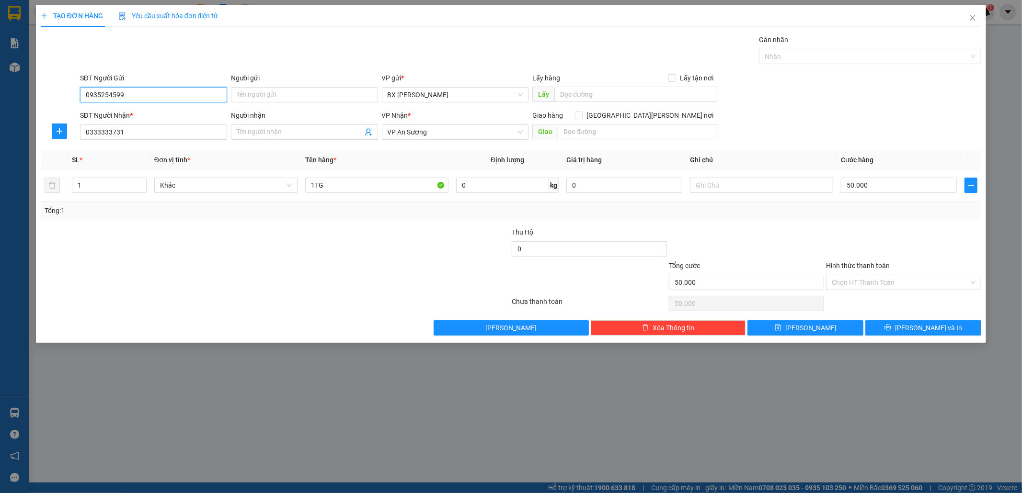
type input "0935254599"
click at [148, 115] on div "SĐT Người Nhận *" at bounding box center [153, 115] width 147 height 11
click at [148, 125] on input "0333333731" at bounding box center [153, 132] width 147 height 15
click at [883, 190] on input "50.000" at bounding box center [899, 185] width 116 height 15
type input "6"
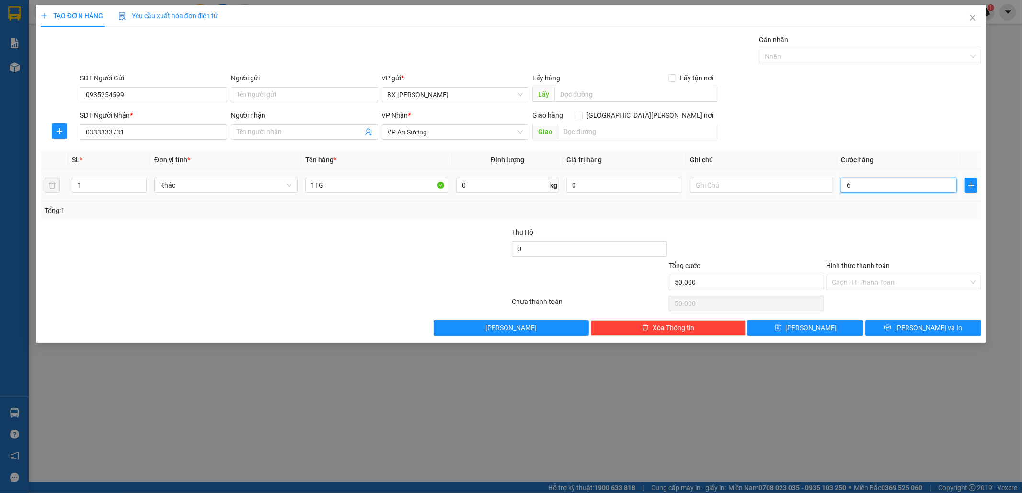
type input "6"
type input "60"
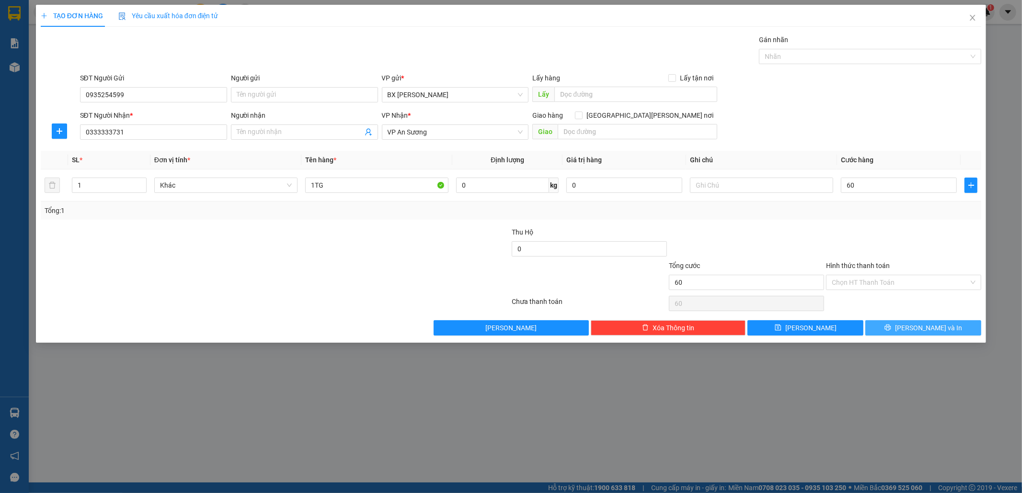
click at [888, 325] on button "[PERSON_NAME] và In" at bounding box center [923, 327] width 116 height 15
type input "60.000"
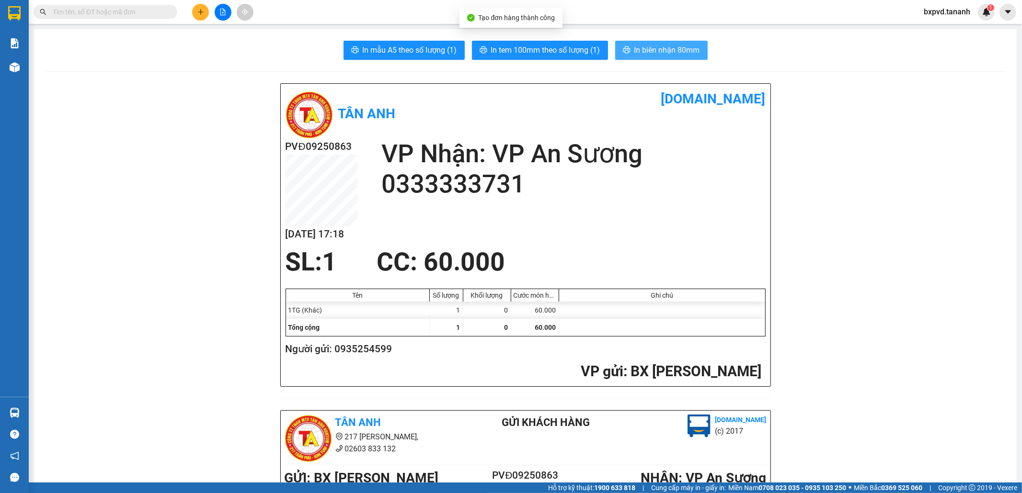
click at [664, 50] on span "In biên nhận 80mm" at bounding box center [667, 50] width 66 height 12
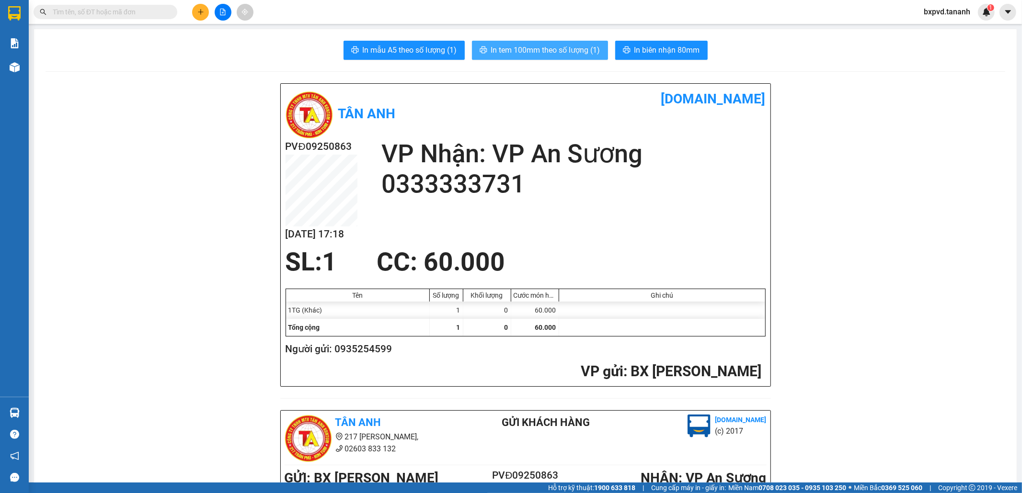
click at [568, 58] on button "In tem 100mm theo số lượng (1)" at bounding box center [540, 50] width 136 height 19
click at [199, 15] on icon "plus" at bounding box center [200, 12] width 7 height 7
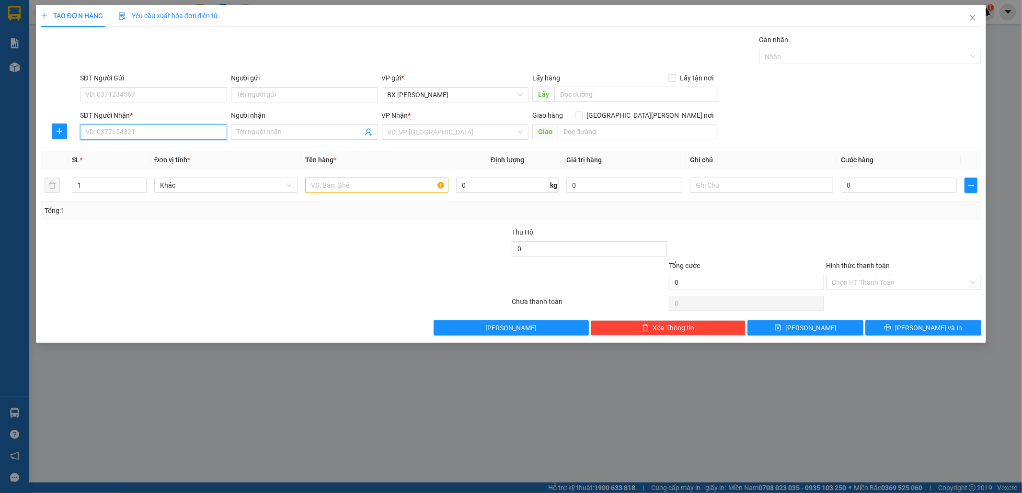
drag, startPoint x: 128, startPoint y: 135, endPoint x: 122, endPoint y: 122, distance: 14.6
click at [125, 132] on input "SĐT Người Nhận *" at bounding box center [153, 132] width 147 height 15
type input "0378038148"
type input "2"
click at [140, 184] on icon "up" at bounding box center [140, 183] width 3 height 3
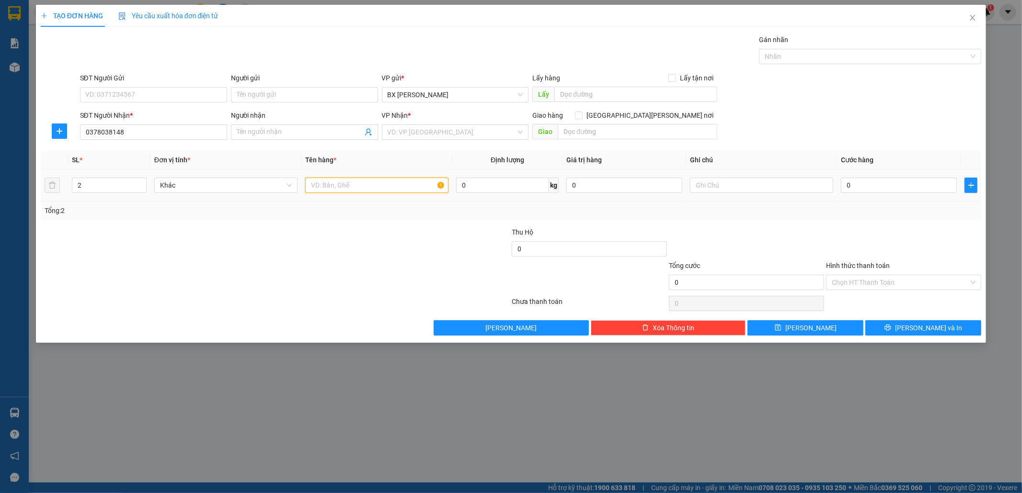
click at [345, 187] on input "text" at bounding box center [376, 185] width 143 height 15
type input "2K"
click at [449, 135] on input "search" at bounding box center [452, 132] width 129 height 14
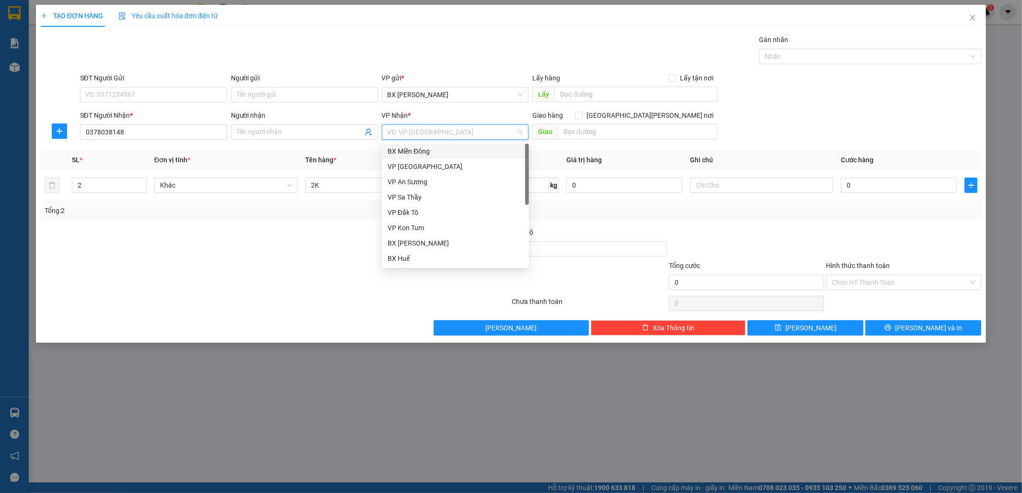
click at [434, 152] on div "BX Miền Đông" at bounding box center [456, 151] width 136 height 11
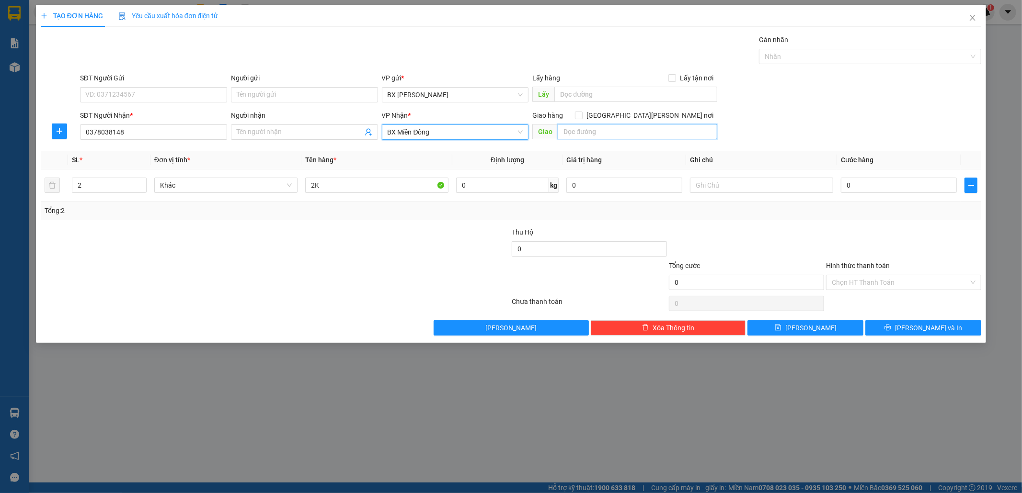
click at [595, 126] on input "text" at bounding box center [638, 131] width 160 height 15
type input "[PERSON_NAME]"
click at [859, 173] on td "0" at bounding box center [899, 186] width 124 height 32
click at [857, 185] on input "0" at bounding box center [899, 185] width 116 height 15
type input "1"
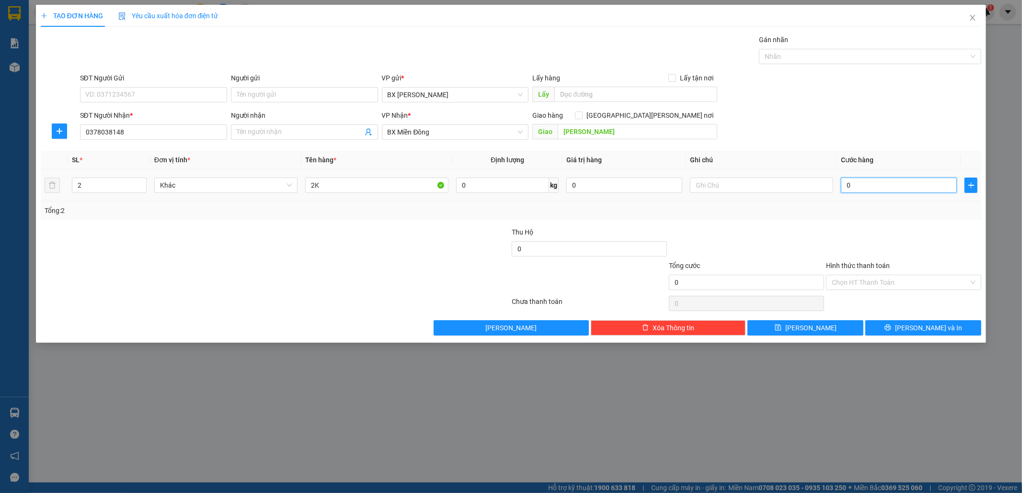
type input "1"
type input "15"
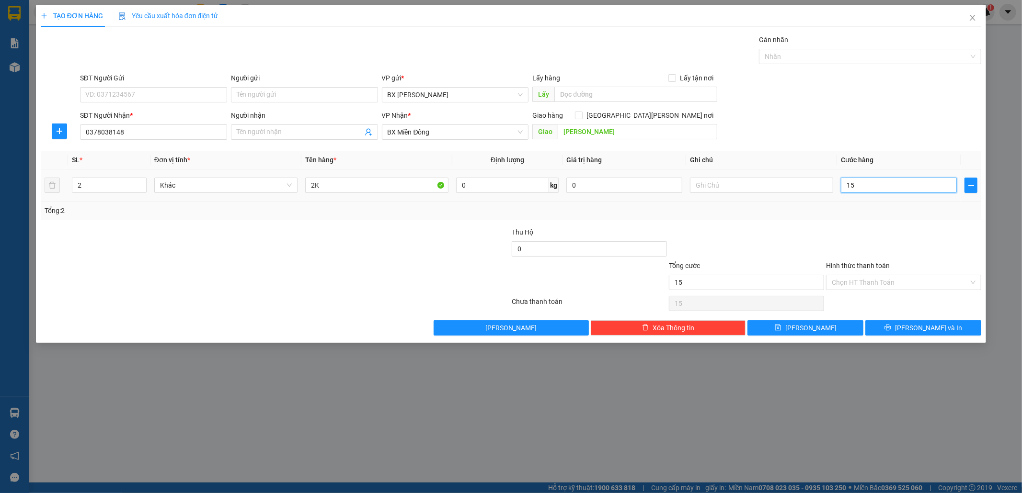
type input "150"
type input "150.000"
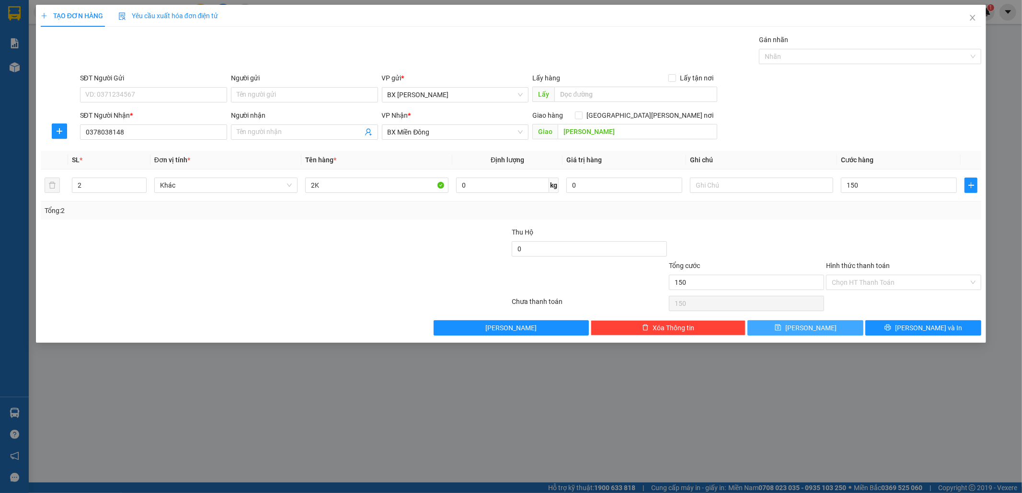
type input "150.000"
click at [810, 333] on button "[PERSON_NAME]" at bounding box center [805, 327] width 116 height 15
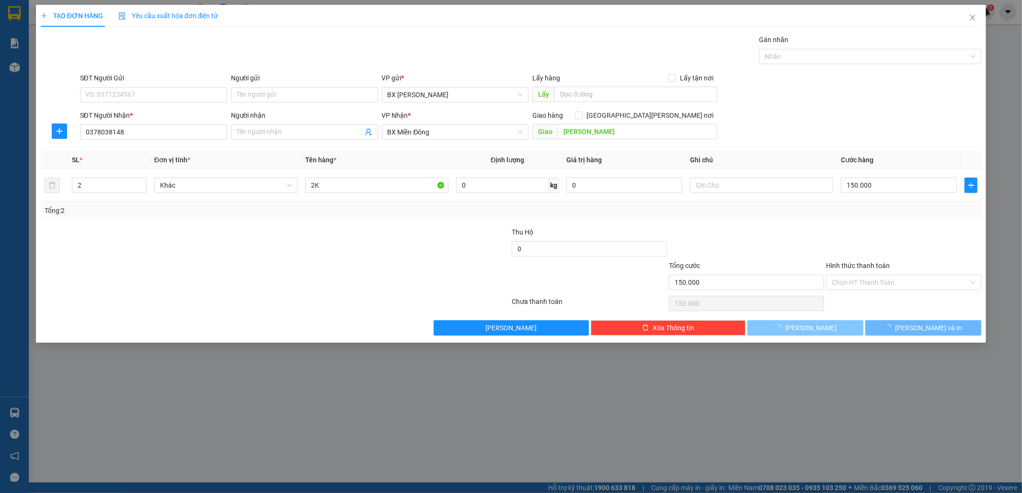
type input "1"
type input "0"
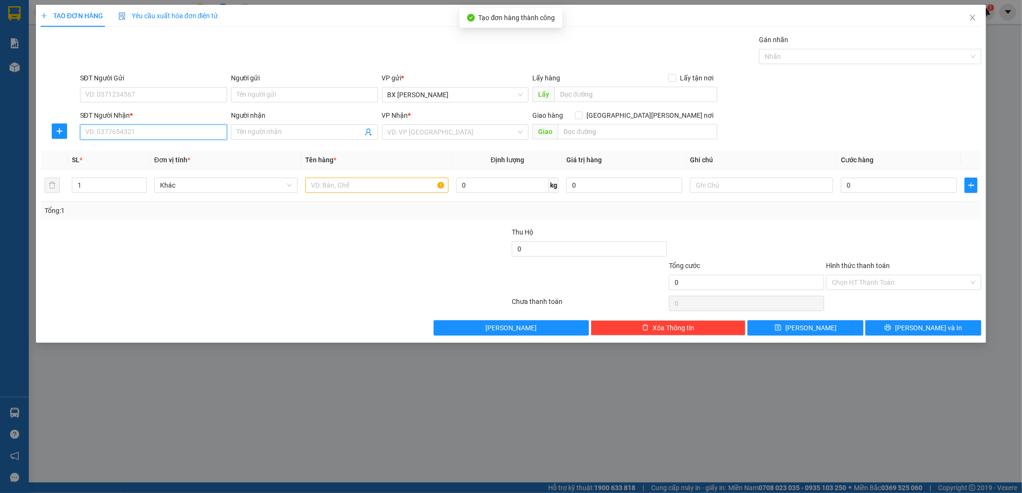
click at [128, 137] on input "SĐT Người Nhận *" at bounding box center [153, 132] width 147 height 15
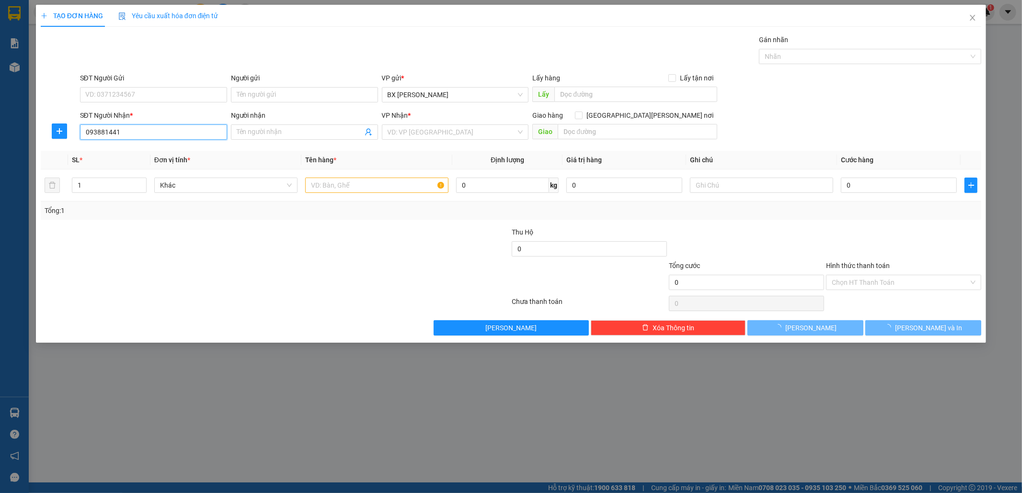
type input "0938814414"
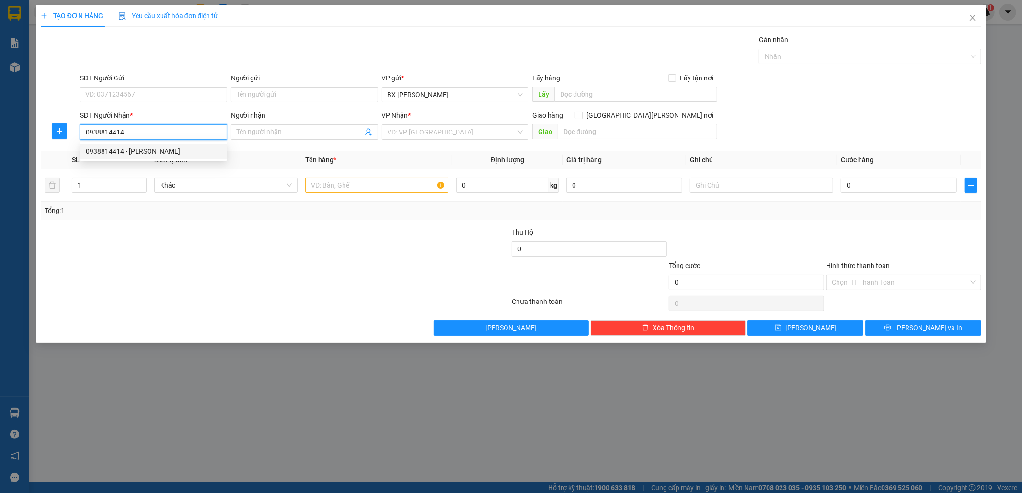
click at [155, 153] on div "0938814414 - [PERSON_NAME]" at bounding box center [154, 151] width 136 height 11
type input "PHƯỢNG"
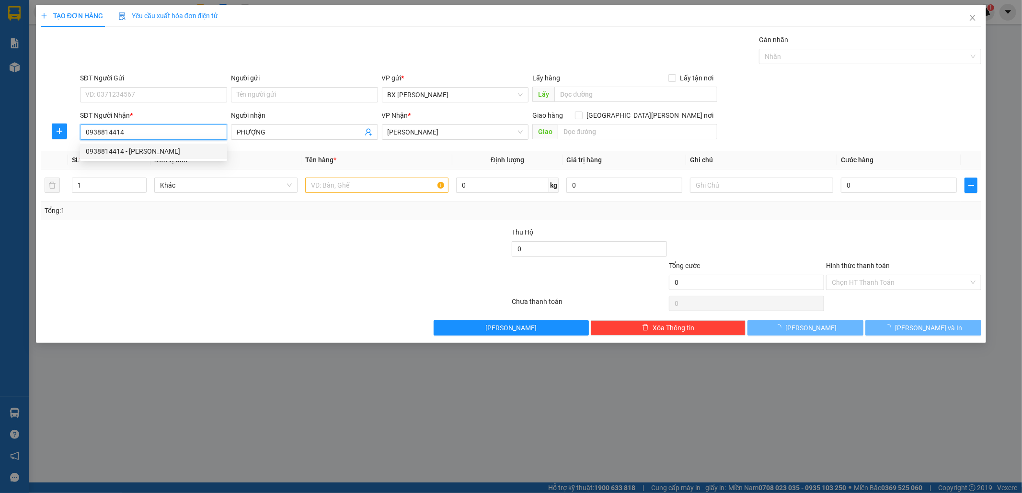
type input "100.000"
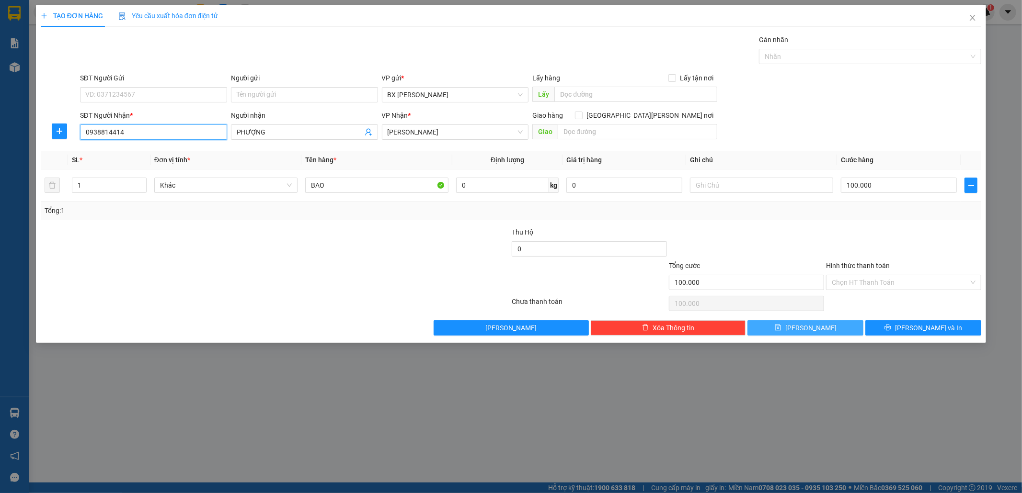
type input "0938814414"
click at [816, 327] on span "[PERSON_NAME]" at bounding box center [810, 328] width 51 height 11
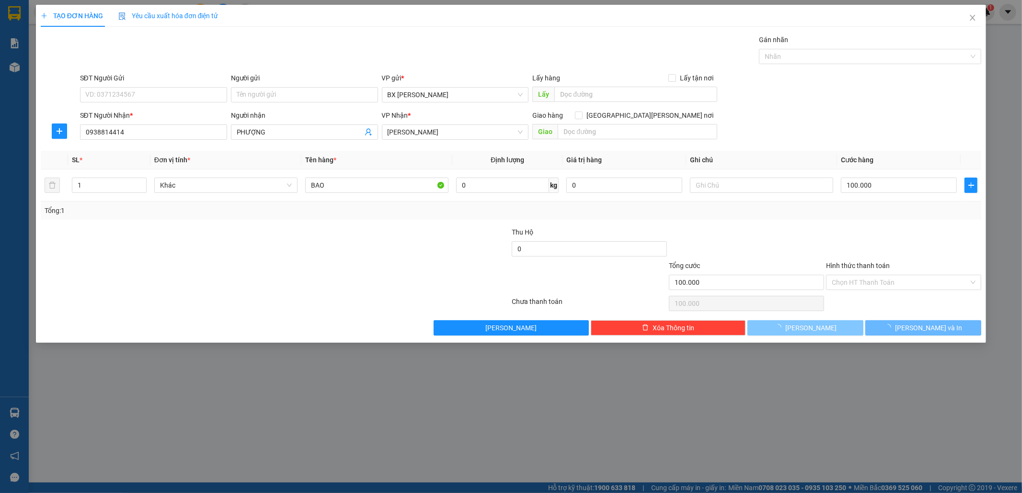
type input "0"
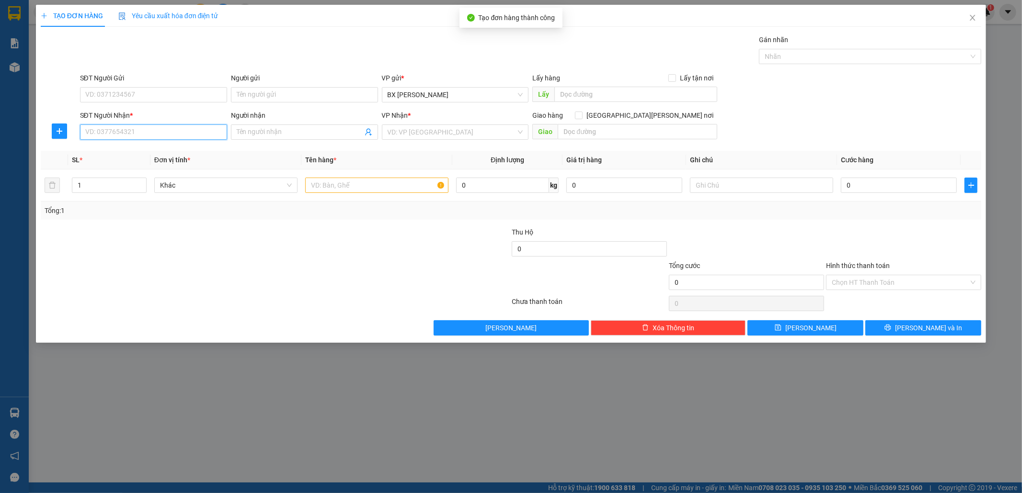
click at [102, 139] on input "SĐT Người Nhận *" at bounding box center [153, 132] width 147 height 15
click at [466, 131] on input "search" at bounding box center [452, 132] width 129 height 14
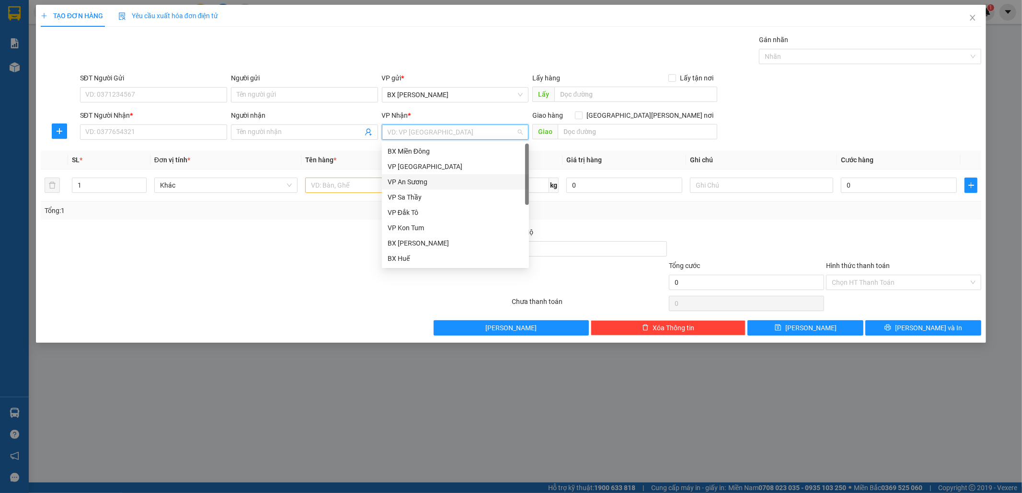
click at [410, 179] on div "VP An Sương" at bounding box center [456, 182] width 136 height 11
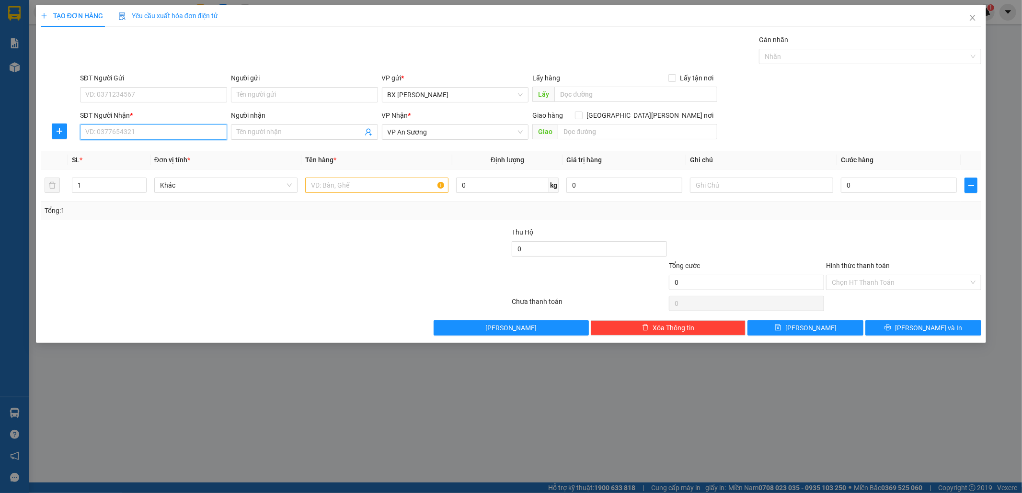
click at [96, 133] on input "SĐT Người Nhận *" at bounding box center [153, 132] width 147 height 15
type input "0976798123"
click at [315, 190] on input "text" at bounding box center [376, 185] width 143 height 15
type input "1K"
click at [903, 181] on input "0" at bounding box center [899, 185] width 116 height 15
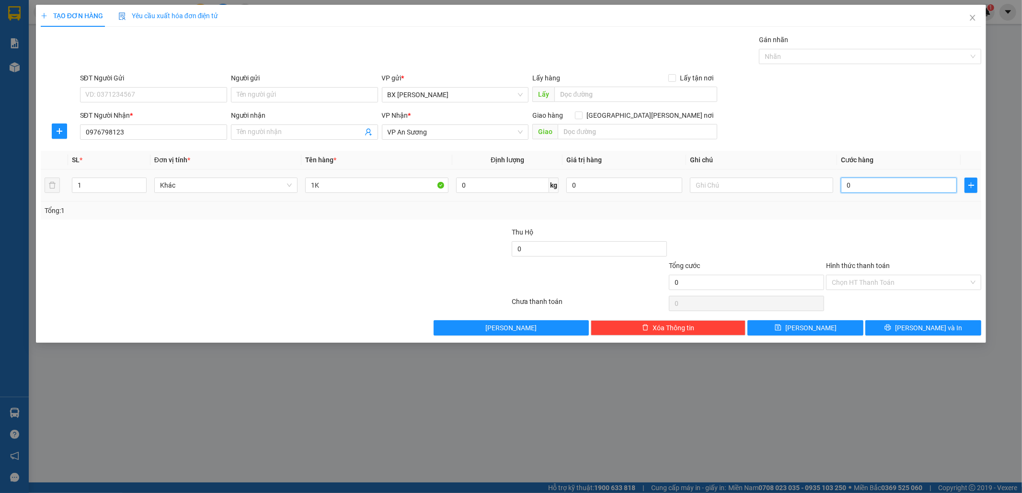
type input "1"
type input "10"
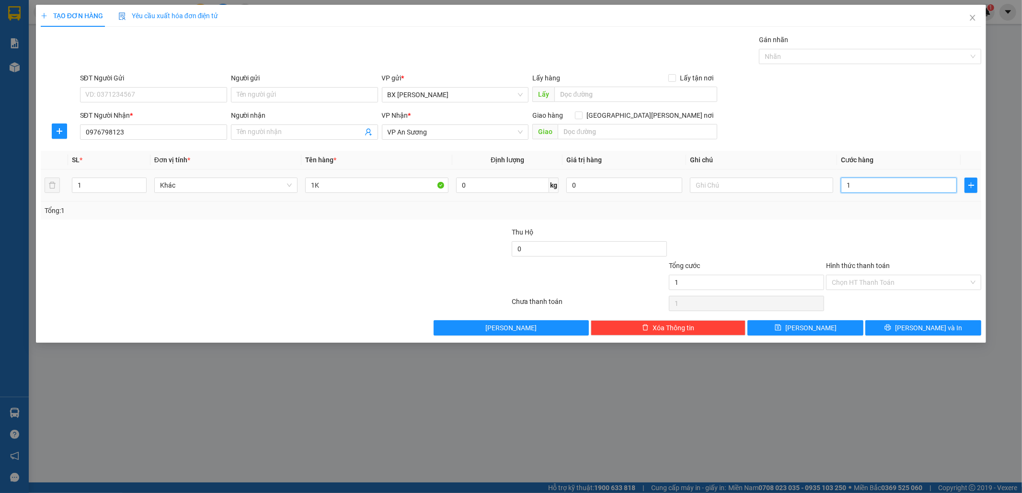
type input "10"
type input "100"
type input "100.000"
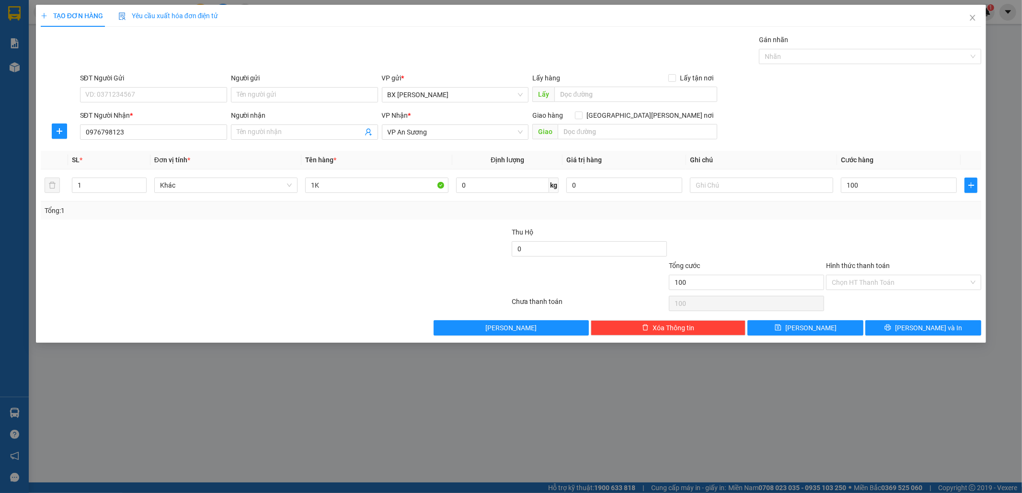
type input "100.000"
click at [804, 317] on div "Transit Pickup Surcharge Ids Transit Deliver Surcharge Ids Transit Deliver Surc…" at bounding box center [511, 184] width 941 height 301
click at [807, 318] on div "Transit Pickup Surcharge Ids Transit Deliver Surcharge Ids Transit Deliver Surc…" at bounding box center [511, 184] width 941 height 301
drag, startPoint x: 817, startPoint y: 331, endPoint x: 831, endPoint y: 380, distance: 50.8
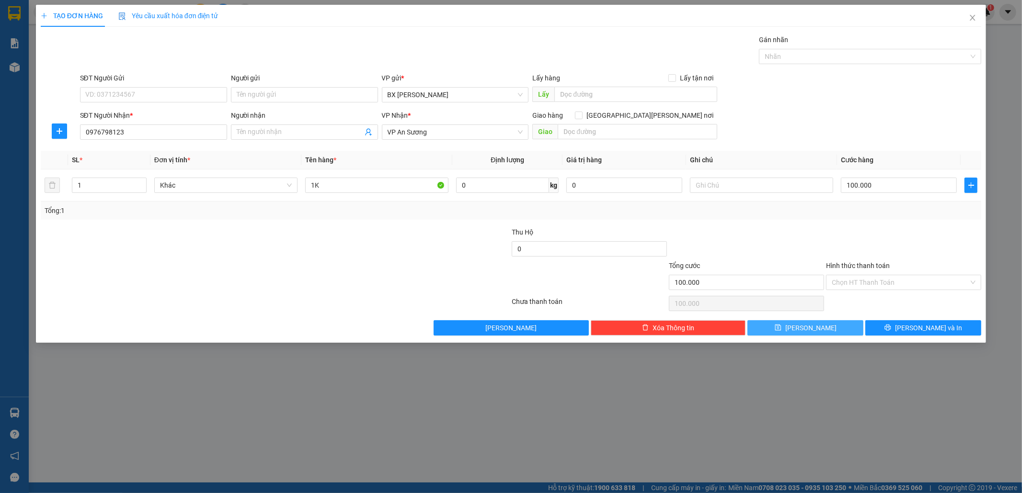
click at [817, 333] on button "[PERSON_NAME]" at bounding box center [805, 327] width 116 height 15
type input "0"
click at [416, 130] on input "search" at bounding box center [452, 132] width 129 height 14
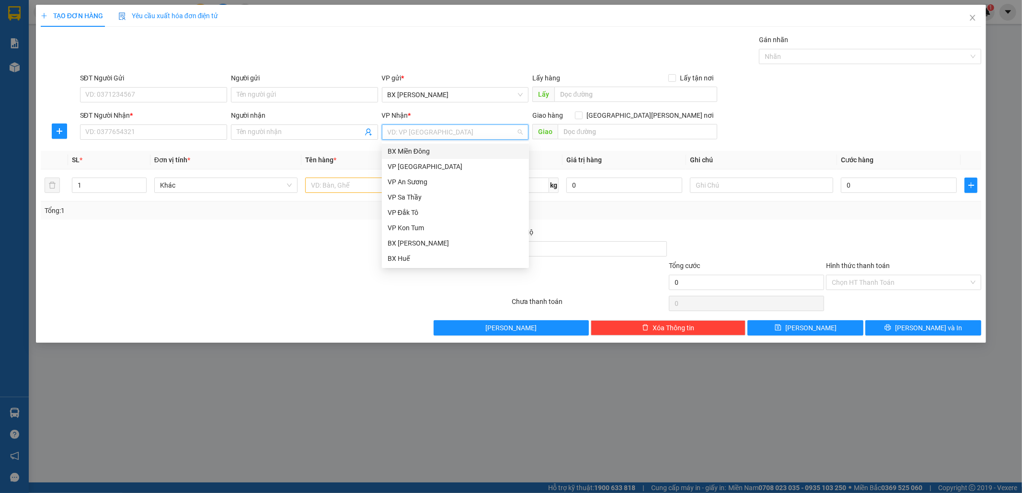
click at [420, 145] on div "BX Miền Đông" at bounding box center [455, 151] width 147 height 15
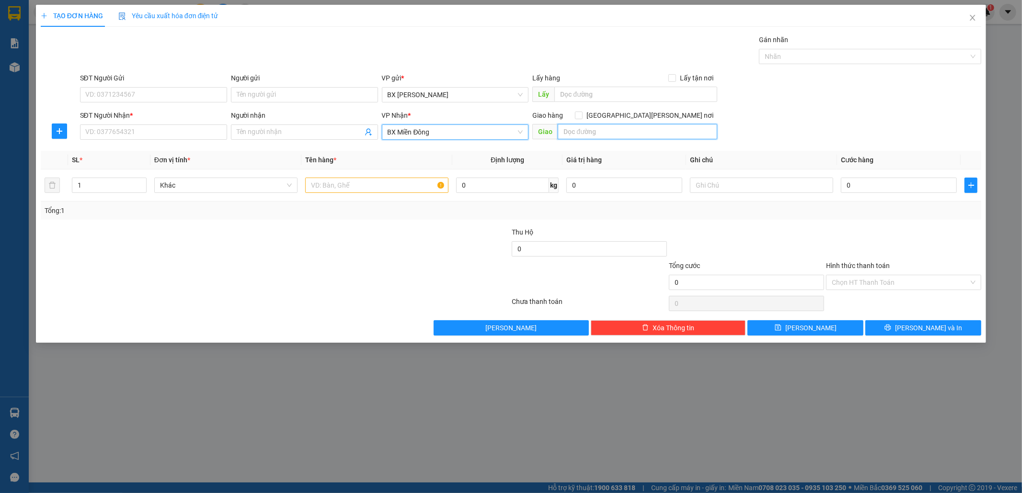
click at [586, 130] on input "text" at bounding box center [638, 131] width 160 height 15
type input "GTN/CR120"
click at [150, 130] on input "SĐT Người Nhận *" at bounding box center [153, 132] width 147 height 15
type input "0942073280"
drag, startPoint x: 103, startPoint y: 94, endPoint x: 112, endPoint y: 88, distance: 10.6
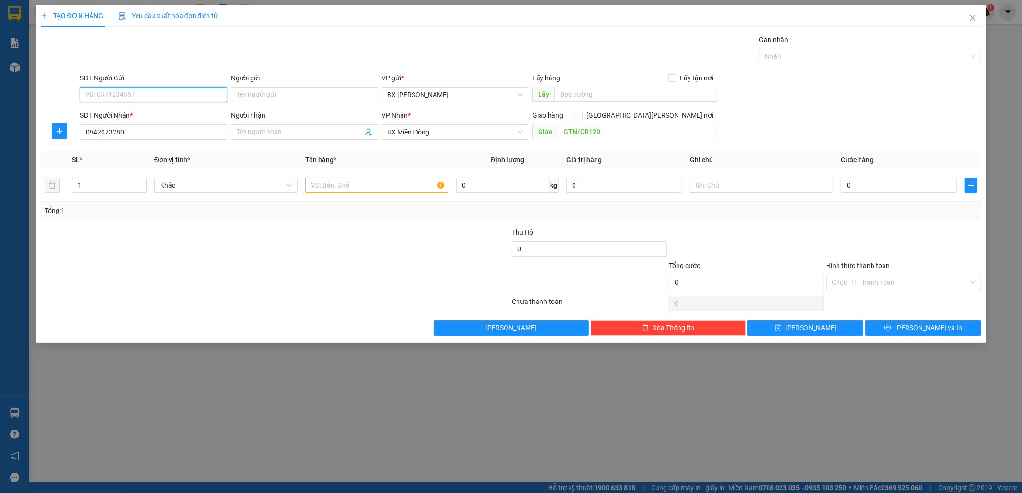
click at [103, 94] on input "SĐT Người Gửi" at bounding box center [153, 94] width 147 height 15
click at [267, 125] on span at bounding box center [304, 132] width 147 height 15
type input "0328408894"
click at [109, 96] on input "SĐT Người Gửi" at bounding box center [153, 94] width 147 height 15
type input "0973632241"
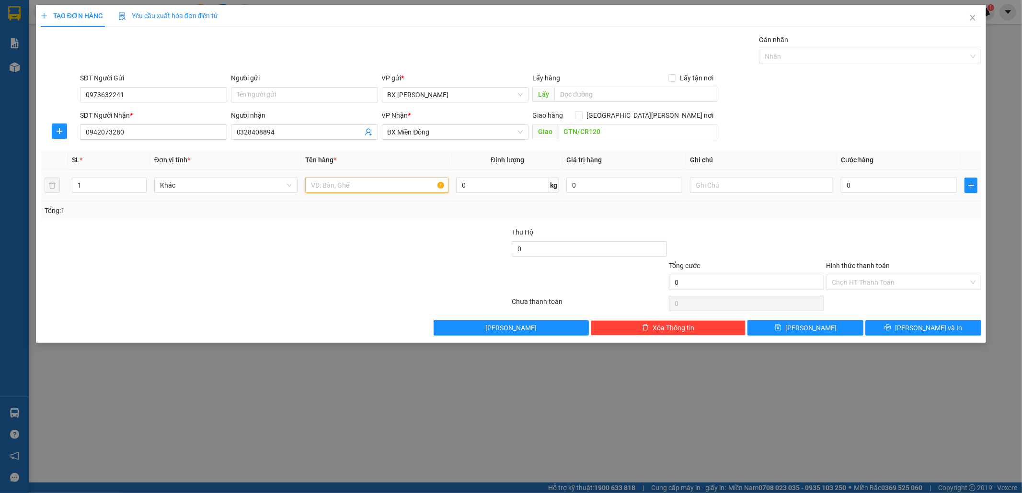
click at [332, 191] on input "text" at bounding box center [376, 185] width 143 height 15
type input "1TX"
click at [893, 185] on input "0" at bounding box center [899, 185] width 116 height 15
click at [600, 132] on input "GTN/CR120" at bounding box center [638, 131] width 160 height 15
click at [601, 132] on input "GTN/CR120" at bounding box center [638, 131] width 160 height 15
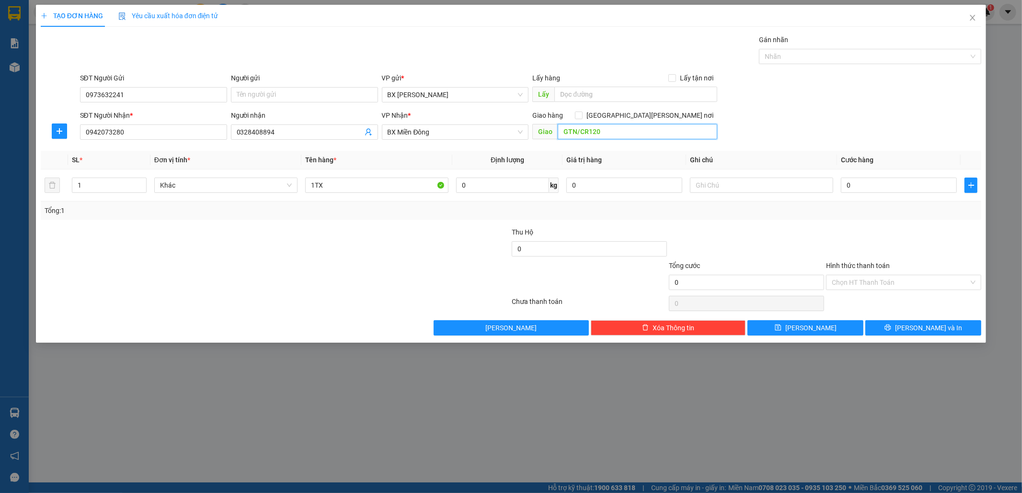
click at [601, 132] on input "GTN/CR120" at bounding box center [638, 131] width 160 height 15
type input "GTN/CR100"
click at [888, 187] on input "0" at bounding box center [899, 185] width 116 height 15
type input "5"
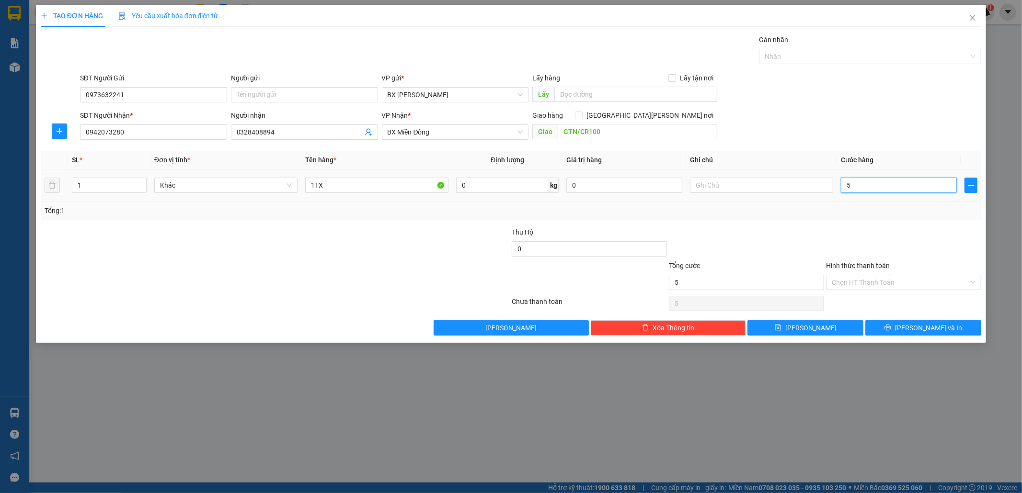
type input "50"
type input "50.000"
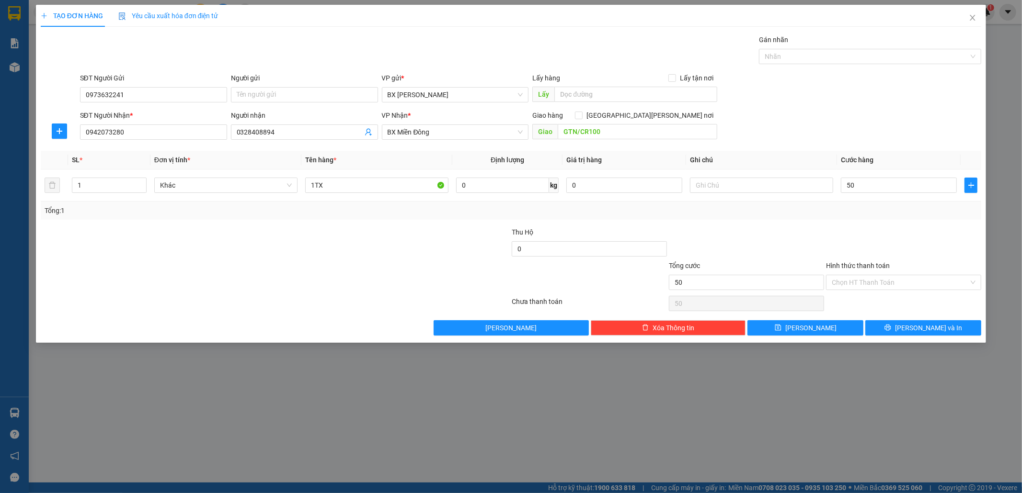
type input "50.000"
click at [860, 270] on label "Hình thức thanh toán" at bounding box center [858, 266] width 64 height 8
click at [860, 275] on input "Hình thức thanh toán" at bounding box center [900, 282] width 137 height 14
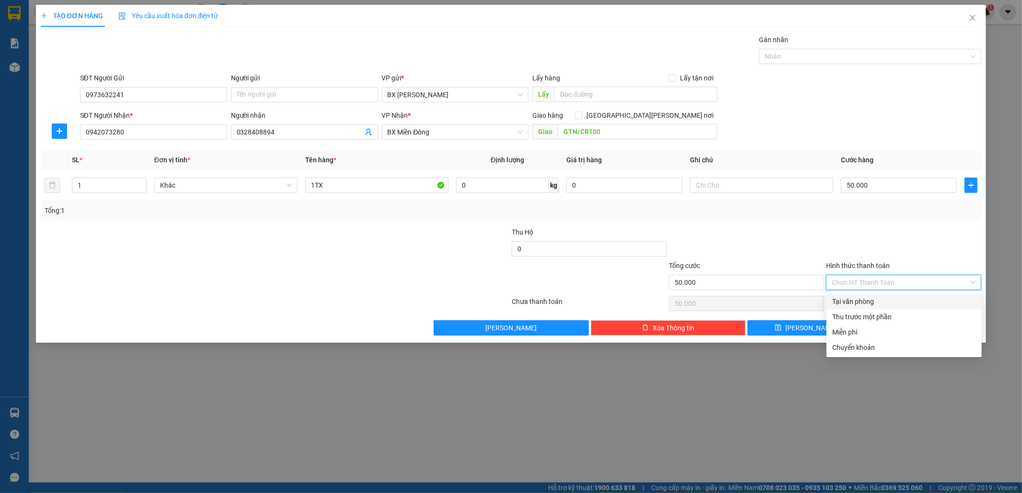
click at [862, 280] on input "Hình thức thanh toán" at bounding box center [900, 282] width 137 height 14
click at [885, 301] on div "Tại văn phòng" at bounding box center [904, 302] width 144 height 11
type input "0"
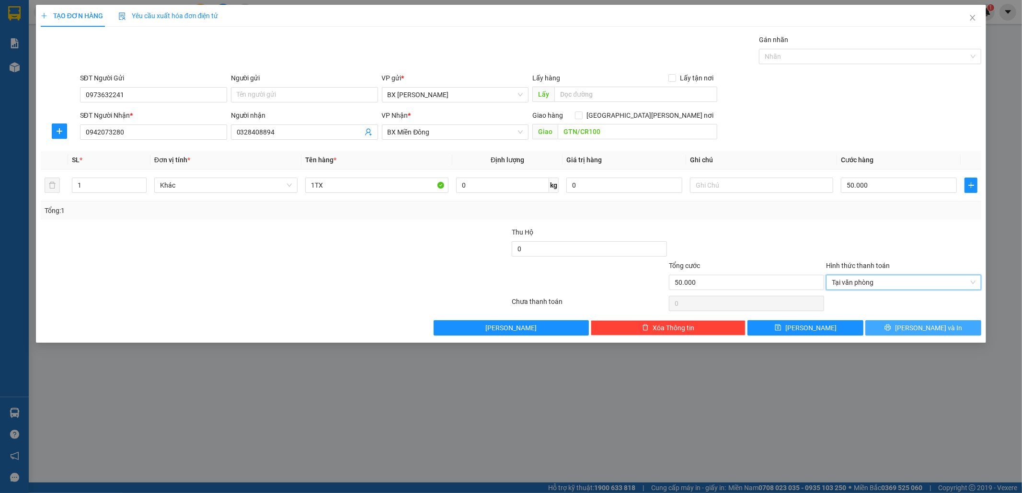
click at [891, 325] on icon "printer" at bounding box center [887, 327] width 7 height 7
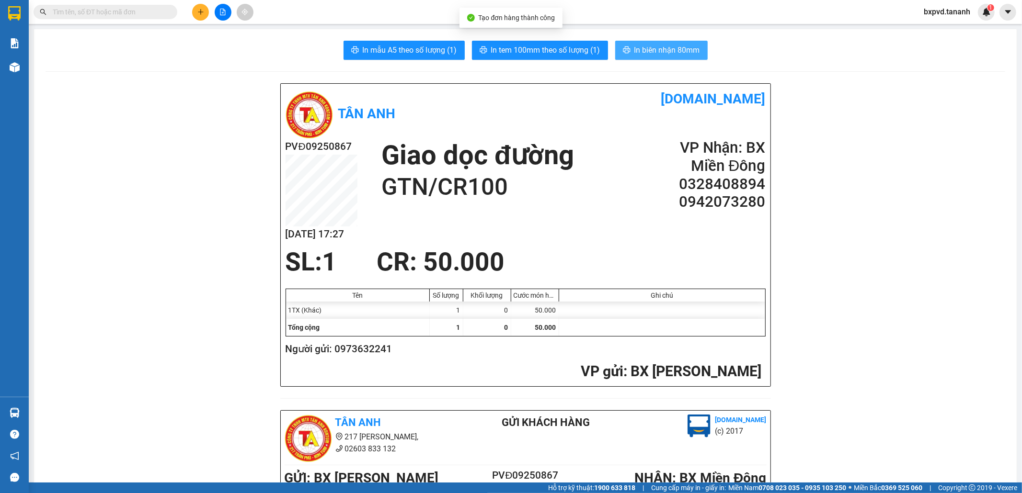
click at [642, 55] on span "In biên nhận 80mm" at bounding box center [667, 50] width 66 height 12
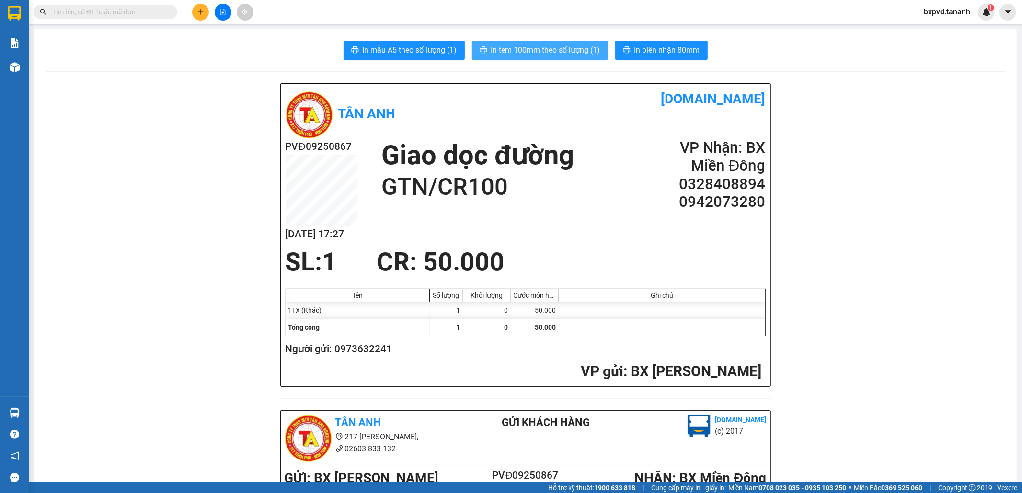
drag, startPoint x: 482, startPoint y: 34, endPoint x: 485, endPoint y: 41, distance: 7.3
click at [487, 44] on button "In tem 100mm theo số lượng (1)" at bounding box center [540, 50] width 136 height 19
click at [194, 19] on div at bounding box center [223, 12] width 72 height 17
click at [197, 13] on icon "plus" at bounding box center [200, 12] width 7 height 7
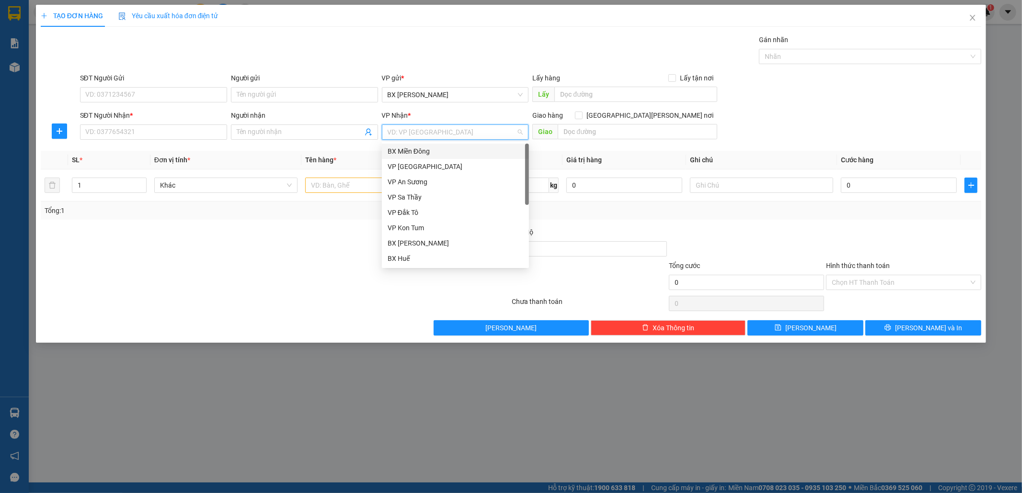
click at [415, 135] on input "search" at bounding box center [452, 132] width 129 height 14
click at [422, 151] on div "BX Miền Đông" at bounding box center [456, 151] width 136 height 11
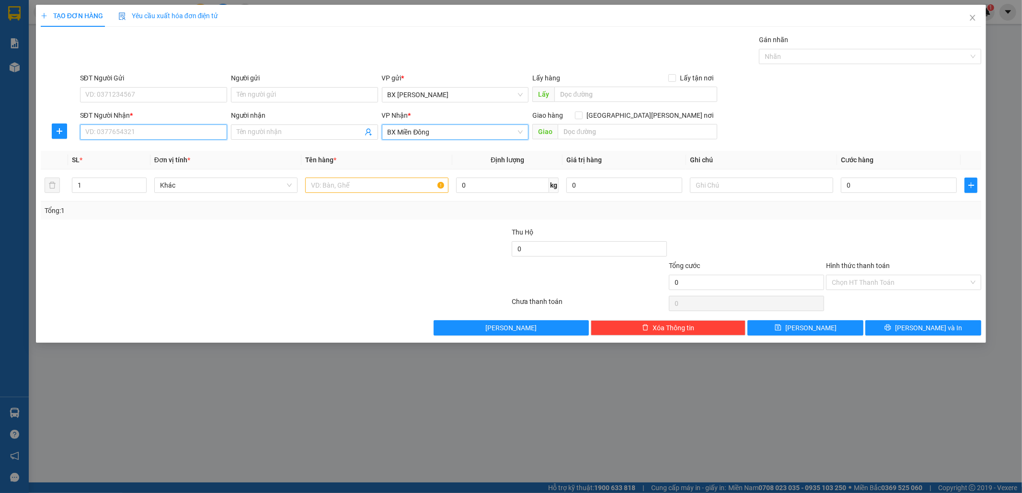
click at [149, 130] on input "SĐT Người Nhận *" at bounding box center [153, 132] width 147 height 15
type input "0832547457"
click at [108, 92] on input "SĐT Người Gửi" at bounding box center [153, 94] width 147 height 15
type input "0947689125"
click at [343, 183] on input "text" at bounding box center [376, 185] width 143 height 15
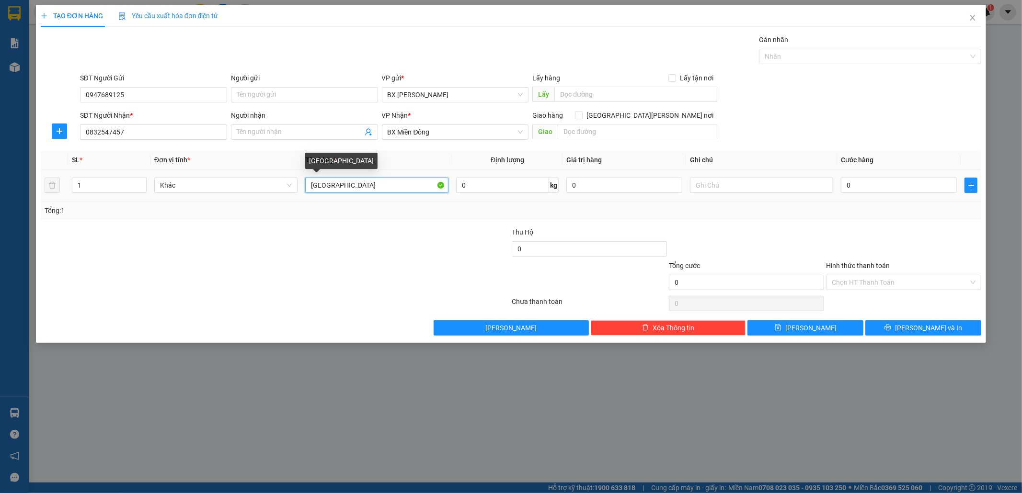
click at [310, 186] on input "[GEOGRAPHIC_DATA]" at bounding box center [376, 185] width 143 height 15
click at [342, 186] on input "1TX" at bounding box center [376, 185] width 143 height 15
type input "1TX ĐỒ ĂN"
click at [267, 131] on input "Người nhận" at bounding box center [300, 132] width 126 height 11
drag, startPoint x: 271, startPoint y: 126, endPoint x: 228, endPoint y: 126, distance: 42.6
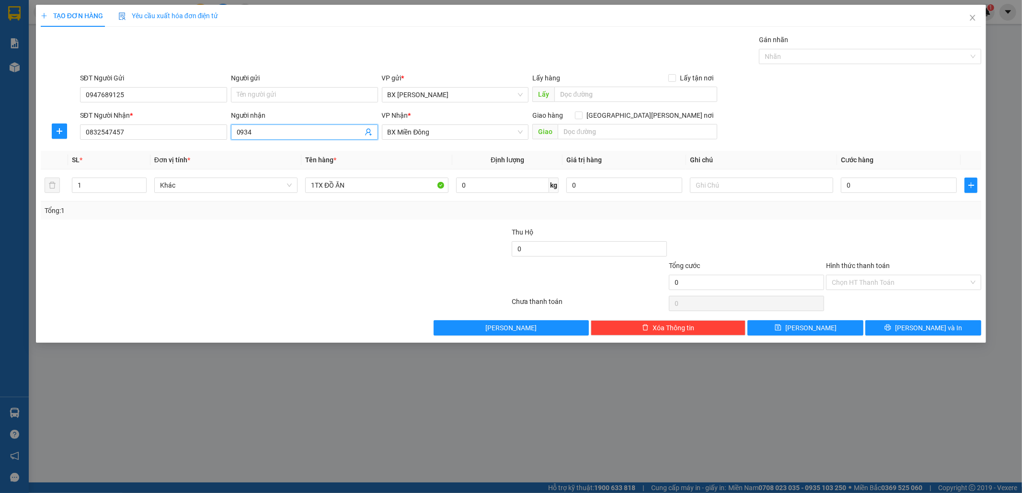
click at [220, 121] on div "SĐT Người [PERSON_NAME] * 0832547457 Người [PERSON_NAME] 0934 0934 [PERSON_NAME…" at bounding box center [530, 127] width 905 height 34
drag, startPoint x: 250, startPoint y: 133, endPoint x: 228, endPoint y: 131, distance: 22.6
click at [221, 131] on div "SĐT Người [PERSON_NAME] * 0832547457 Người [PERSON_NAME] 0934 0934 [PERSON_NAME…" at bounding box center [530, 127] width 905 height 34
drag, startPoint x: 233, startPoint y: 132, endPoint x: 248, endPoint y: 87, distance: 47.0
click at [248, 87] on form "SĐT Người Gửi 0947689125 Người gửi Tên người gửi VP gửi * BX [PERSON_NAME] Lấy …" at bounding box center [511, 108] width 941 height 71
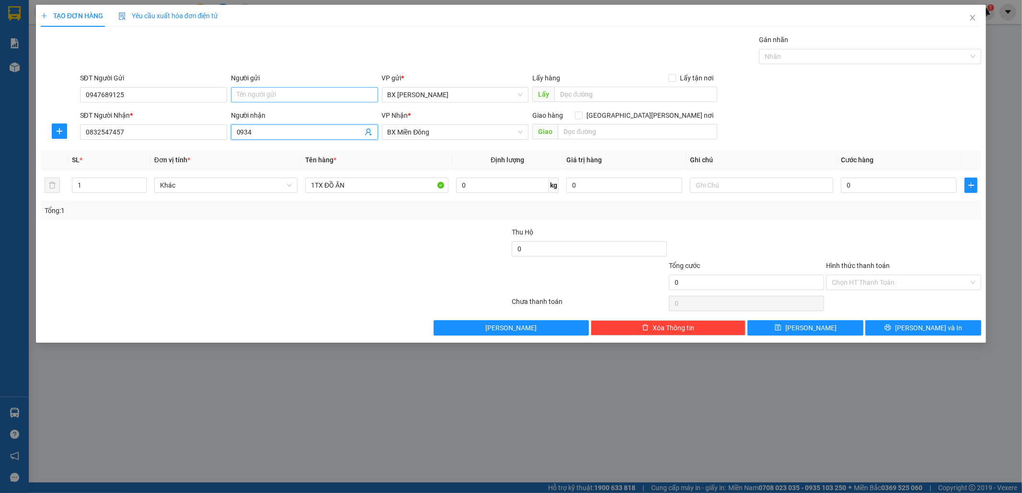
type input "0934"
click at [249, 91] on input "Người gửi" at bounding box center [304, 94] width 147 height 15
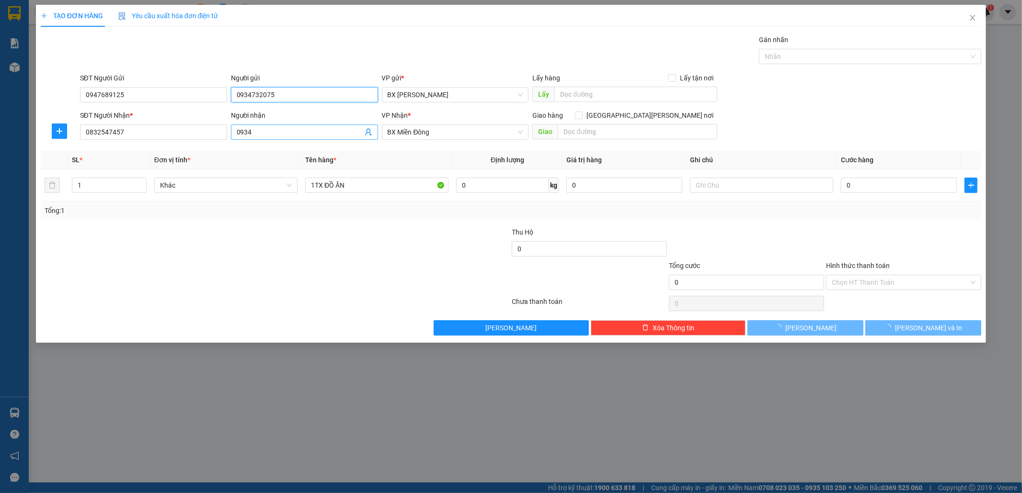
type input "0934732075"
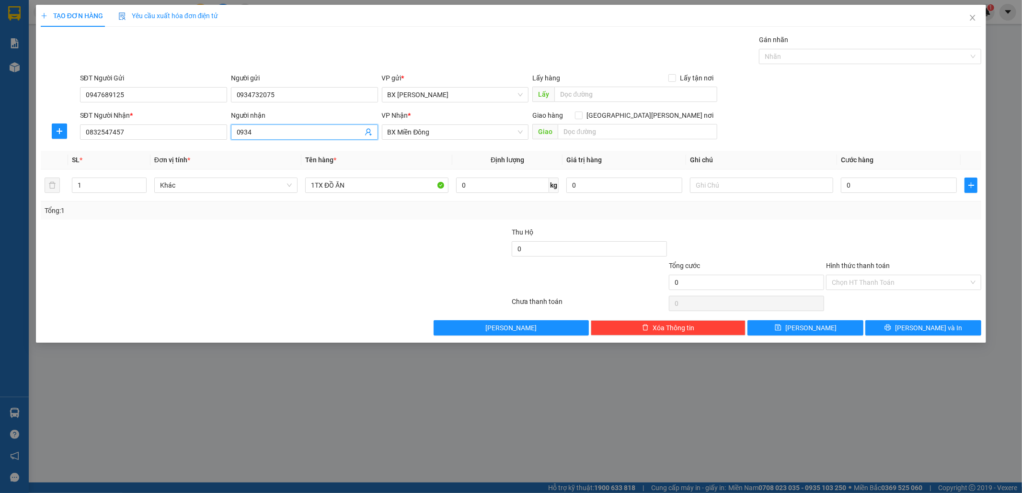
click at [261, 136] on input "0934" at bounding box center [300, 132] width 126 height 11
type input "0"
click at [593, 131] on input "text" at bounding box center [638, 131] width 160 height 15
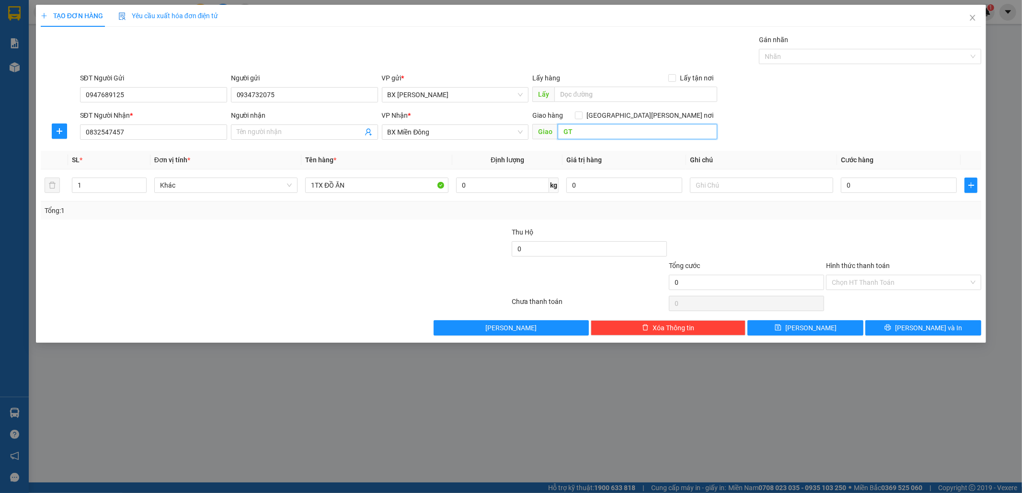
type input "G"
click at [875, 185] on input "0" at bounding box center [899, 185] width 116 height 15
type input "5"
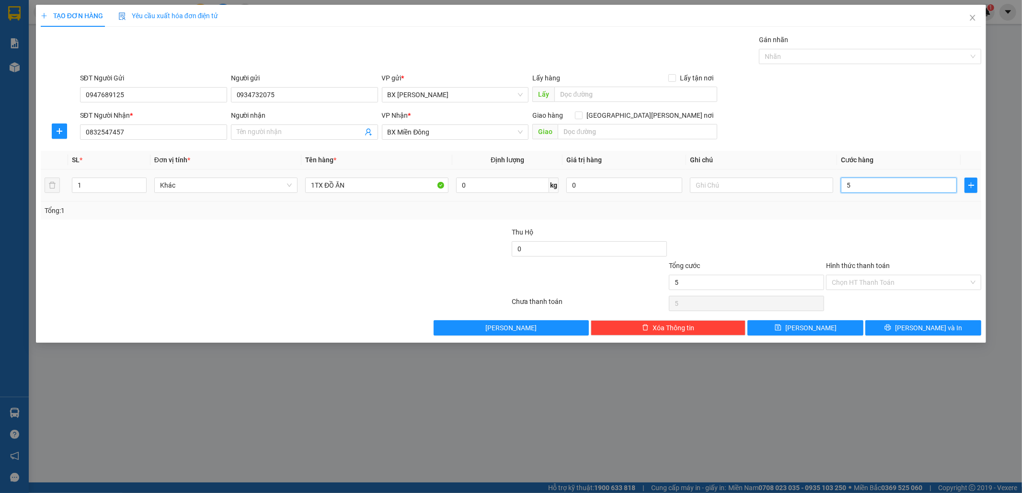
type input "0"
type input "06"
type input "6"
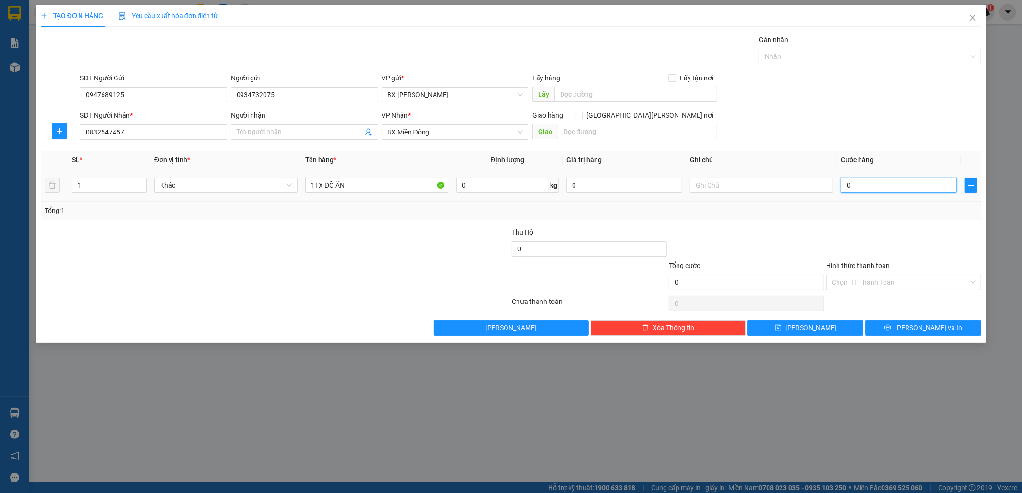
type input "6"
type input "060"
type input "60"
type input "60.000"
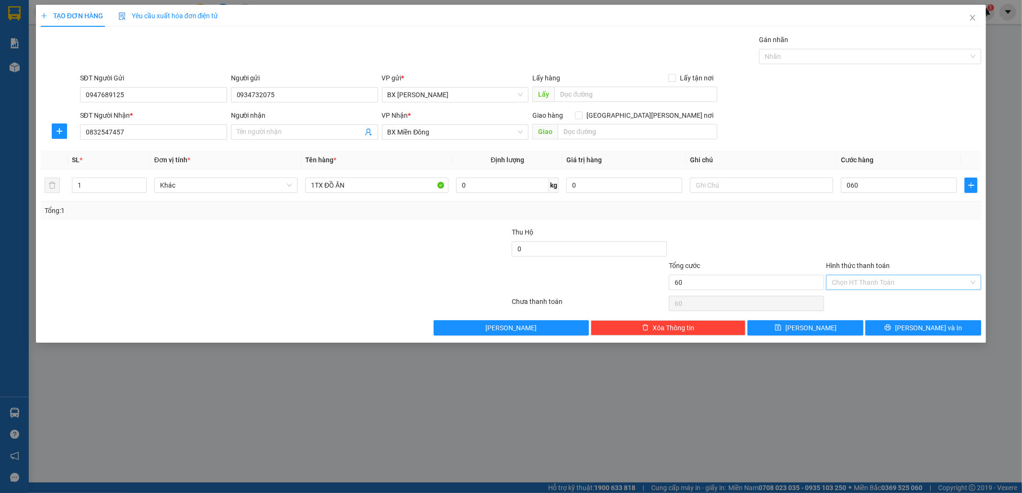
type input "60.000"
click at [863, 289] on input "Hình thức thanh toán" at bounding box center [900, 282] width 137 height 14
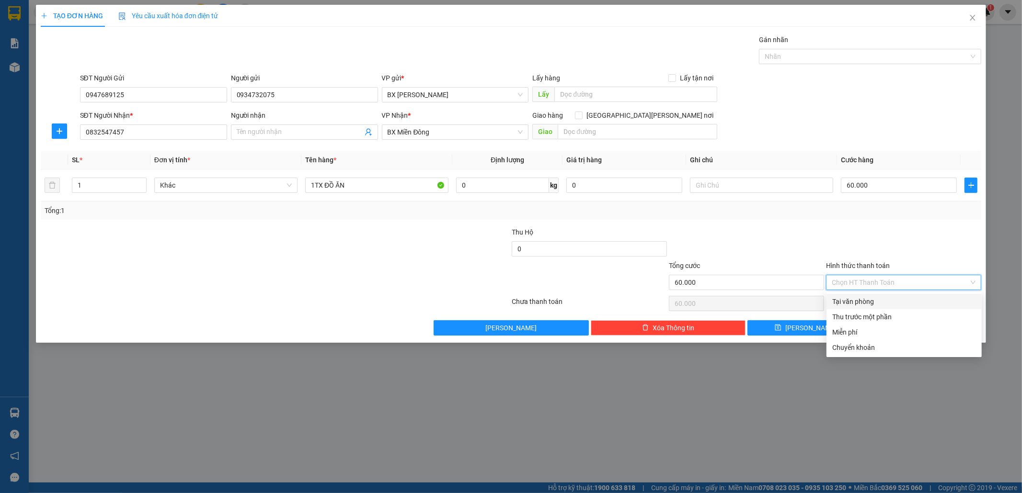
click at [863, 301] on div "Tại văn phòng" at bounding box center [904, 302] width 144 height 11
type input "0"
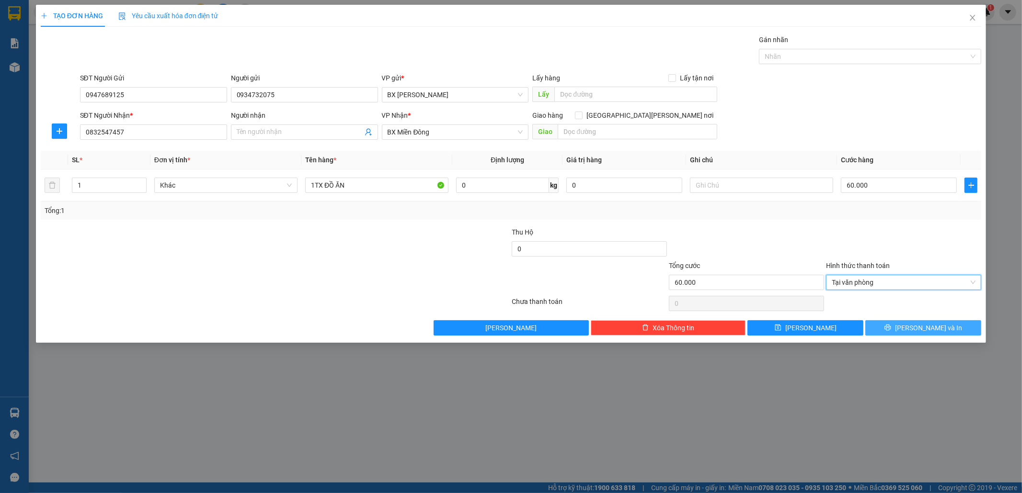
click at [898, 324] on button "[PERSON_NAME] và In" at bounding box center [923, 327] width 116 height 15
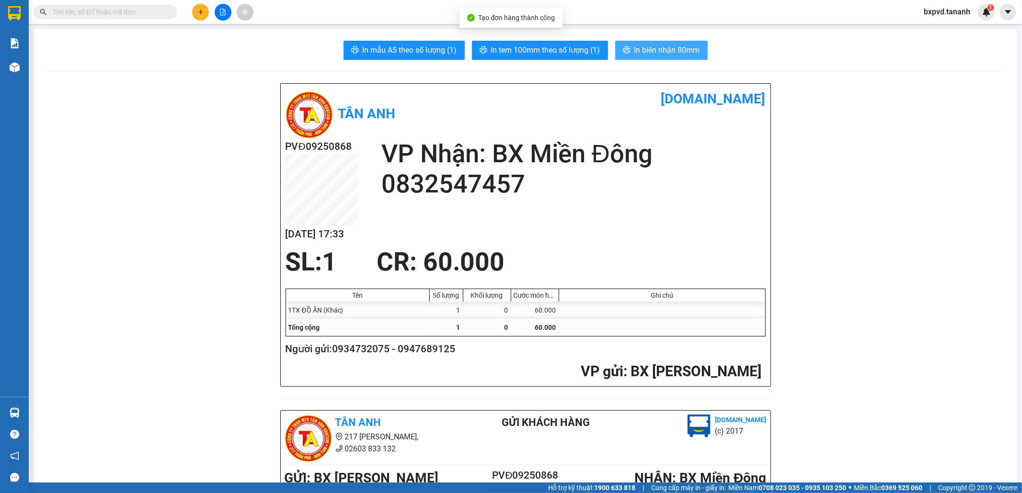
click at [628, 50] on button "In biên nhận 80mm" at bounding box center [661, 50] width 92 height 19
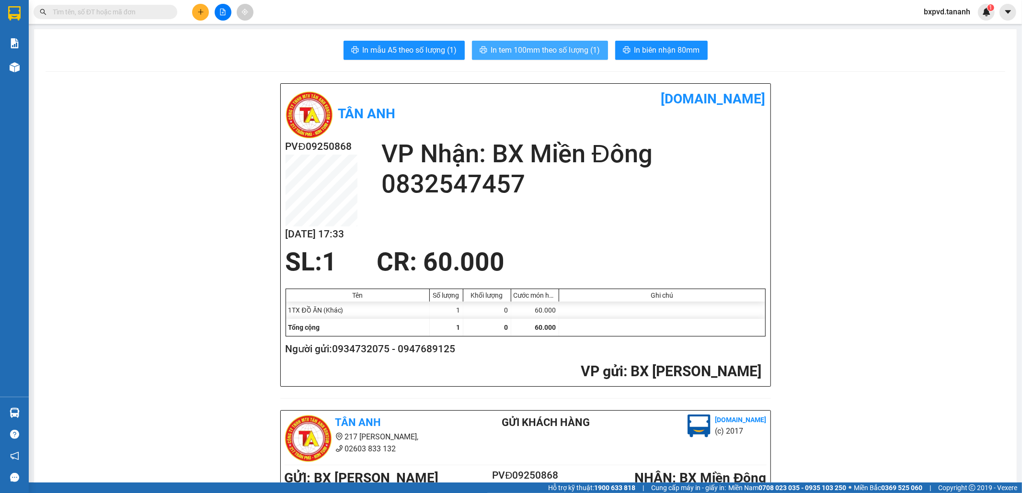
click at [562, 56] on button "In tem 100mm theo số lượng (1)" at bounding box center [540, 50] width 136 height 19
click at [194, 12] on button at bounding box center [200, 12] width 17 height 17
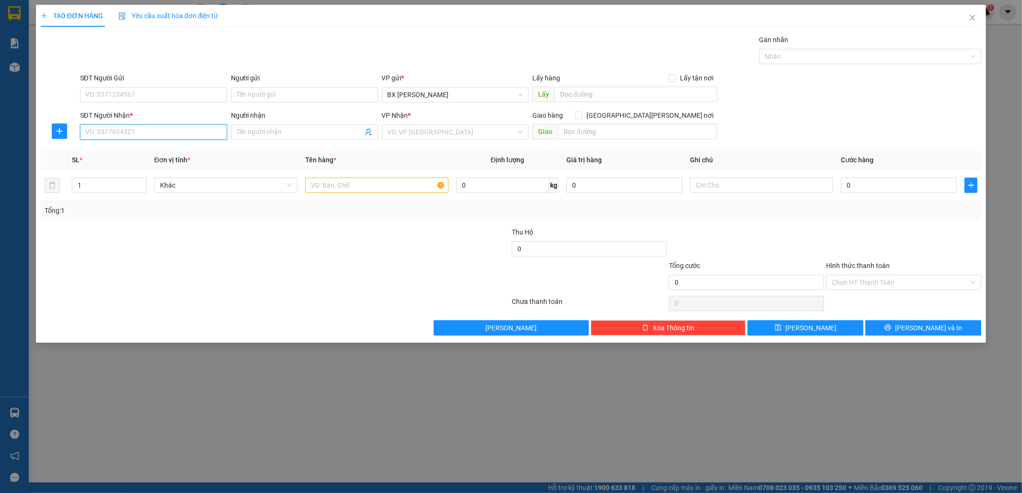
click at [139, 131] on input "SĐT Người Nhận *" at bounding box center [153, 132] width 147 height 15
type input "0368912966"
drag, startPoint x: 410, startPoint y: 122, endPoint x: 411, endPoint y: 133, distance: 11.5
click at [410, 123] on div "VP Nhận *" at bounding box center [455, 117] width 147 height 14
click at [411, 133] on input "search" at bounding box center [452, 132] width 129 height 14
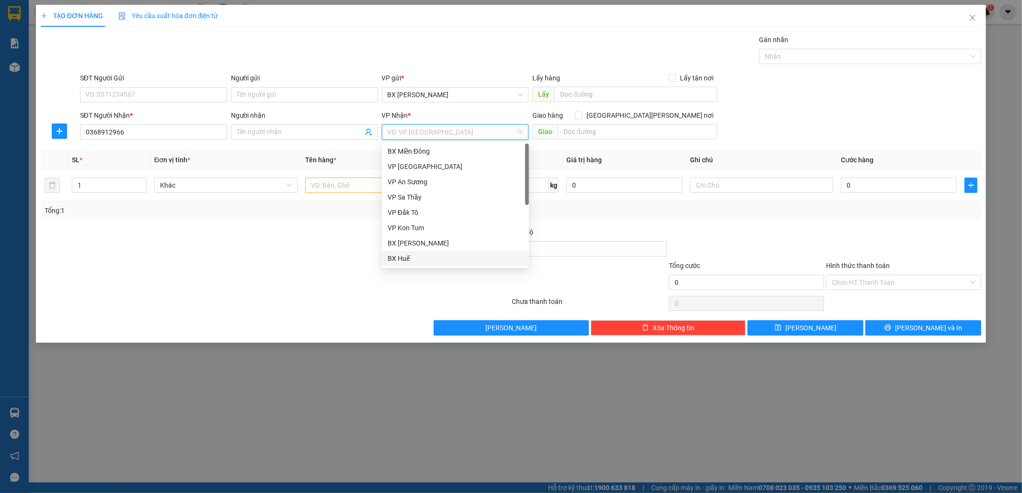
click at [417, 252] on div "BX Huế" at bounding box center [455, 258] width 147 height 15
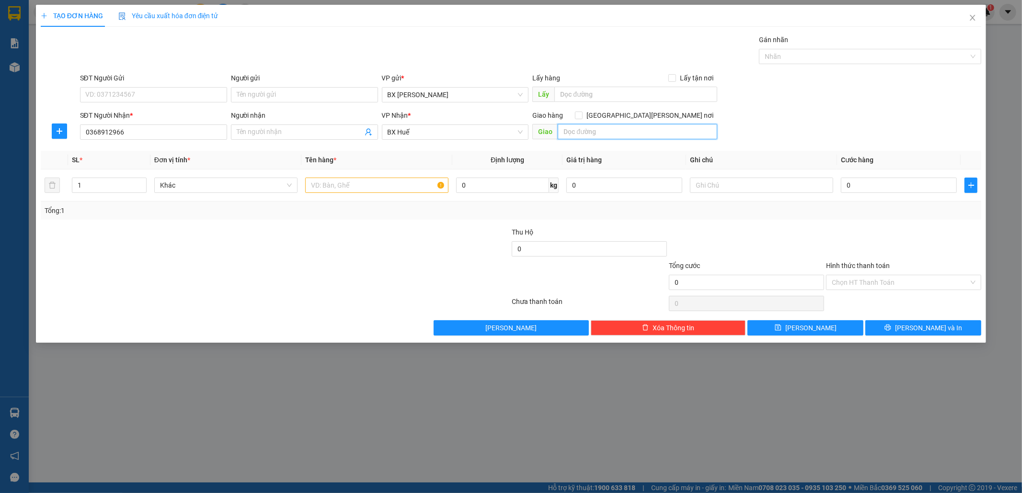
click at [573, 136] on input "text" at bounding box center [638, 131] width 160 height 15
type input "[PERSON_NAME]"
click at [356, 188] on input "text" at bounding box center [376, 185] width 143 height 15
type input "1TX"
click at [870, 180] on input "0" at bounding box center [899, 185] width 116 height 15
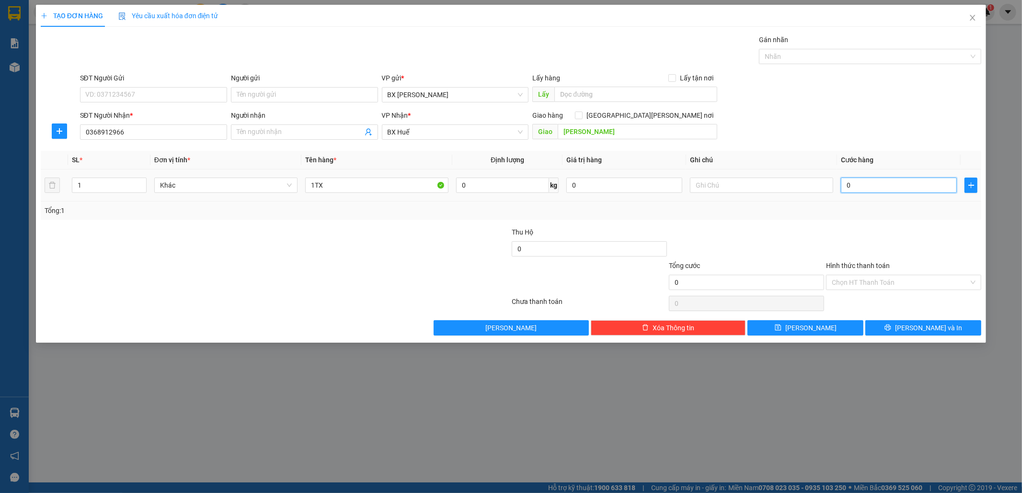
type input "4"
type input "40"
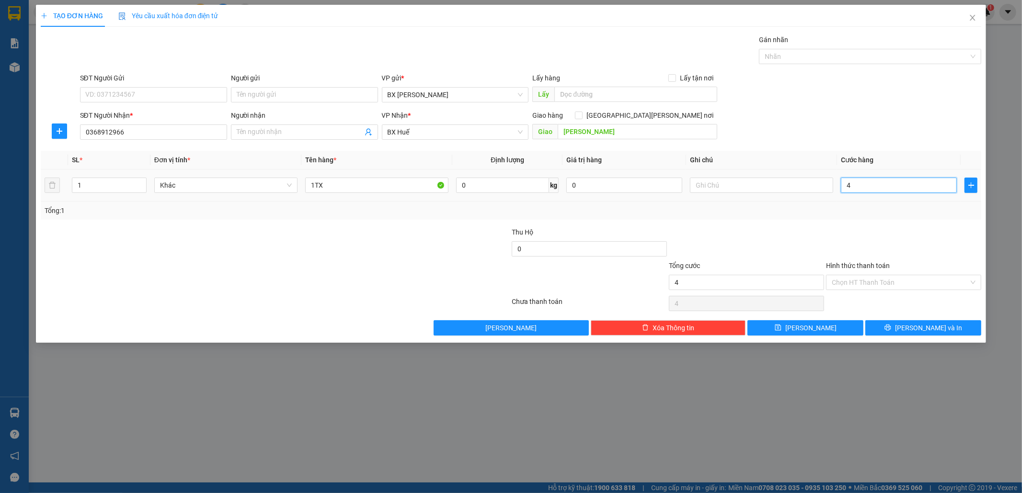
type input "40"
type input "40.000"
click at [900, 279] on input "Hình thức thanh toán" at bounding box center [900, 282] width 137 height 14
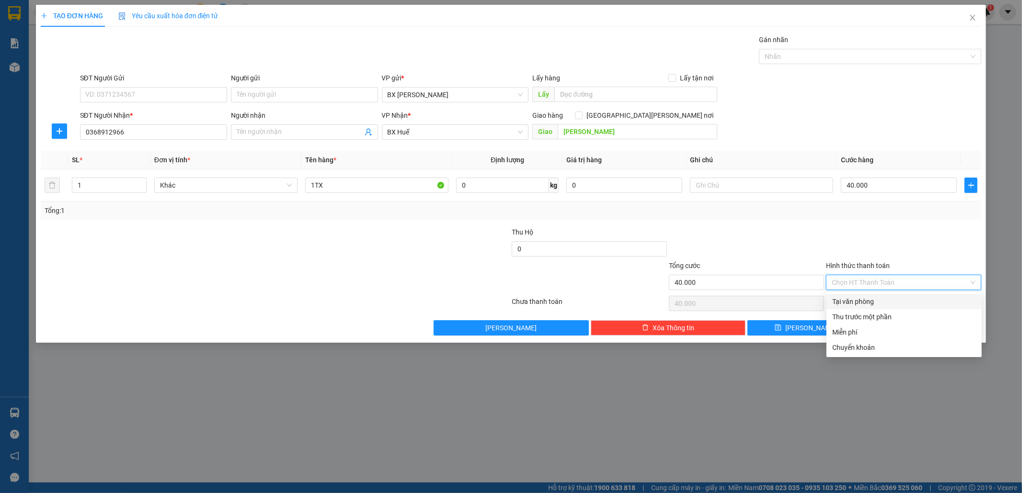
click at [890, 302] on div "Tại văn phòng" at bounding box center [904, 302] width 144 height 11
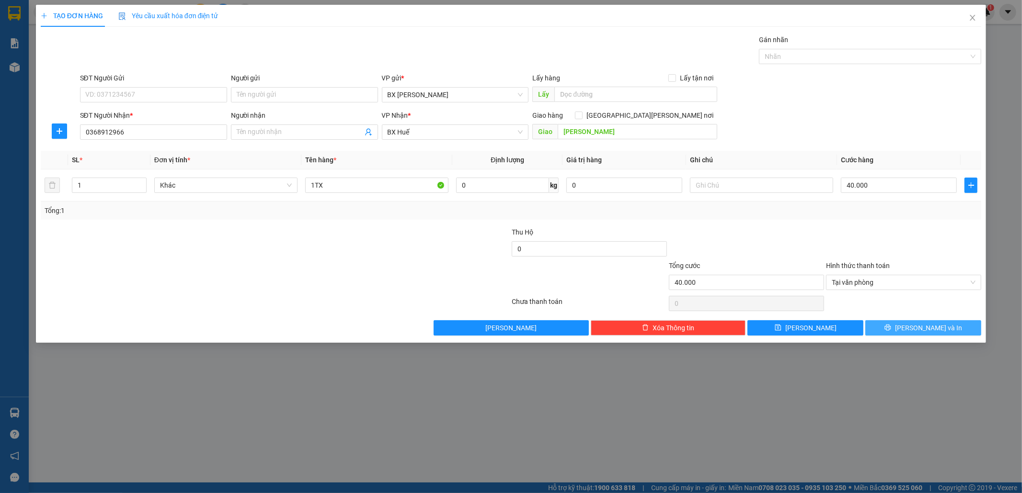
click at [891, 330] on icon "printer" at bounding box center [888, 328] width 6 height 6
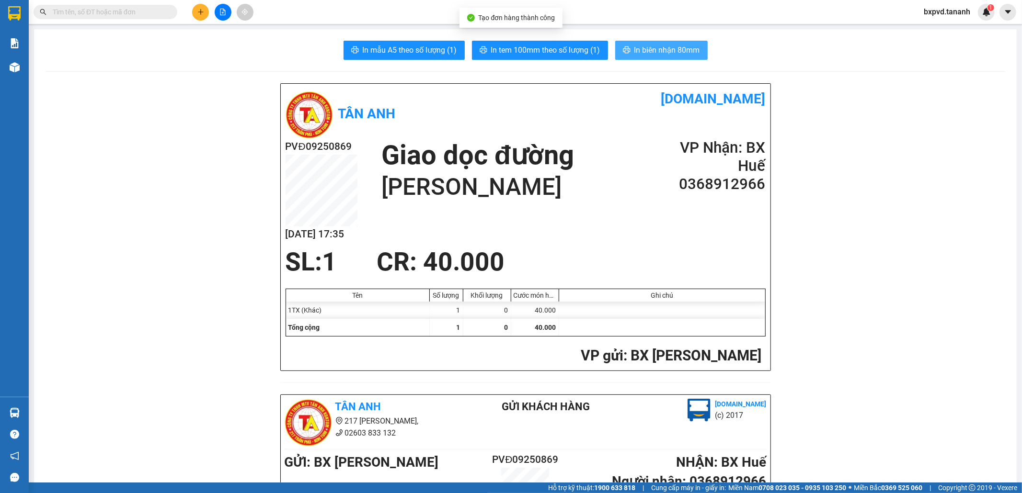
click at [696, 54] on span "In biên nhận 80mm" at bounding box center [667, 50] width 66 height 12
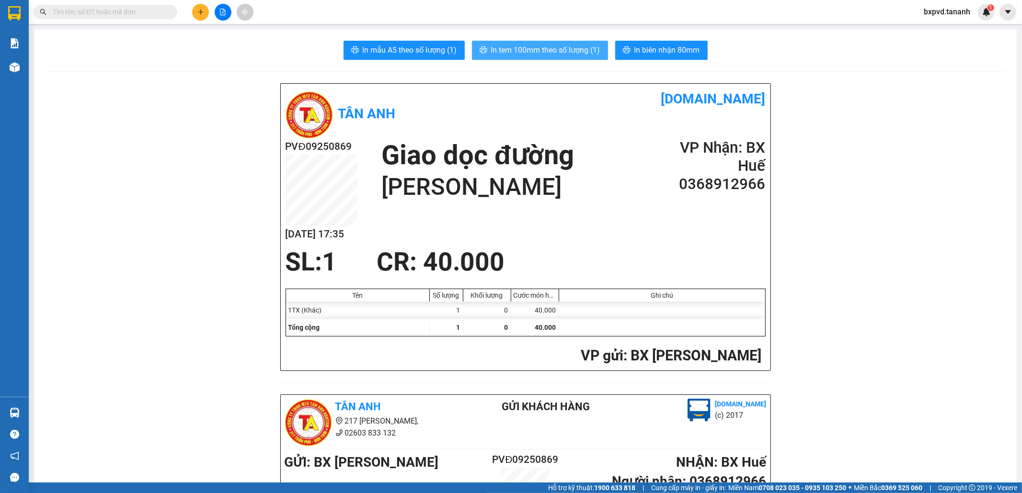
click at [548, 48] on span "In tem 100mm theo số lượng (1)" at bounding box center [545, 50] width 109 height 12
click at [206, 14] on button at bounding box center [200, 12] width 17 height 17
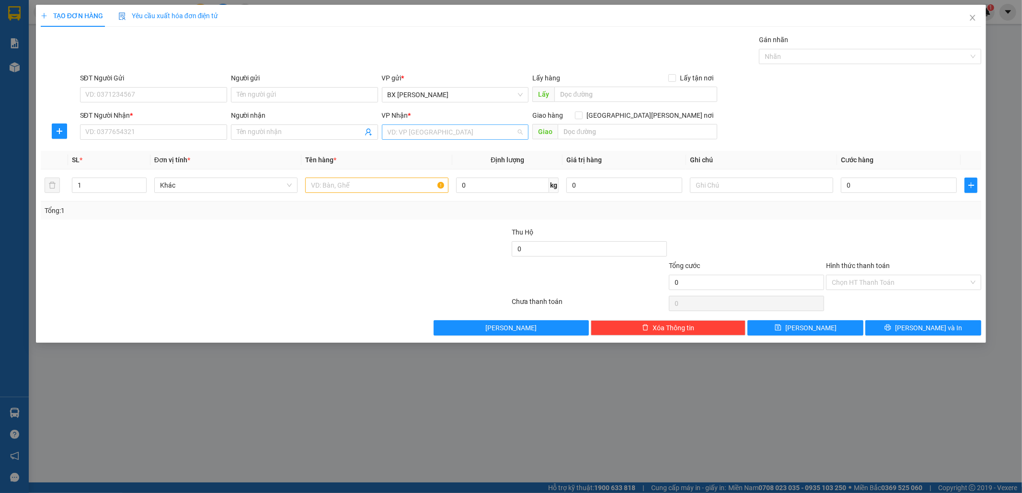
click at [410, 138] on input "search" at bounding box center [452, 132] width 129 height 14
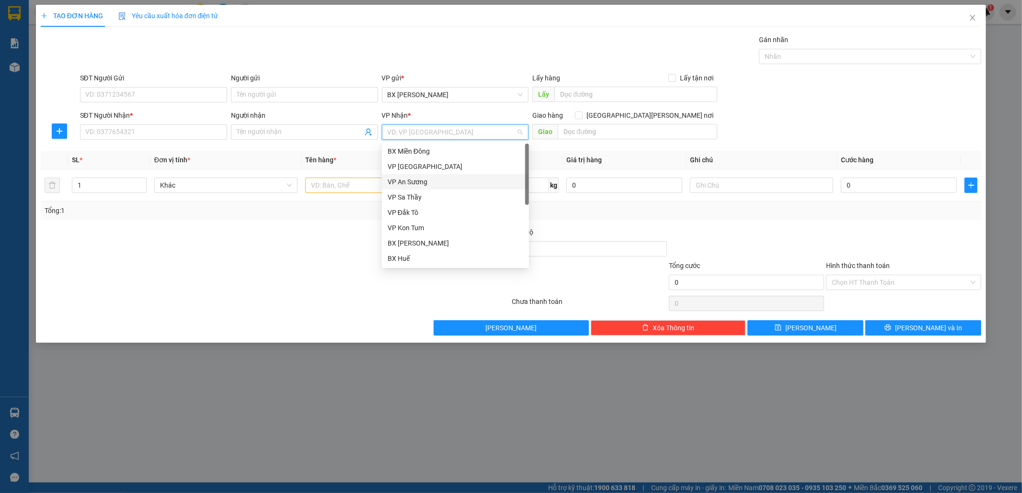
click at [425, 185] on div "VP An Sương" at bounding box center [456, 182] width 136 height 11
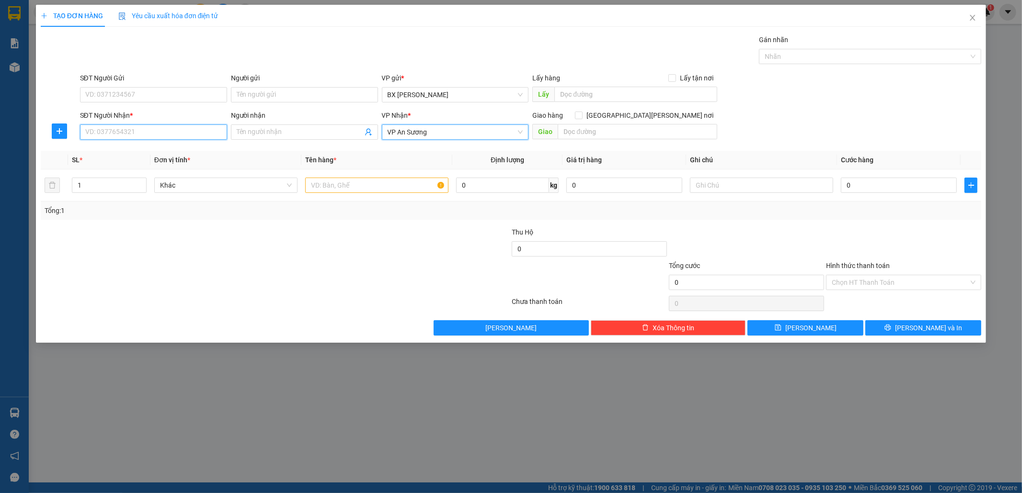
click at [176, 136] on input "SĐT Người Nhận *" at bounding box center [153, 132] width 147 height 15
click at [341, 185] on input "text" at bounding box center [376, 185] width 143 height 15
type input "1TXOP"
click at [144, 131] on input "SĐT Người Nhận *" at bounding box center [153, 132] width 147 height 15
type input "0793655007"
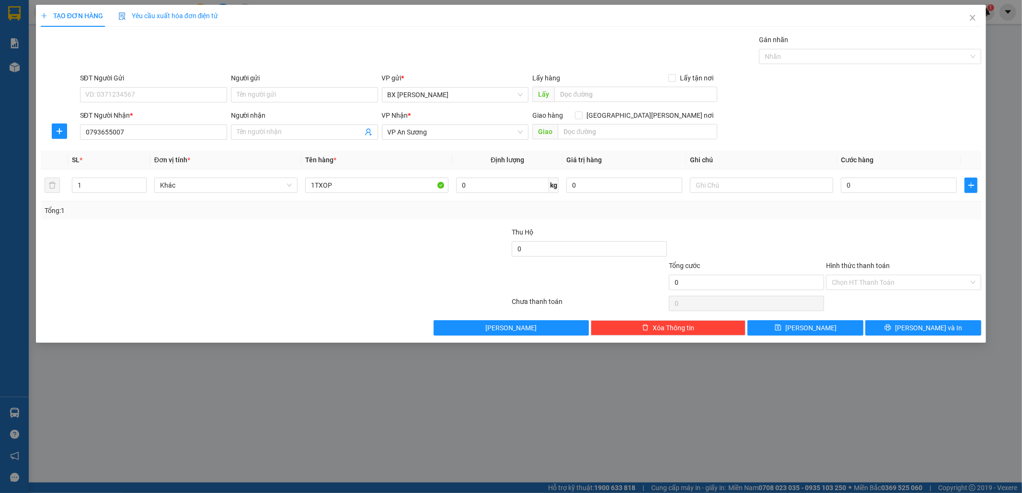
click at [168, 104] on div "SĐT Người Gửi VD: 0371234567" at bounding box center [153, 90] width 147 height 34
click at [174, 99] on input "SĐT Người Gửi" at bounding box center [153, 94] width 147 height 15
click at [101, 96] on input "0333453310" at bounding box center [153, 94] width 147 height 15
type input "033453310"
click at [882, 184] on input "0" at bounding box center [899, 185] width 116 height 15
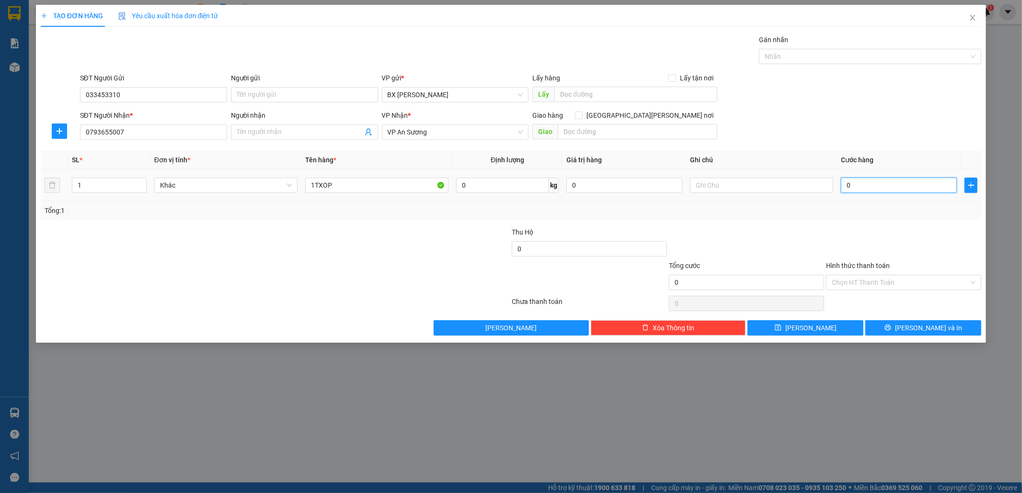
type input "7"
type input "70"
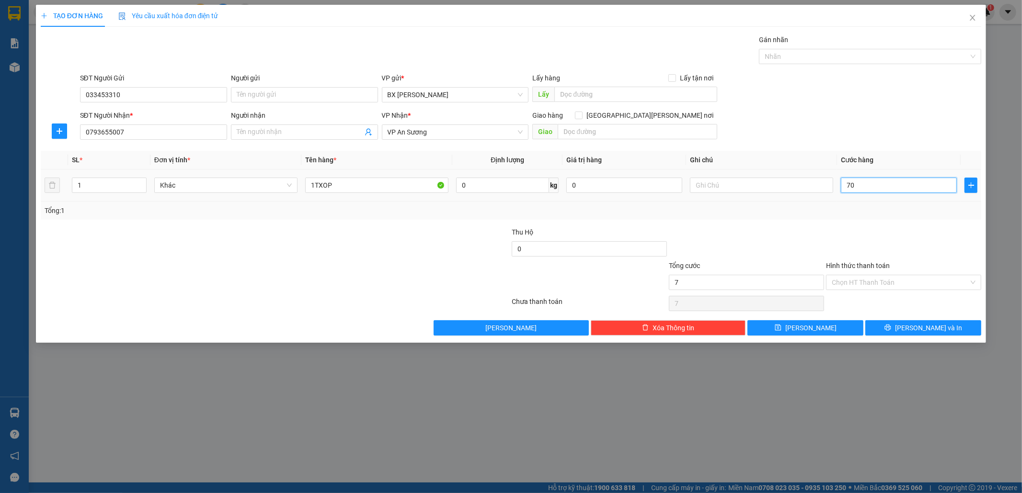
type input "70"
type input "70.000"
click at [844, 278] on input "Hình thức thanh toán" at bounding box center [900, 282] width 137 height 14
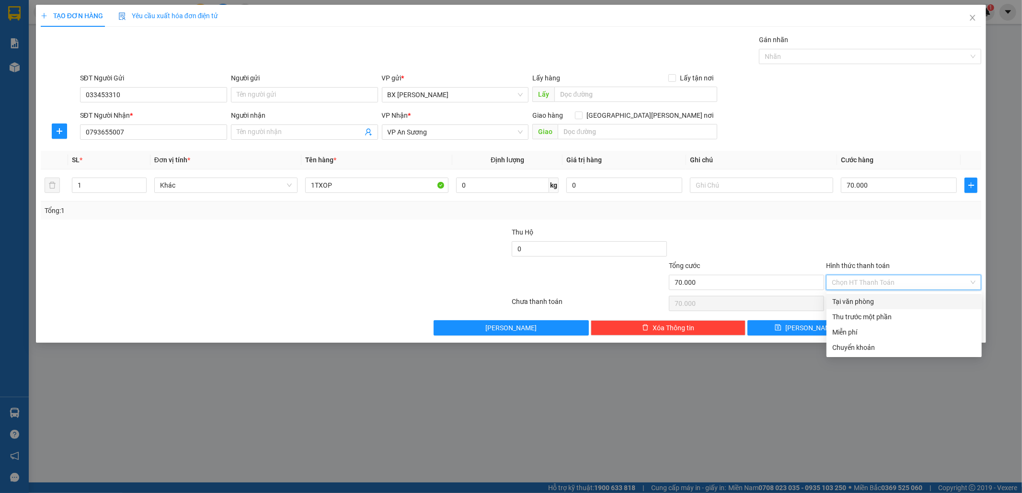
click at [845, 299] on div "Tại văn phòng" at bounding box center [904, 302] width 144 height 11
type input "0"
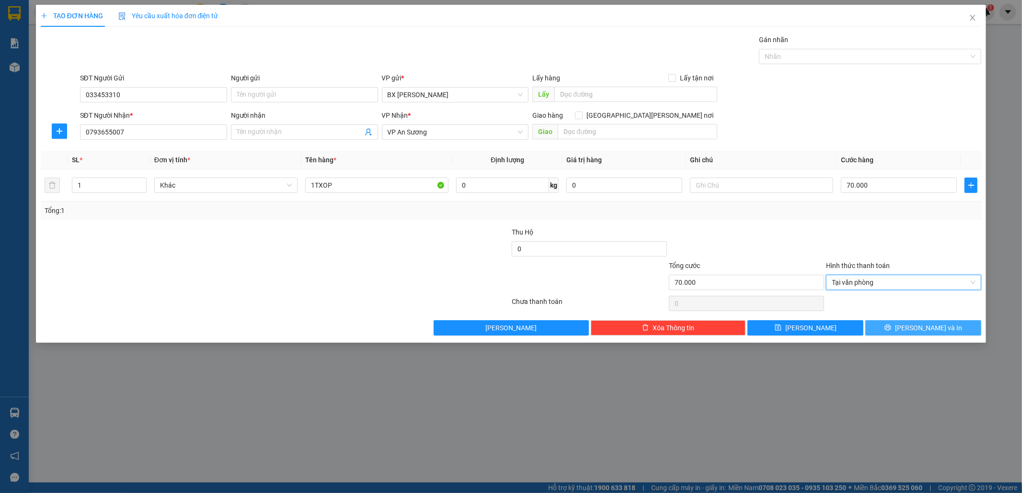
click at [932, 329] on span "[PERSON_NAME] và In" at bounding box center [928, 328] width 67 height 11
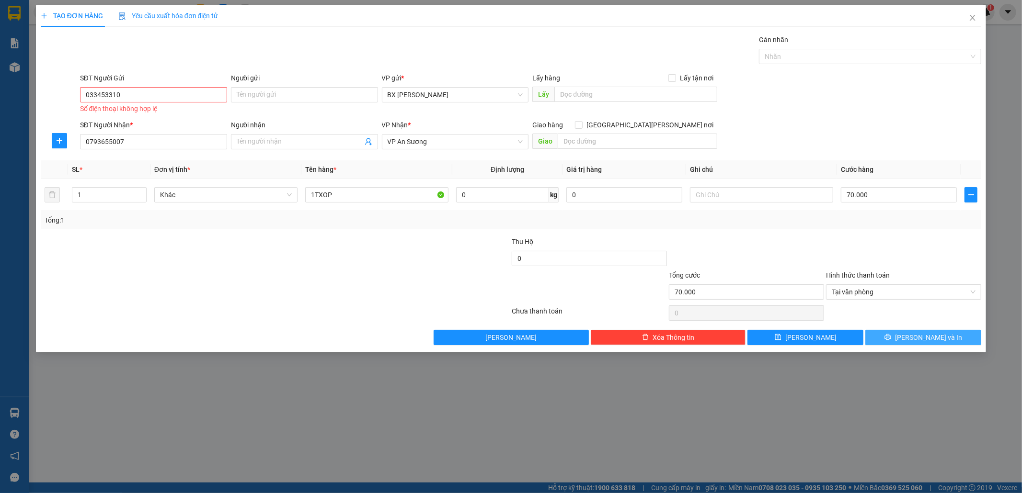
click at [920, 335] on span "[PERSON_NAME] và In" at bounding box center [928, 337] width 67 height 11
drag, startPoint x: 135, startPoint y: 92, endPoint x: 128, endPoint y: 92, distance: 6.7
click at [133, 92] on input "033453310" at bounding box center [153, 94] width 147 height 15
click at [91, 97] on input "033453310" at bounding box center [153, 94] width 147 height 15
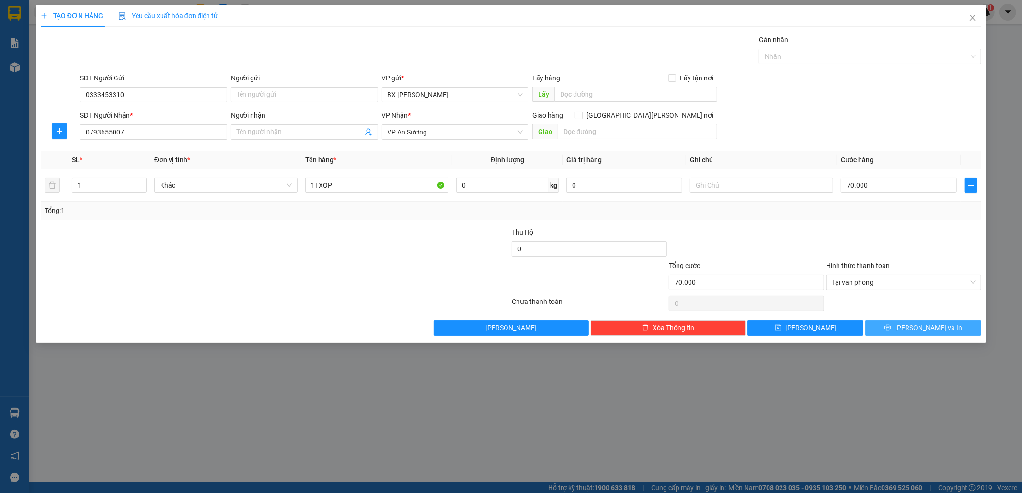
click at [919, 328] on span "[PERSON_NAME] và In" at bounding box center [928, 328] width 67 height 11
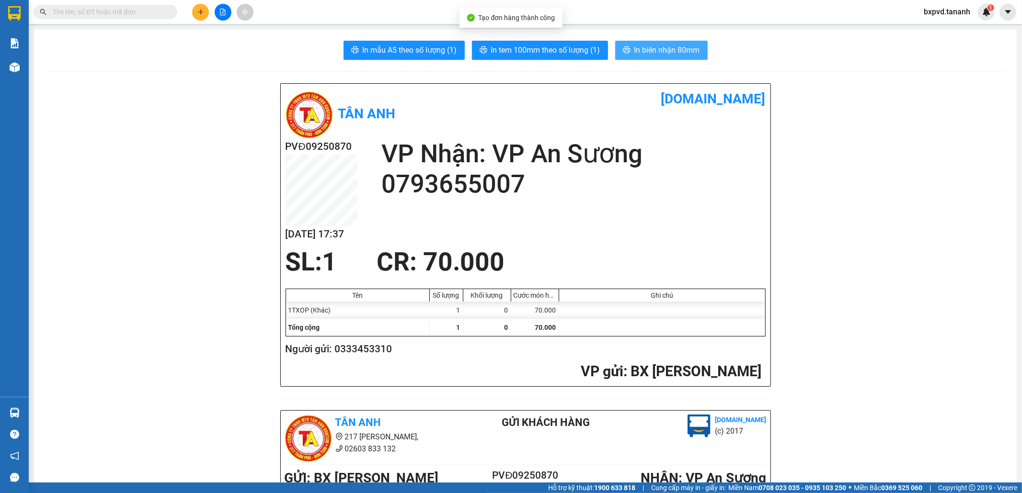
click at [640, 53] on span "In biên nhận 80mm" at bounding box center [667, 50] width 66 height 12
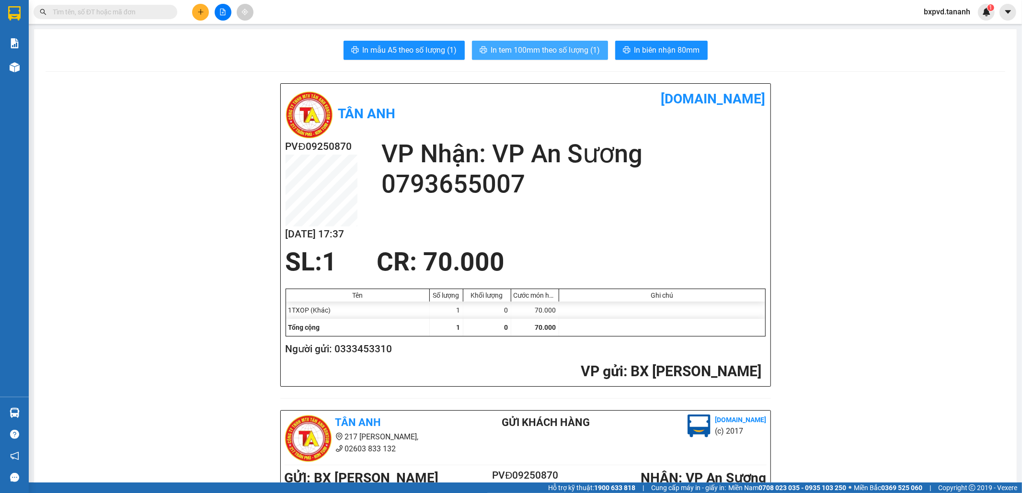
click at [559, 51] on span "In tem 100mm theo số lượng (1)" at bounding box center [545, 50] width 109 height 12
click at [672, 48] on span "In biên nhận 80mm" at bounding box center [667, 50] width 66 height 12
click at [676, 45] on span "In biên nhận 80mm" at bounding box center [667, 50] width 66 height 12
click at [199, 10] on icon "plus" at bounding box center [200, 12] width 7 height 7
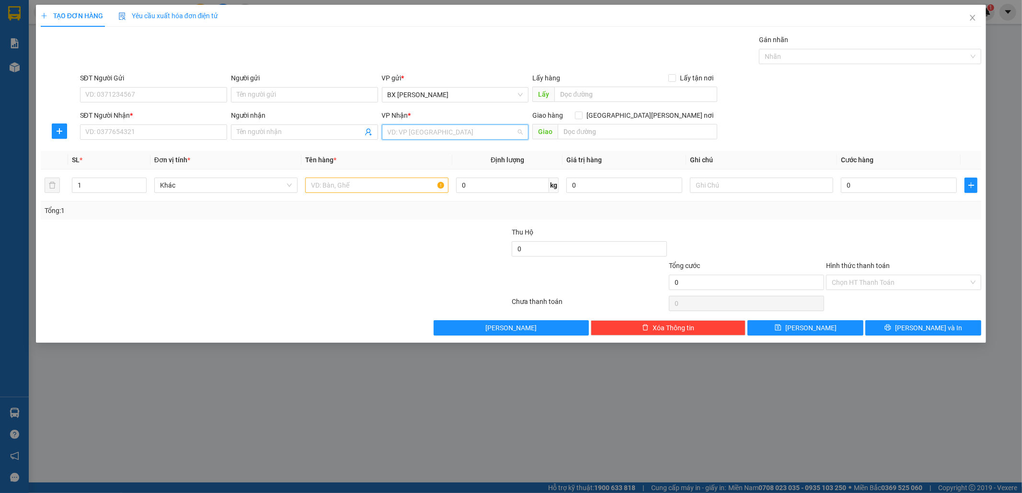
click at [404, 137] on input "search" at bounding box center [452, 132] width 129 height 14
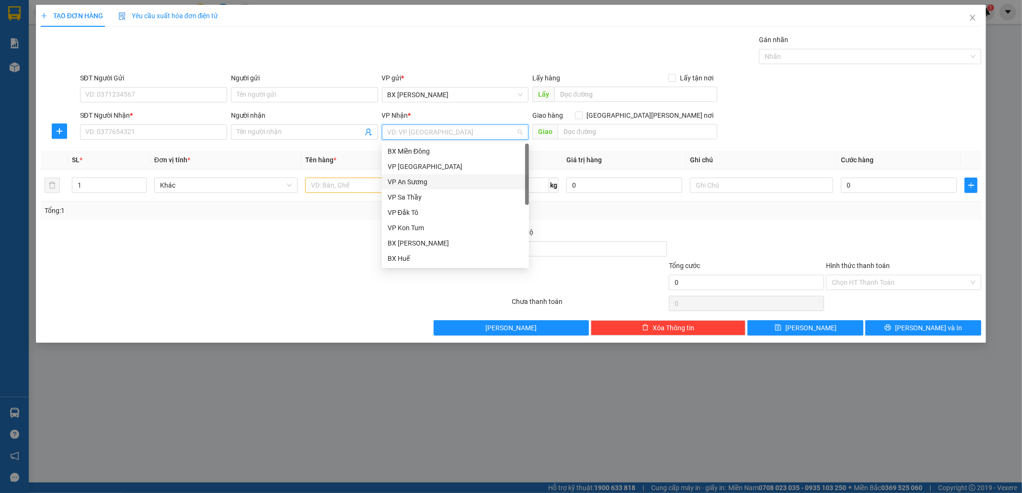
click at [409, 185] on div "VP An Sương" at bounding box center [456, 182] width 136 height 11
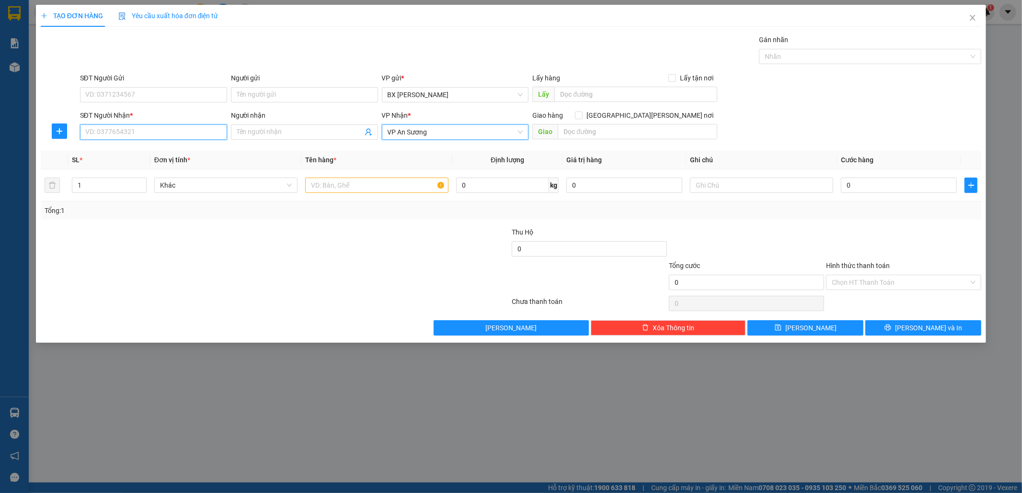
click at [181, 135] on input "SĐT Người Nhận *" at bounding box center [153, 132] width 147 height 15
type input "0943791669"
click at [329, 193] on input "text" at bounding box center [376, 185] width 143 height 15
type input "1TG"
click at [883, 194] on div "0" at bounding box center [899, 185] width 116 height 19
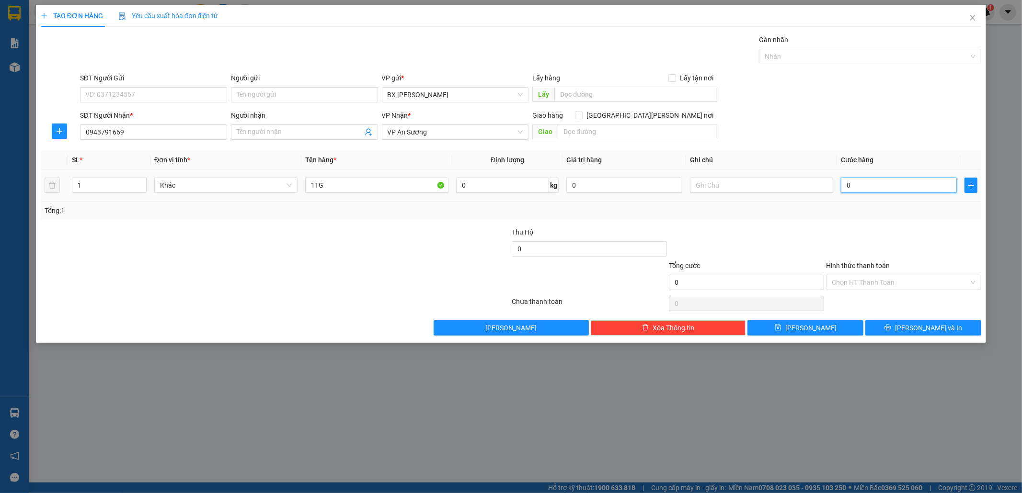
click at [882, 183] on input "0" at bounding box center [899, 185] width 116 height 15
type input "1"
type input "10"
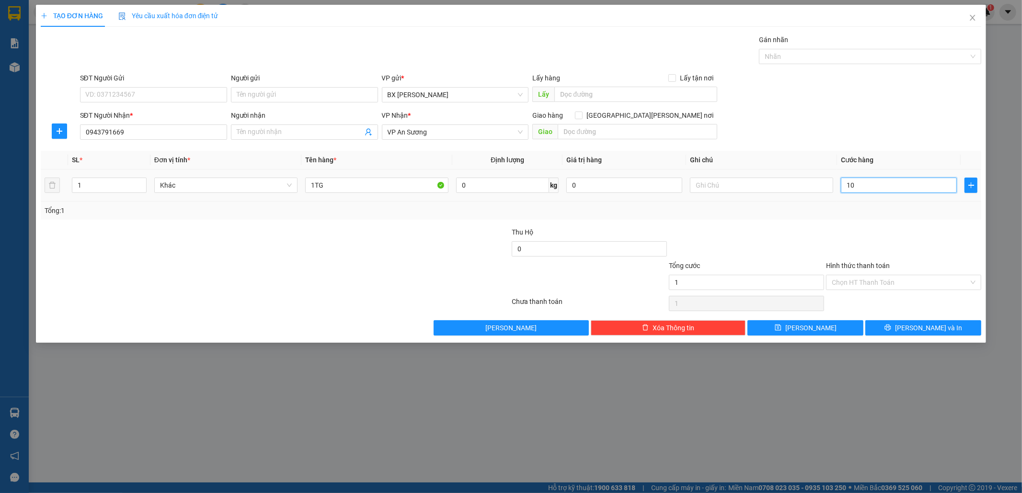
type input "10"
type input "100"
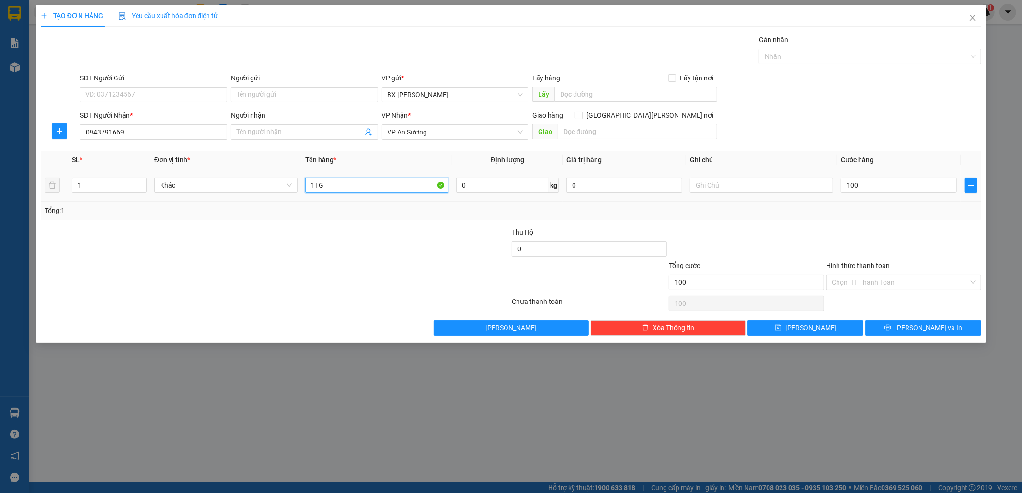
type input "100.000"
click at [343, 184] on input "1TG" at bounding box center [376, 185] width 143 height 15
type input "1TX"
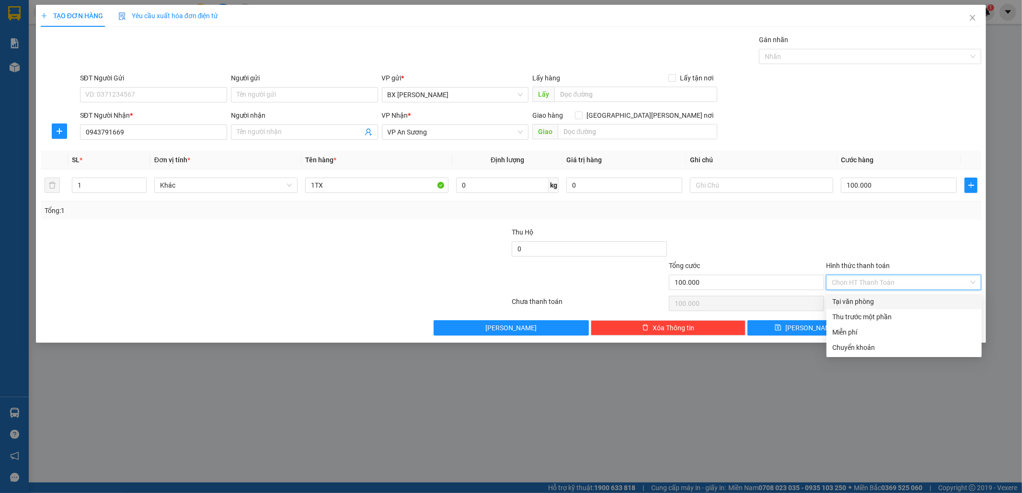
drag, startPoint x: 858, startPoint y: 282, endPoint x: 858, endPoint y: 296, distance: 13.9
click at [858, 283] on input "Hình thức thanh toán" at bounding box center [900, 282] width 137 height 14
click at [858, 302] on div "Tại văn phòng" at bounding box center [904, 302] width 144 height 11
type input "0"
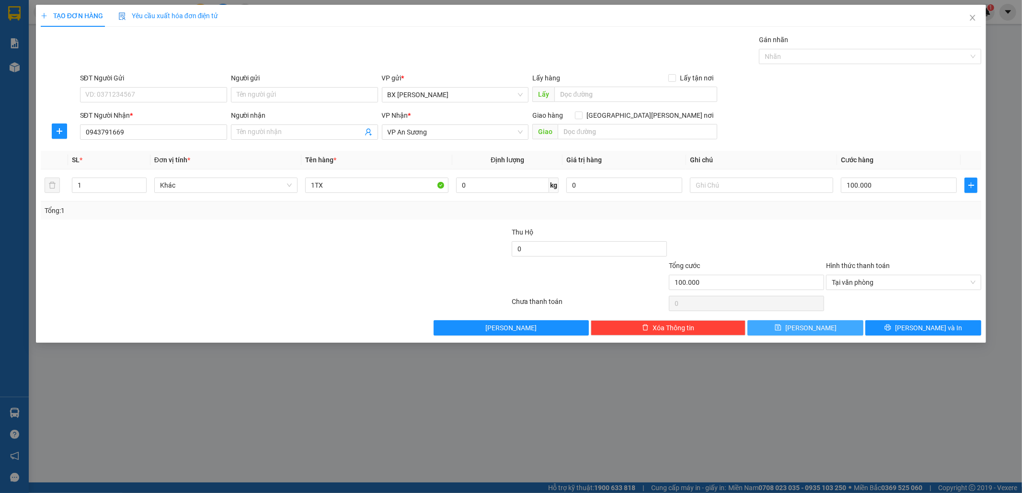
click at [838, 323] on button "[PERSON_NAME]" at bounding box center [805, 327] width 116 height 15
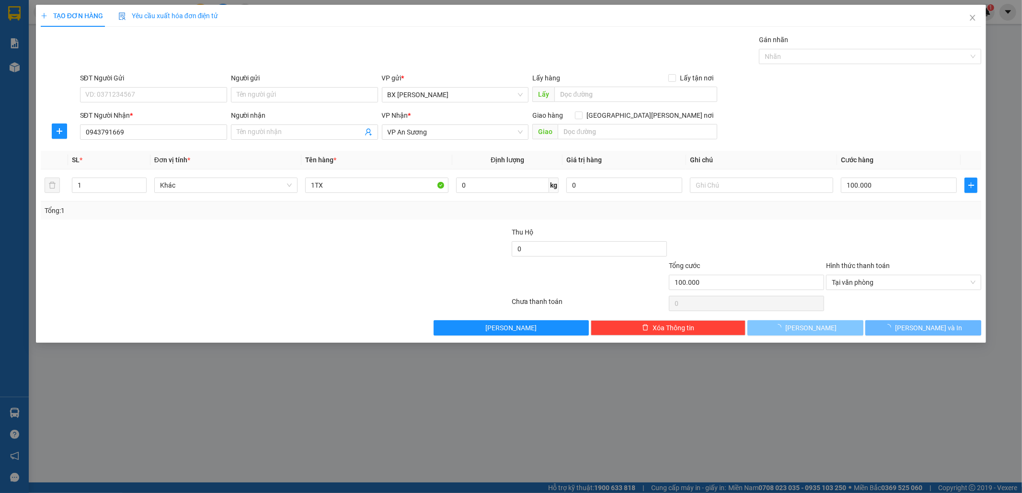
type input "0"
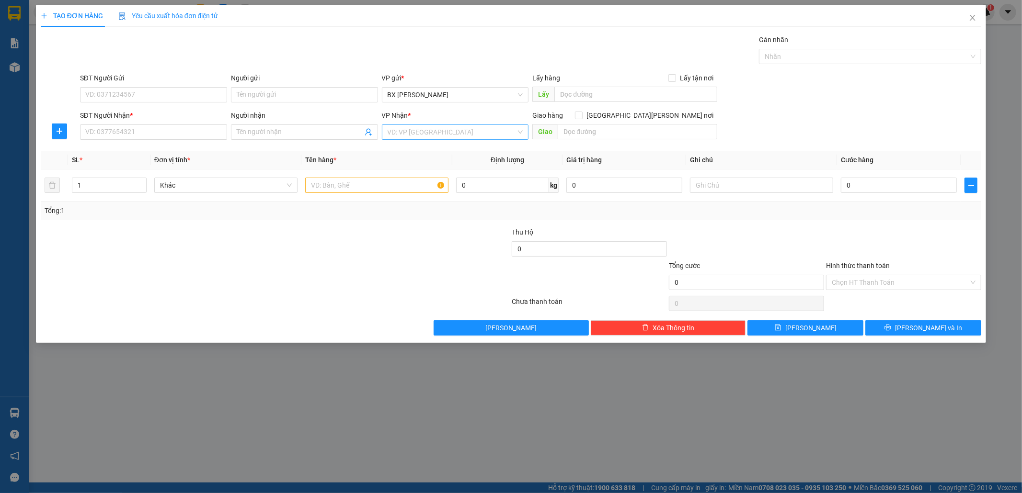
click at [405, 134] on input "search" at bounding box center [452, 132] width 129 height 14
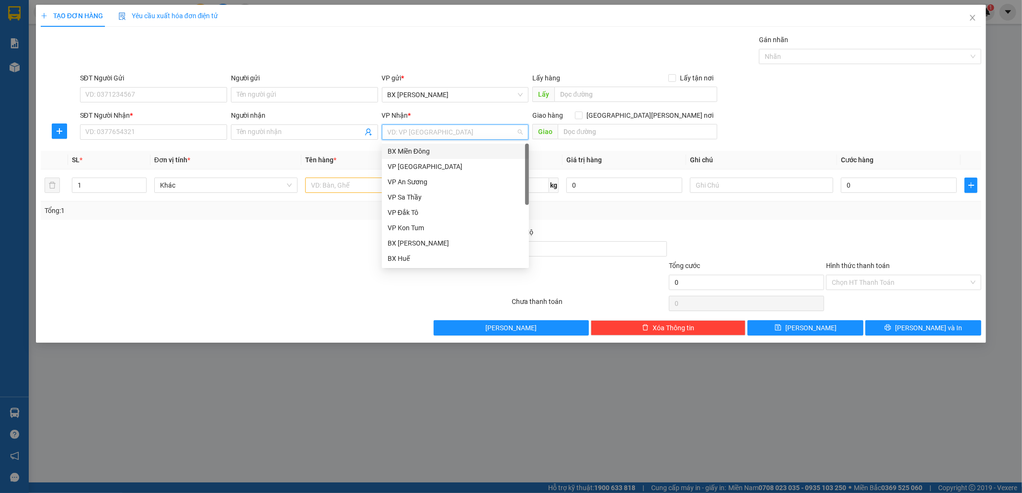
click at [412, 146] on div "BX Miền Đông" at bounding box center [456, 151] width 136 height 11
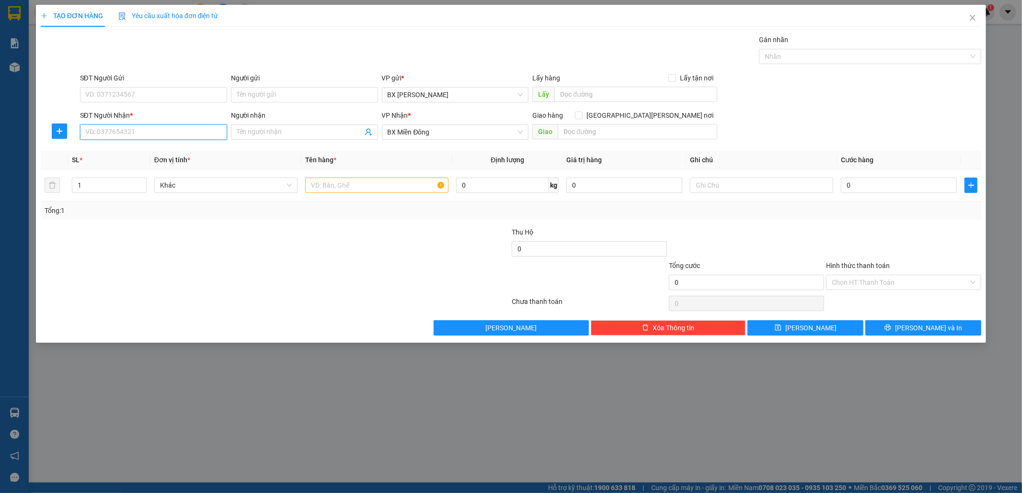
click at [154, 135] on input "SĐT Người Nhận *" at bounding box center [153, 132] width 147 height 15
type input "0977012794"
click at [330, 184] on input "text" at bounding box center [376, 185] width 143 height 15
type input "1TX"
click at [117, 93] on input "SĐT Người Gửi" at bounding box center [153, 94] width 147 height 15
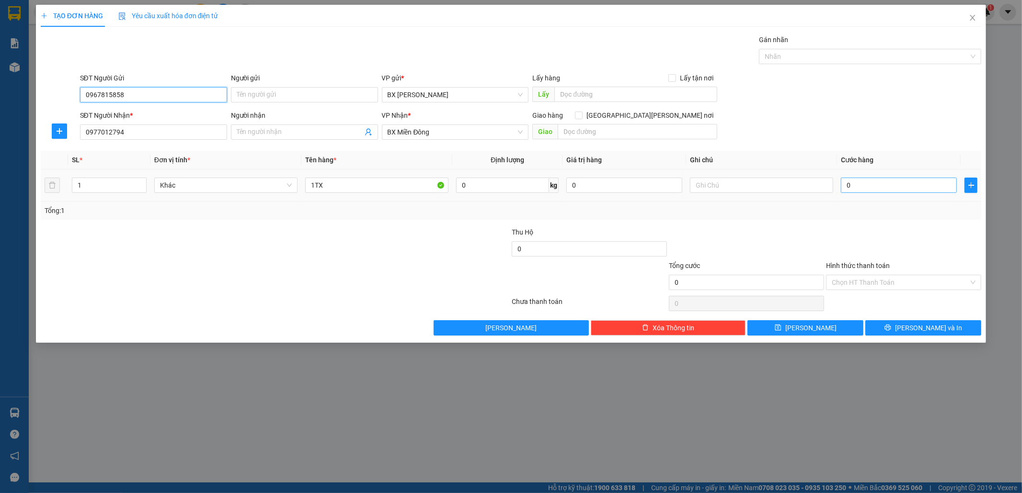
type input "0967815858"
click at [855, 184] on input "0" at bounding box center [899, 185] width 116 height 15
type input "7"
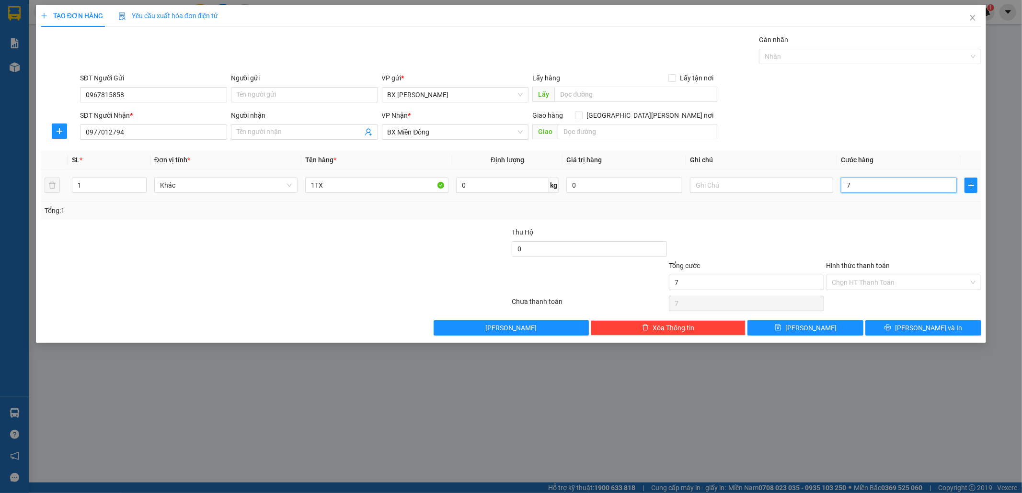
type input "70"
click at [877, 279] on input "Hình thức thanh toán" at bounding box center [900, 282] width 137 height 14
type input "70.000"
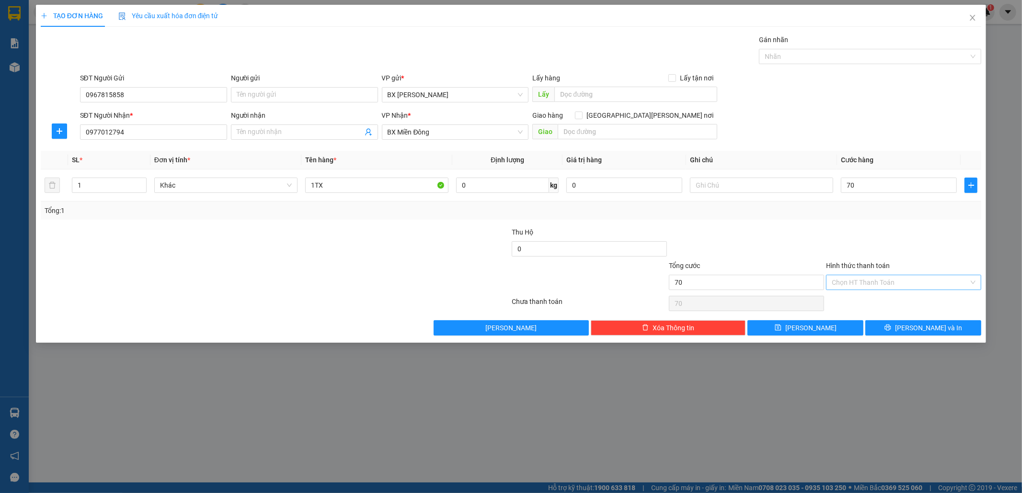
type input "70.000"
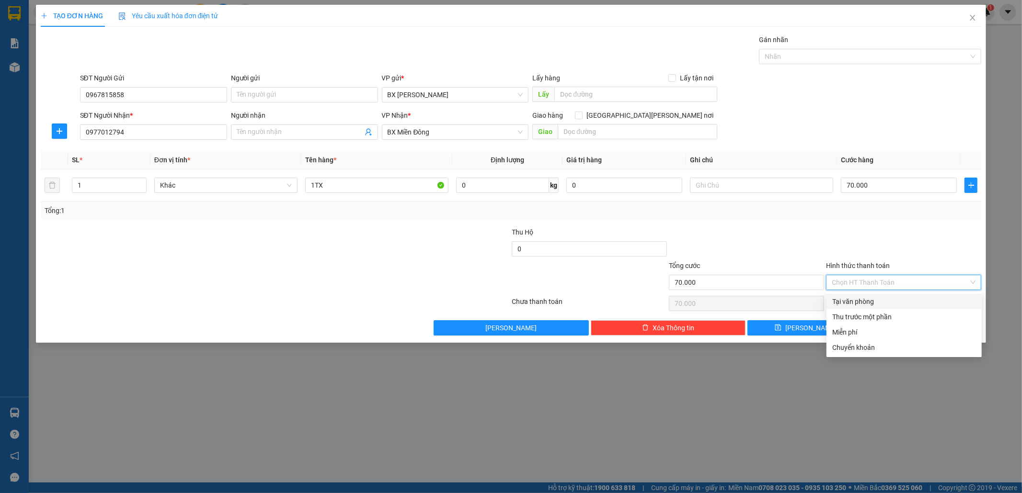
click at [874, 301] on div "Tại văn phòng" at bounding box center [904, 302] width 144 height 11
type input "0"
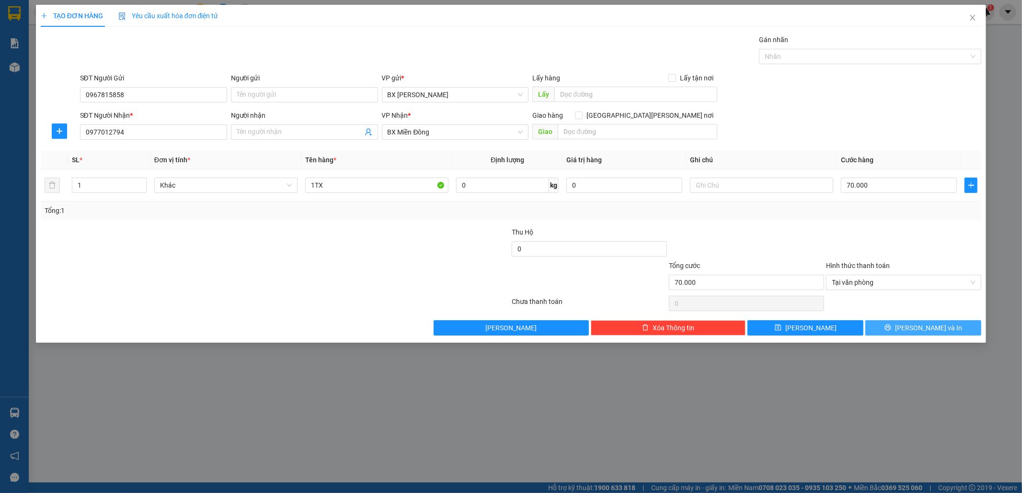
click at [918, 325] on span "[PERSON_NAME] và In" at bounding box center [928, 328] width 67 height 11
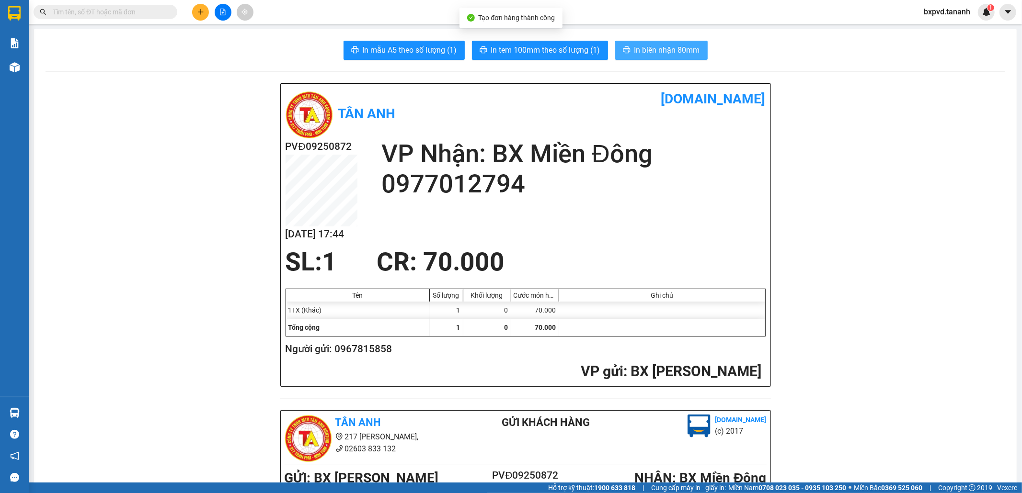
click at [628, 45] on button "In biên nhận 80mm" at bounding box center [661, 50] width 92 height 19
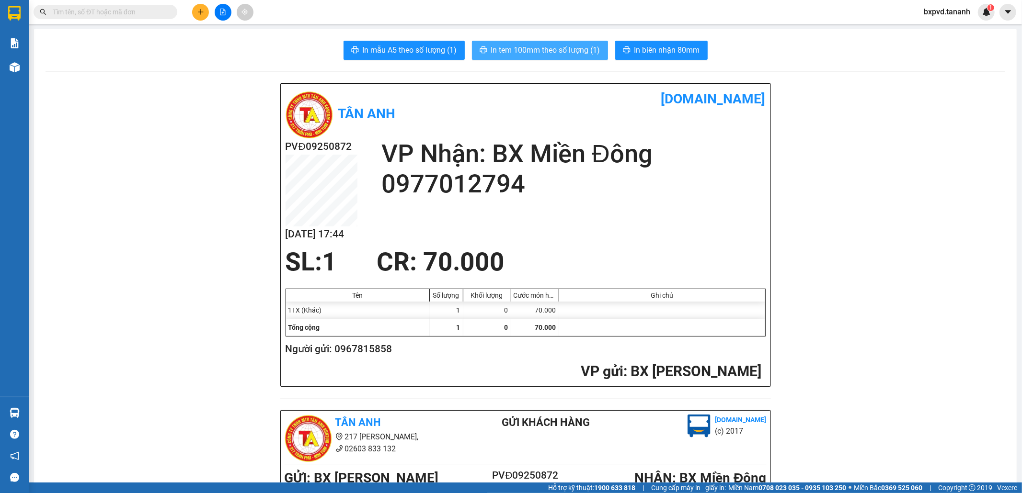
click at [570, 43] on button "In tem 100mm theo số lượng (1)" at bounding box center [540, 50] width 136 height 19
click at [194, 12] on button at bounding box center [200, 12] width 17 height 17
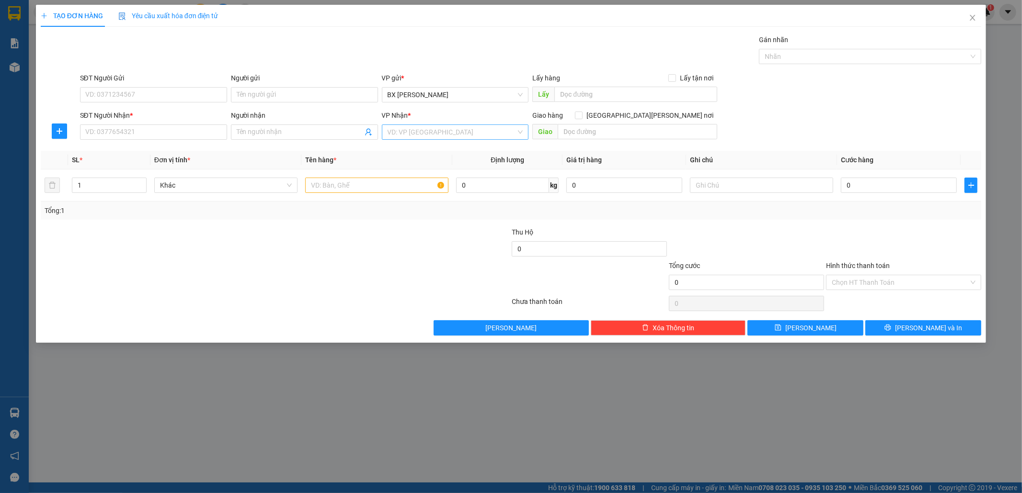
click at [422, 125] on input "search" at bounding box center [452, 132] width 129 height 14
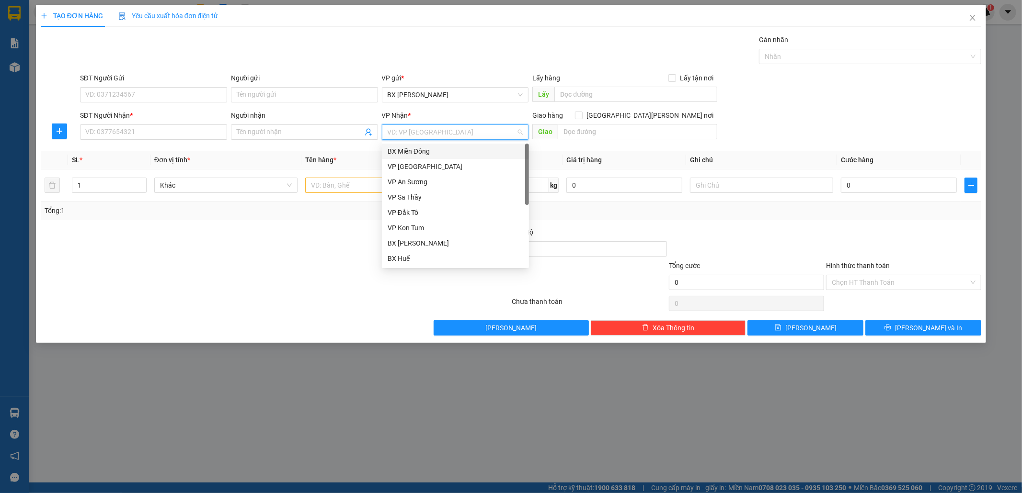
click at [420, 150] on div "BX Miền Đông" at bounding box center [456, 151] width 136 height 11
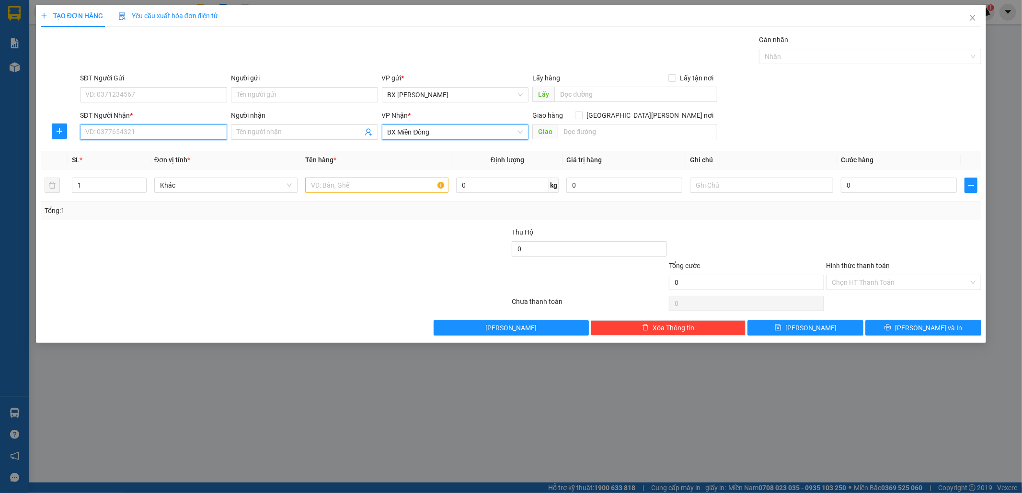
click at [204, 139] on input "SĐT Người Nhận *" at bounding box center [153, 132] width 147 height 15
type input "0905302798"
click at [180, 94] on input "SĐT Người Gửi" at bounding box center [153, 94] width 147 height 15
type input "0982929469"
click at [356, 188] on input "text" at bounding box center [376, 185] width 143 height 15
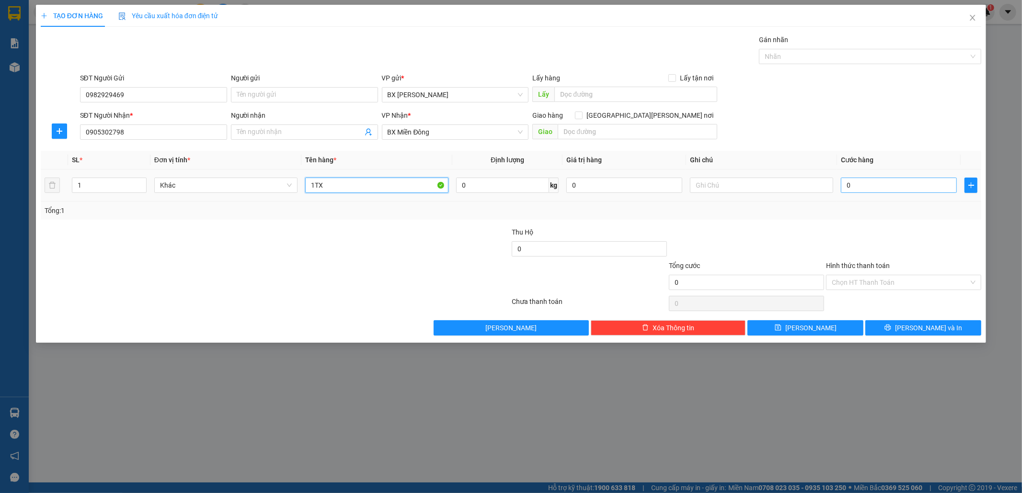
type input "1TX"
click at [894, 188] on input "0" at bounding box center [899, 185] width 116 height 15
type input "5"
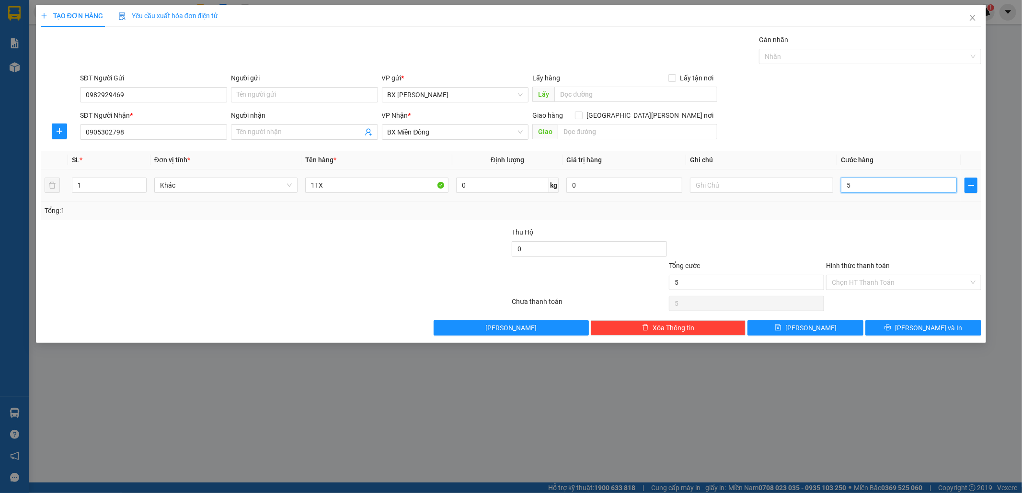
type input "50"
click at [879, 283] on input "Hình thức thanh toán" at bounding box center [900, 282] width 137 height 14
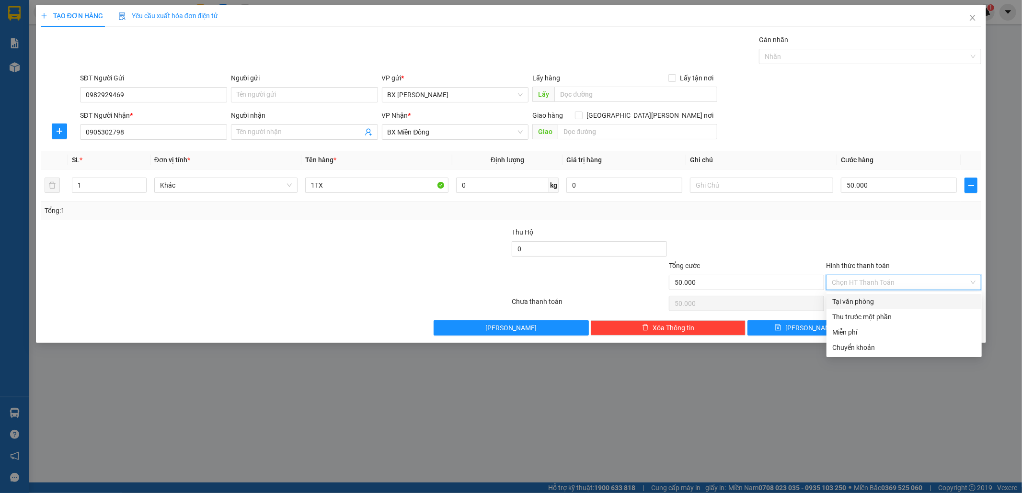
click at [877, 297] on div "Tại văn phòng" at bounding box center [904, 302] width 144 height 11
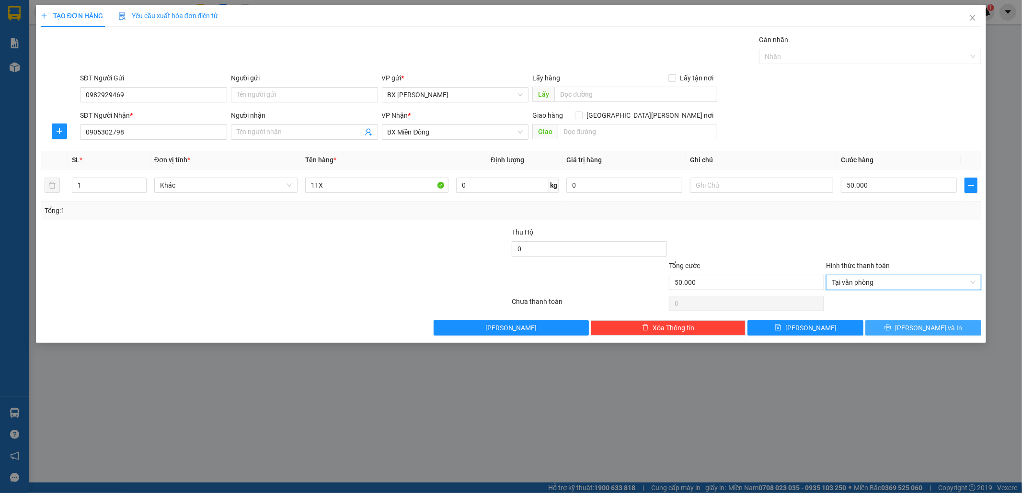
click at [916, 321] on button "[PERSON_NAME] và In" at bounding box center [923, 327] width 116 height 15
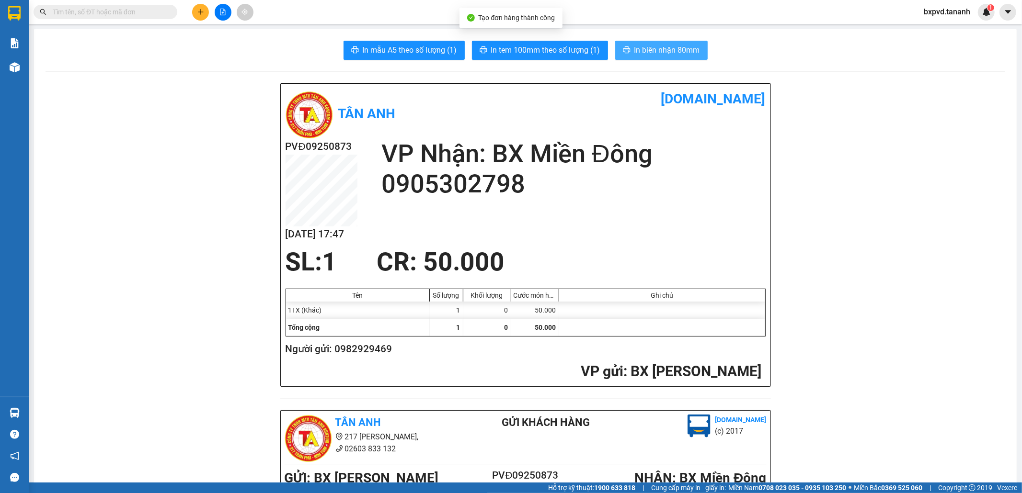
click at [674, 57] on button "In biên nhận 80mm" at bounding box center [661, 50] width 92 height 19
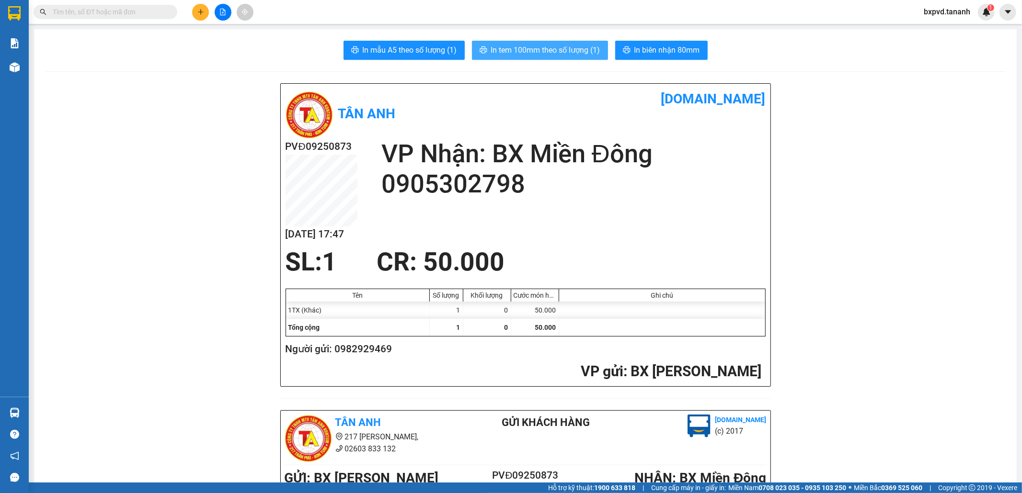
click at [496, 49] on span "In tem 100mm theo số lượng (1)" at bounding box center [545, 50] width 109 height 12
click at [193, 13] on button at bounding box center [200, 12] width 17 height 17
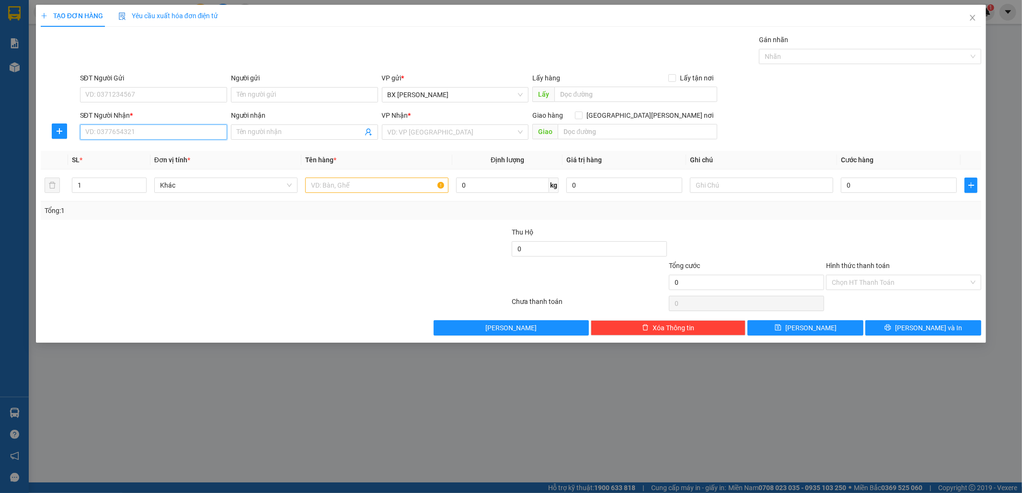
click at [172, 133] on input "SĐT Người Nhận *" at bounding box center [153, 132] width 147 height 15
type input "0983087797"
click at [157, 155] on div "0983087797" at bounding box center [154, 151] width 136 height 11
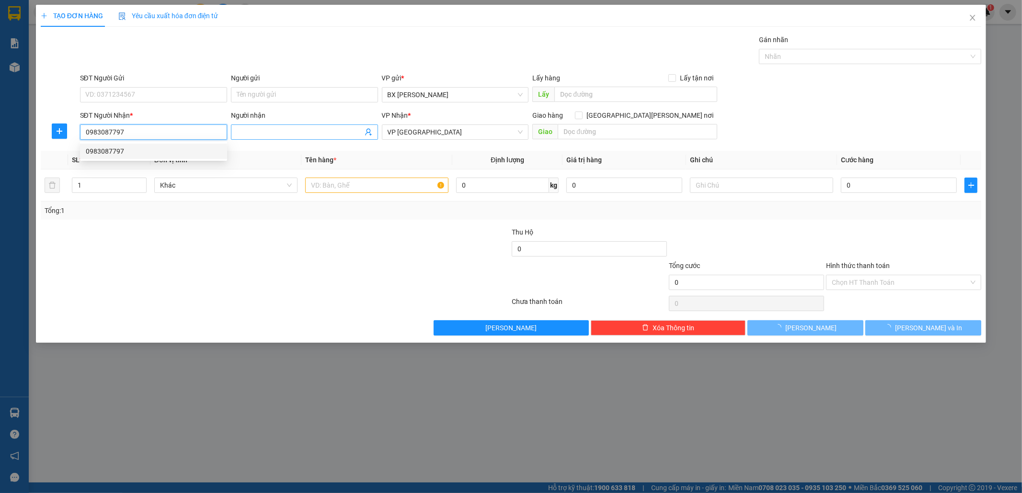
type input "70.000"
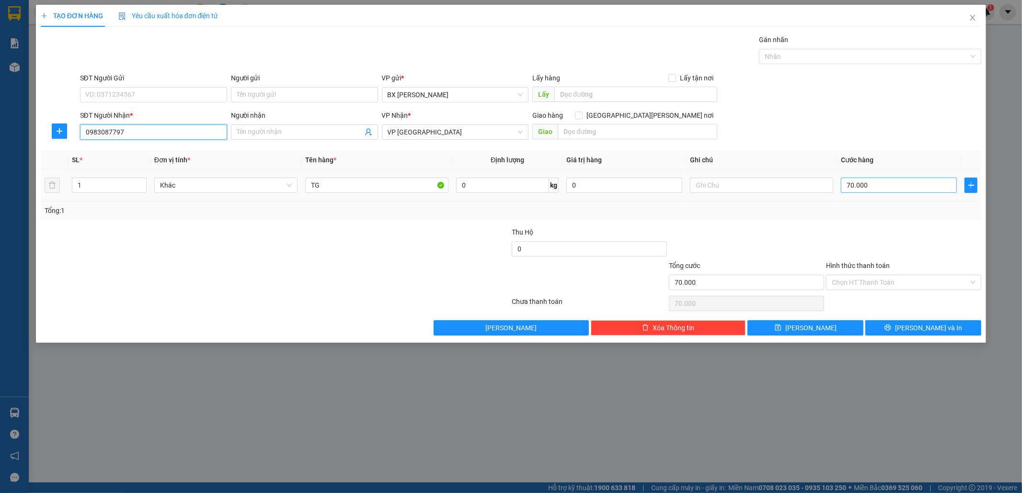
type input "0983087797"
click at [901, 179] on input "70.000" at bounding box center [899, 185] width 116 height 15
type input "8"
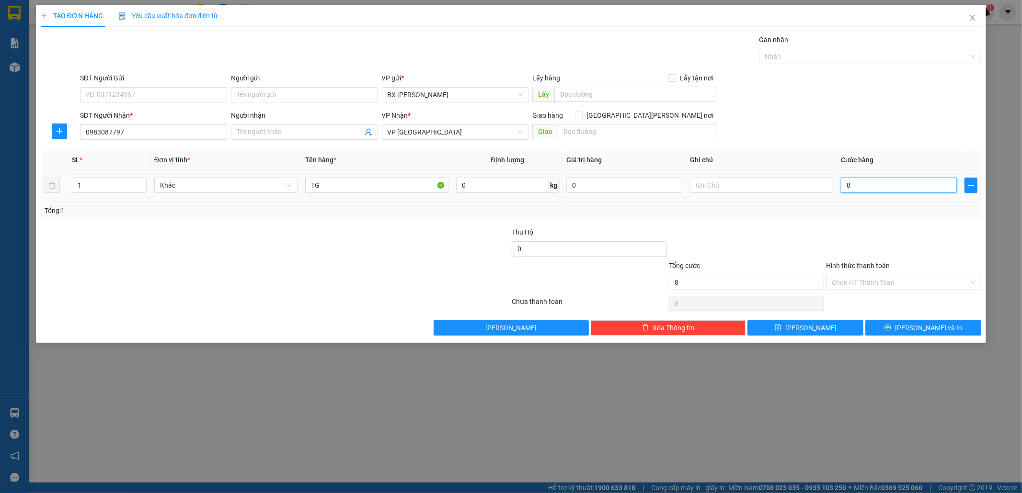
type input "80"
drag, startPoint x: 861, startPoint y: 185, endPoint x: 840, endPoint y: 188, distance: 20.9
click at [841, 188] on input "80" at bounding box center [899, 185] width 116 height 15
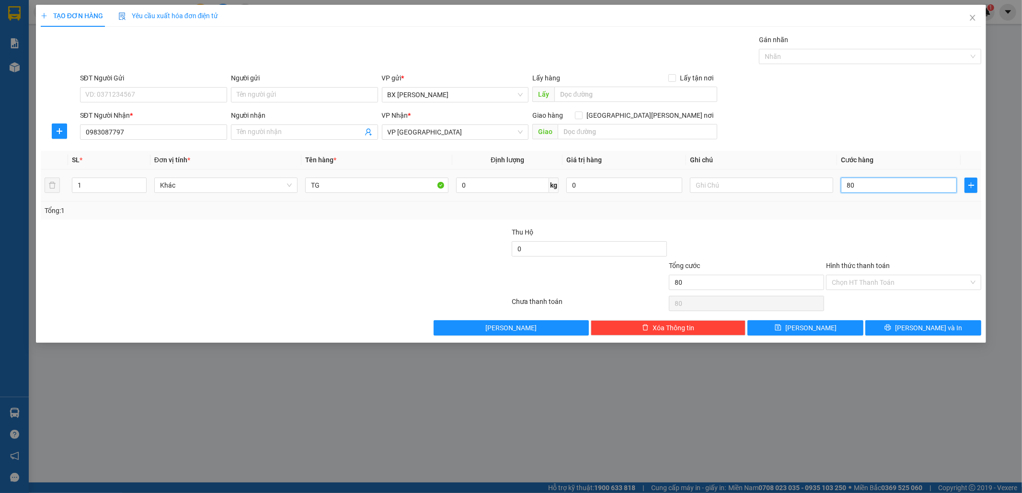
type input "7"
type input "70"
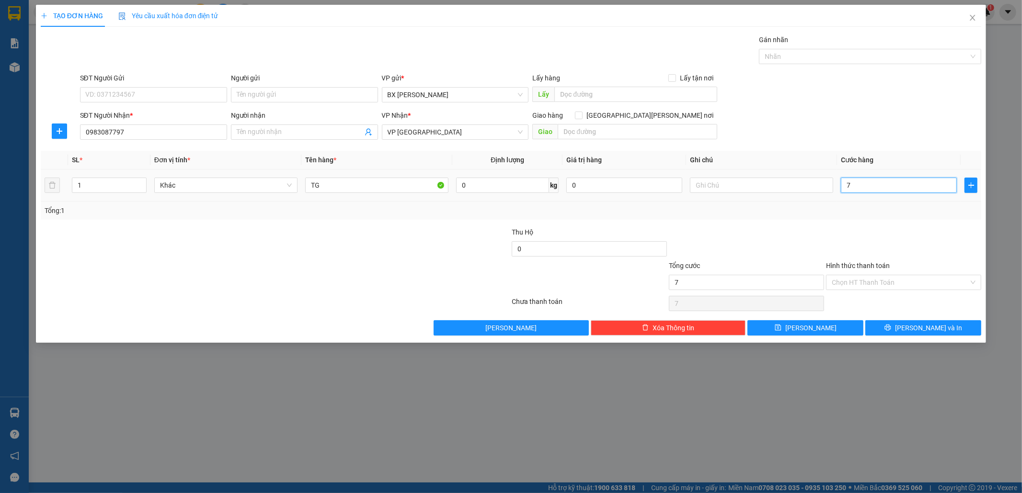
type input "70"
click at [891, 328] on button "[PERSON_NAME] và In" at bounding box center [923, 327] width 116 height 15
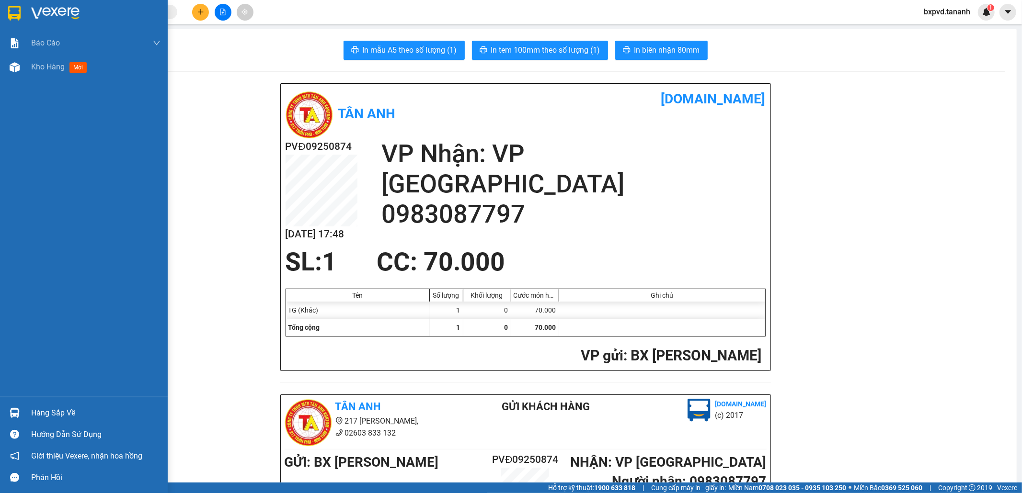
click at [10, 9] on img at bounding box center [14, 13] width 12 height 14
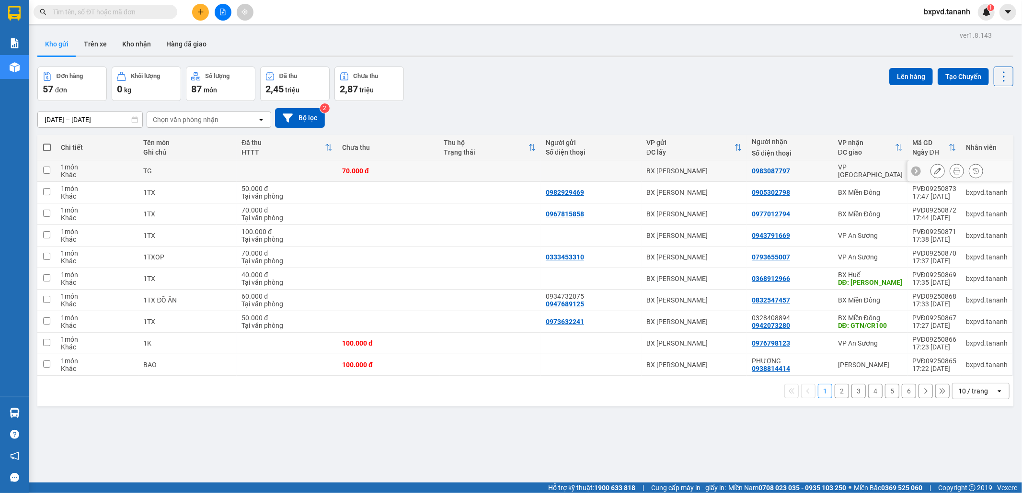
click at [934, 174] on icon at bounding box center [937, 171] width 7 height 7
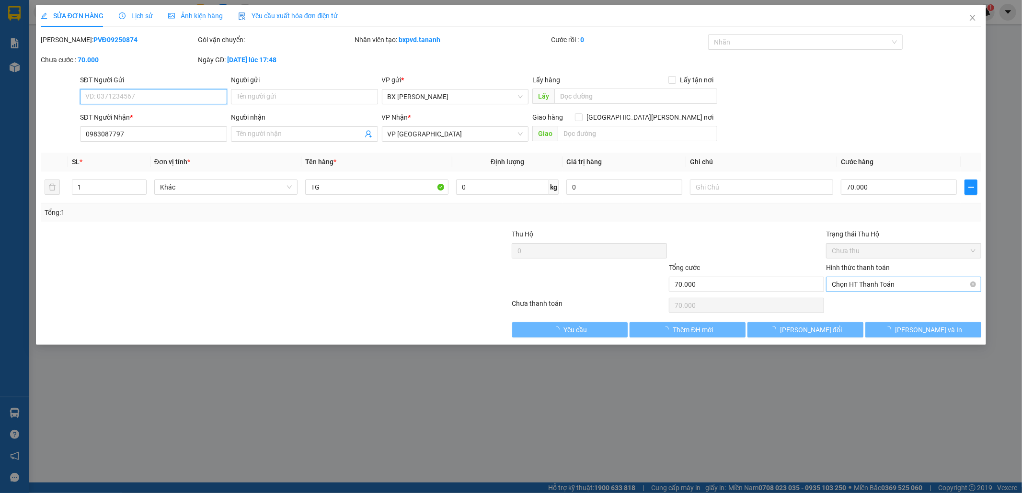
click at [852, 283] on span "Chọn HT Thanh Toán" at bounding box center [904, 284] width 144 height 14
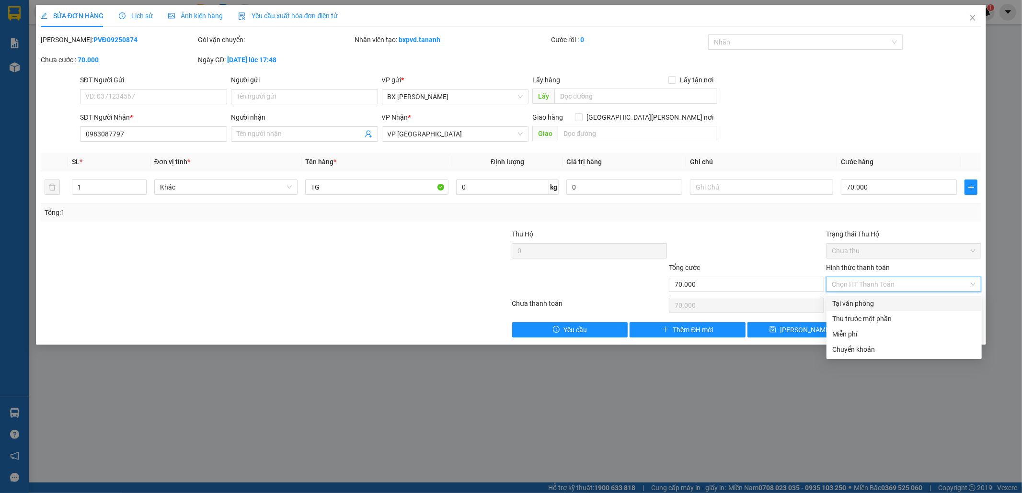
click at [854, 300] on div "Tại văn phòng" at bounding box center [904, 303] width 144 height 11
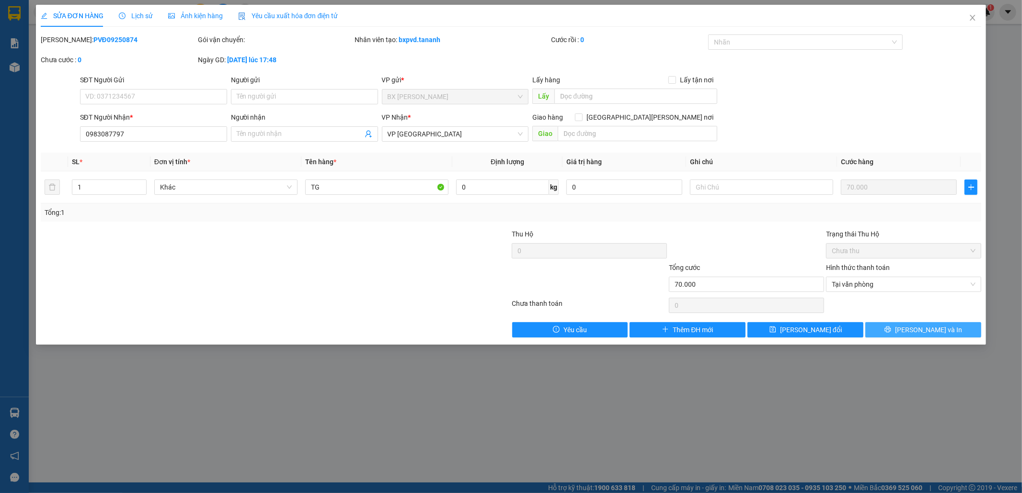
click at [913, 329] on button "[PERSON_NAME] và In" at bounding box center [923, 329] width 116 height 15
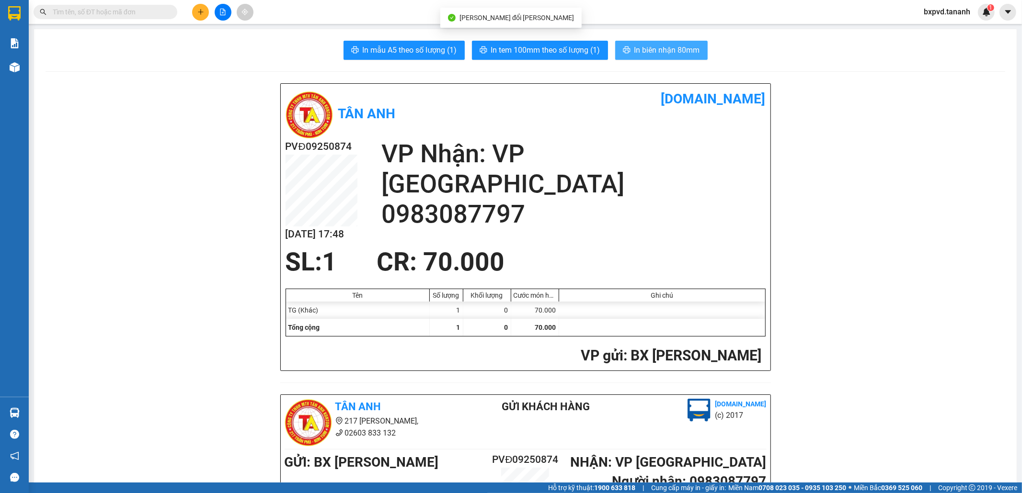
click at [650, 52] on span "In biên nhận 80mm" at bounding box center [667, 50] width 66 height 12
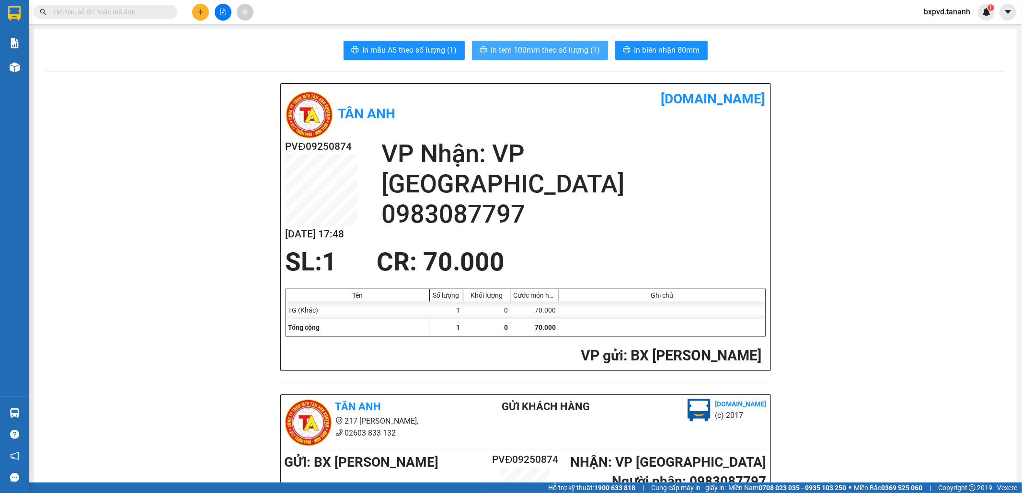
click at [542, 46] on span "In tem 100mm theo số lượng (1)" at bounding box center [545, 50] width 109 height 12
click at [537, 56] on span "In tem 100mm theo số lượng (1)" at bounding box center [545, 50] width 109 height 12
click at [193, 11] on button at bounding box center [200, 12] width 17 height 17
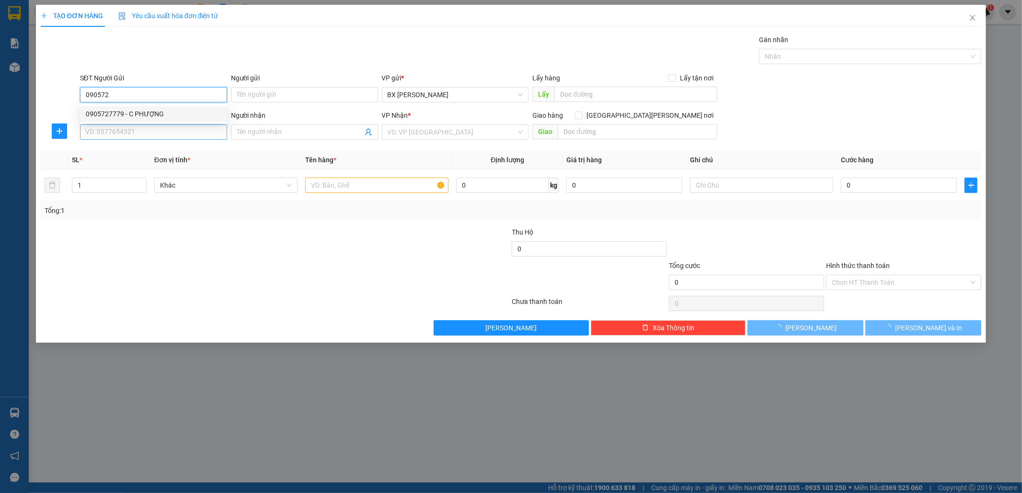
drag, startPoint x: 113, startPoint y: 112, endPoint x: 144, endPoint y: 127, distance: 34.7
click at [114, 113] on div "0905727779 - C PHƯỢNG" at bounding box center [154, 114] width 136 height 11
type input "0905727779"
type input "C PHƯỢNG"
type input "0764545234"
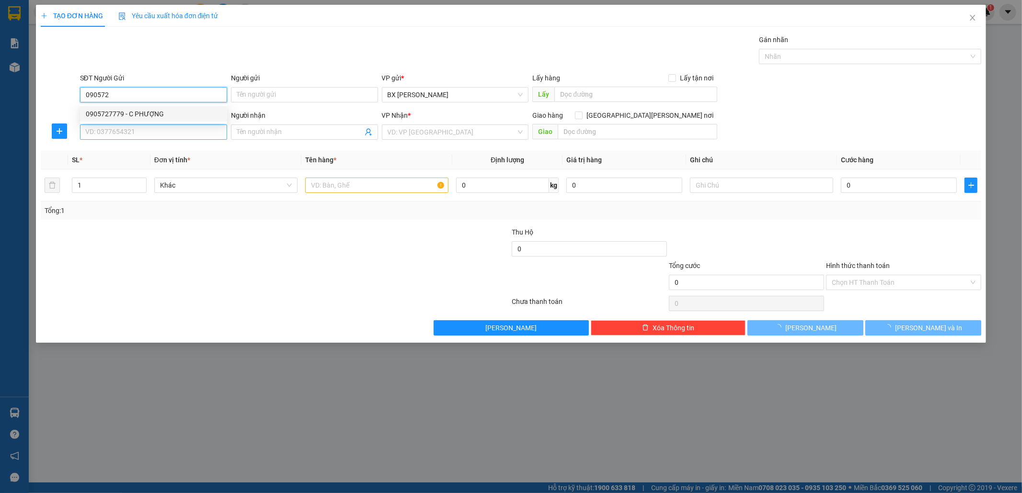
type input "GTN/CR100"
type input "50.000"
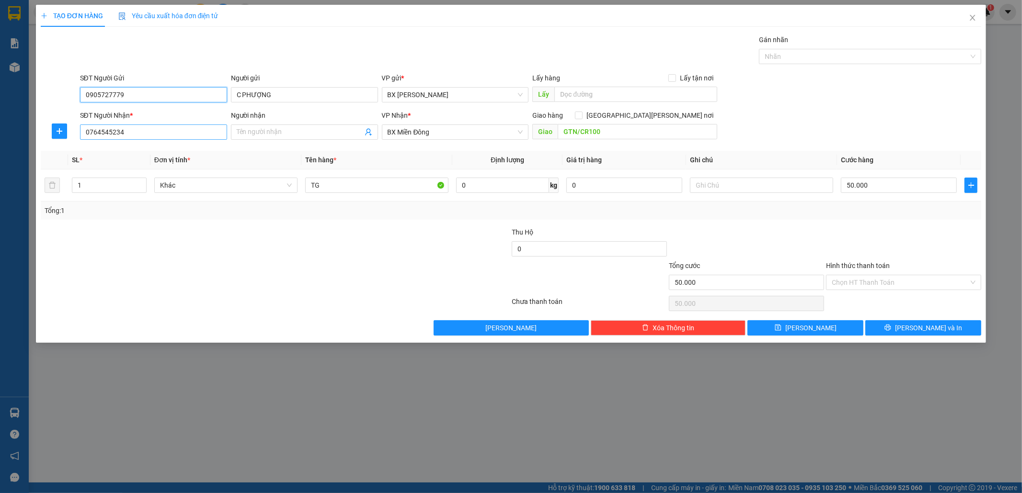
type input "0905727779"
click at [154, 135] on input "0764545234" at bounding box center [153, 132] width 147 height 15
drag, startPoint x: 141, startPoint y: 140, endPoint x: 61, endPoint y: 120, distance: 82.6
click at [61, 120] on div "SĐT Người [PERSON_NAME] * 0764545234 Người [PERSON_NAME] Tên người [PERSON_NAME…" at bounding box center [511, 127] width 943 height 34
type input "0914180380"
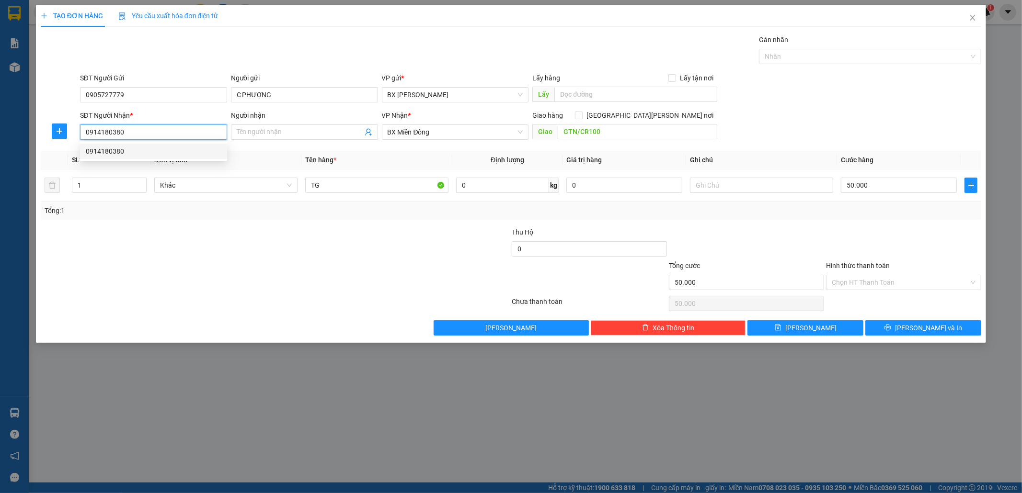
click at [108, 149] on div "0914180380" at bounding box center [154, 151] width 136 height 11
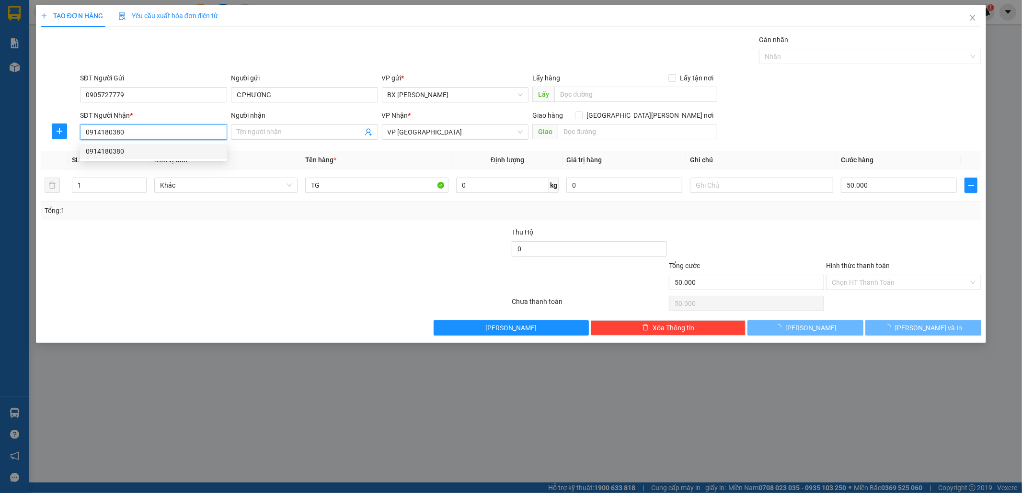
type input "80.000"
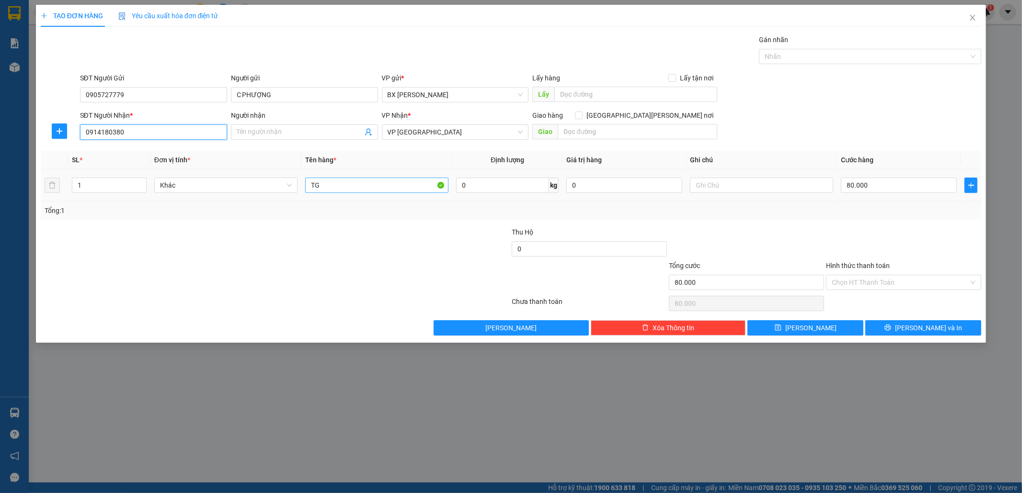
type input "0914180380"
drag, startPoint x: 338, startPoint y: 184, endPoint x: 240, endPoint y: 180, distance: 98.3
click at [240, 180] on tr "1 Khác TG 0 kg 0 80.000" at bounding box center [511, 186] width 941 height 32
type input "1BAO"
click at [863, 188] on input "80.000" at bounding box center [899, 185] width 116 height 15
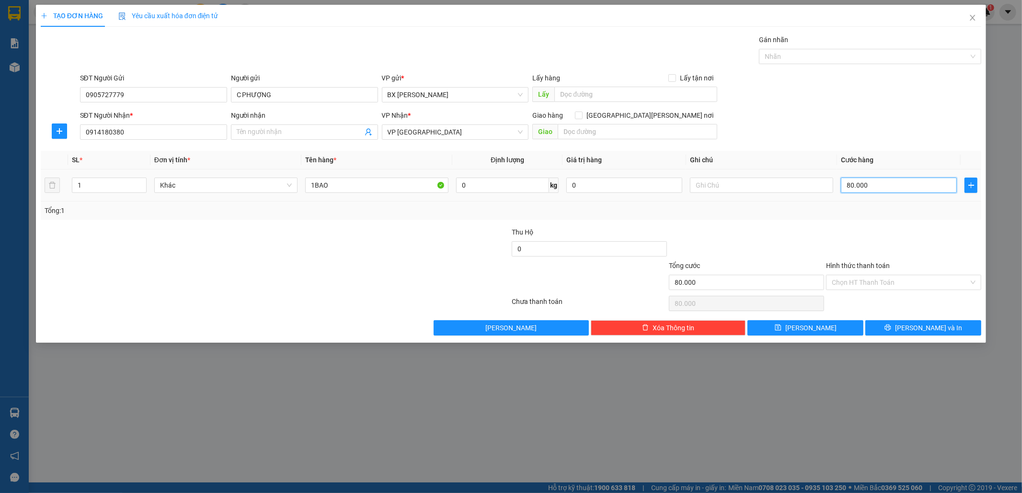
type input "5"
click at [891, 327] on icon "printer" at bounding box center [887, 327] width 7 height 7
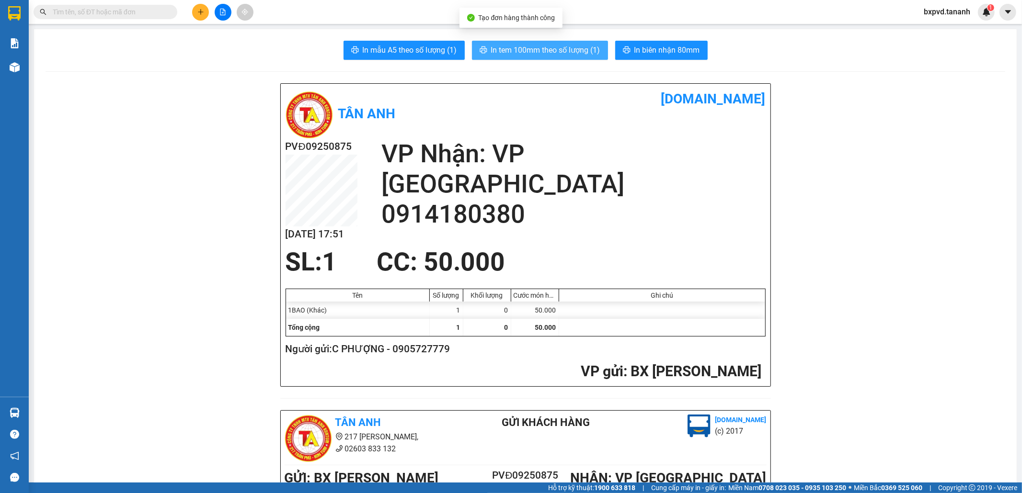
click at [565, 51] on span "In tem 100mm theo số lượng (1)" at bounding box center [545, 50] width 109 height 12
click at [197, 7] on button at bounding box center [200, 12] width 17 height 17
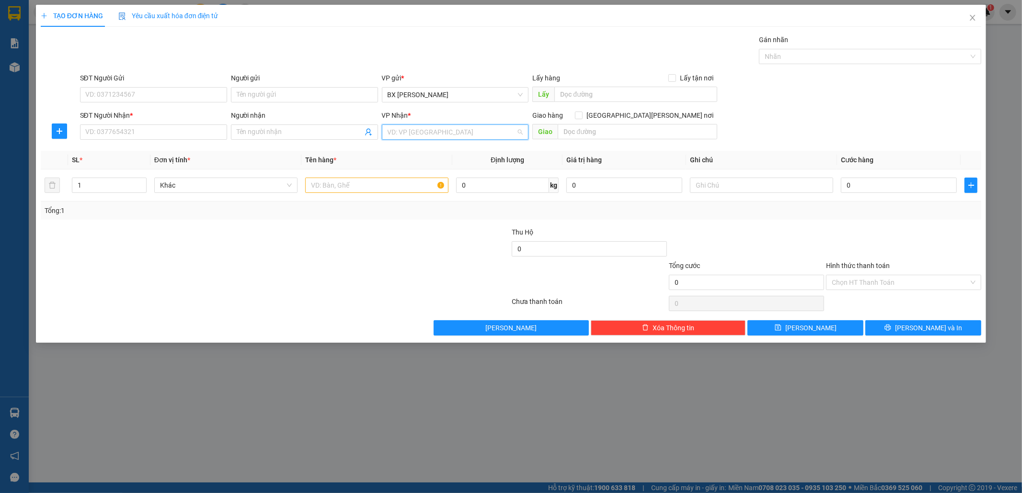
click at [468, 137] on input "search" at bounding box center [452, 132] width 129 height 14
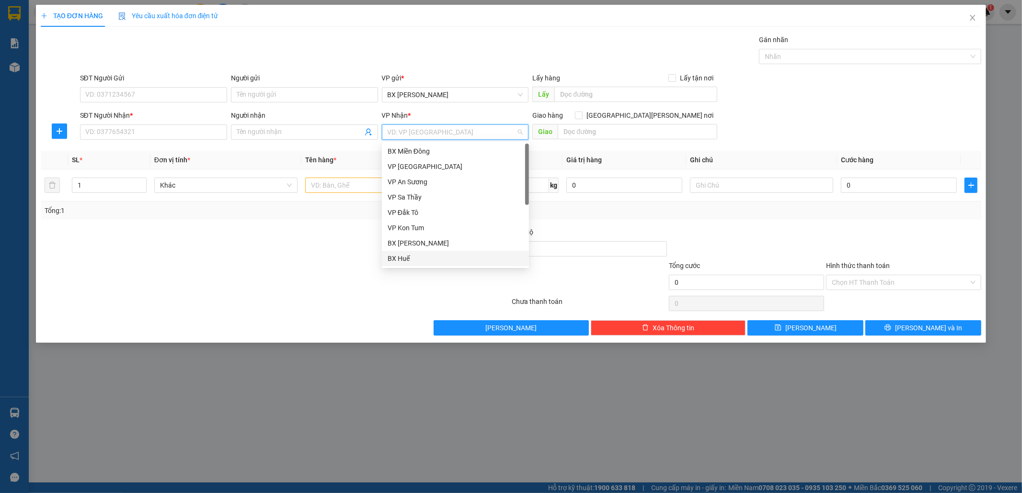
click at [410, 257] on div "BX Huế" at bounding box center [456, 258] width 136 height 11
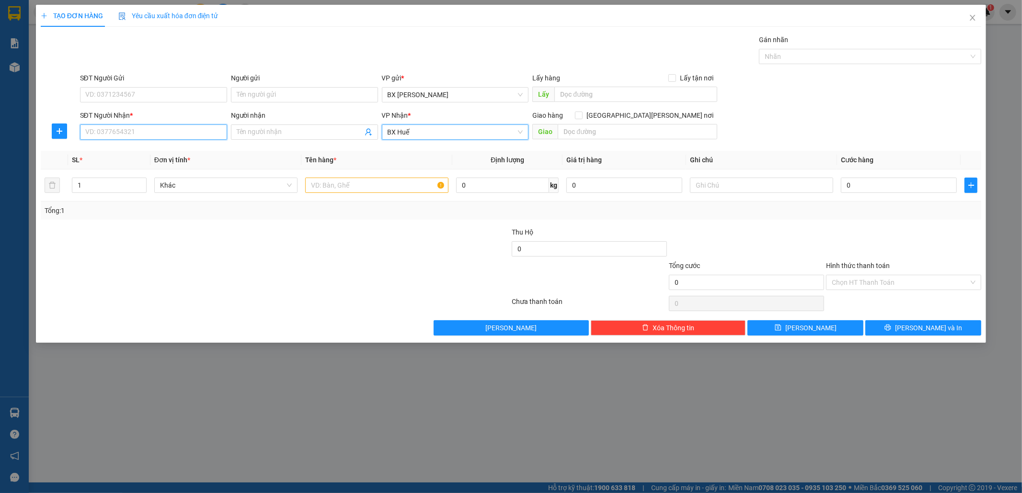
click at [99, 128] on input "SĐT Người Nhận *" at bounding box center [153, 132] width 147 height 15
click at [142, 152] on div "0962507689" at bounding box center [154, 151] width 136 height 11
click at [872, 180] on input "50.000" at bounding box center [899, 185] width 116 height 15
drag, startPoint x: 865, startPoint y: 185, endPoint x: 750, endPoint y: 207, distance: 117.2
click at [750, 207] on div "SL * Đơn vị tính * Tên hàng * Định [PERSON_NAME] trị hàng Ghi [PERSON_NAME] hàn…" at bounding box center [511, 185] width 941 height 69
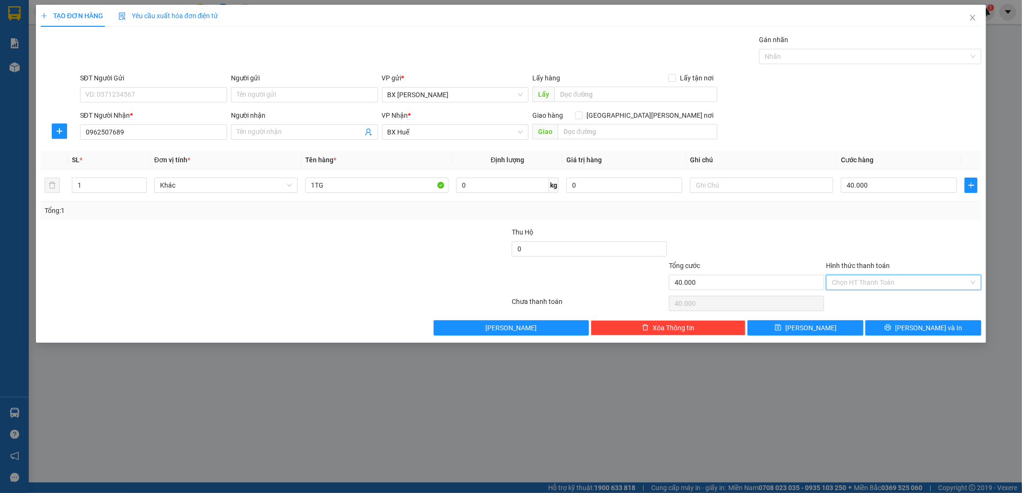
click at [848, 278] on input "Hình thức thanh toán" at bounding box center [900, 282] width 137 height 14
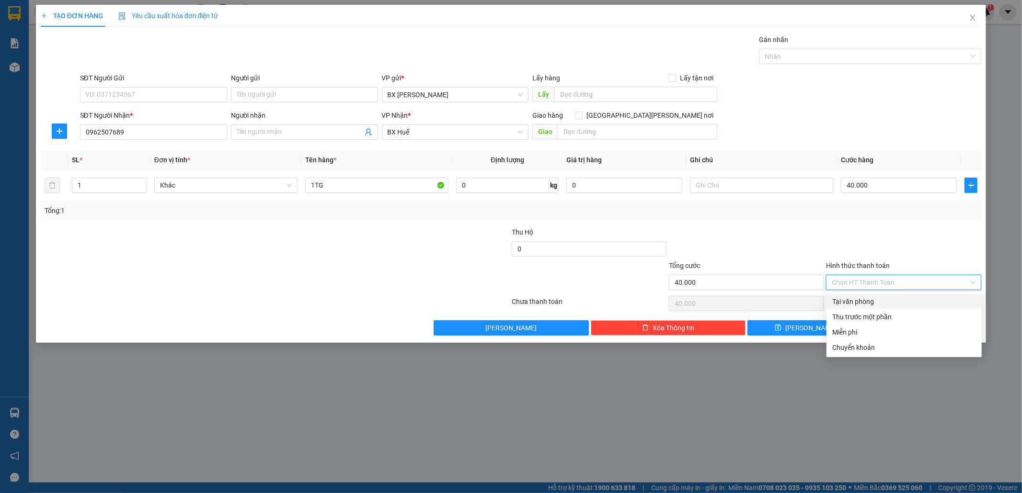
click at [857, 297] on div "Tại văn phòng" at bounding box center [904, 302] width 144 height 11
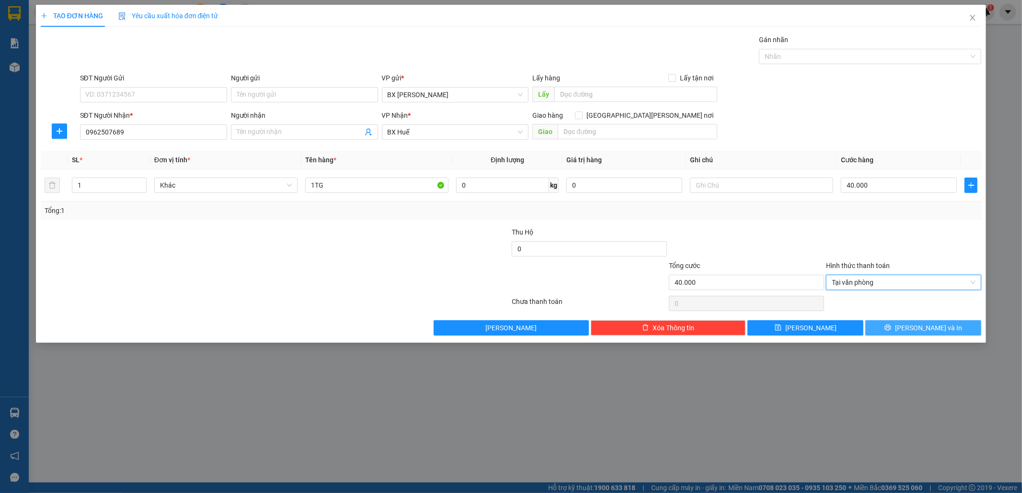
click at [897, 323] on button "[PERSON_NAME] và In" at bounding box center [923, 327] width 116 height 15
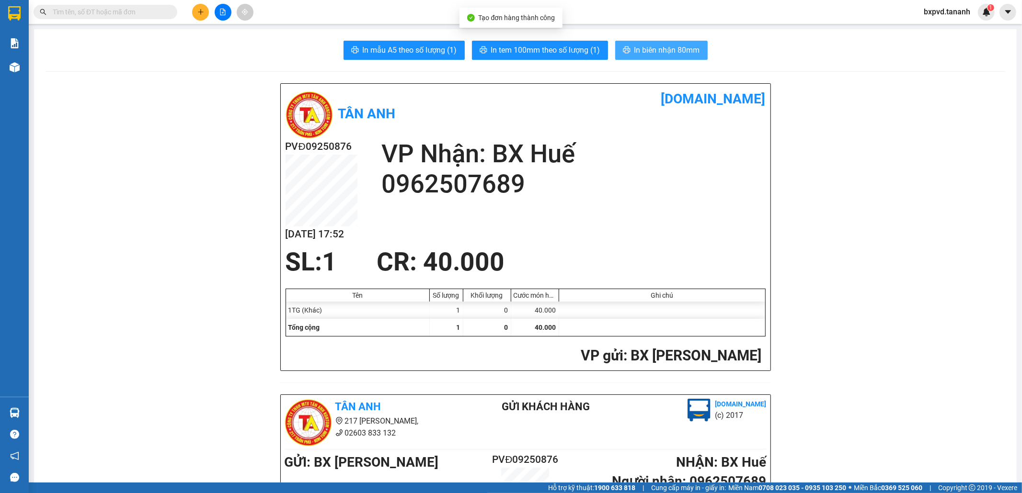
click at [677, 48] on span "In biên nhận 80mm" at bounding box center [667, 50] width 66 height 12
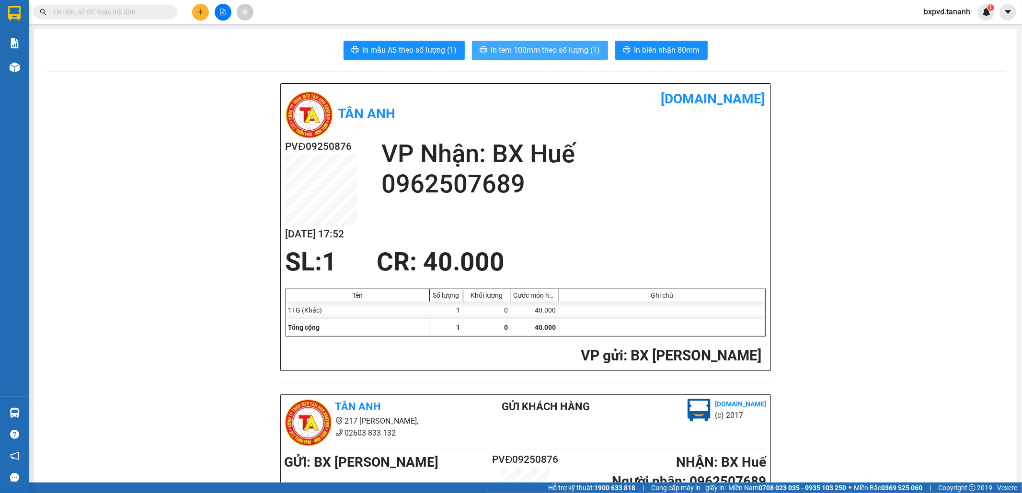
click at [580, 49] on span "In tem 100mm theo số lượng (1)" at bounding box center [545, 50] width 109 height 12
click at [197, 14] on icon "plus" at bounding box center [200, 12] width 7 height 7
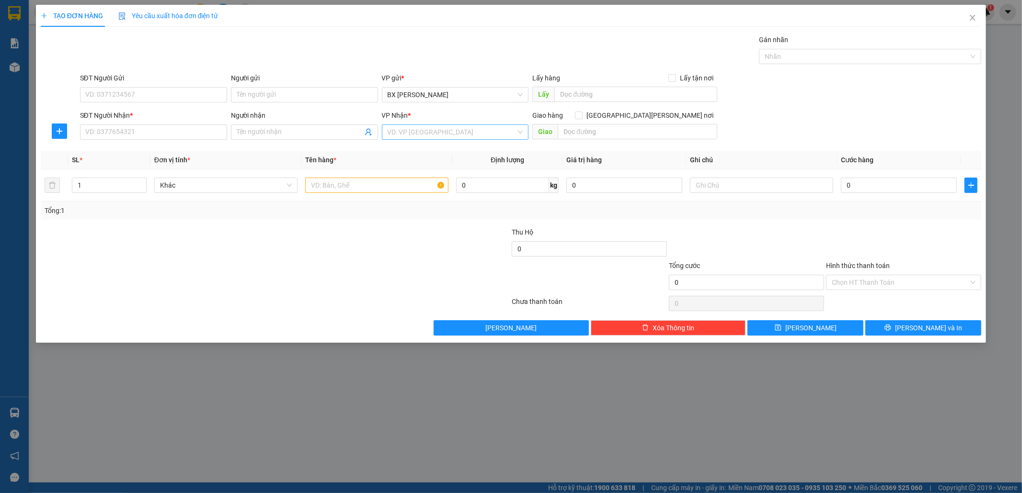
click at [391, 137] on input "search" at bounding box center [452, 132] width 129 height 14
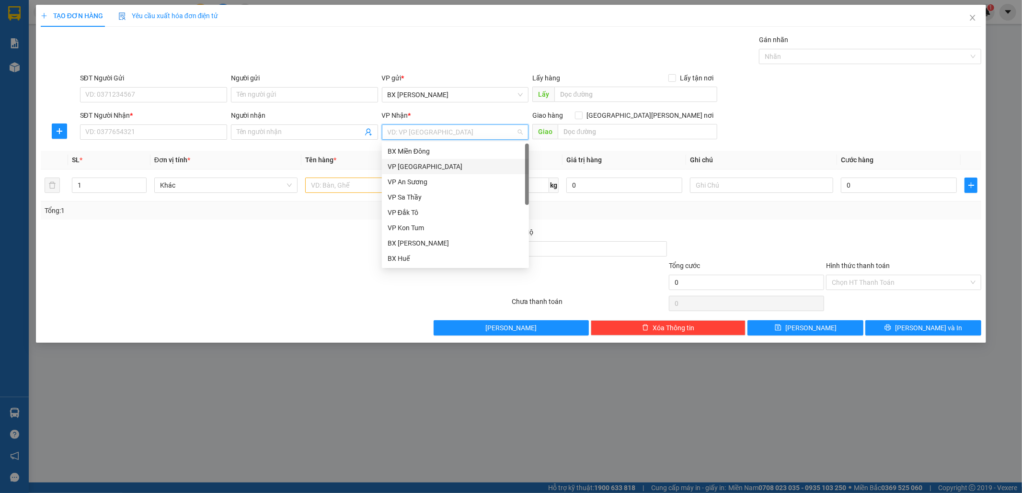
click at [391, 159] on div "VP [GEOGRAPHIC_DATA]" at bounding box center [455, 166] width 147 height 15
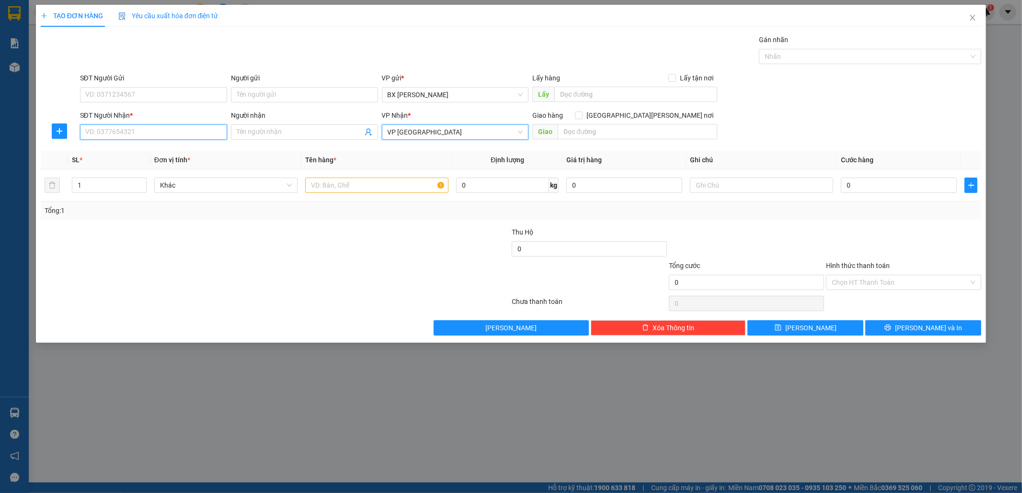
click at [149, 128] on input "SĐT Người Nhận *" at bounding box center [153, 132] width 147 height 15
click at [113, 91] on input "SĐT Người Gửi" at bounding box center [153, 94] width 147 height 15
click at [167, 142] on div "SĐT Người Nhận * VD: 0377654321" at bounding box center [153, 127] width 147 height 34
click at [178, 125] on input "SĐT Người Nhận *" at bounding box center [153, 132] width 147 height 15
click at [333, 189] on input "text" at bounding box center [376, 185] width 143 height 15
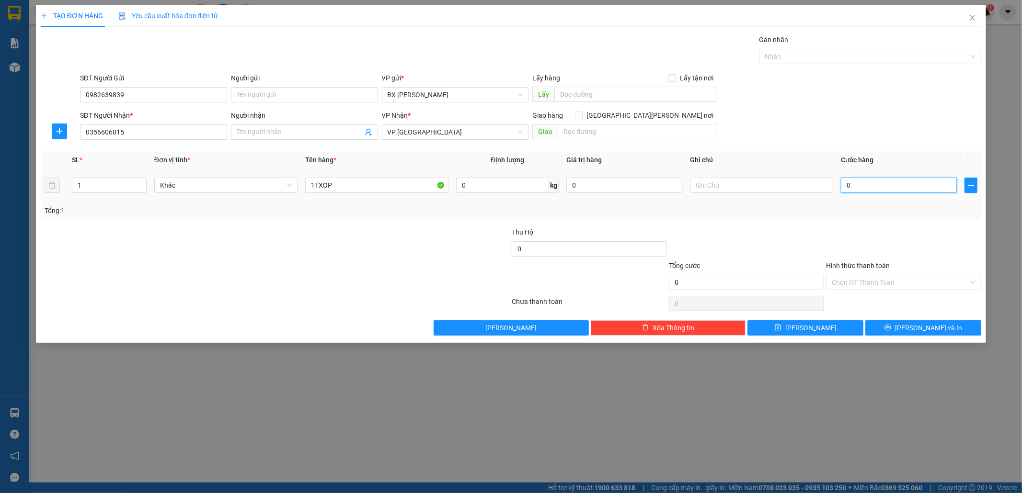
click at [904, 183] on input "0" at bounding box center [899, 185] width 116 height 15
click at [896, 283] on input "Hình thức thanh toán" at bounding box center [900, 282] width 137 height 14
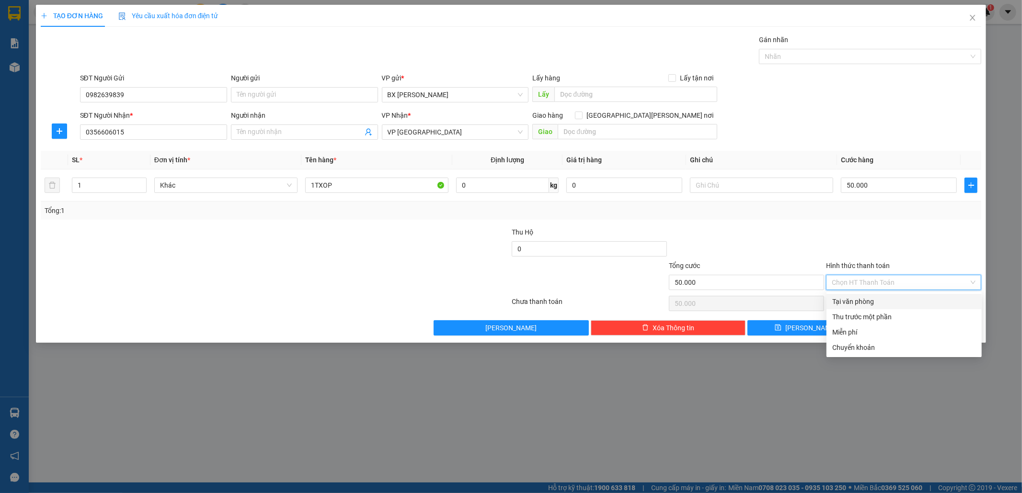
click at [893, 302] on div "Tại văn phòng" at bounding box center [904, 302] width 144 height 11
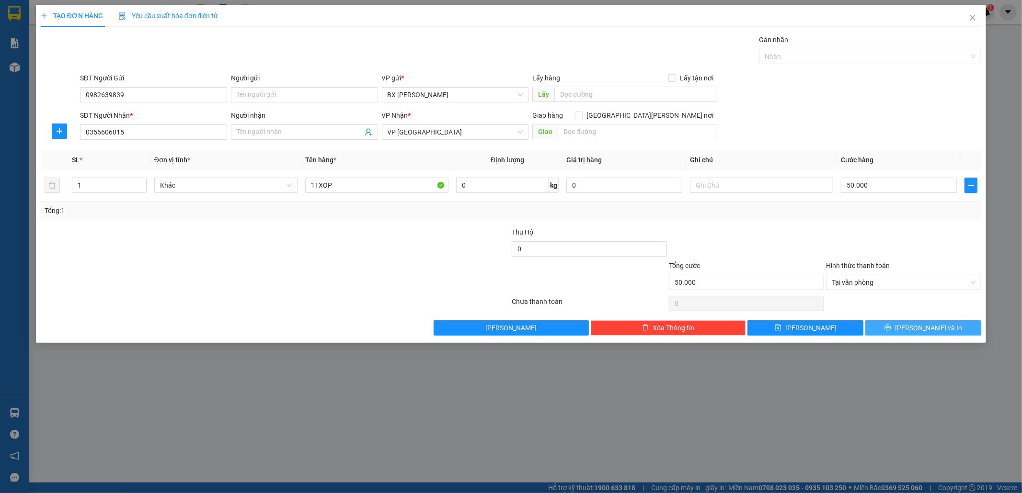
click at [899, 327] on button "[PERSON_NAME] và In" at bounding box center [923, 327] width 116 height 15
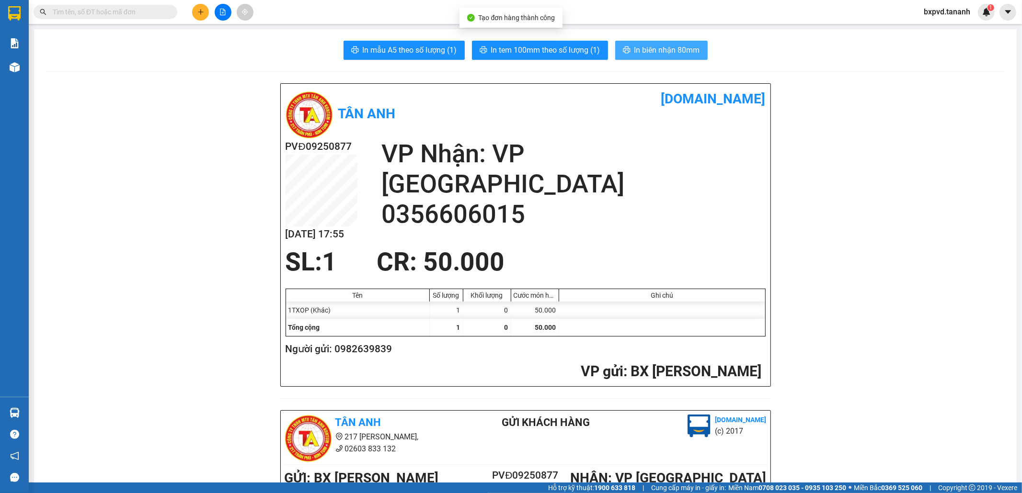
click at [666, 50] on span "In biên nhận 80mm" at bounding box center [667, 50] width 66 height 12
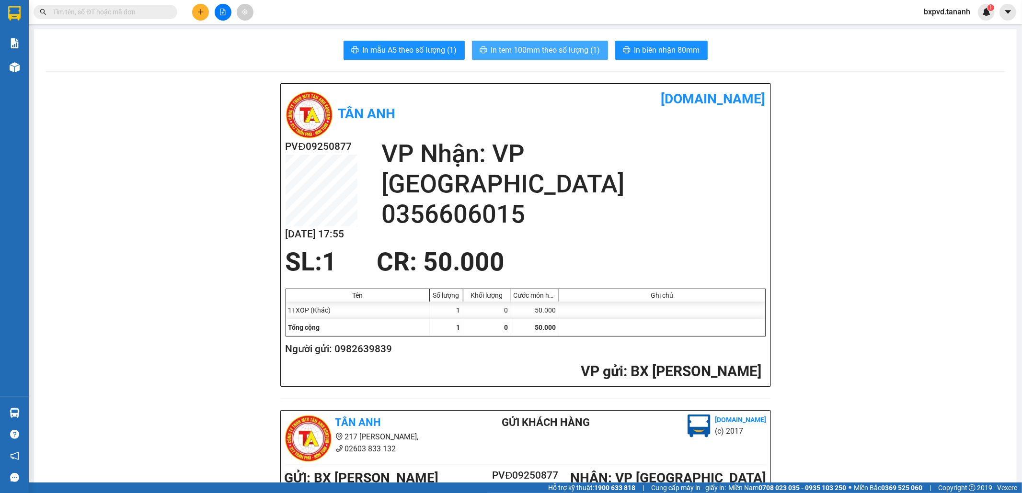
click at [501, 45] on span "In tem 100mm theo số lượng (1)" at bounding box center [545, 50] width 109 height 12
click at [202, 11] on icon "plus" at bounding box center [200, 12] width 7 height 7
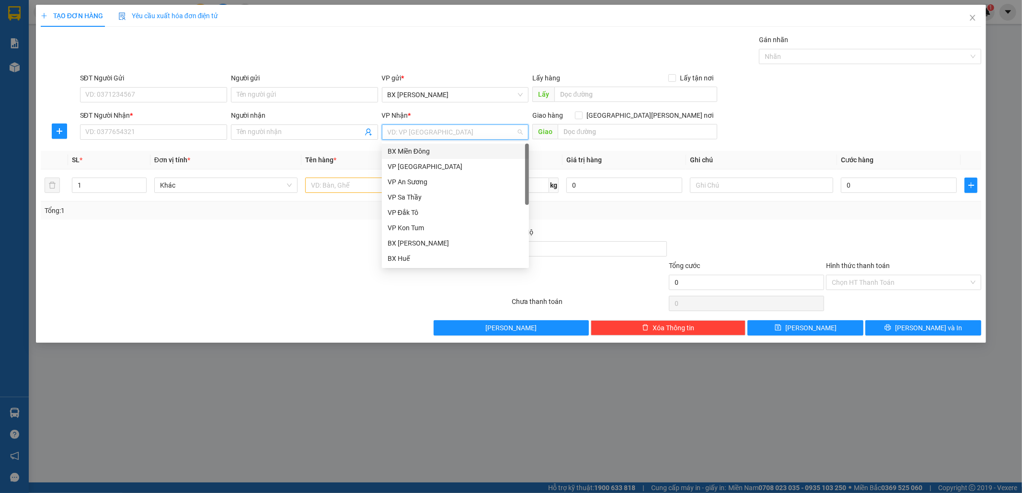
click at [473, 133] on input "search" at bounding box center [452, 132] width 129 height 14
click at [428, 255] on div "BX Huế" at bounding box center [456, 258] width 136 height 11
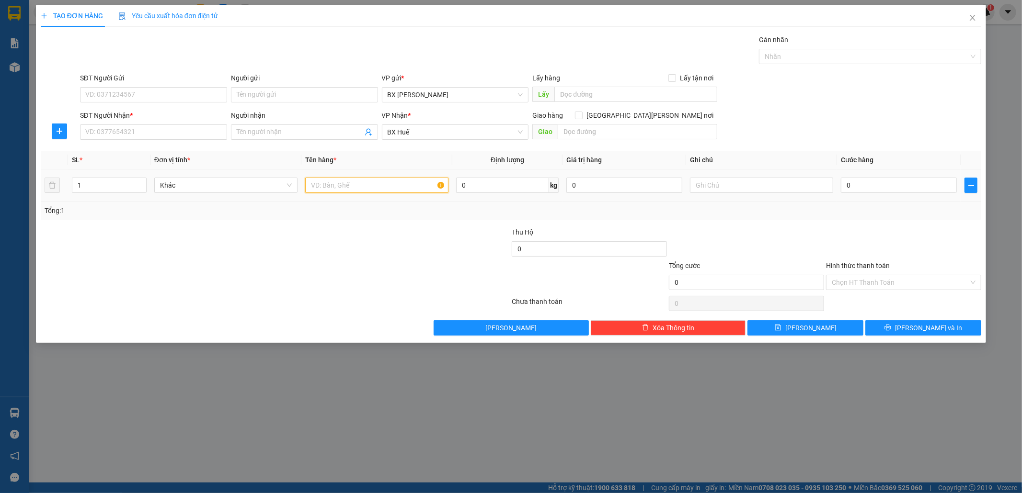
click at [352, 181] on input "text" at bounding box center [376, 185] width 143 height 15
click at [85, 132] on input "SĐT Người Nhận *" at bounding box center [153, 132] width 147 height 15
click at [141, 93] on input "SĐT Người Gửi" at bounding box center [153, 94] width 147 height 15
click at [325, 187] on input "1TX|+1BAO" at bounding box center [376, 185] width 143 height 15
click at [885, 179] on input "0" at bounding box center [899, 185] width 116 height 15
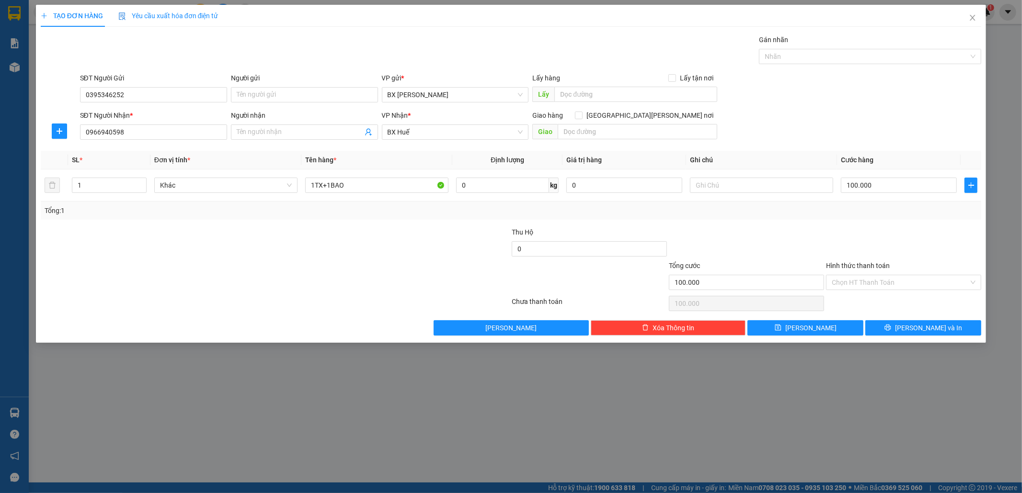
drag, startPoint x: 848, startPoint y: 281, endPoint x: 854, endPoint y: 296, distance: 16.1
click at [848, 281] on input "Hình thức thanh toán" at bounding box center [900, 282] width 137 height 14
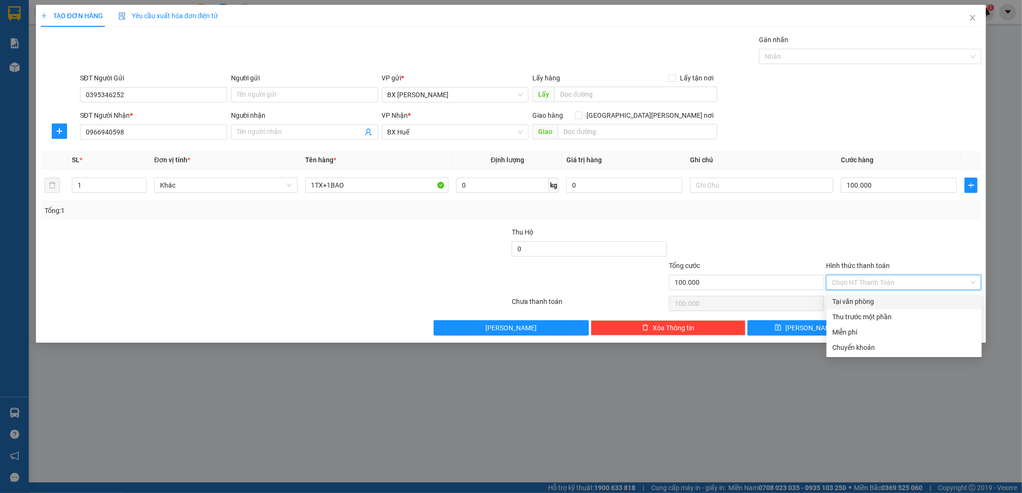
click at [851, 300] on div "Tại văn phòng" at bounding box center [904, 302] width 144 height 11
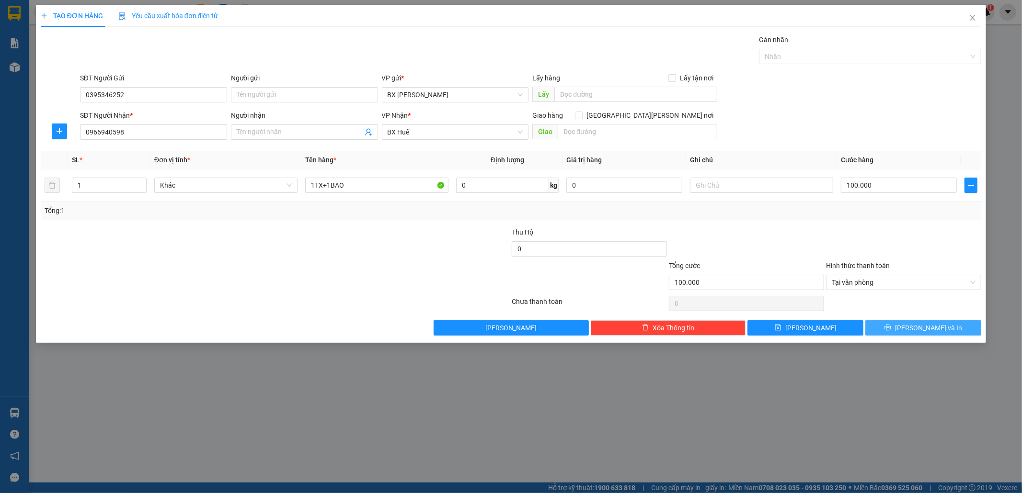
click at [898, 324] on button "[PERSON_NAME] và In" at bounding box center [923, 327] width 116 height 15
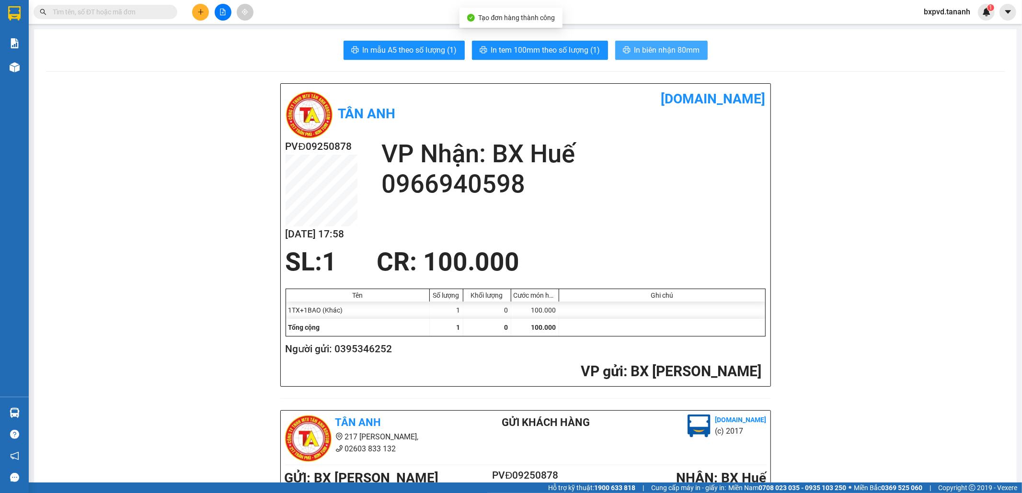
click at [638, 54] on span "In biên nhận 80mm" at bounding box center [667, 50] width 66 height 12
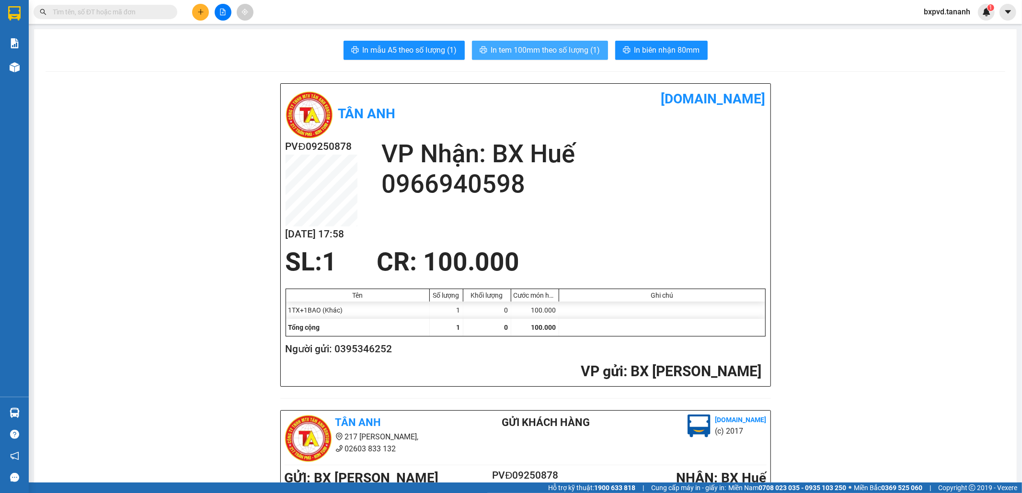
click at [573, 58] on button "In tem 100mm theo số lượng (1)" at bounding box center [540, 50] width 136 height 19
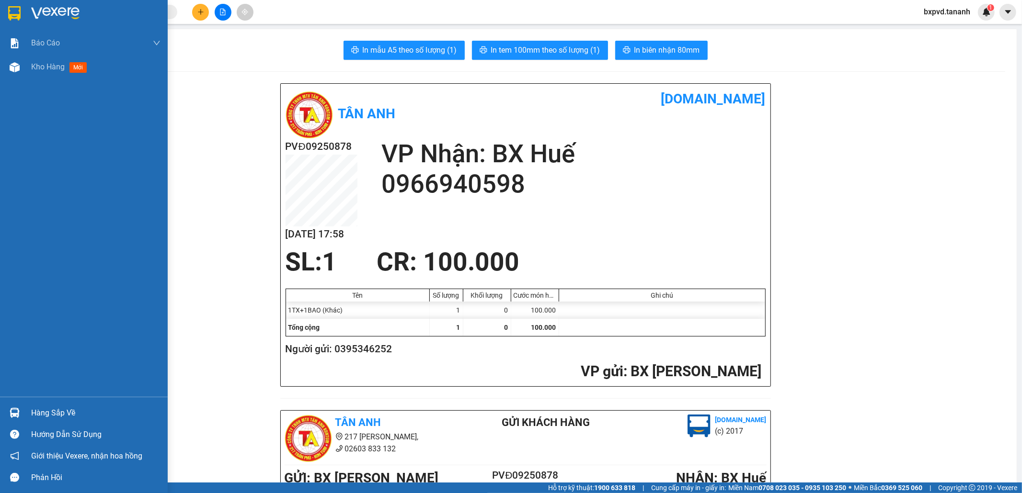
click at [16, 7] on img at bounding box center [14, 13] width 12 height 14
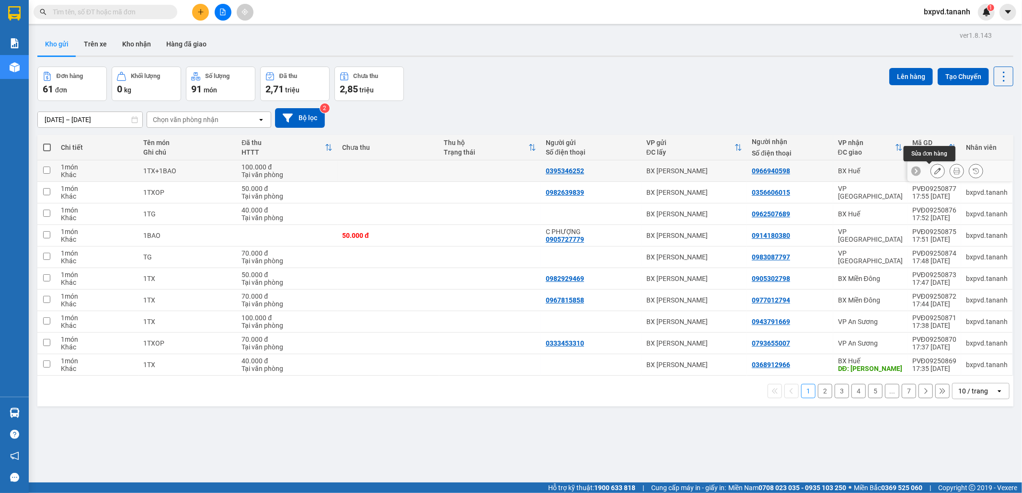
click at [934, 170] on icon at bounding box center [937, 171] width 7 height 7
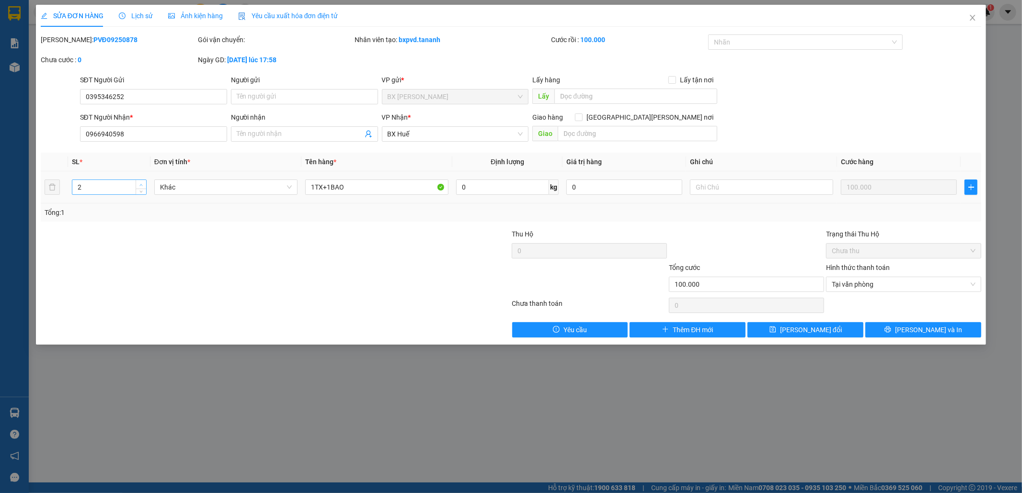
click at [140, 184] on icon "up" at bounding box center [140, 184] width 3 height 3
click at [928, 329] on span "[PERSON_NAME] và In" at bounding box center [928, 330] width 67 height 11
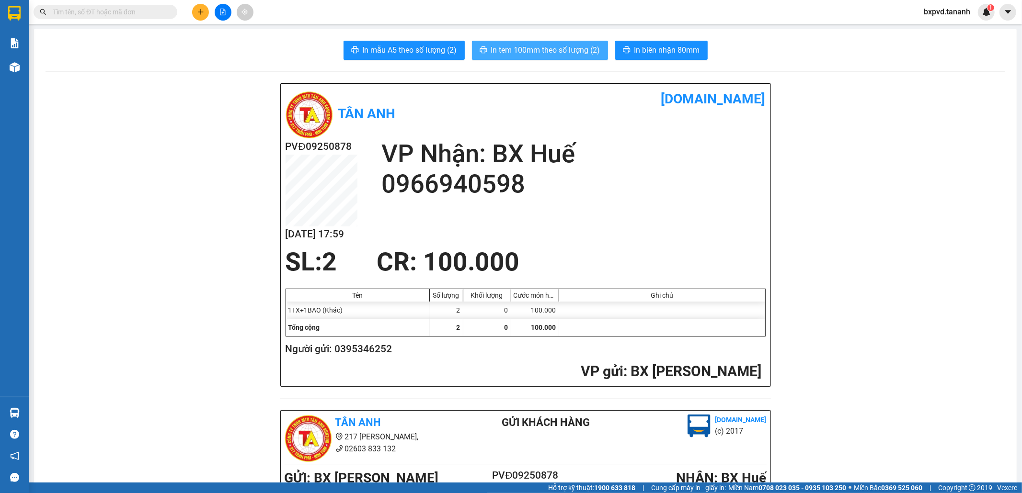
click at [572, 55] on span "In tem 100mm theo số lượng (2)" at bounding box center [545, 50] width 109 height 12
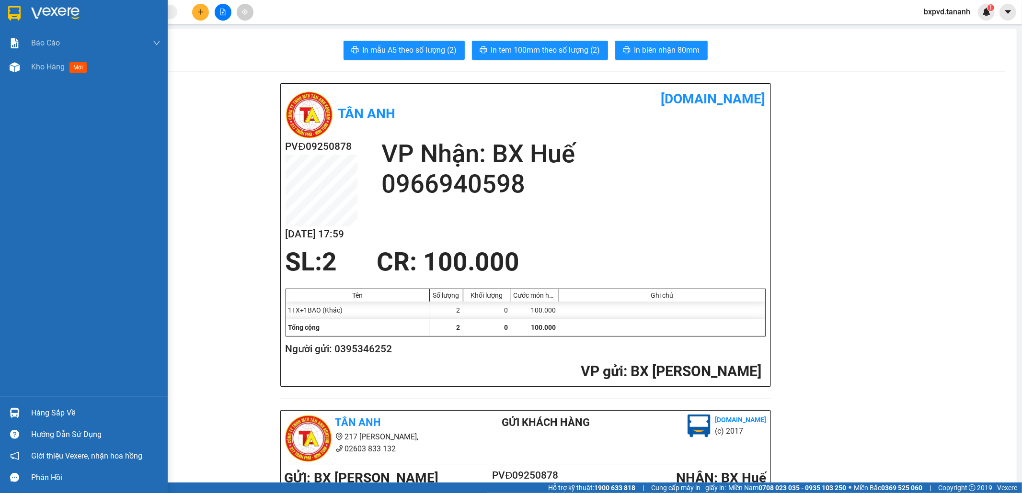
click at [15, 8] on img at bounding box center [14, 13] width 12 height 14
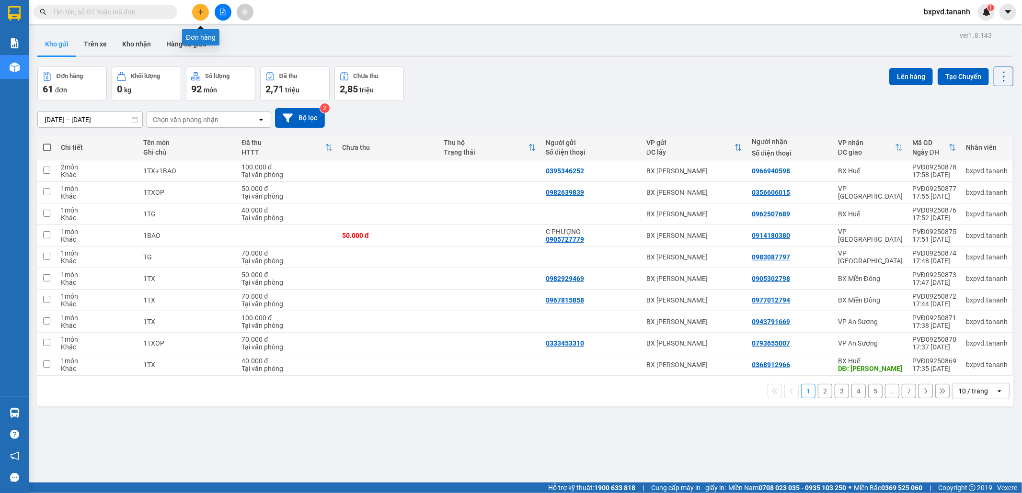
click at [198, 16] on button at bounding box center [200, 12] width 17 height 17
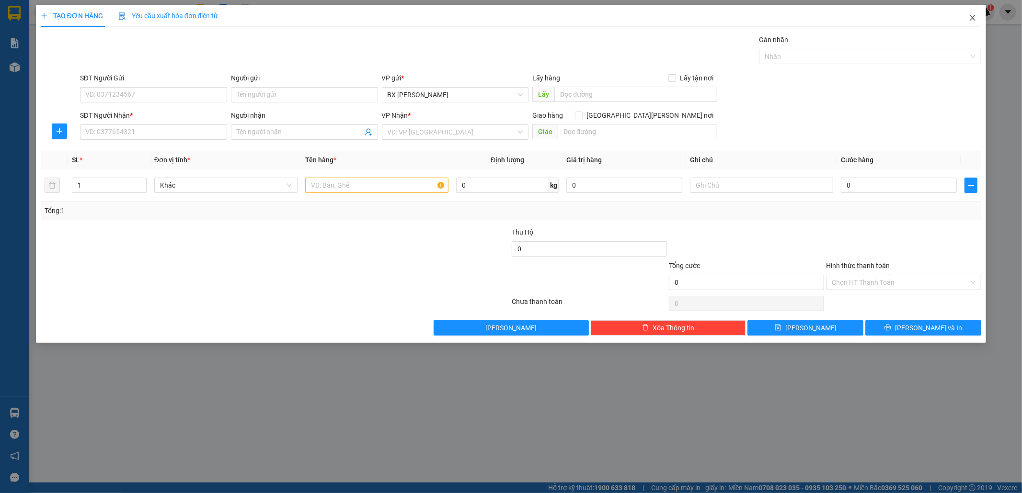
click at [977, 16] on span "Close" at bounding box center [972, 18] width 27 height 27
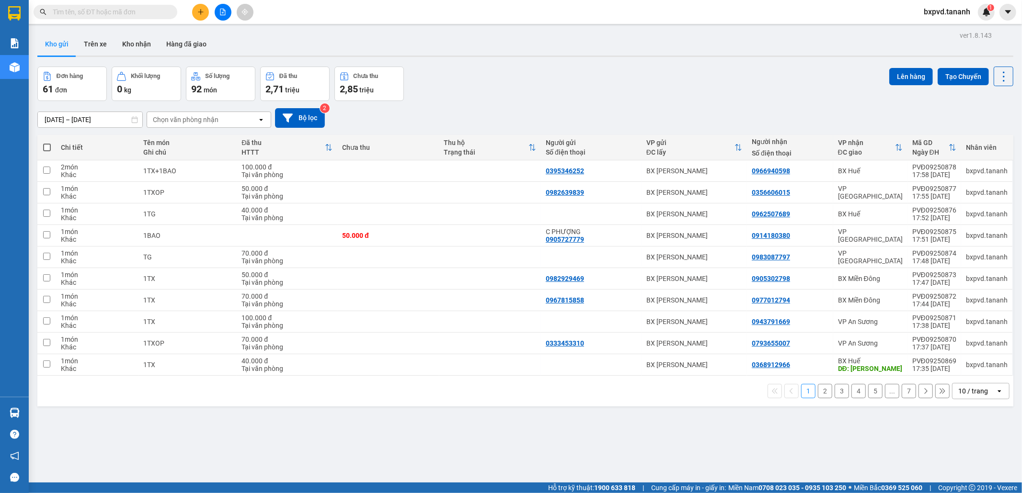
click at [109, 7] on input "text" at bounding box center [109, 12] width 113 height 11
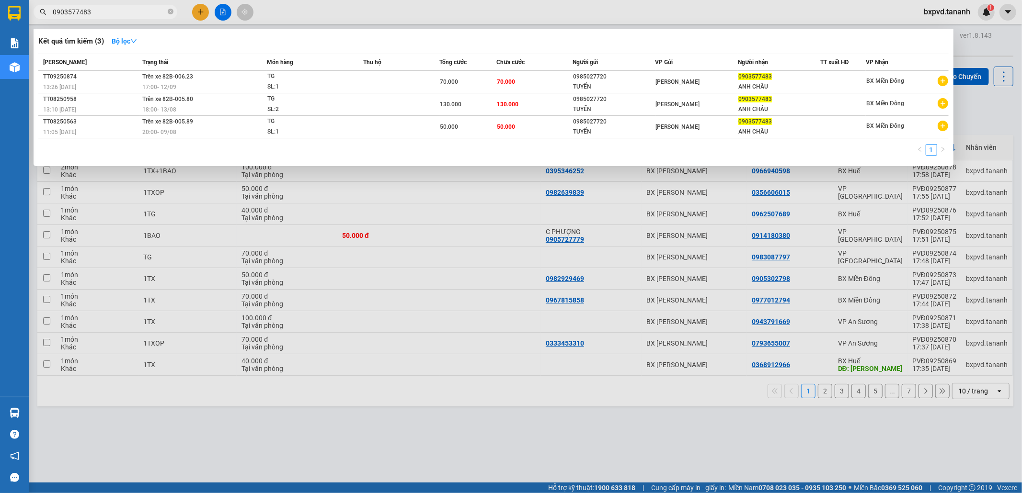
drag, startPoint x: 516, startPoint y: 418, endPoint x: 321, endPoint y: 491, distance: 208.0
click at [514, 418] on div at bounding box center [511, 246] width 1022 height 493
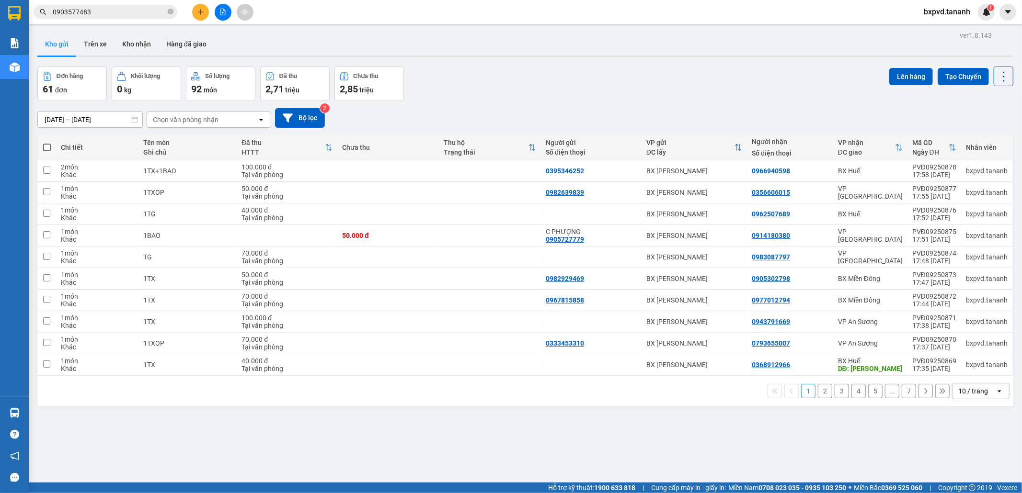
click at [196, 8] on button at bounding box center [200, 12] width 17 height 17
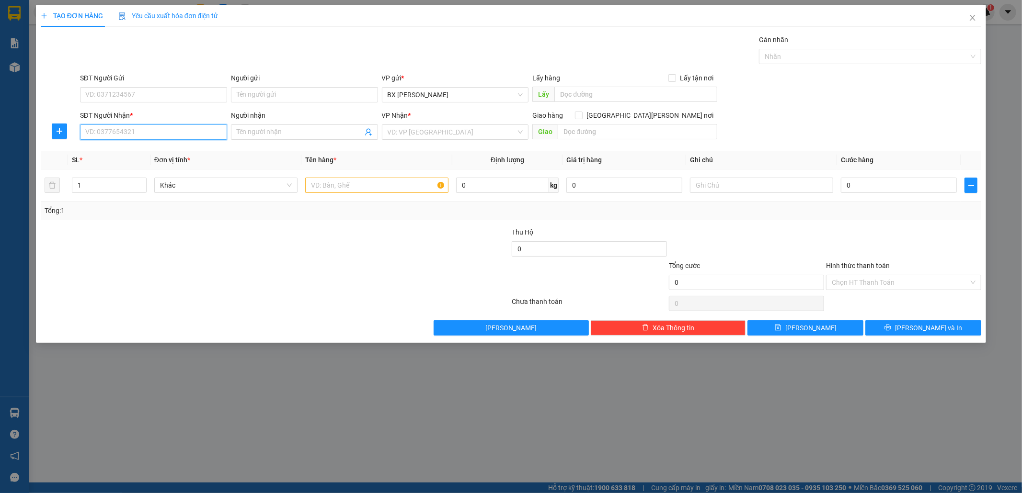
click at [166, 135] on input "SĐT Người Nhận *" at bounding box center [153, 132] width 147 height 15
click at [113, 91] on input "SĐT Người Gửi" at bounding box center [153, 94] width 147 height 15
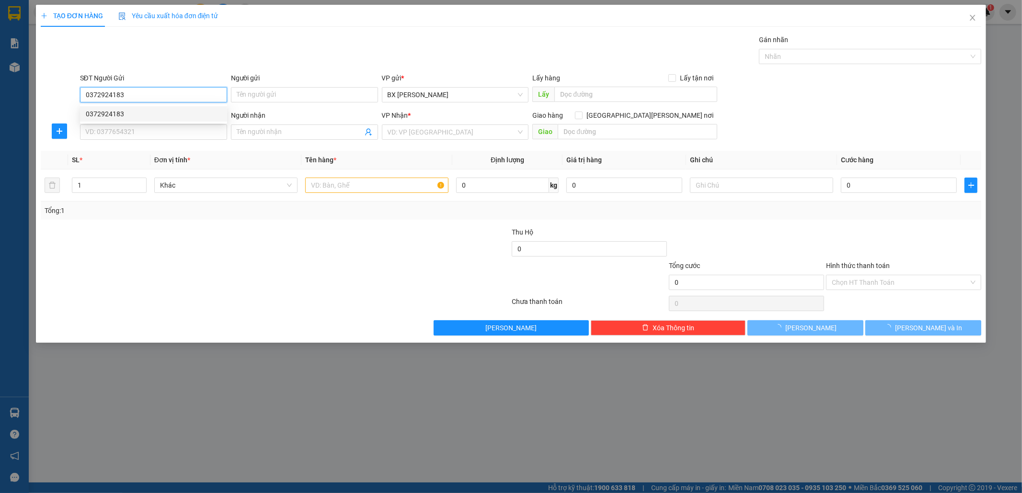
drag, startPoint x: 157, startPoint y: 111, endPoint x: 150, endPoint y: 116, distance: 9.2
click at [156, 111] on div "0372924183" at bounding box center [154, 114] width 136 height 11
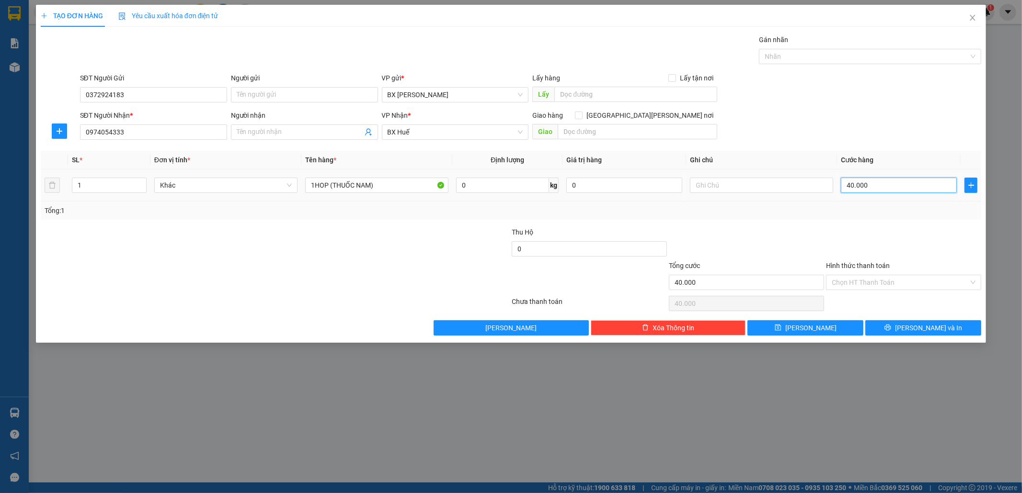
click at [865, 182] on input "40.000" at bounding box center [899, 185] width 116 height 15
click at [888, 324] on button "[PERSON_NAME] và In" at bounding box center [923, 327] width 116 height 15
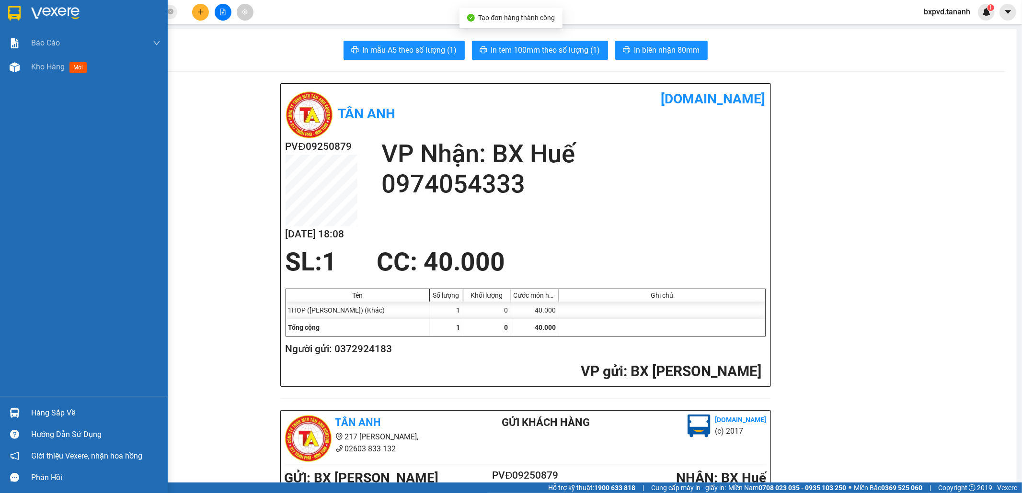
click at [5, 4] on div at bounding box center [84, 15] width 168 height 31
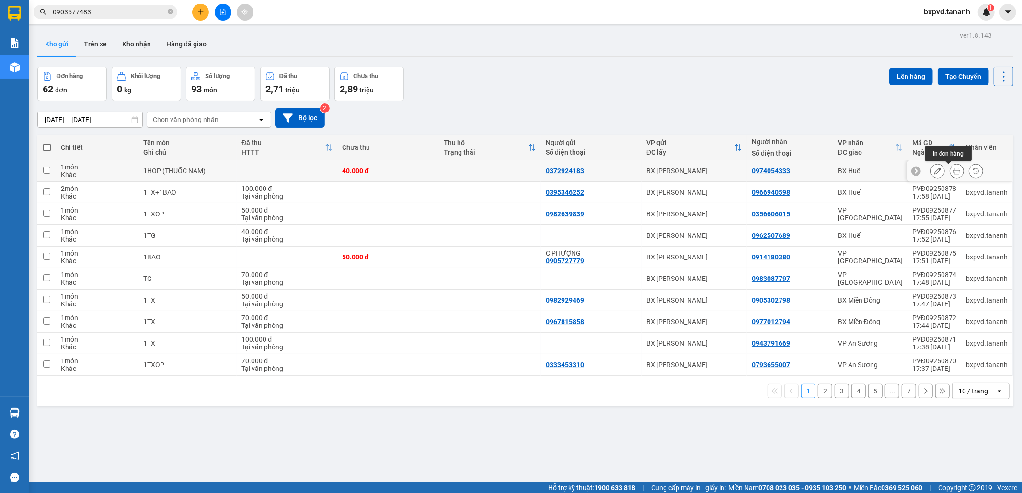
click at [934, 173] on icon at bounding box center [937, 171] width 7 height 7
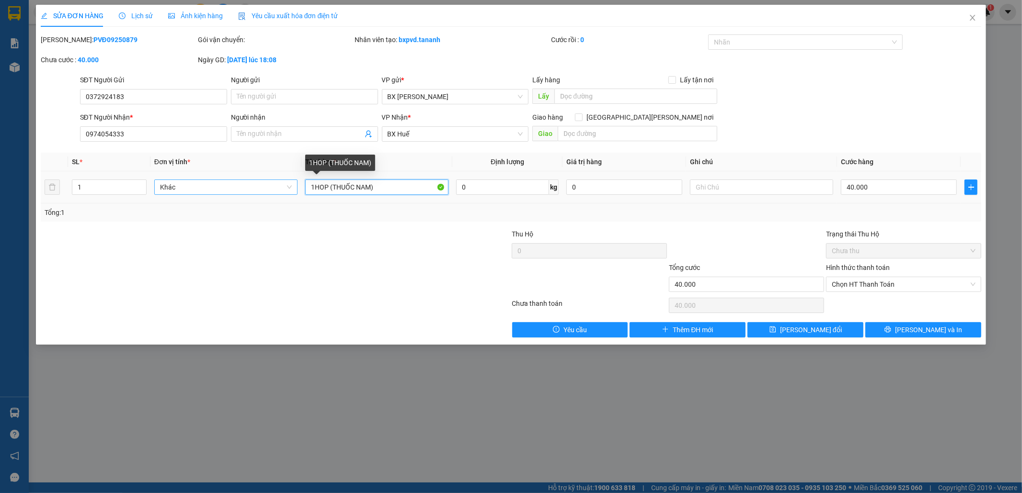
click at [285, 188] on tr "1 Khác 1HOP ([PERSON_NAME]) 0 kg 0 40.000" at bounding box center [511, 187] width 941 height 32
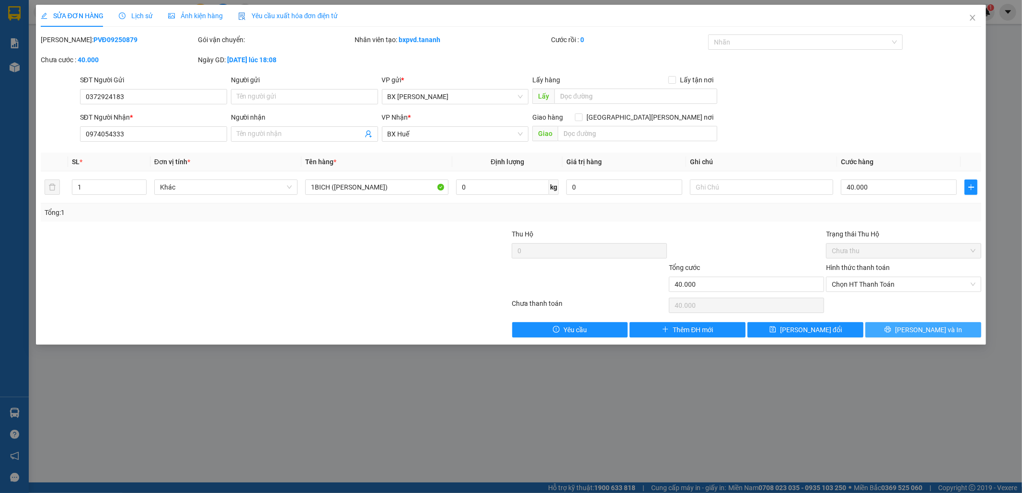
click at [891, 331] on icon "printer" at bounding box center [888, 330] width 6 height 6
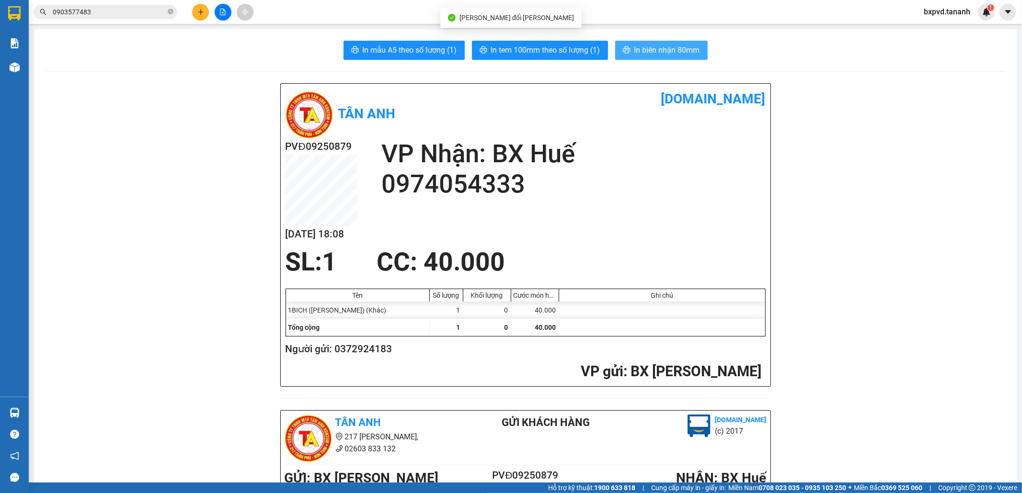
click at [642, 54] on span "In biên nhận 80mm" at bounding box center [667, 50] width 66 height 12
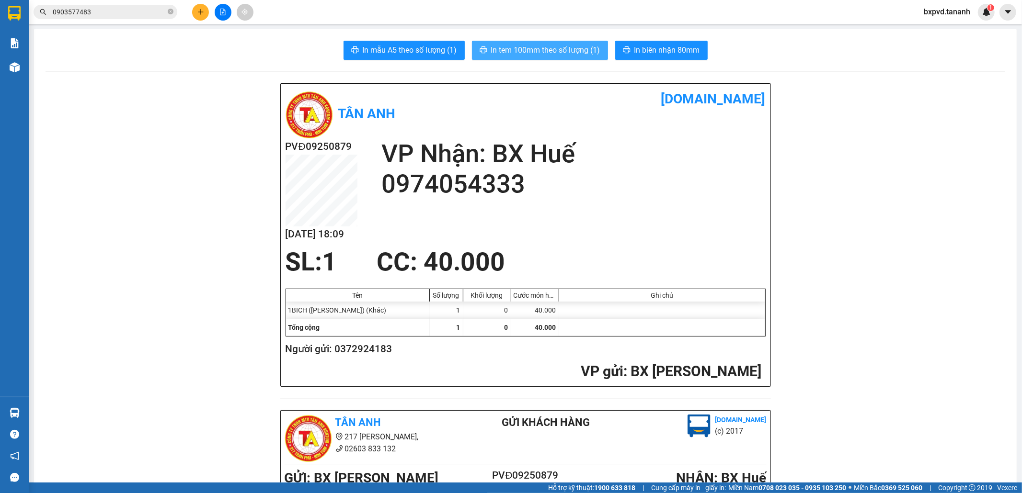
click at [581, 51] on span "In tem 100mm theo số lượng (1)" at bounding box center [545, 50] width 109 height 12
click at [200, 14] on icon "plus" at bounding box center [200, 12] width 7 height 7
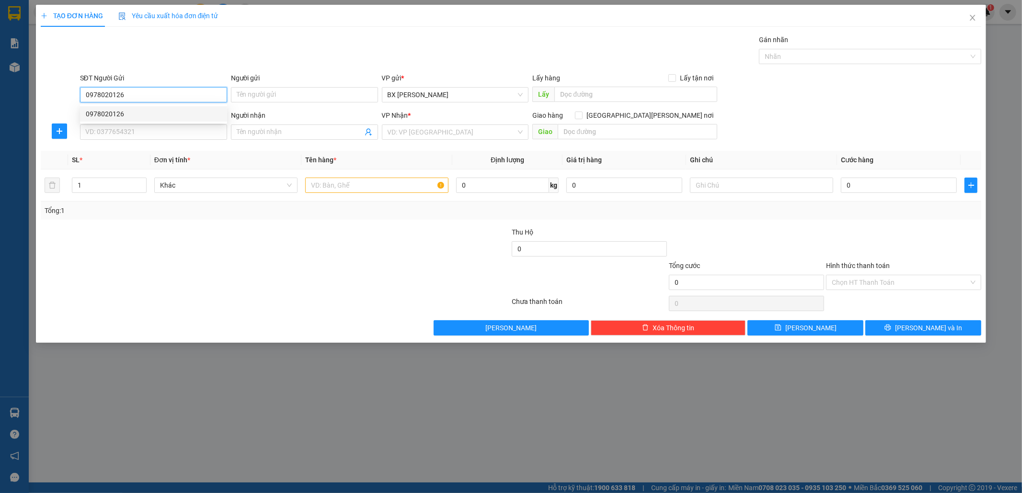
click at [97, 121] on div "0978020126" at bounding box center [153, 113] width 147 height 15
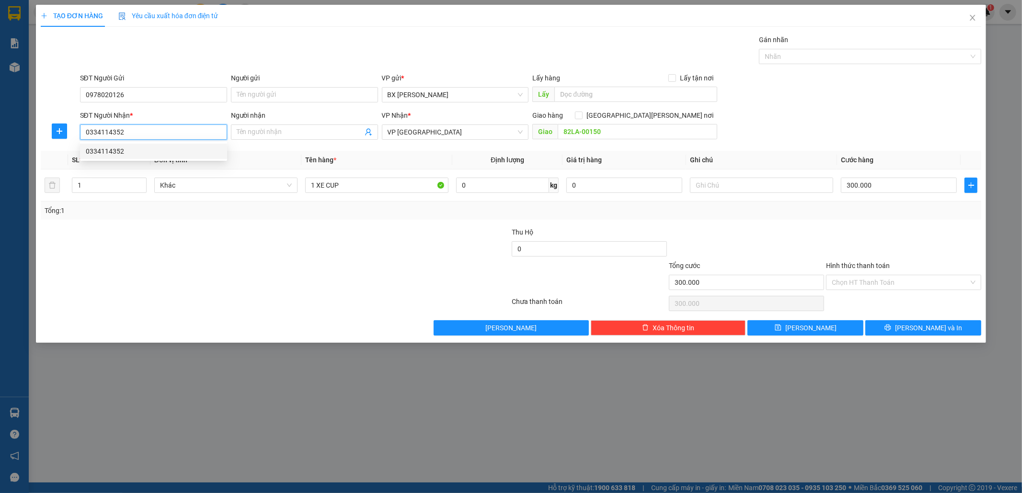
drag, startPoint x: 145, startPoint y: 137, endPoint x: 48, endPoint y: 130, distance: 97.1
click at [48, 130] on div "SĐT Người [PERSON_NAME] * 0334114352 Người [PERSON_NAME] Tên người [PERSON_NAME…" at bounding box center [511, 127] width 943 height 34
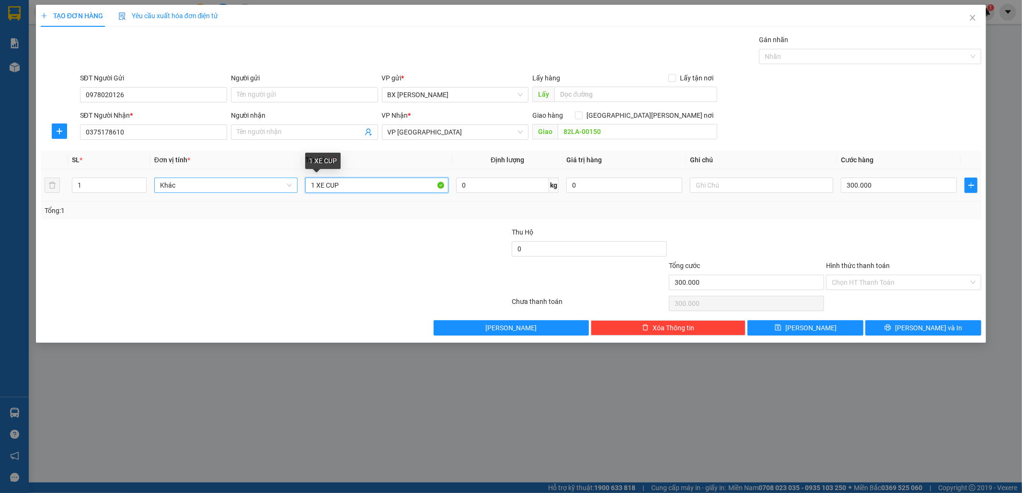
drag, startPoint x: 339, startPoint y: 184, endPoint x: 239, endPoint y: 180, distance: 100.7
click at [239, 180] on tr "1 Khác 1 XE CUP 0 kg 0 300.000" at bounding box center [511, 186] width 941 height 32
click at [854, 185] on input "300.000" at bounding box center [899, 185] width 116 height 15
click at [606, 132] on input "82LA-00150" at bounding box center [638, 131] width 160 height 15
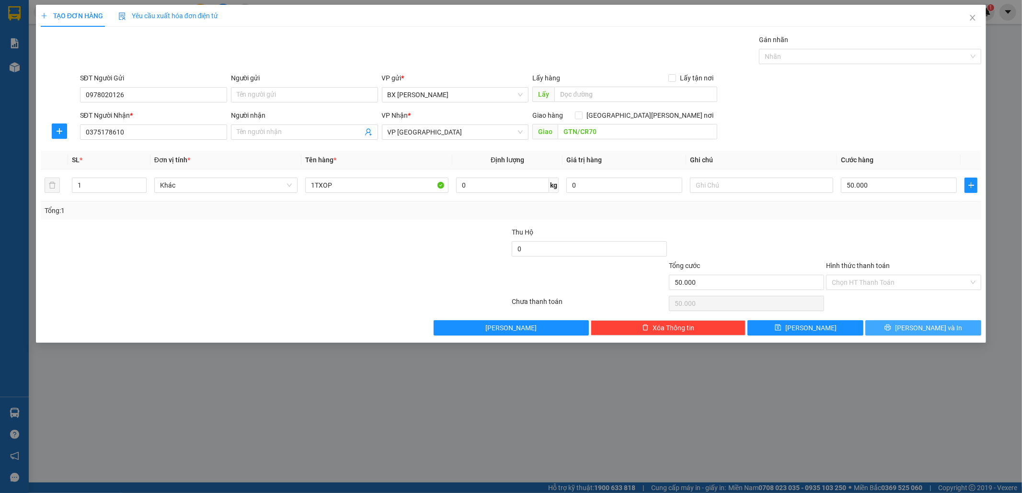
click at [897, 327] on button "[PERSON_NAME] và In" at bounding box center [923, 327] width 116 height 15
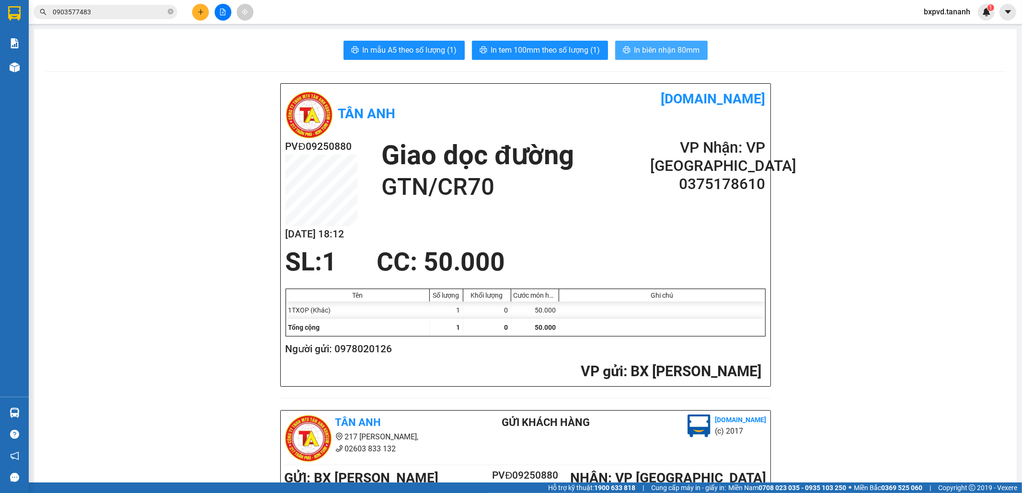
click at [639, 54] on span "In biên nhận 80mm" at bounding box center [667, 50] width 66 height 12
click at [573, 50] on span "In tem 100mm theo số lượng (1)" at bounding box center [545, 50] width 109 height 12
click at [203, 4] on button at bounding box center [200, 12] width 17 height 17
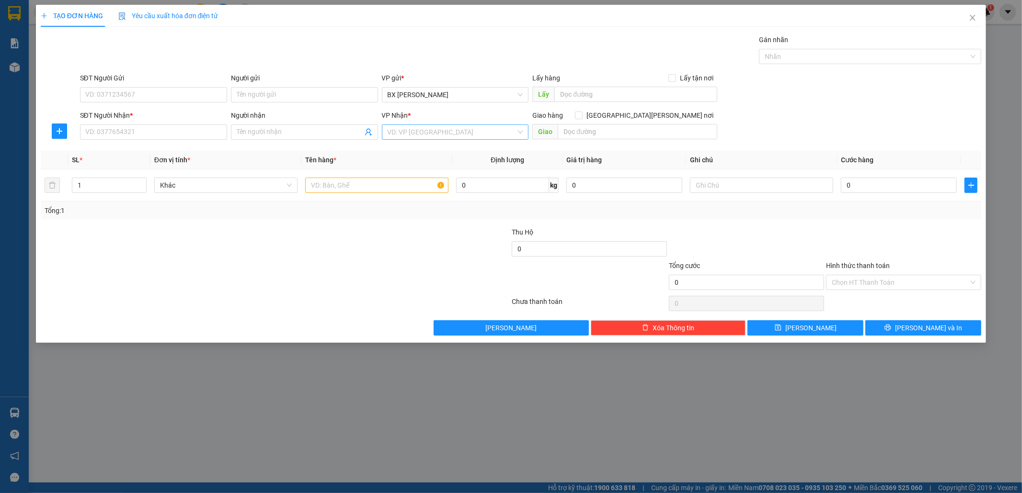
click at [400, 137] on input "search" at bounding box center [452, 132] width 129 height 14
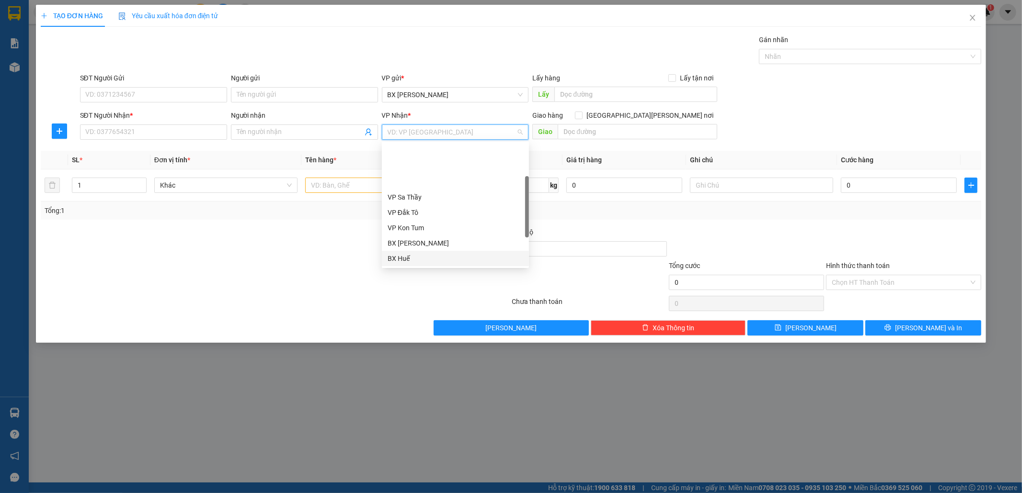
click at [427, 253] on div "BX Huế" at bounding box center [456, 258] width 136 height 11
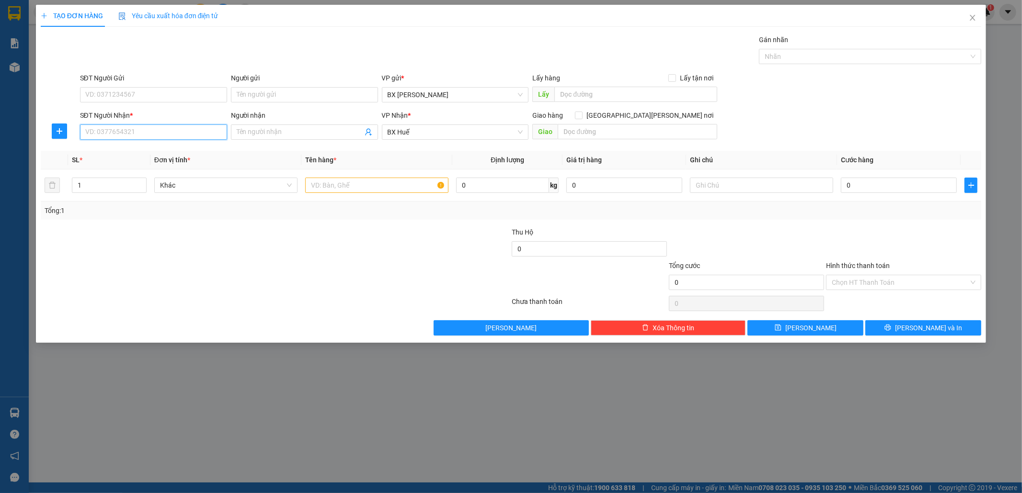
click at [170, 132] on input "SĐT Người Nhận *" at bounding box center [153, 132] width 147 height 15
click at [201, 95] on input "SĐT Người Gửi" at bounding box center [153, 94] width 147 height 15
click at [382, 191] on input "text" at bounding box center [376, 185] width 143 height 15
click at [890, 204] on div "Tổng: 1" at bounding box center [511, 211] width 941 height 18
click at [896, 181] on input "0" at bounding box center [899, 185] width 116 height 15
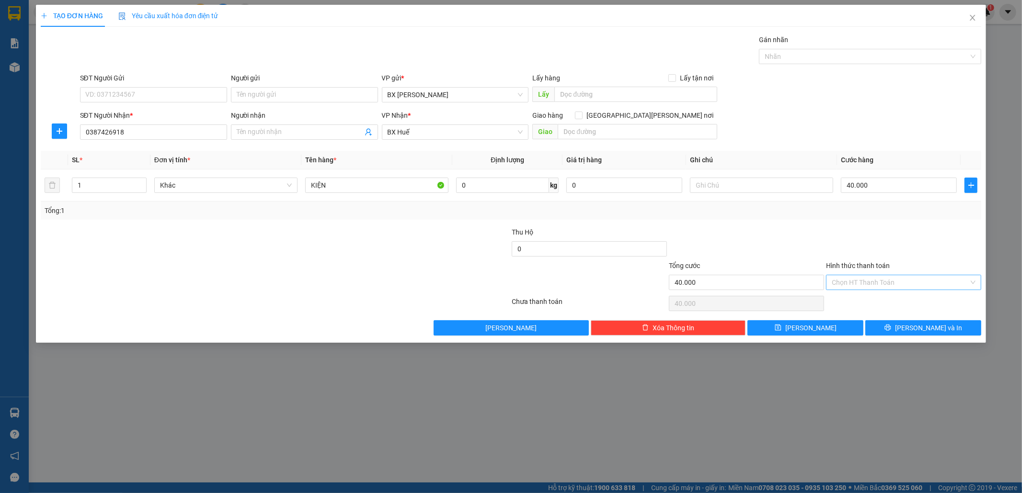
click at [911, 284] on input "Hình thức thanh toán" at bounding box center [900, 282] width 137 height 14
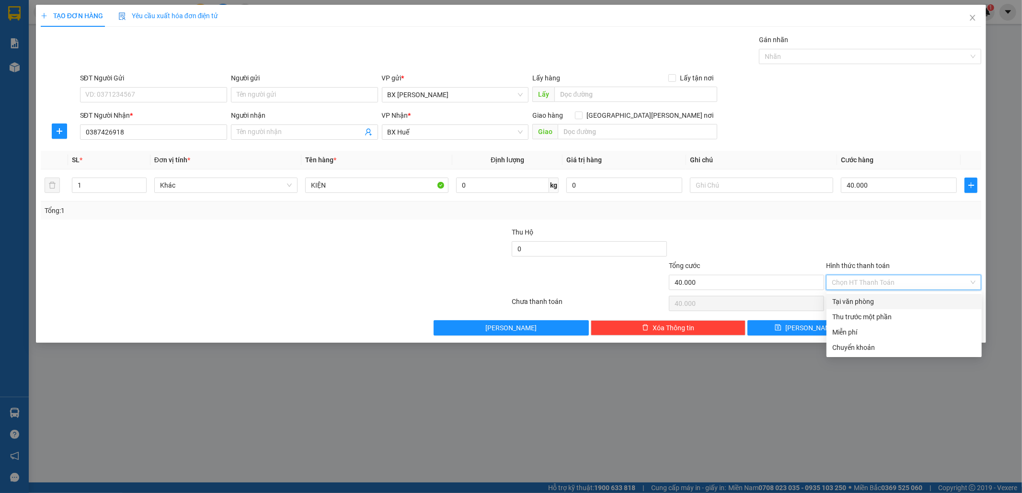
click at [909, 299] on div "Tại văn phòng" at bounding box center [904, 302] width 144 height 11
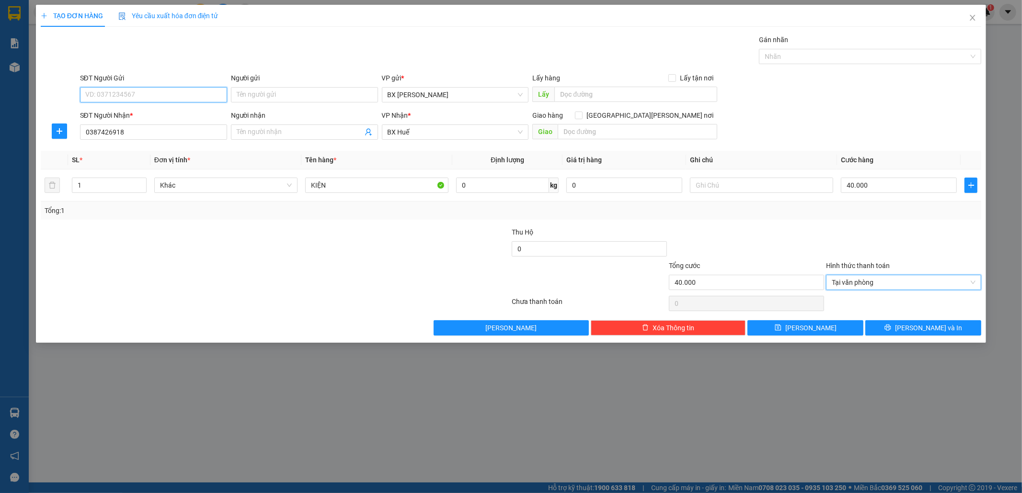
click at [203, 96] on input "SĐT Người Gửi" at bounding box center [153, 94] width 147 height 15
click at [914, 329] on button "[PERSON_NAME] và In" at bounding box center [923, 327] width 116 height 15
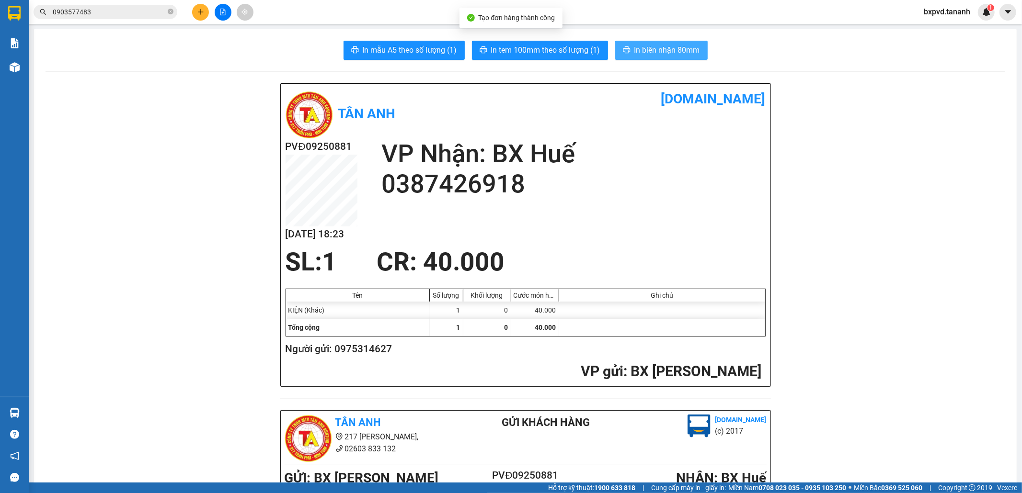
click at [692, 51] on span "In biên nhận 80mm" at bounding box center [667, 50] width 66 height 12
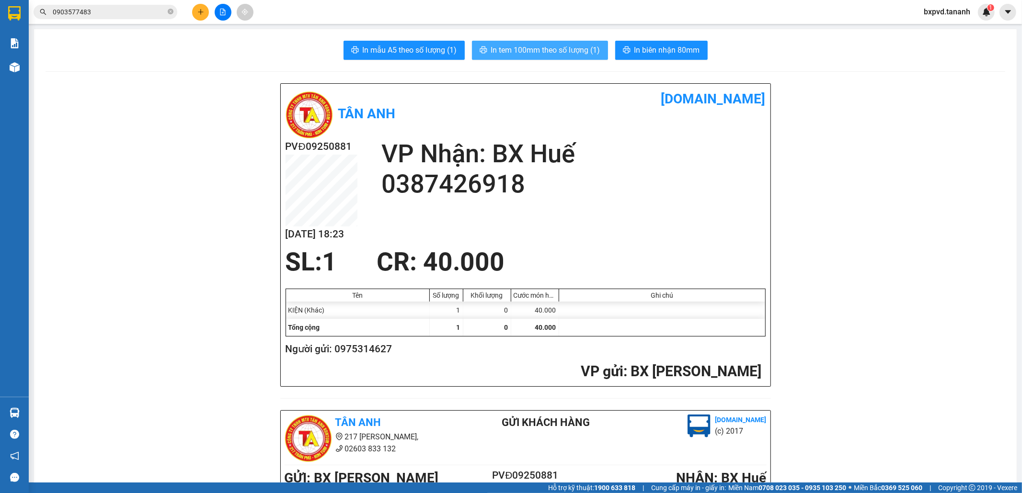
click at [578, 51] on span "In tem 100mm theo số lượng (1)" at bounding box center [545, 50] width 109 height 12
click at [200, 11] on icon "plus" at bounding box center [200, 12] width 7 height 7
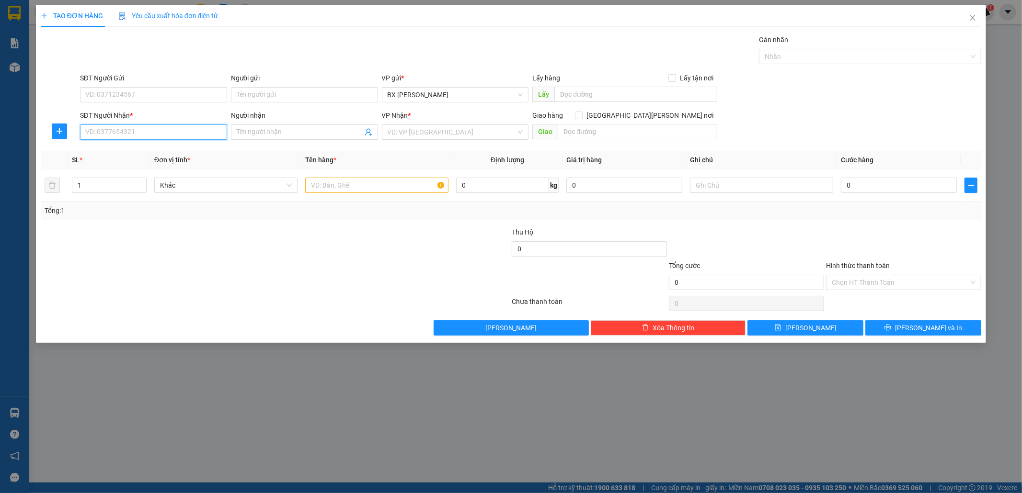
click at [190, 130] on input "SĐT Người Nhận *" at bounding box center [153, 132] width 147 height 15
click at [141, 97] on input "SĐT Người Gửi" at bounding box center [153, 94] width 147 height 15
click at [281, 136] on input "Người nhận" at bounding box center [300, 132] width 126 height 11
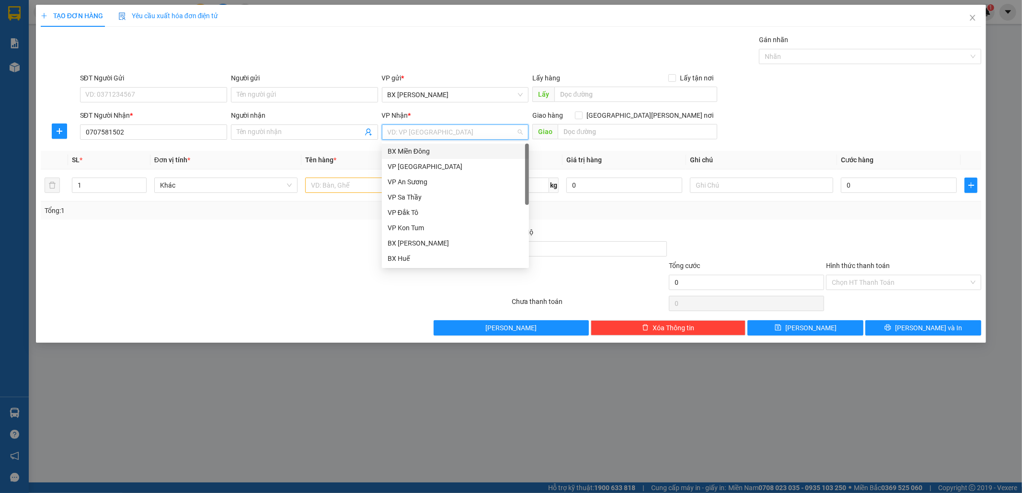
drag, startPoint x: 410, startPoint y: 128, endPoint x: 408, endPoint y: 135, distance: 7.4
click at [410, 130] on input "search" at bounding box center [452, 132] width 129 height 14
click at [421, 262] on div "BX Huế" at bounding box center [456, 258] width 136 height 11
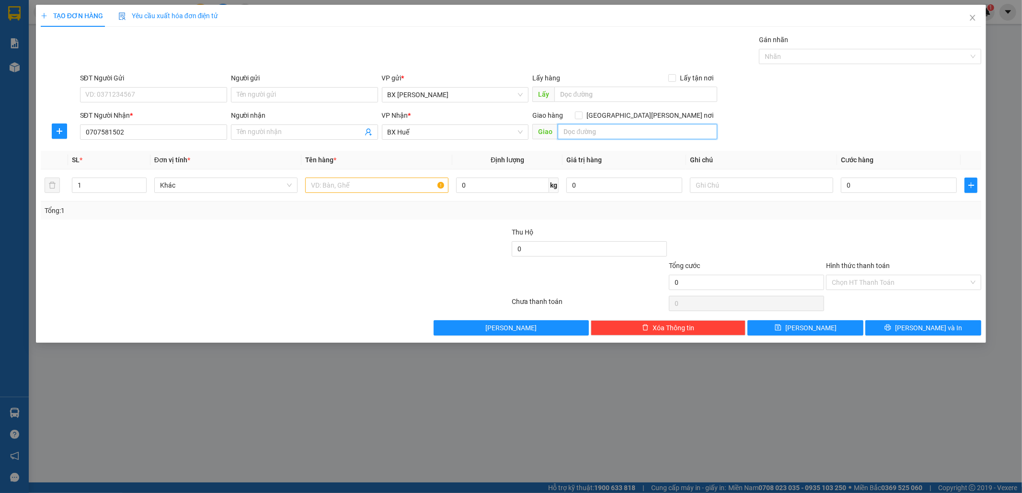
click at [633, 133] on input "text" at bounding box center [638, 131] width 160 height 15
click at [863, 190] on input "0" at bounding box center [899, 185] width 116 height 15
click at [378, 183] on input "text" at bounding box center [376, 185] width 143 height 15
click at [890, 326] on button "[PERSON_NAME] và In" at bounding box center [923, 327] width 116 height 15
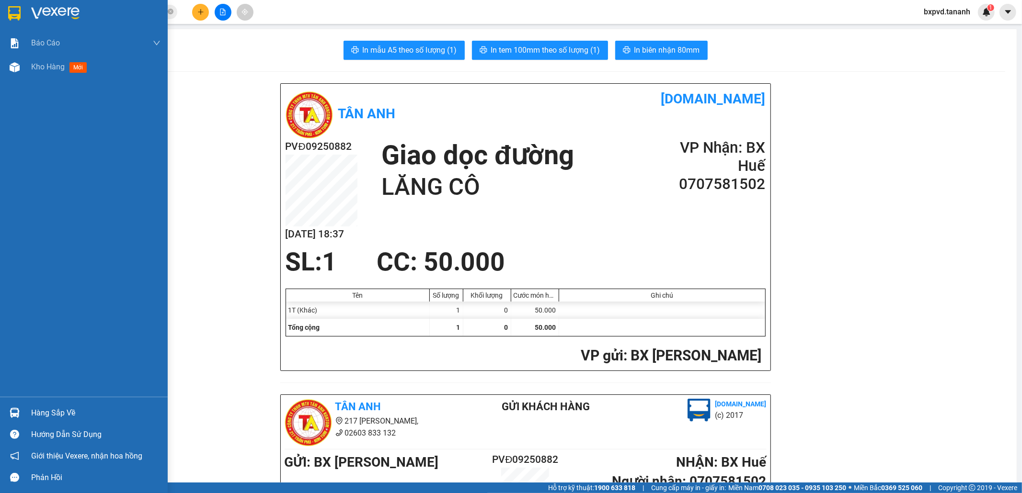
click at [10, 14] on img at bounding box center [14, 13] width 12 height 14
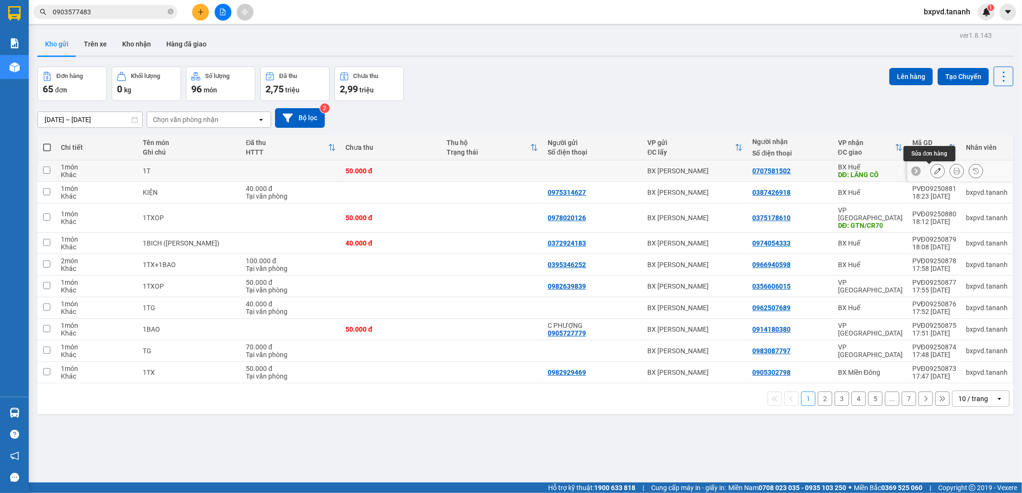
click at [934, 170] on icon at bounding box center [937, 171] width 7 height 7
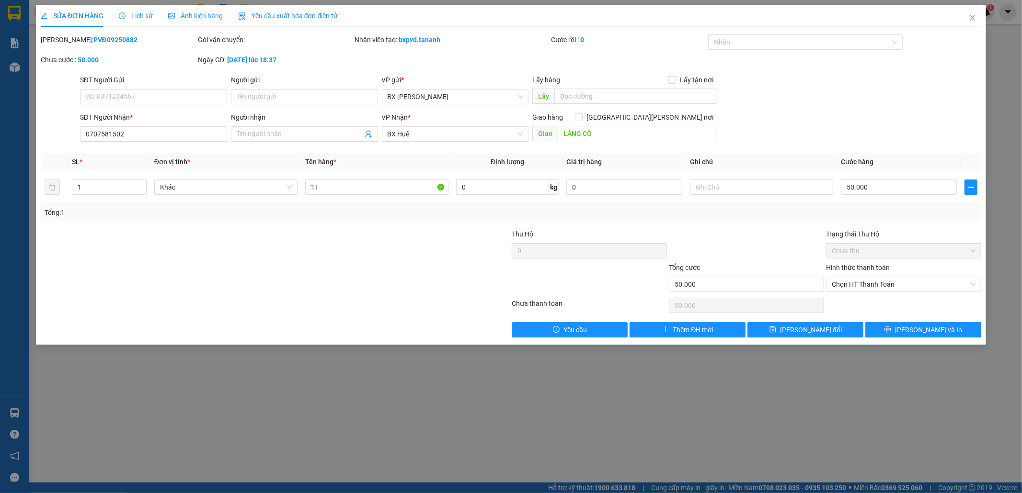
click at [18, 12] on div "SỬA ĐƠN HÀNG Lịch sử [PERSON_NAME] hàng Yêu cầu xuất [PERSON_NAME] điện tử Tota…" at bounding box center [511, 246] width 1022 height 493
click at [945, 330] on button "[PERSON_NAME] và In" at bounding box center [923, 329] width 116 height 15
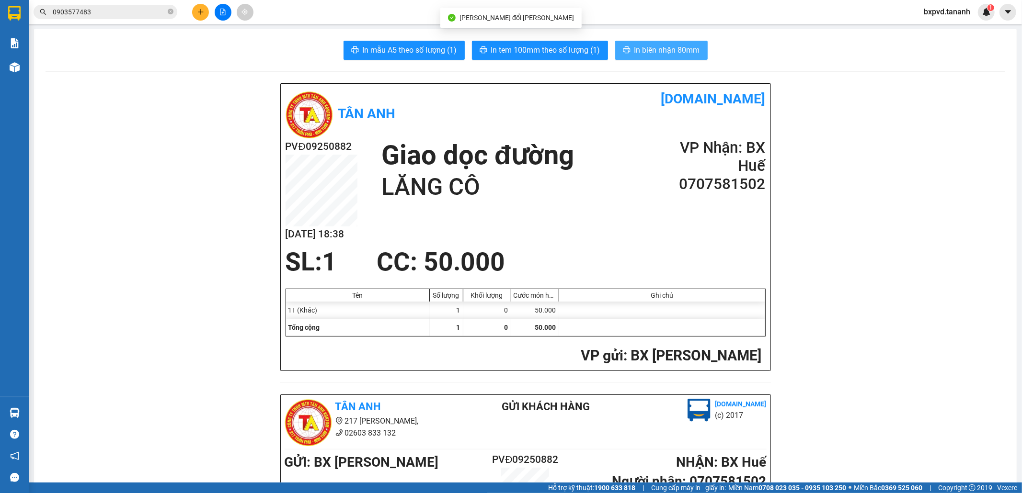
click at [644, 46] on span "In biên nhận 80mm" at bounding box center [667, 50] width 66 height 12
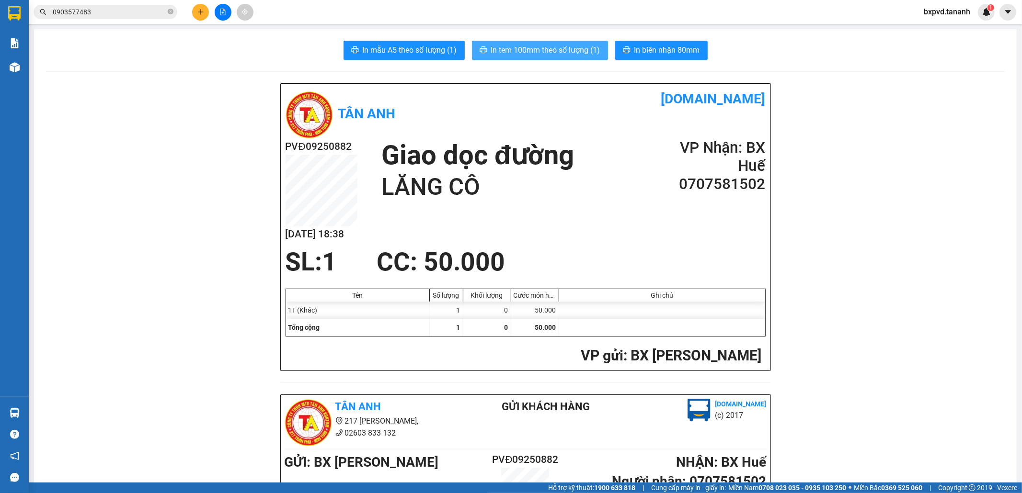
click at [559, 48] on span "In tem 100mm theo số lượng (1)" at bounding box center [545, 50] width 109 height 12
click at [205, 11] on button at bounding box center [200, 12] width 17 height 17
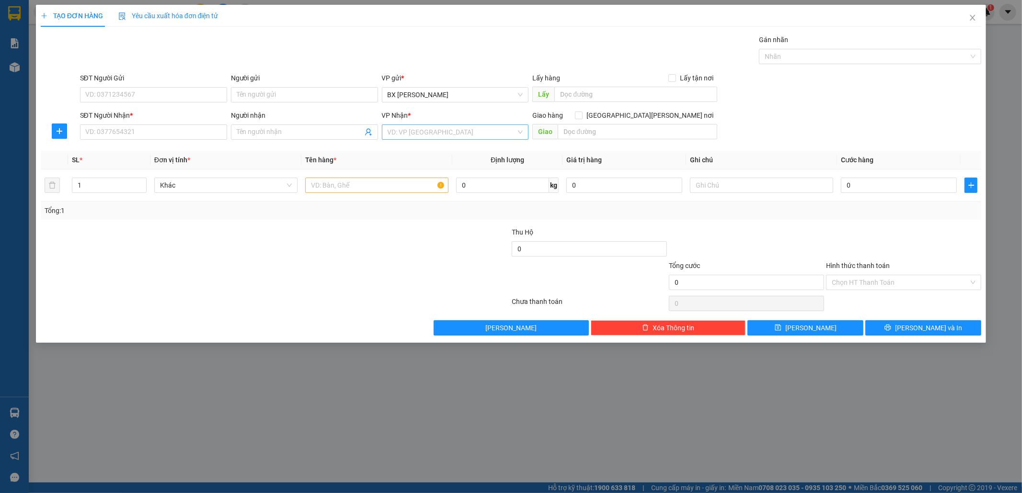
click at [451, 129] on input "search" at bounding box center [452, 132] width 129 height 14
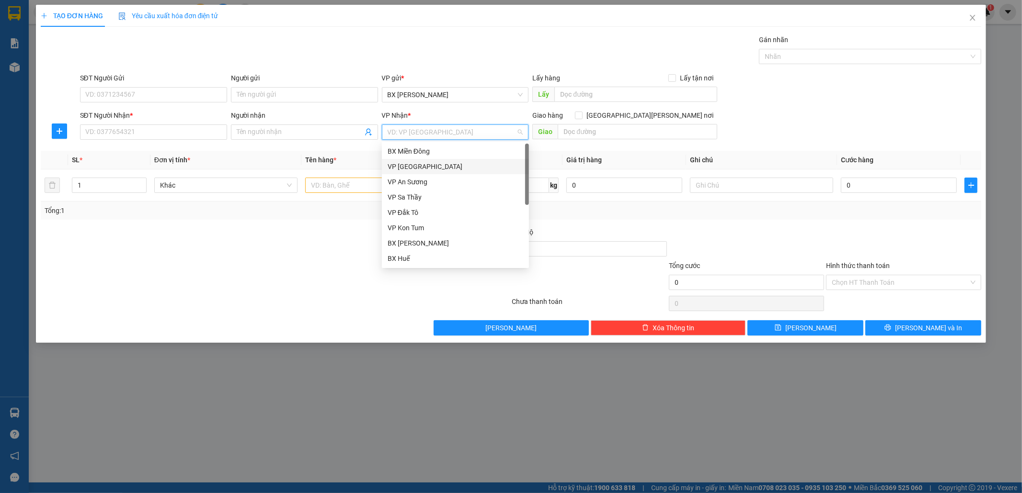
click at [422, 159] on div "VP [GEOGRAPHIC_DATA]" at bounding box center [455, 166] width 147 height 15
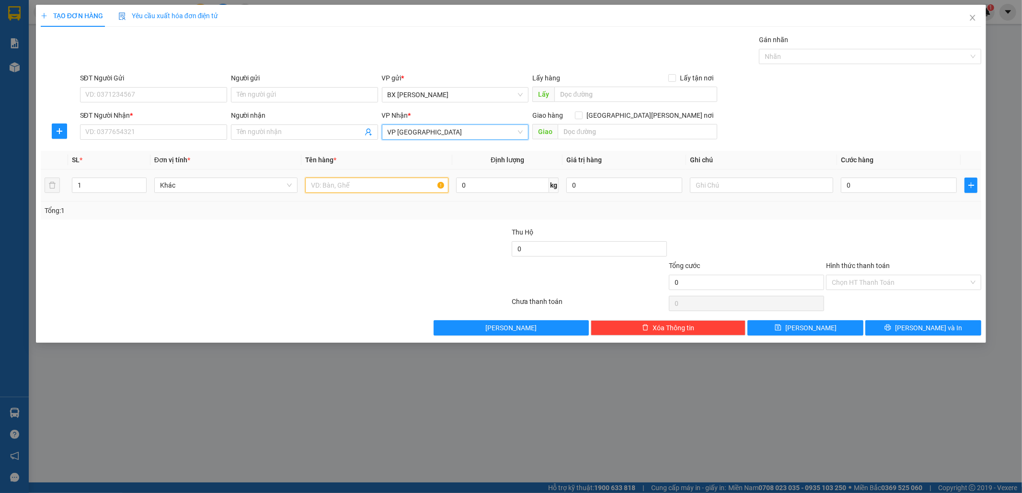
click at [335, 184] on input "text" at bounding box center [376, 185] width 143 height 15
click at [871, 188] on input "0" at bounding box center [899, 185] width 116 height 15
click at [206, 135] on input "SĐT Người Nhận *" at bounding box center [153, 132] width 147 height 15
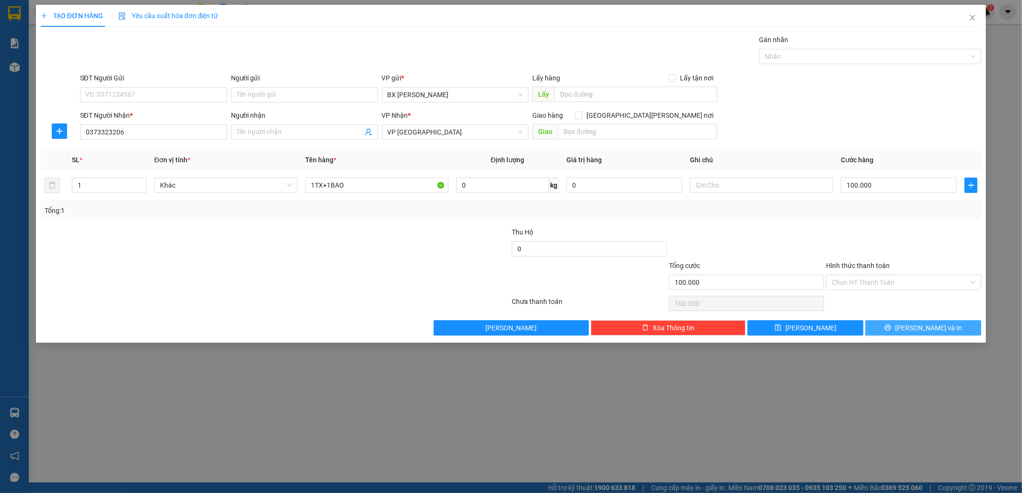
click at [896, 331] on button "[PERSON_NAME] và In" at bounding box center [923, 327] width 116 height 15
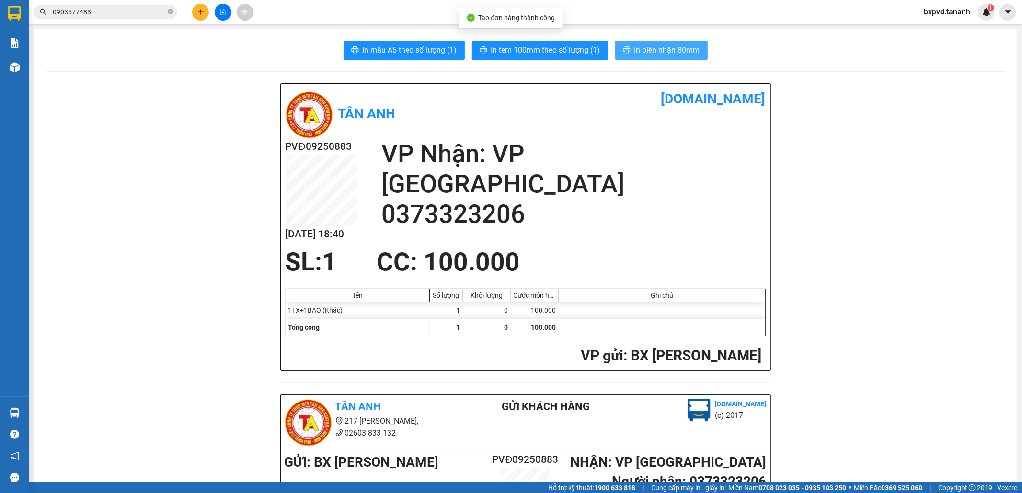
click at [648, 46] on span "In biên nhận 80mm" at bounding box center [667, 50] width 66 height 12
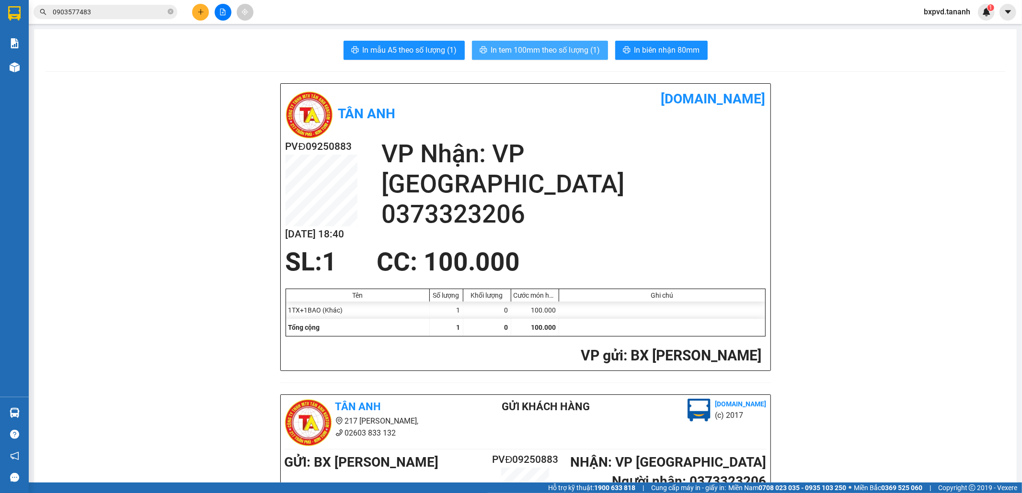
click at [548, 53] on span "In tem 100mm theo số lượng (1)" at bounding box center [545, 50] width 109 height 12
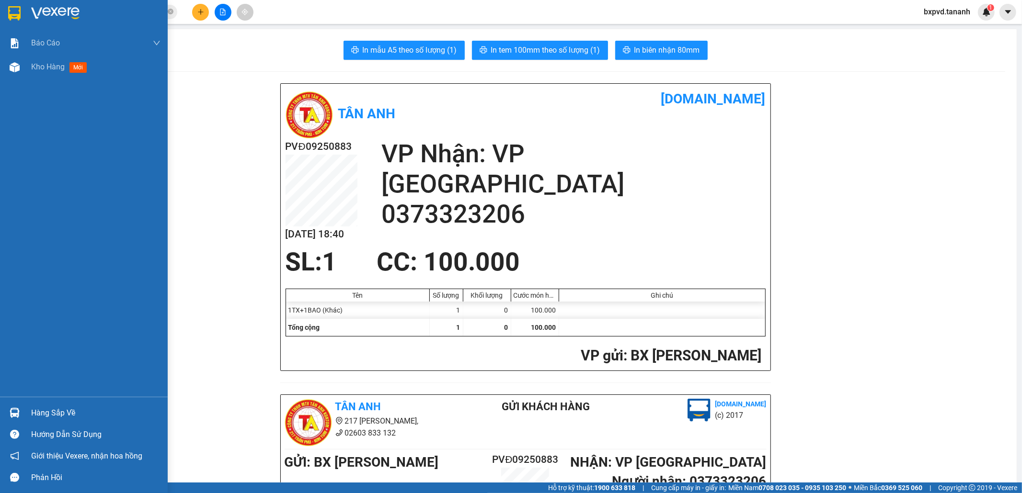
click at [9, 8] on img at bounding box center [14, 13] width 12 height 14
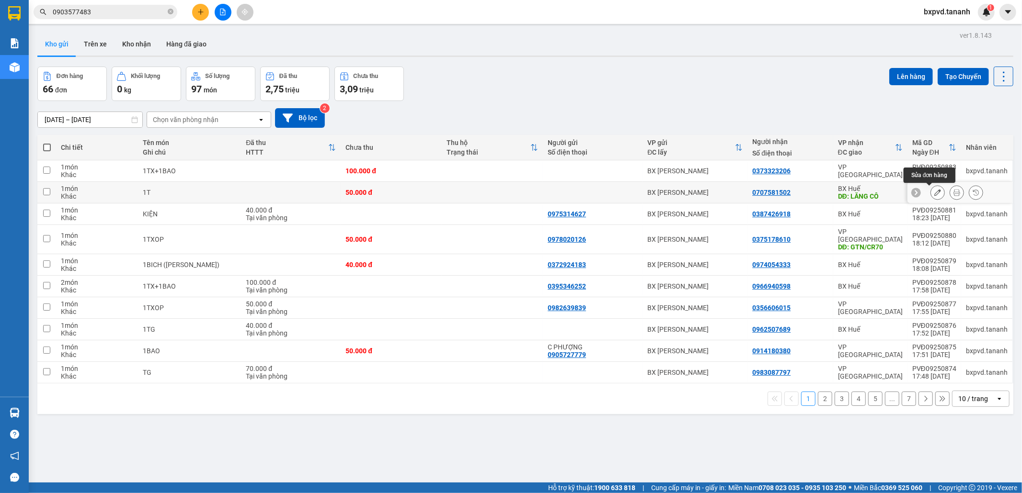
click at [934, 194] on icon at bounding box center [937, 192] width 7 height 7
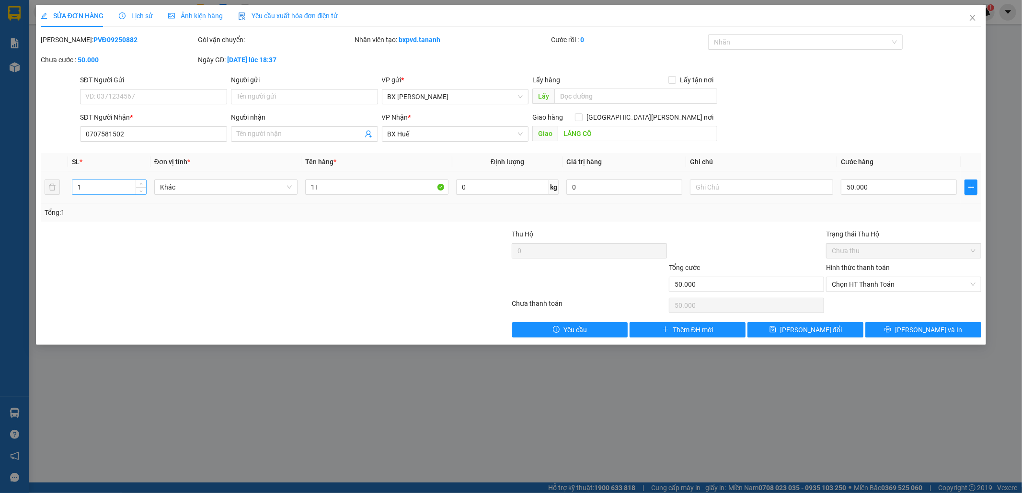
click at [128, 187] on input "1" at bounding box center [109, 187] width 74 height 14
click at [12, 13] on div "SỬA ĐƠN HÀNG Lịch sử [PERSON_NAME] hàng Yêu cầu xuất [PERSON_NAME] điện tử Tota…" at bounding box center [511, 246] width 1022 height 493
click at [858, 403] on div "SỬA ĐƠN HÀNG Lịch sử [PERSON_NAME] hàng Yêu cầu xuất [PERSON_NAME] điện tử Tota…" at bounding box center [511, 246] width 1022 height 493
click at [975, 16] on icon "close" at bounding box center [973, 18] width 8 height 8
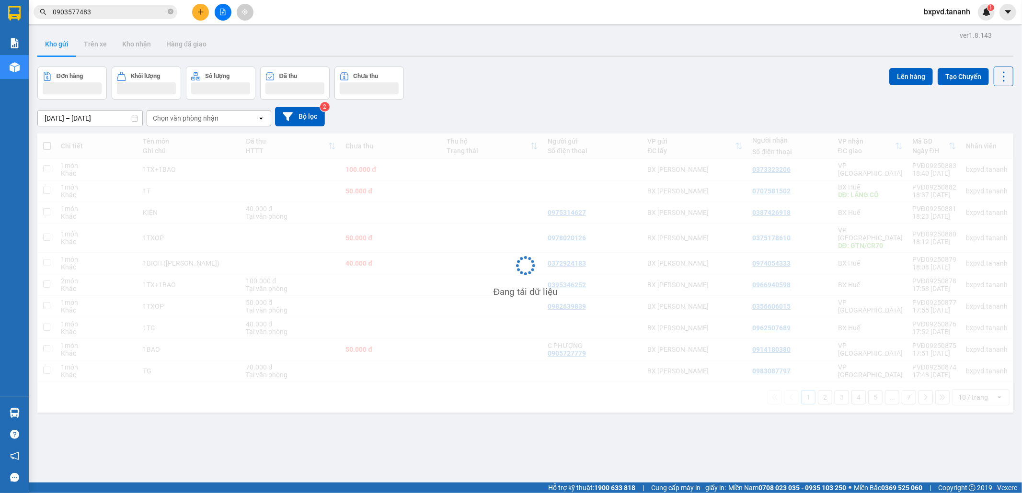
click at [971, 17] on span "bxpvd.tananh" at bounding box center [947, 12] width 62 height 12
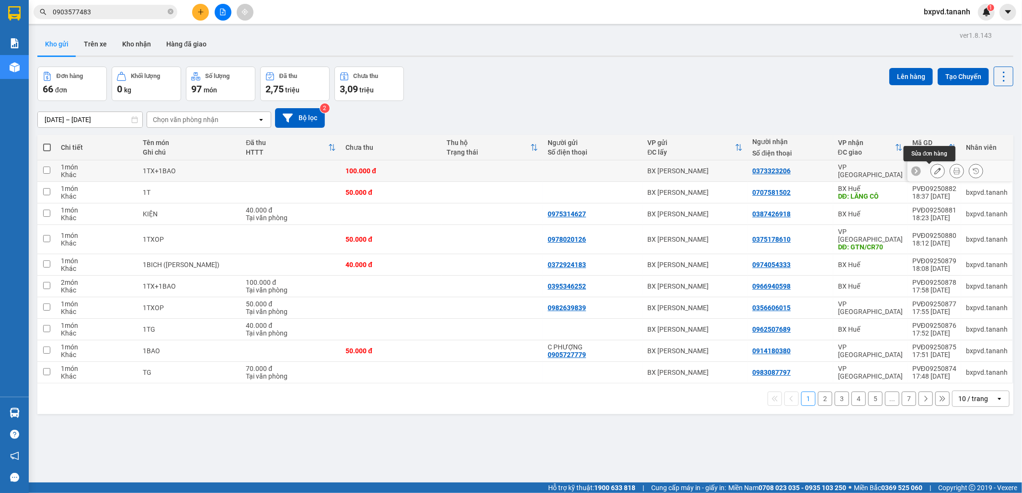
click at [934, 170] on icon at bounding box center [937, 171] width 7 height 7
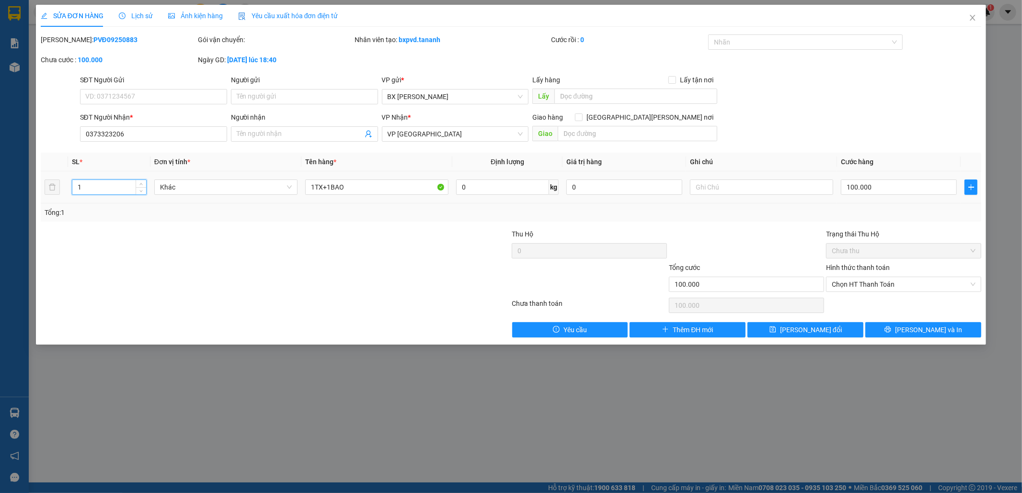
click at [126, 188] on input "1" at bounding box center [109, 187] width 74 height 14
click at [937, 329] on span "[PERSON_NAME] và In" at bounding box center [928, 330] width 67 height 11
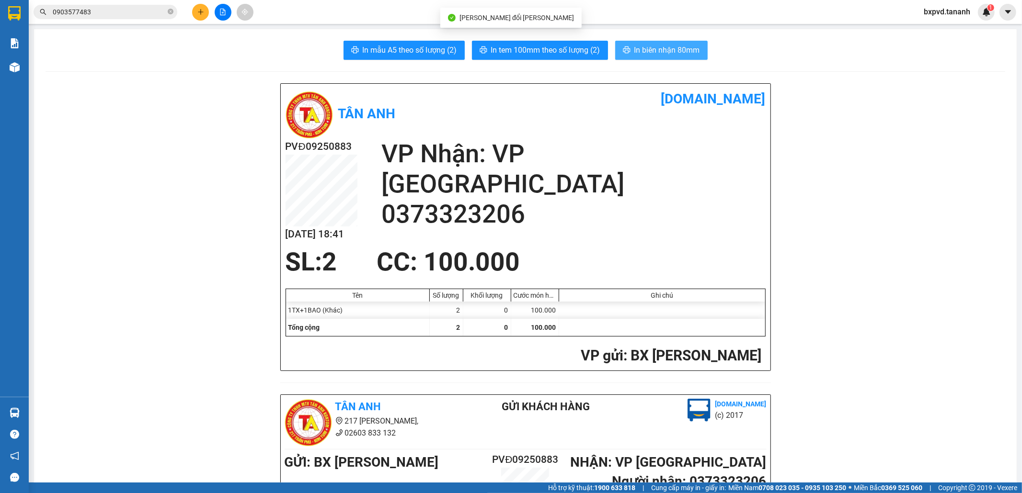
click at [628, 48] on button "In biên nhận 80mm" at bounding box center [661, 50] width 92 height 19
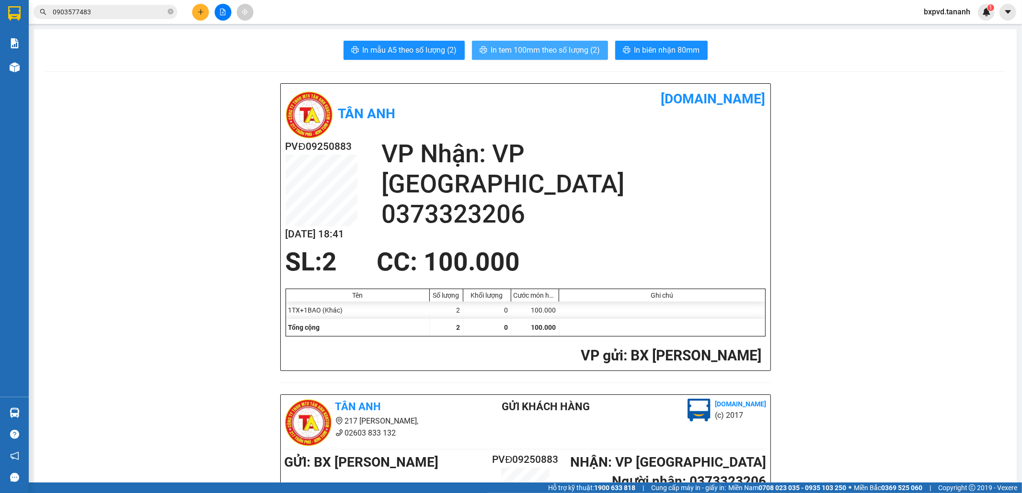
click at [548, 51] on span "In tem 100mm theo số lượng (2)" at bounding box center [545, 50] width 109 height 12
click at [198, 15] on icon "plus" at bounding box center [200, 12] width 7 height 7
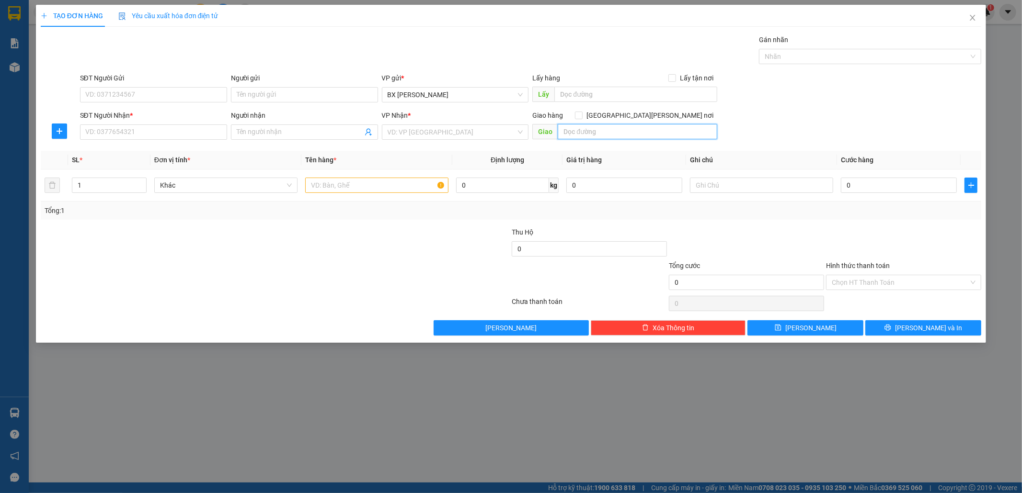
drag, startPoint x: 582, startPoint y: 132, endPoint x: 585, endPoint y: 126, distance: 7.1
click at [583, 128] on input "text" at bounding box center [638, 131] width 160 height 15
click at [488, 135] on input "search" at bounding box center [452, 132] width 129 height 14
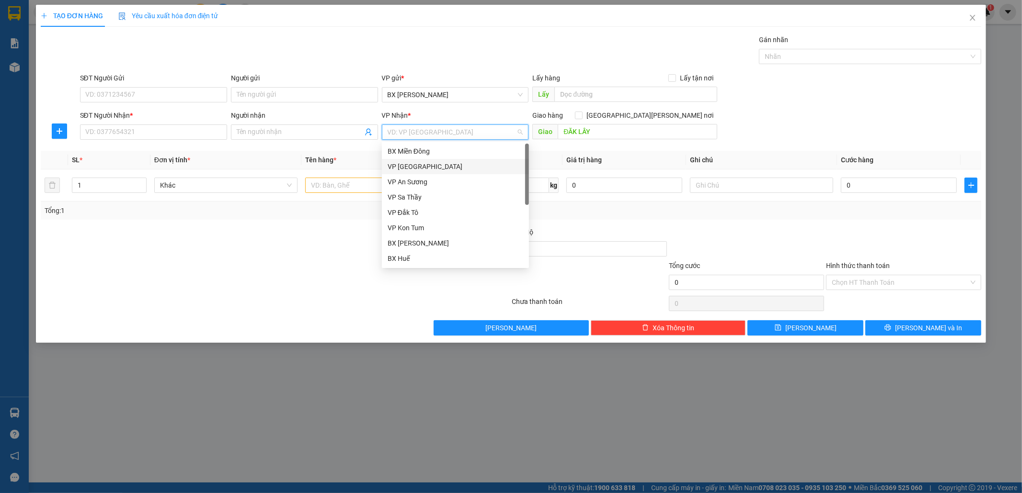
click at [461, 168] on div "VP [GEOGRAPHIC_DATA]" at bounding box center [456, 166] width 136 height 11
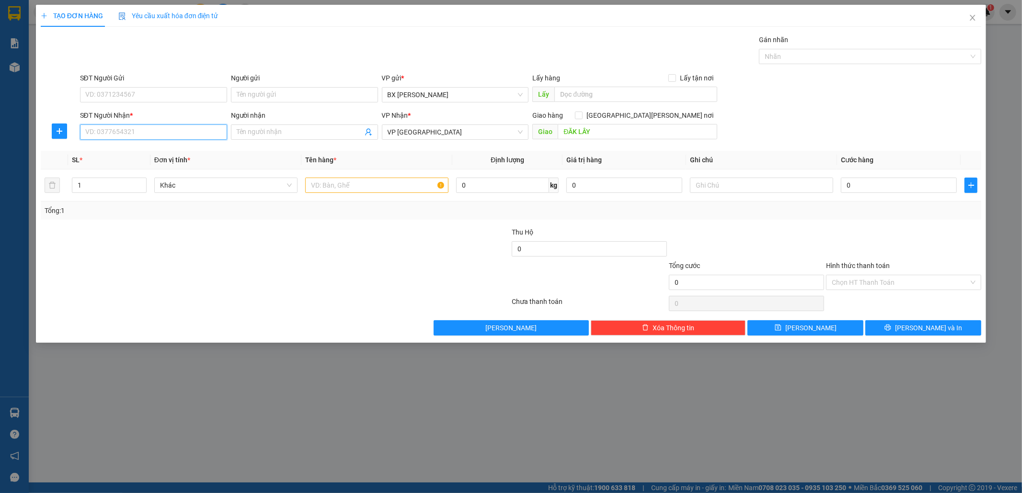
click at [209, 135] on input "SĐT Người Nhận *" at bounding box center [153, 132] width 147 height 15
click at [264, 127] on input "Người nhận" at bounding box center [300, 132] width 126 height 11
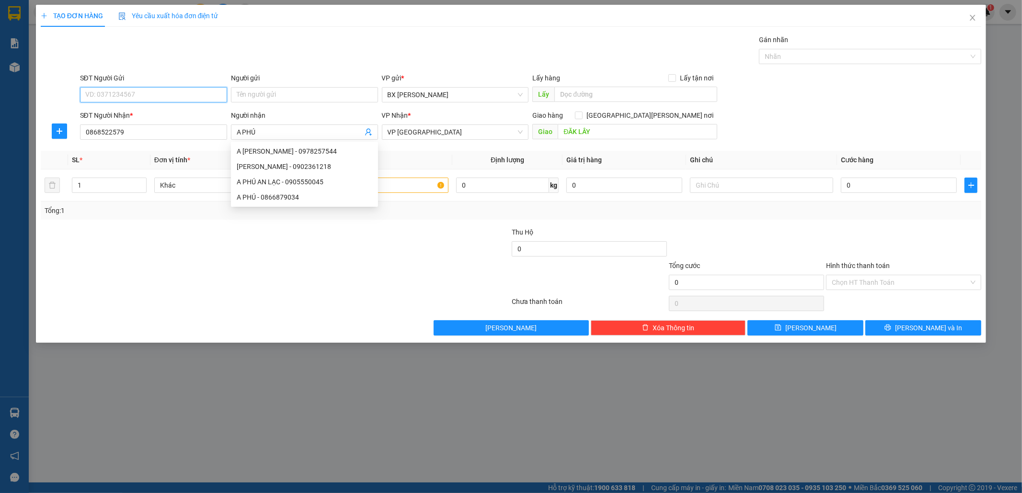
click at [172, 93] on input "SĐT Người Gửi" at bounding box center [153, 94] width 147 height 15
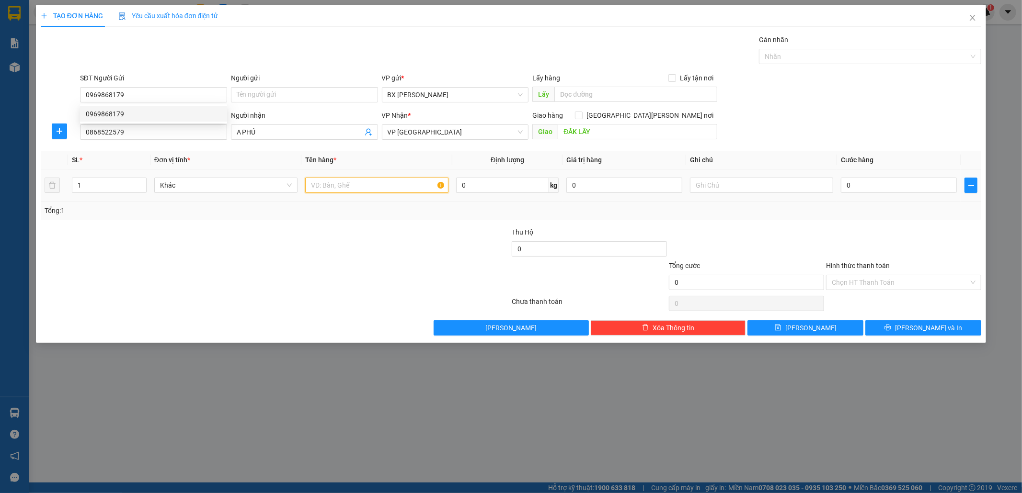
click at [376, 189] on input "text" at bounding box center [376, 185] width 143 height 15
click at [878, 185] on input "0" at bounding box center [899, 185] width 116 height 15
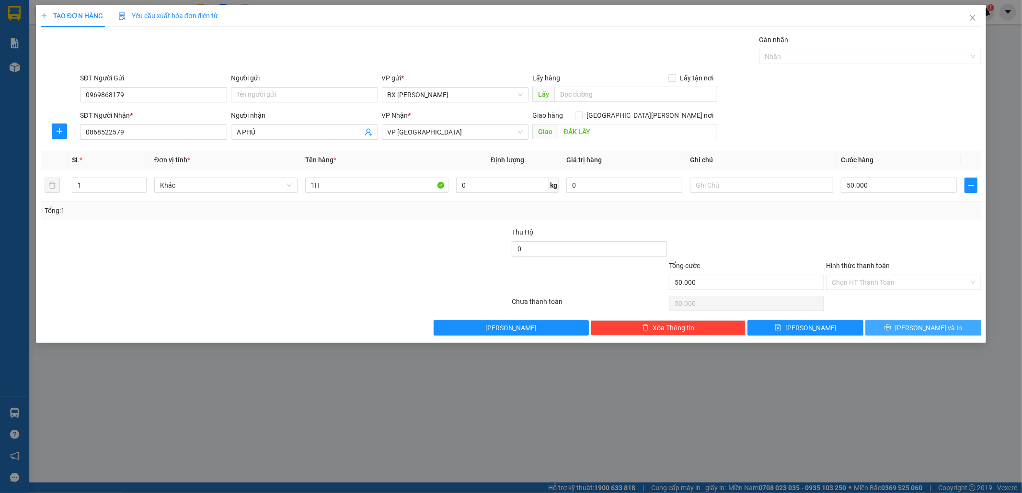
click at [930, 329] on span "[PERSON_NAME] và In" at bounding box center [928, 328] width 67 height 11
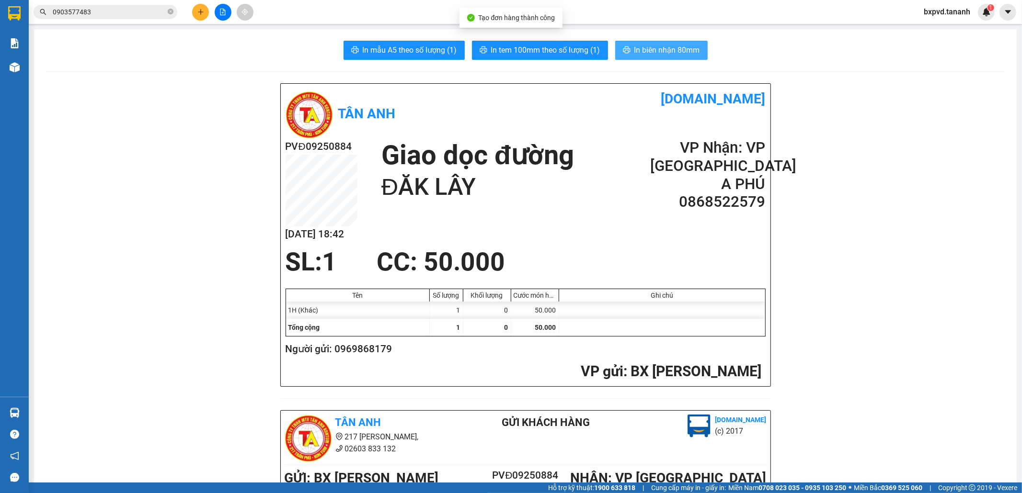
click at [658, 54] on span "In biên nhận 80mm" at bounding box center [667, 50] width 66 height 12
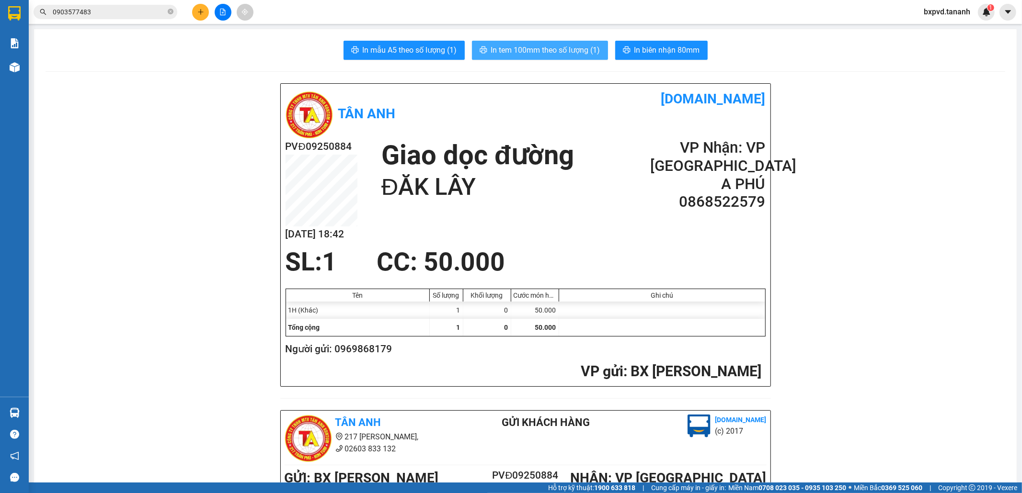
click at [573, 53] on span "In tem 100mm theo số lượng (1)" at bounding box center [545, 50] width 109 height 12
click at [204, 13] on icon "plus" at bounding box center [200, 12] width 7 height 7
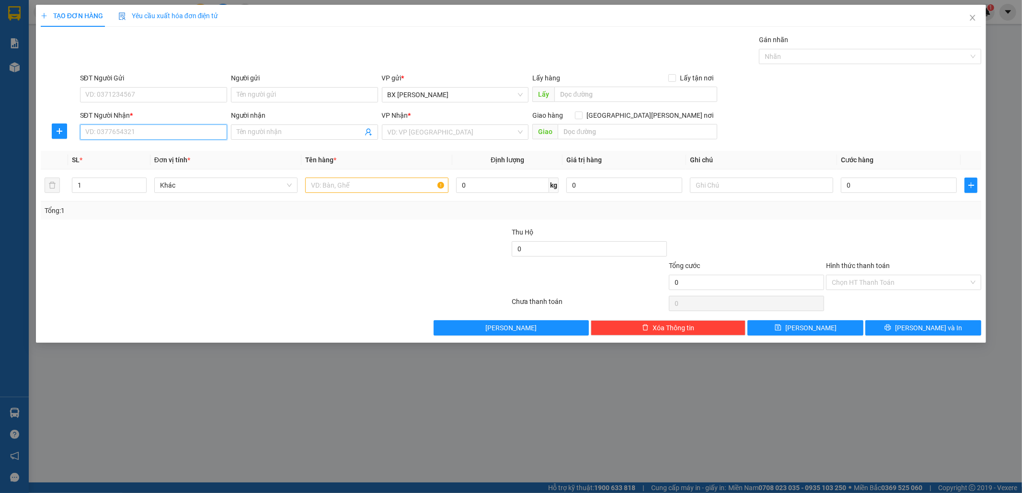
click at [207, 127] on input "SĐT Người Nhận *" at bounding box center [153, 132] width 147 height 15
click at [213, 150] on div "0938299015 - A PHƯƠNG" at bounding box center [154, 151] width 136 height 11
click at [884, 267] on label "Hình thức thanh toán" at bounding box center [858, 266] width 64 height 8
click at [884, 275] on input "Hình thức thanh toán" at bounding box center [900, 282] width 137 height 14
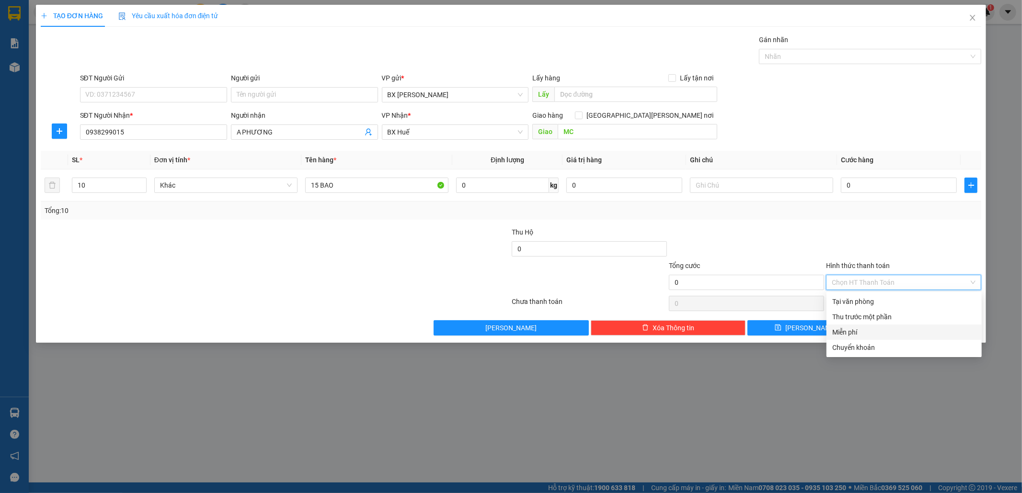
click at [872, 334] on div "Miễn phí" at bounding box center [904, 332] width 144 height 11
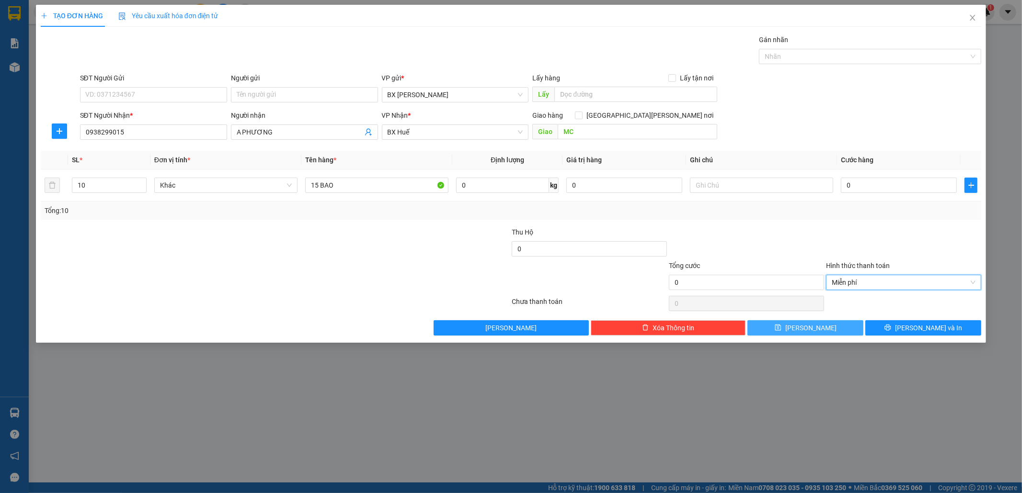
click at [840, 329] on button "[PERSON_NAME]" at bounding box center [805, 327] width 116 height 15
click at [166, 139] on input "SĐT Người Nhận *" at bounding box center [153, 132] width 147 height 15
click at [275, 125] on span at bounding box center [304, 132] width 147 height 15
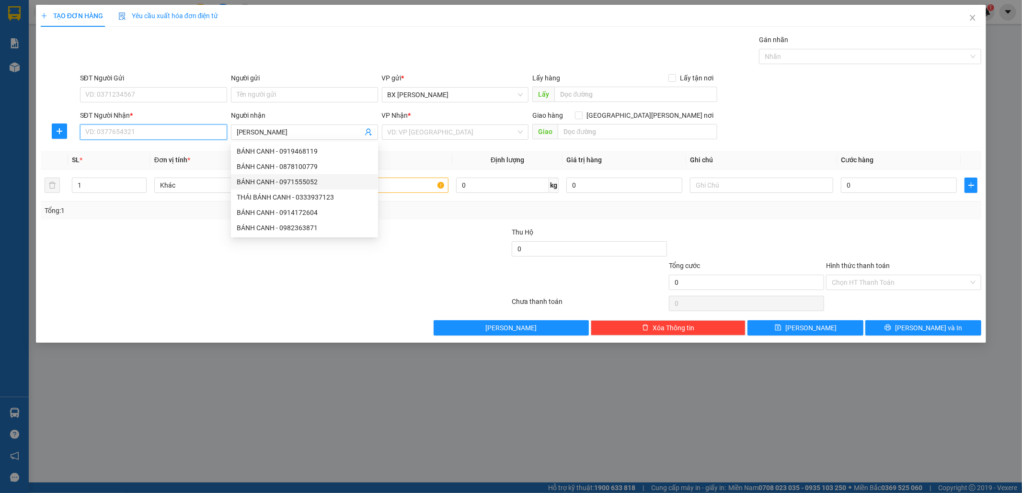
click at [178, 130] on input "SĐT Người Nhận *" at bounding box center [153, 132] width 147 height 15
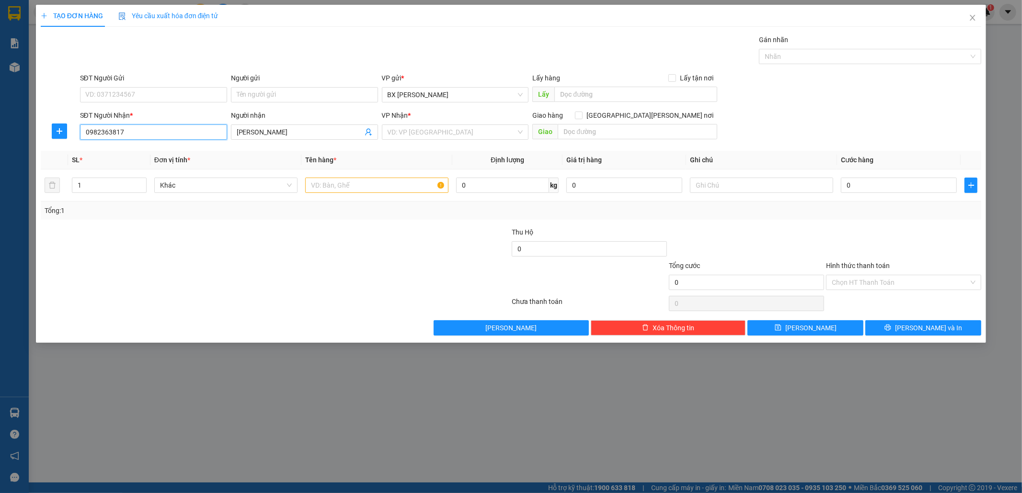
drag, startPoint x: 164, startPoint y: 135, endPoint x: 40, endPoint y: 148, distance: 124.3
click at [41, 148] on div "Transit Pickup Surcharge Ids Transit Deliver Surcharge Ids Transit Deliver Surc…" at bounding box center [511, 184] width 941 height 301
click at [144, 148] on div "0982363871 - BÁNH CANH" at bounding box center [154, 151] width 136 height 11
drag, startPoint x: 370, startPoint y: 187, endPoint x: 277, endPoint y: 205, distance: 95.1
click at [278, 205] on div "SL * Đơn vị tính * Tên hàng * Định [PERSON_NAME] trị hàng Ghi [PERSON_NAME] hàn…" at bounding box center [511, 185] width 941 height 69
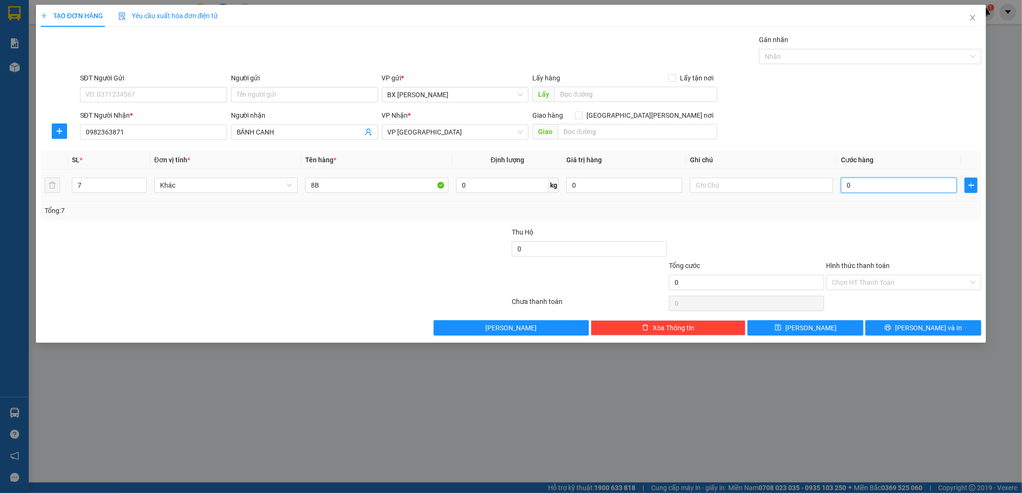
click at [863, 182] on input "0" at bounding box center [899, 185] width 116 height 15
click at [834, 333] on button "[PERSON_NAME]" at bounding box center [805, 327] width 116 height 15
click at [196, 130] on input "SĐT Người Nhận *" at bounding box center [153, 132] width 147 height 15
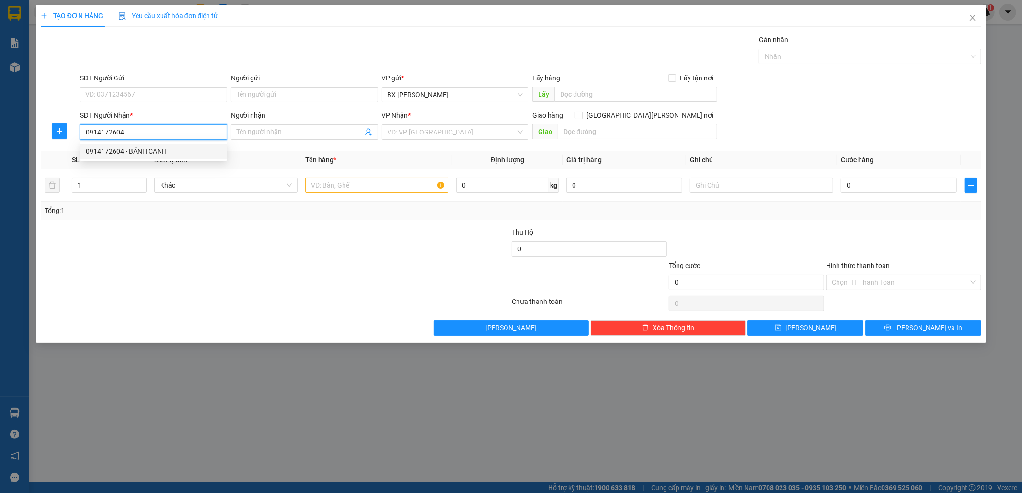
click at [180, 150] on div "0914172604 - BÁNH CANH" at bounding box center [154, 151] width 136 height 11
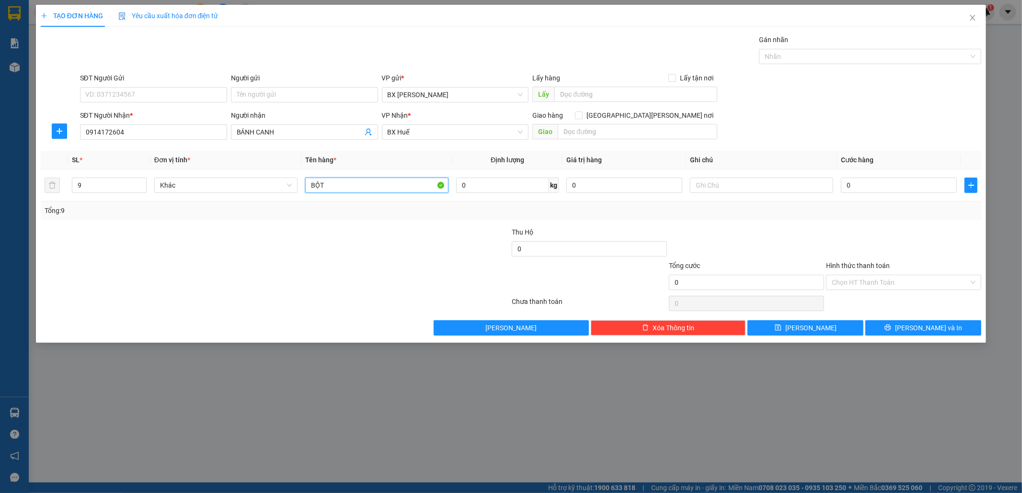
drag, startPoint x: 333, startPoint y: 186, endPoint x: 295, endPoint y: 204, distance: 42.9
click at [303, 205] on div "SL * Đơn vị tính * Tên hàng * Định [PERSON_NAME] trị hàng Ghi [PERSON_NAME] hàn…" at bounding box center [511, 185] width 941 height 69
click at [877, 189] on input "0" at bounding box center [899, 185] width 116 height 15
click at [891, 328] on icon "printer" at bounding box center [887, 327] width 7 height 7
